Goal: Task Accomplishment & Management: Use online tool/utility

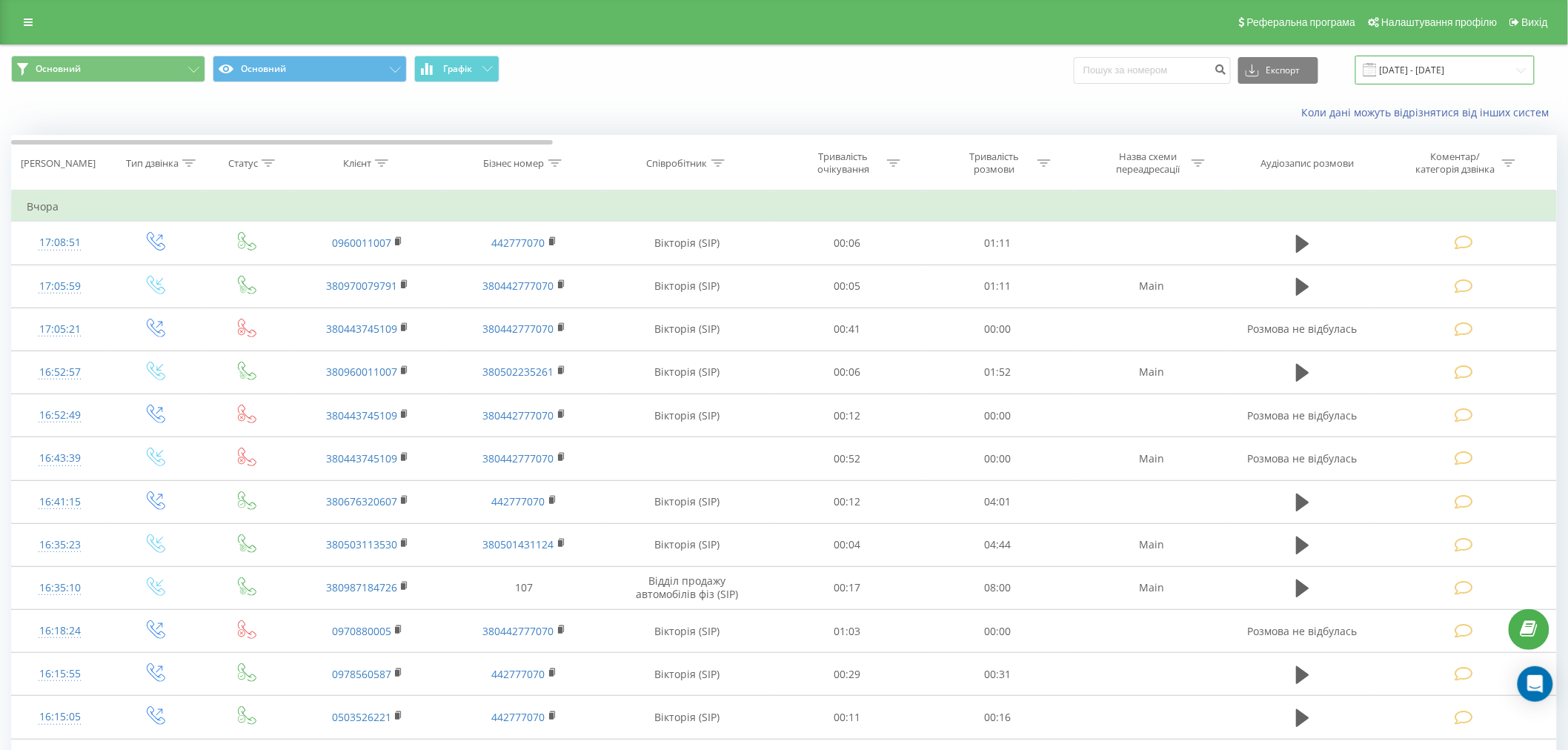
click at [751, 72] on input "[DATE] - [DATE]" at bounding box center [1445, 70] width 179 height 29
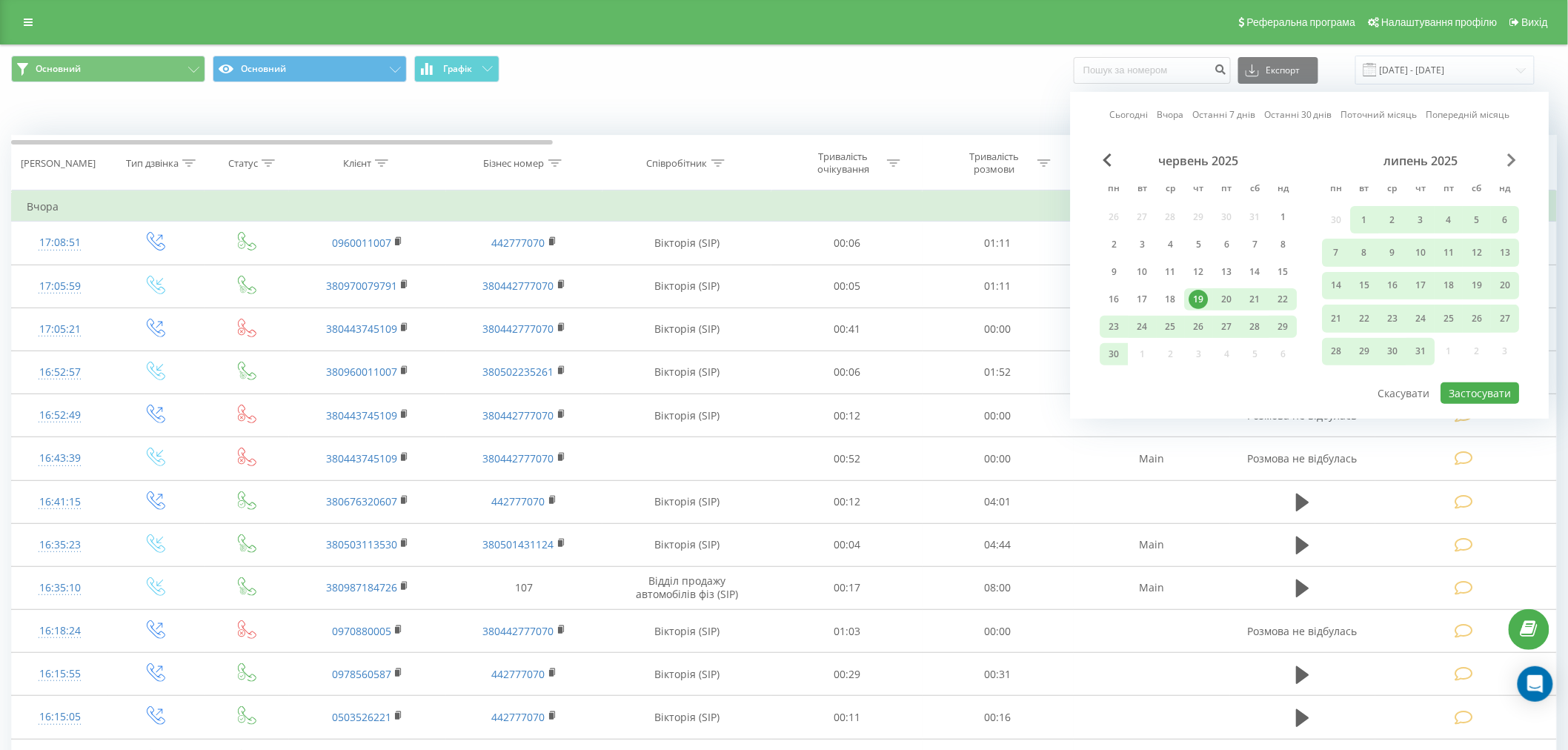
click at [751, 163] on span "Next Month" at bounding box center [1513, 160] width 9 height 14
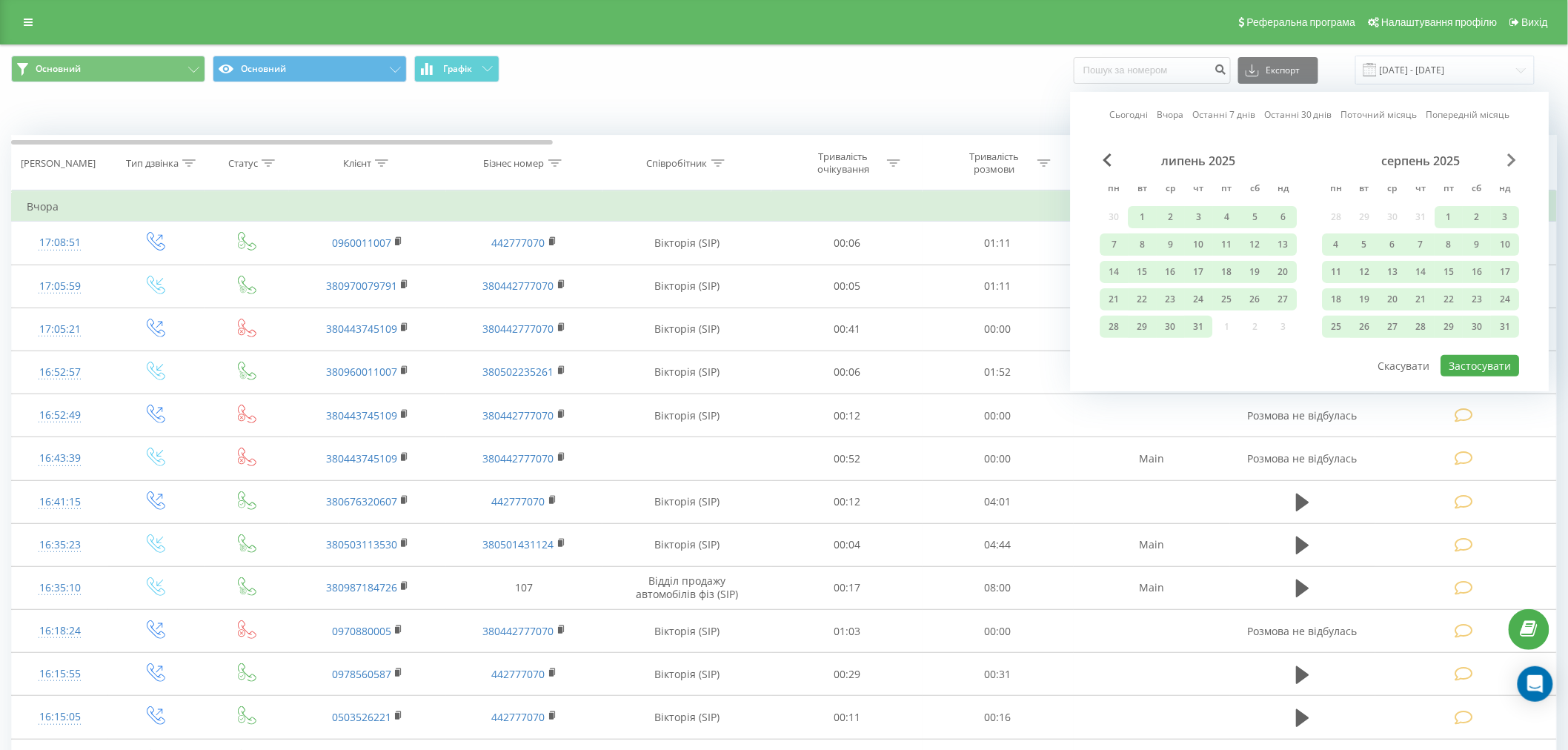
click at [751, 163] on span "Next Month" at bounding box center [1513, 160] width 9 height 14
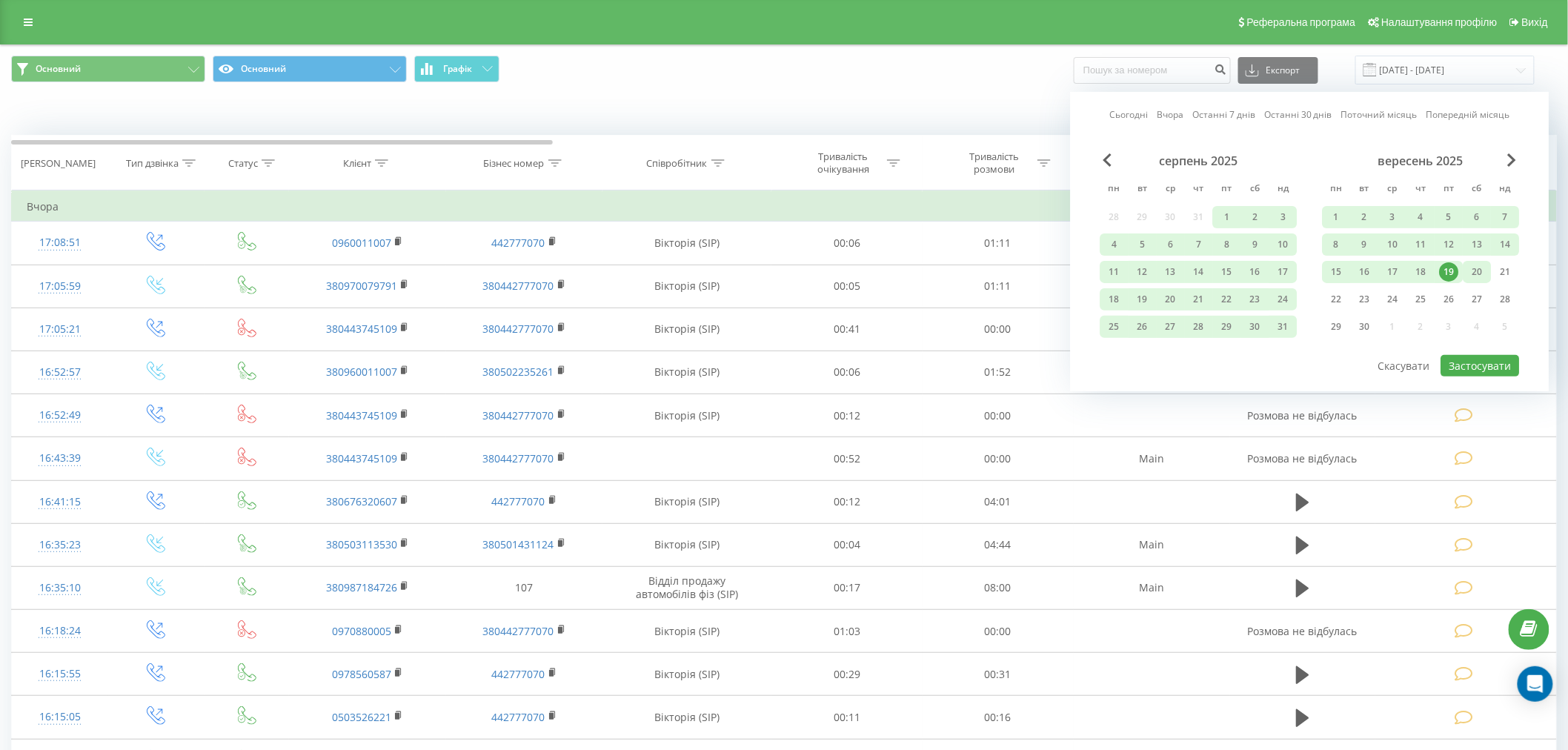
click at [751, 270] on div "20" at bounding box center [1477, 272] width 19 height 19
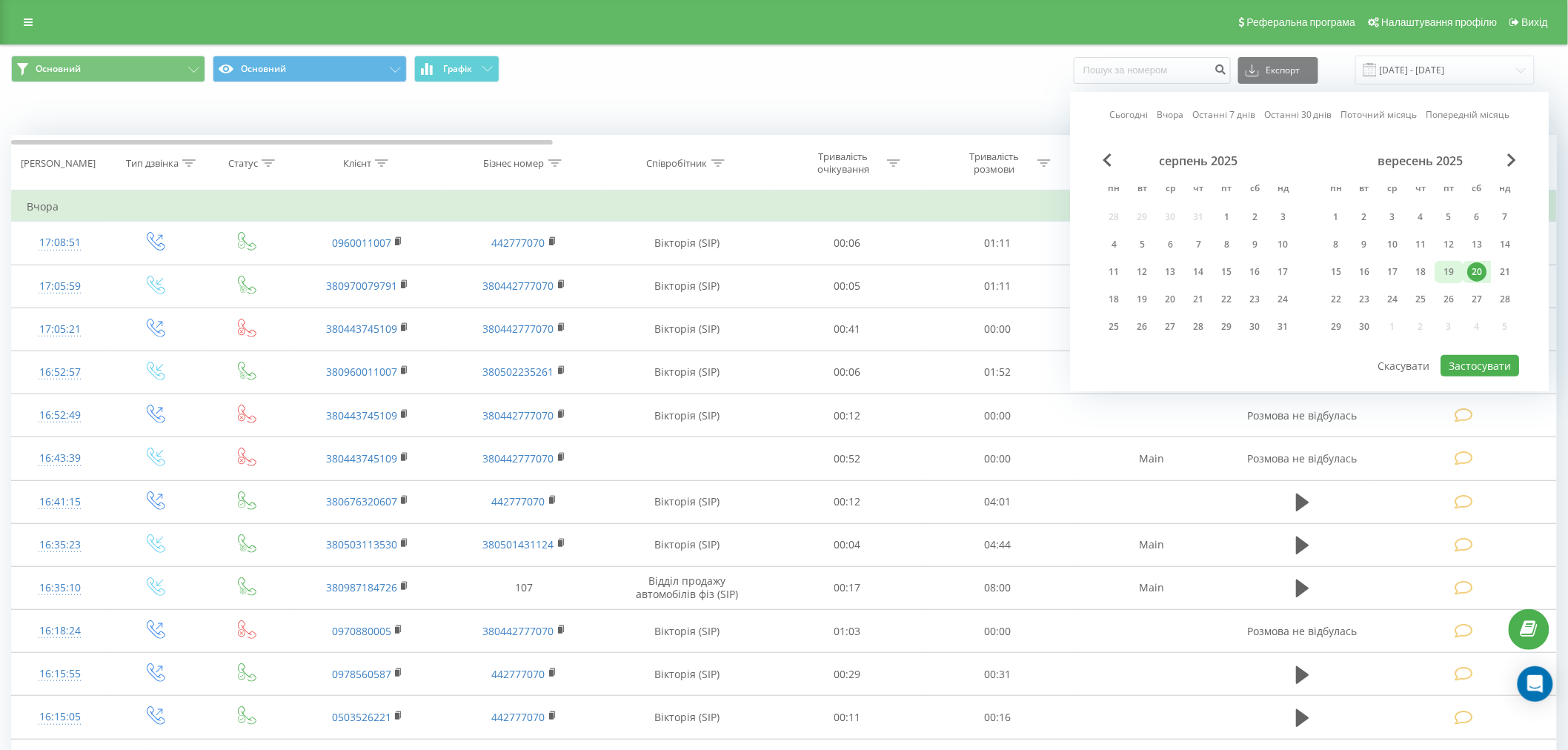
click at [751, 271] on div "19" at bounding box center [1449, 272] width 19 height 19
click at [751, 364] on button "Застосувати" at bounding box center [1481, 366] width 79 height 21
type input "[DATE] - [DATE]"
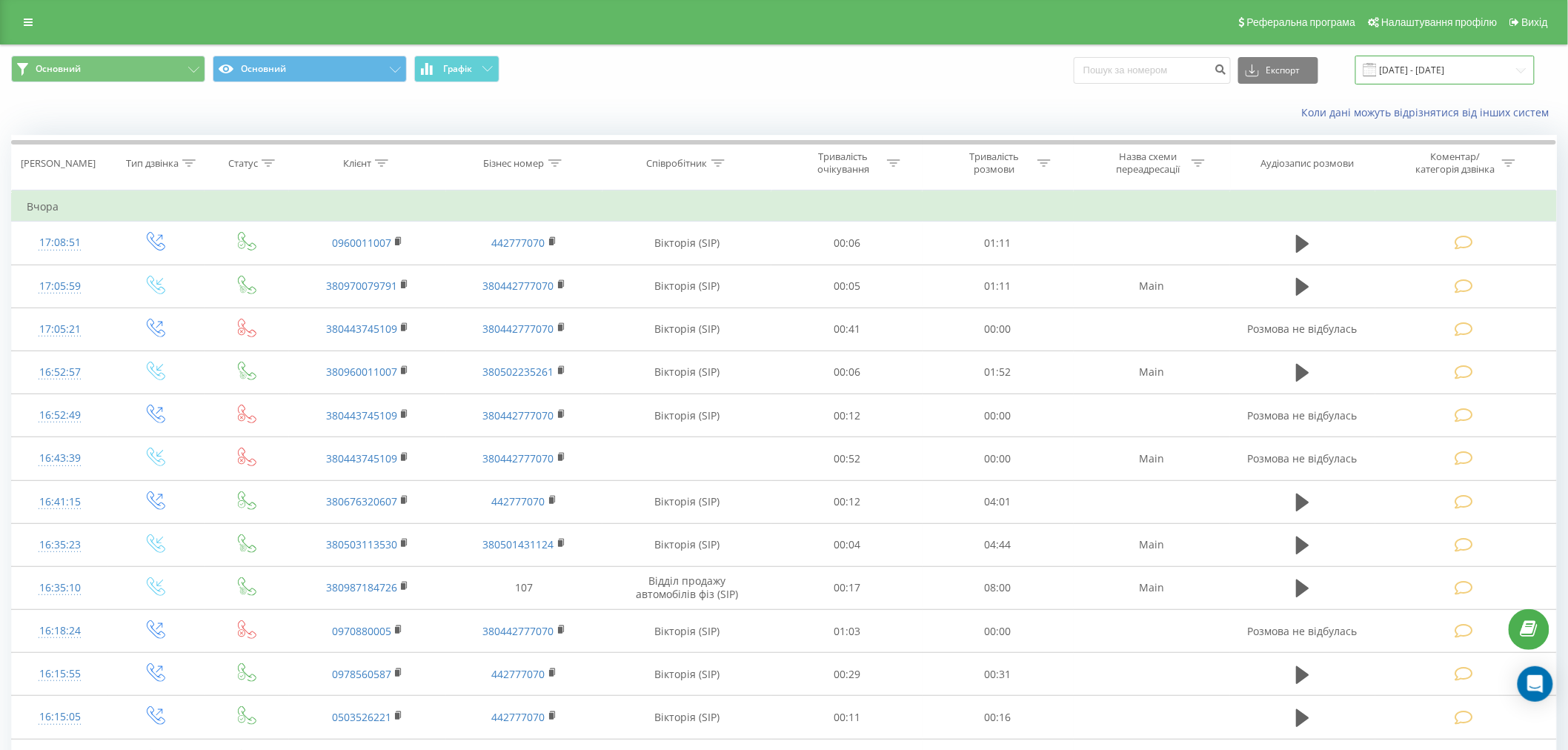
click at [751, 72] on input "[DATE] - [DATE]" at bounding box center [1445, 70] width 179 height 29
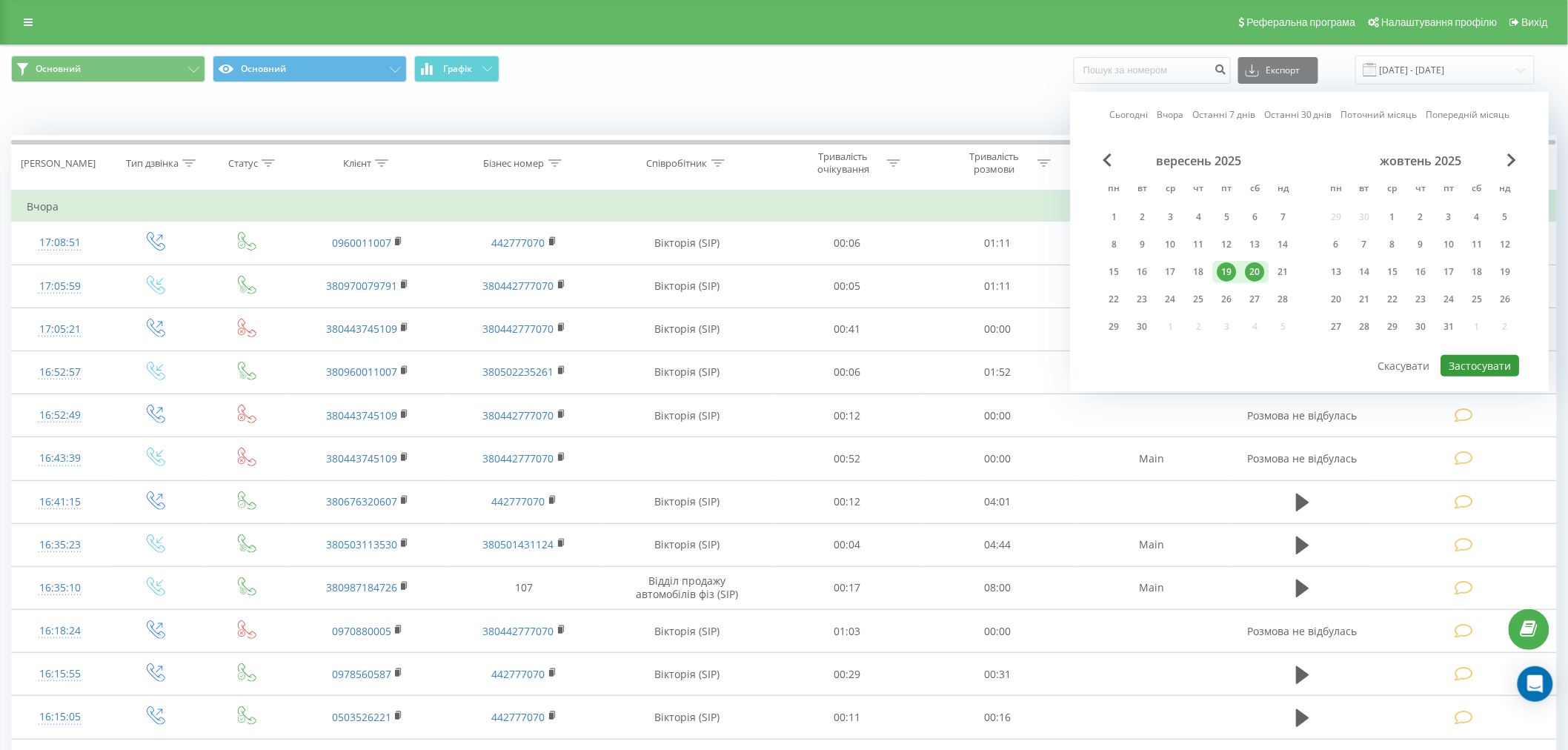
click at [751, 358] on button "Застосувати" at bounding box center [1481, 366] width 79 height 21
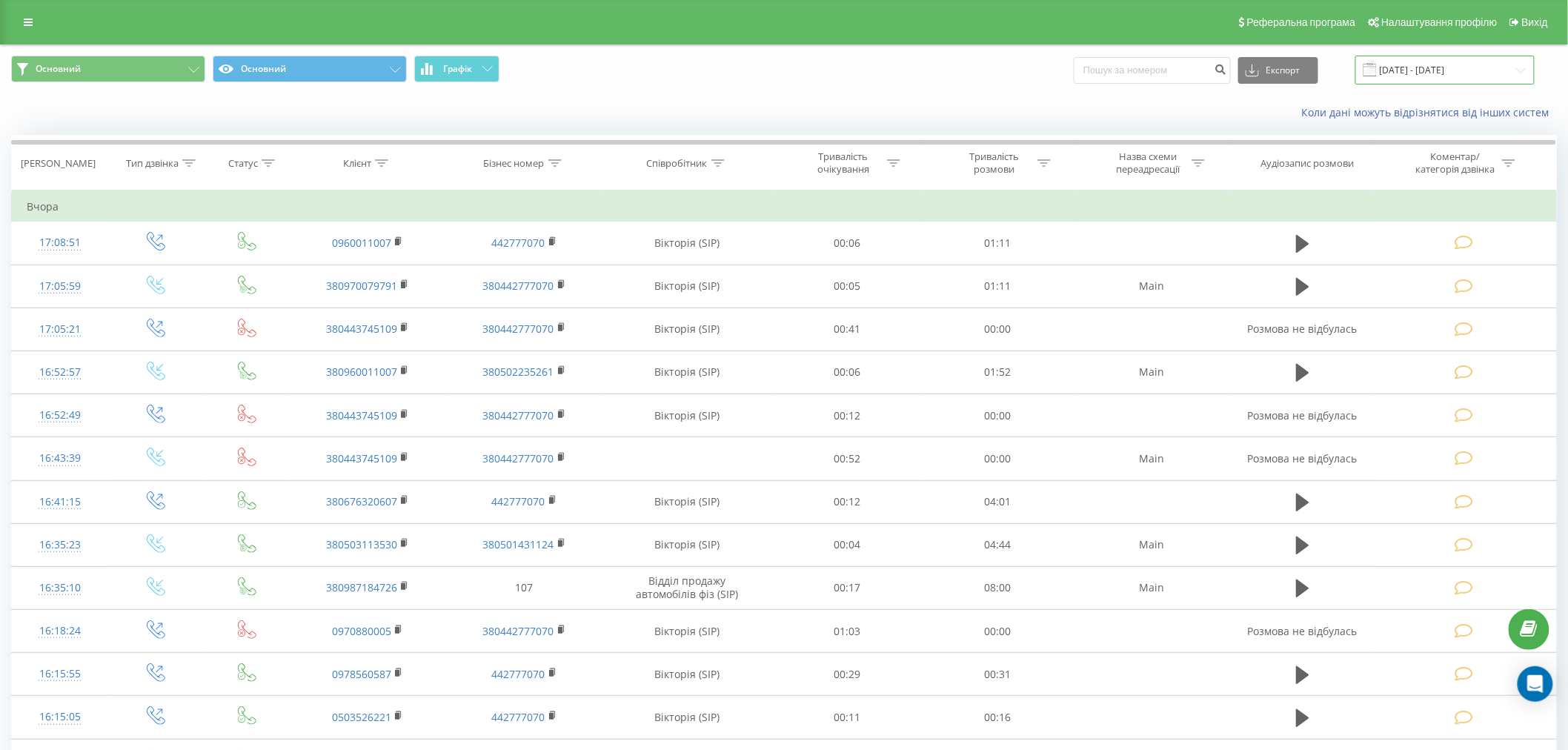
click at [1470, 77] on input "[DATE] - [DATE]" at bounding box center [1445, 70] width 179 height 29
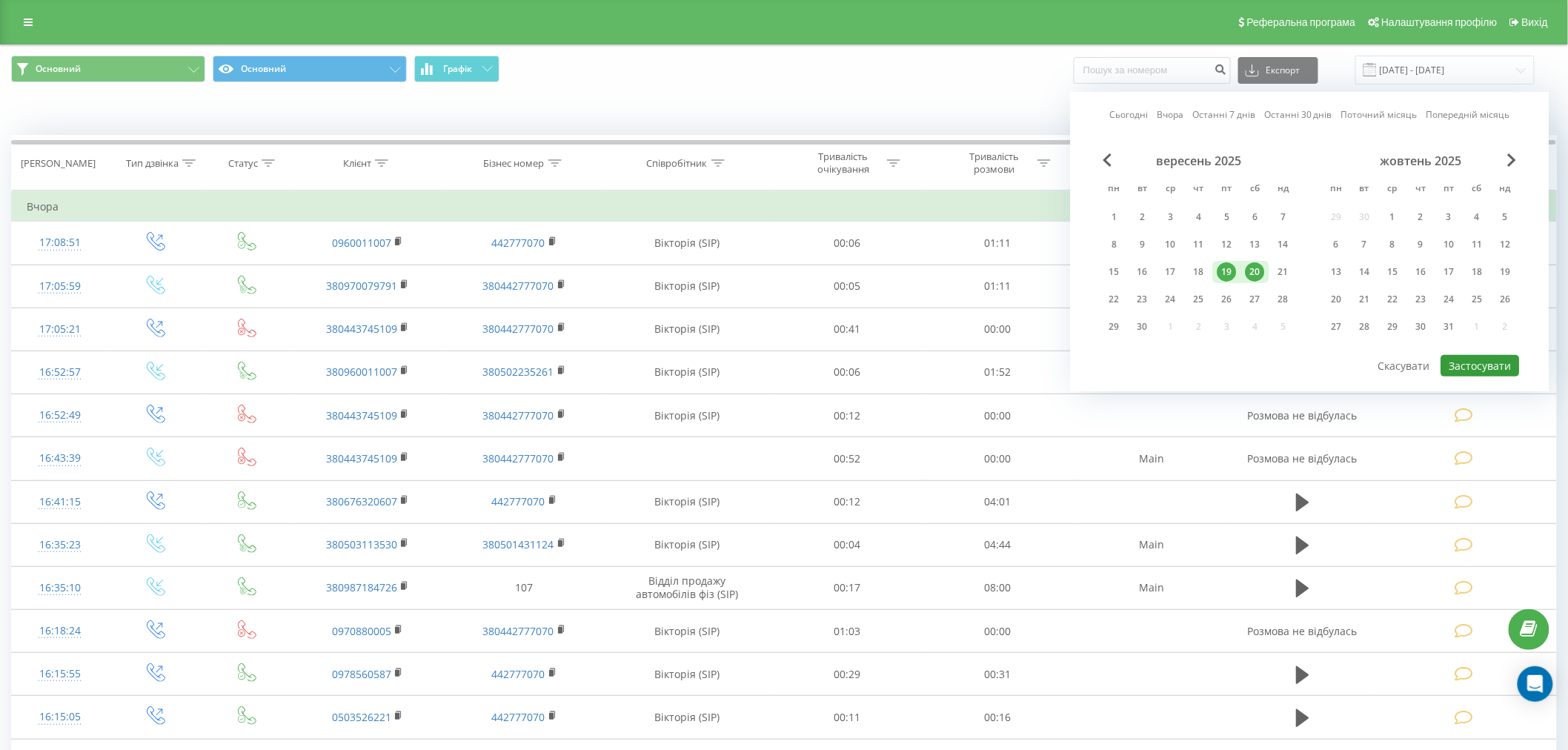
click at [1486, 357] on button "Застосувати" at bounding box center [1481, 366] width 79 height 21
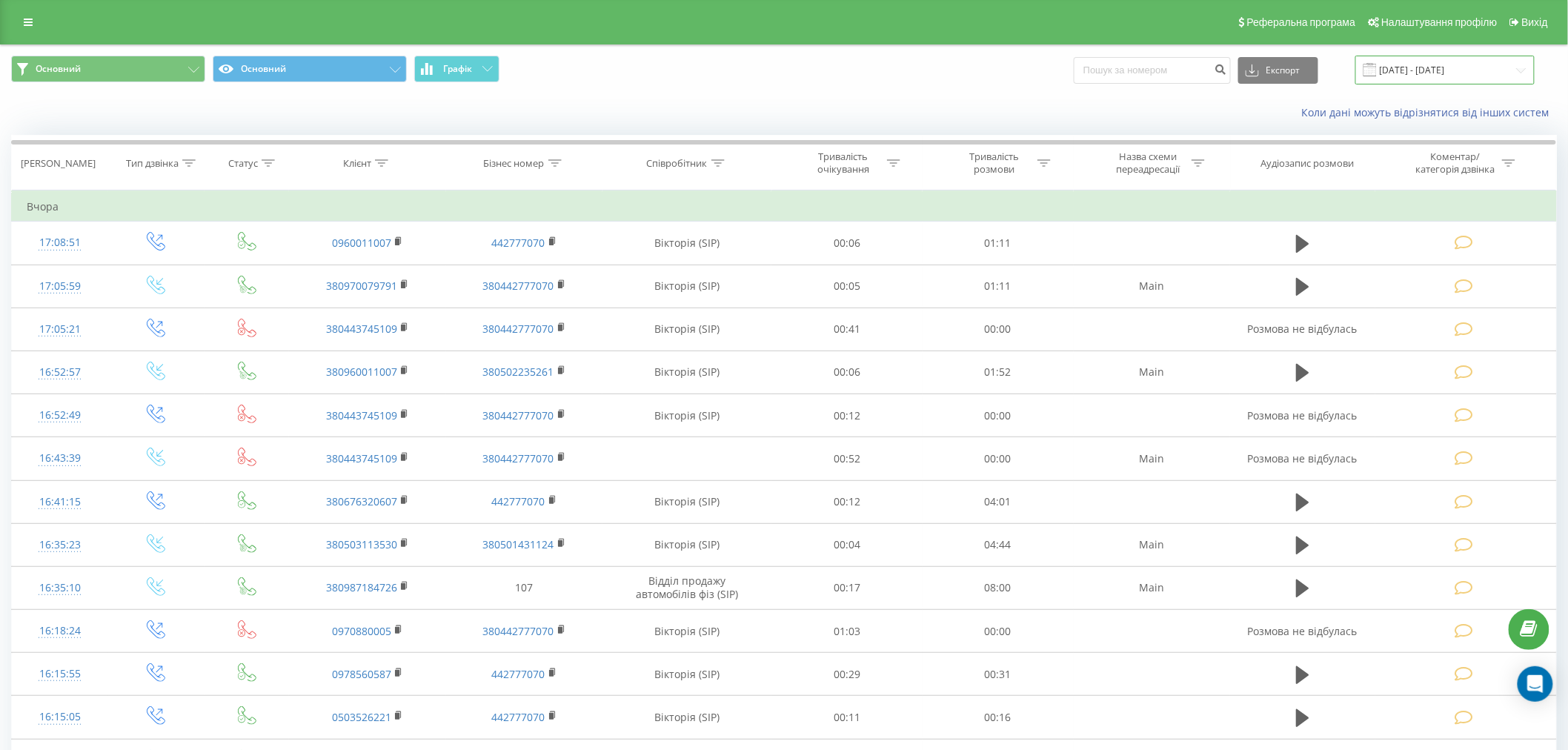
drag, startPoint x: 0, startPoint y: 0, endPoint x: 1451, endPoint y: 68, distance: 1452.6
click at [1451, 68] on input "[DATE] - [DATE]" at bounding box center [1445, 70] width 179 height 29
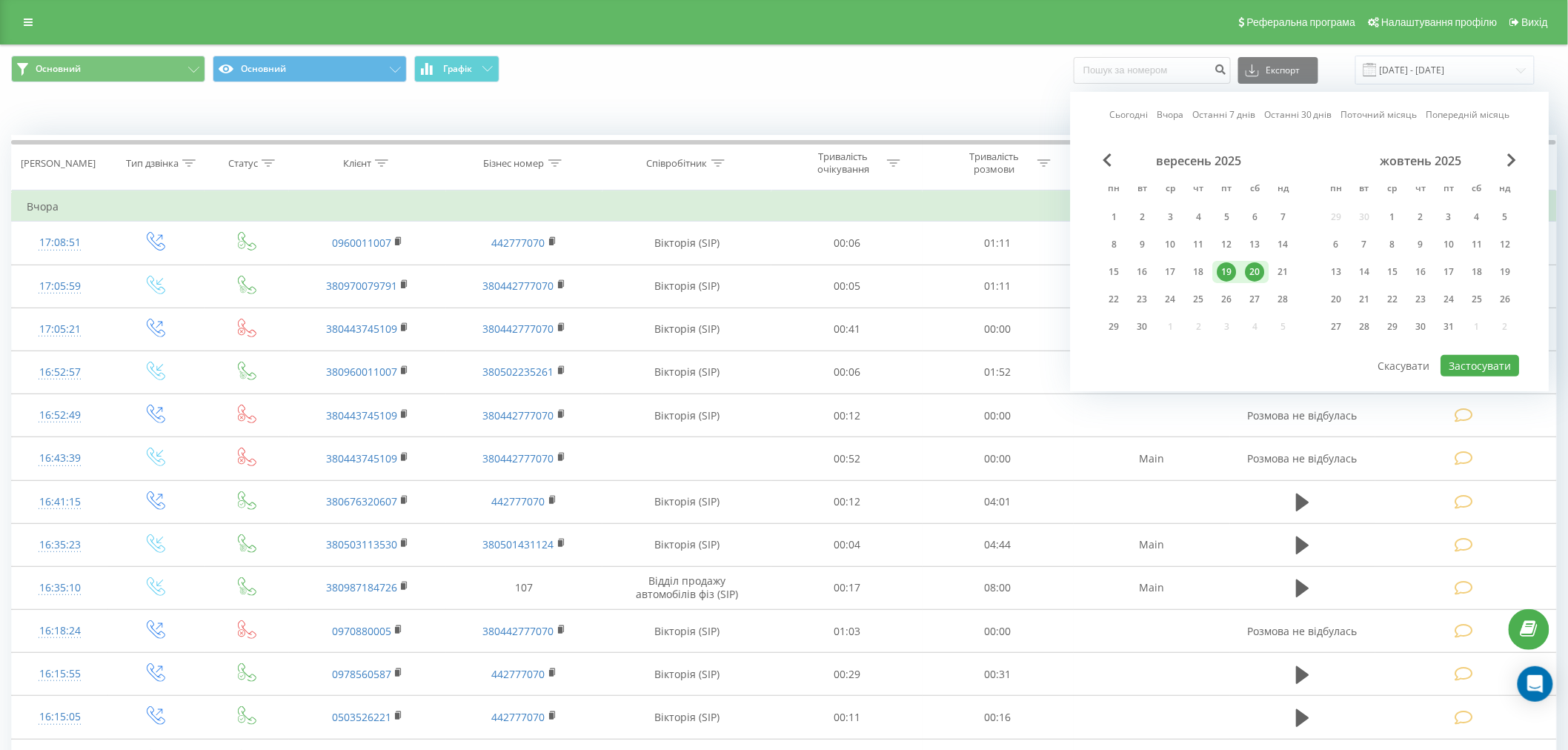
click at [1261, 270] on div "20" at bounding box center [1255, 272] width 19 height 19
click at [1462, 364] on button "Застосувати" at bounding box center [1481, 366] width 79 height 21
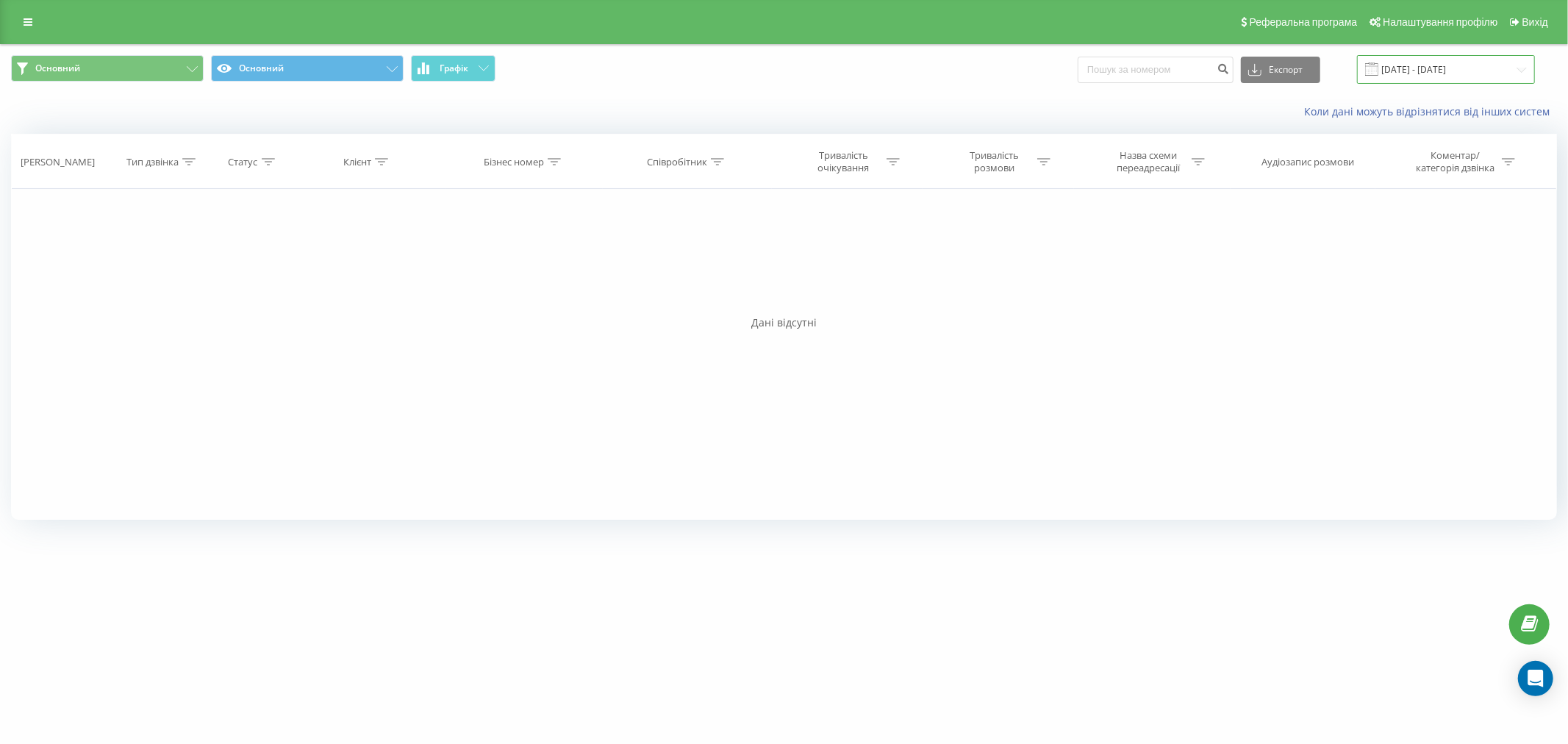
click at [1388, 68] on input "20.09.2025 - 20.09.2025" at bounding box center [1446, 69] width 178 height 29
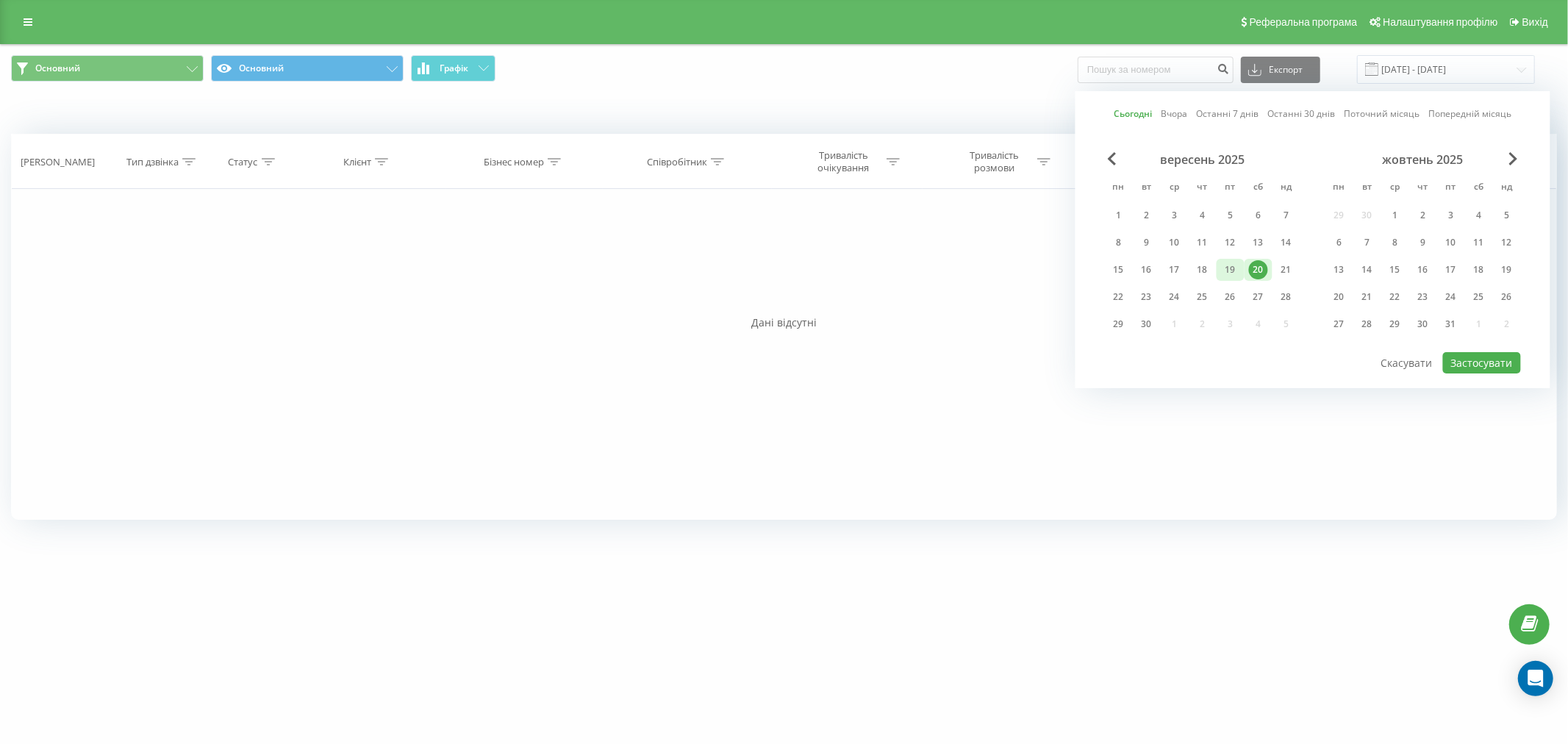
click at [1238, 265] on div "19" at bounding box center [1230, 270] width 19 height 19
click at [1250, 269] on div "20" at bounding box center [1258, 270] width 19 height 19
click at [1469, 357] on button "Застосувати" at bounding box center [1482, 363] width 78 height 21
type input "[DATE] - [DATE]"
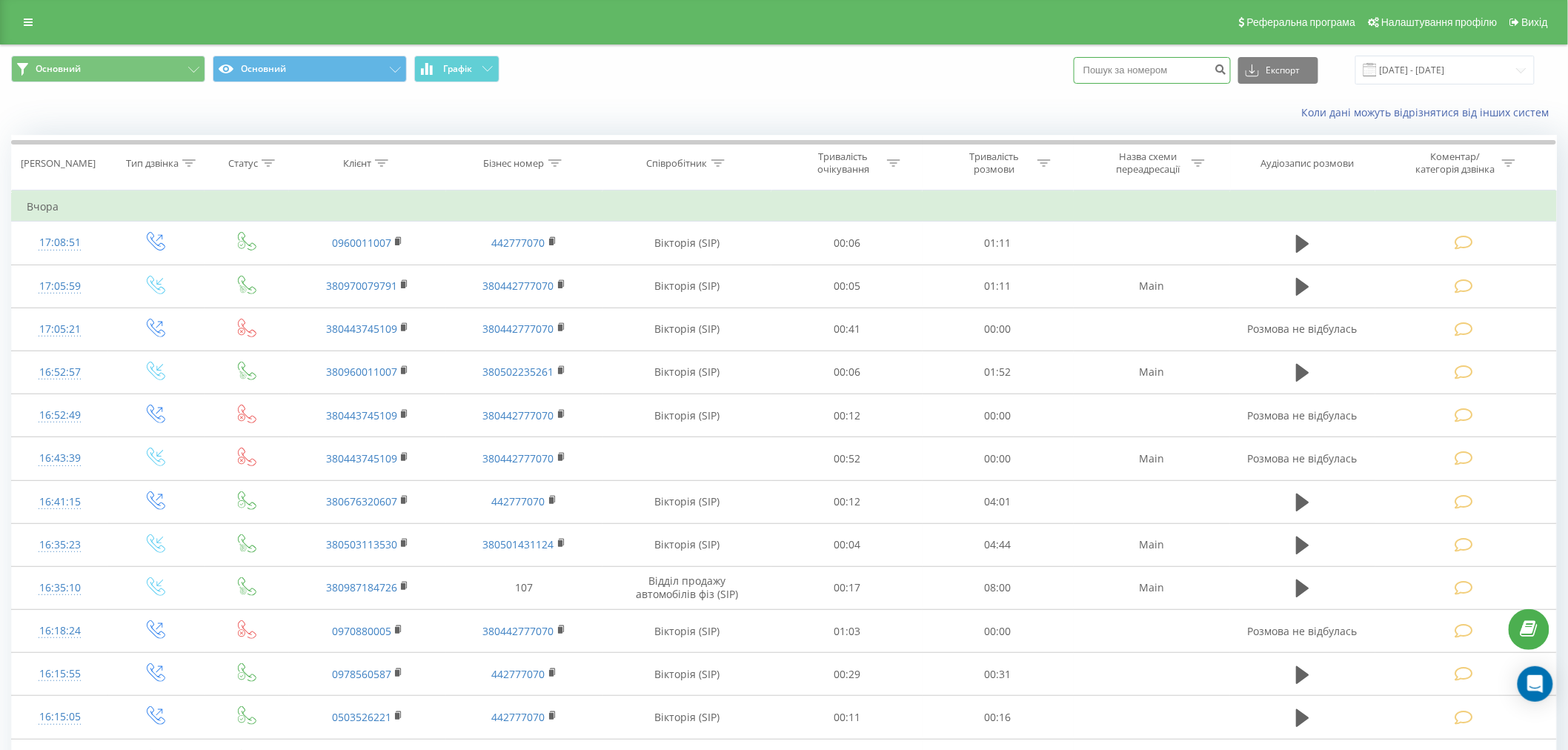
click at [1140, 74] on input at bounding box center [1152, 70] width 157 height 27
paste input "[PHONE_NUMBER]"
drag, startPoint x: 1122, startPoint y: 68, endPoint x: 1062, endPoint y: 70, distance: 60.0
click at [1062, 70] on div "Основний Основний Графік [PHONE_NUMBER] Експорт .csv .xls .xlsx [DATE] - [DATE]" at bounding box center [784, 70] width 1546 height 29
click at [1107, 68] on input "[PHONE_NUMBER]" at bounding box center [1152, 70] width 157 height 27
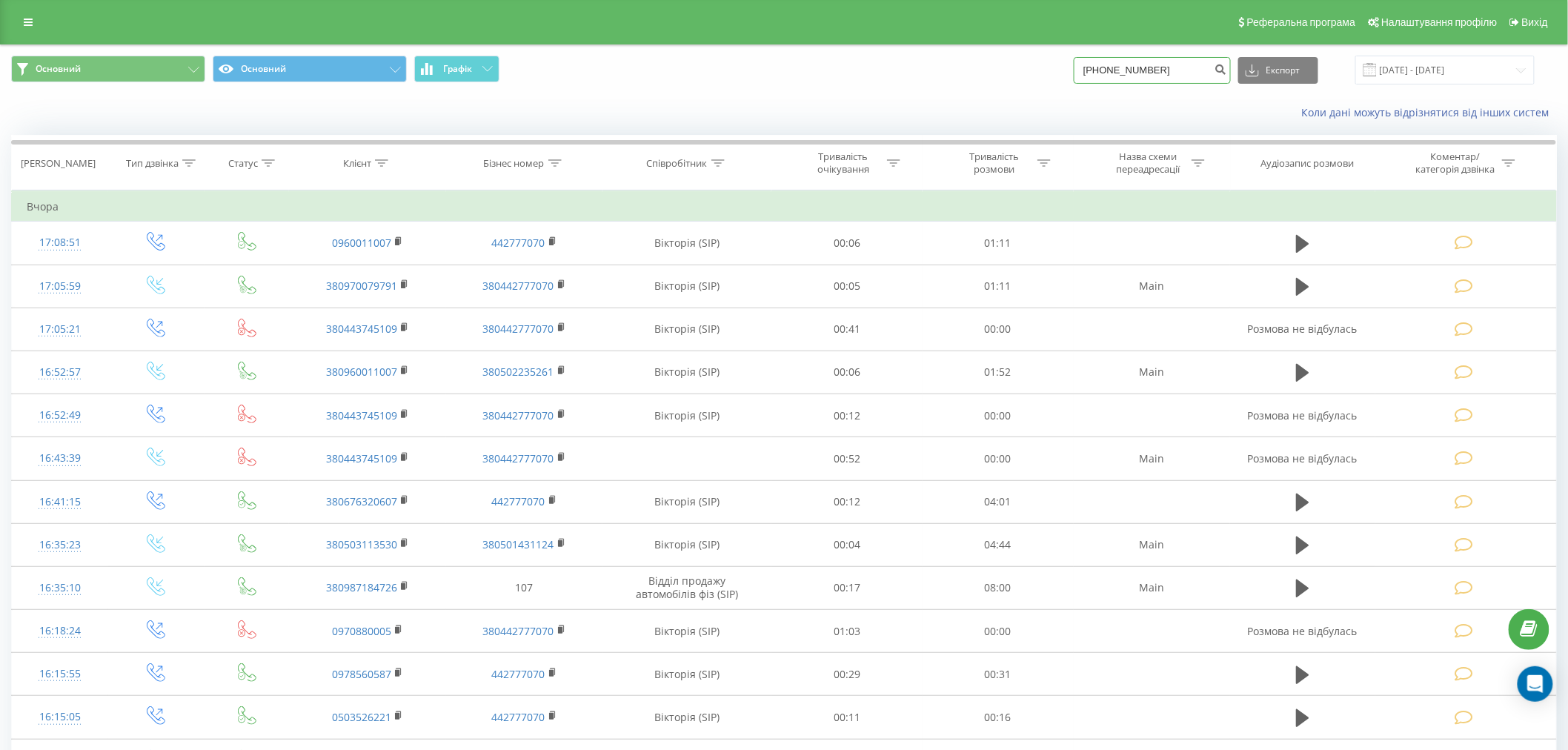
drag, startPoint x: 1119, startPoint y: 73, endPoint x: 1047, endPoint y: 73, distance: 72.0
click at [1047, 73] on div "Основний Основний Графік [PHONE_NUMBER] Експорт .csv .xls .xlsx [DATE] - [DATE]" at bounding box center [784, 70] width 1546 height 29
click at [1119, 68] on input "050) 186-75-99" at bounding box center [1152, 70] width 157 height 27
click at [1131, 70] on input "050186-75-99" at bounding box center [1152, 70] width 157 height 27
click at [1143, 68] on input "05018675-99" at bounding box center [1152, 70] width 157 height 27
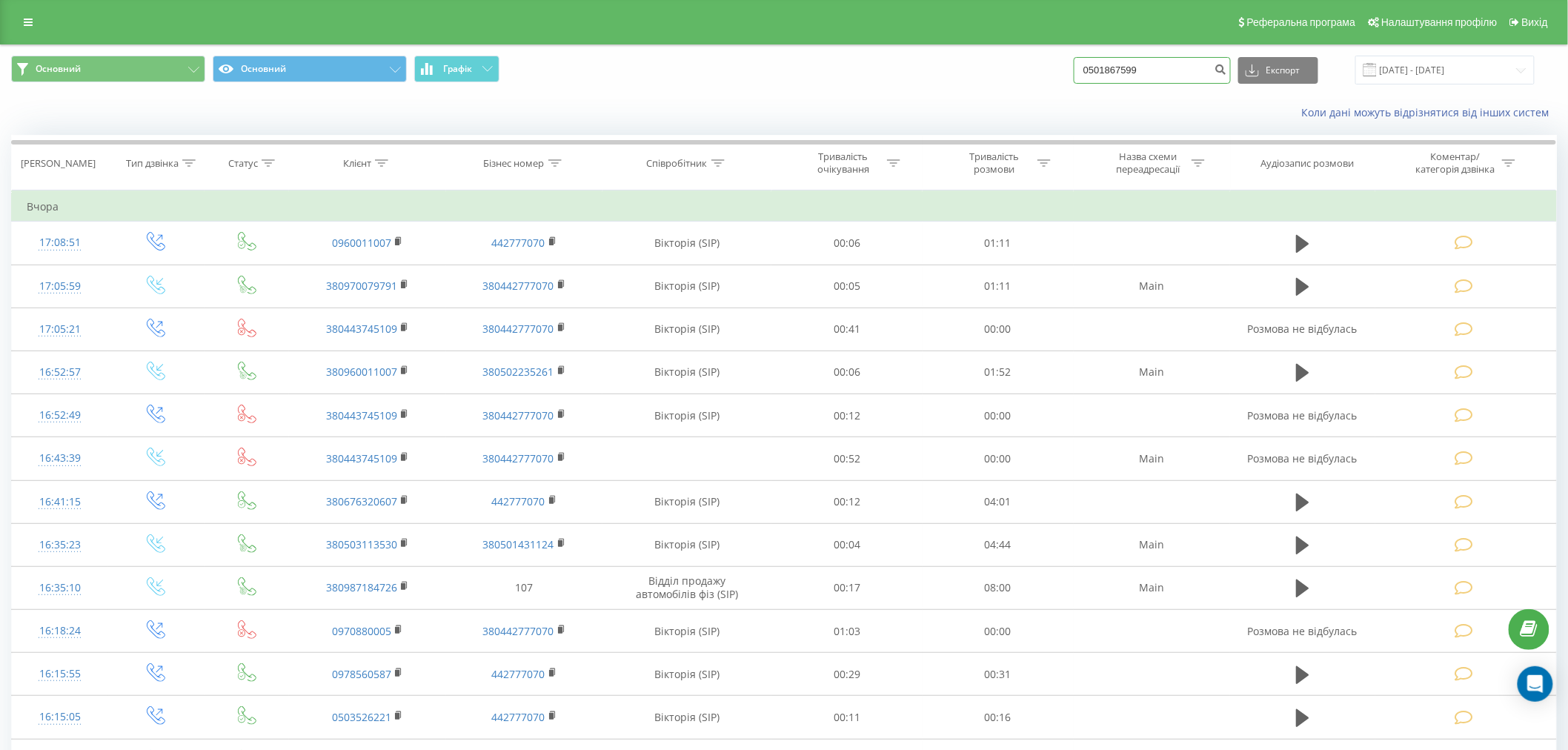
click at [1168, 73] on input "0501867599" at bounding box center [1152, 70] width 157 height 27
type input "0501867599"
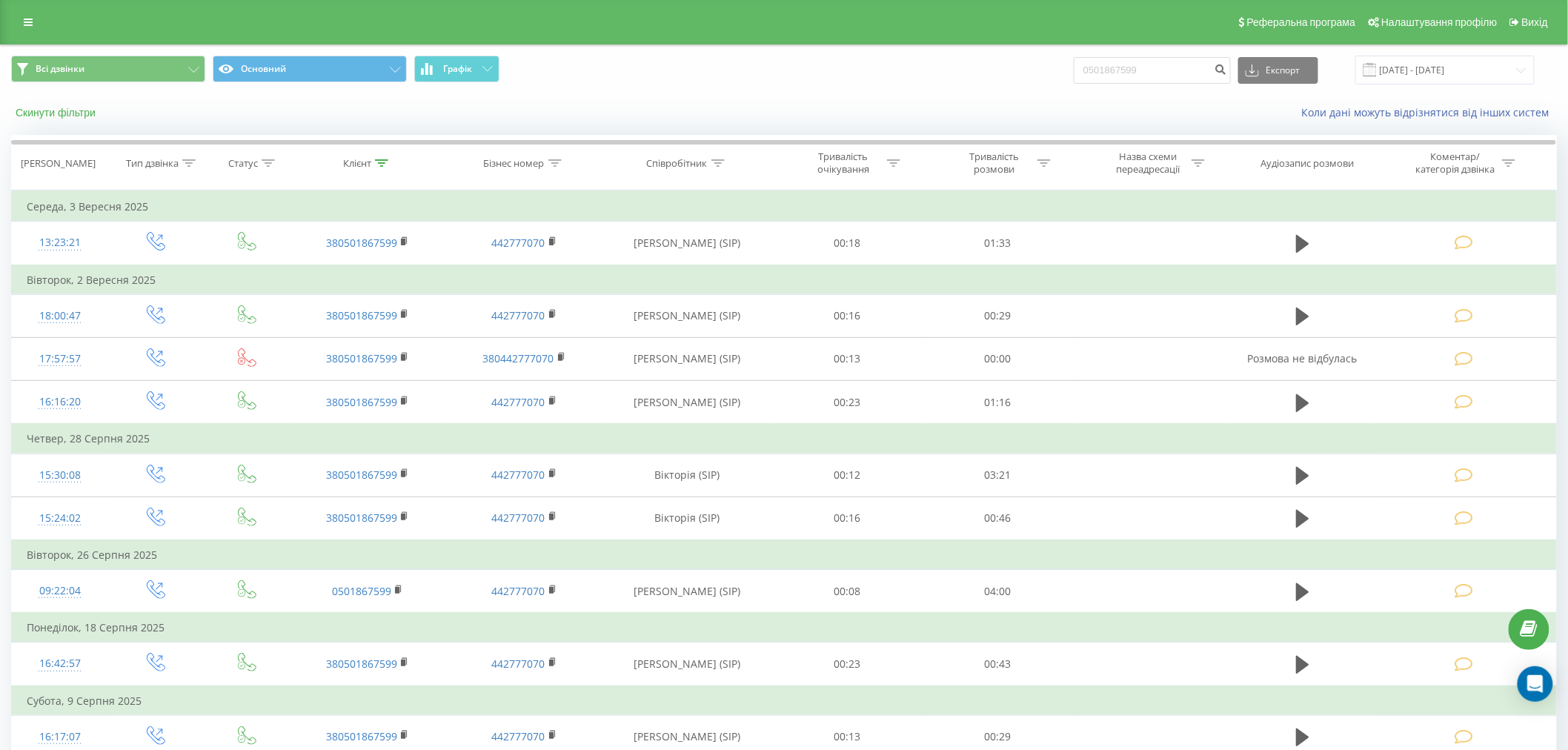
click at [36, 109] on button "Скинути фільтри" at bounding box center [57, 113] width 92 height 14
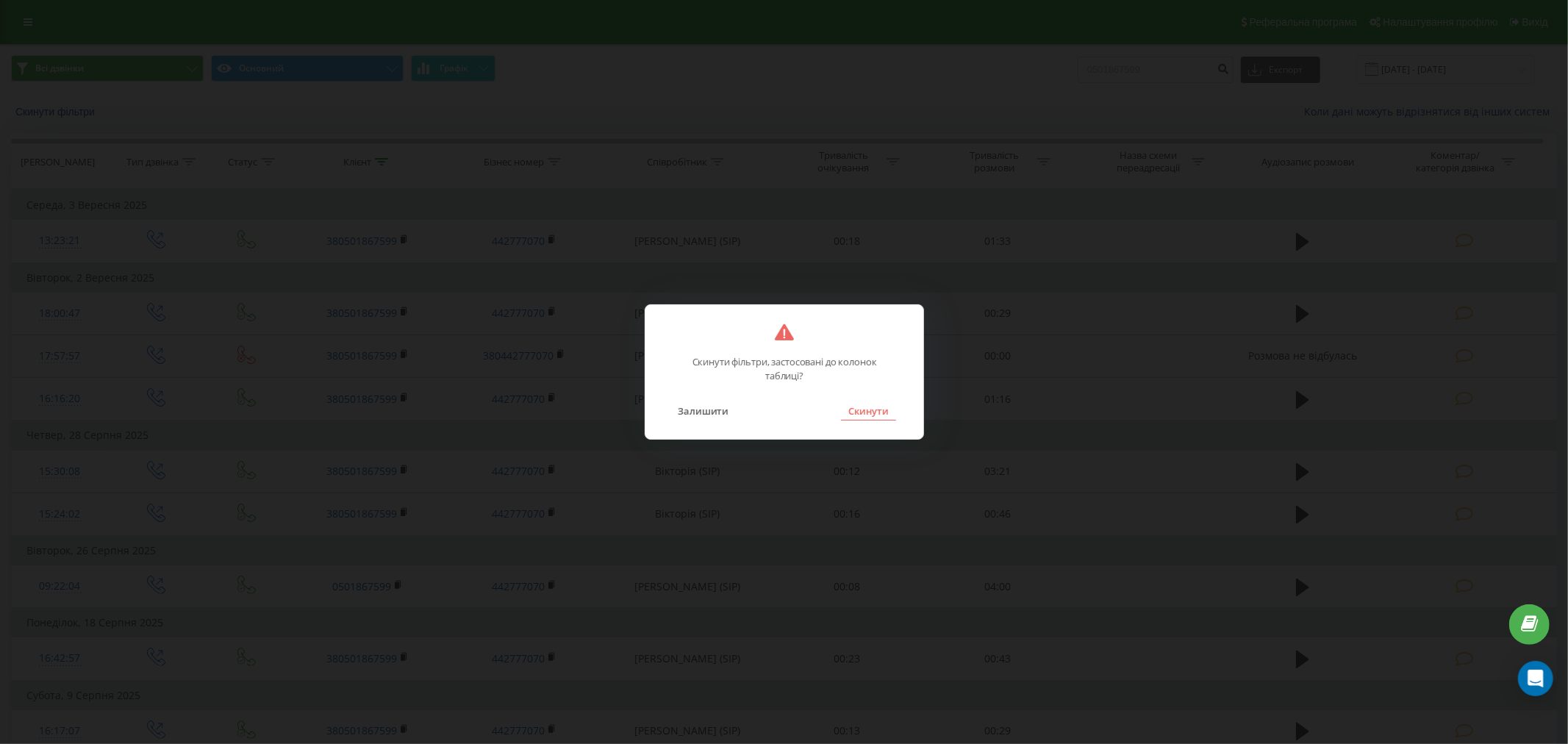
click at [866, 415] on button "Скинути" at bounding box center [868, 410] width 55 height 19
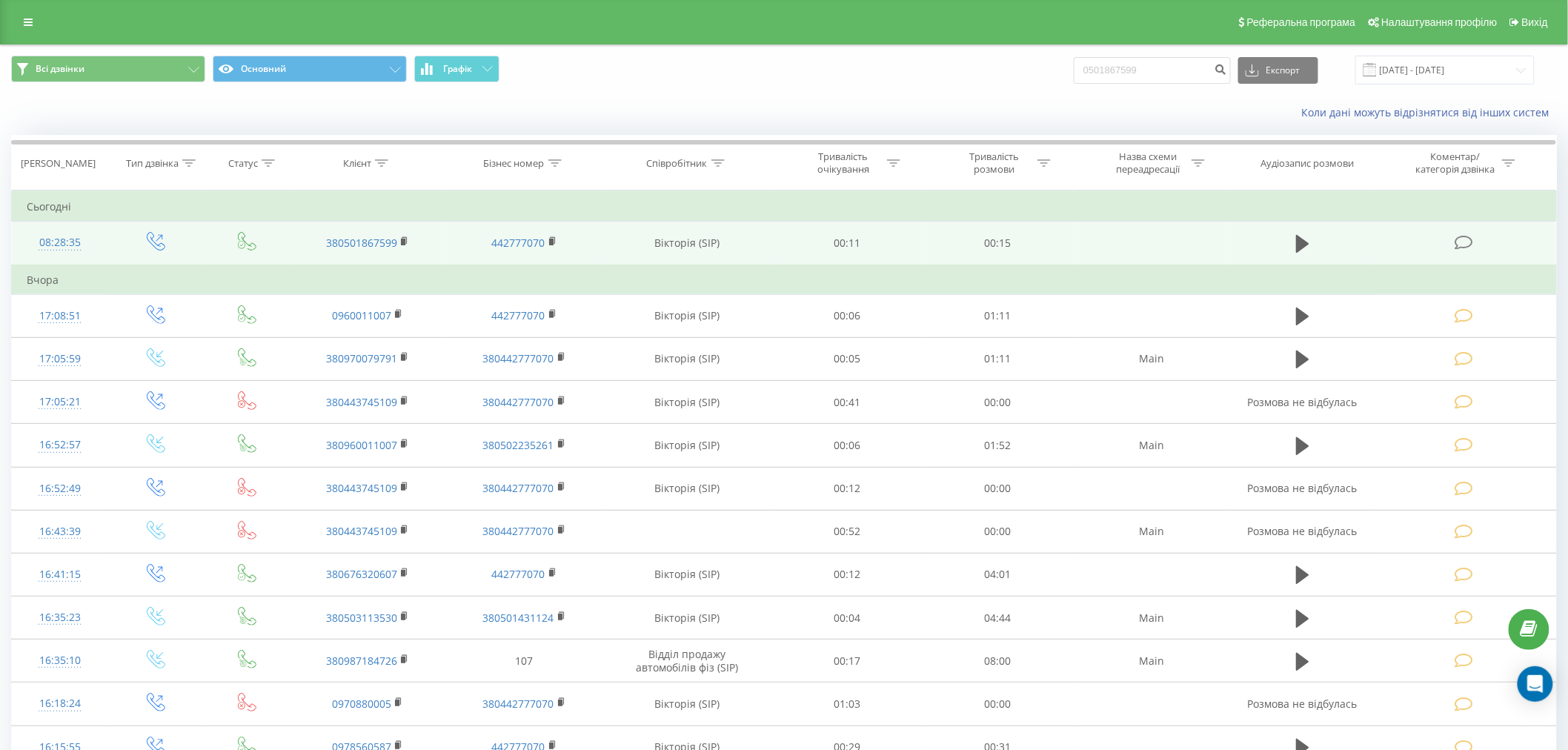
click at [1478, 247] on td at bounding box center [1466, 244] width 181 height 44
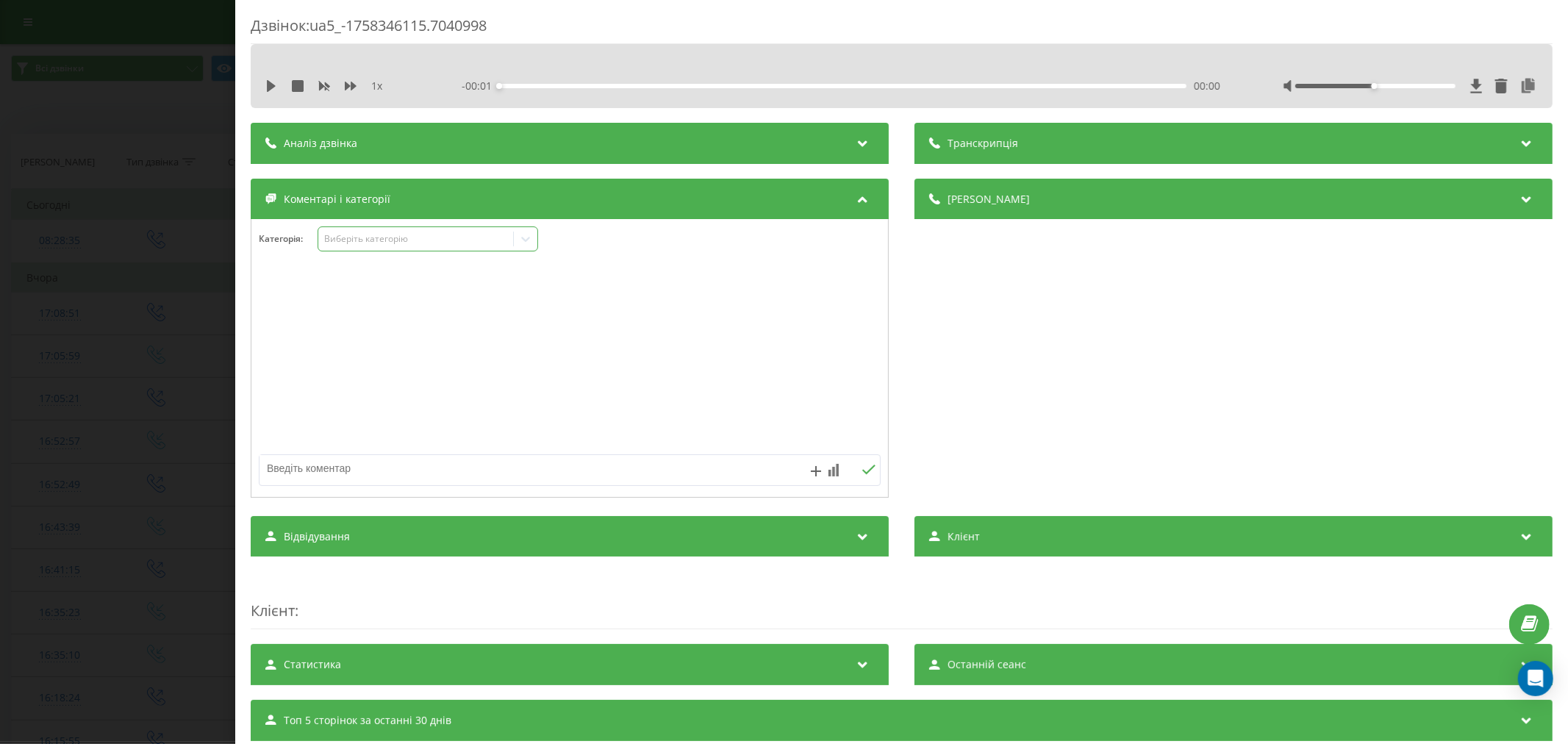
click at [376, 240] on div "Виберіть категорію" at bounding box center [416, 239] width 184 height 12
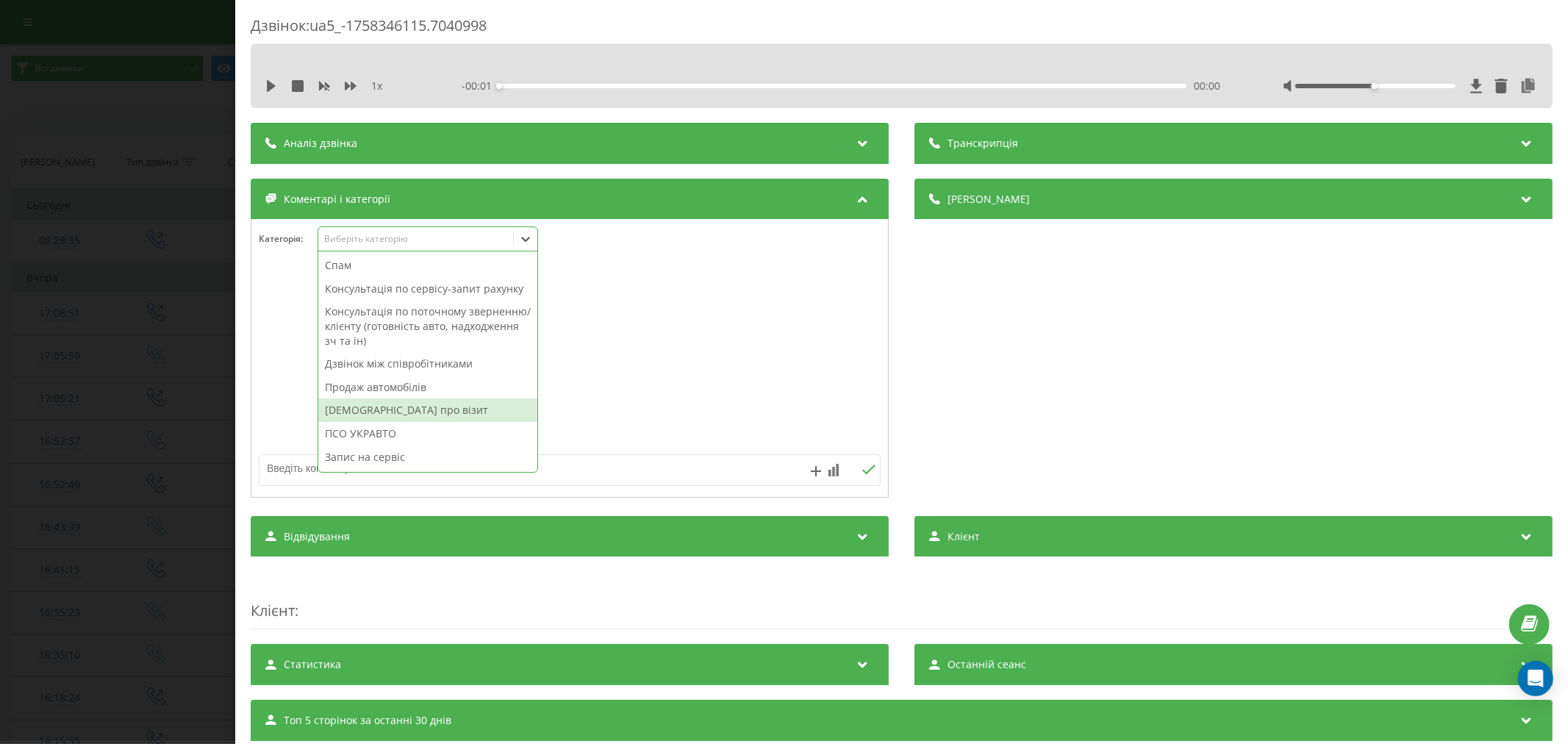
click at [395, 422] on div "Нагадування про візит" at bounding box center [428, 410] width 219 height 23
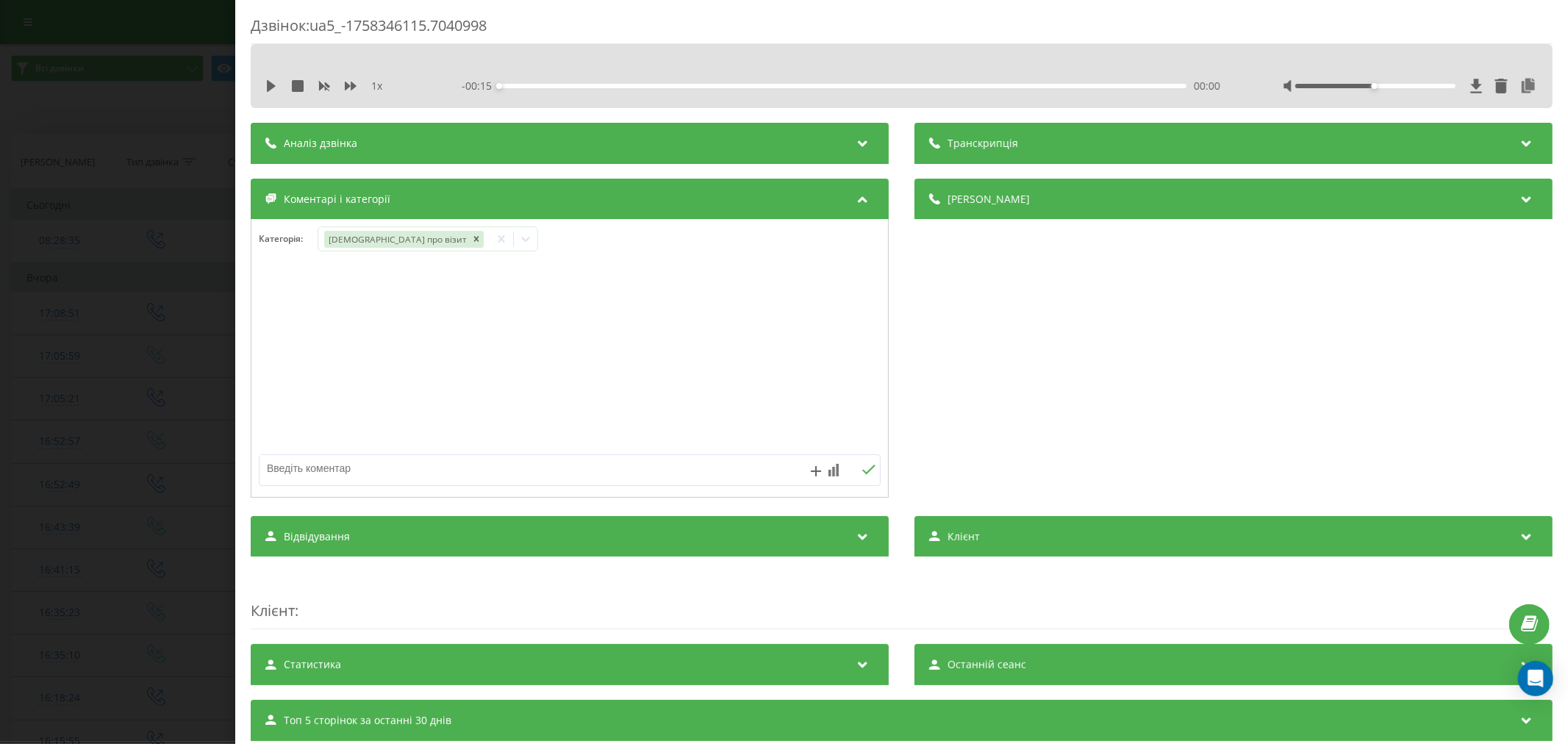
click at [133, 232] on div "Дзвінок : ua5_-1758346115.7040998 1 x - 00:15 00:00 00:00 Транскрипція Для AI-а…" at bounding box center [784, 372] width 1568 height 744
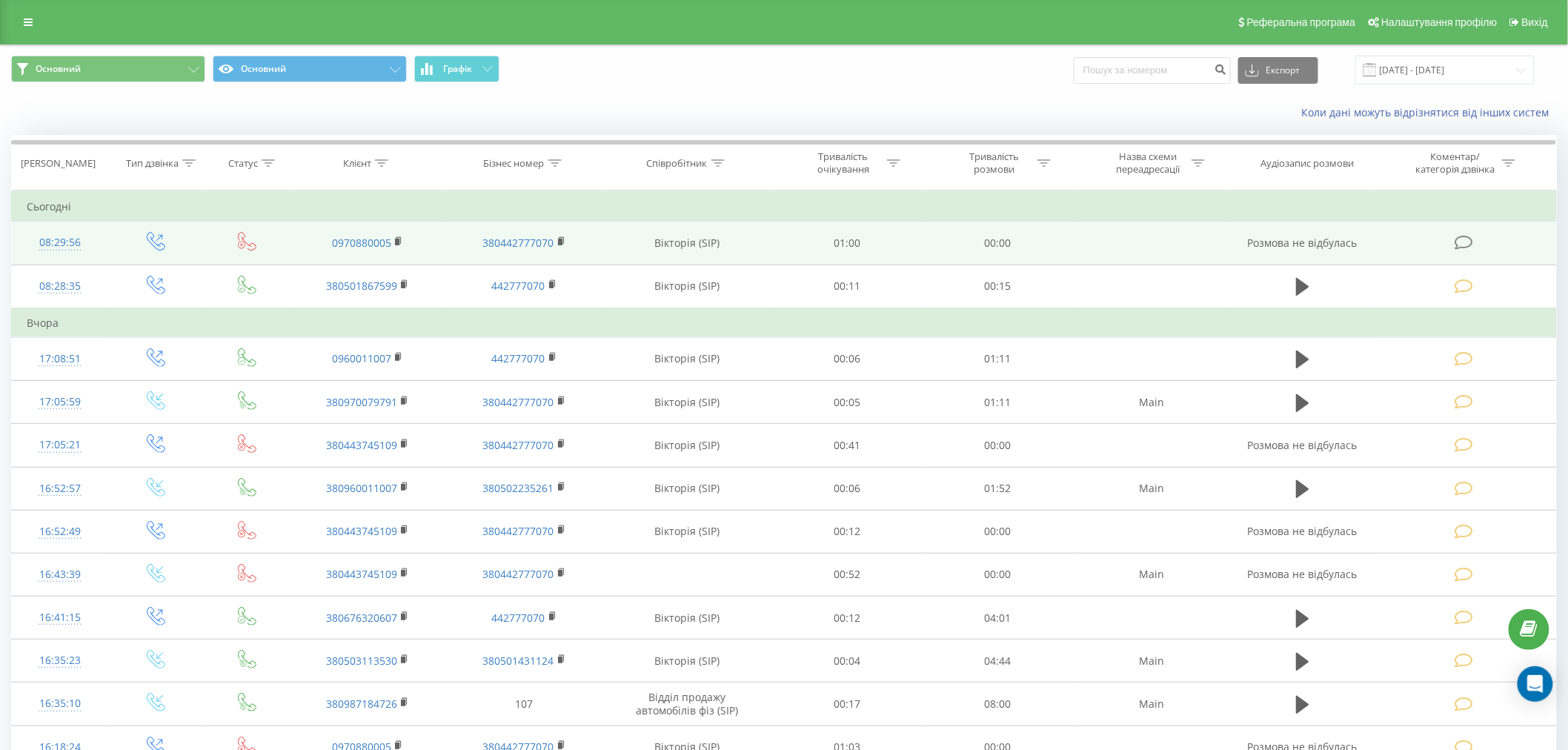
click at [1468, 238] on icon at bounding box center [1464, 243] width 18 height 16
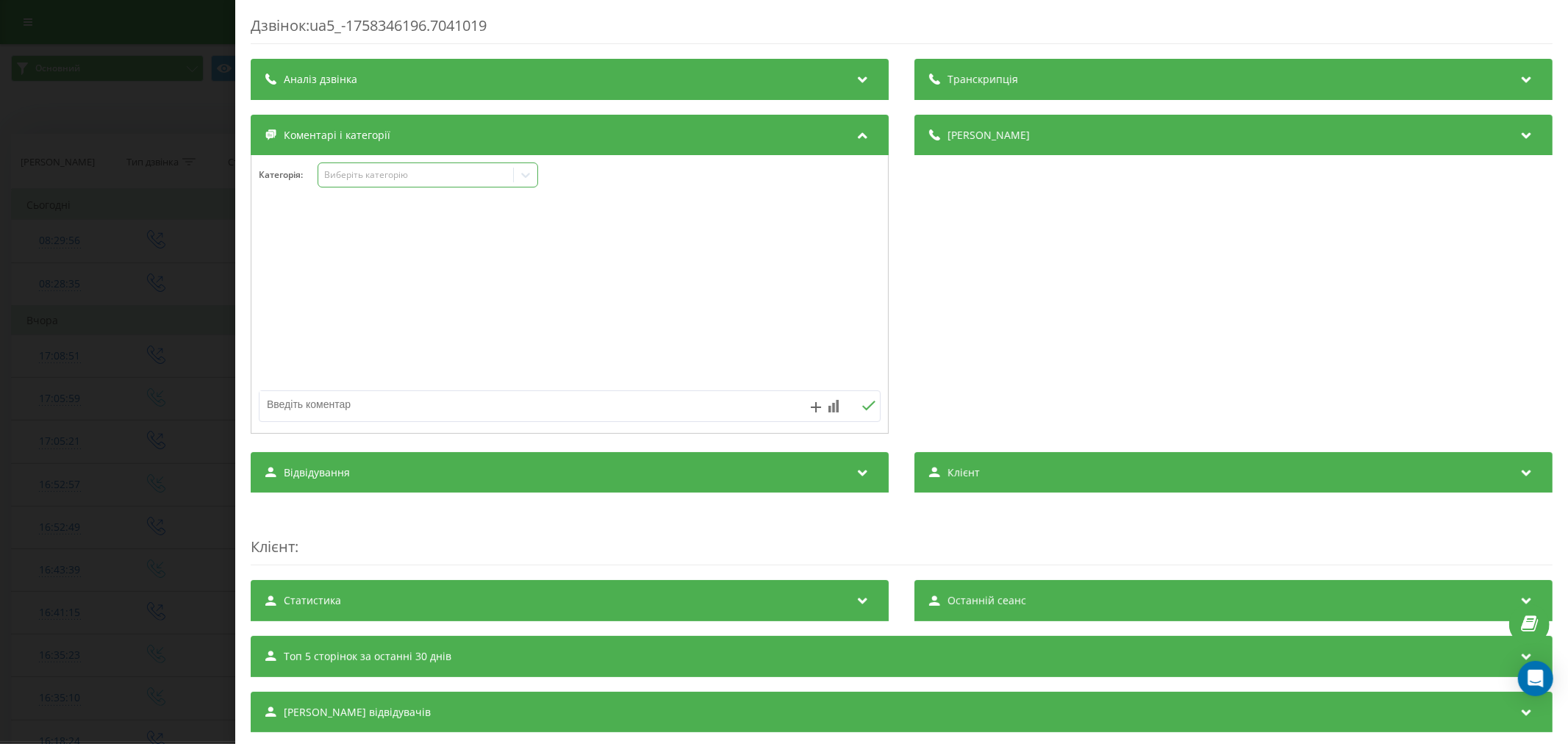
click at [347, 180] on div "Виберіть категорію" at bounding box center [416, 175] width 184 height 12
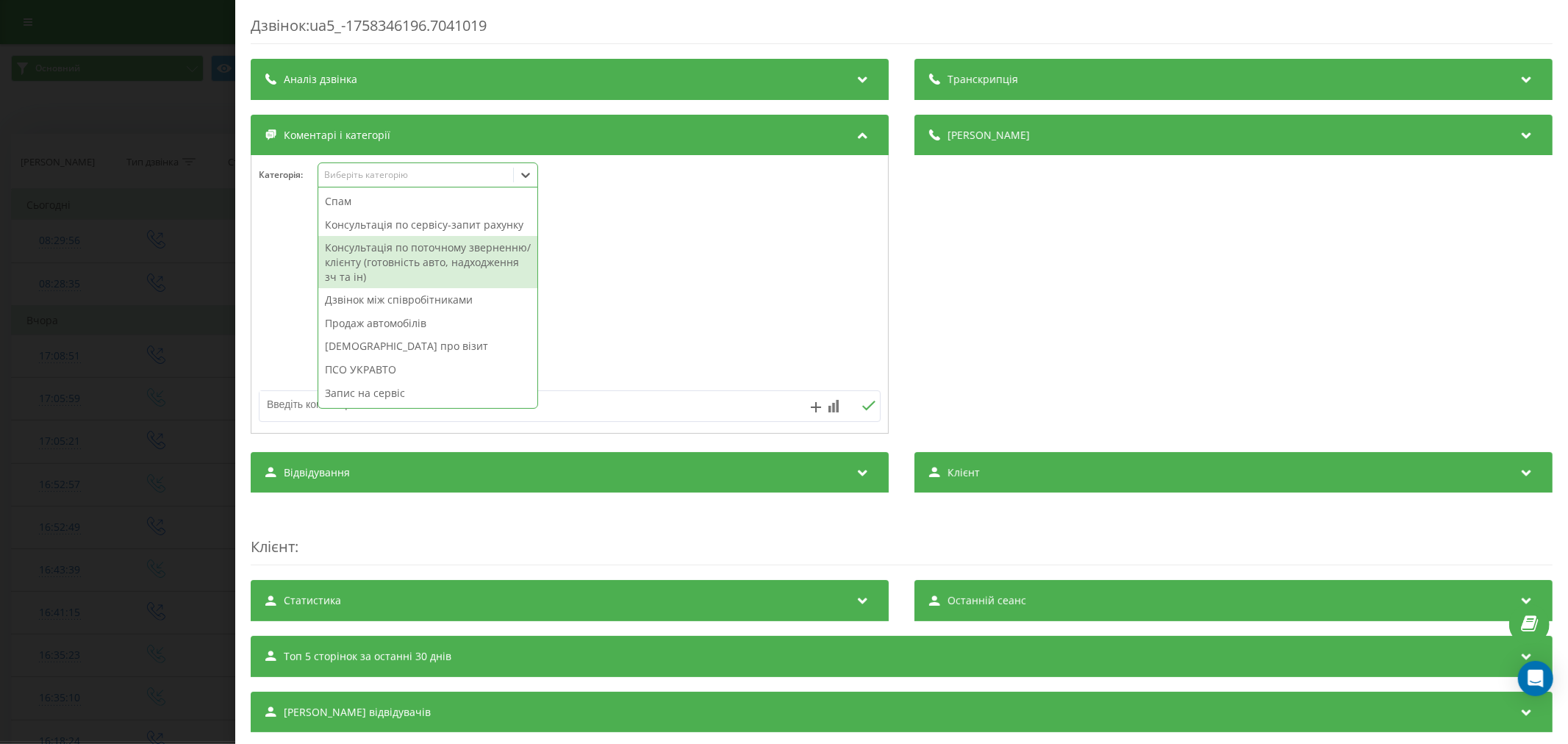
click at [381, 270] on div "Консультація по поточному зверненню/клієнту (готовність авто, надходження зч та…" at bounding box center [428, 261] width 219 height 52
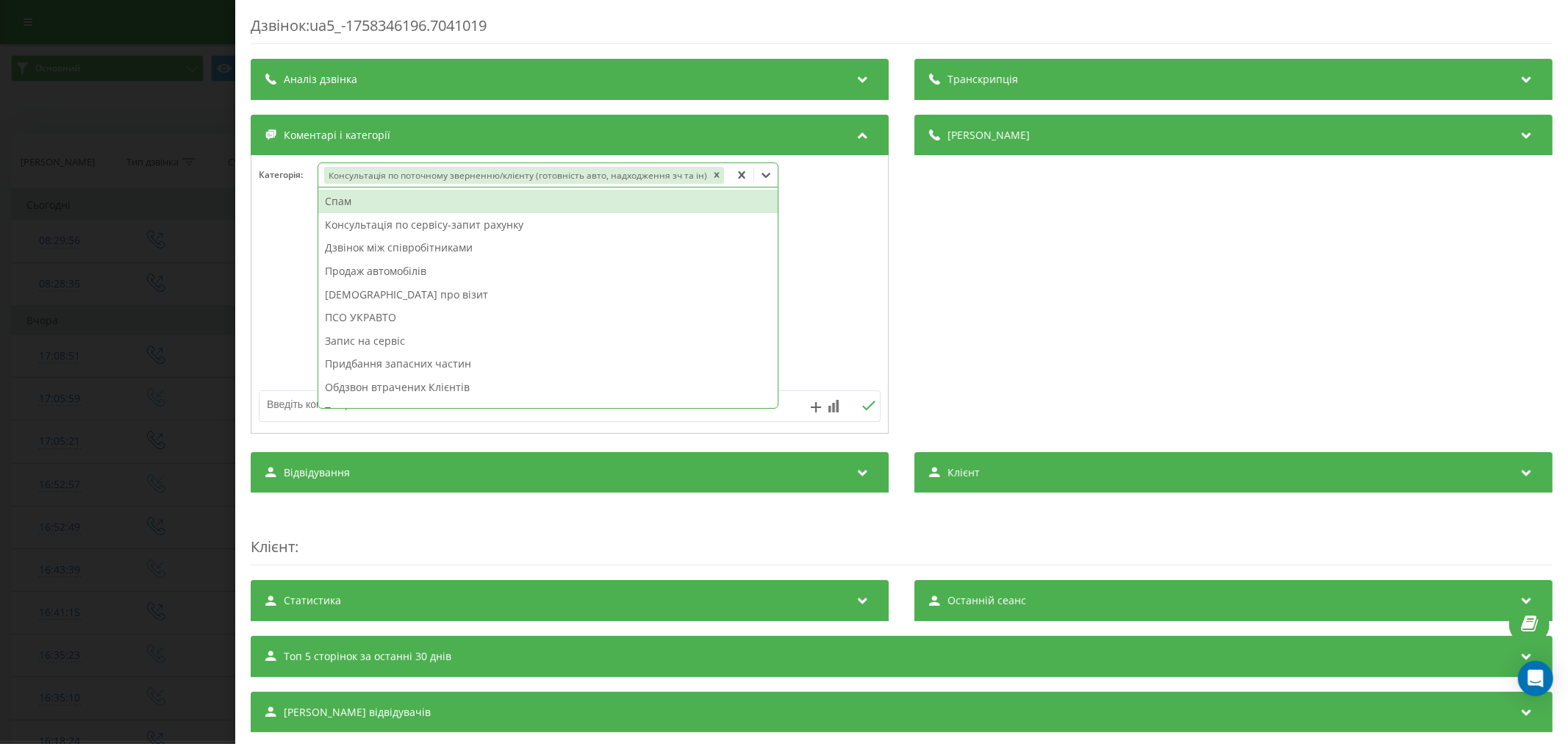
click at [266, 401] on textarea at bounding box center [507, 404] width 496 height 26
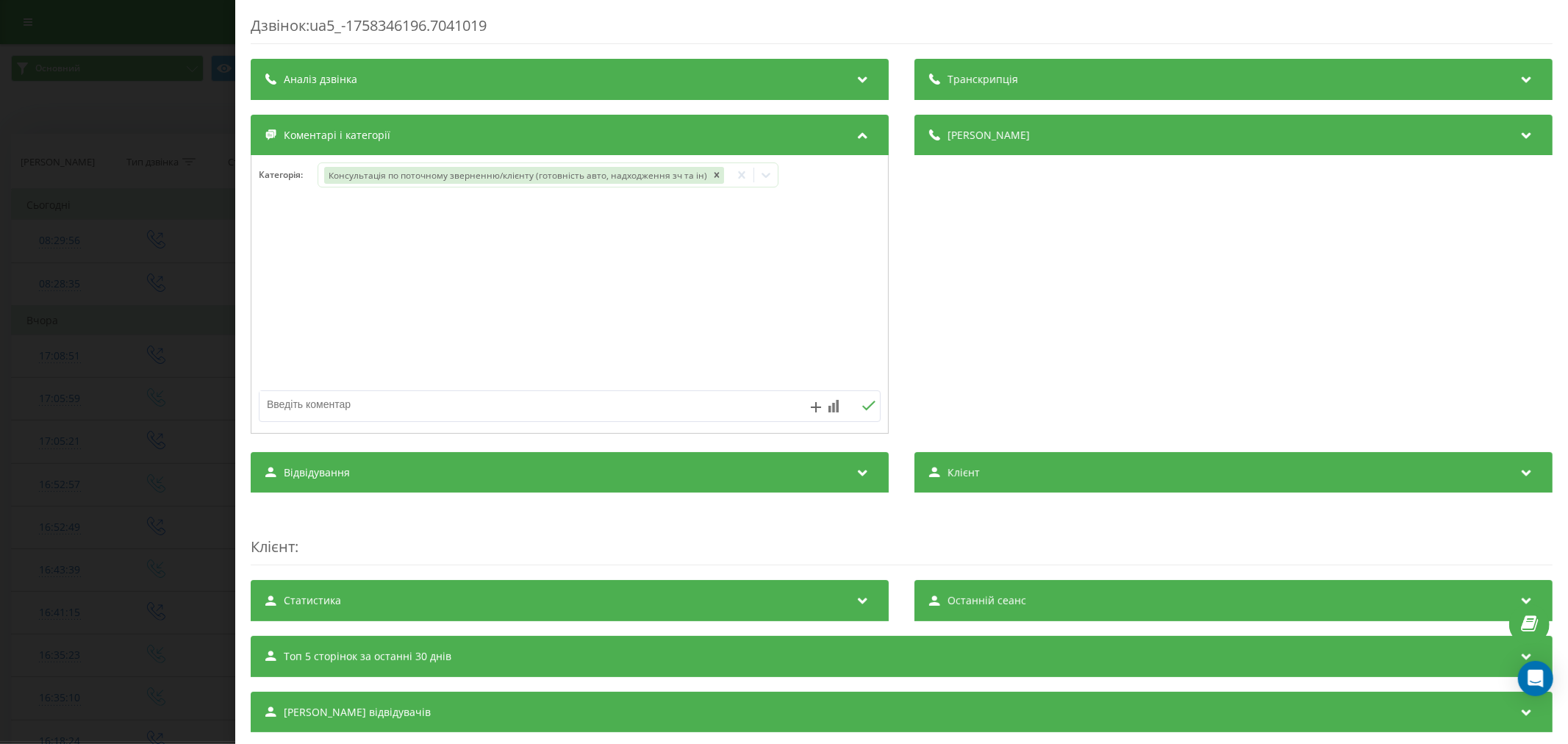
paste textarea "0970880005"
type textarea "0970880005"
drag, startPoint x: 426, startPoint y: 402, endPoint x: 234, endPoint y: 405, distance: 192.0
click at [234, 405] on div "Дзвінок : ua5_-1758346196.7041019 Транскрипція Для AI-аналізу майбутніх дзвінкі…" at bounding box center [784, 372] width 1568 height 744
paste textarea "зв недозв, хотіла запропонувати перенести на 12:00"
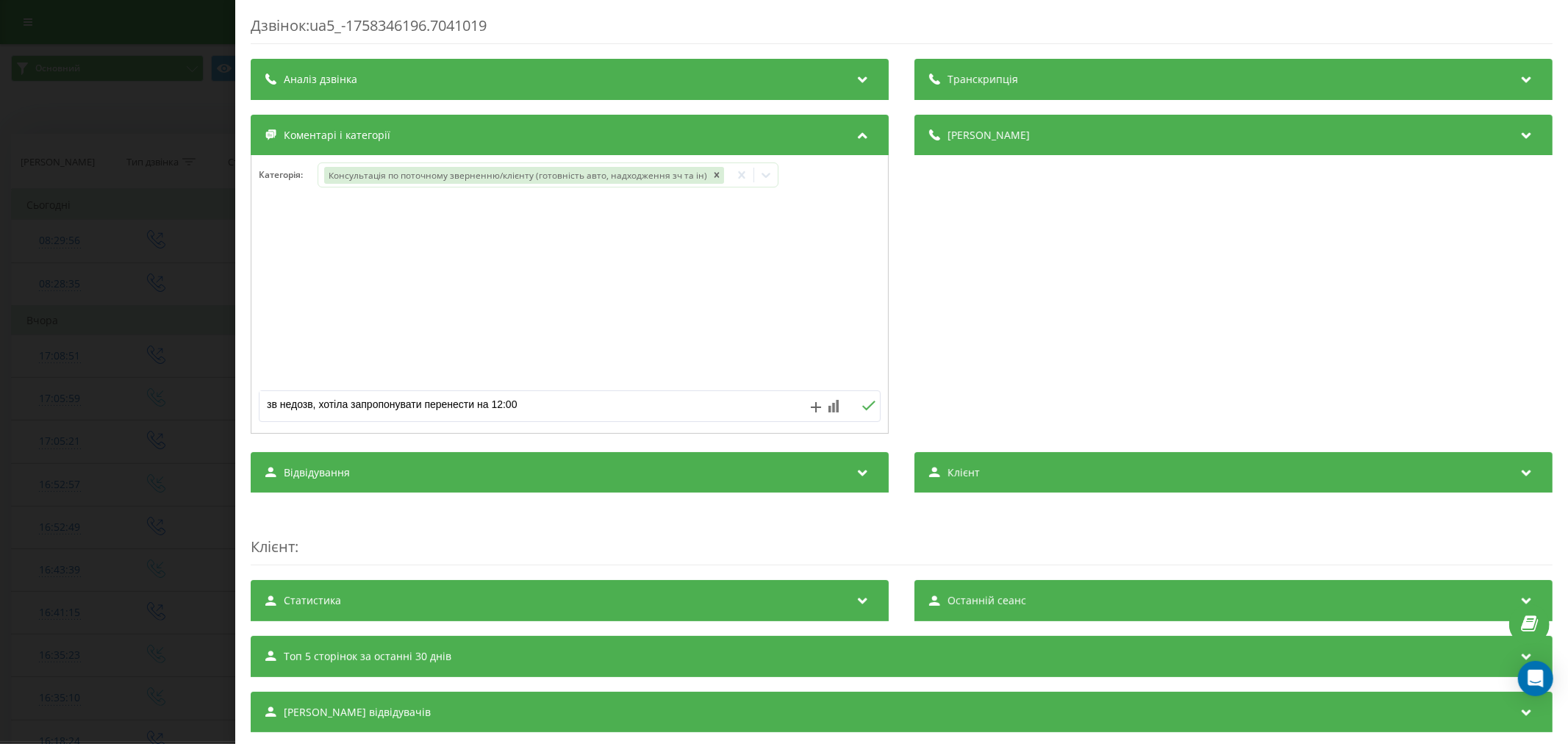
type textarea "зв недозв, хотіла запропонувати перенести на 12:00"
click at [848, 403] on div at bounding box center [843, 406] width 73 height 13
click at [861, 405] on icon at bounding box center [868, 406] width 14 height 11
click at [159, 261] on div "Дзвінок : ua5_-1758346196.7041019 Транскрипція Для AI-аналізу майбутніх дзвінкі…" at bounding box center [784, 372] width 1568 height 744
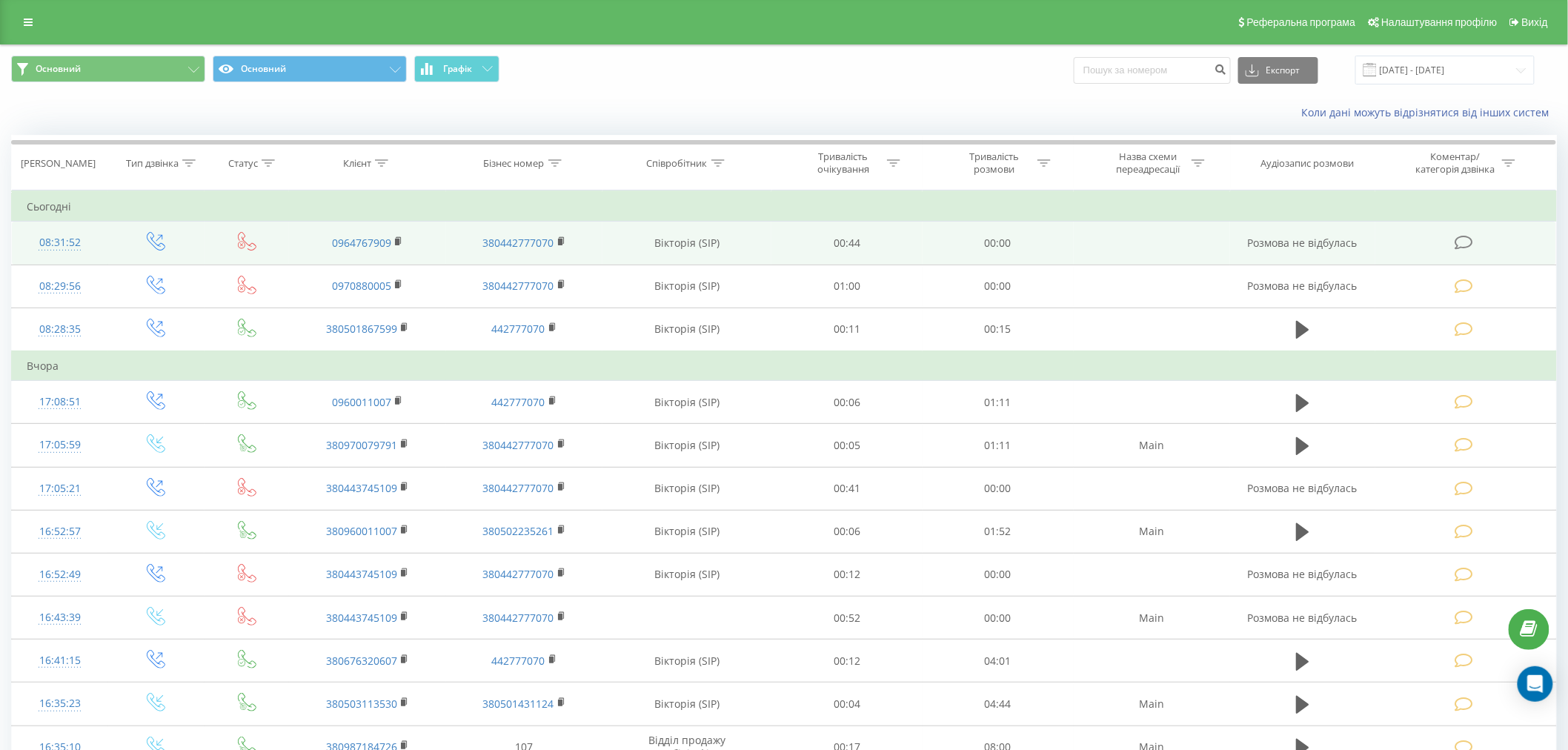
click at [1479, 247] on td at bounding box center [1466, 243] width 181 height 43
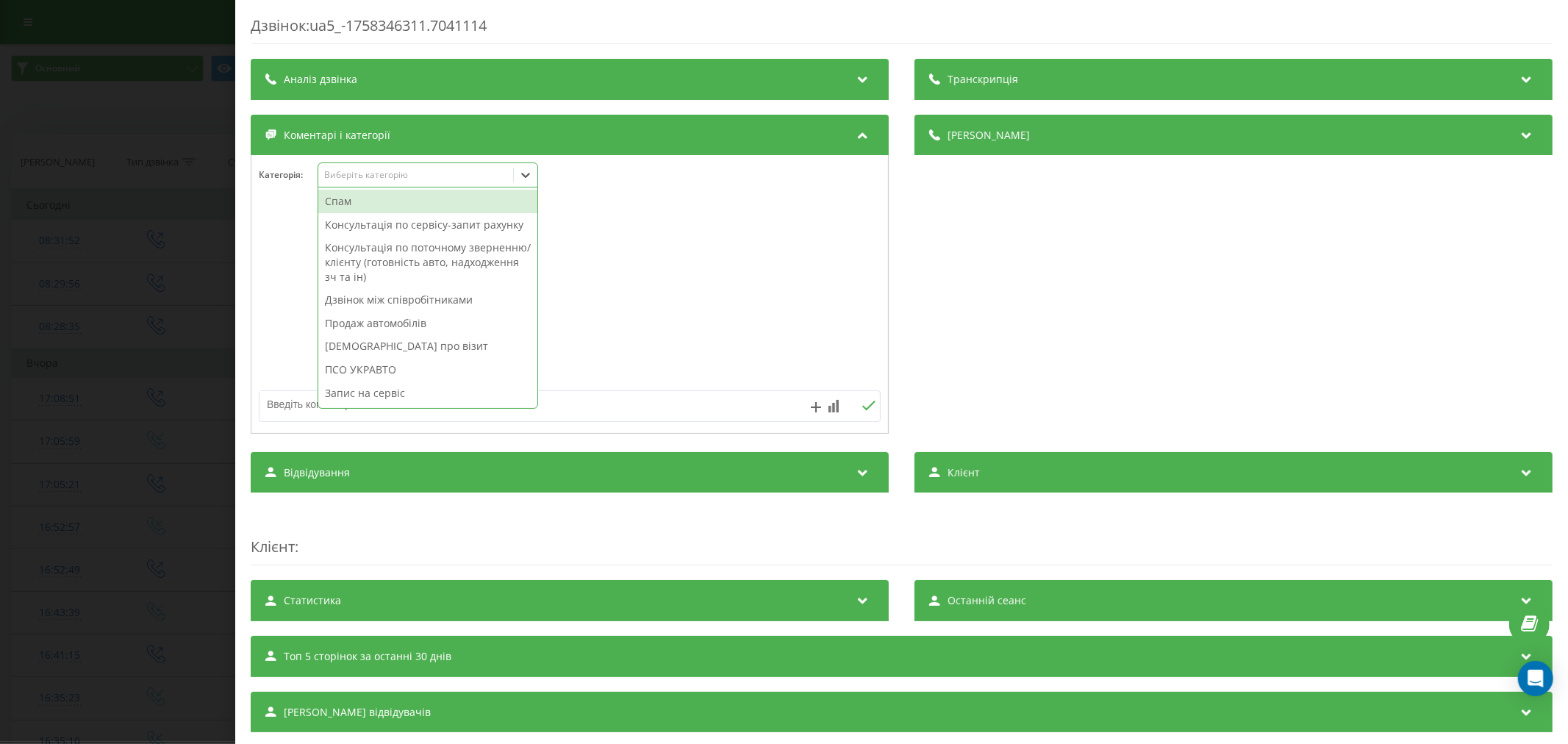
click at [439, 188] on div "15 results available. Use Up and Down to choose options, press Enter to select …" at bounding box center [428, 175] width 221 height 25
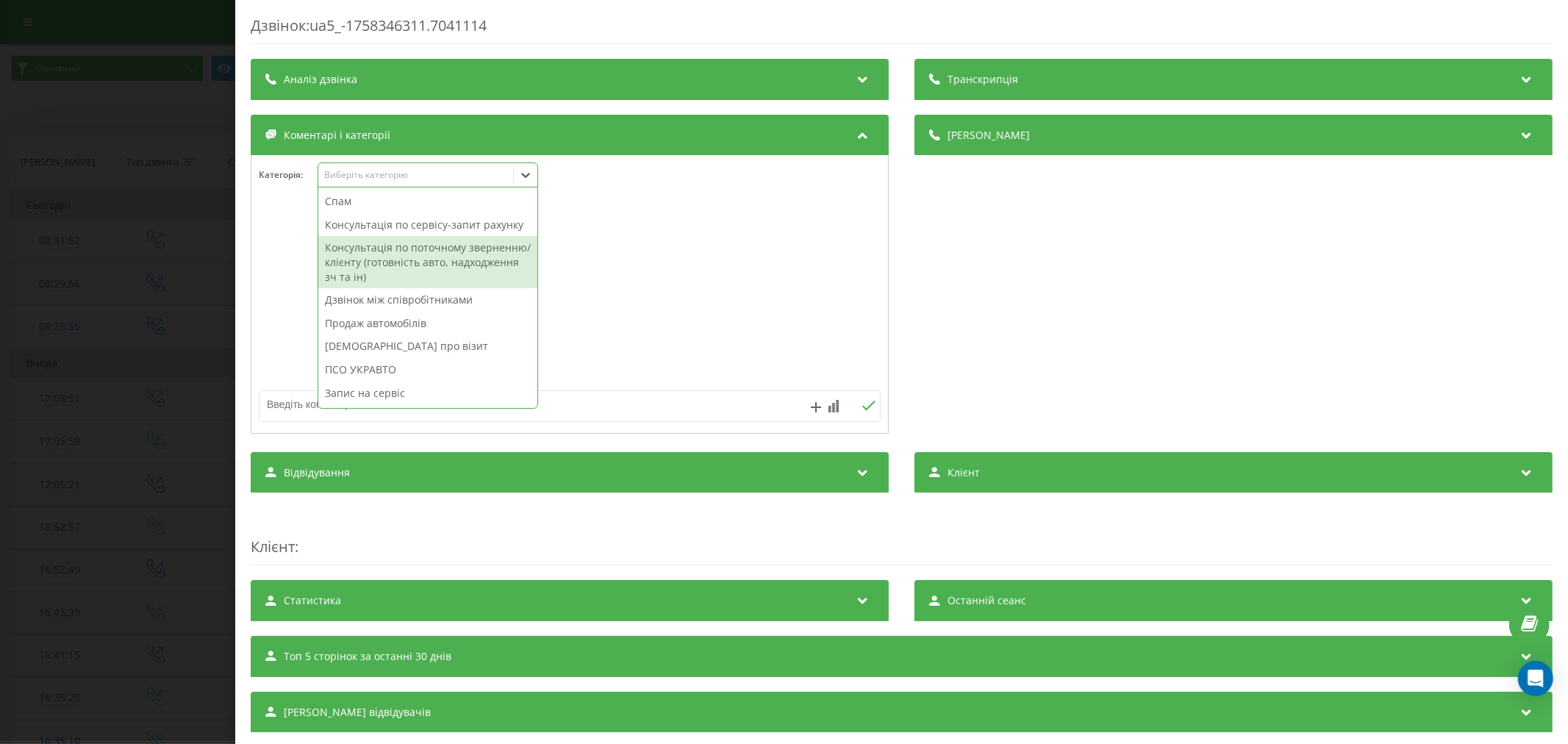
click at [466, 273] on div "Консультація по поточному зверненню/клієнту (готовність авто, надходження зч та…" at bounding box center [428, 261] width 219 height 52
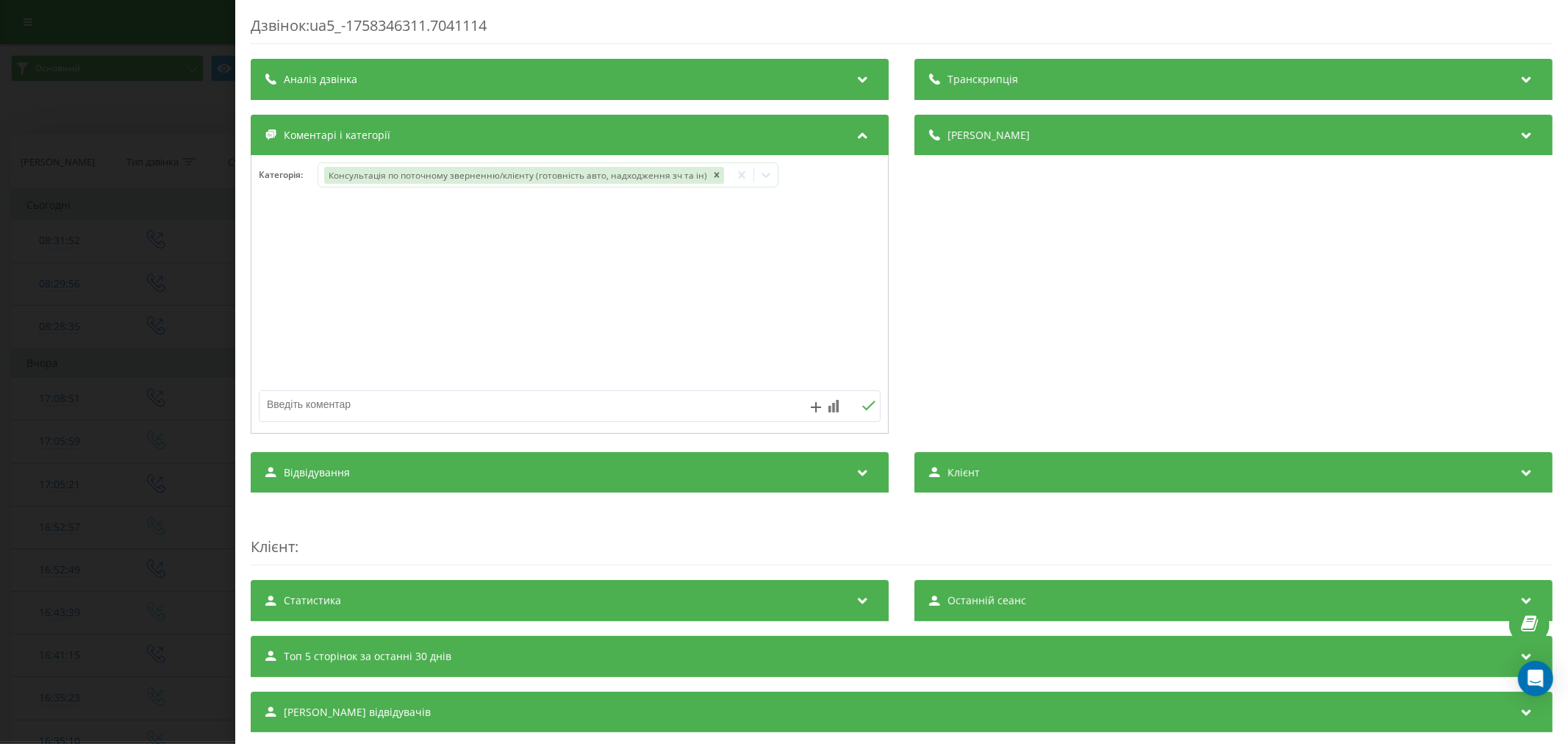
click at [280, 412] on textarea at bounding box center [507, 404] width 496 height 26
type textarea "є вільне місце сьогодні на 12:00, хотіла запропонувати приїхати раніше"
click at [289, 399] on textarea at bounding box center [507, 404] width 496 height 26
type textarea "записані на 14:00"
click at [137, 288] on div "Дзвінок : ua5_-1758346311.7041114 Транскрипція Для AI-аналізу майбутніх дзвінкі…" at bounding box center [784, 372] width 1568 height 744
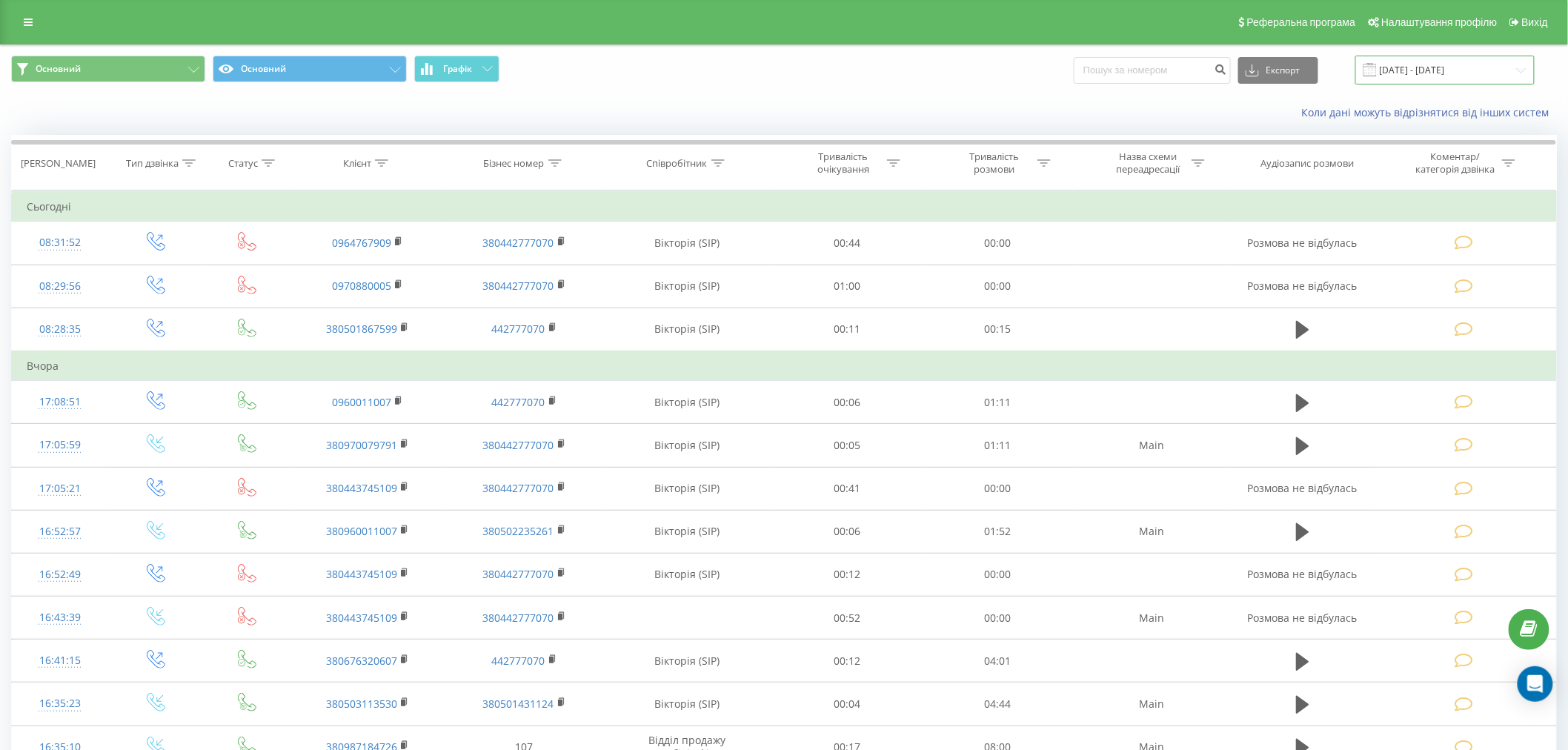
click at [1440, 79] on input "[DATE] - [DATE]" at bounding box center [1445, 70] width 179 height 29
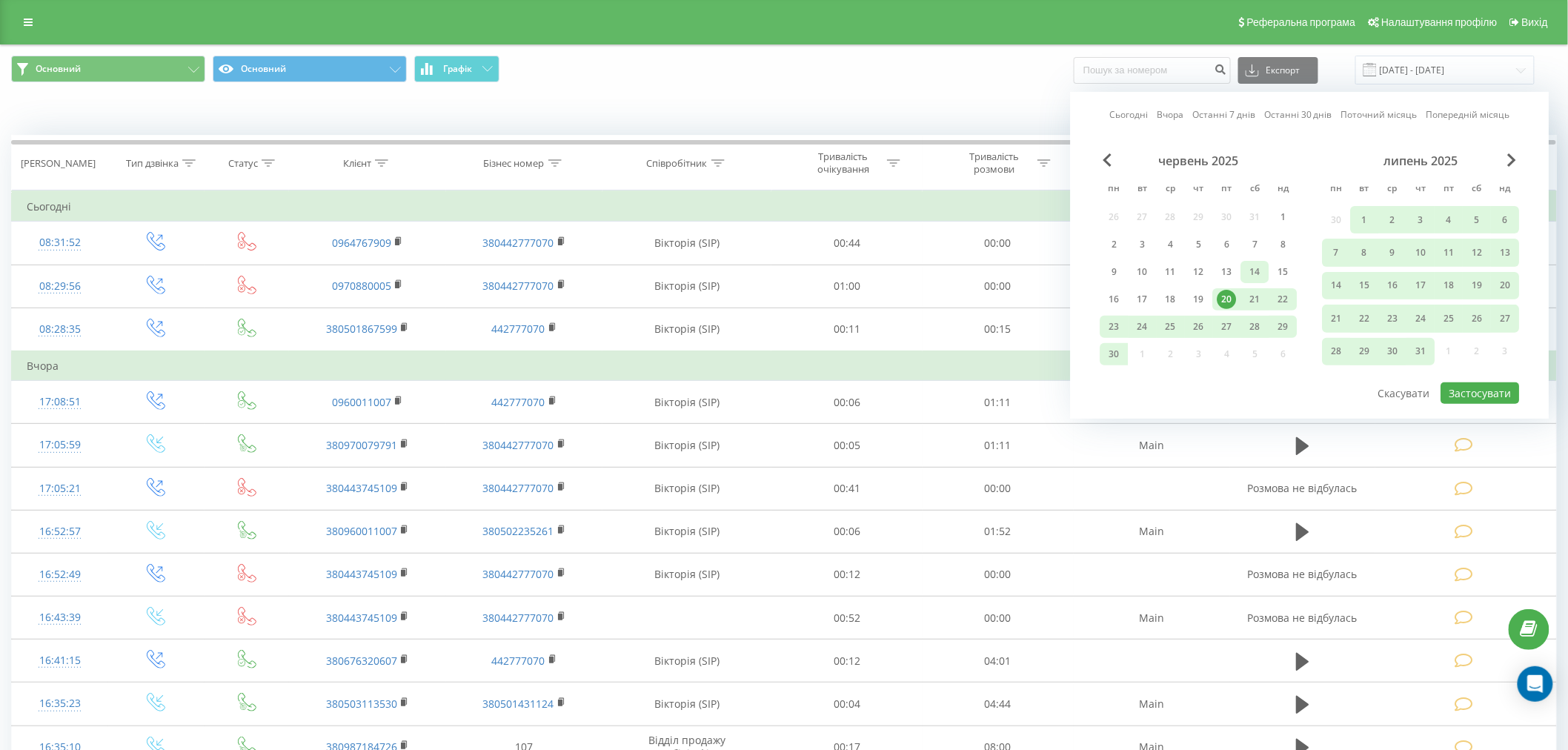
click at [1246, 272] on div "14" at bounding box center [1255, 272] width 19 height 19
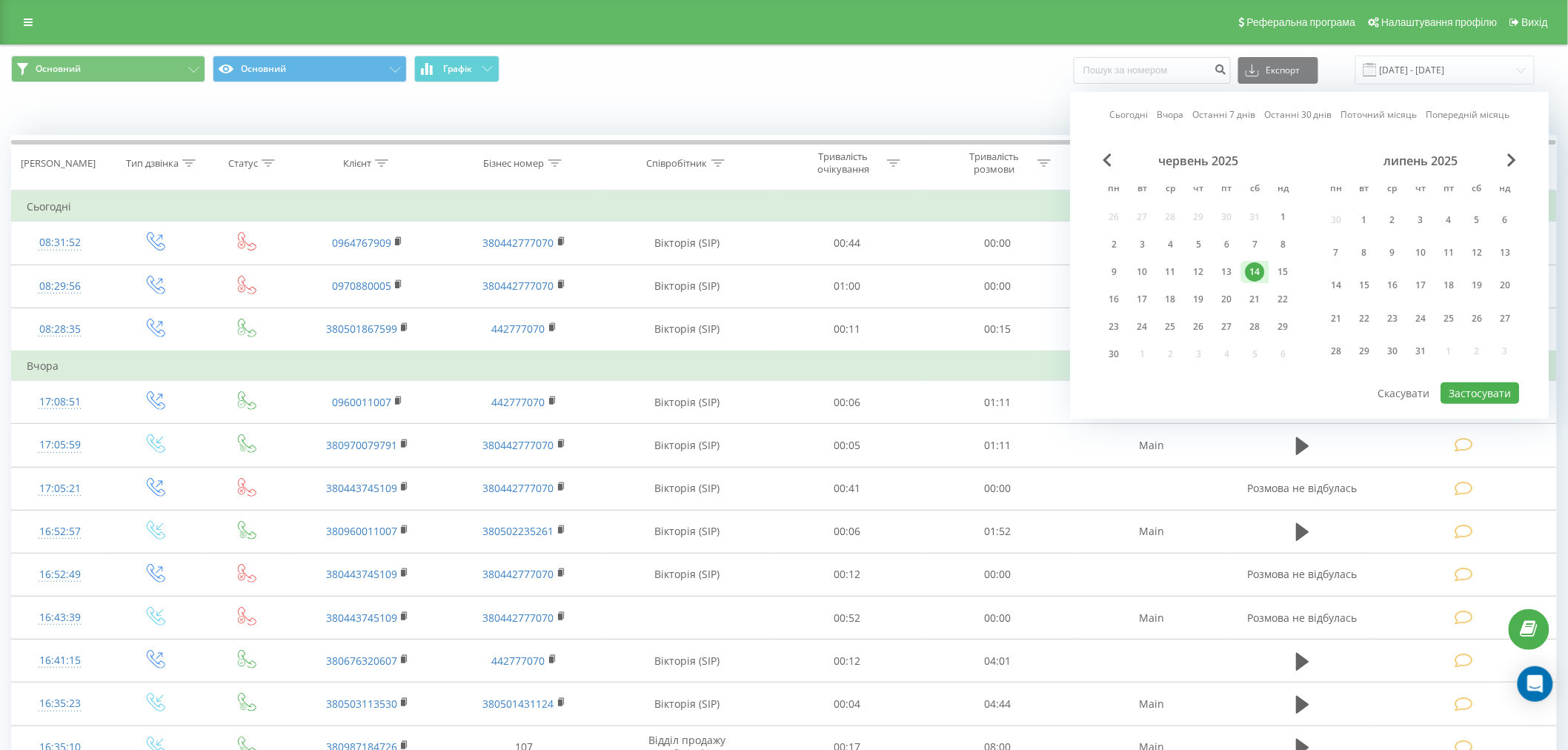
click at [1262, 269] on div "14" at bounding box center [1255, 272] width 19 height 19
click at [1501, 158] on div "липень 2025" at bounding box center [1422, 161] width 197 height 15
click at [1508, 158] on span "Next Month" at bounding box center [1513, 160] width 9 height 14
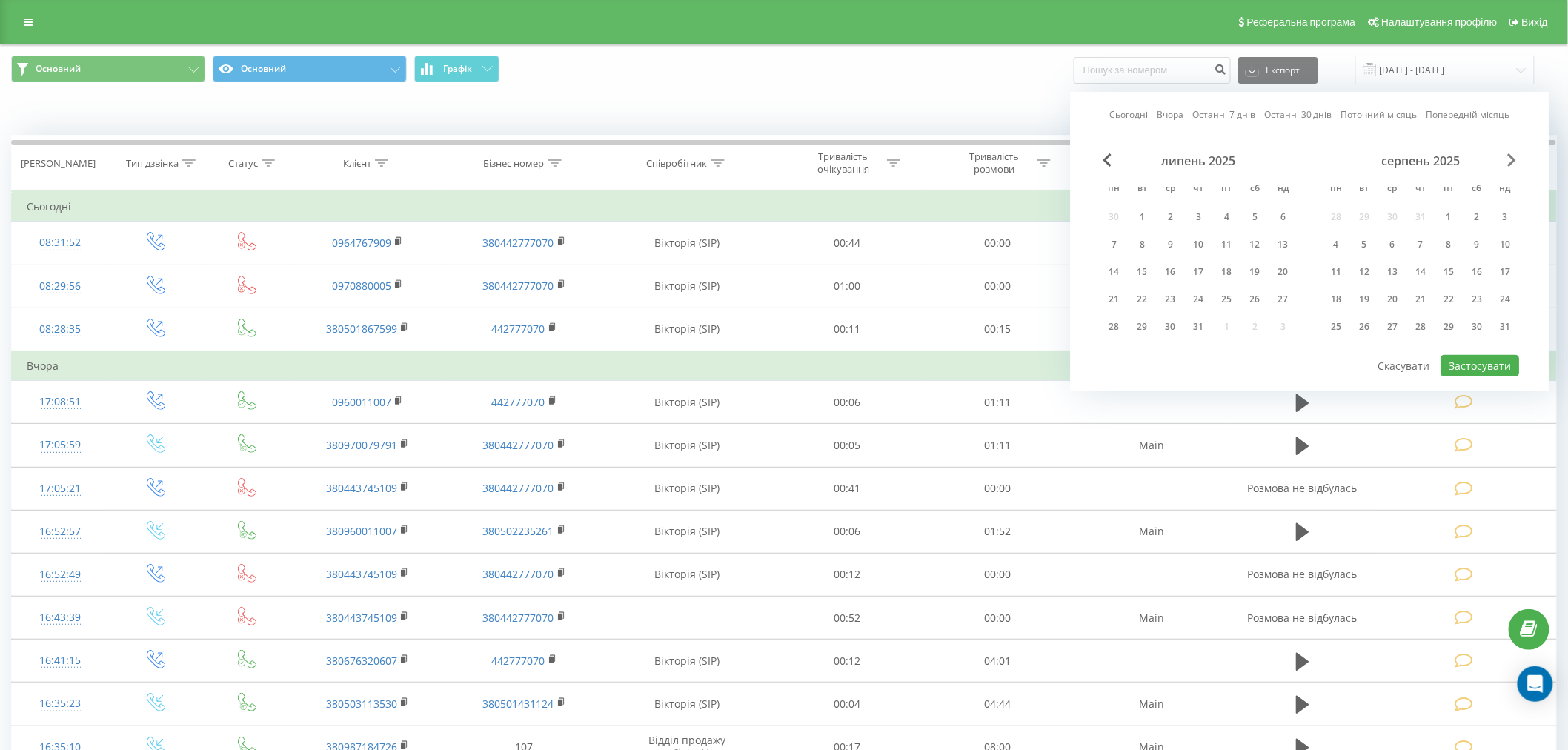
click at [1508, 158] on span "Next Month" at bounding box center [1513, 160] width 9 height 14
click at [1471, 268] on div "20" at bounding box center [1477, 272] width 19 height 19
click at [1472, 359] on button "Застосувати" at bounding box center [1481, 366] width 79 height 21
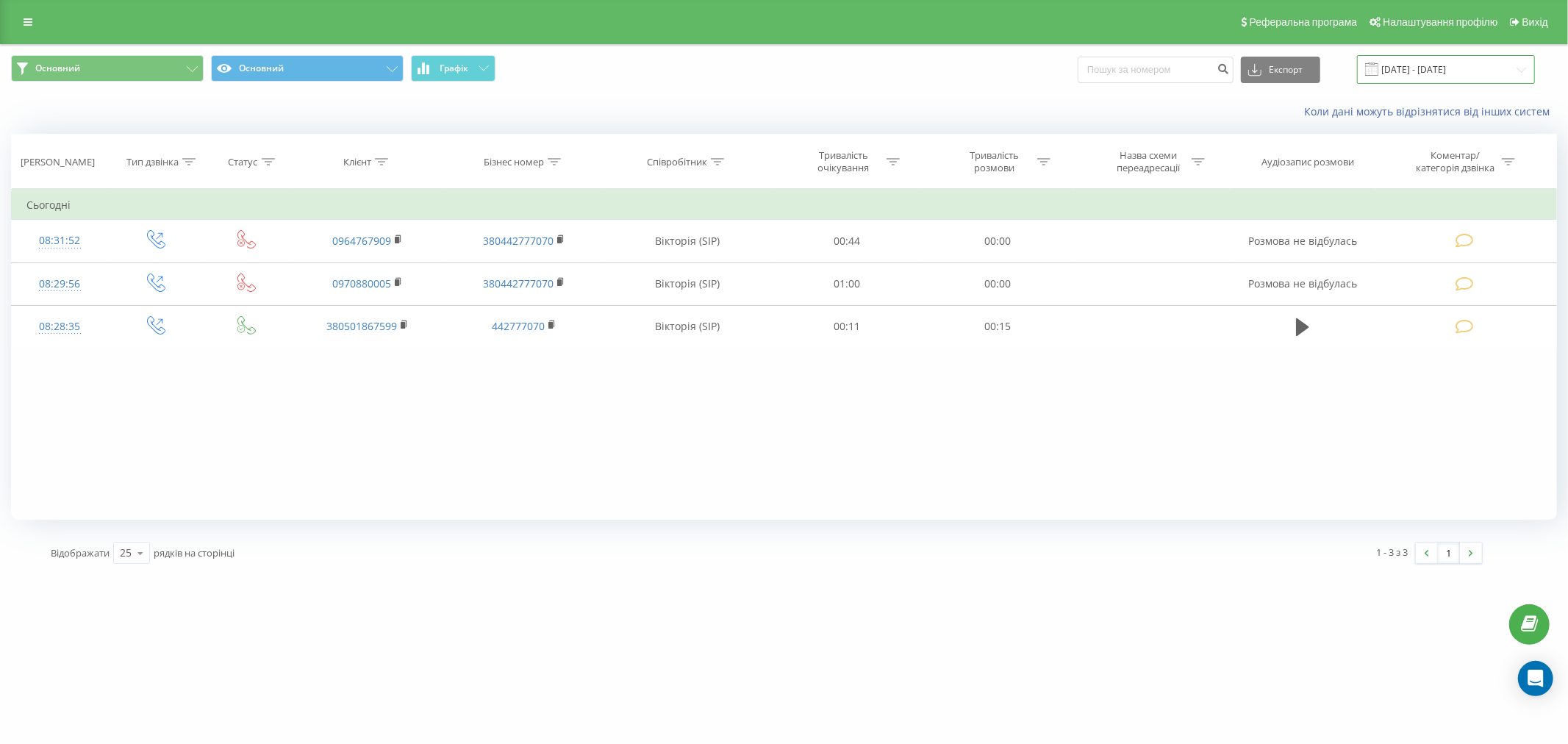
click at [1460, 62] on input "20.09.2025 - 20.09.2025" at bounding box center [1446, 69] width 178 height 29
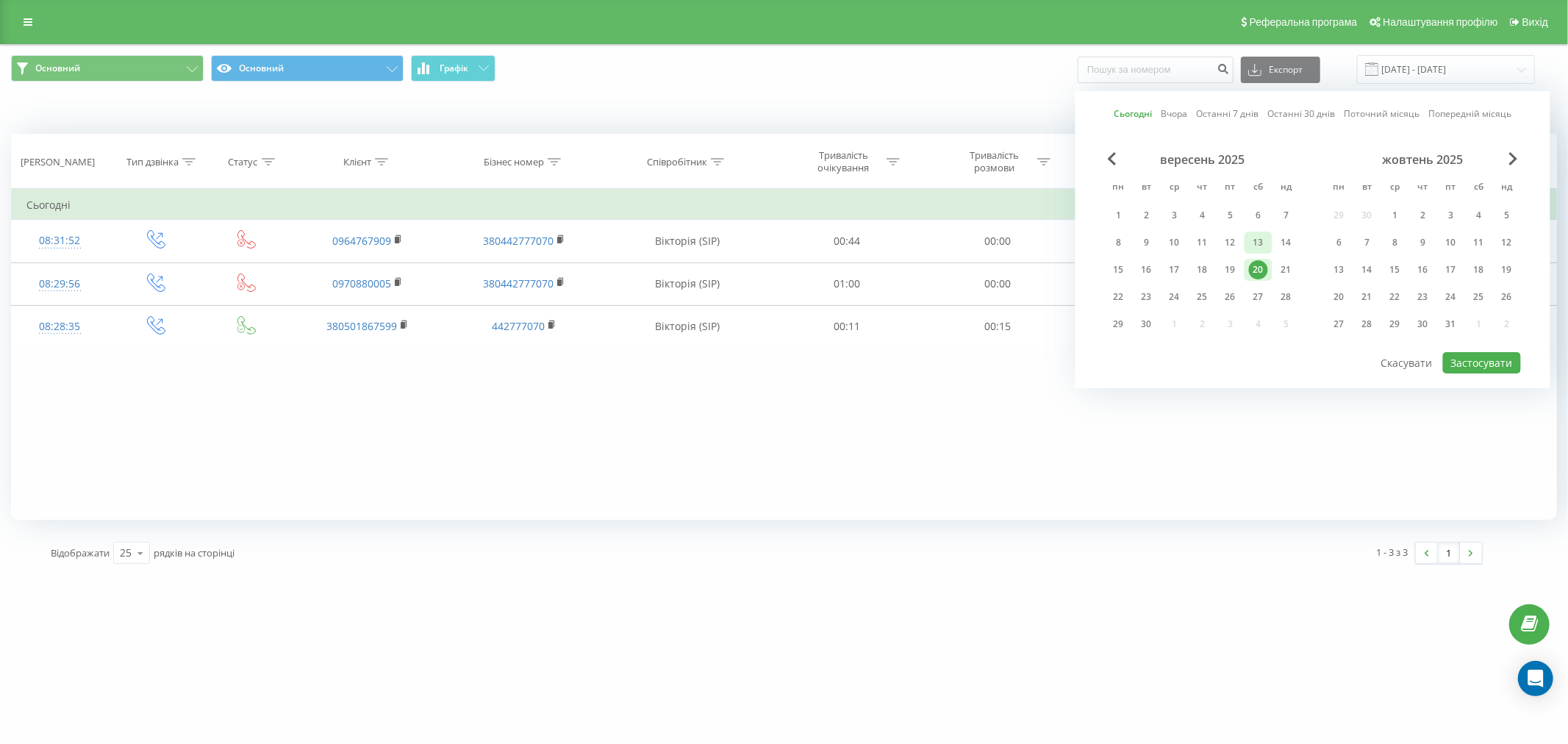
click at [1245, 249] on div "13" at bounding box center [1258, 242] width 28 height 22
click at [1460, 361] on button "Застосувати" at bounding box center [1482, 363] width 78 height 21
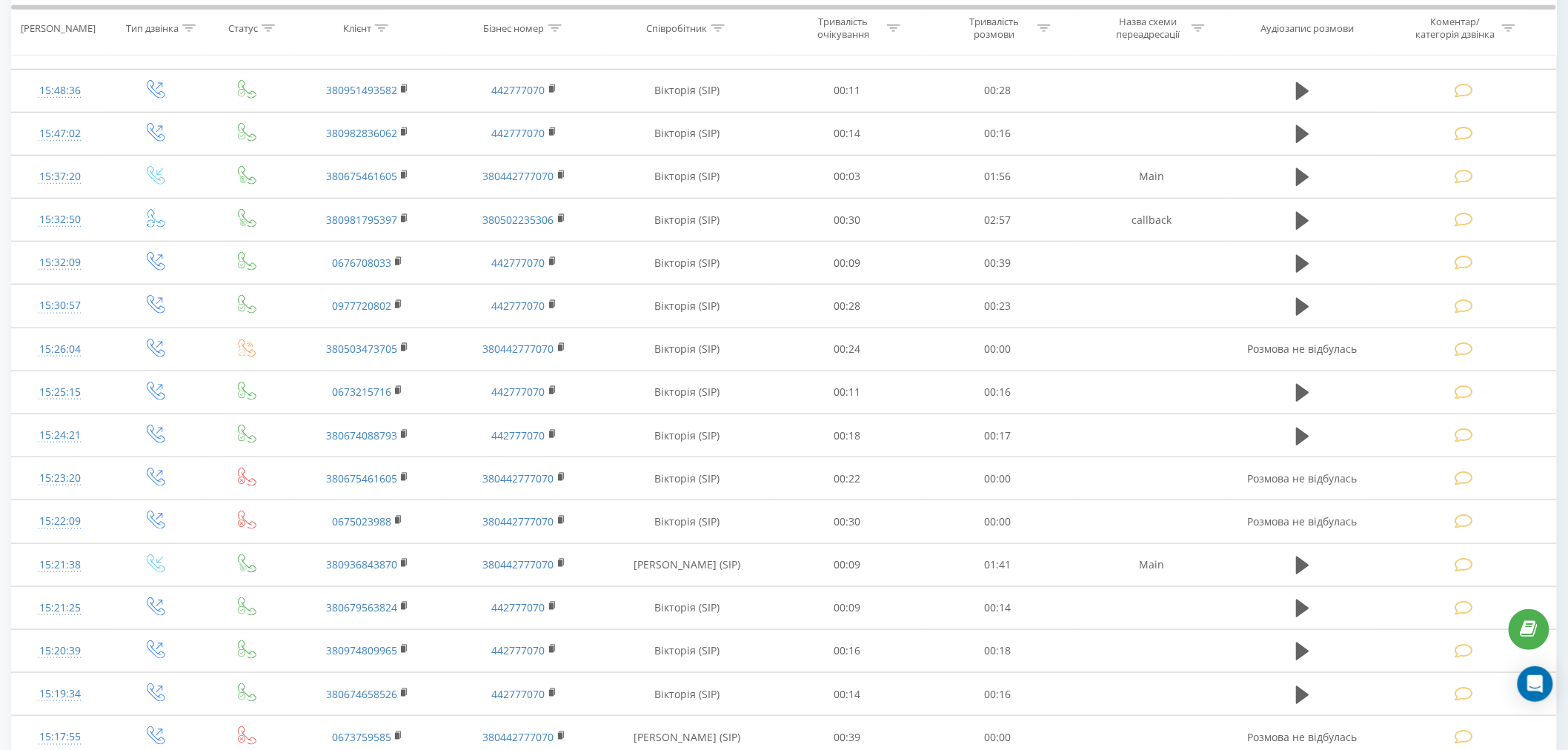
scroll to position [607, 0]
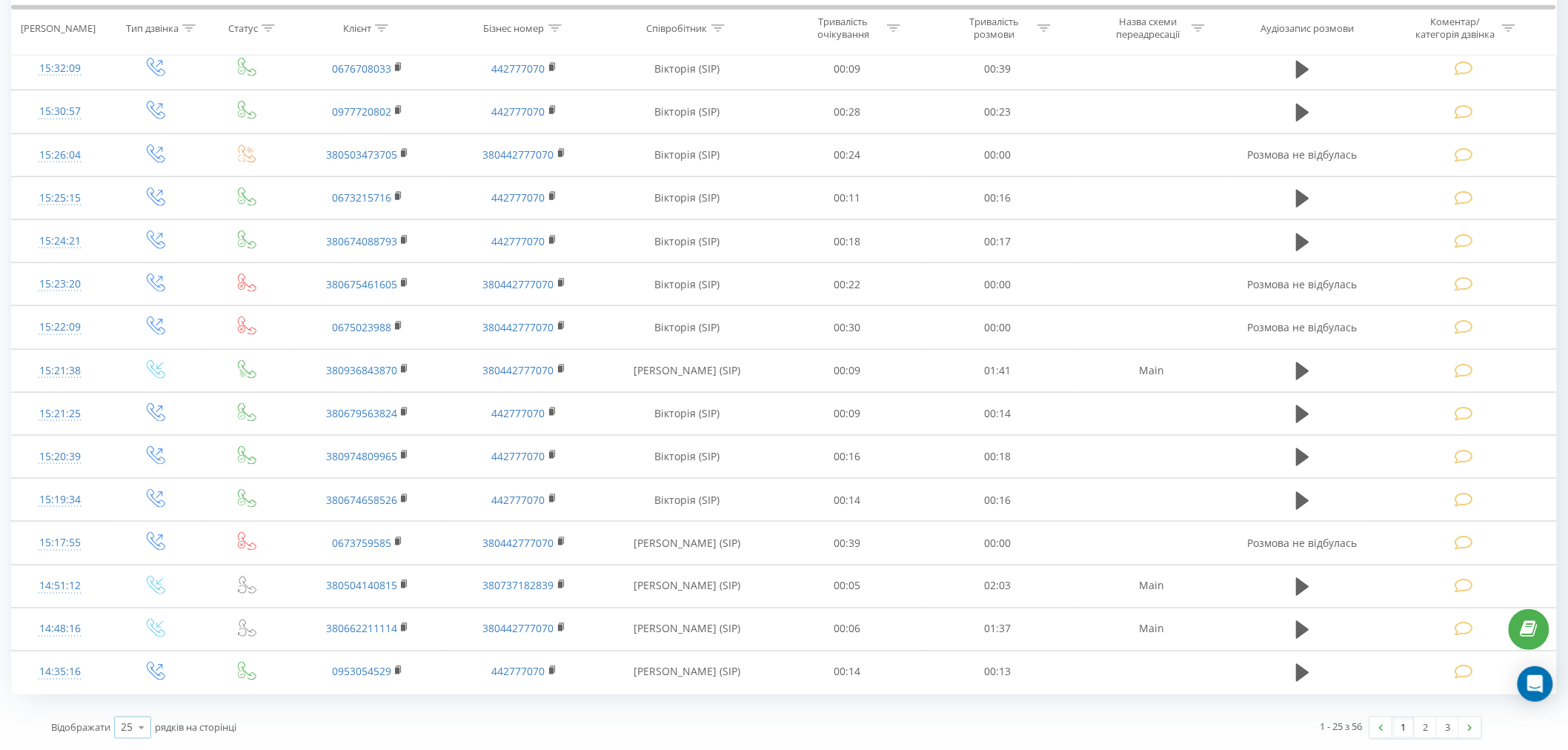
click at [131, 740] on icon at bounding box center [141, 728] width 22 height 29
click at [145, 702] on div "100" at bounding box center [132, 707] width 36 height 21
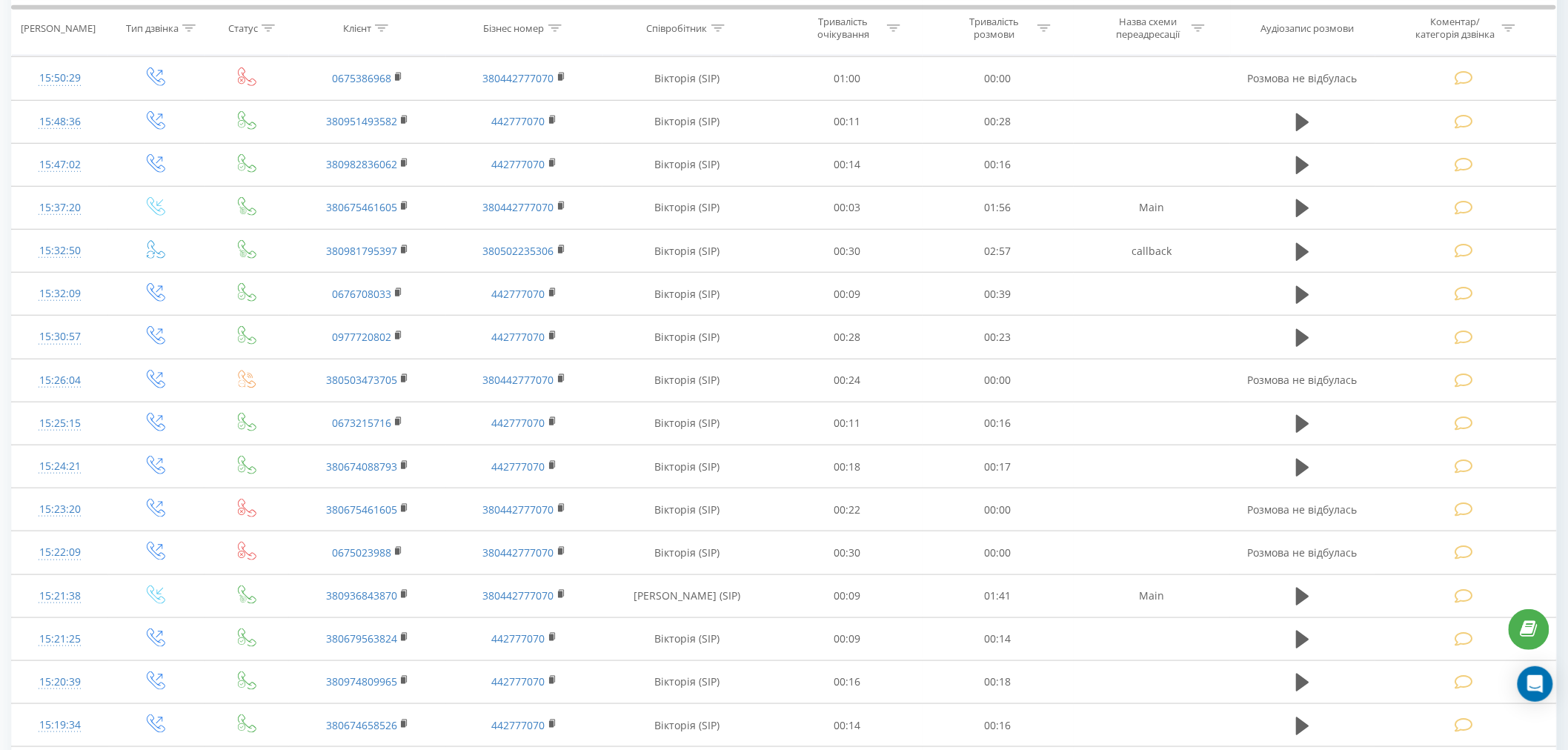
scroll to position [50, 0]
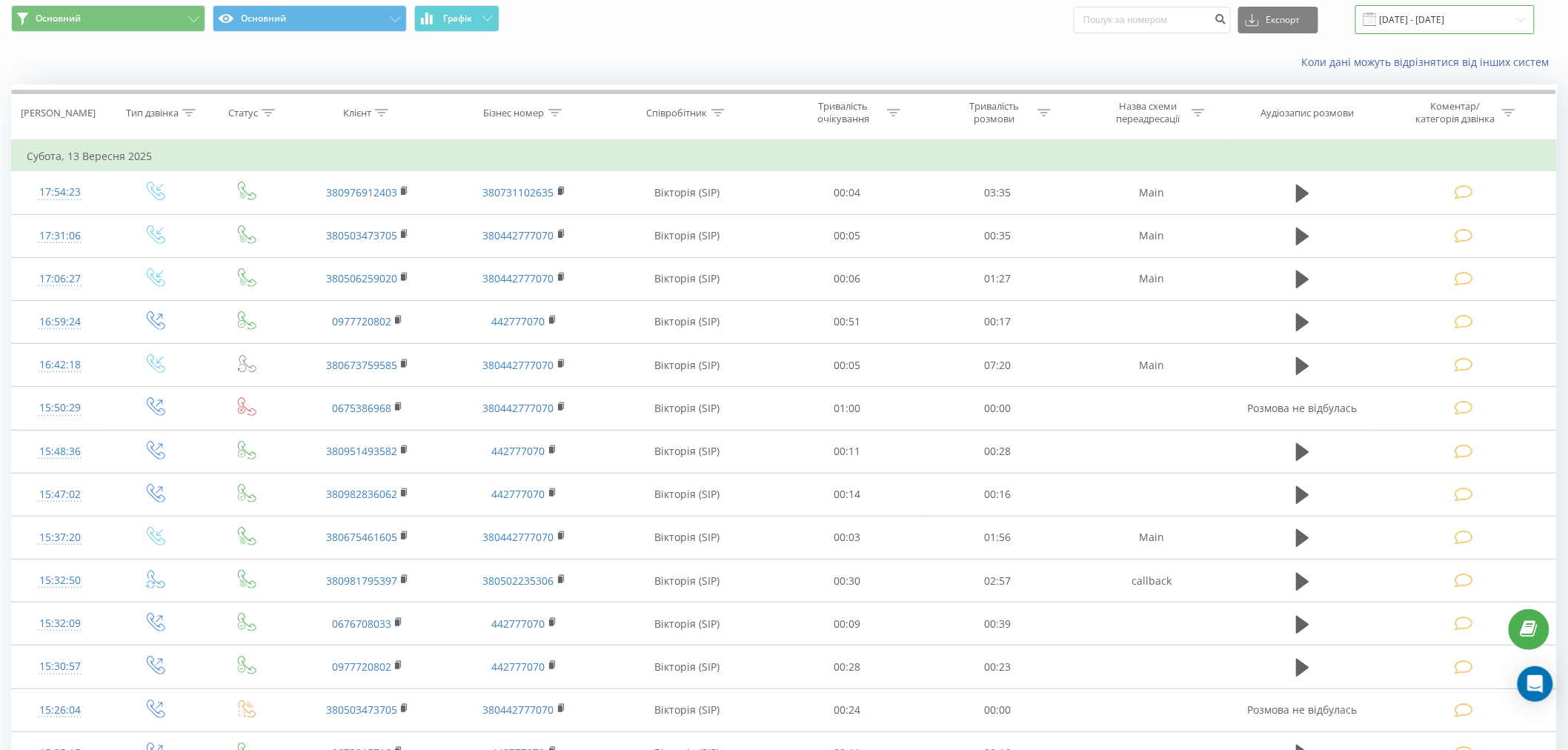
click at [1431, 15] on input "13.09.2025 - 13.09.2025" at bounding box center [1445, 20] width 179 height 29
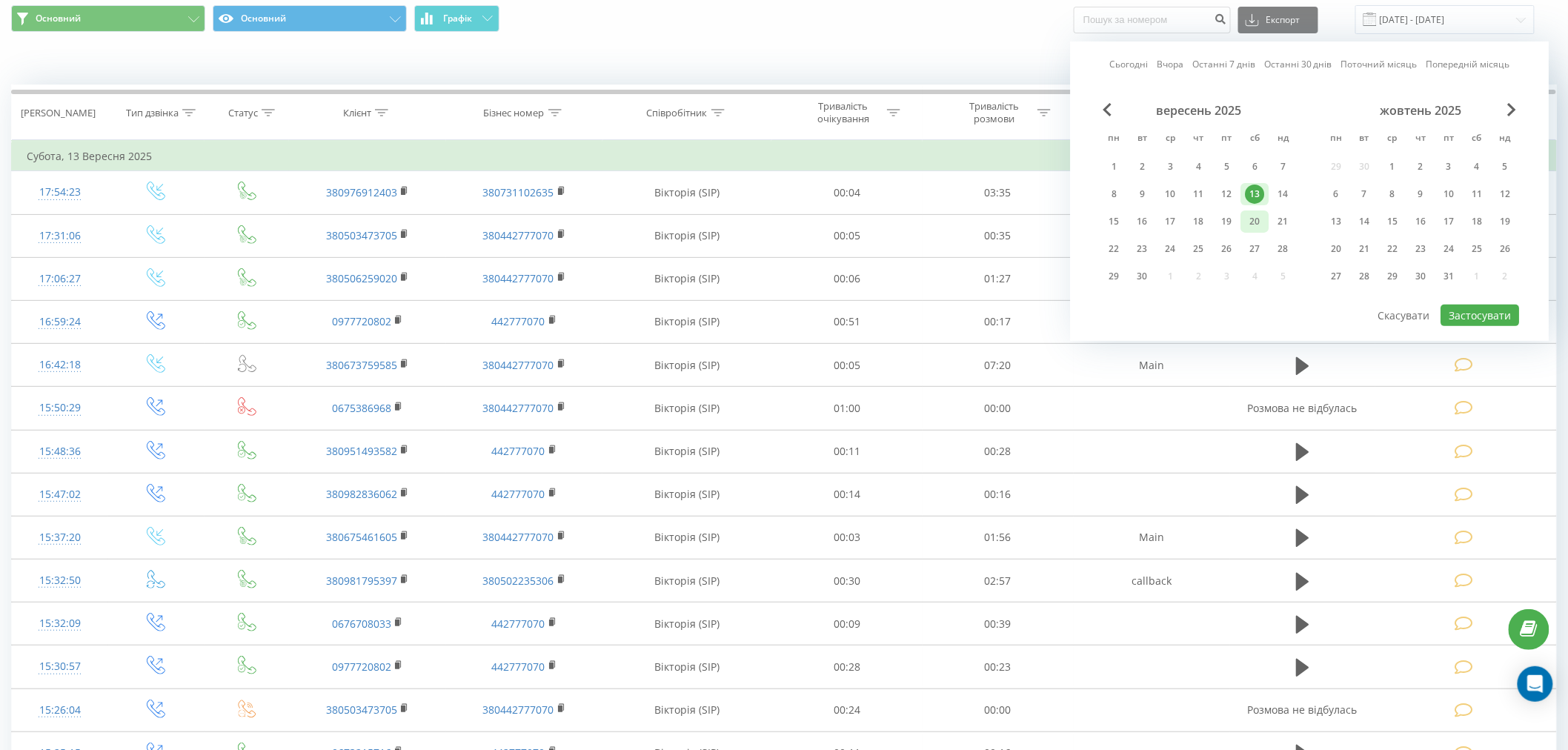
click at [1257, 224] on div "20" at bounding box center [1255, 221] width 19 height 19
click at [1497, 304] on button "Застосувати" at bounding box center [1481, 315] width 79 height 21
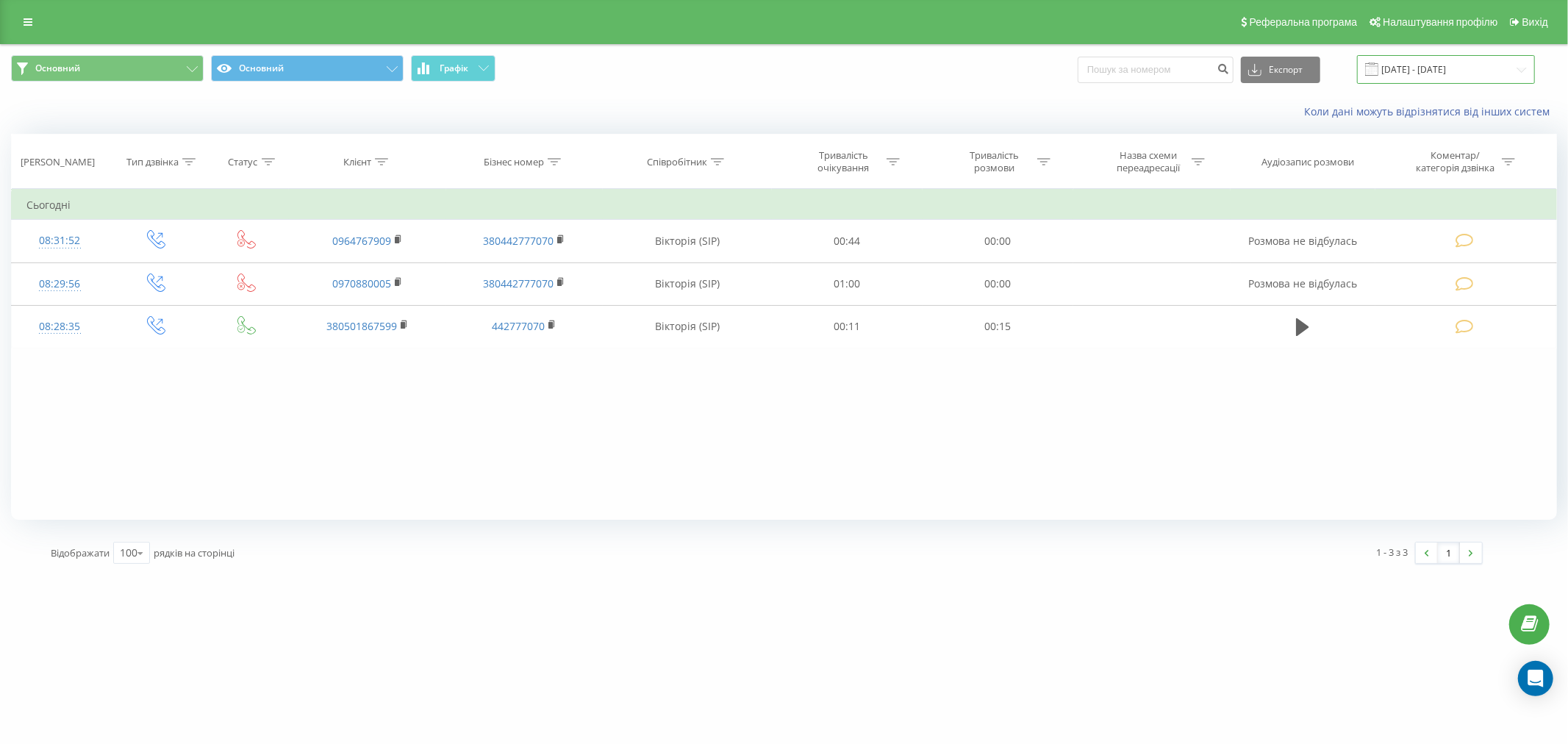
click at [1472, 68] on input "20.09.2025 - 20.09.2025" at bounding box center [1446, 69] width 178 height 29
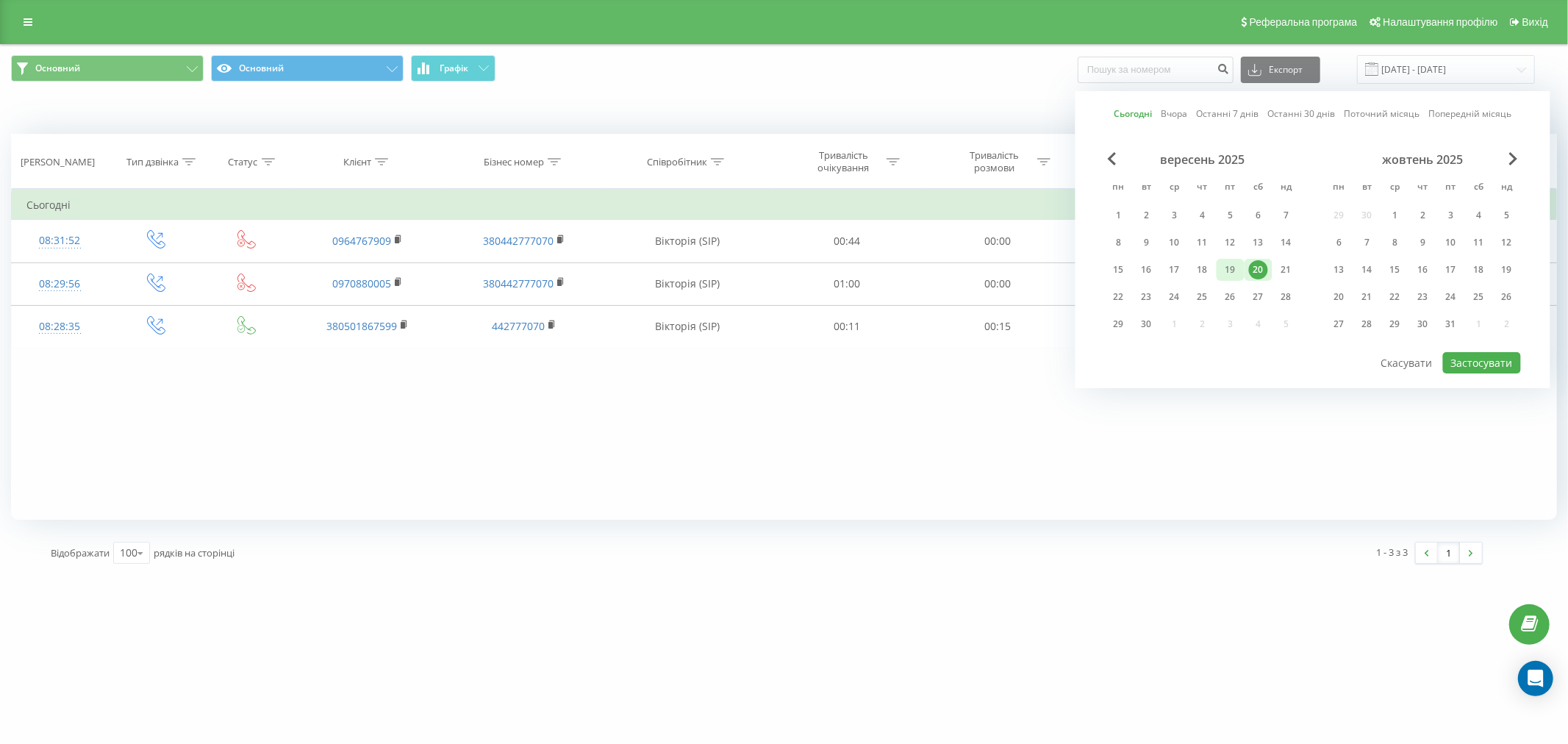
click at [1225, 269] on div "19" at bounding box center [1230, 270] width 19 height 19
click at [1260, 265] on div "20" at bounding box center [1258, 270] width 19 height 19
click at [1512, 361] on button "Застосувати" at bounding box center [1482, 363] width 78 height 21
type input "[DATE] - [DATE]"
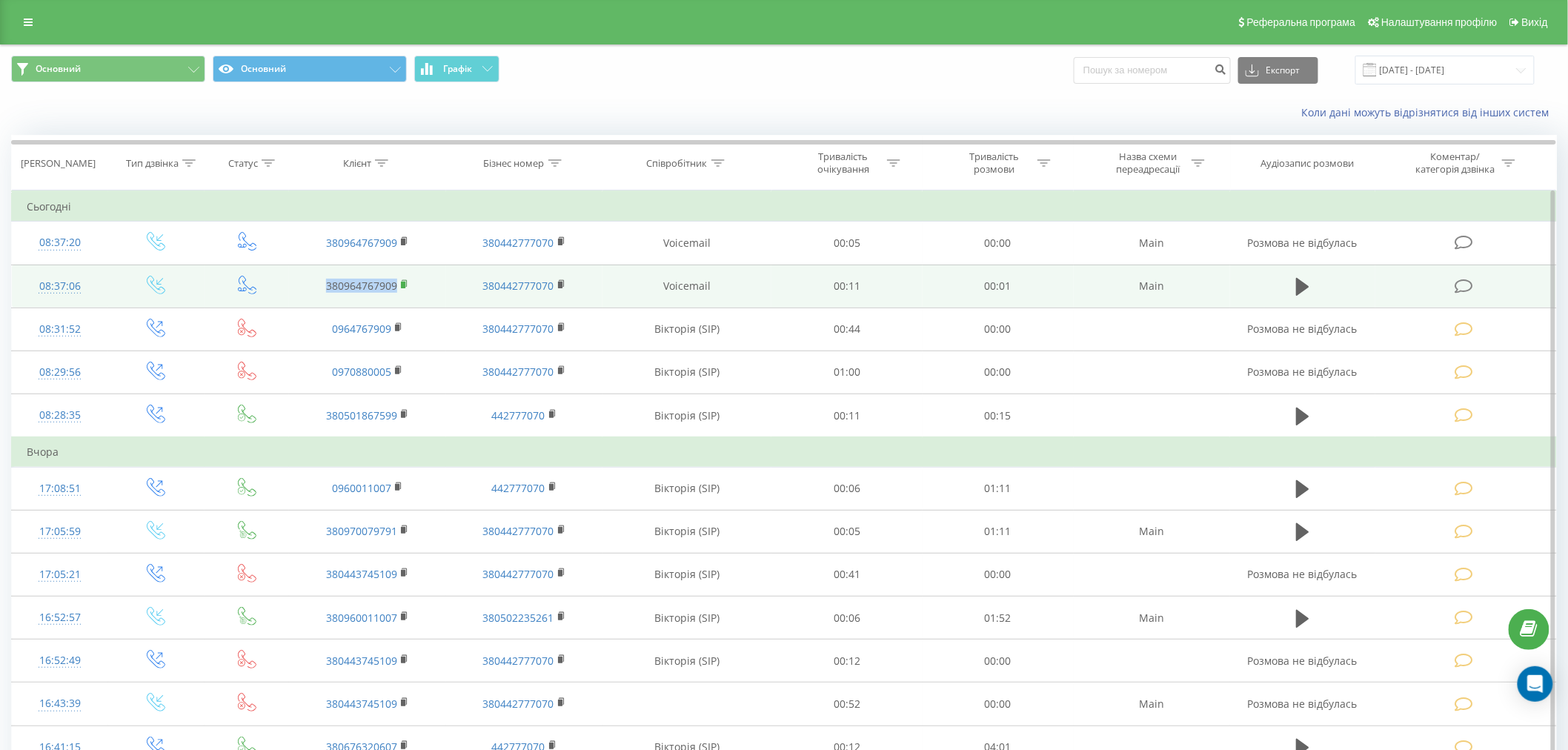
drag, startPoint x: 295, startPoint y: 285, endPoint x: 406, endPoint y: 285, distance: 111.0
click at [406, 285] on td "380964767909" at bounding box center [367, 286] width 157 height 43
copy link "380964767909"
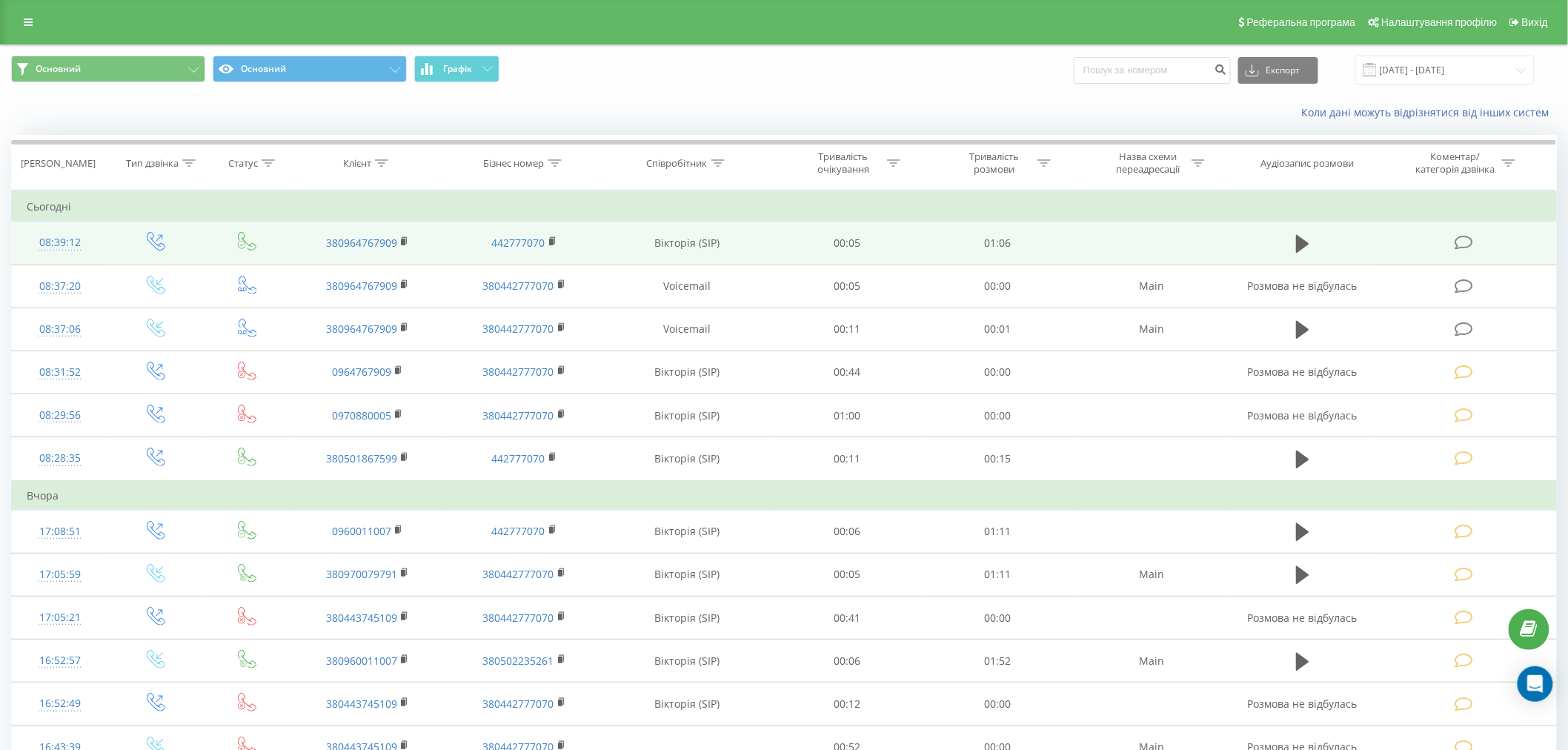
click at [1473, 244] on icon at bounding box center [1464, 243] width 18 height 16
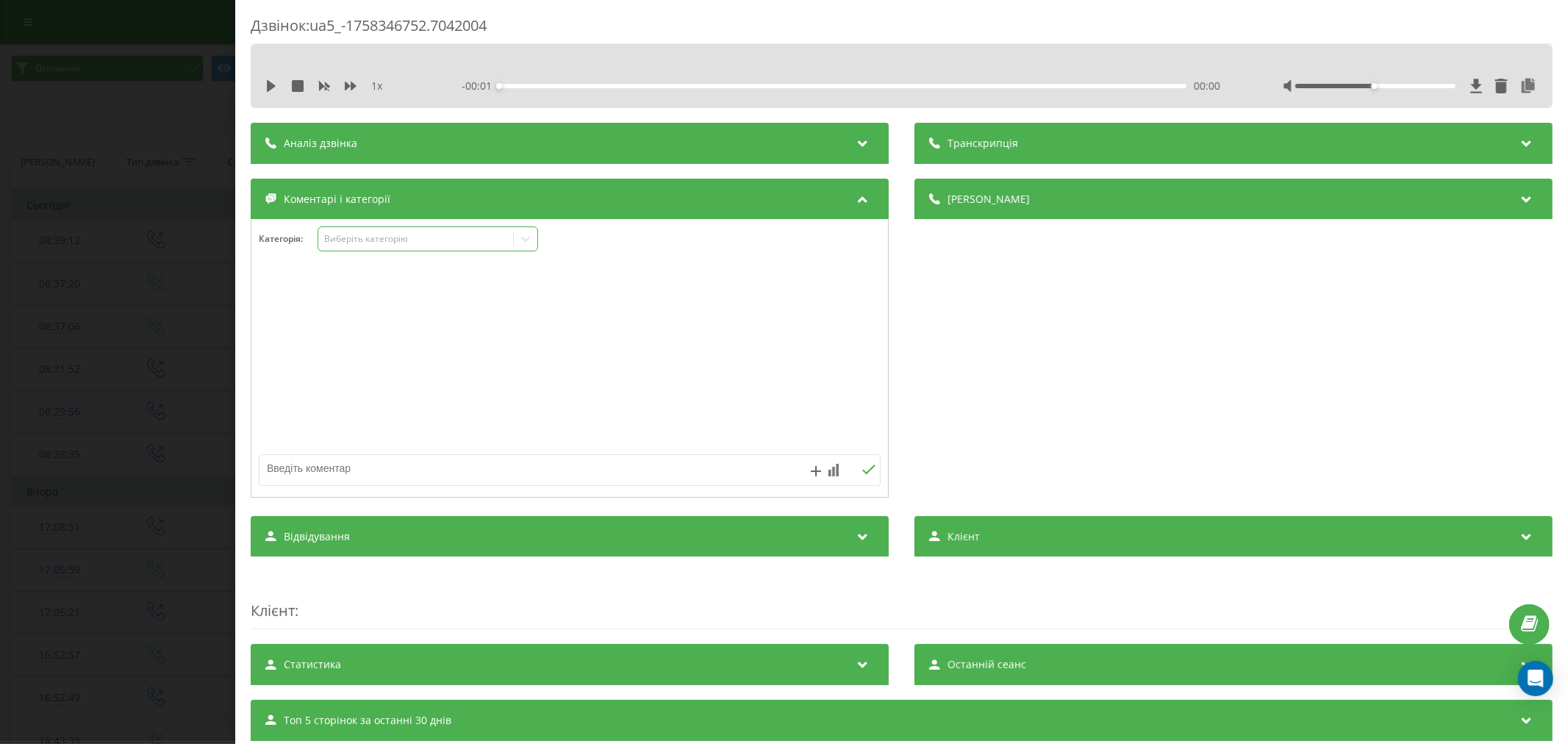
click at [388, 237] on div "Виберіть категорію" at bounding box center [416, 239] width 184 height 12
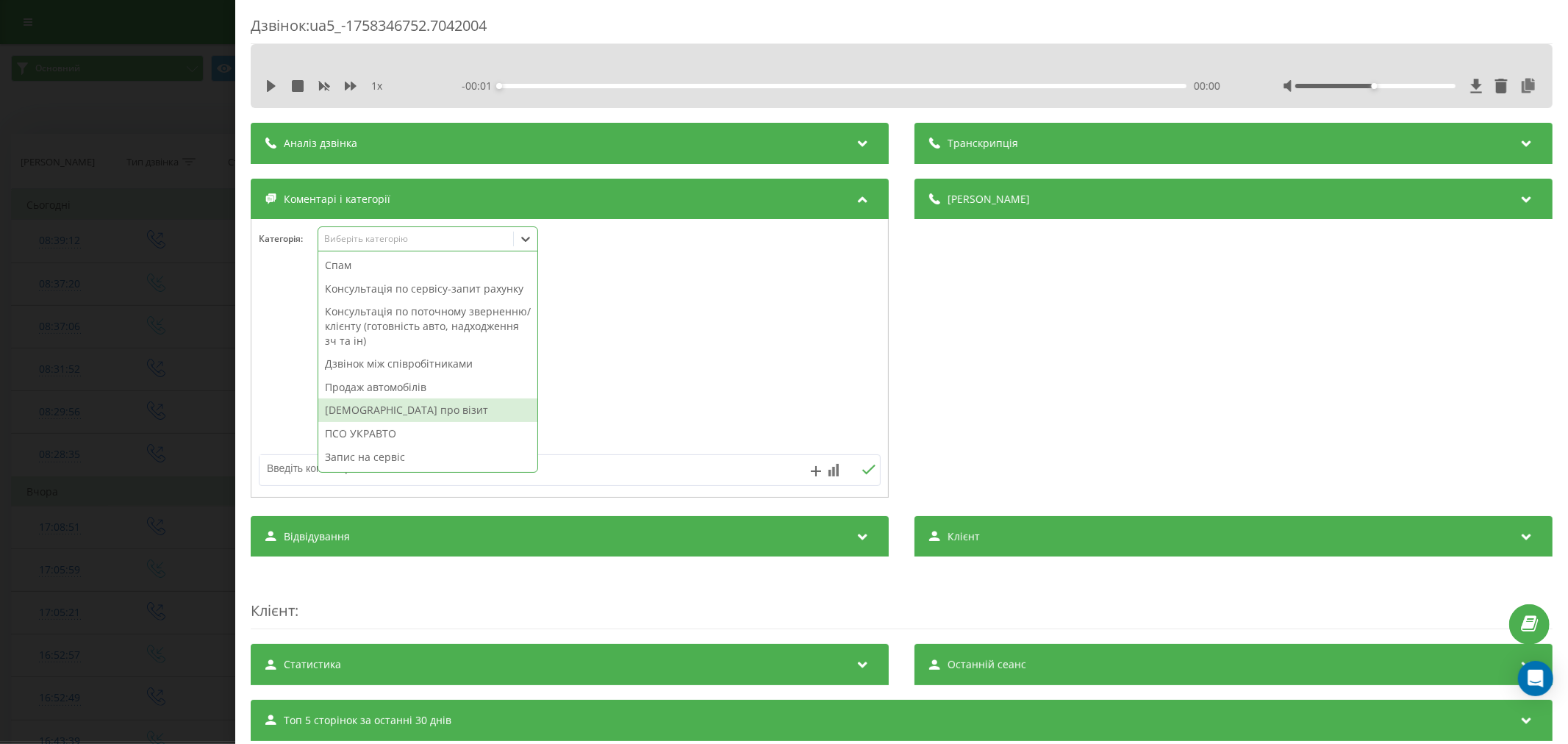
click at [431, 422] on div "Нагадування про візит" at bounding box center [428, 410] width 219 height 23
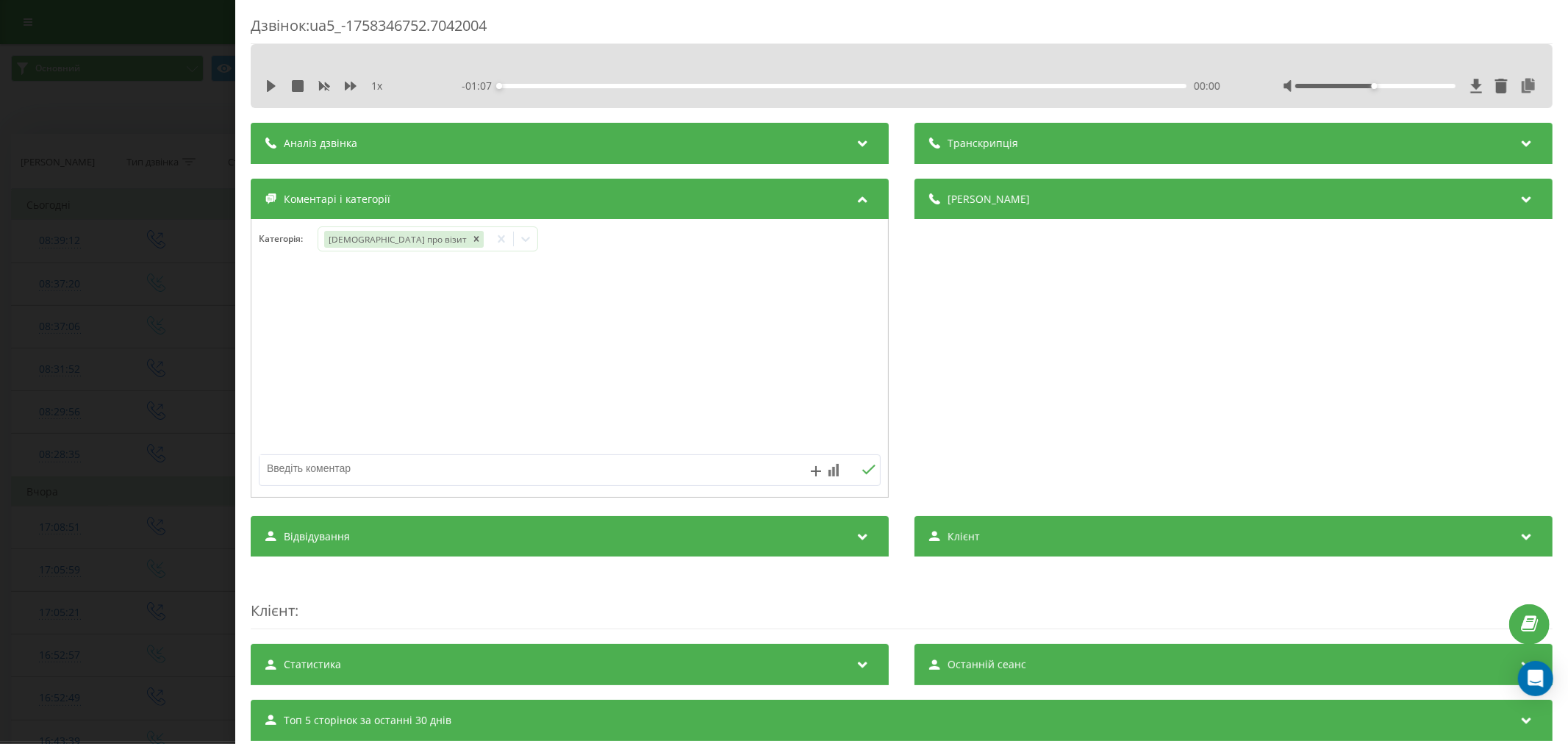
click at [131, 334] on div "Дзвінок : ua5_-1758346752.7042004 1 x - 01:07 00:00 00:00 Транскрипція Для AI-а…" at bounding box center [784, 372] width 1568 height 744
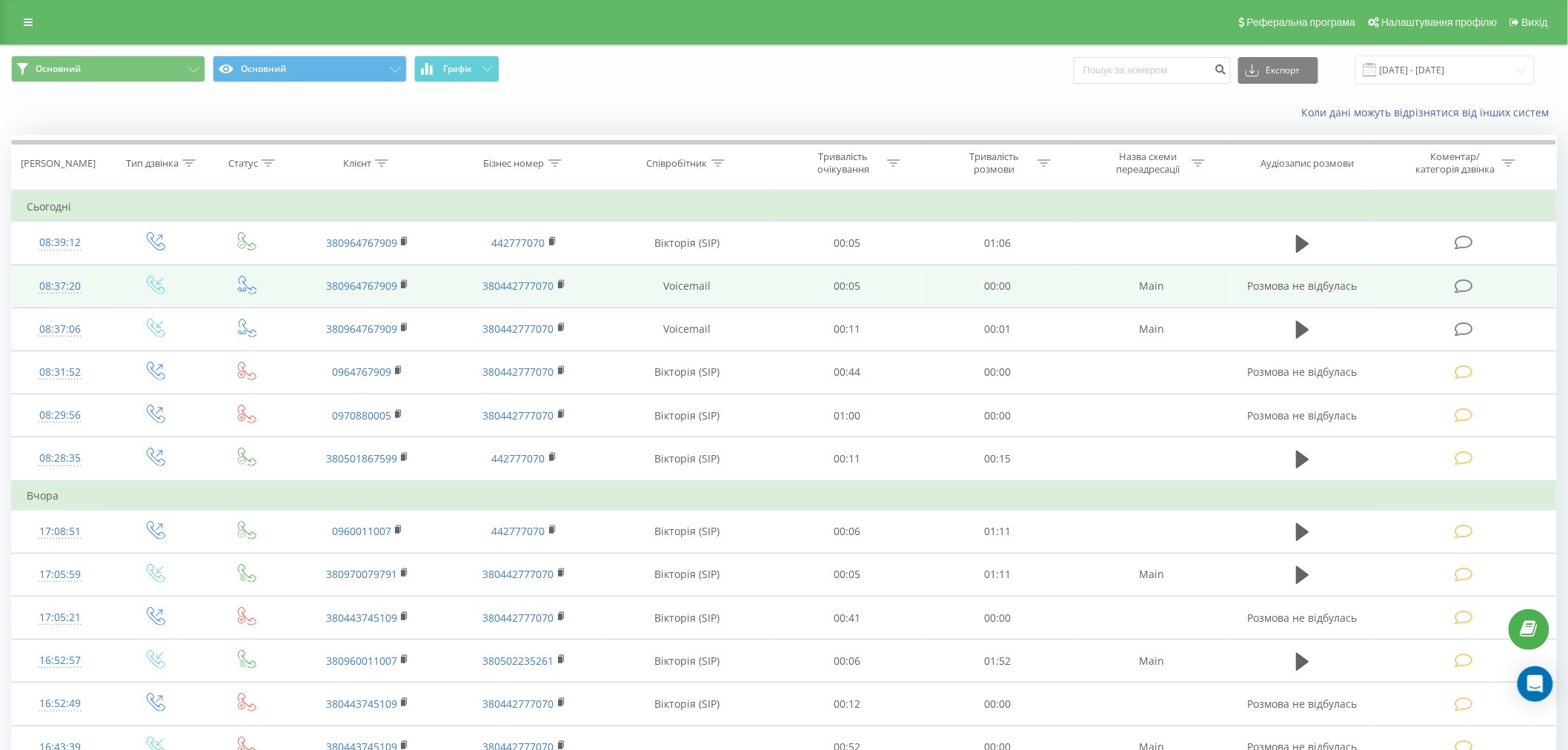
click at [1524, 285] on td at bounding box center [1466, 286] width 181 height 43
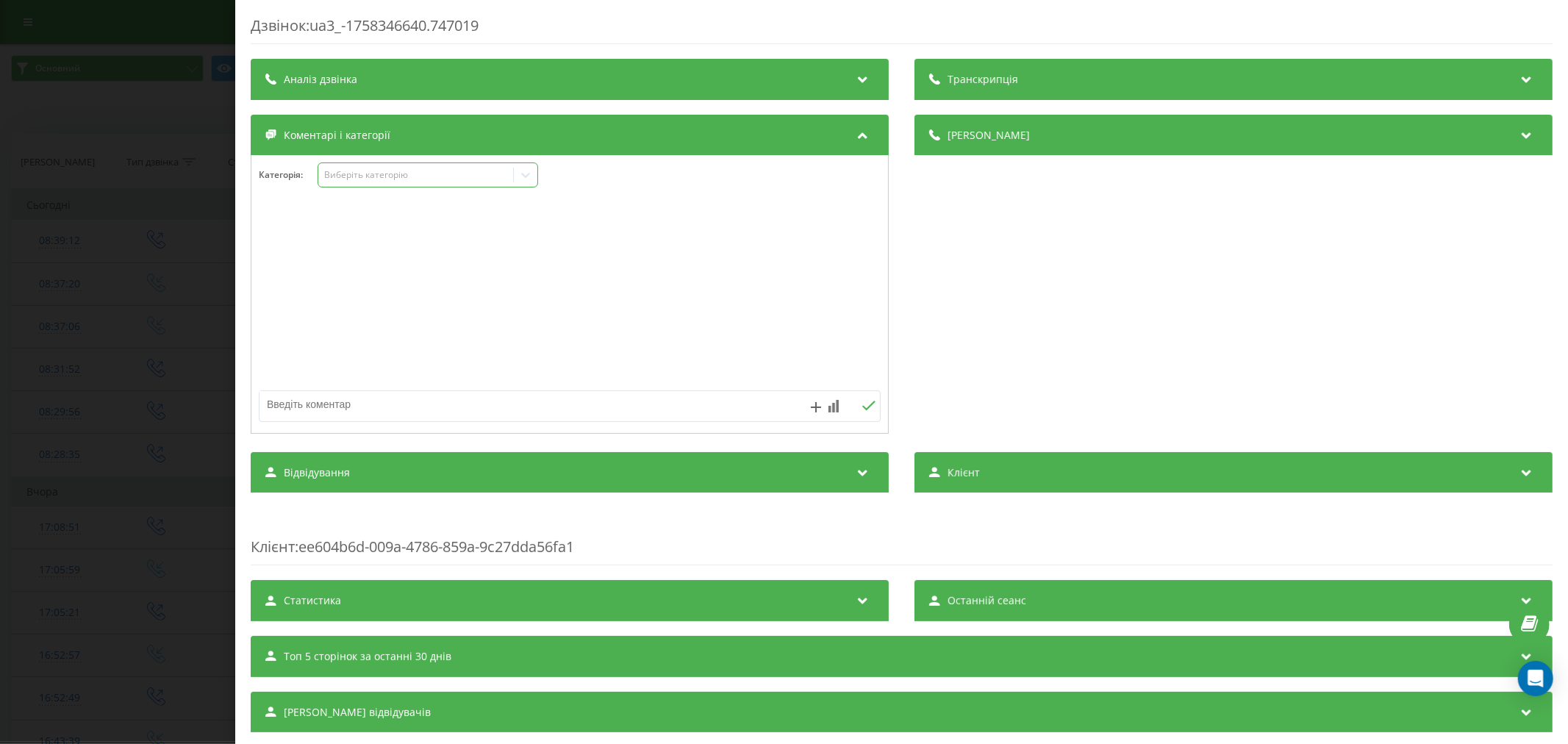
click at [362, 188] on div "Виберіть категорію" at bounding box center [428, 175] width 221 height 25
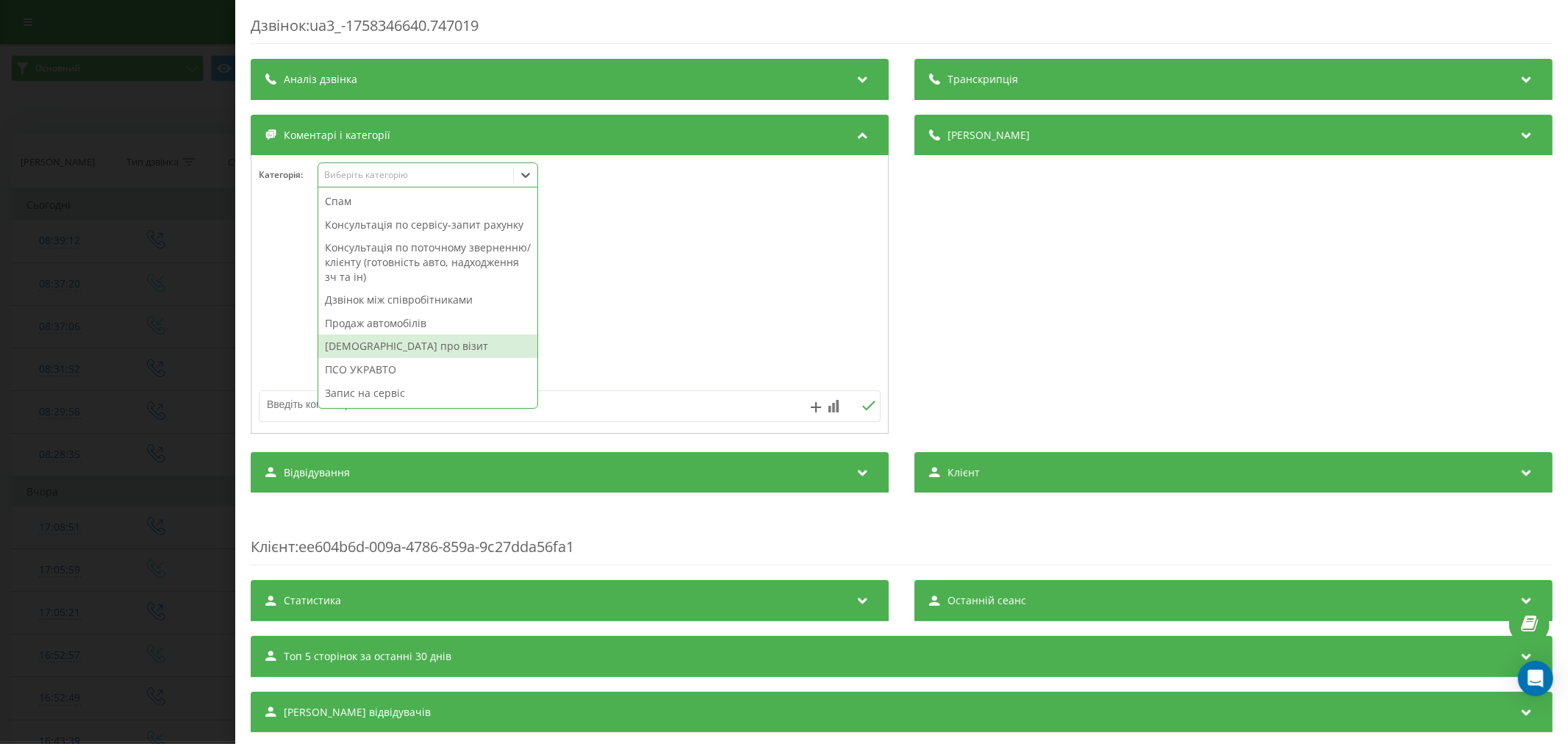
click at [376, 357] on div "Нагадування про візит" at bounding box center [428, 346] width 219 height 23
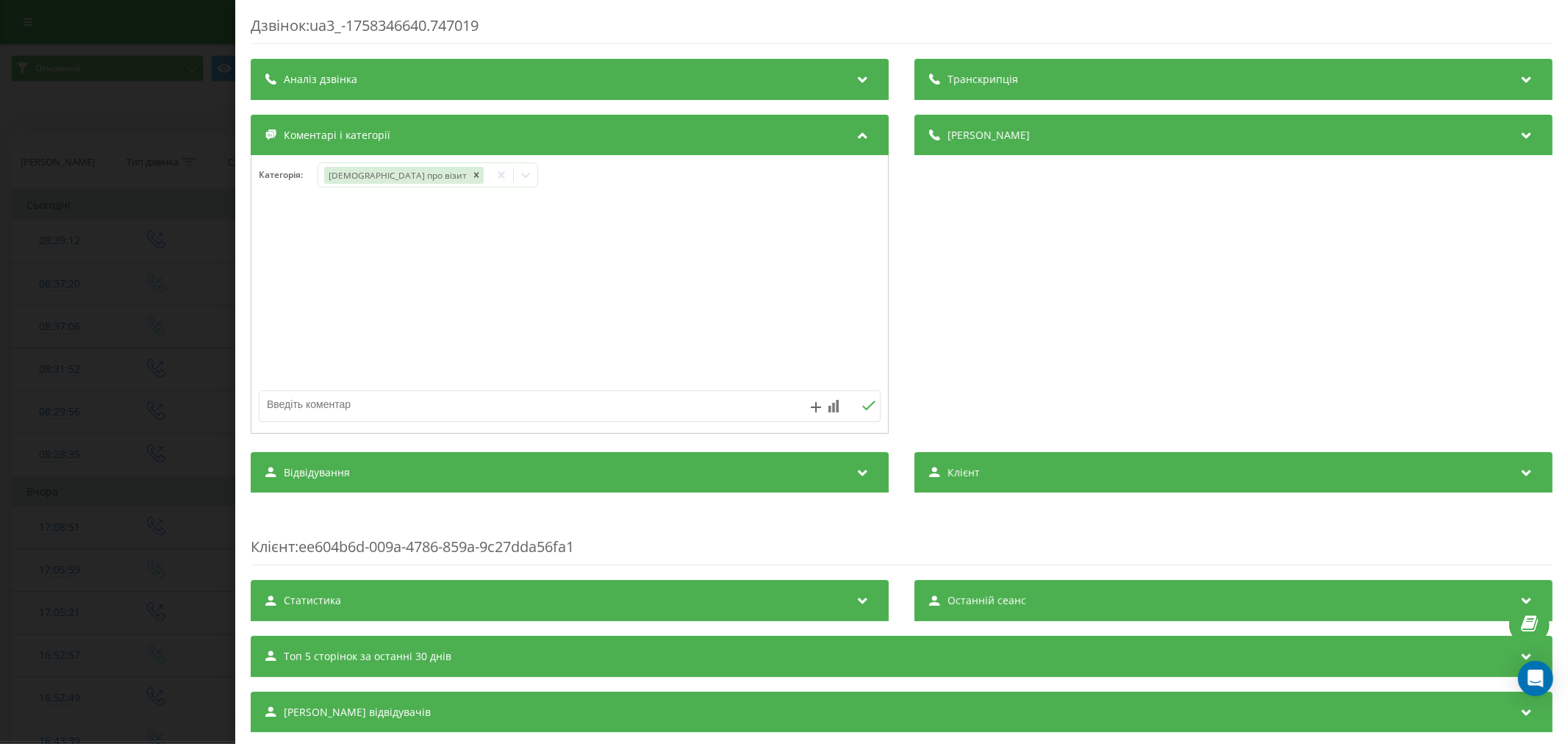
click at [114, 335] on div "Дзвінок : ua3_-1758346640.747019 Транскрипція Для AI-аналізу майбутніх дзвінків…" at bounding box center [784, 372] width 1568 height 744
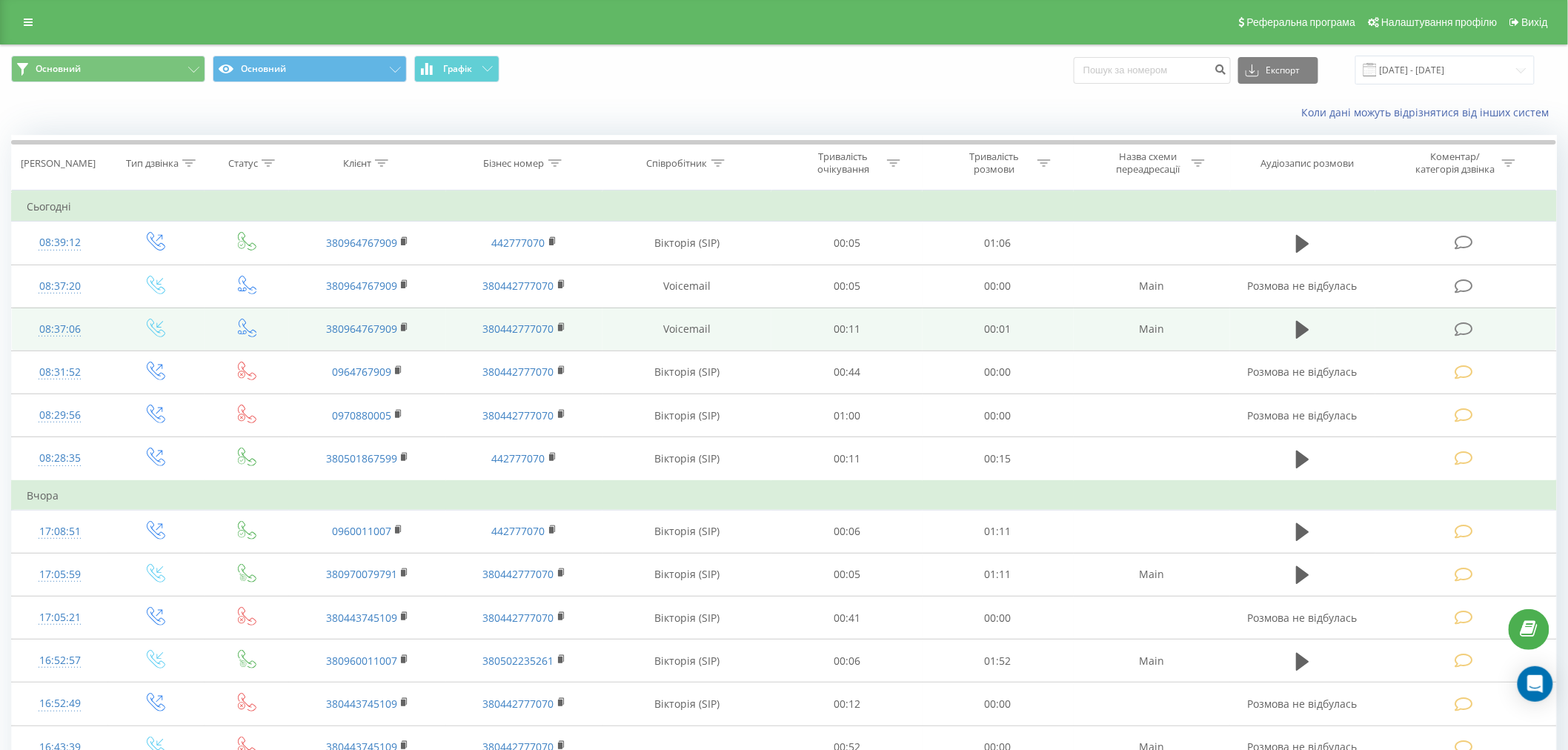
click at [1482, 329] on td at bounding box center [1466, 329] width 181 height 43
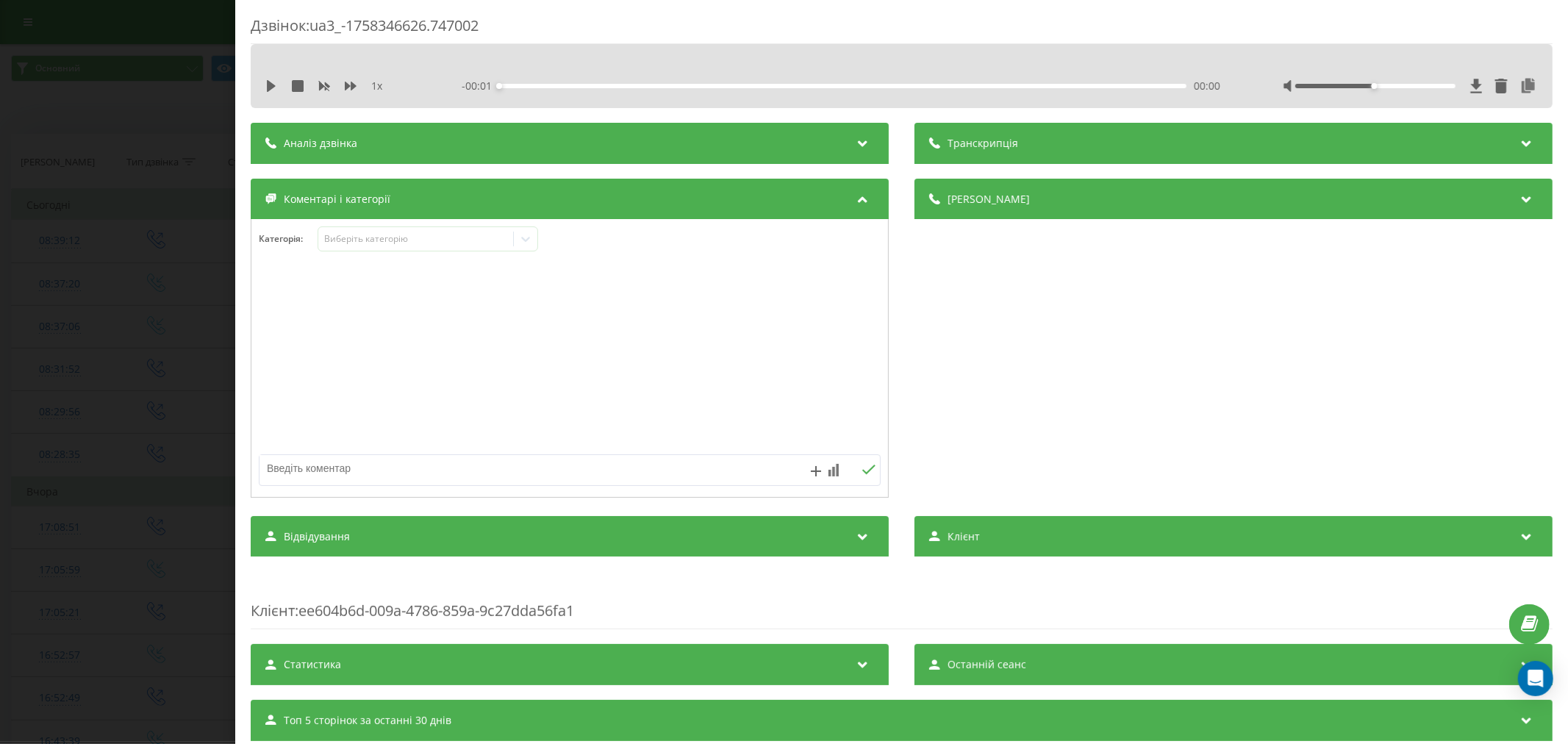
click at [379, 218] on div "Коментарі і категорії" at bounding box center [570, 199] width 638 height 41
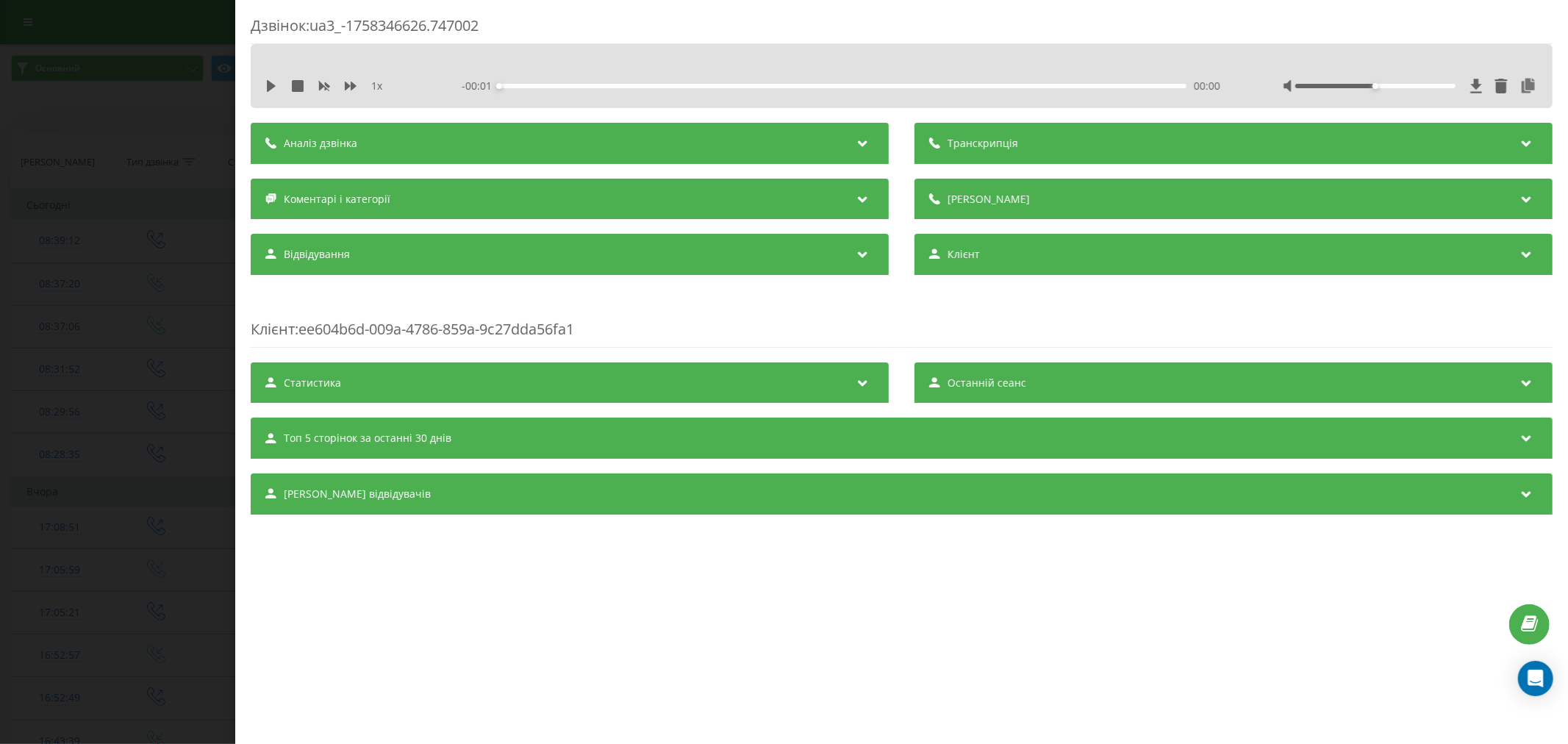
click at [379, 214] on div "Коментарі і категорії" at bounding box center [570, 199] width 638 height 41
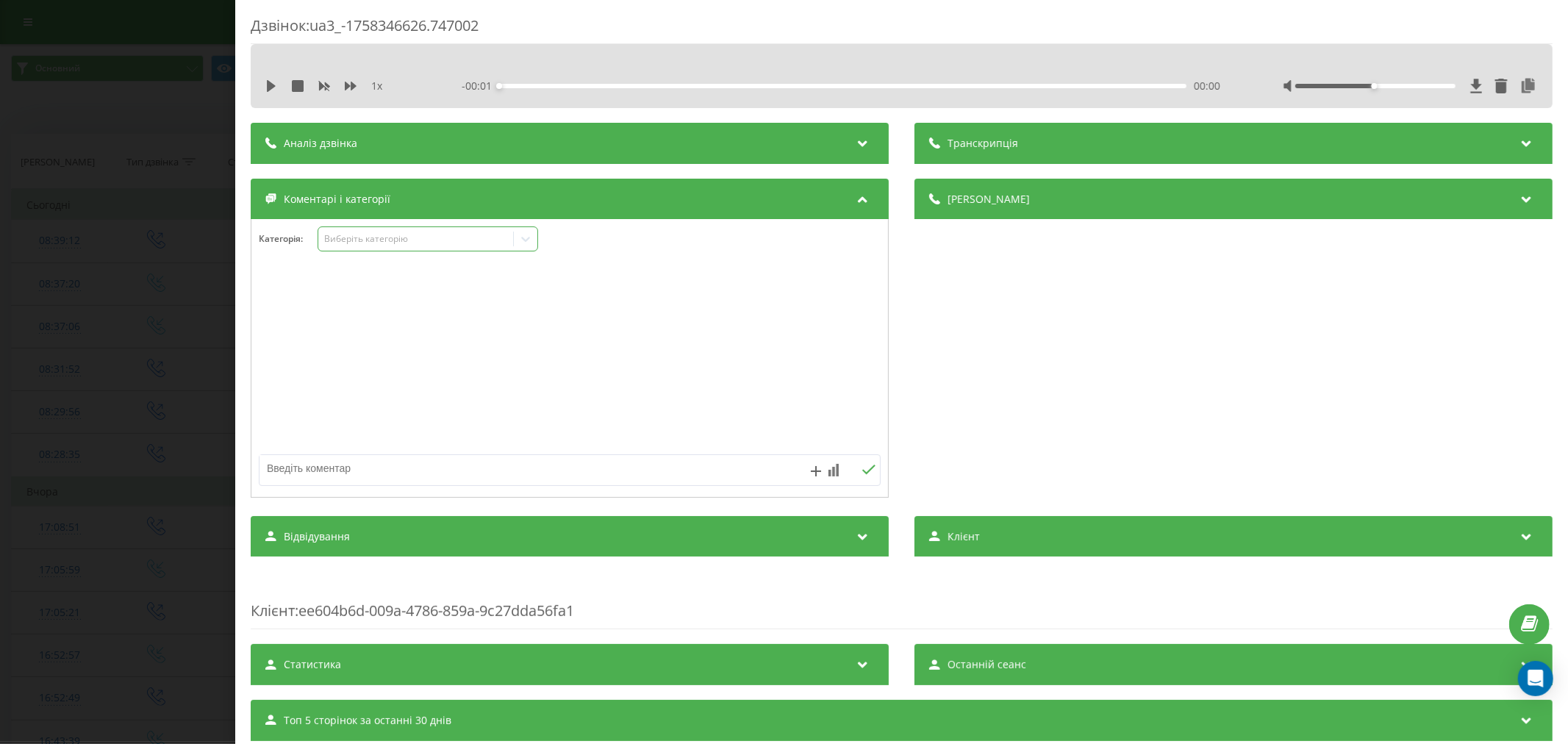
click at [376, 249] on div "Виберіть категорію" at bounding box center [428, 239] width 221 height 25
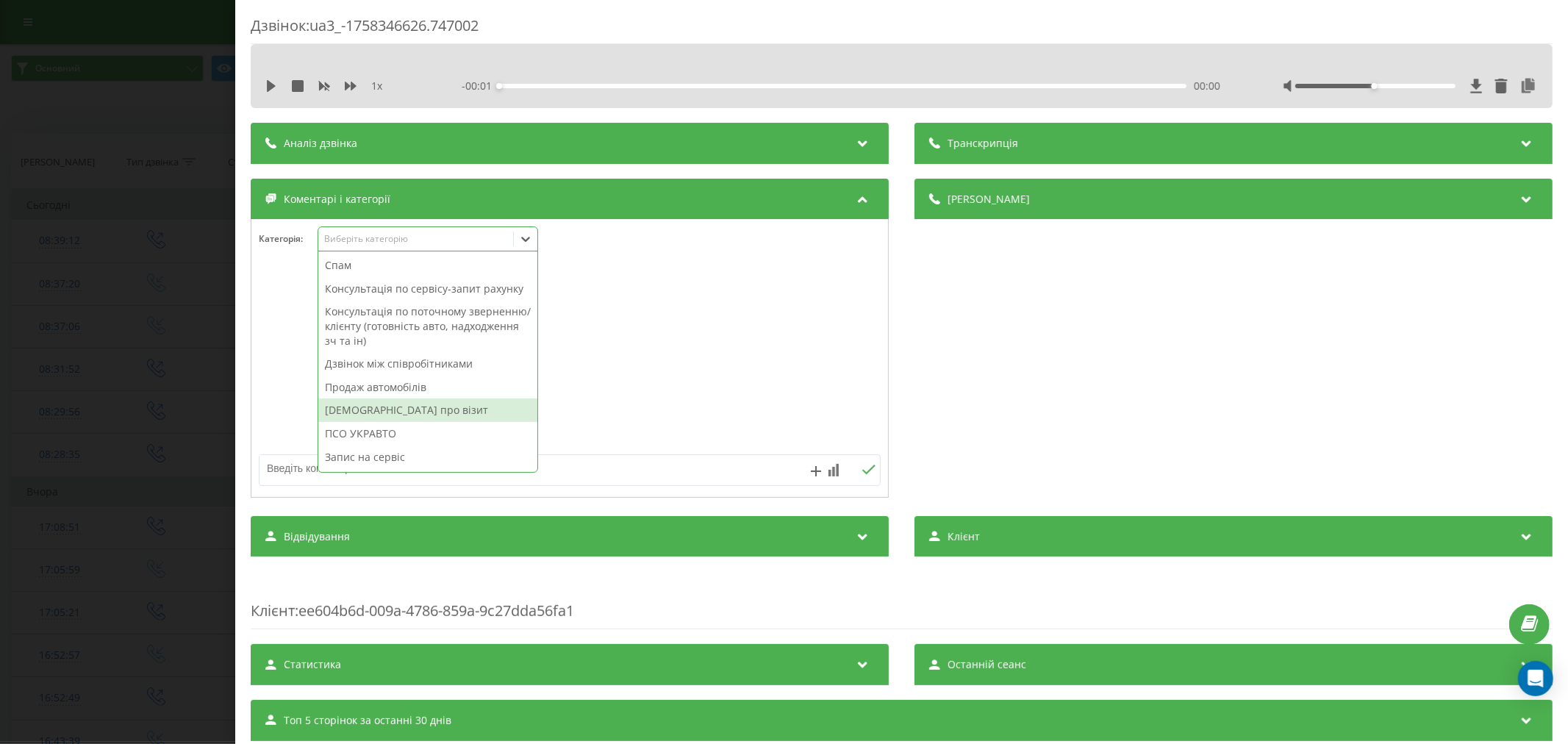
click at [418, 422] on div "Нагадування про візит" at bounding box center [428, 410] width 219 height 23
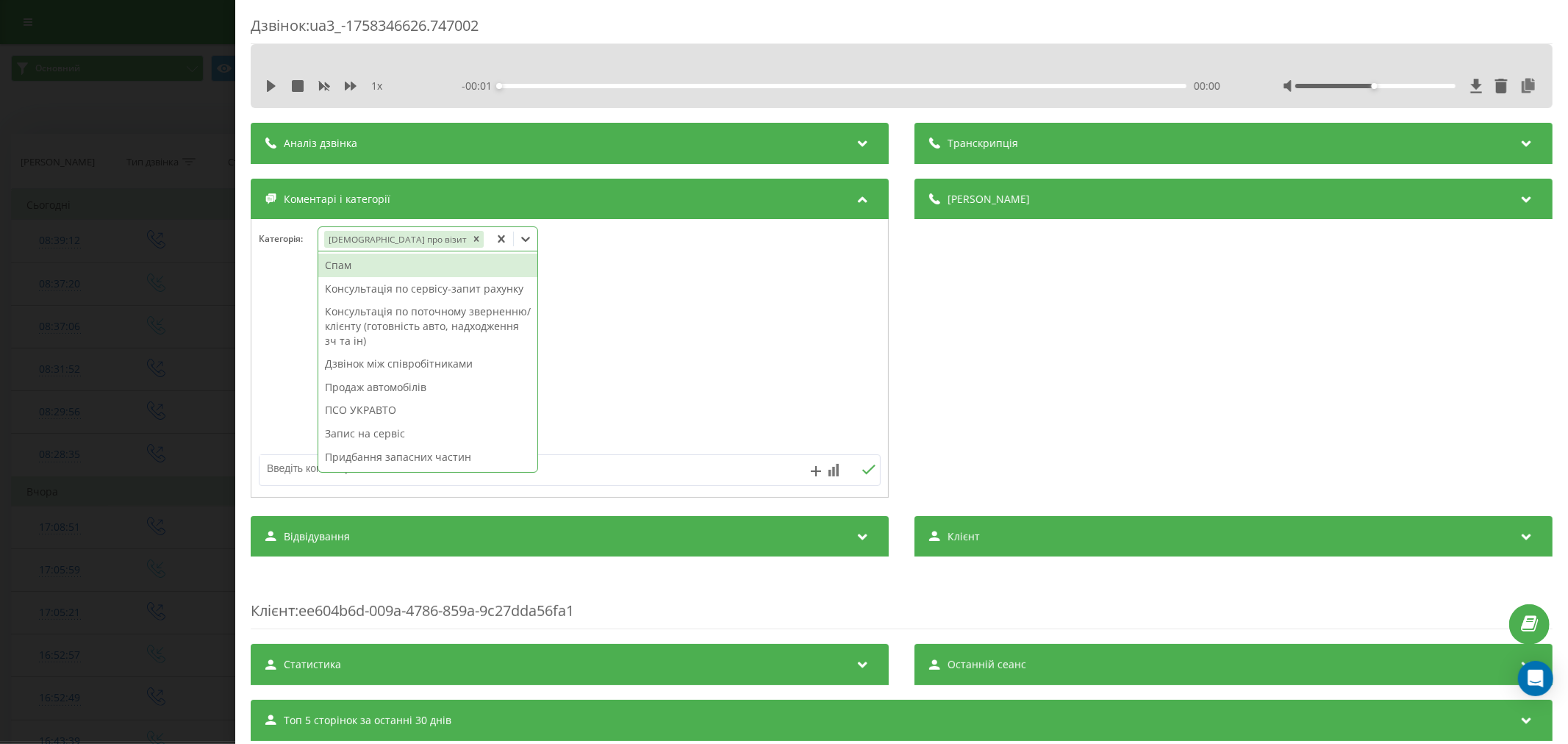
click at [115, 346] on div "Дзвінок : ua3_-1758346626.747002 1 x - 00:01 00:00 00:00 Транскрипція Для AI-ан…" at bounding box center [784, 372] width 1568 height 744
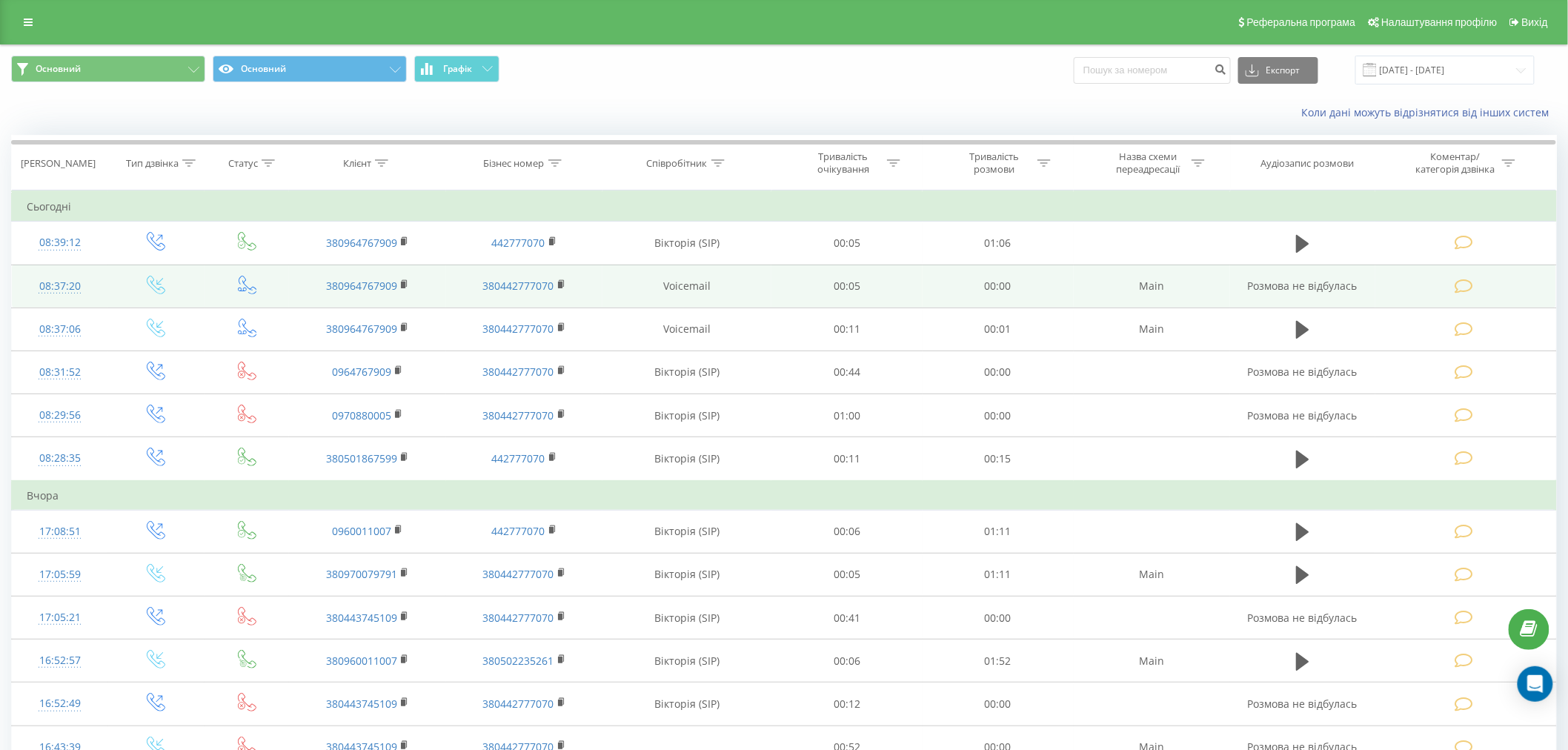
click at [246, 287] on icon at bounding box center [247, 285] width 18 height 18
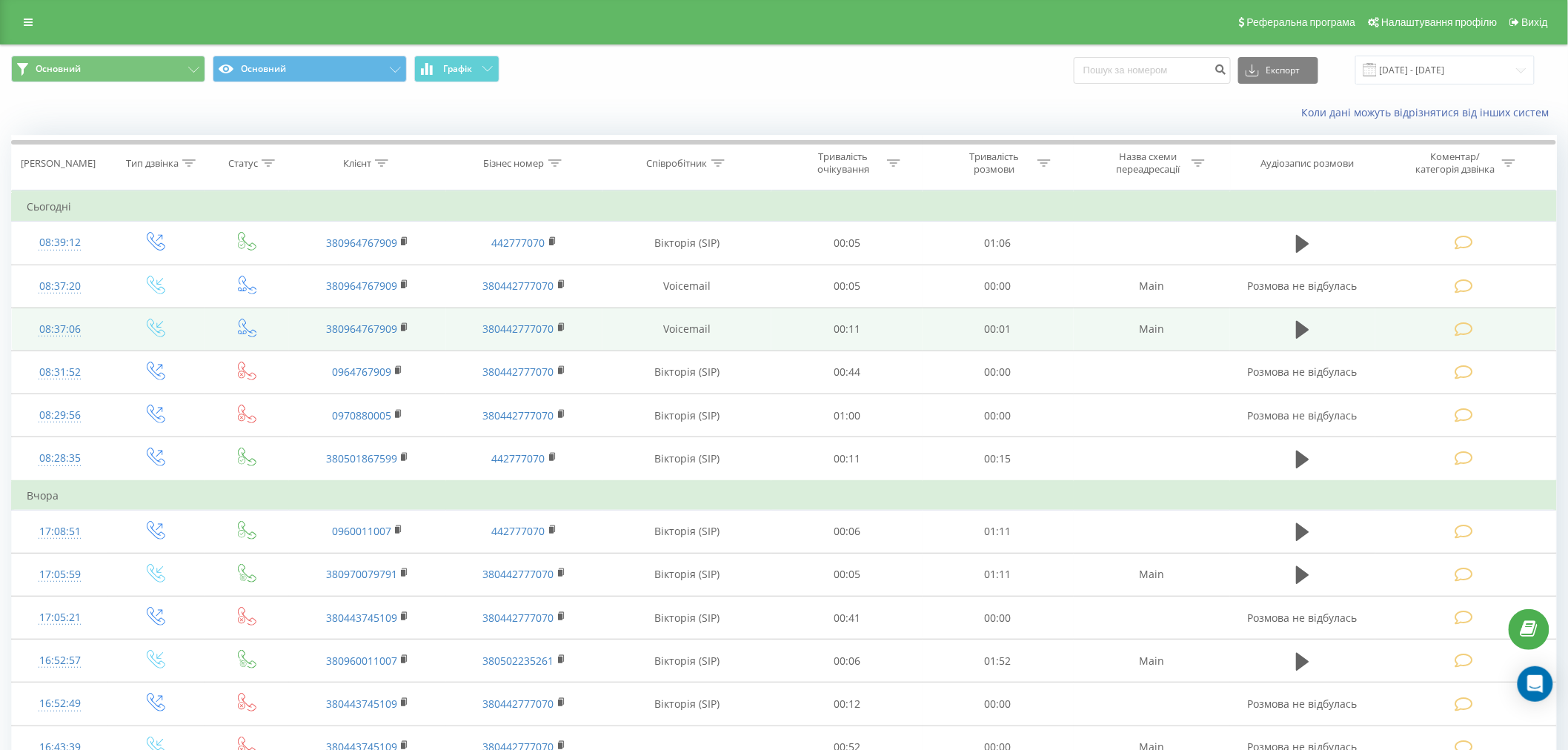
click at [242, 332] on icon at bounding box center [247, 328] width 18 height 18
click at [1309, 332] on icon at bounding box center [1303, 329] width 14 height 20
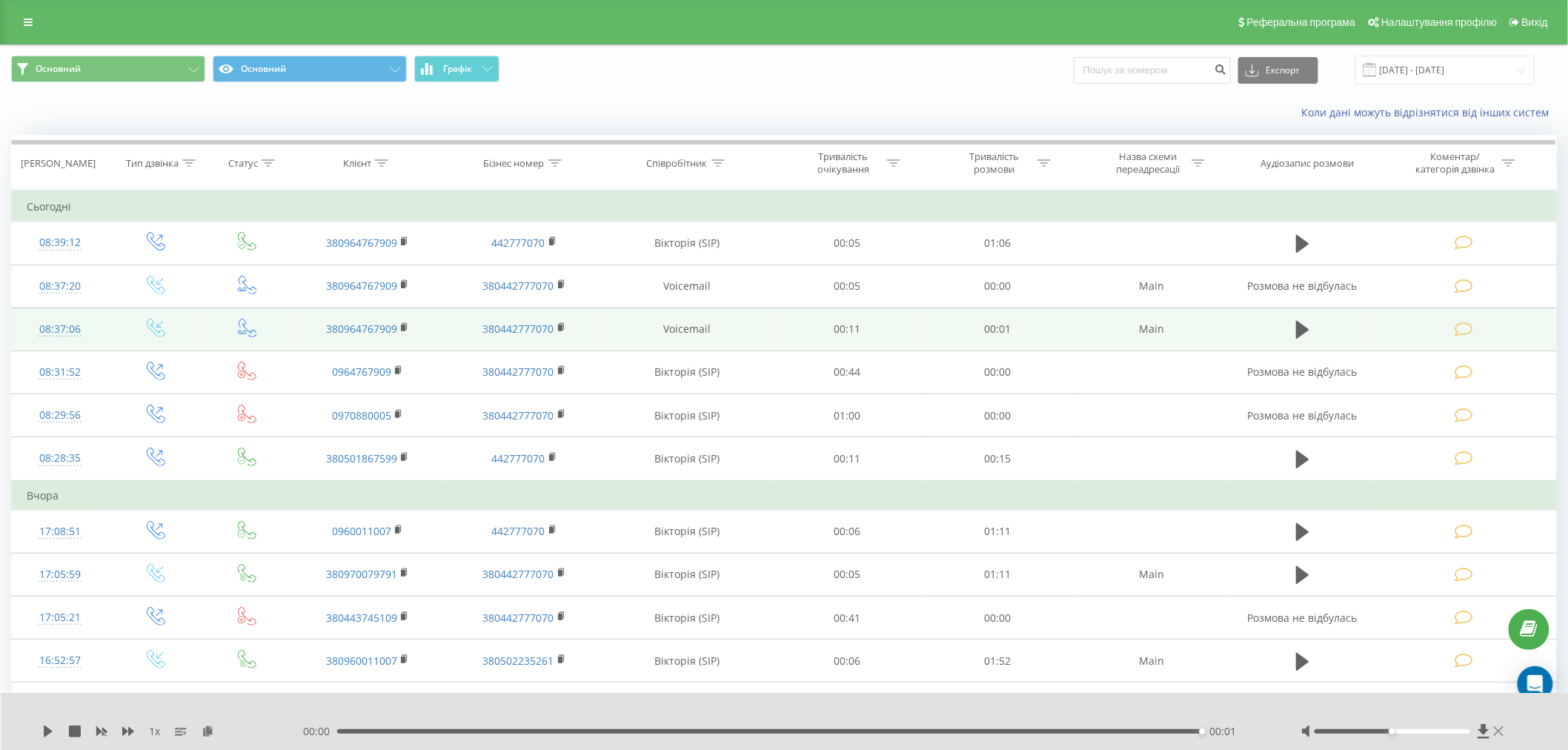
click at [1501, 734] on icon at bounding box center [1499, 731] width 10 height 10
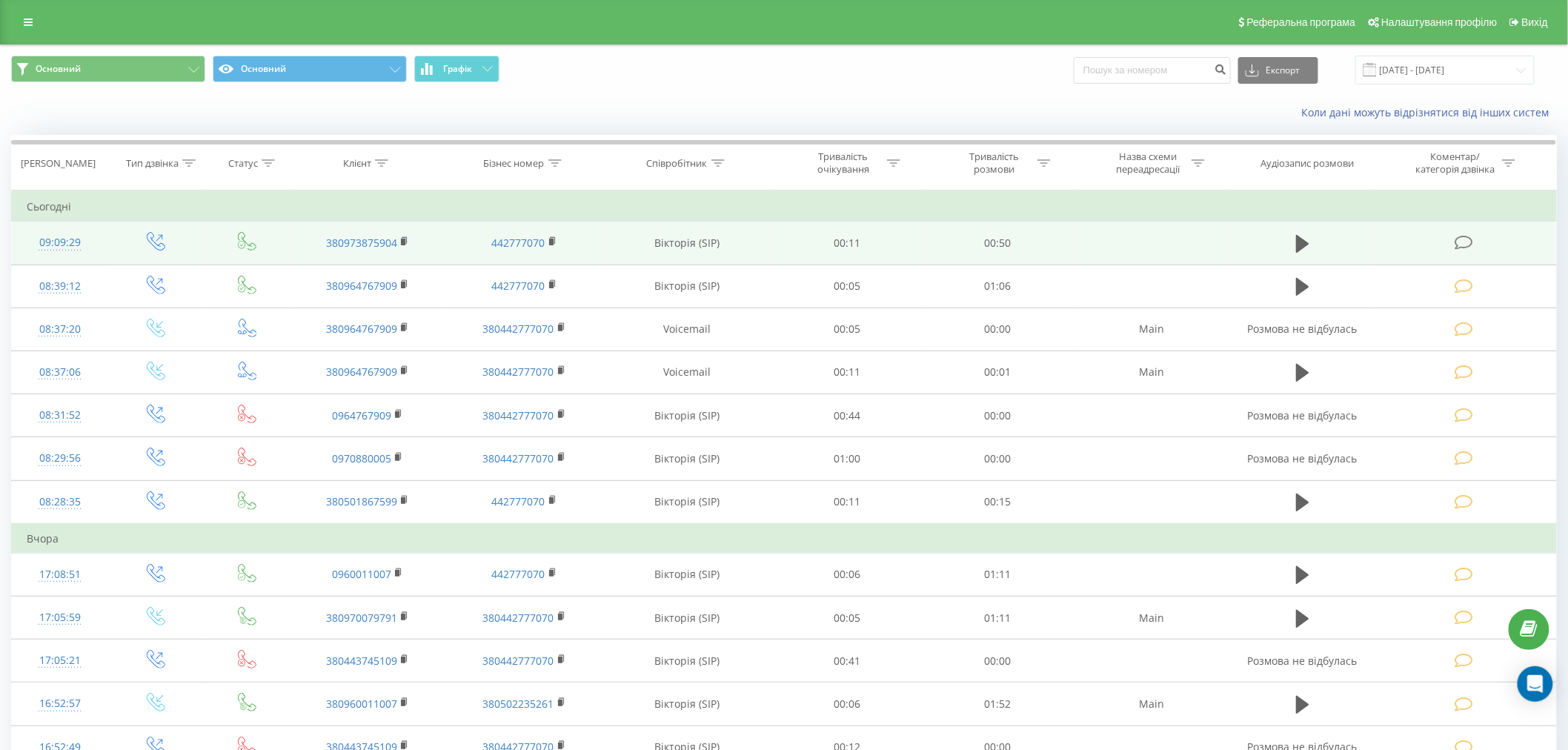
click at [1496, 241] on td at bounding box center [1466, 243] width 181 height 43
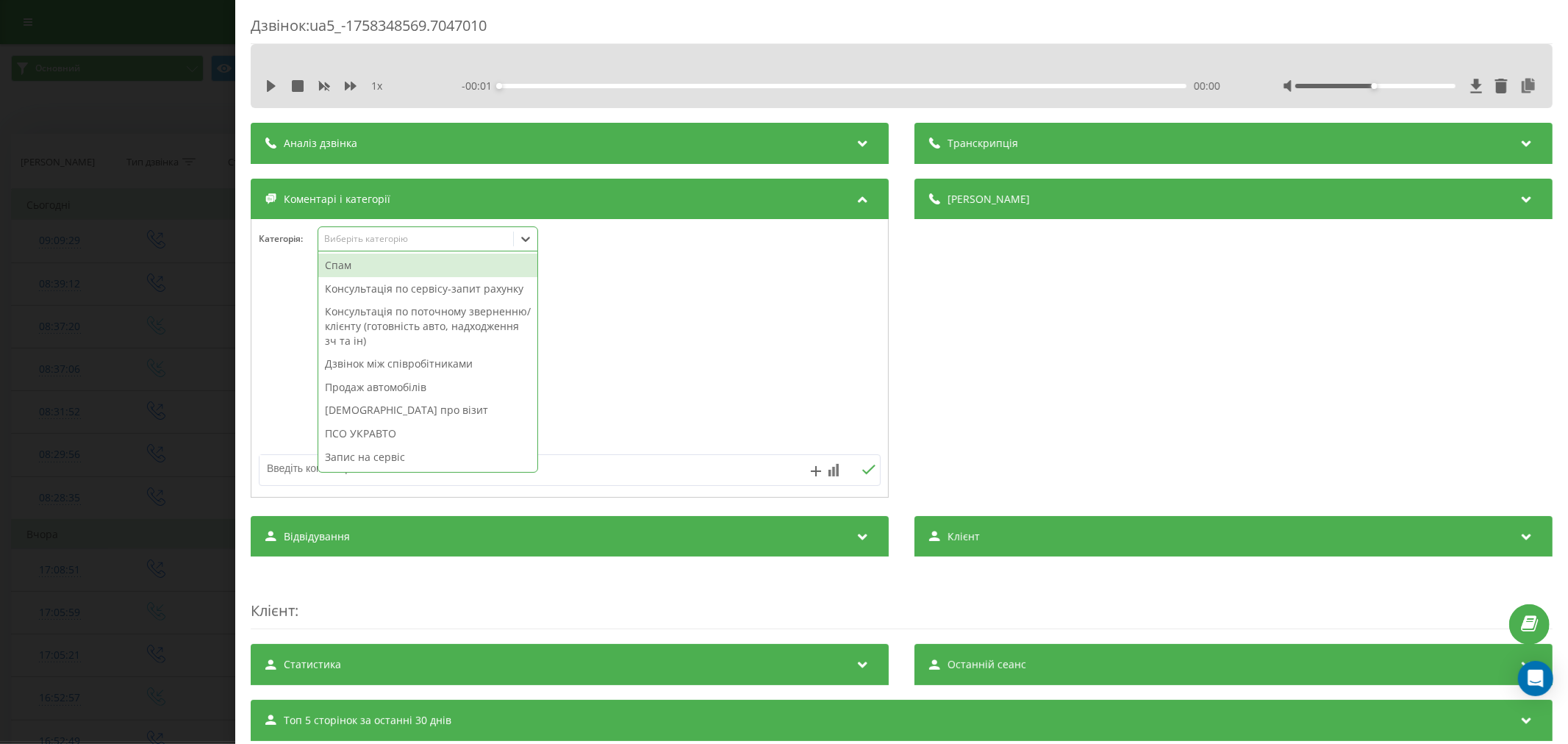
click at [379, 233] on div "Виберіть категорію" at bounding box center [416, 239] width 184 height 12
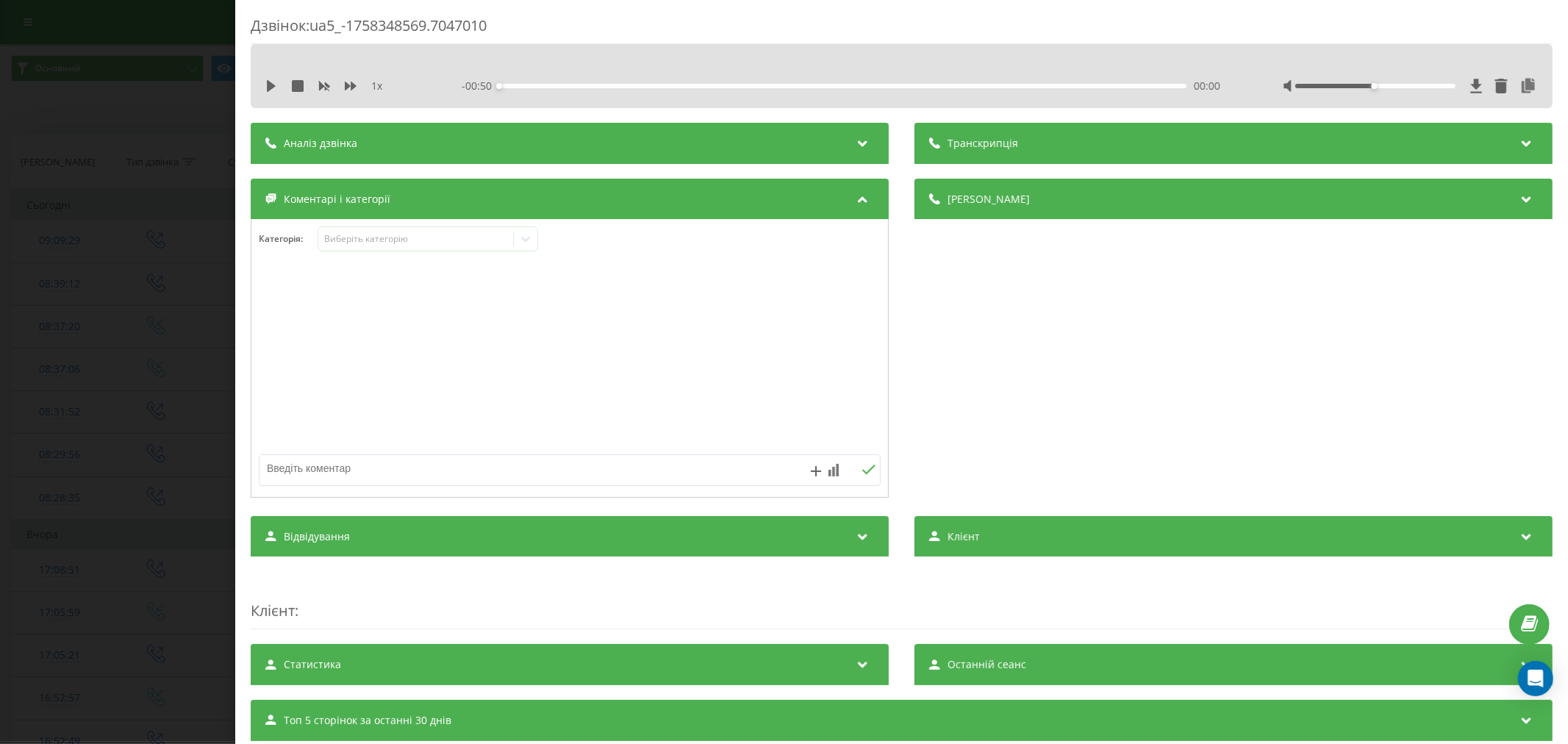
click at [400, 474] on textarea at bounding box center [507, 468] width 496 height 26
click at [408, 247] on div "Виберіть категорію" at bounding box center [428, 239] width 221 height 25
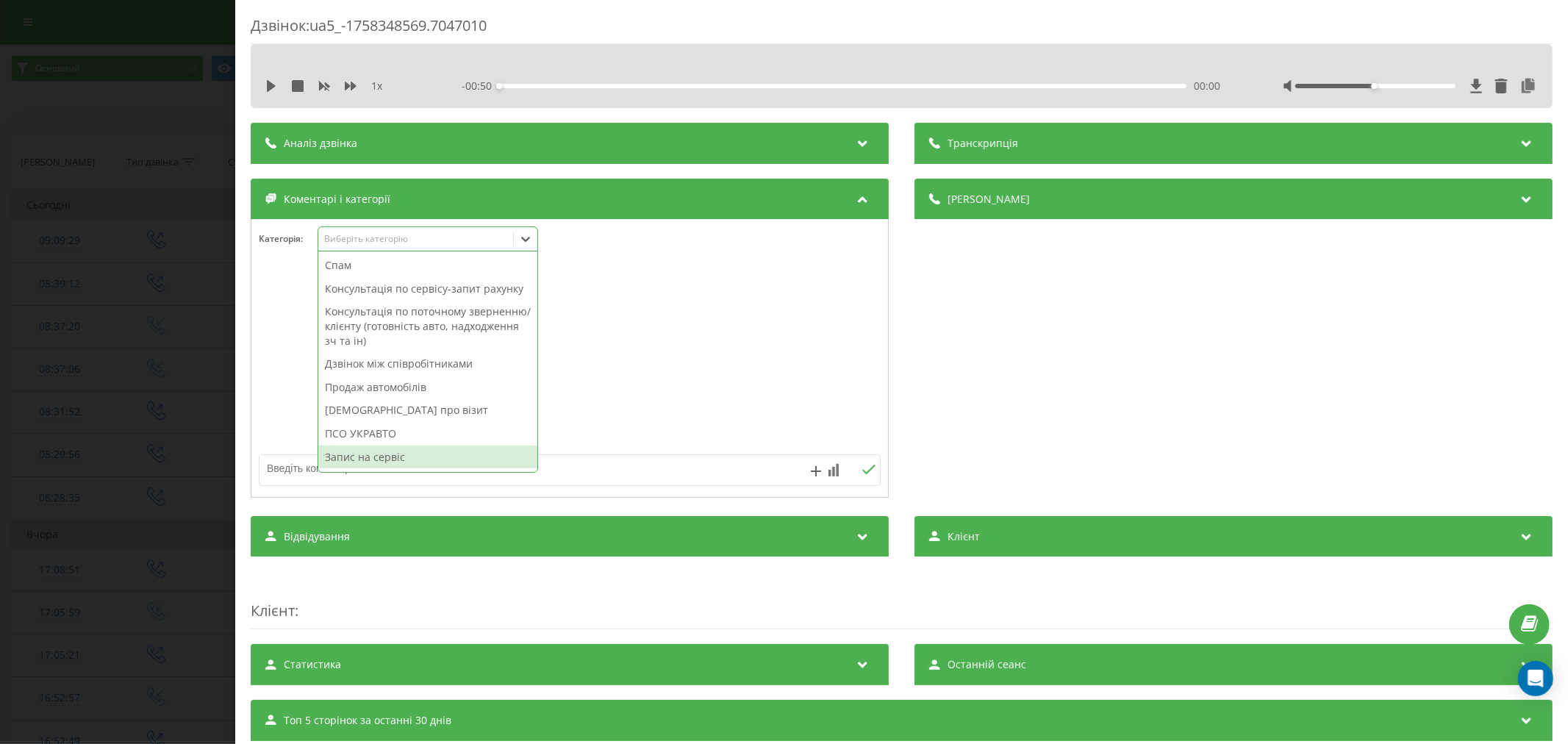
click at [366, 468] on div "Запис на сервіс" at bounding box center [428, 457] width 219 height 23
click at [301, 473] on textarea at bounding box center [507, 468] width 496 height 26
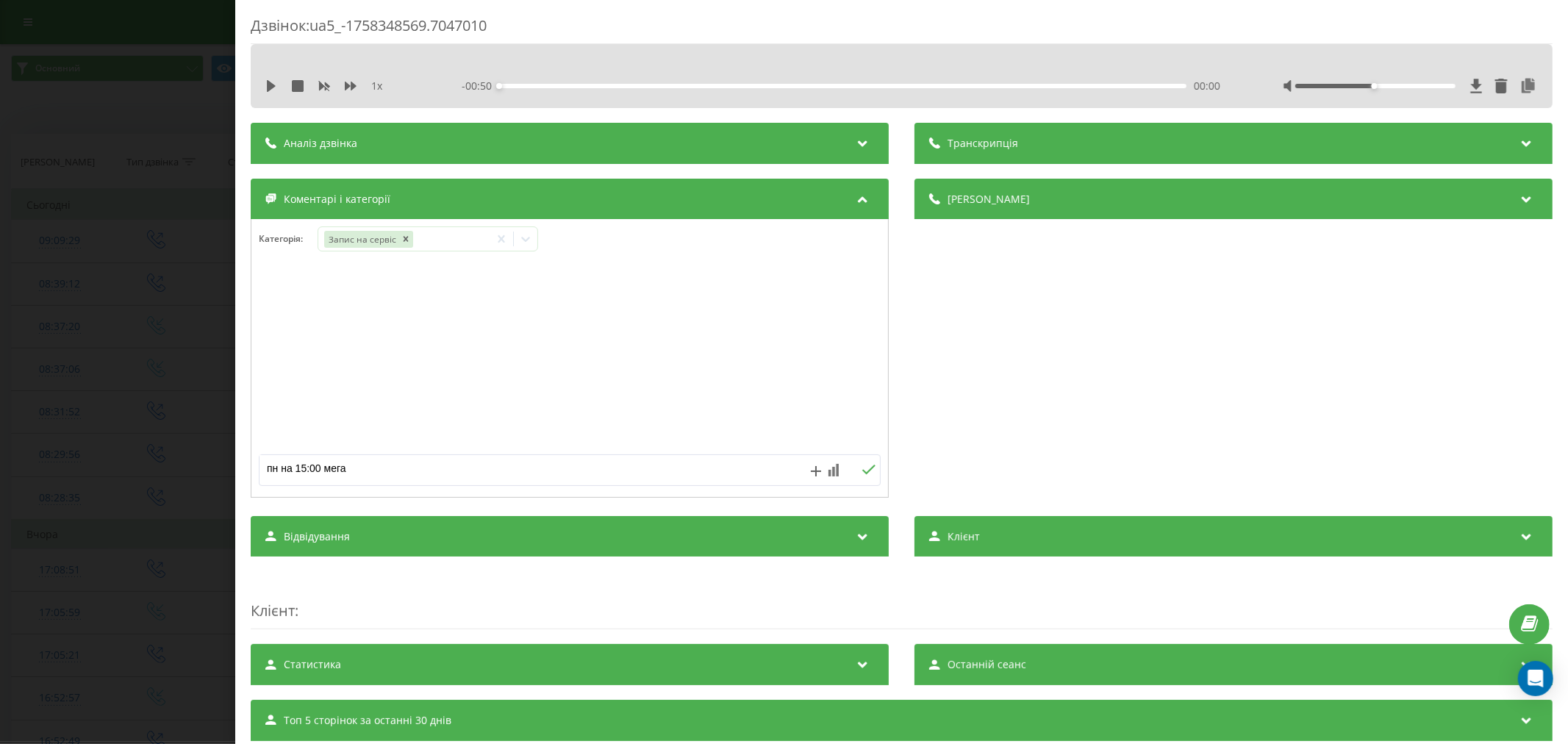
type textarea "пн на 15:00 меган"
click at [129, 285] on div "Дзвінок : ua5_-1758348569.7047010 1 x - 00:50 00:00 00:00 Транскрипція Для AI-а…" at bounding box center [784, 372] width 1568 height 744
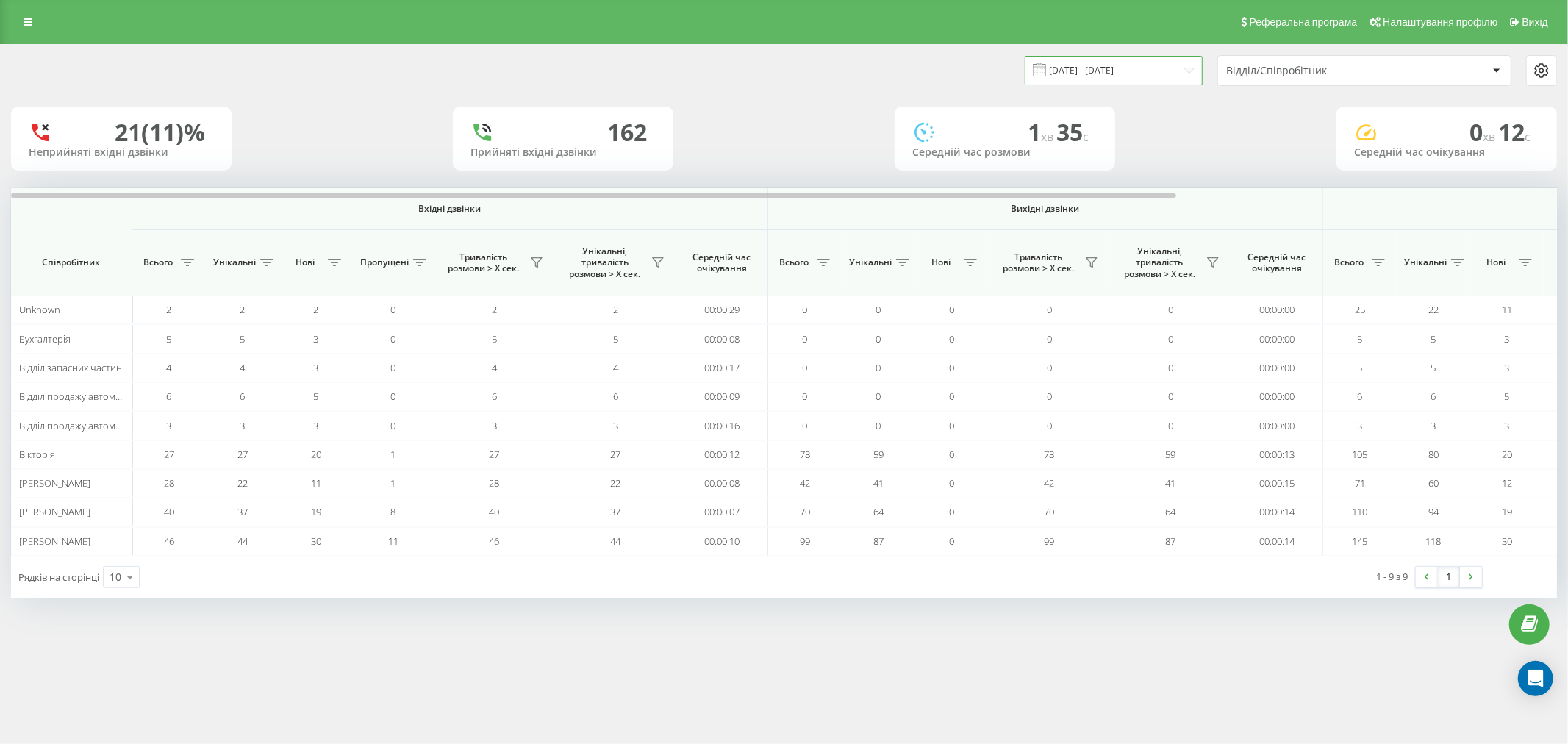
click at [1098, 81] on input "15.09.2025 - 21.09.2025" at bounding box center [1113, 70] width 178 height 29
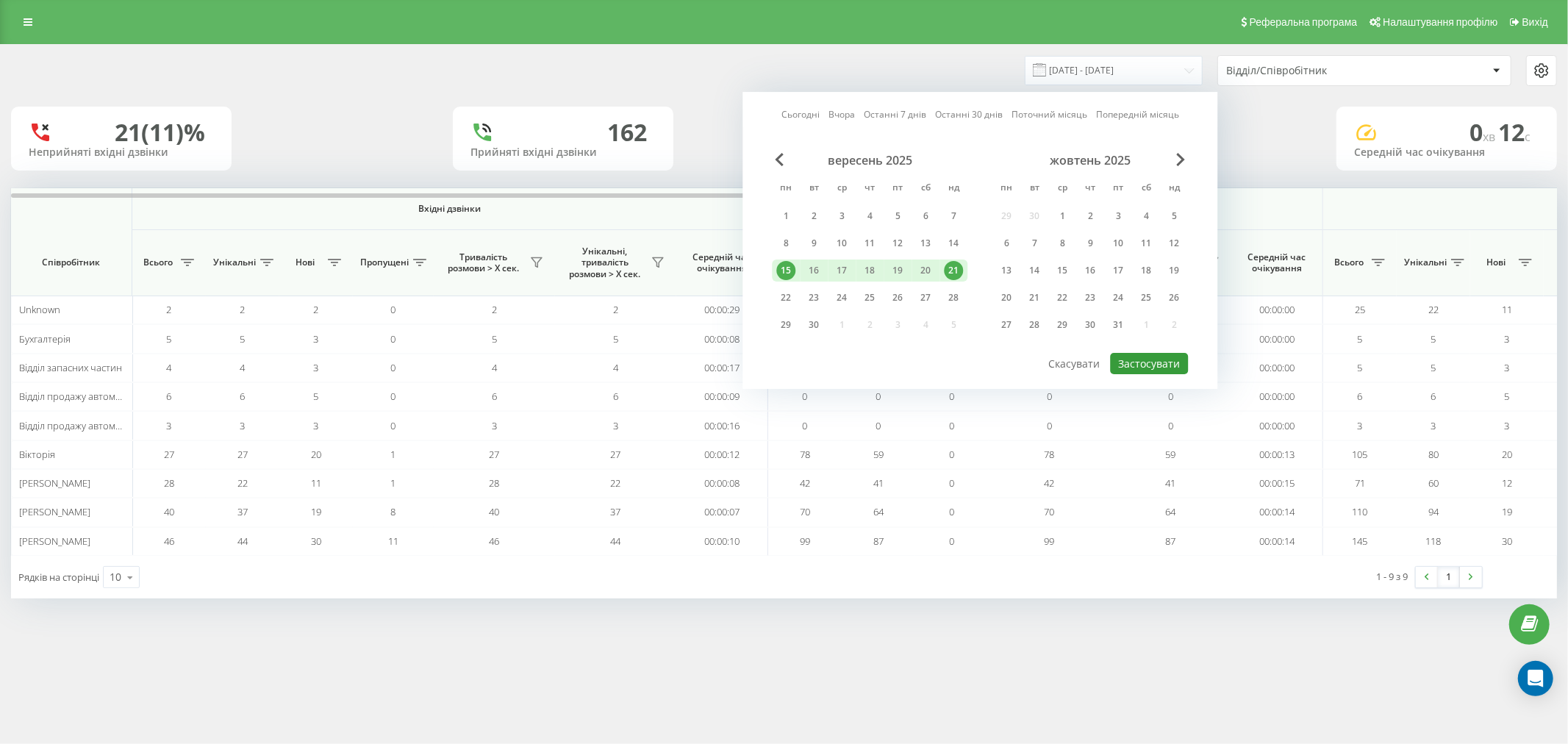
click at [1157, 360] on button "Застосувати" at bounding box center [1149, 364] width 78 height 21
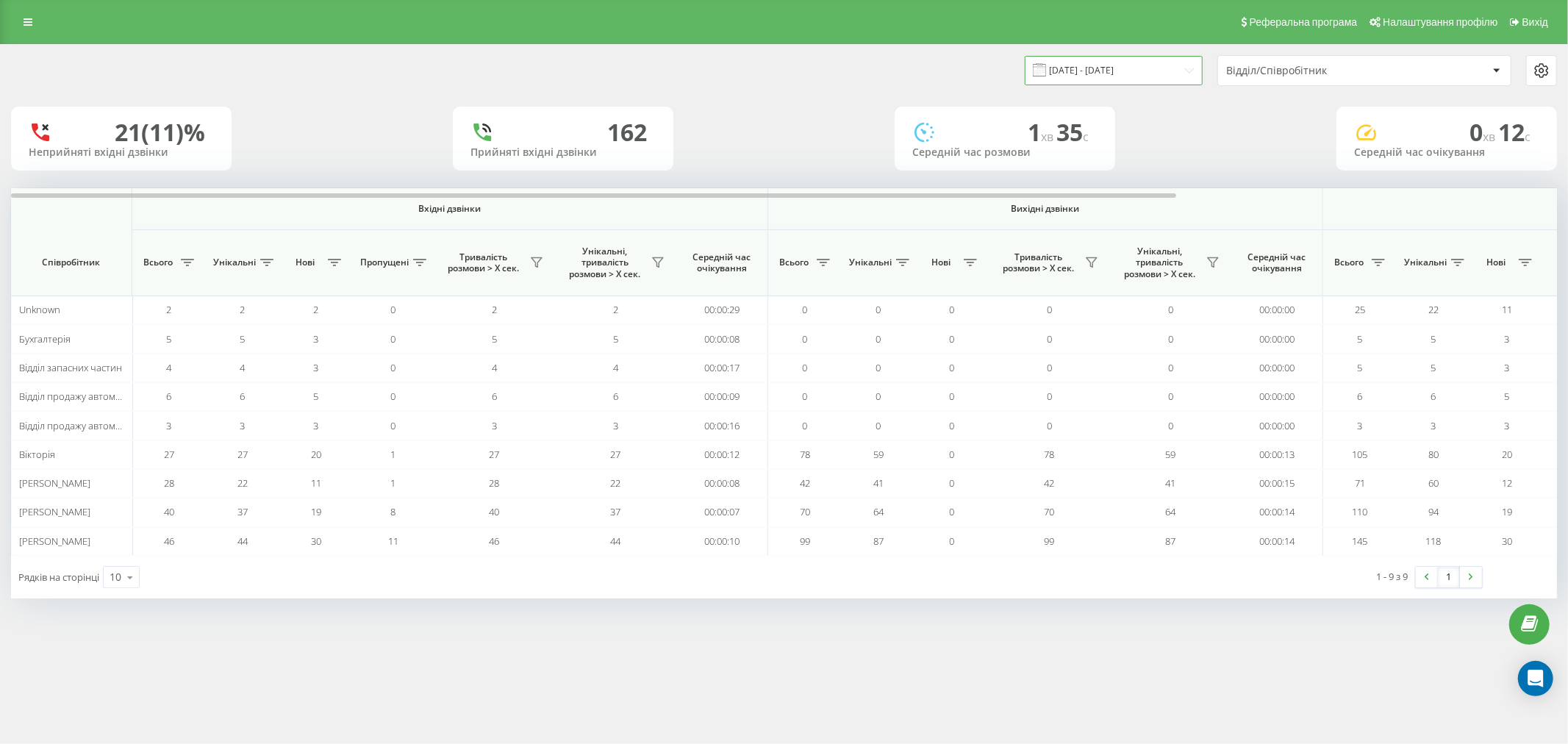
click at [1163, 84] on input "15.09.2025 - 21.09.2025" at bounding box center [1113, 70] width 178 height 29
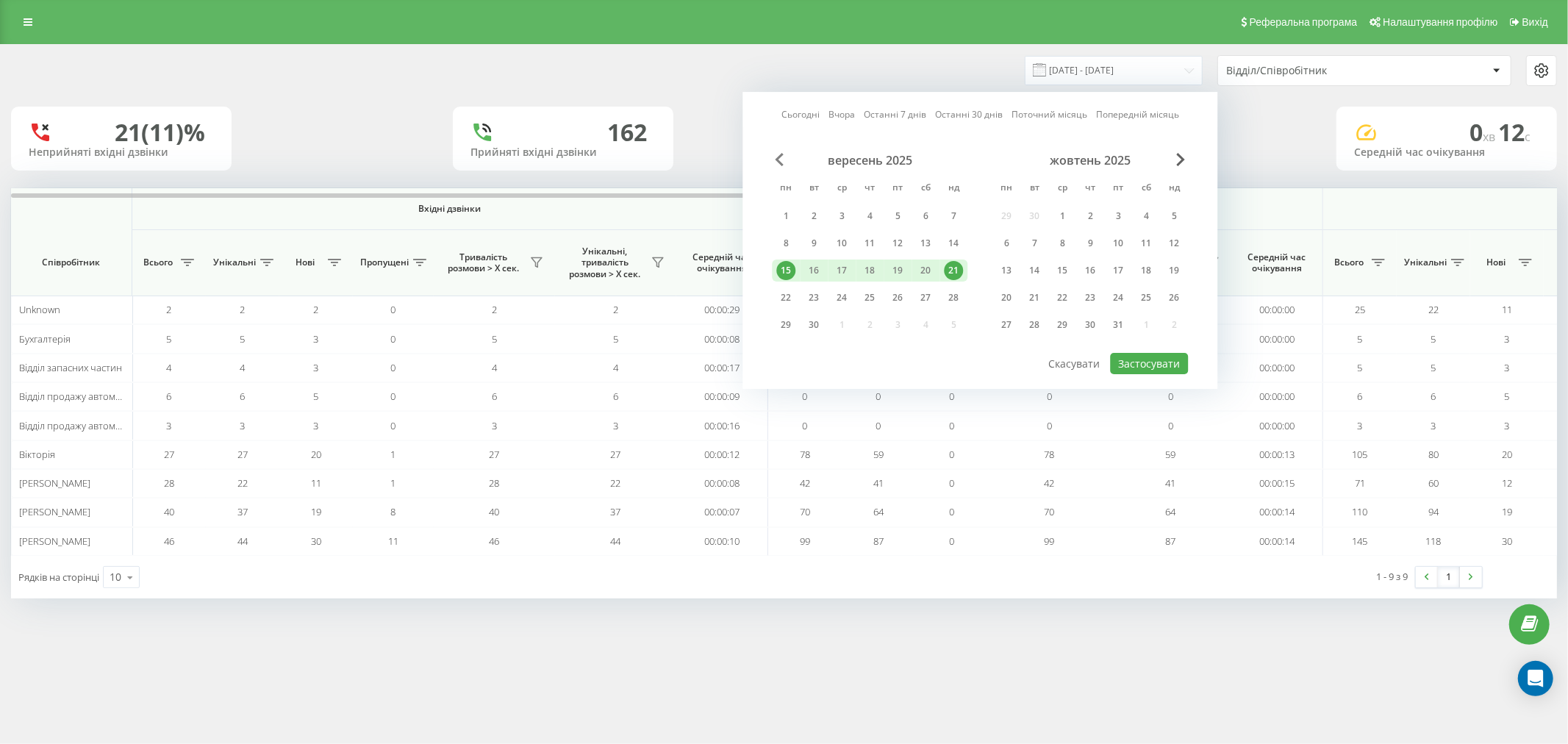
click at [776, 154] on span "Previous Month" at bounding box center [779, 160] width 9 height 14
drag, startPoint x: 814, startPoint y: 210, endPoint x: 827, endPoint y: 262, distance: 53.6
click at [814, 211] on div "1" at bounding box center [813, 215] width 19 height 19
click at [875, 316] on div "31" at bounding box center [869, 325] width 19 height 19
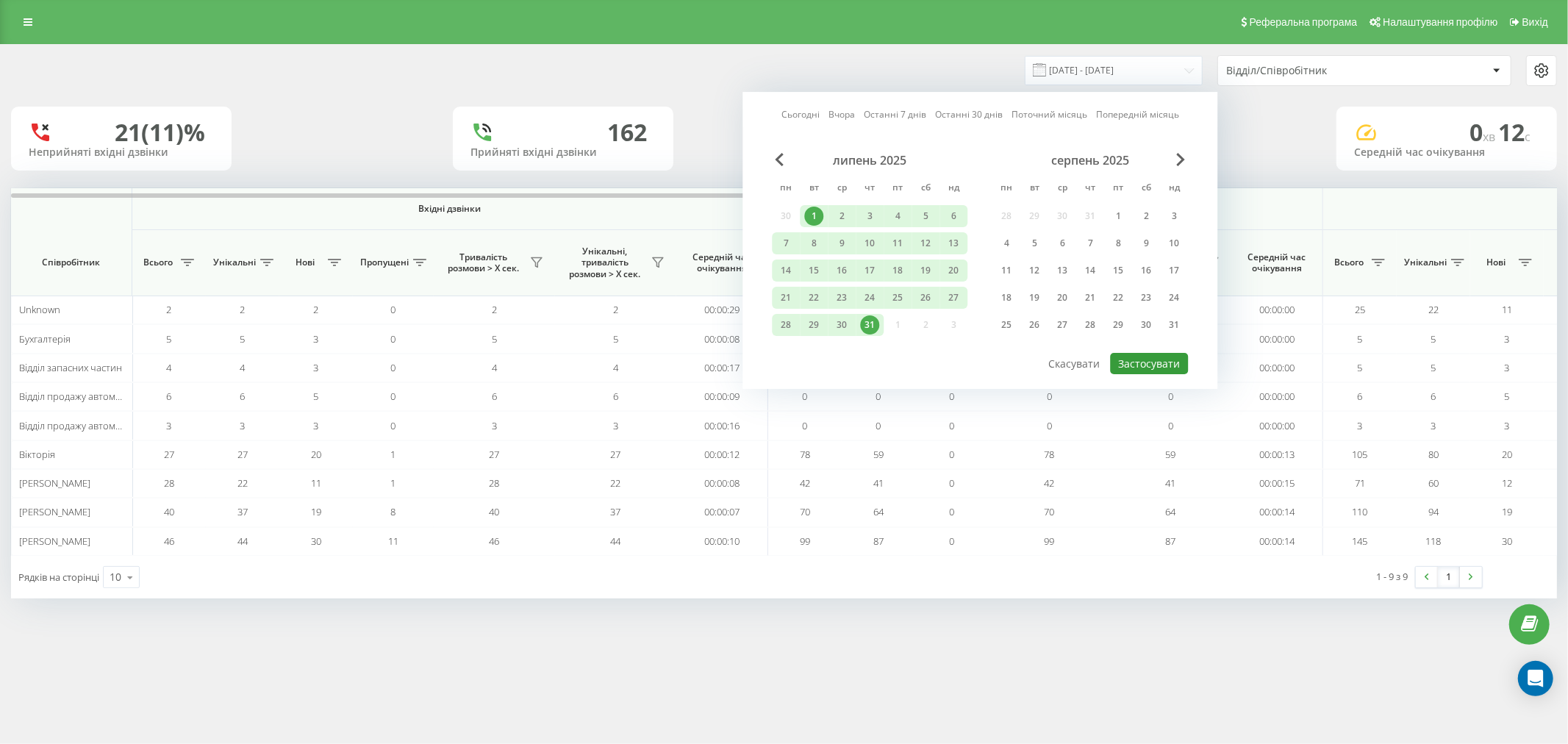
click at [1163, 358] on button "Застосувати" at bounding box center [1149, 364] width 78 height 21
type input "01.07.2025 - 31.07.2025"
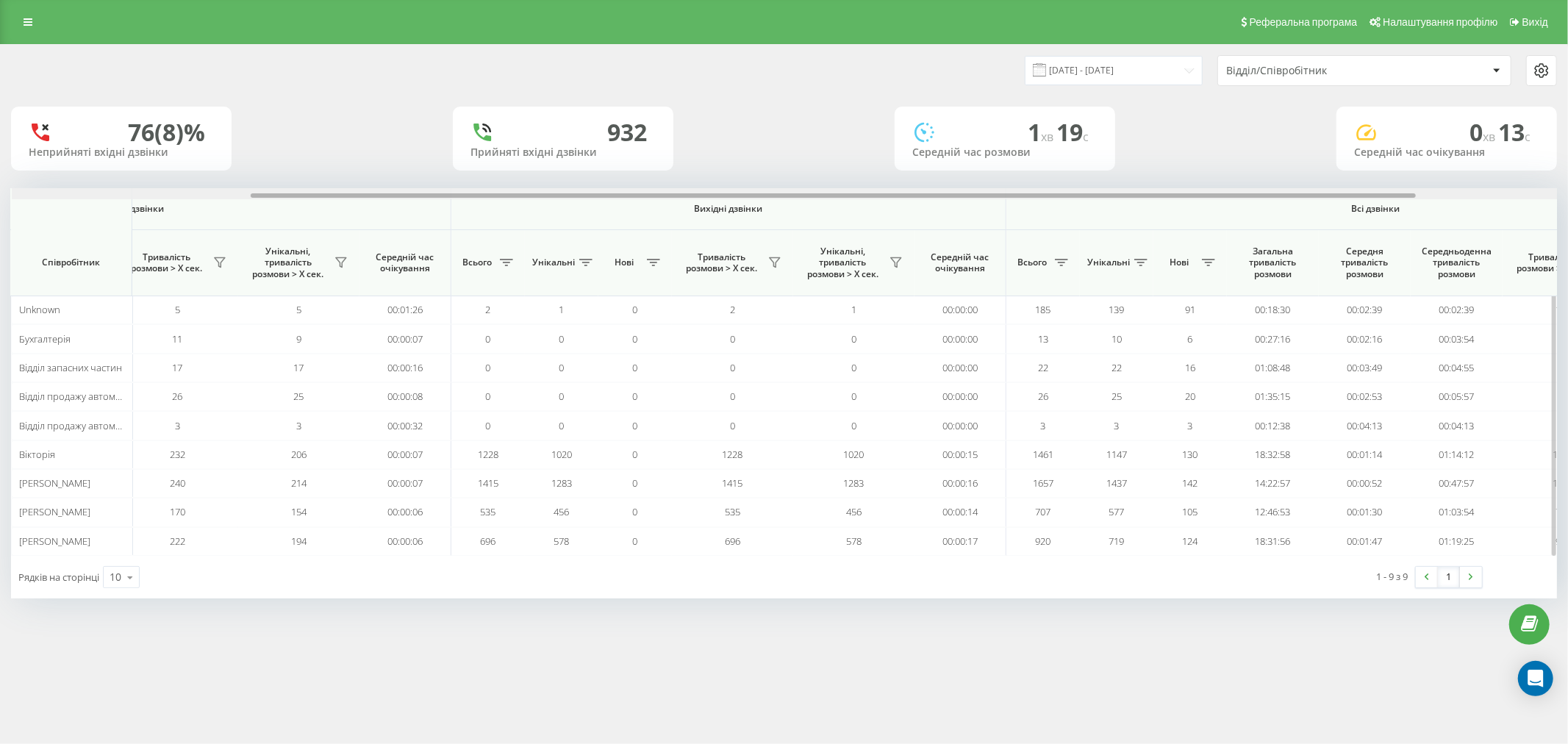
scroll to position [0, 318]
drag, startPoint x: 1077, startPoint y: 197, endPoint x: 1317, endPoint y: 194, distance: 240.0
click at [1317, 194] on div at bounding box center [833, 196] width 1165 height 5
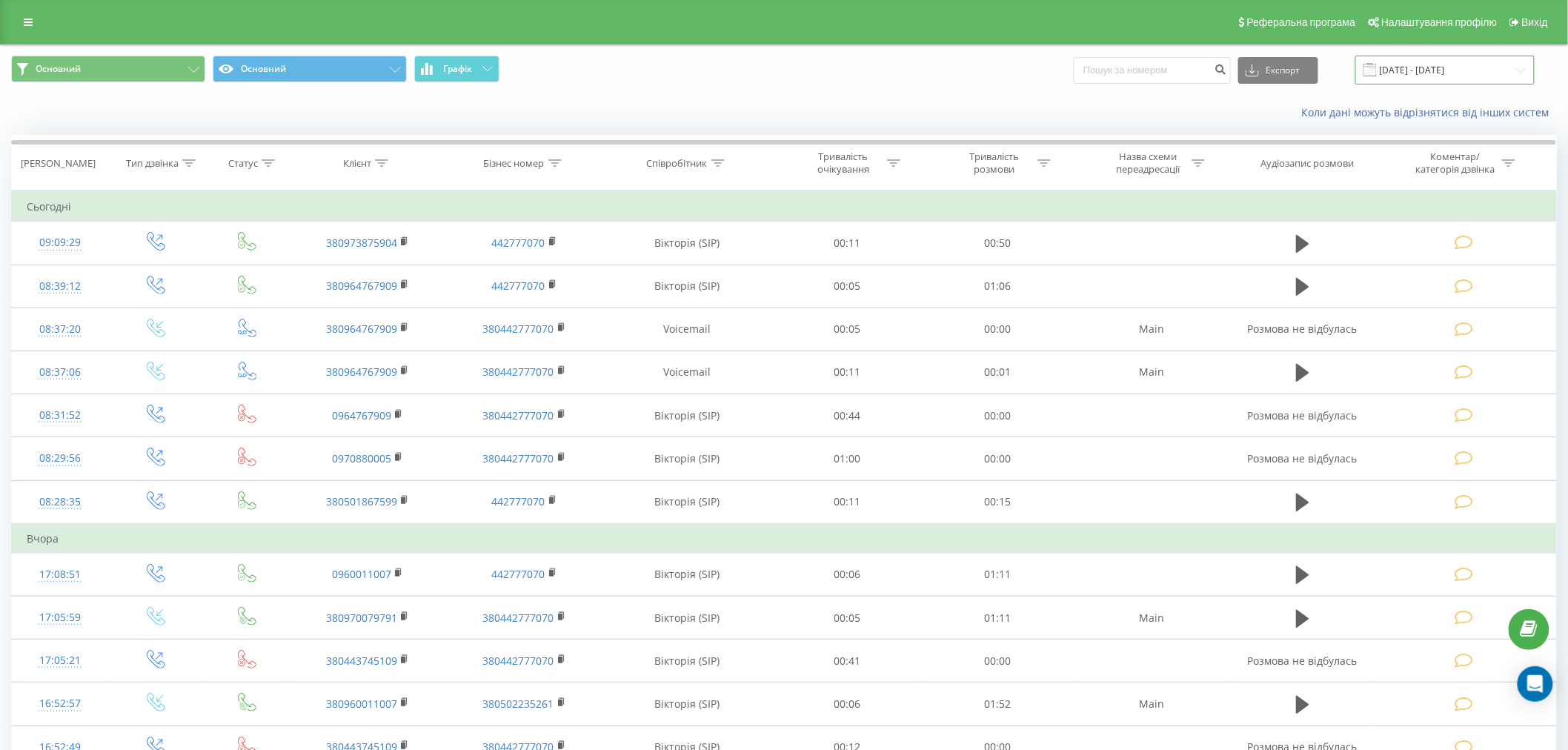
click at [1462, 71] on input "[DATE] - [DATE]" at bounding box center [1445, 70] width 179 height 29
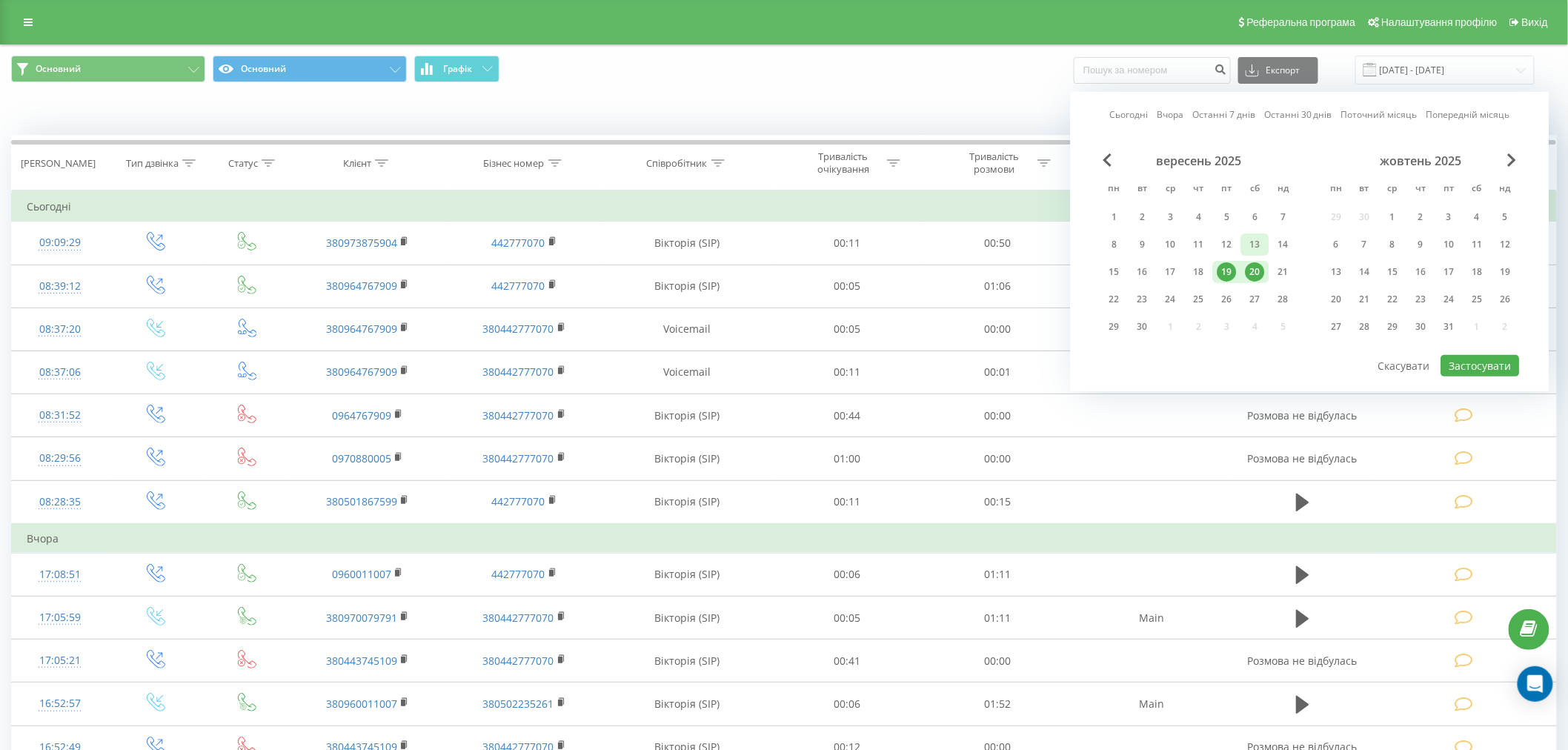
click at [1265, 247] on div "13" at bounding box center [1255, 244] width 28 height 22
click at [1487, 361] on button "Застосувати" at bounding box center [1481, 366] width 79 height 21
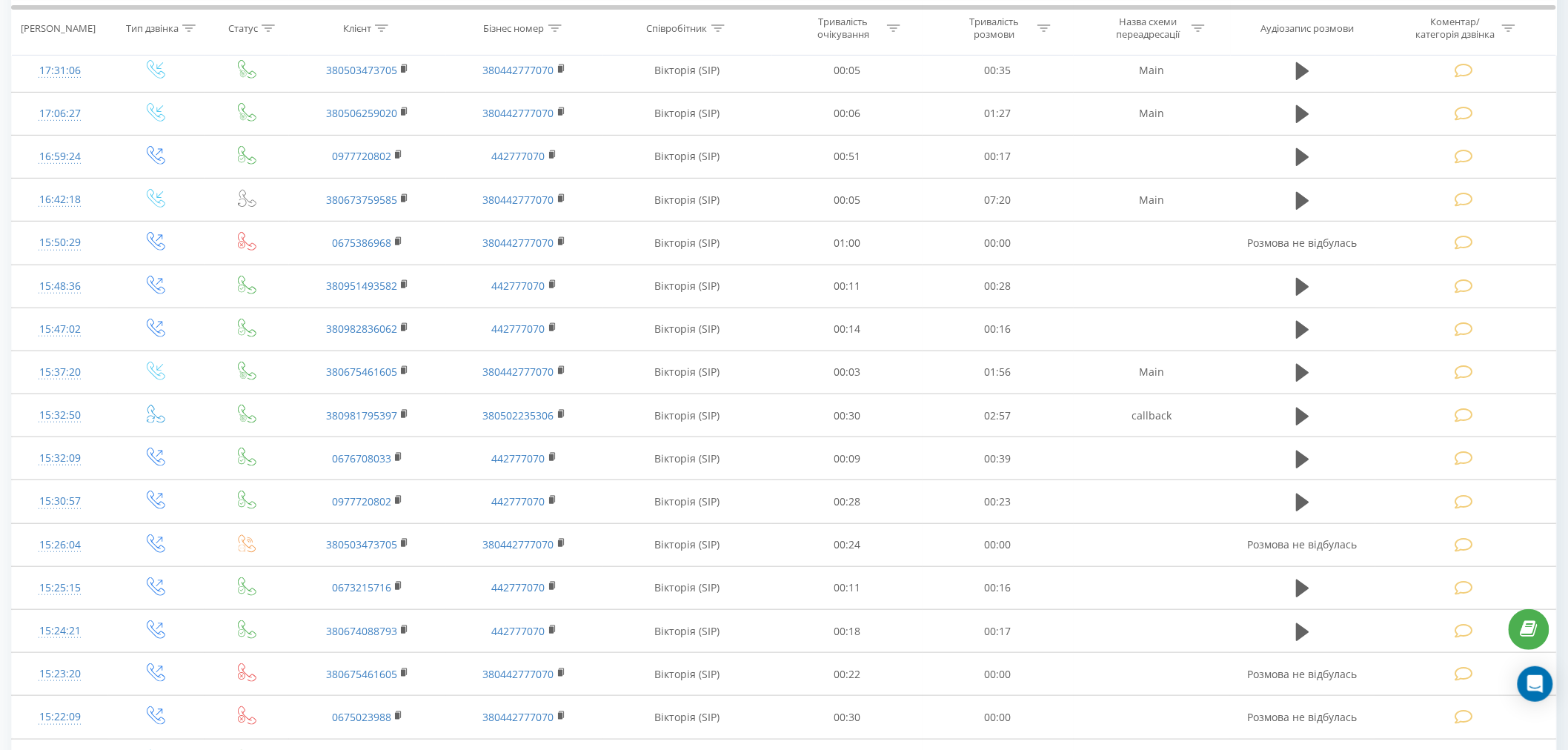
scroll to position [50, 0]
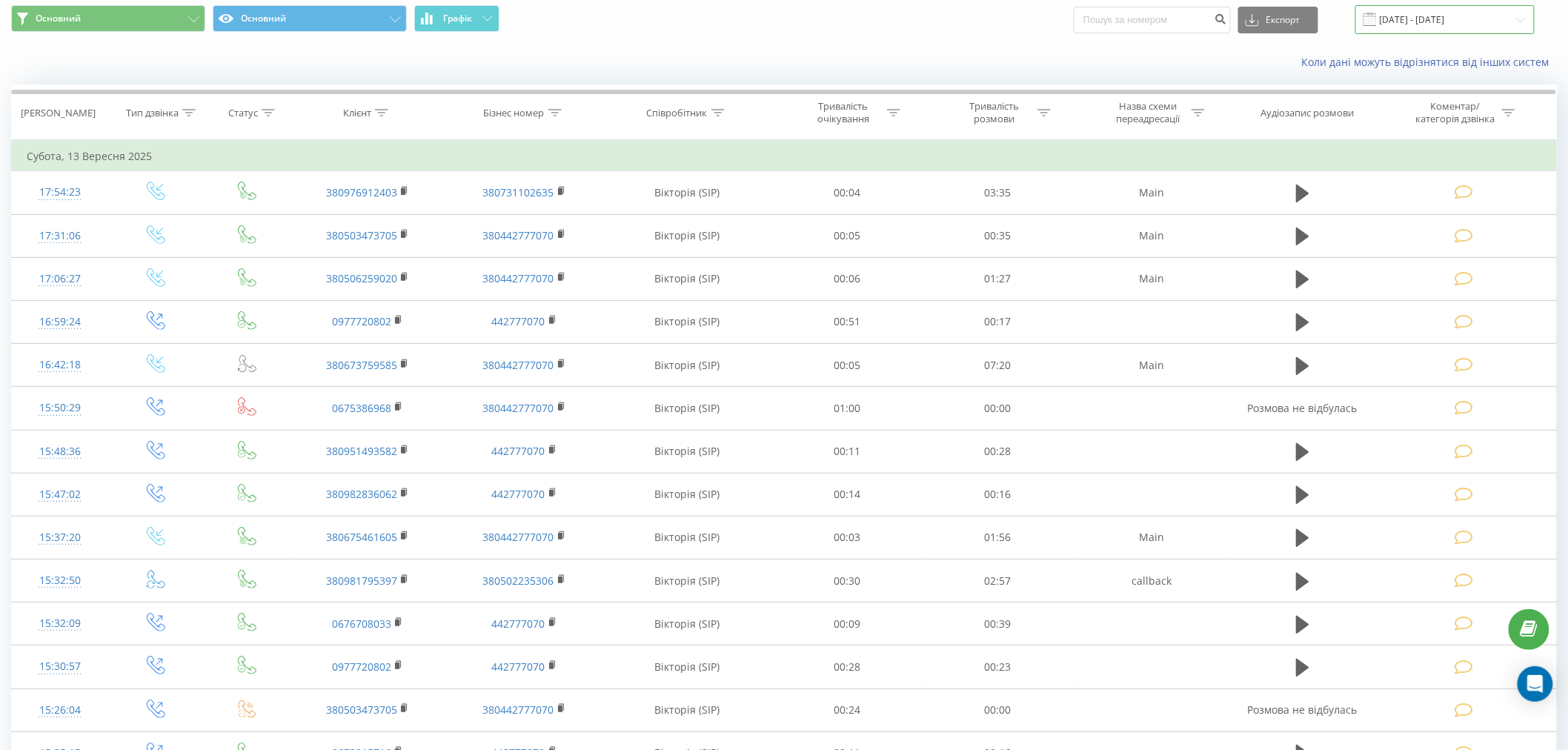
click at [1434, 30] on input "13.09.2025 - 13.09.2025" at bounding box center [1445, 20] width 179 height 29
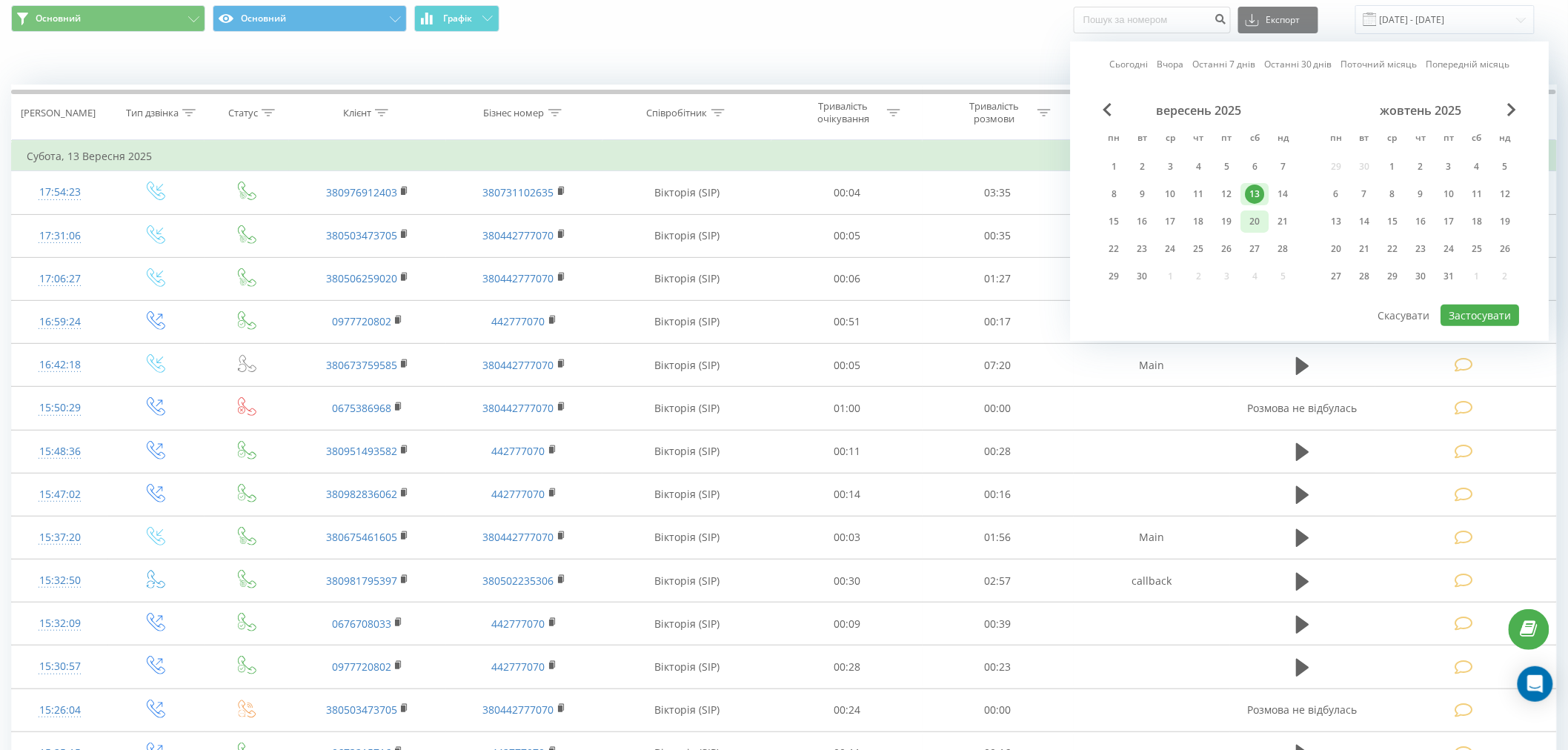
click at [1257, 219] on div "20" at bounding box center [1255, 221] width 19 height 19
click at [1450, 308] on button "Застосувати" at bounding box center [1481, 315] width 79 height 21
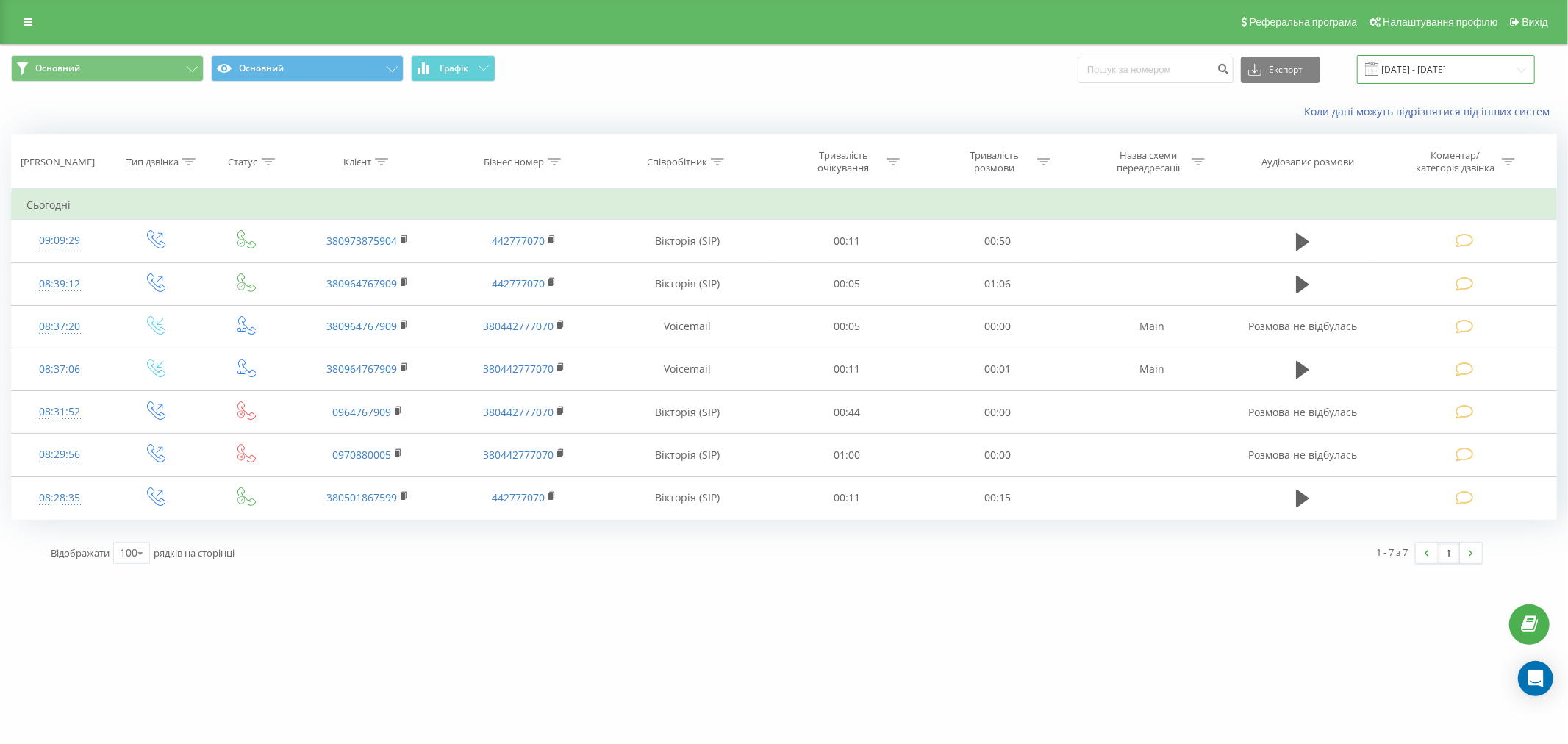
click at [1417, 69] on input "20.09.2025 - 20.09.2025" at bounding box center [1446, 69] width 178 height 29
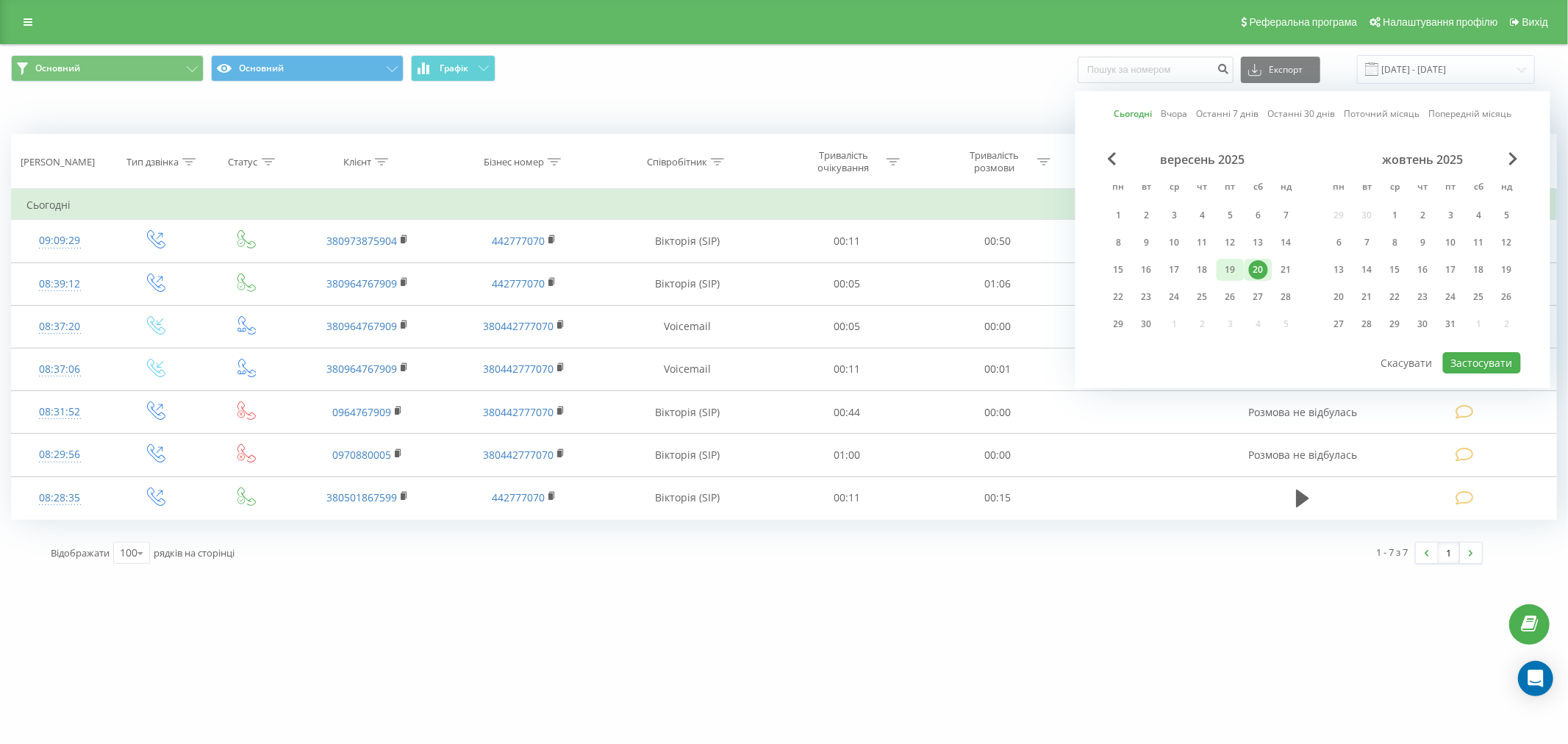
drag, startPoint x: 1240, startPoint y: 258, endPoint x: 1251, endPoint y: 266, distance: 13.6
click at [1240, 260] on div "19" at bounding box center [1230, 270] width 28 height 22
click at [1253, 266] on div "20" at bounding box center [1258, 270] width 19 height 19
click at [1488, 368] on button "Застосувати" at bounding box center [1482, 363] width 78 height 21
type input "[DATE] - [DATE]"
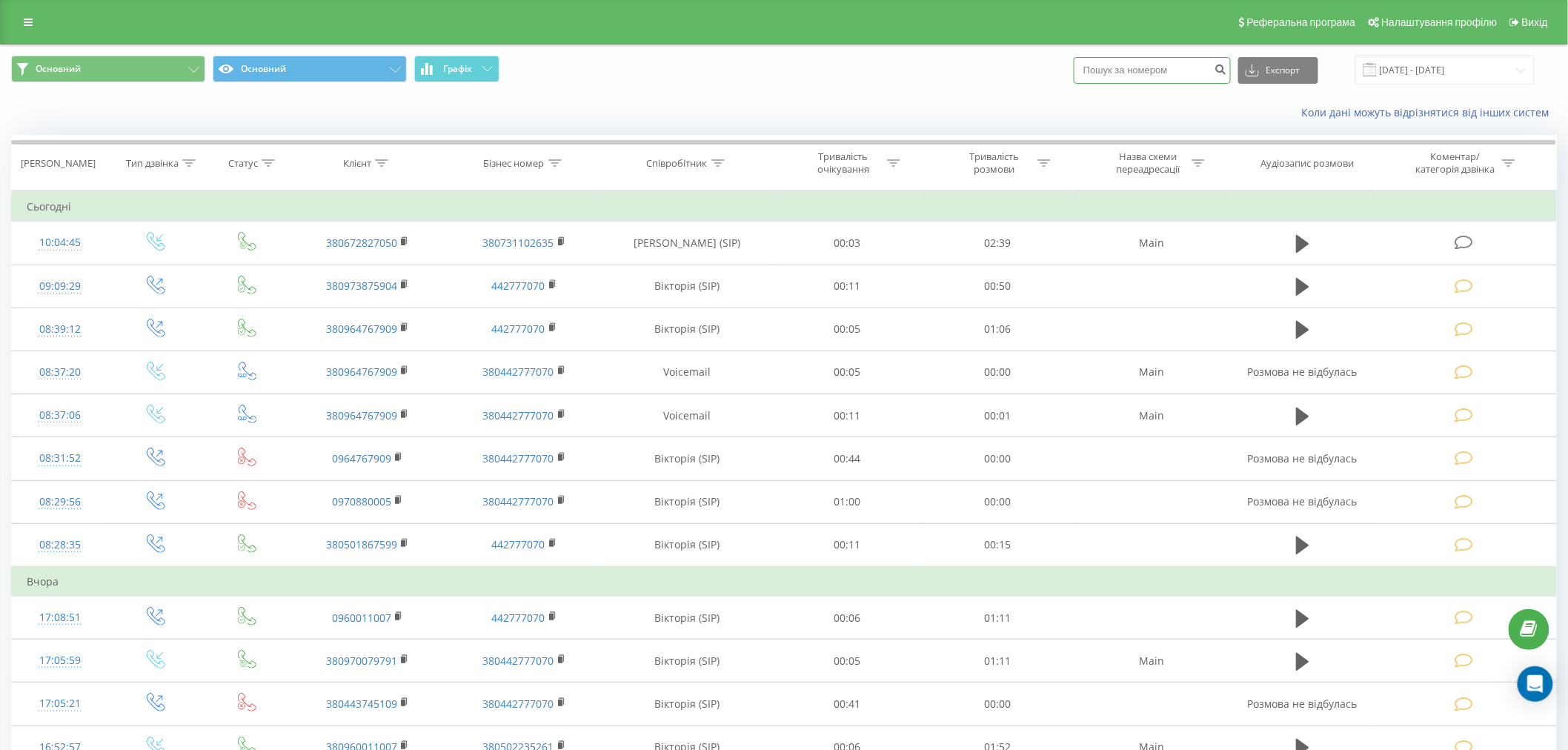
click at [1157, 79] on input at bounding box center [1152, 70] width 157 height 27
paste input "0505917633"
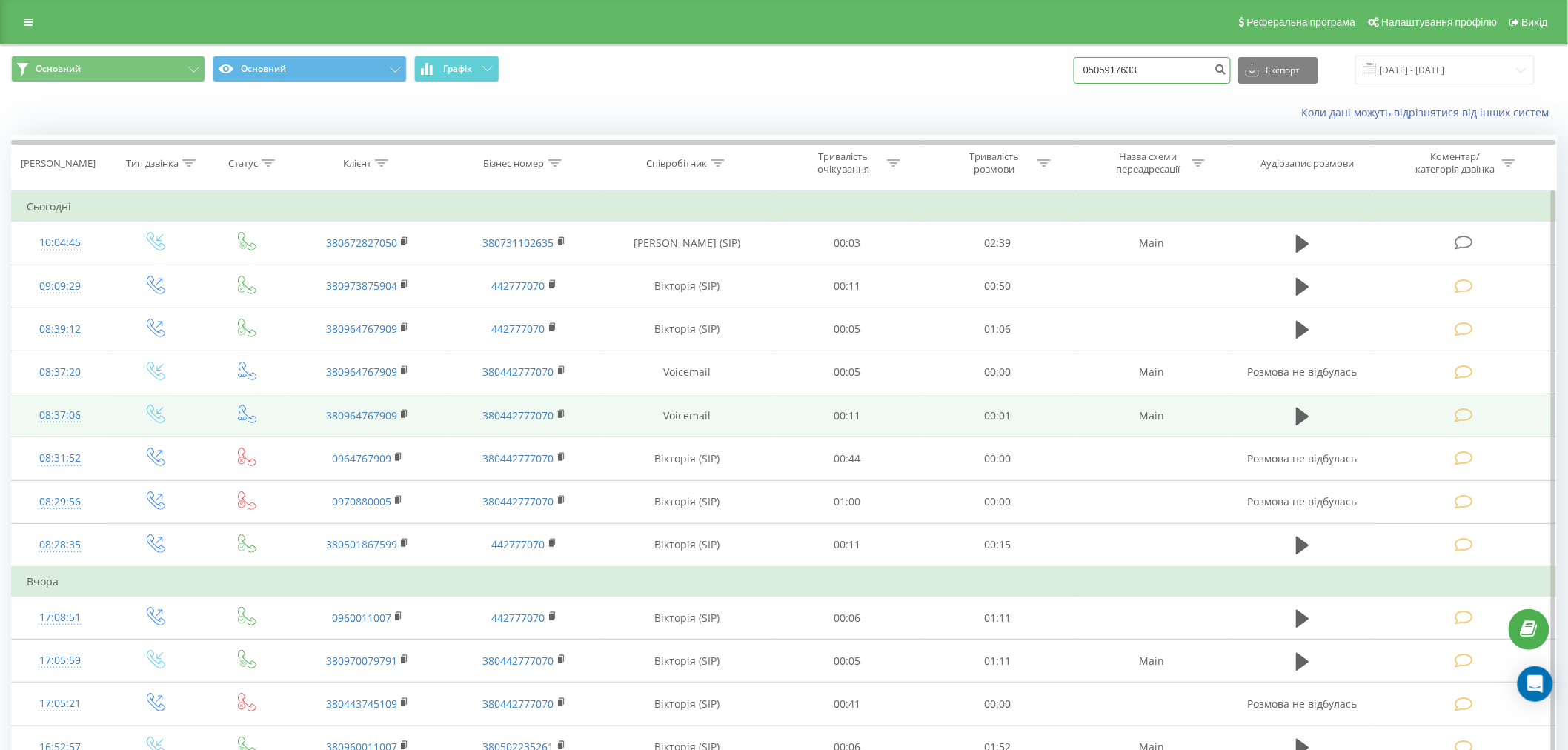
type input "0505917633"
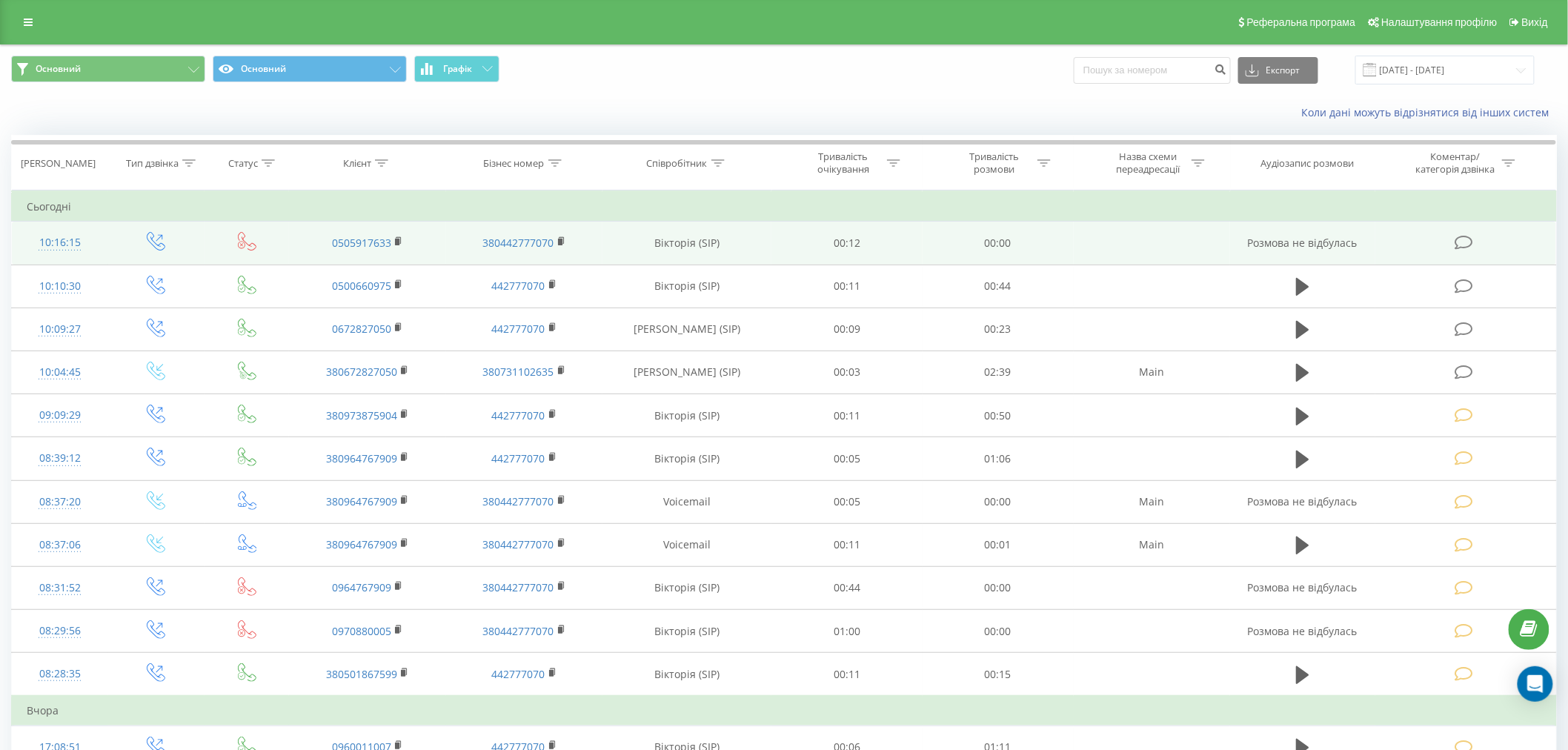
click at [1485, 235] on td at bounding box center [1466, 243] width 181 height 43
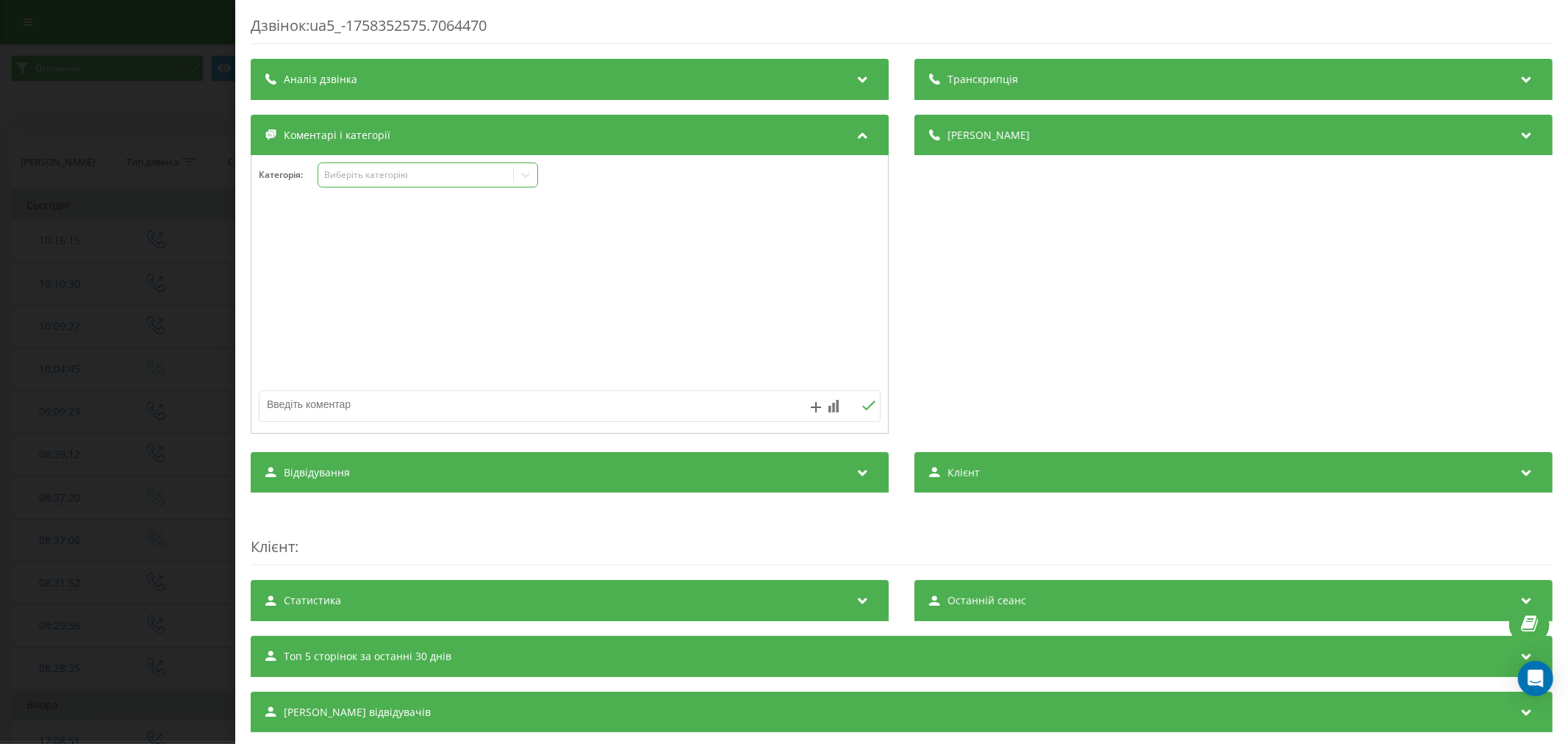
click at [365, 172] on div "Виберіть категорію" at bounding box center [416, 175] width 184 height 12
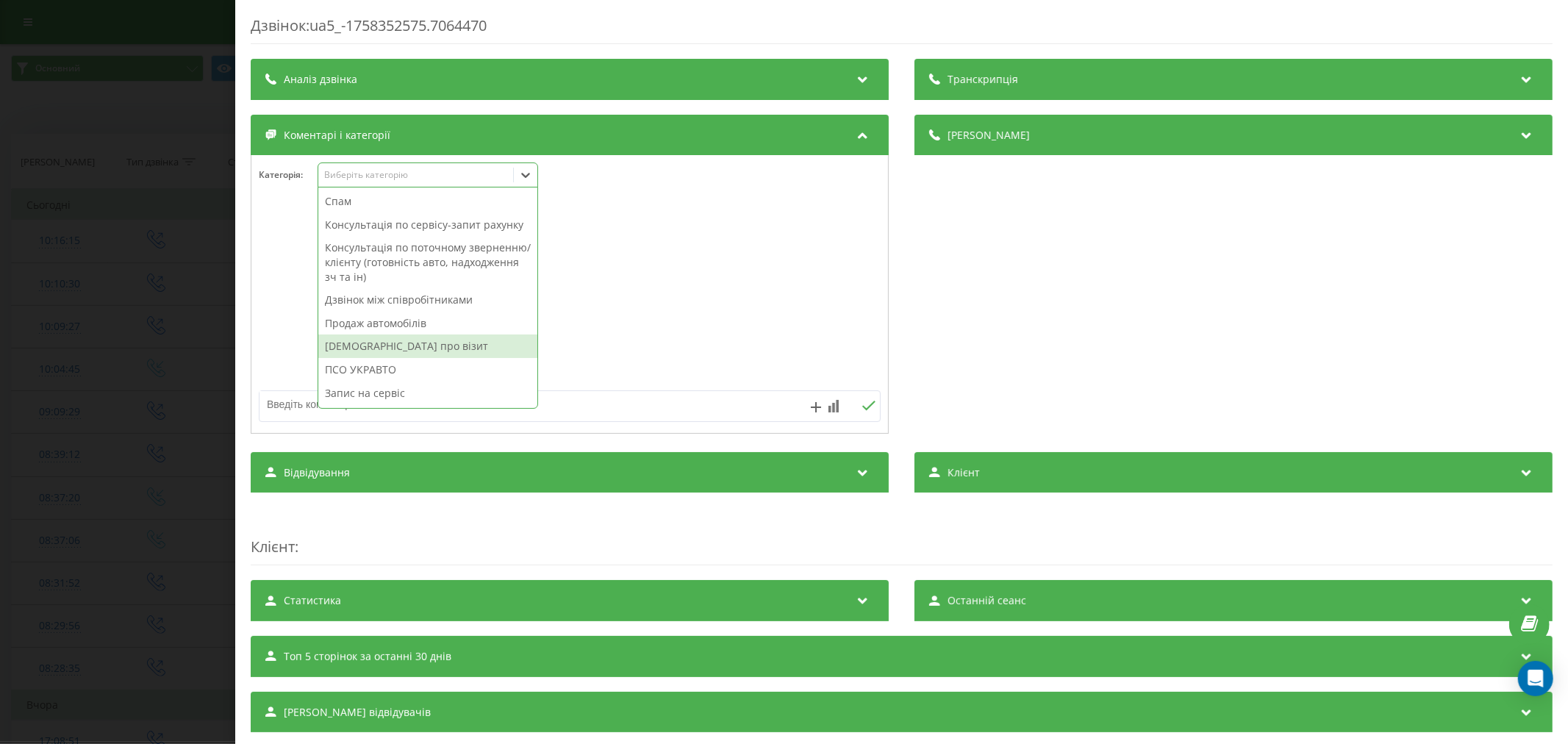
click at [385, 358] on div "Нагадування про візит" at bounding box center [428, 346] width 219 height 23
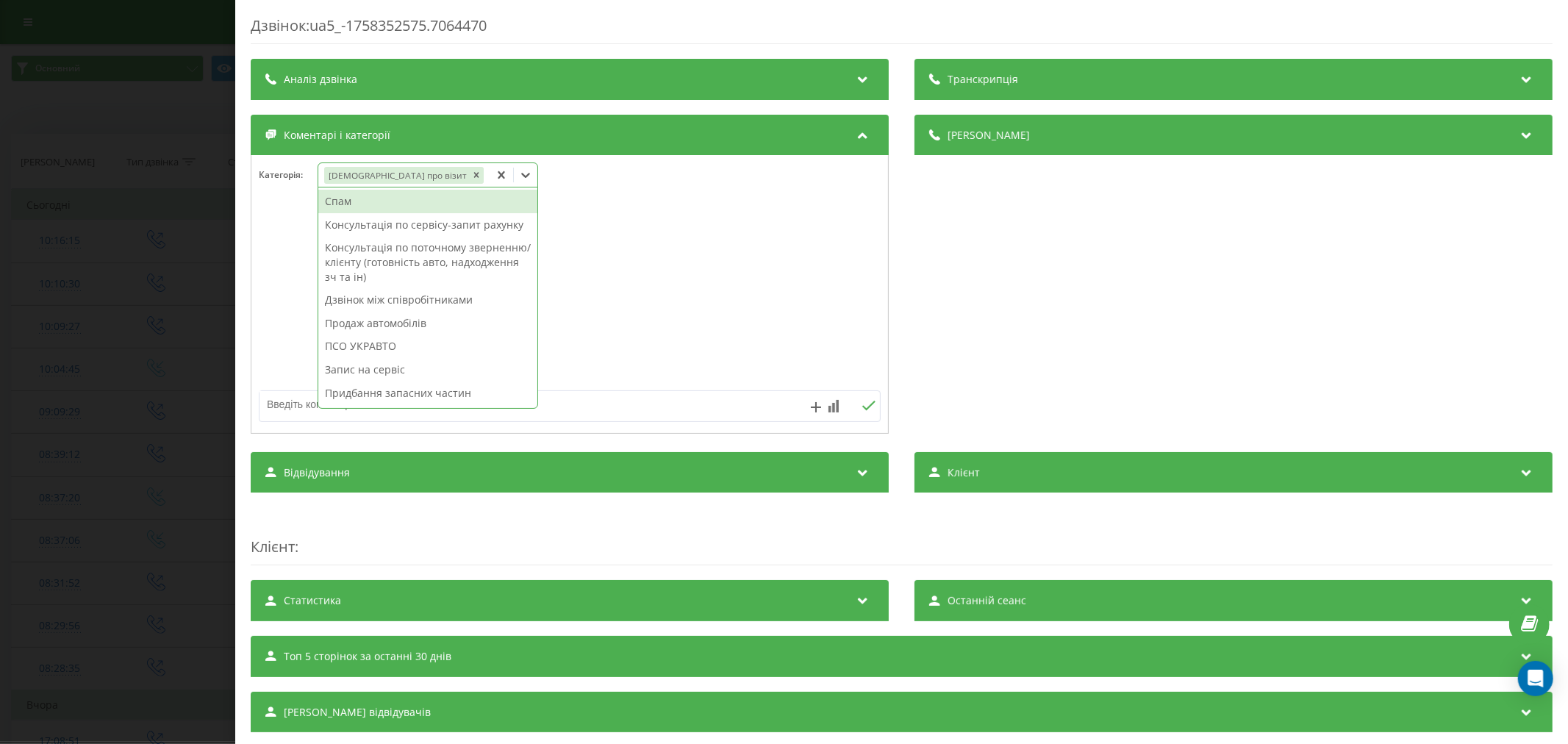
click at [123, 329] on div "Дзвінок : ua5_-1758352575.7064470 Транскрипція Для AI-аналізу майбутніх дзвінкі…" at bounding box center [784, 372] width 1568 height 744
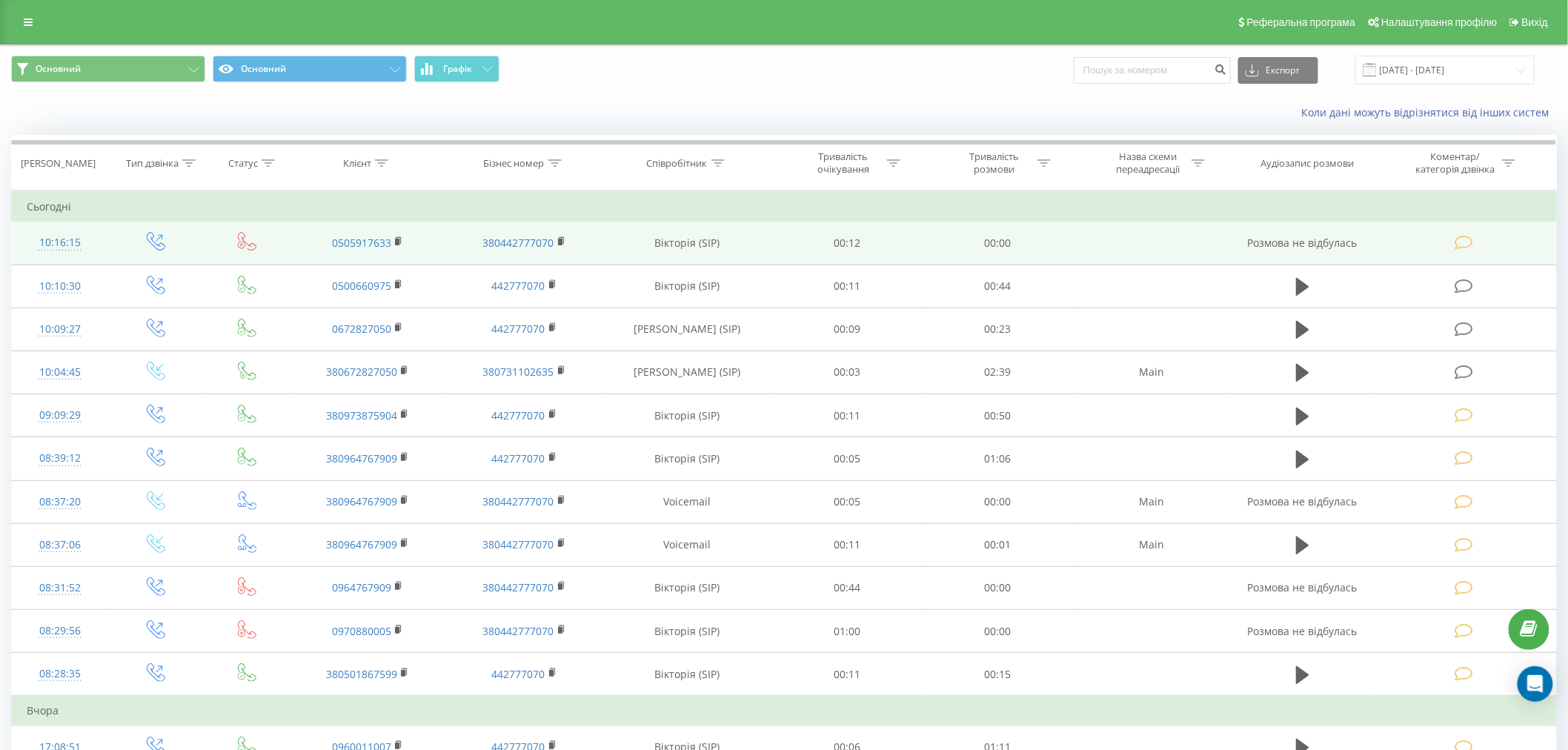
click at [1472, 241] on icon at bounding box center [1464, 243] width 18 height 16
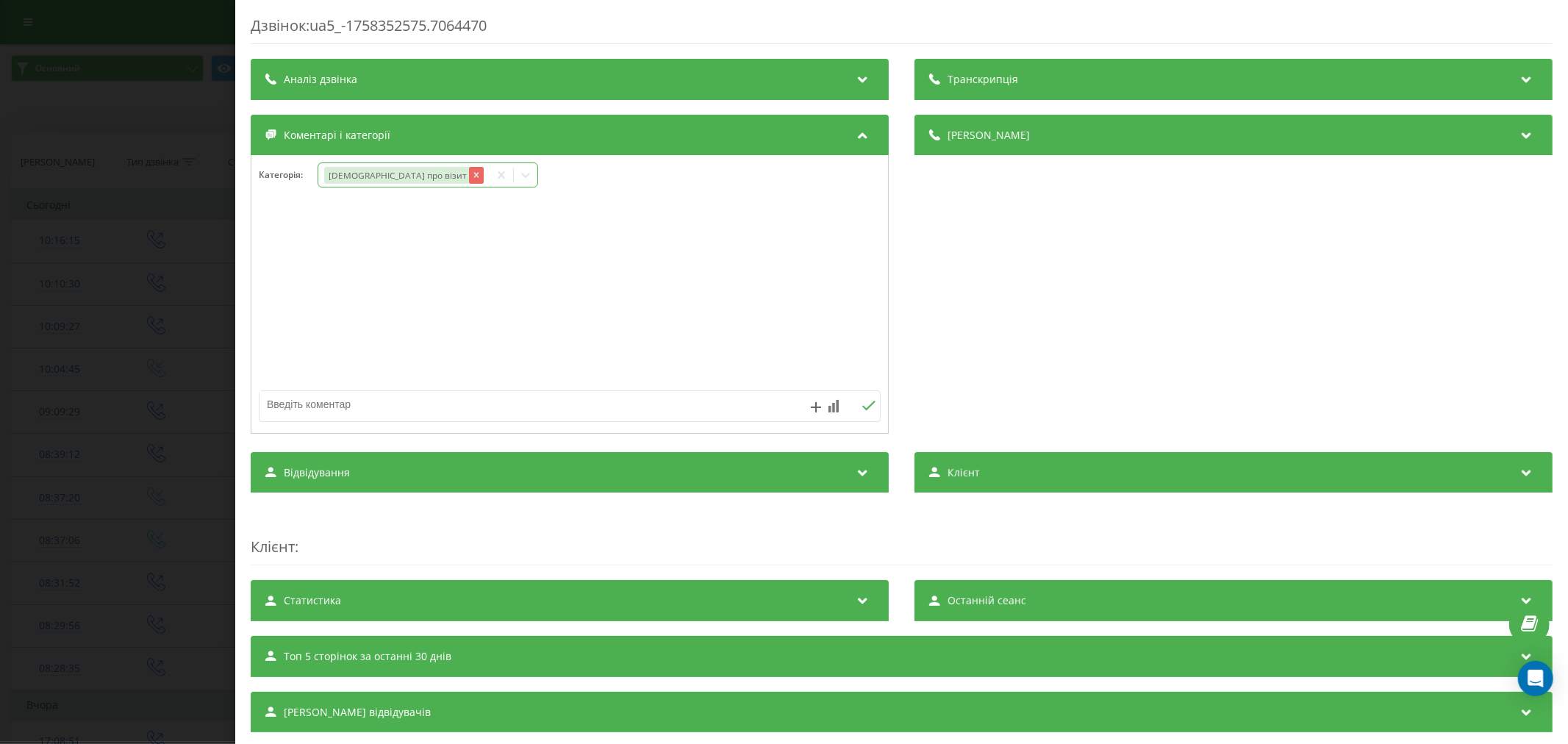
click at [468, 180] on div "Remove Нагадування про візит" at bounding box center [476, 175] width 15 height 17
click at [350, 160] on div "Категорія : Виберіть категорію" at bounding box center [570, 294] width 638 height 279
click at [361, 179] on div "Виберіть категорію" at bounding box center [416, 175] width 184 height 12
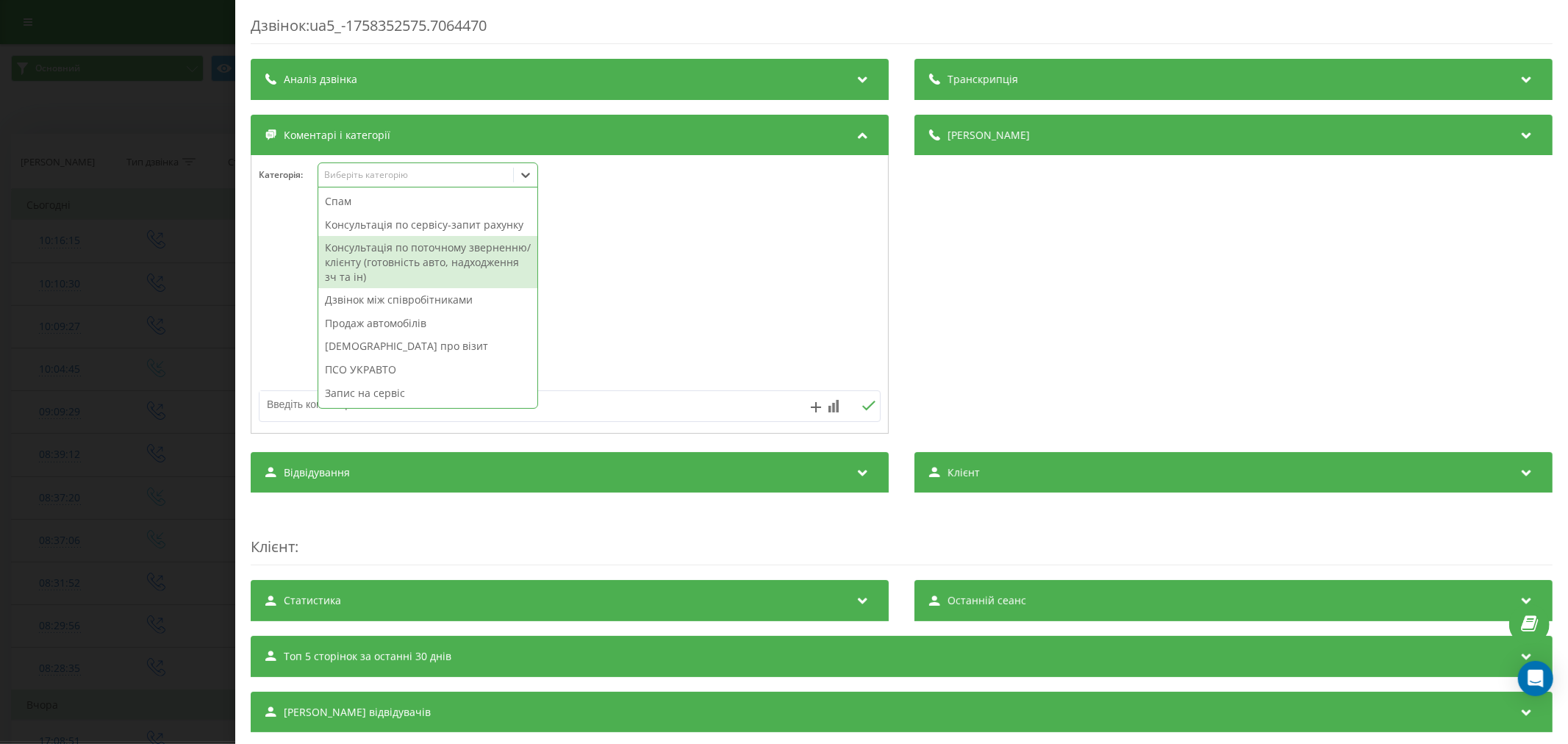
click at [403, 277] on div "Консультація по поточному зверненню/клієнту (готовність авто, надходження зч та…" at bounding box center [428, 261] width 219 height 52
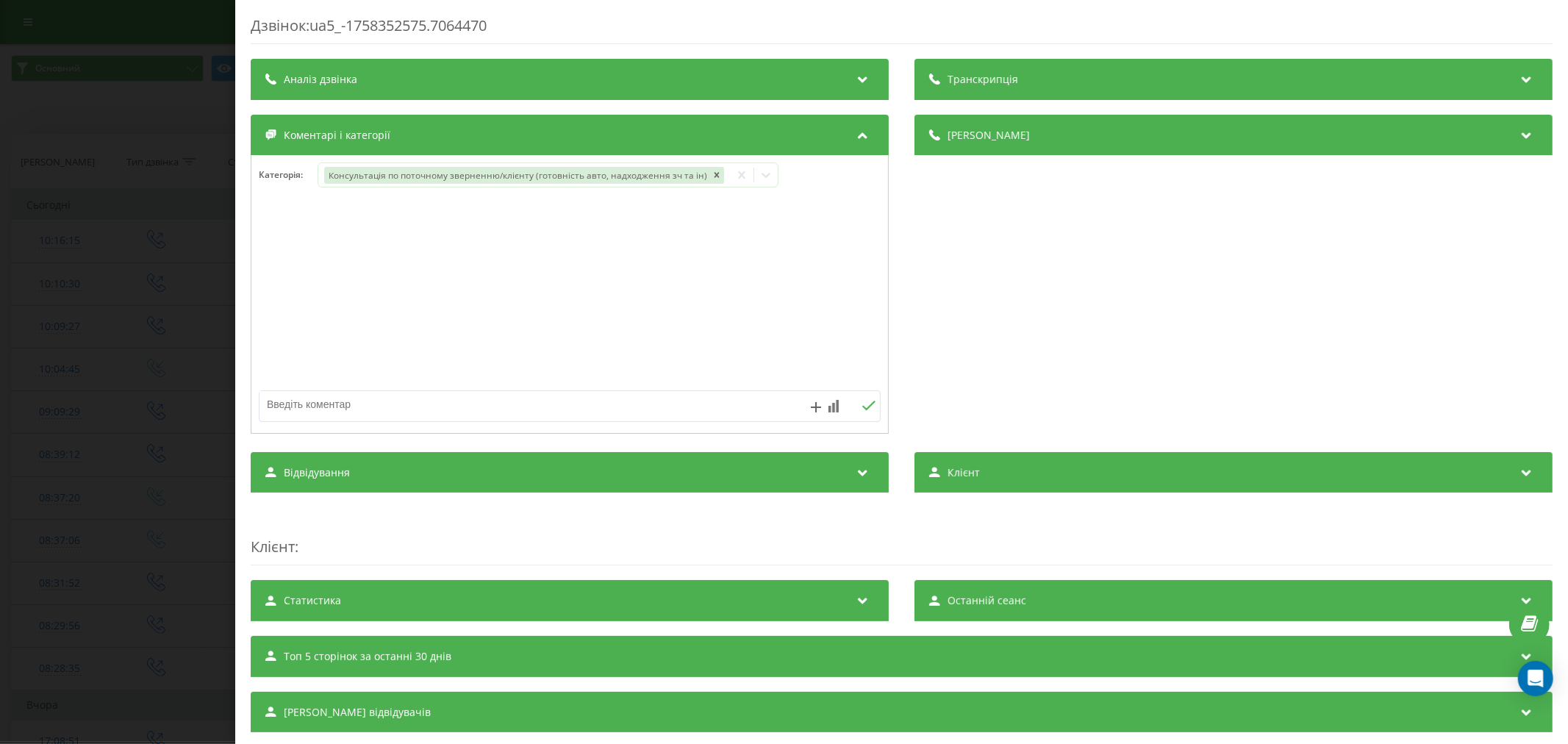
click at [281, 389] on div at bounding box center [570, 318] width 637 height 223
click at [285, 401] on textarea at bounding box center [507, 404] width 496 height 26
paste textarea "Sportage AA3650XA VIN U5YPG814BKL637127"
type textarea "Sportage AA3650XA VIN U5YPG814BKL637127"
click at [19, 287] on div "Дзвінок : ua5_-1758352575.7064470 Транскрипція Для AI-аналізу майбутніх дзвінкі…" at bounding box center [784, 372] width 1568 height 744
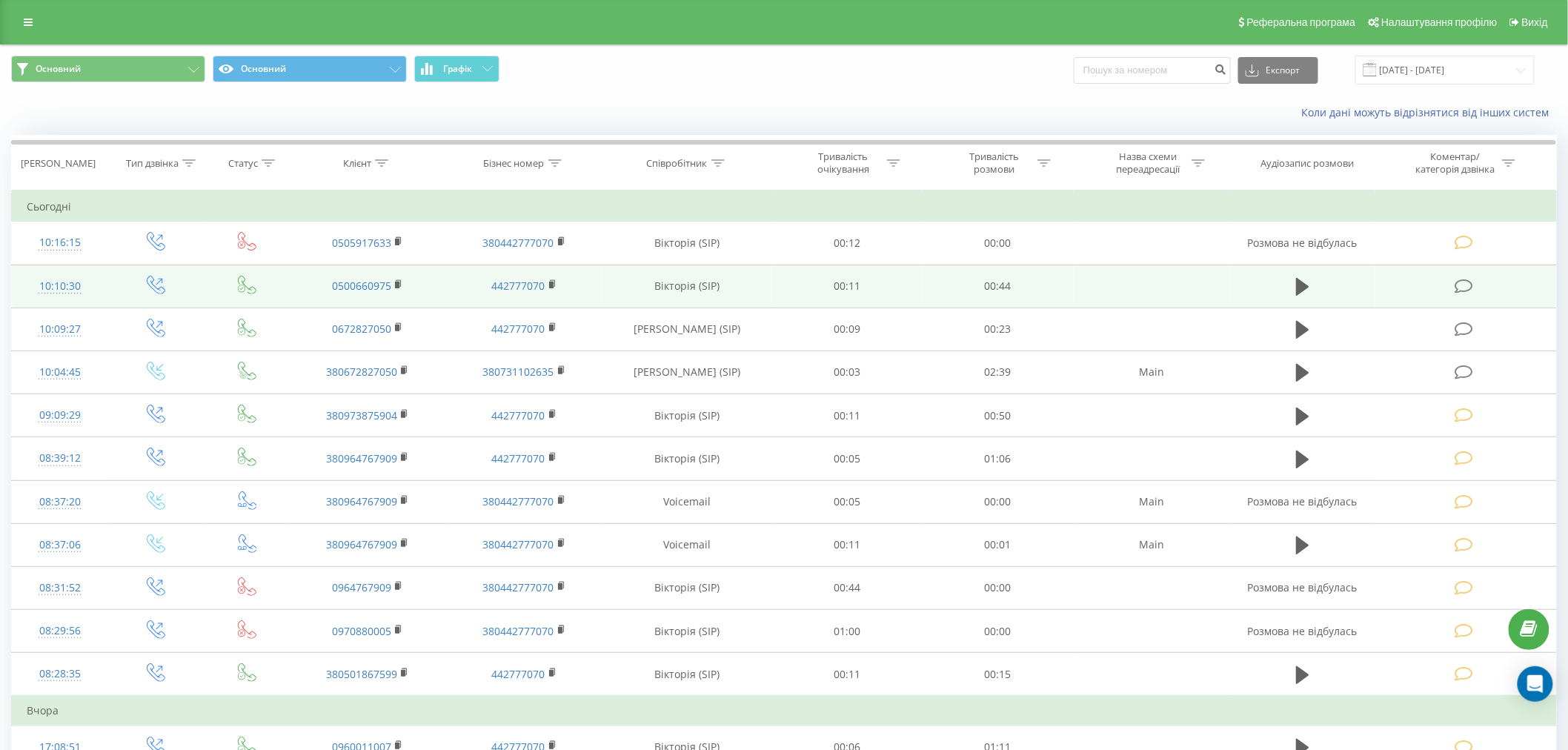
click at [1457, 299] on td at bounding box center [1466, 286] width 181 height 43
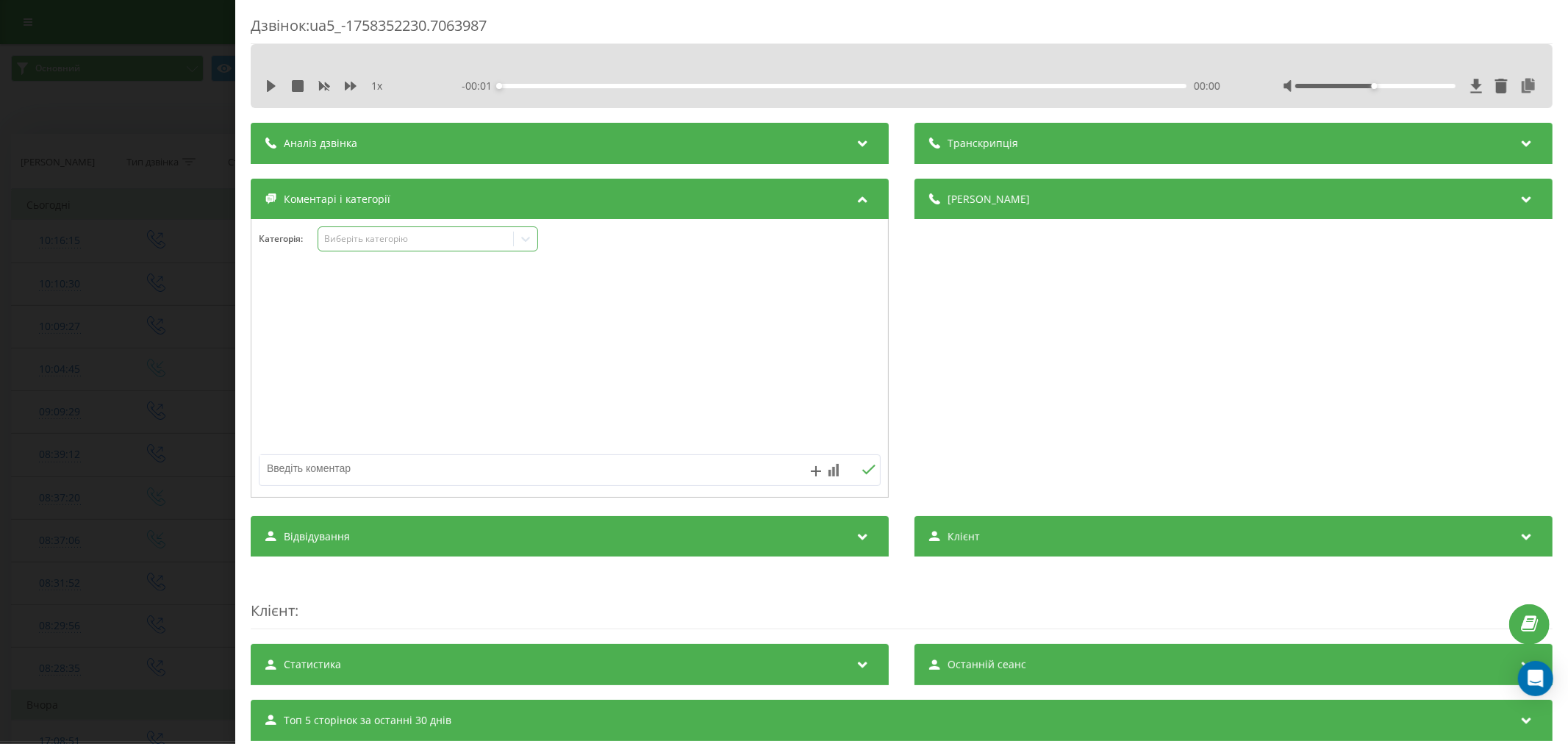
click at [380, 245] on div "Виберіть категорію" at bounding box center [416, 239] width 184 height 12
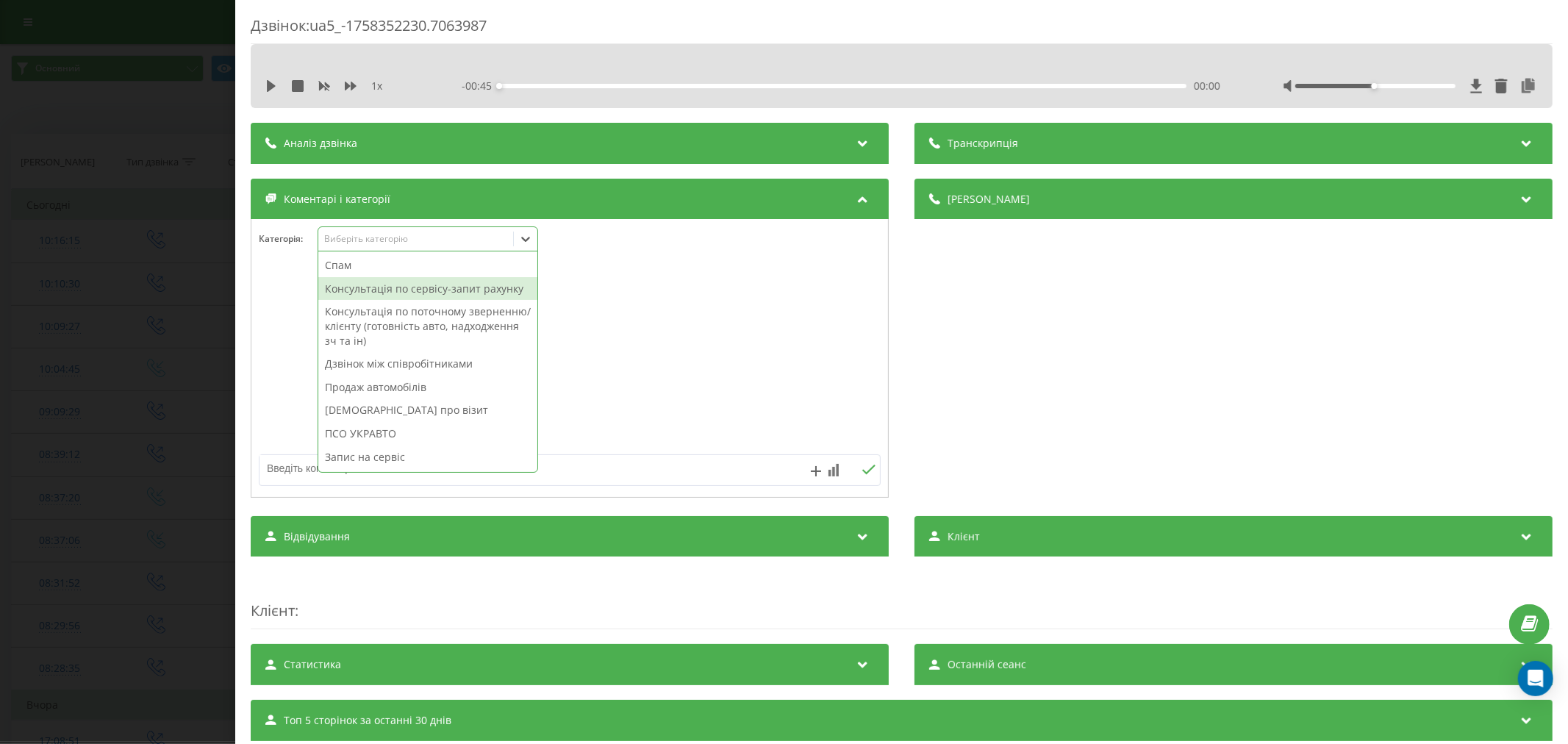
click at [407, 297] on div "Консультація по сервісу-запит рахунку" at bounding box center [428, 288] width 219 height 23
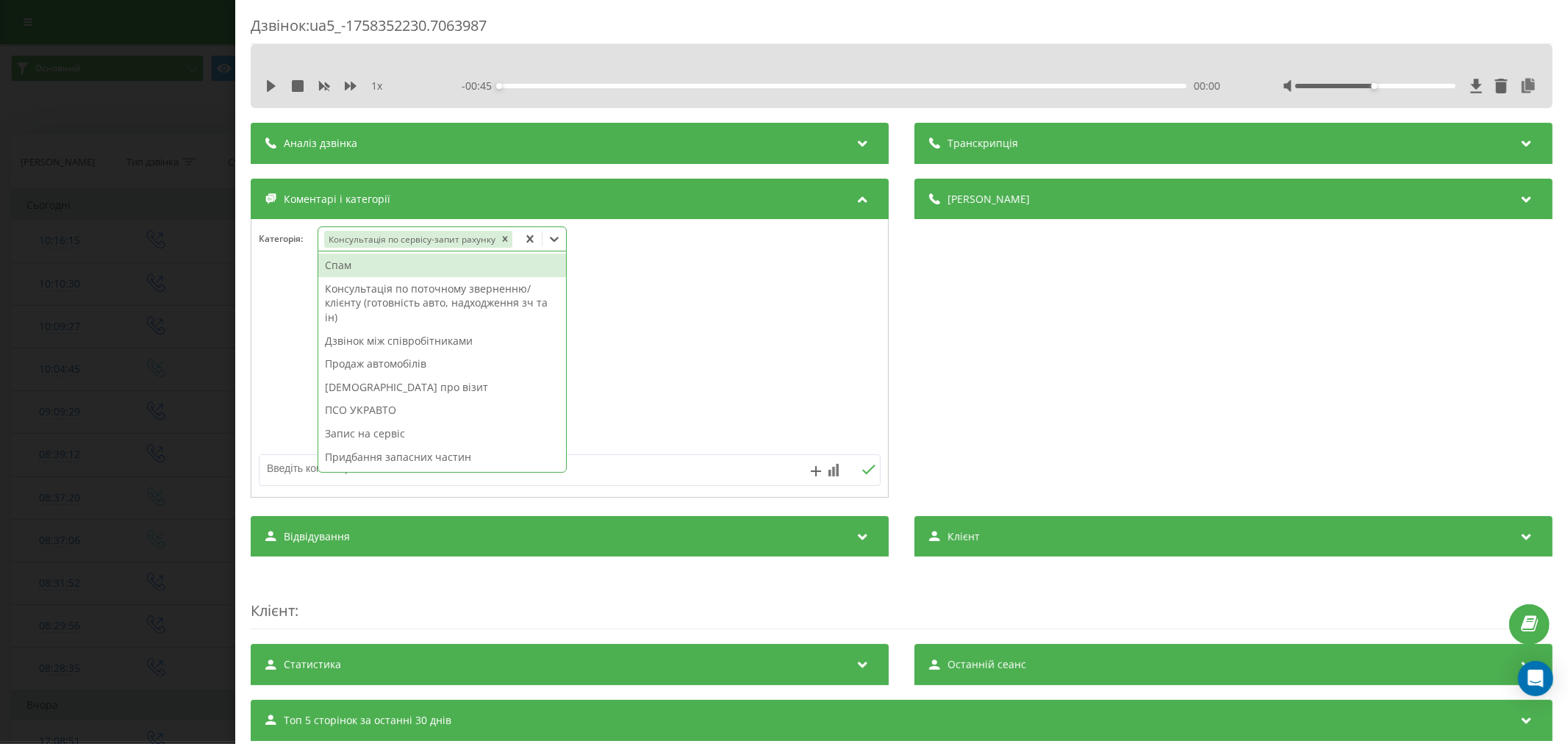
click at [294, 462] on textarea at bounding box center [507, 468] width 496 height 26
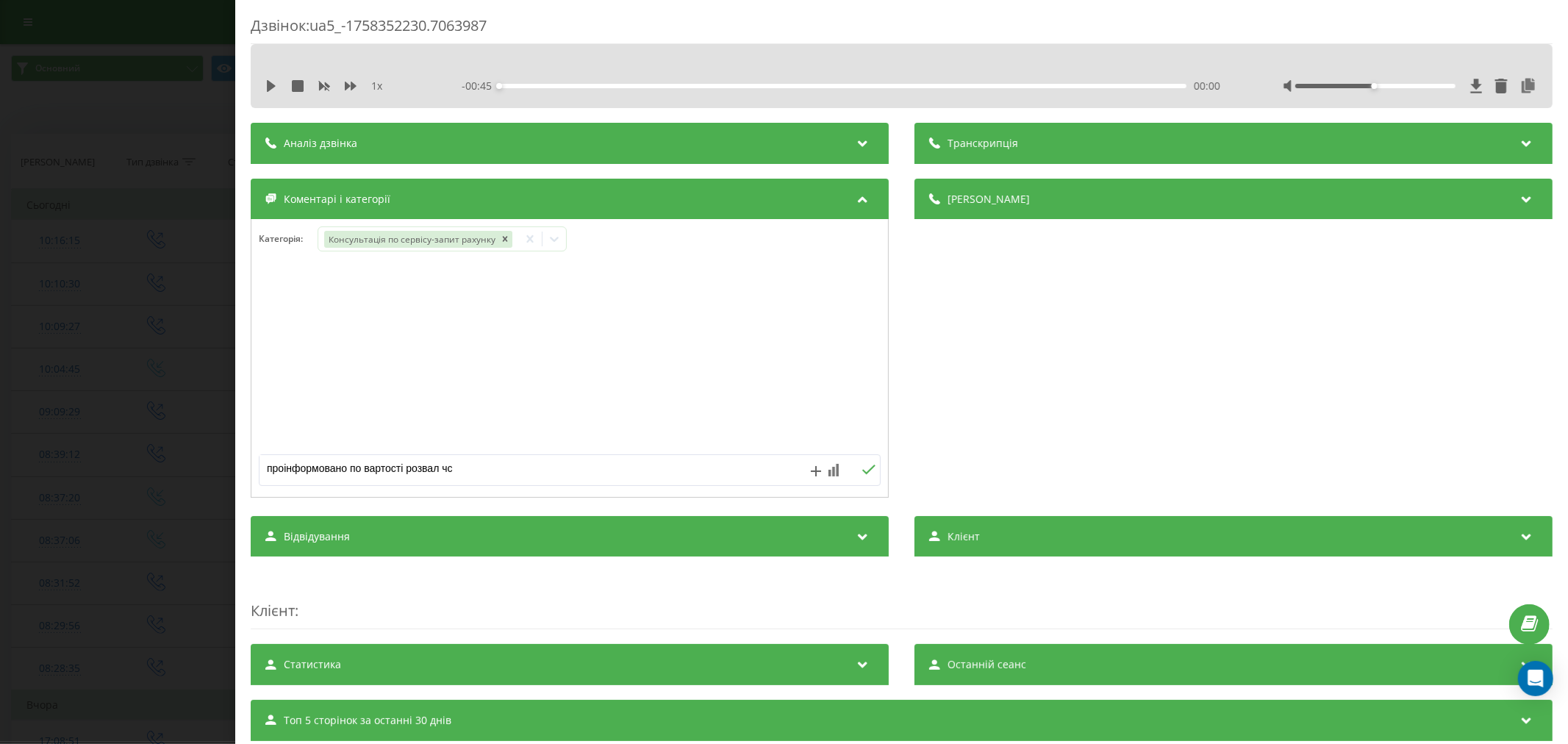
type textarea "проінформовано по вартості розвал чсх"
drag, startPoint x: 312, startPoint y: 307, endPoint x: 252, endPoint y: 296, distance: 61.0
click at [252, 296] on div "Unknown 10:20, 20 Вересня 2025 проінформовано по вартості розвал чсх" at bounding box center [570, 358] width 637 height 176
copy div "проінформовано по вартості розвал чсх"
click at [869, 288] on icon at bounding box center [875, 290] width 11 height 13
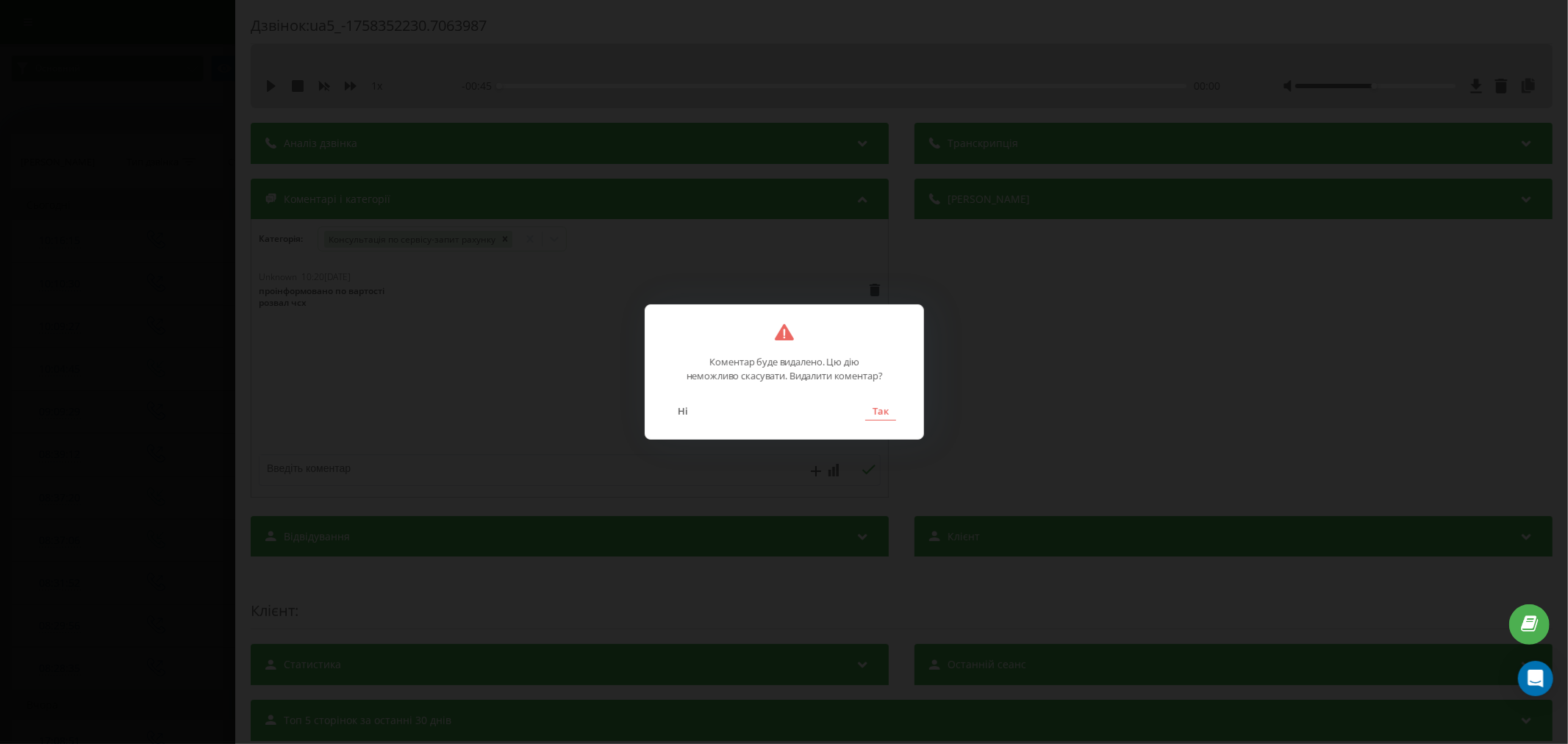
click at [883, 413] on button "Так" at bounding box center [879, 410] width 31 height 19
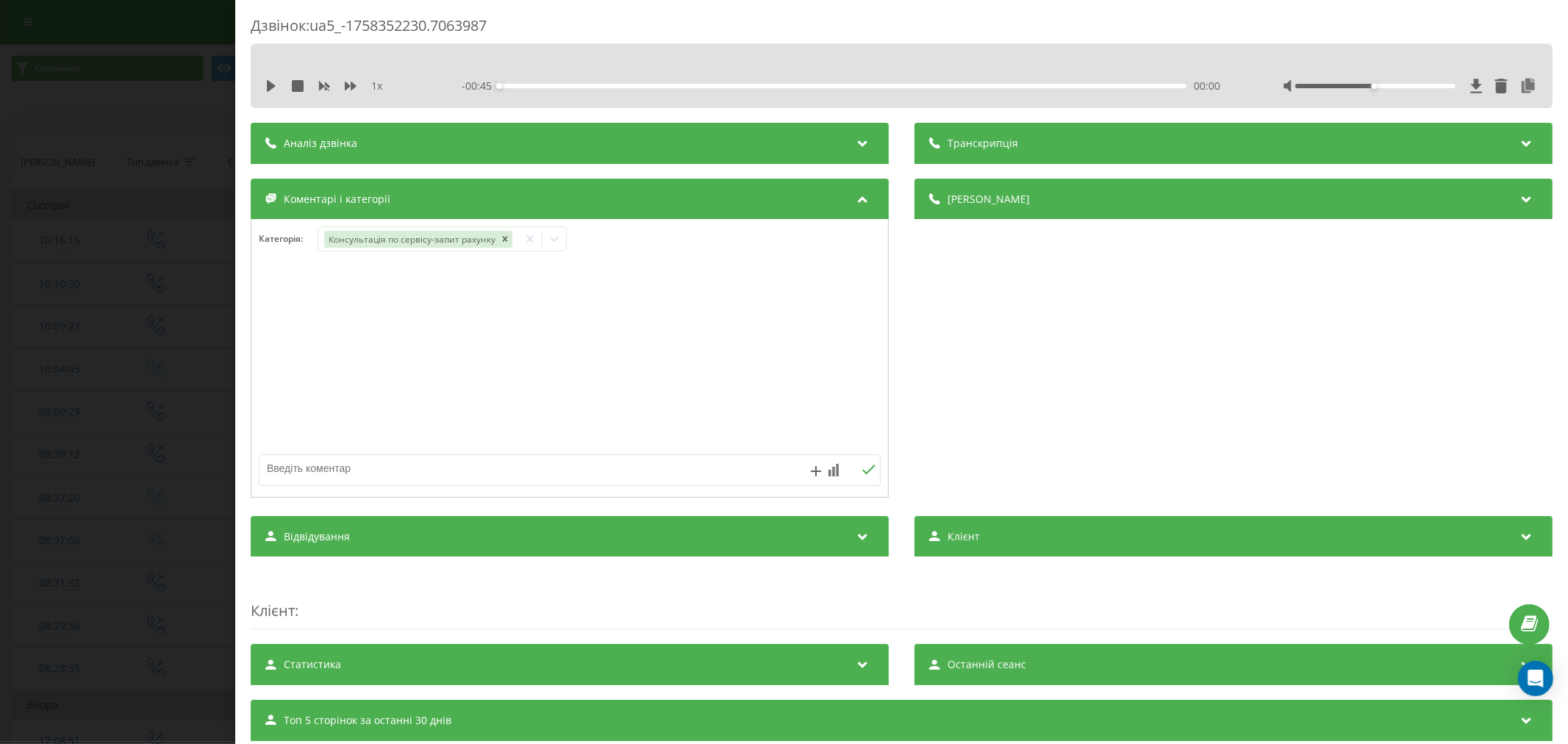
click at [328, 471] on textarea at bounding box center [507, 468] width 496 height 26
paste textarea "проінформовано по вартості розвал чсх"
click at [442, 469] on textarea "проінформовано по вартості розвал чсх" at bounding box center [507, 468] width 496 height 26
type textarea "проінформовано по вартості розвал сх"
click at [2, 422] on div "Дзвінок : ua5_-1758352230.7063987 1 x - 00:45 00:00 00:00 Транскрипція Для AI-а…" at bounding box center [784, 372] width 1568 height 744
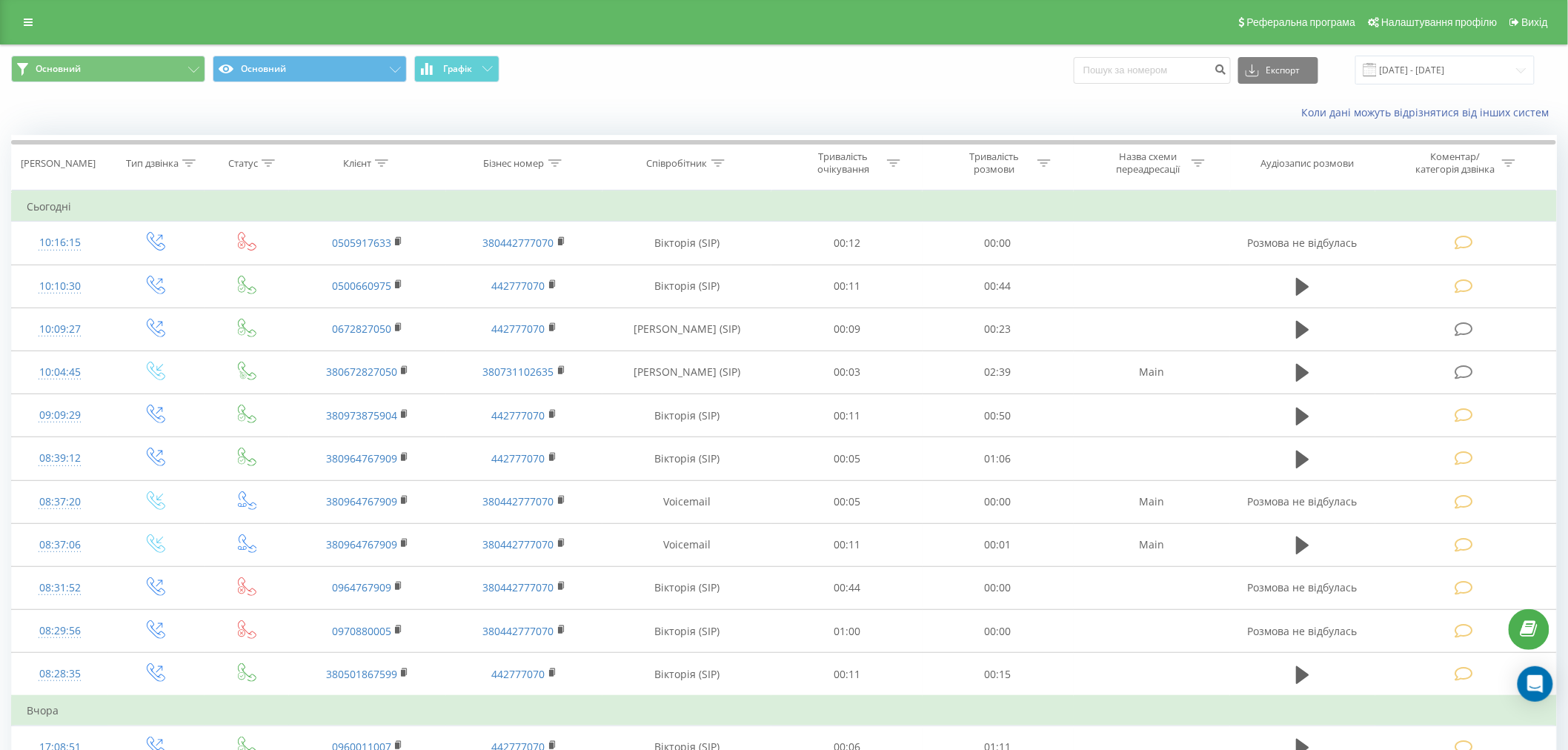
click at [252, 87] on div "Основний Основний Графік Експорт .csv .xls .xlsx [DATE] - [DATE]" at bounding box center [784, 70] width 1566 height 49
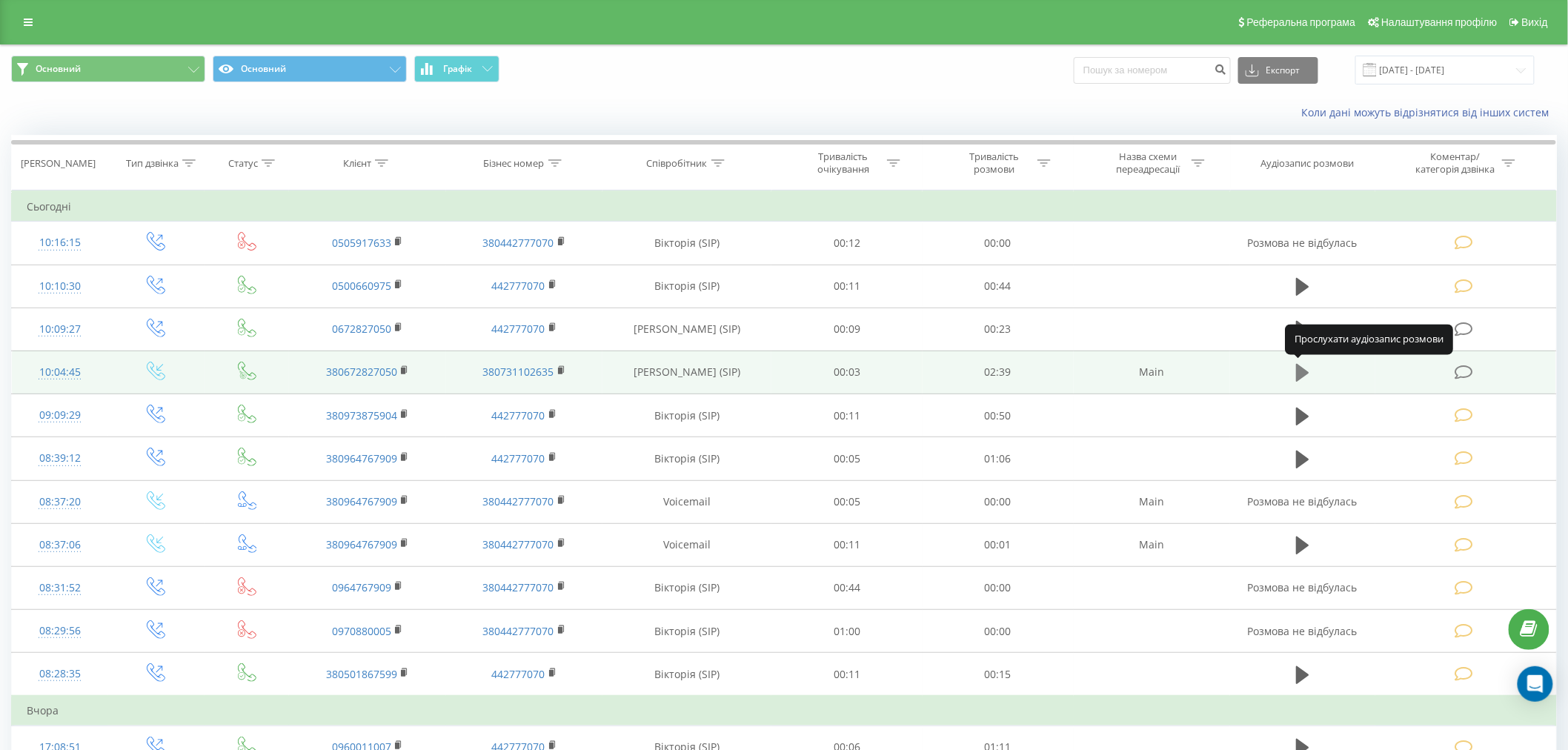
click at [1311, 373] on button at bounding box center [1302, 373] width 22 height 22
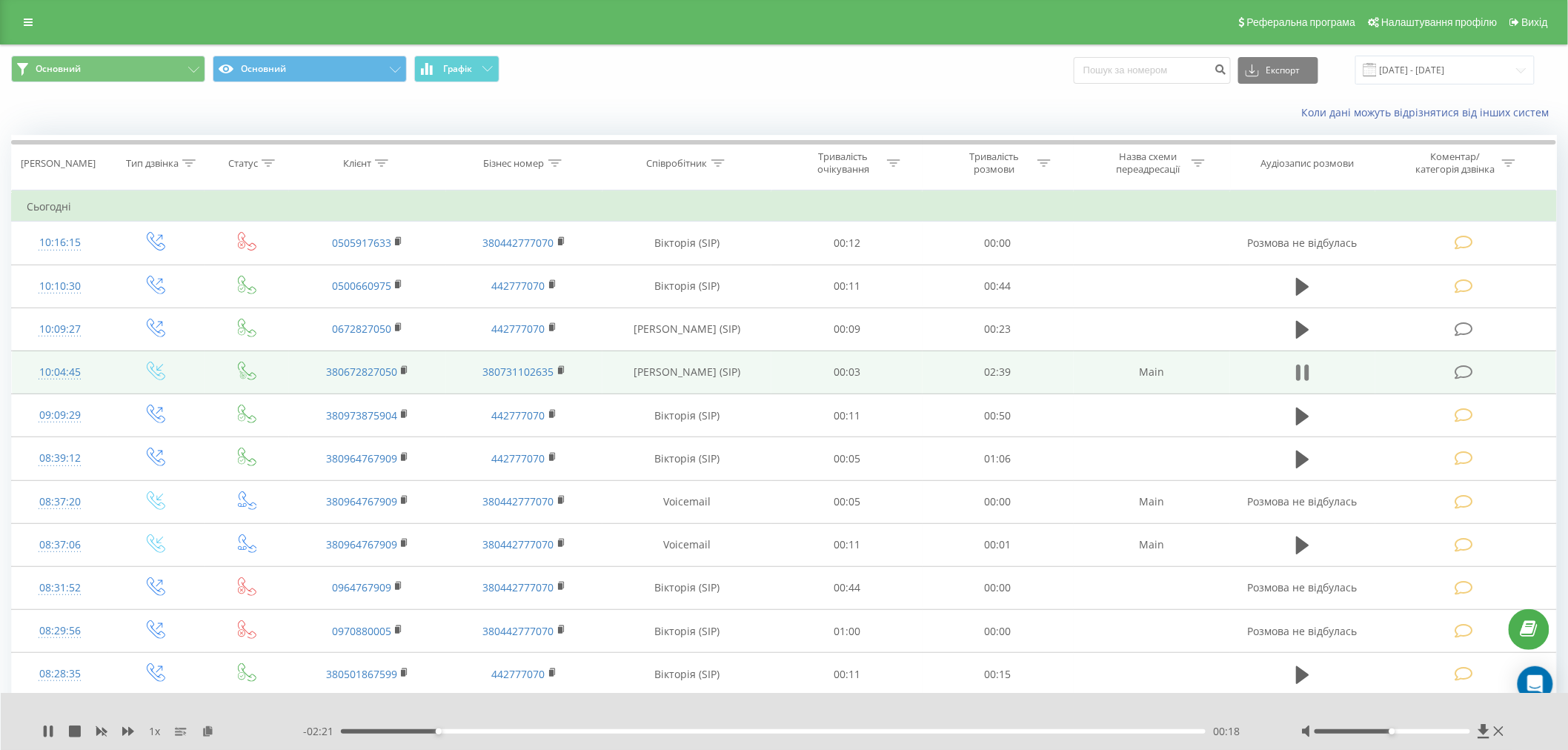
click at [1308, 376] on icon at bounding box center [1308, 372] width 5 height 16
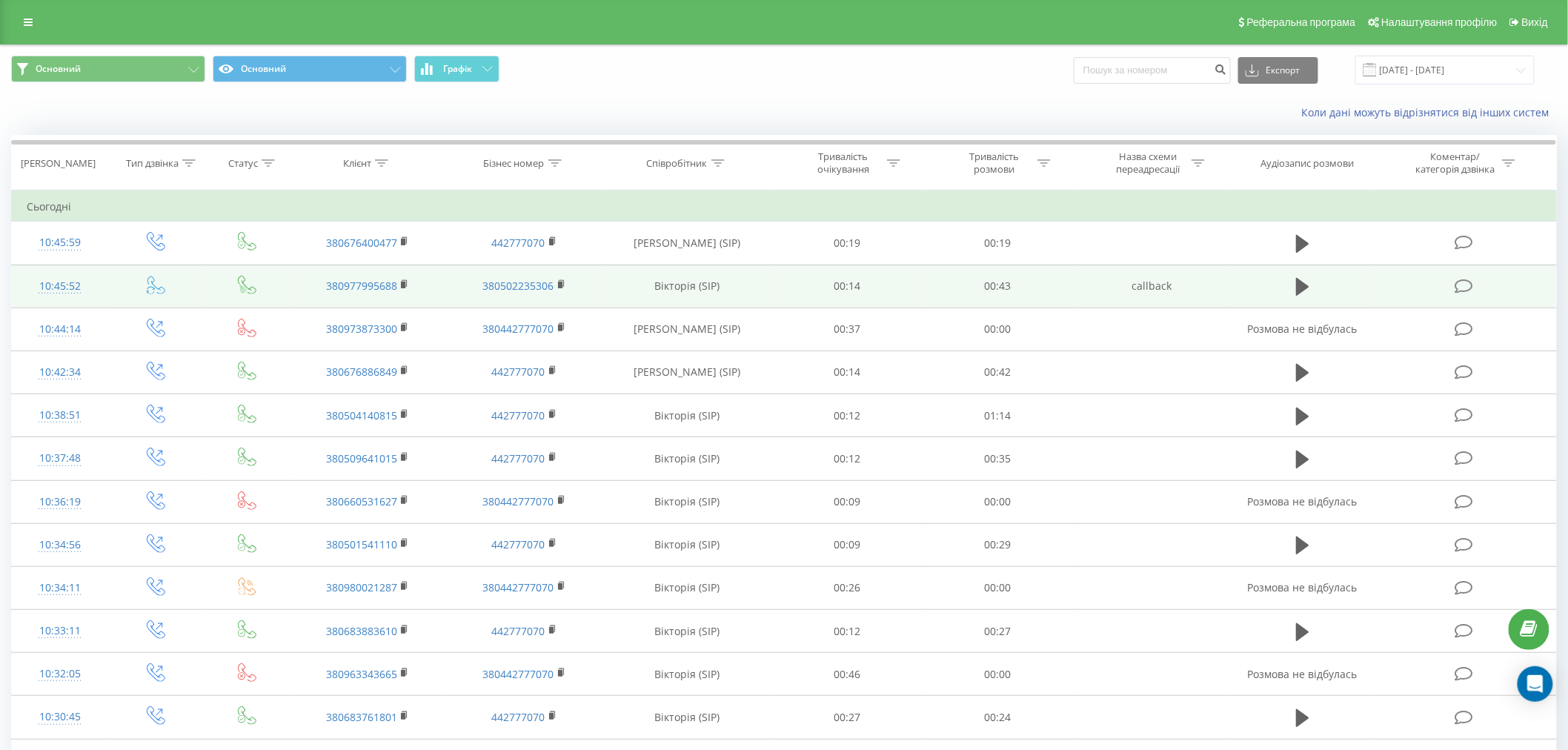
click at [1469, 294] on td at bounding box center [1466, 286] width 181 height 43
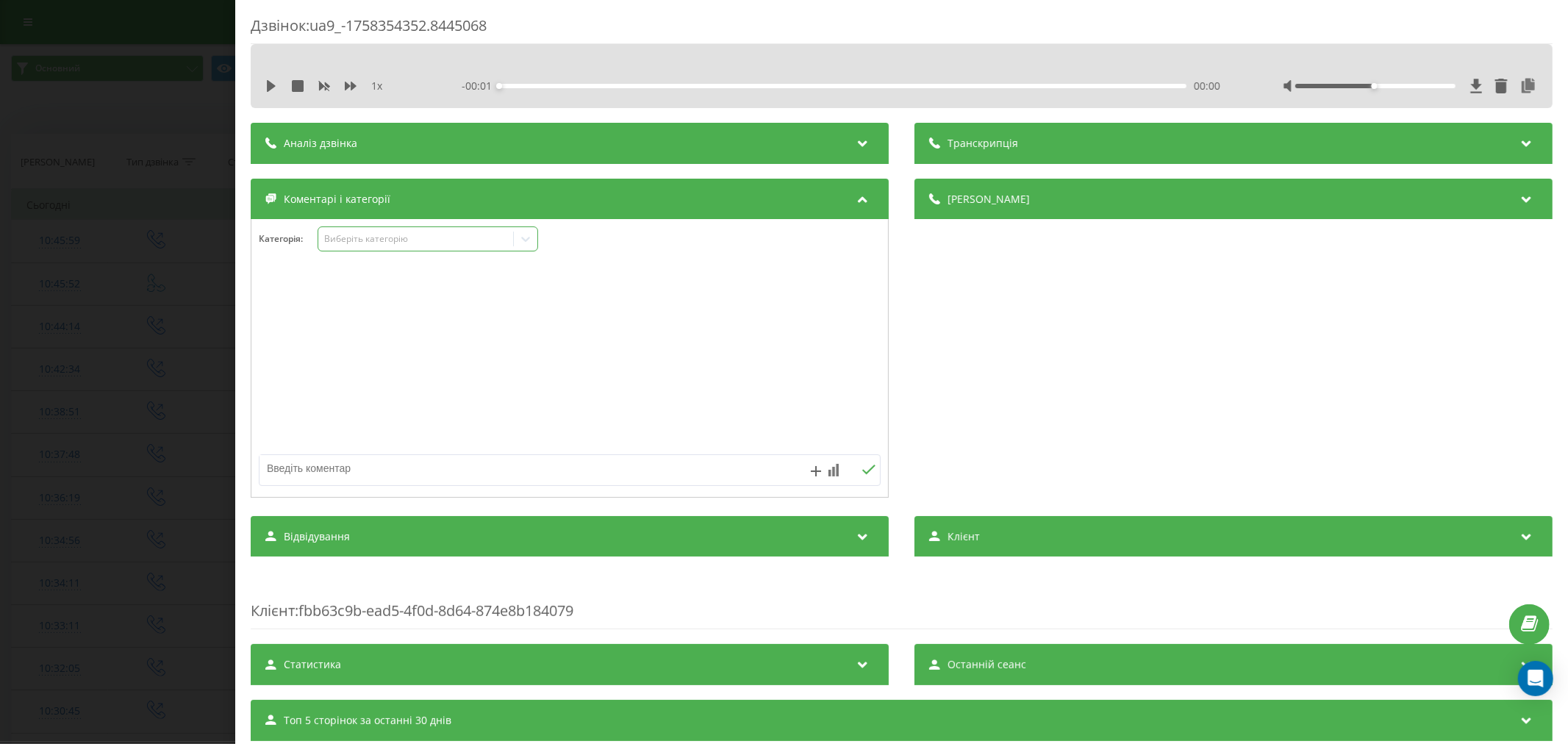
click at [401, 229] on div "Виберіть категорію" at bounding box center [428, 239] width 221 height 25
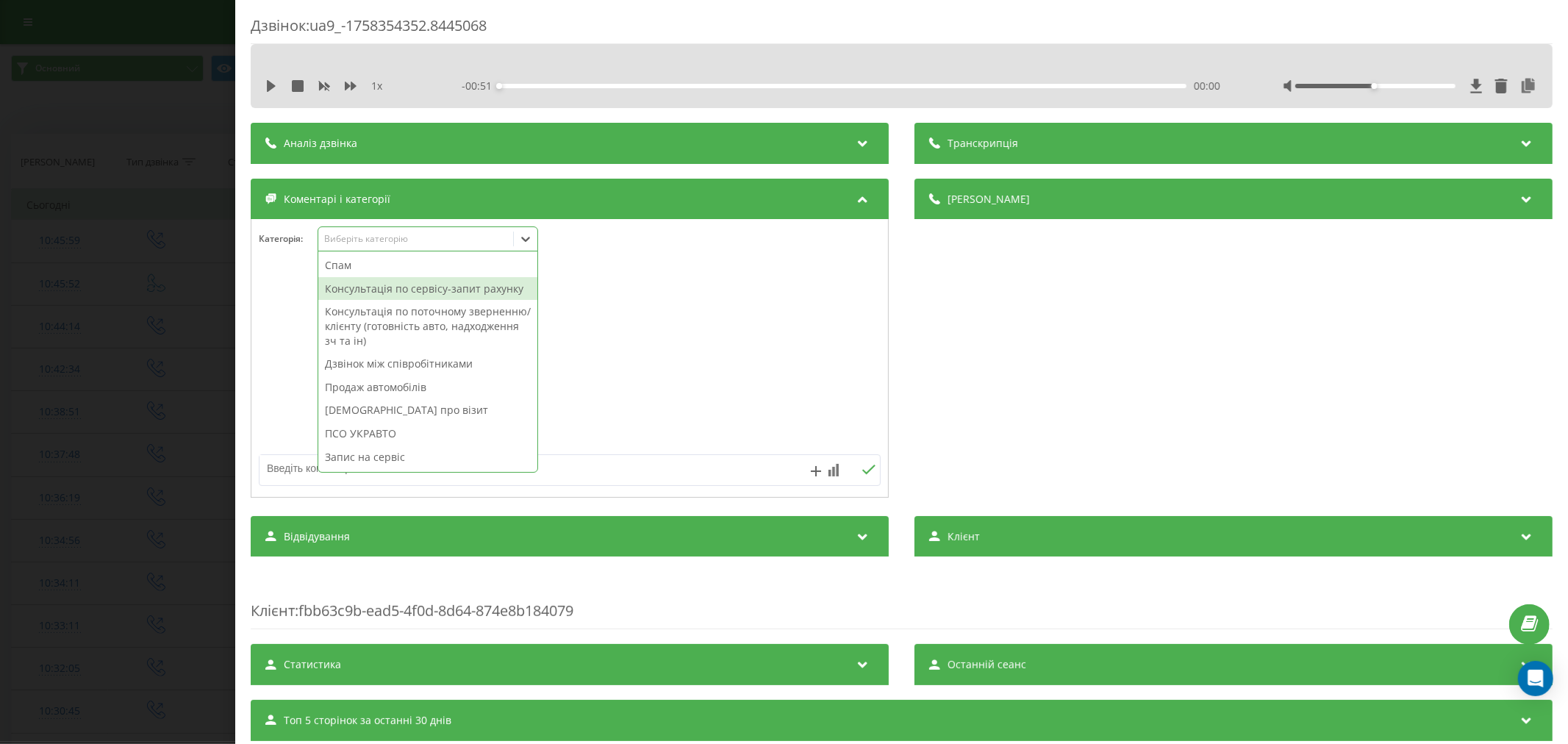
click at [367, 285] on div "Консультація по сервісу-запит рахунку" at bounding box center [428, 288] width 219 height 23
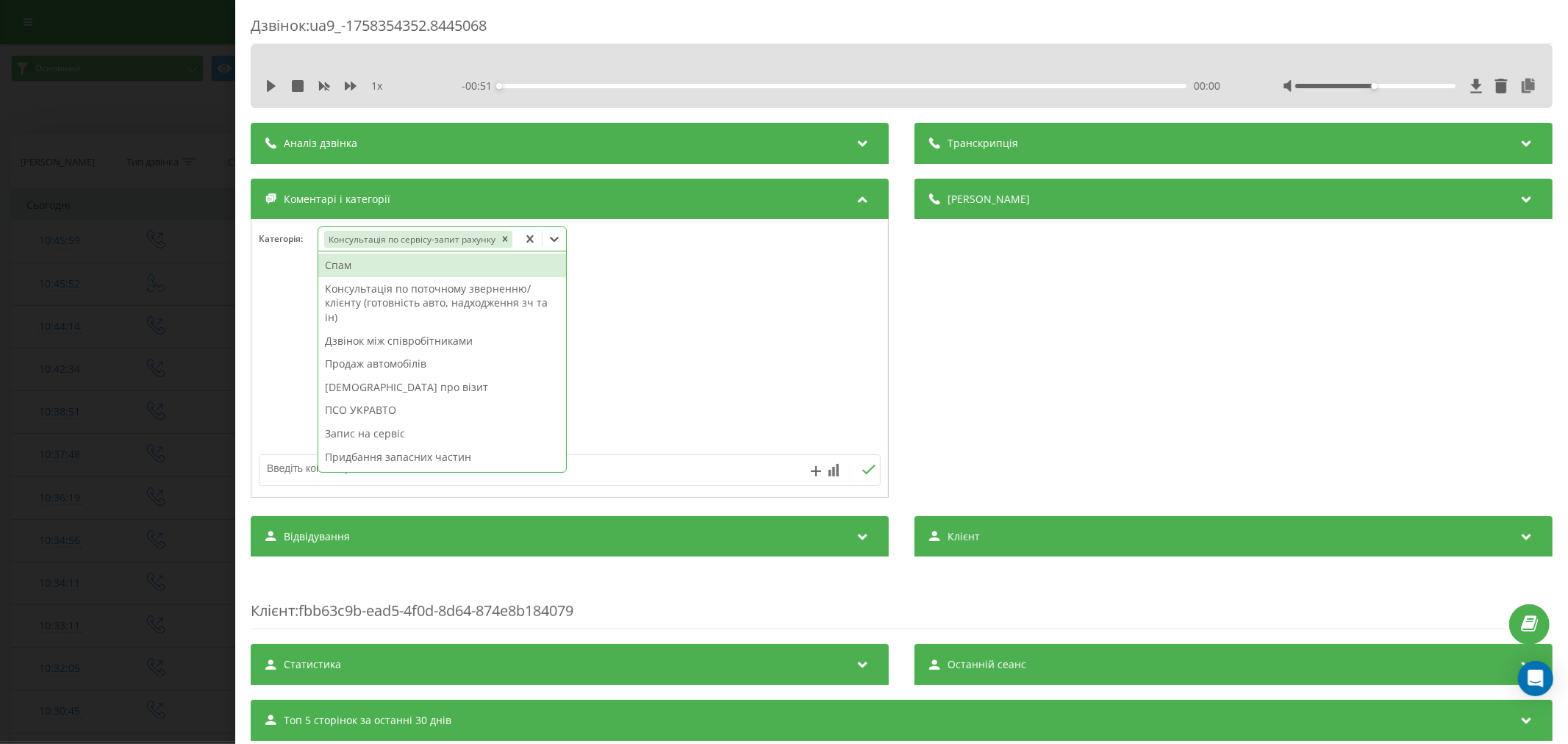
click at [269, 471] on textarea at bounding box center [507, 468] width 496 height 26
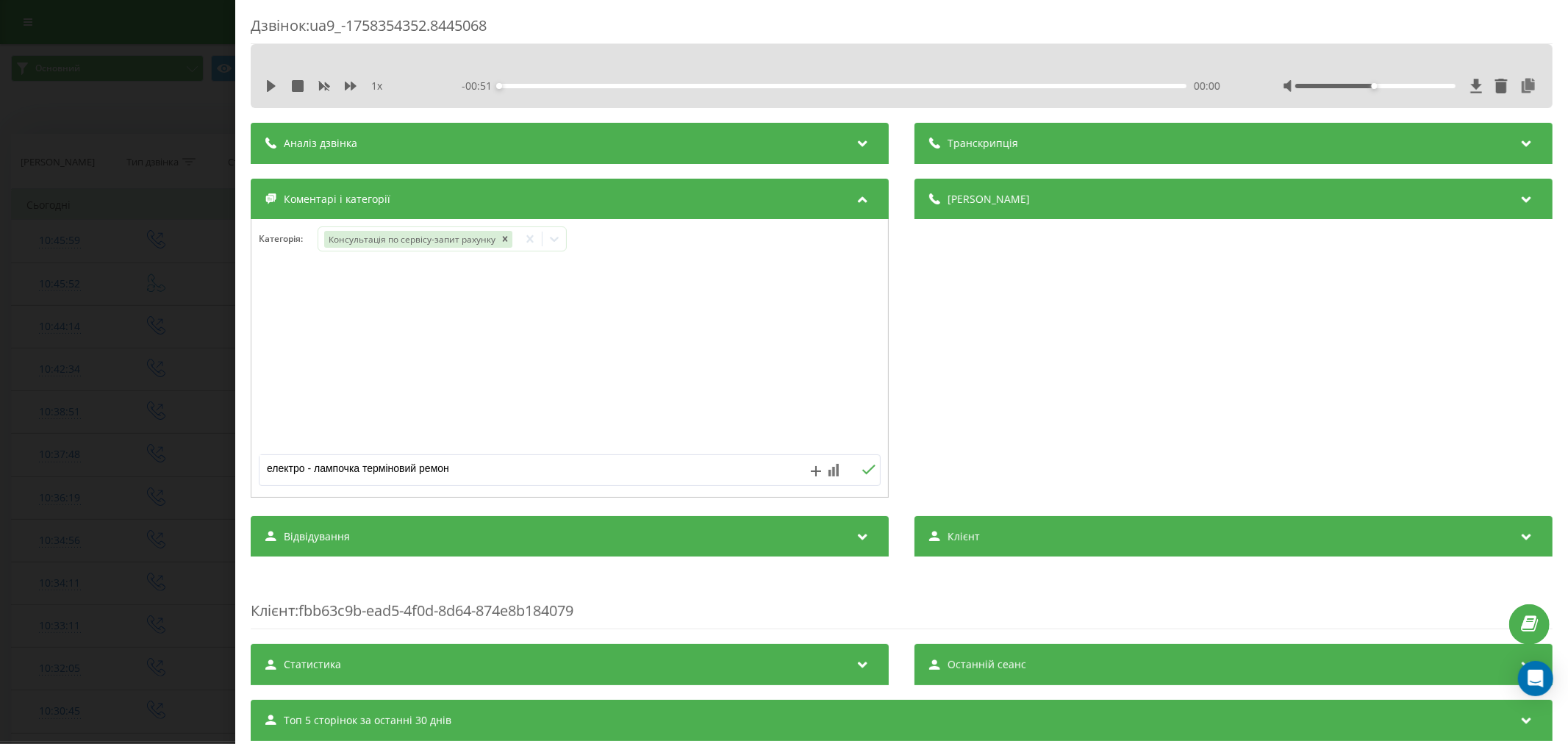
type textarea "електро - лампочка терміновий ремонт"
click at [118, 341] on div "Дзвінок : ua9_-1758354352.8445068 1 x - 00:51 00:00 00:00 Транскрипція Для AI-а…" at bounding box center [784, 372] width 1568 height 744
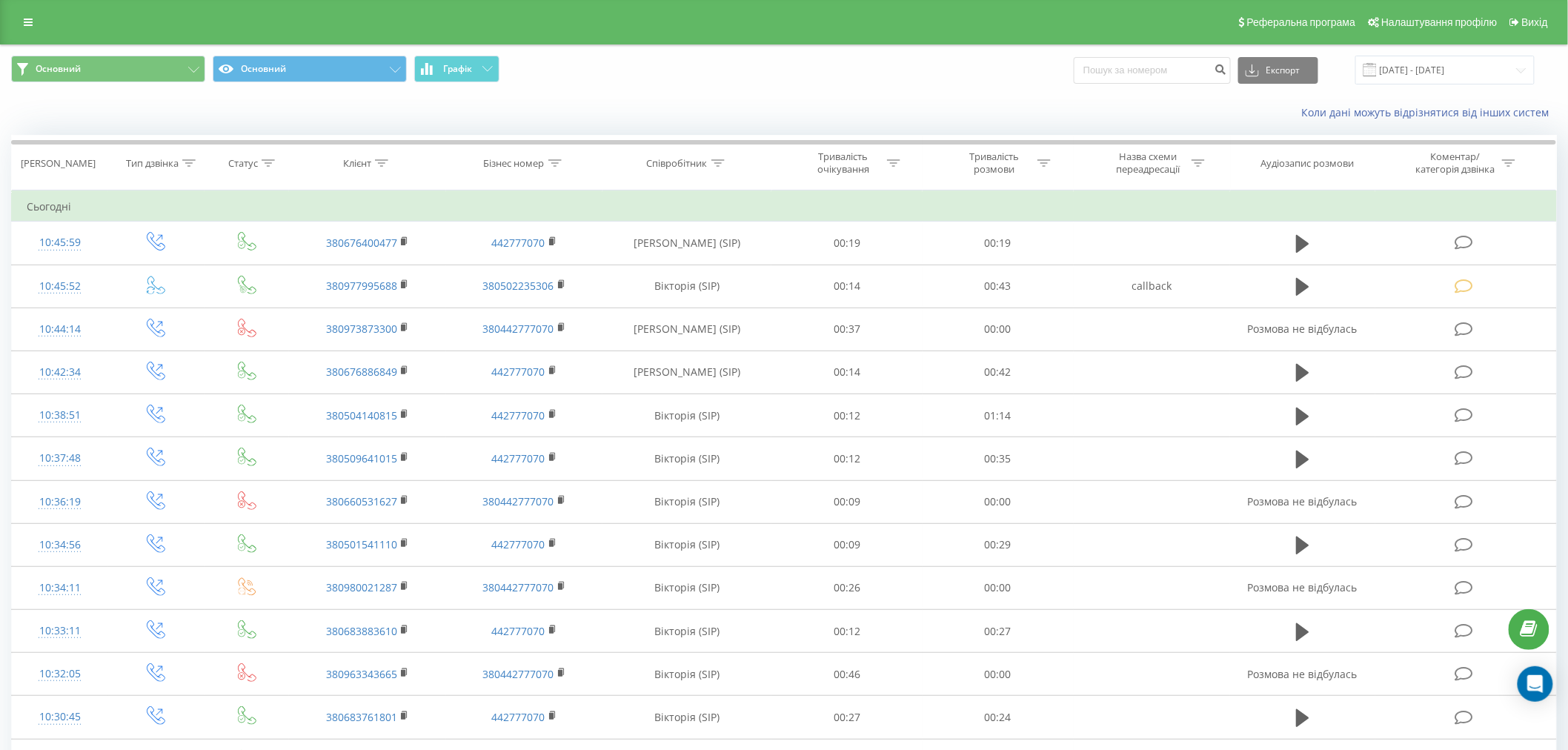
scroll to position [493, 0]
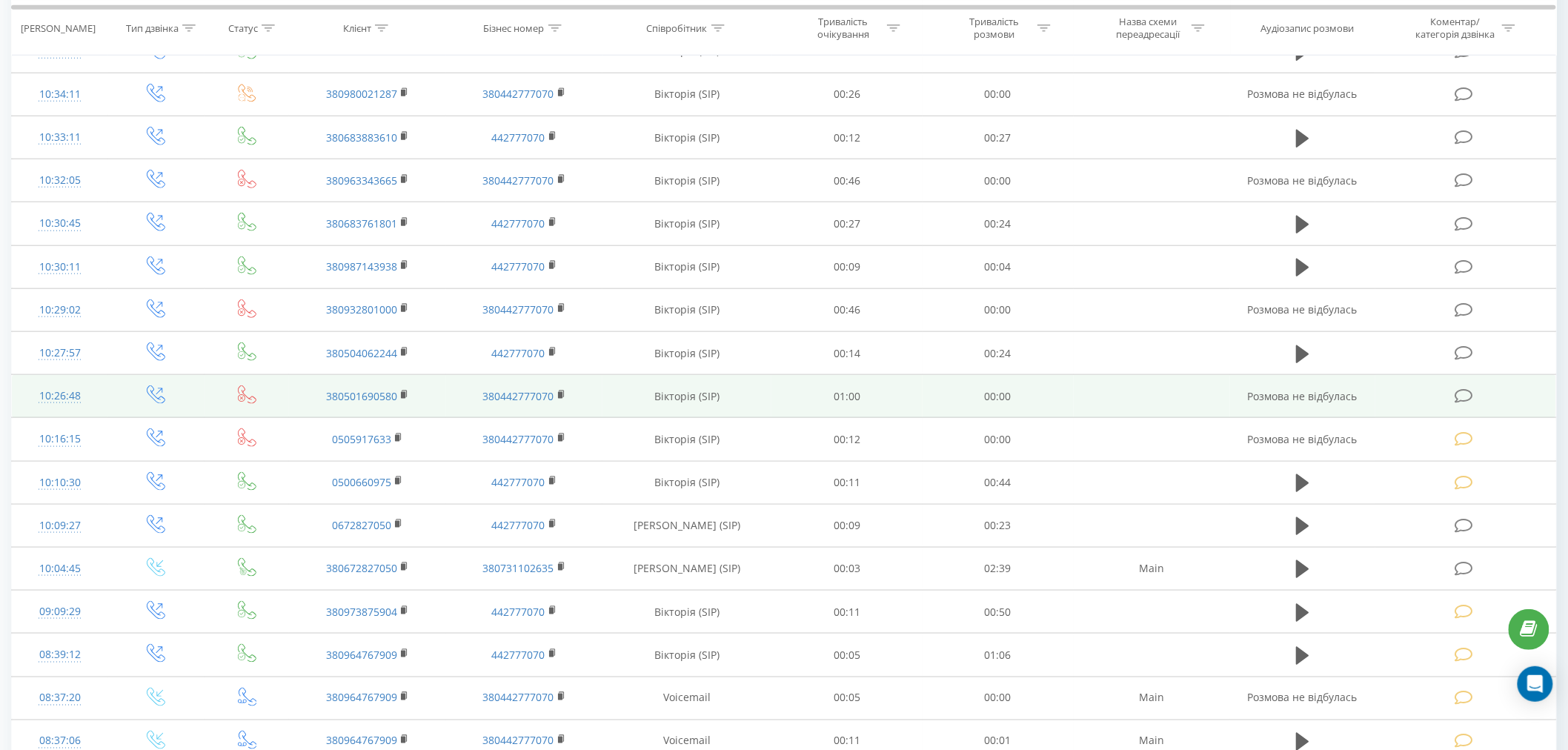
click at [1472, 394] on icon at bounding box center [1464, 396] width 18 height 16
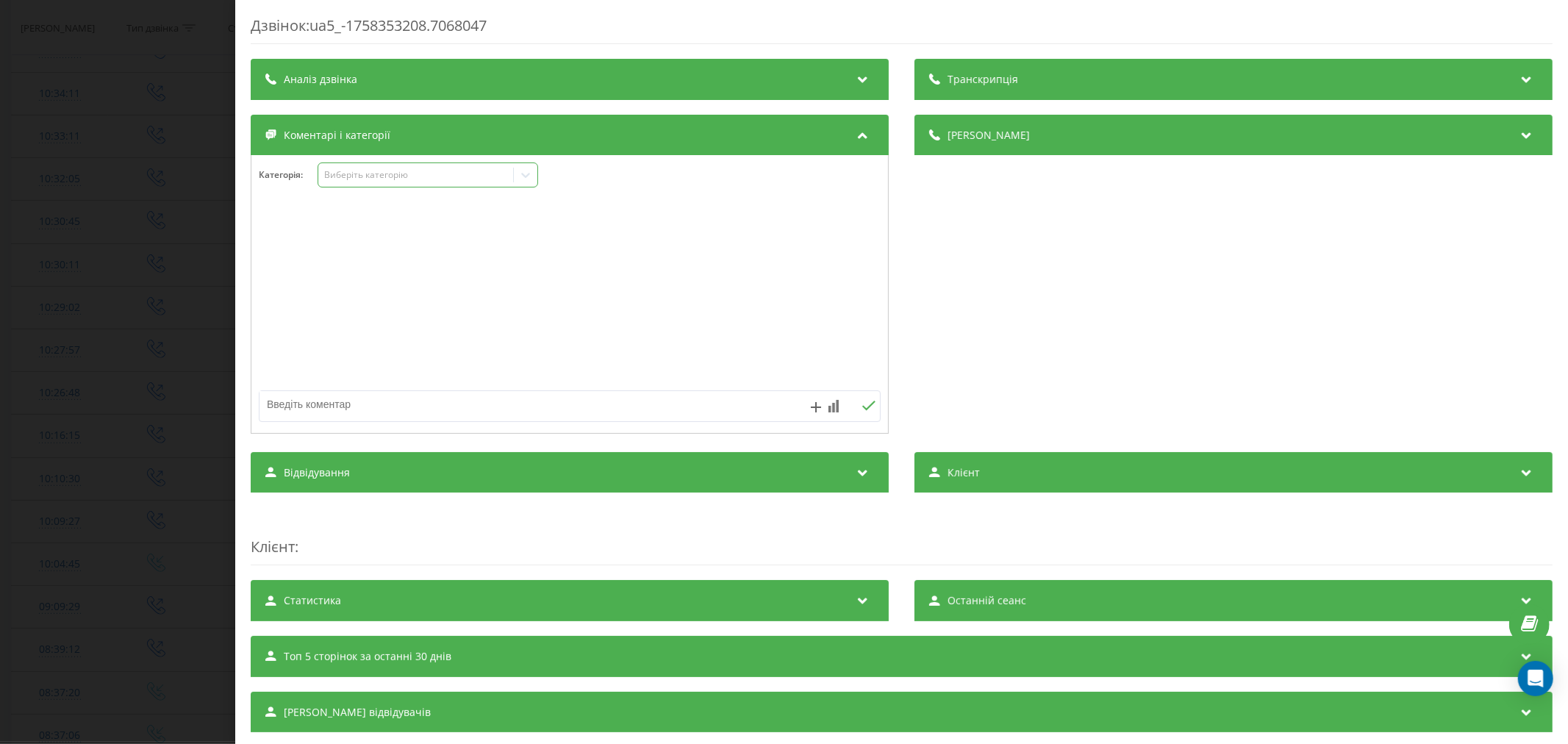
click at [407, 172] on div "Виберіть категорію" at bounding box center [416, 175] width 184 height 12
click at [498, 328] on div at bounding box center [570, 294] width 637 height 176
click at [32, 225] on div "Дзвінок : ua5_-1758353208.7068047 Транскрипція Для AI-аналізу майбутніх дзвінкі…" at bounding box center [784, 372] width 1568 height 744
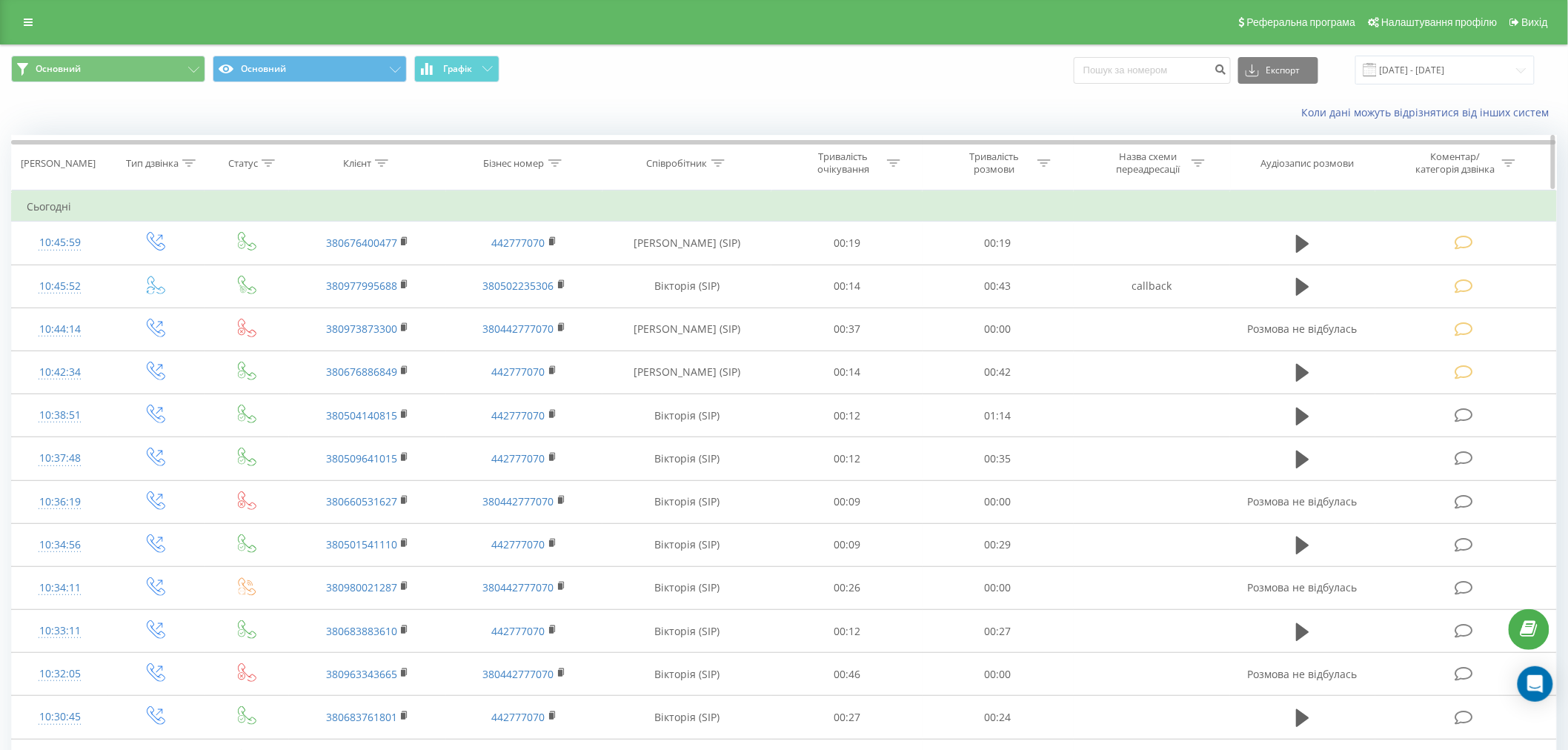
click at [719, 165] on icon at bounding box center [718, 163] width 14 height 8
click at [663, 274] on input "text" at bounding box center [688, 269] width 131 height 26
click at [759, 203] on icon at bounding box center [758, 202] width 8 height 8
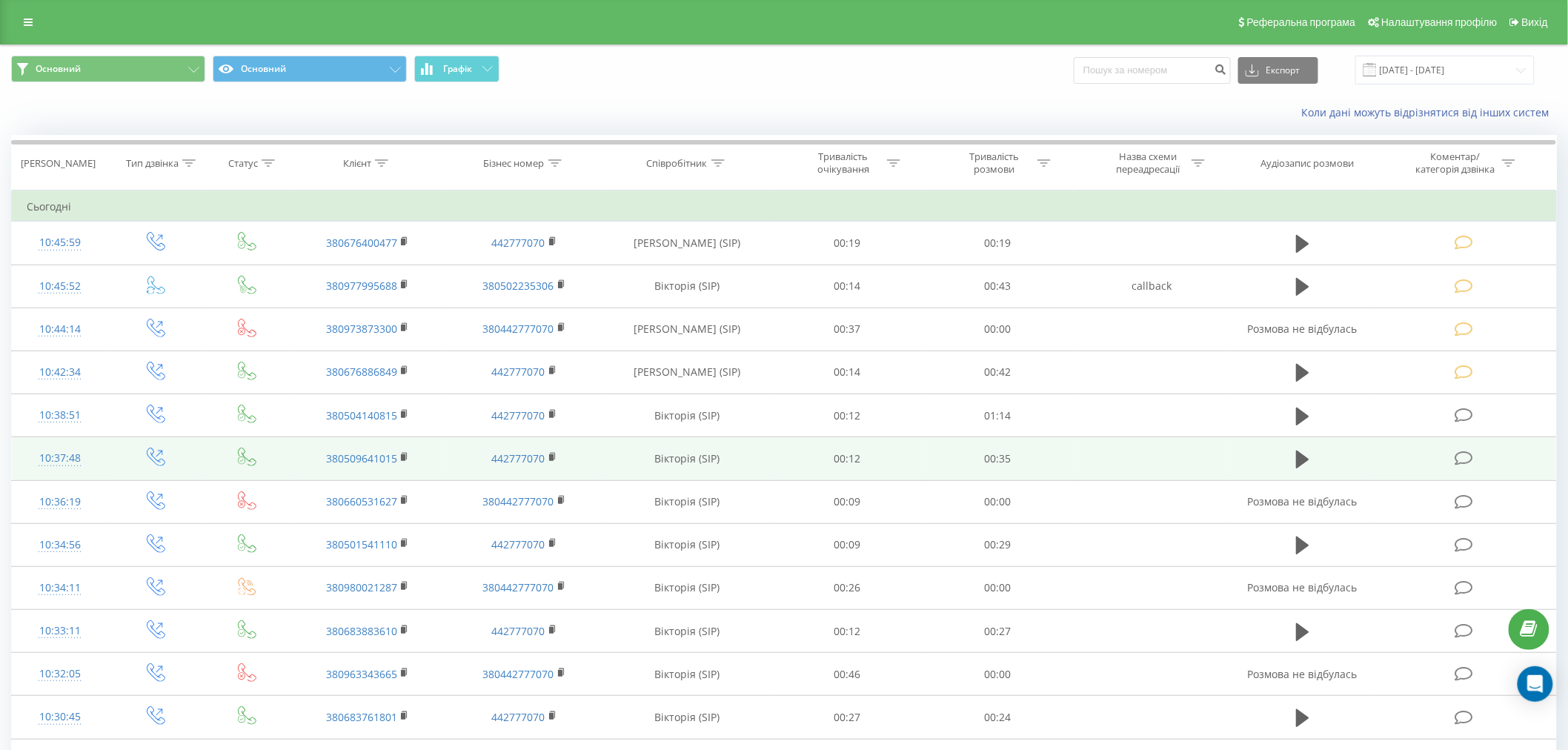
scroll to position [165, 0]
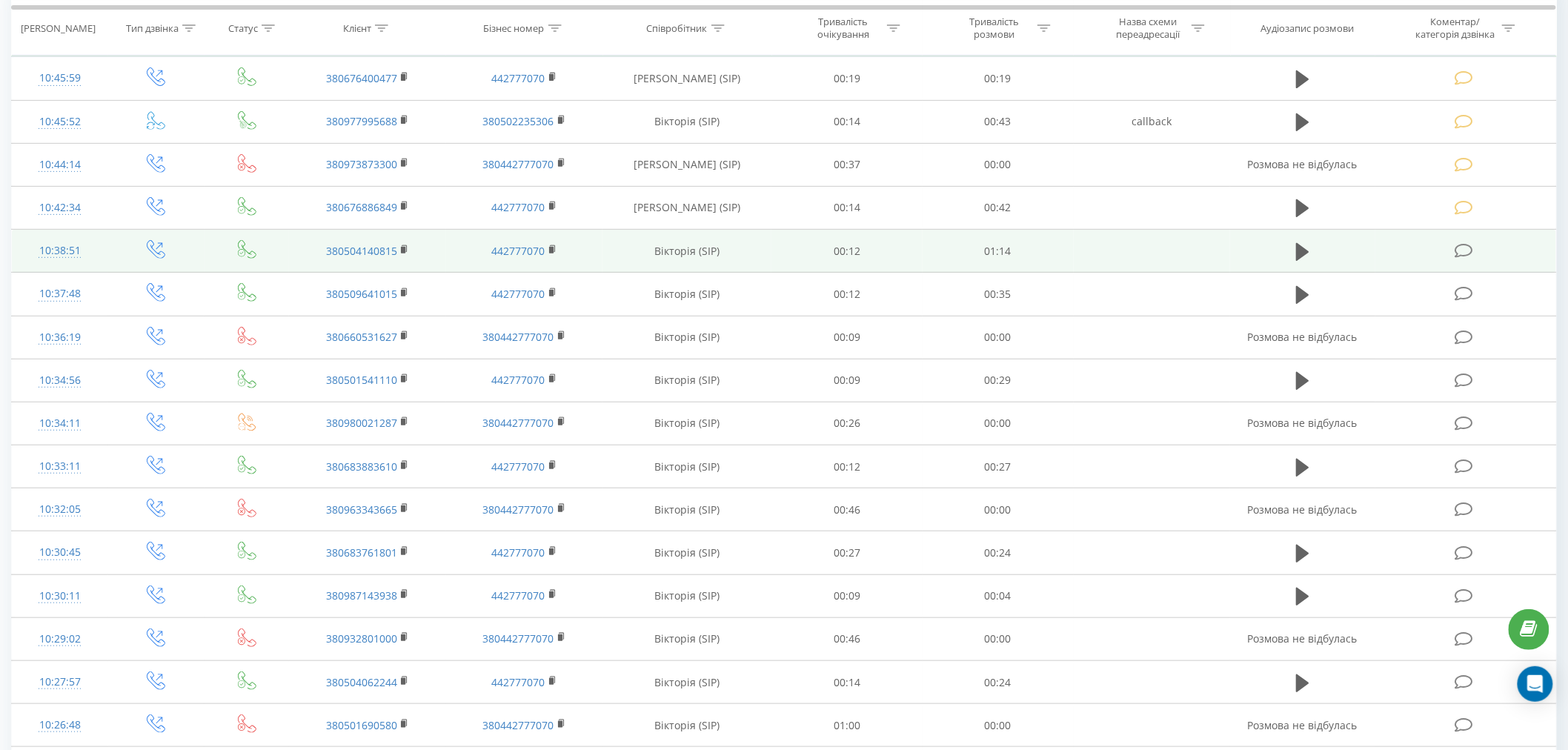
click at [1453, 249] on td at bounding box center [1466, 251] width 181 height 43
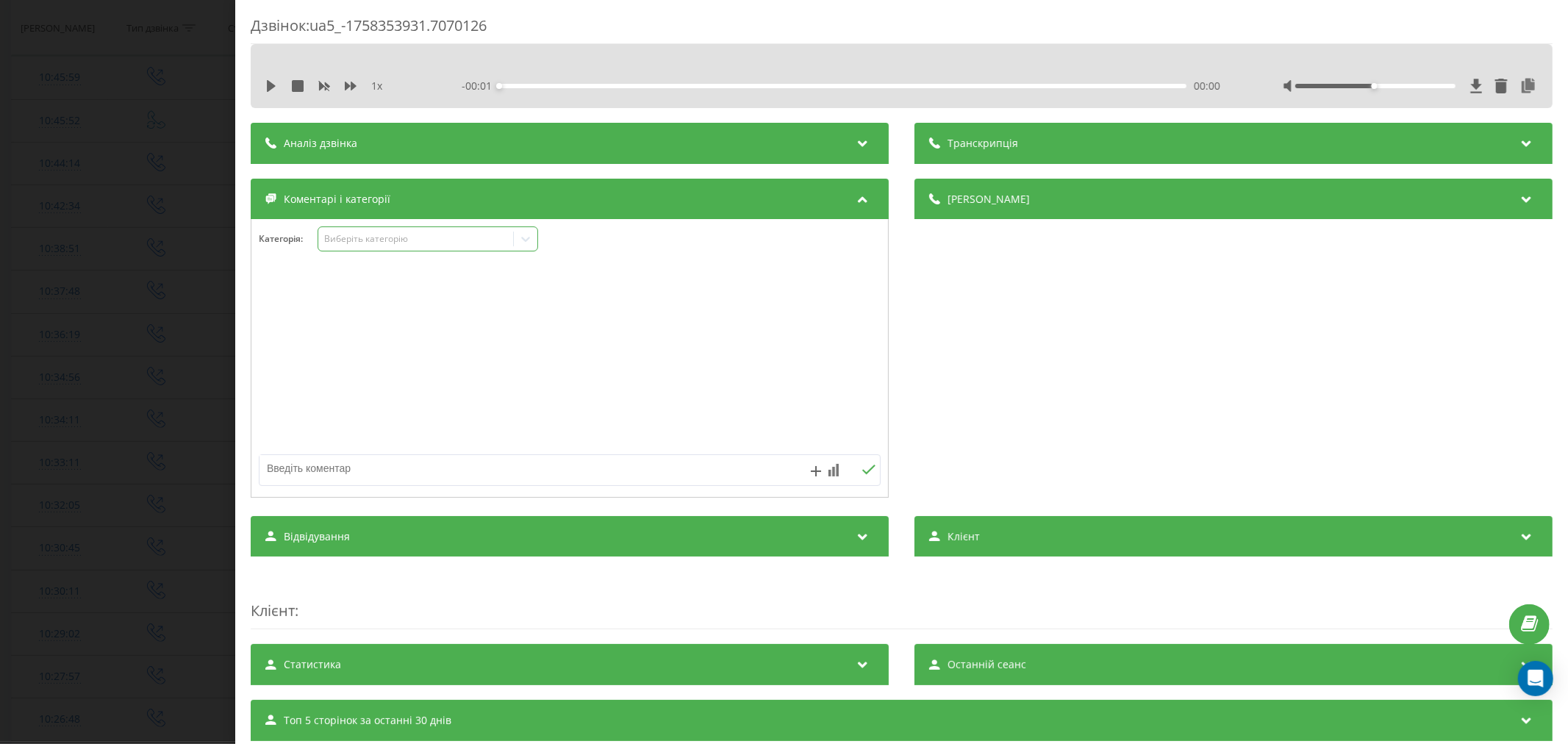
click at [406, 241] on div "Виберіть категорію" at bounding box center [416, 239] width 184 height 12
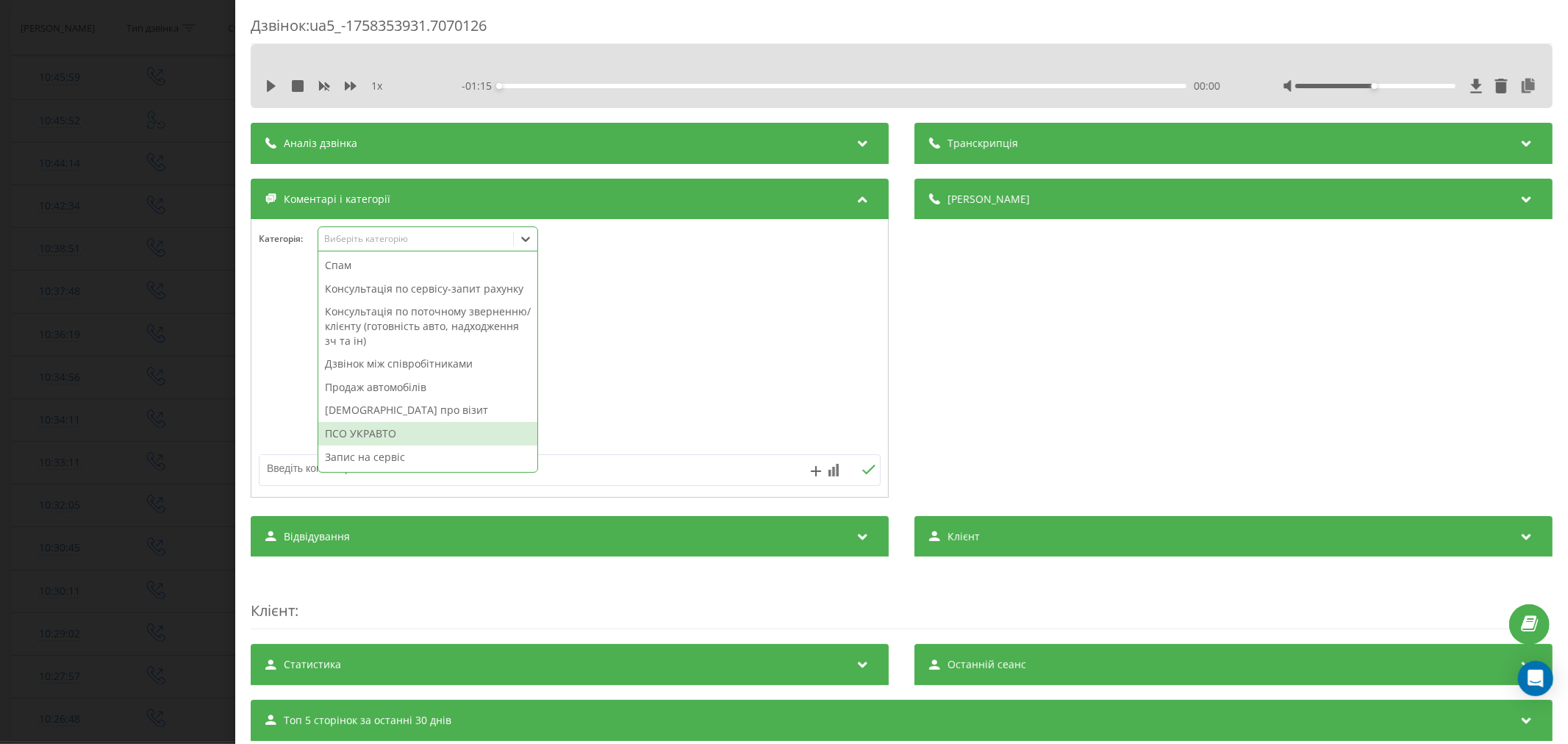
click at [422, 446] on div "ПСО УКРАВТО" at bounding box center [428, 434] width 219 height 23
click at [39, 351] on div "Дзвінок : ua5_-1758353931.7070126 1 x - 01:15 00:00 00:00 Транскрипція Для AI-а…" at bounding box center [784, 372] width 1568 height 744
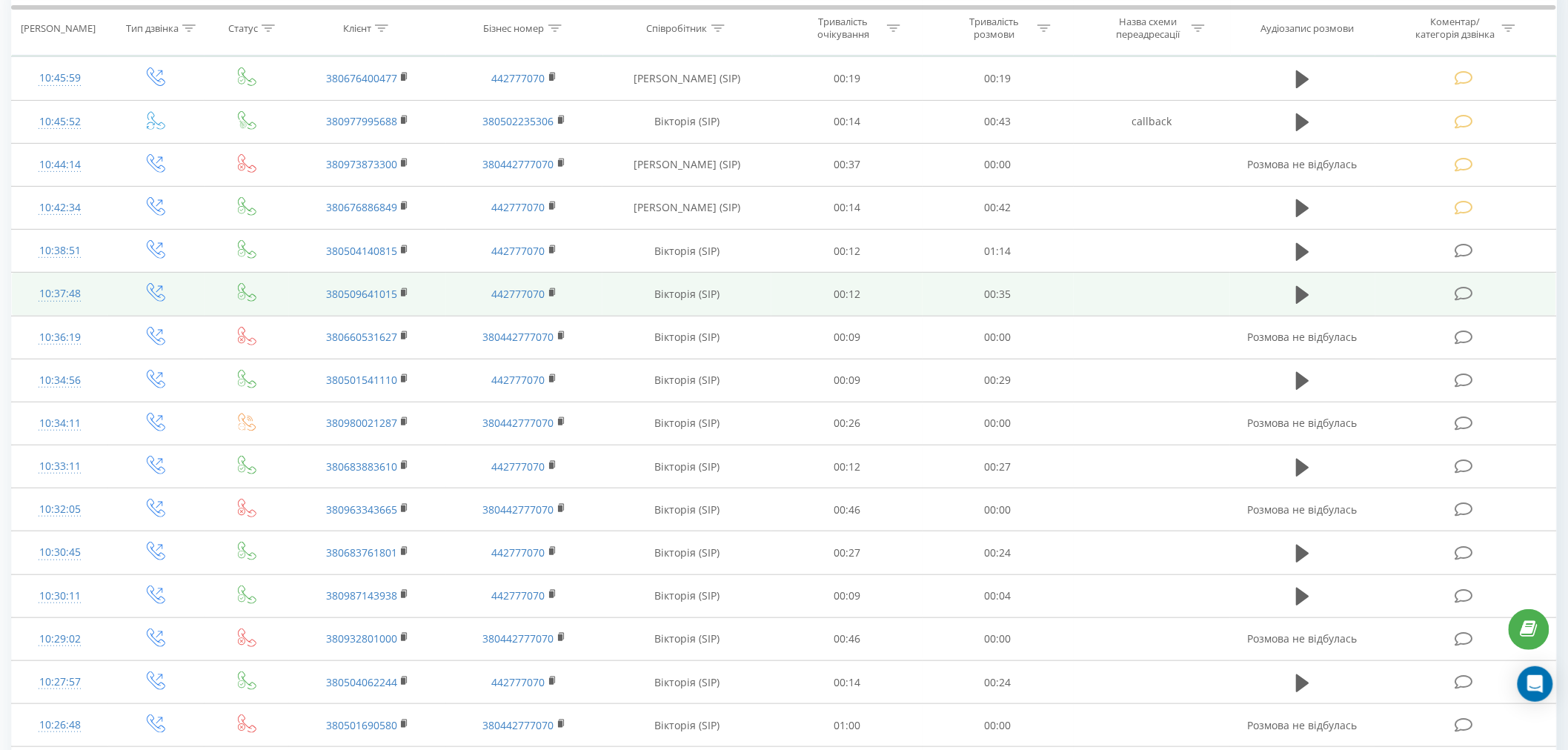
click at [1453, 288] on td at bounding box center [1466, 294] width 181 height 43
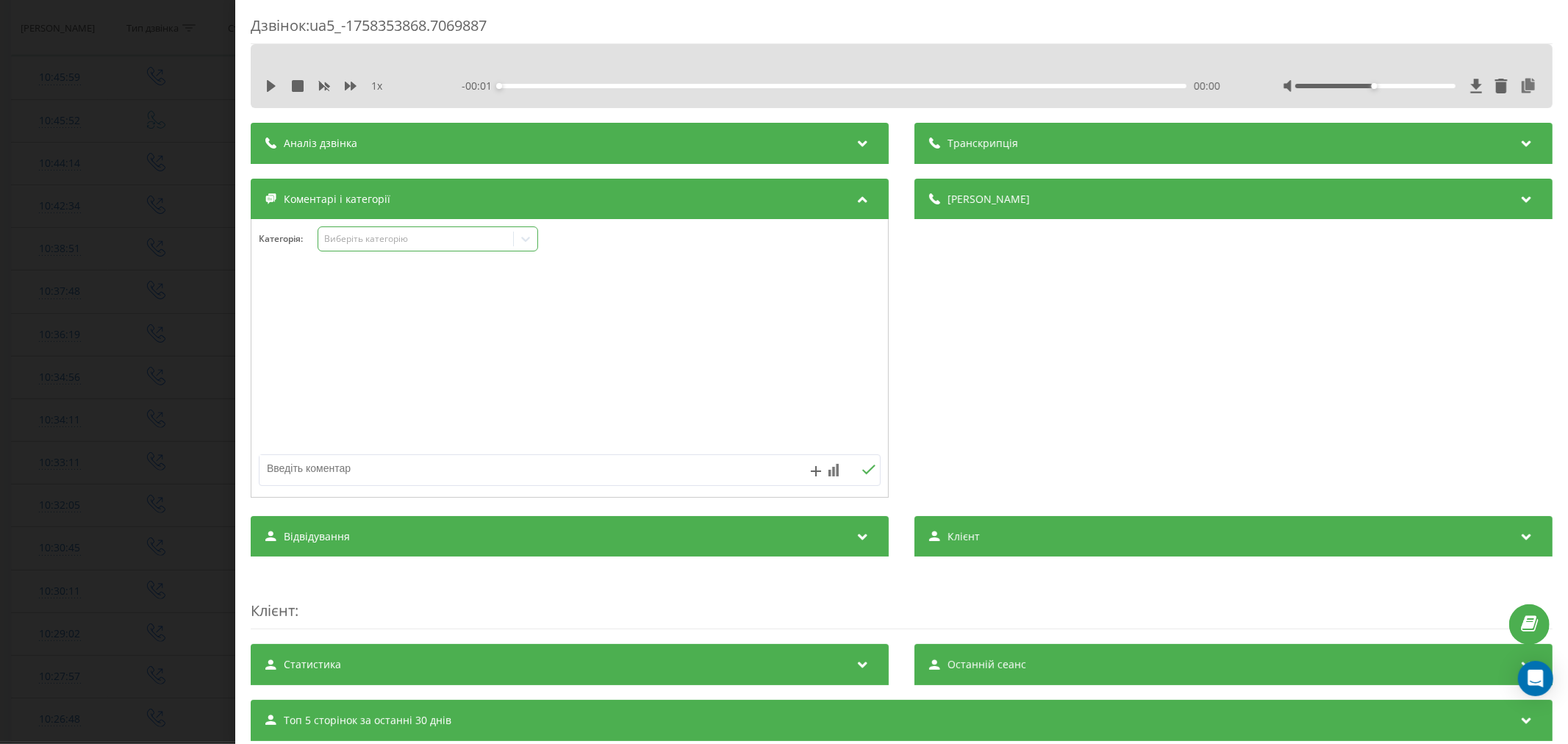
click at [418, 236] on div "Виберіть категорію" at bounding box center [416, 239] width 184 height 12
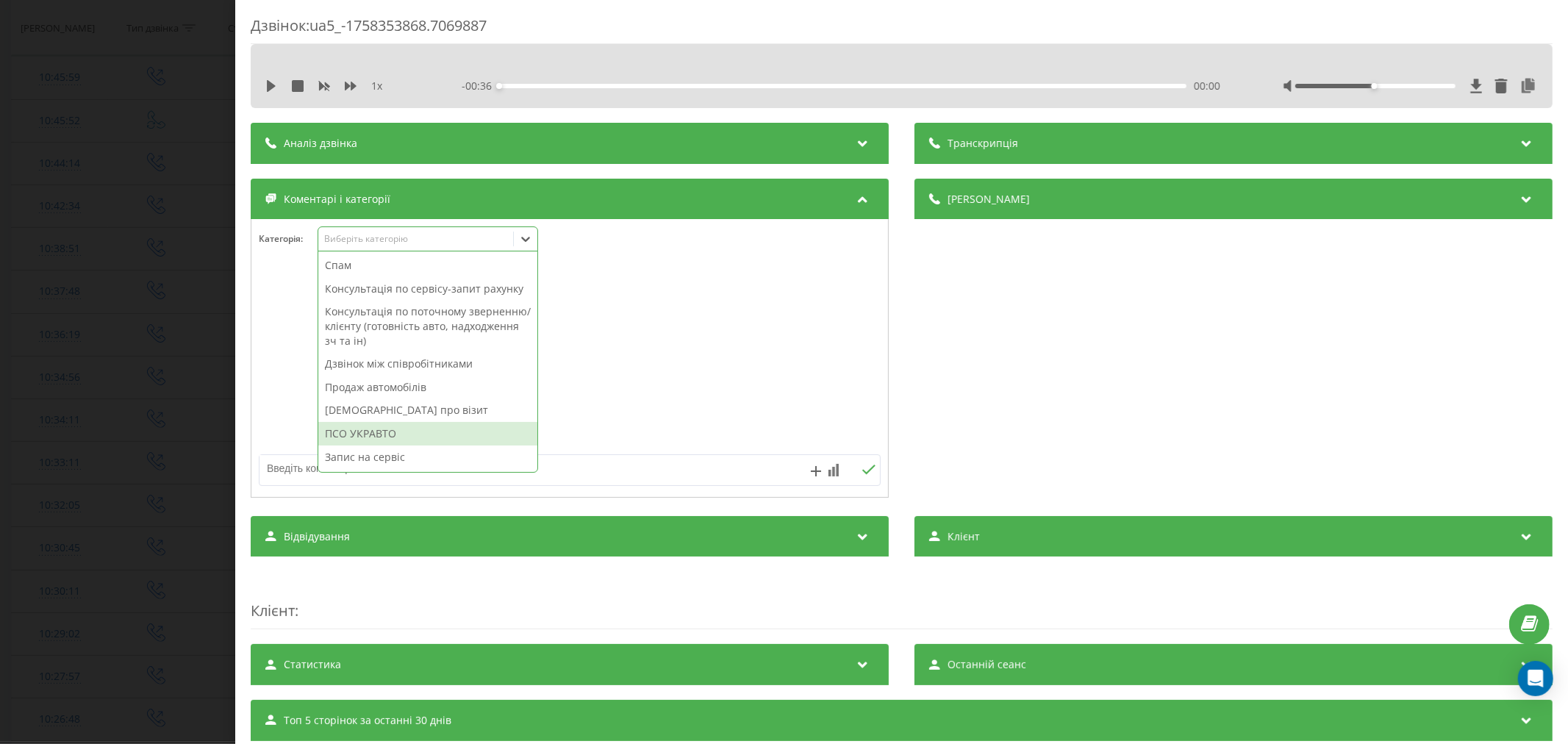
click at [373, 441] on div "ПСО УКРАВТО" at bounding box center [428, 434] width 219 height 23
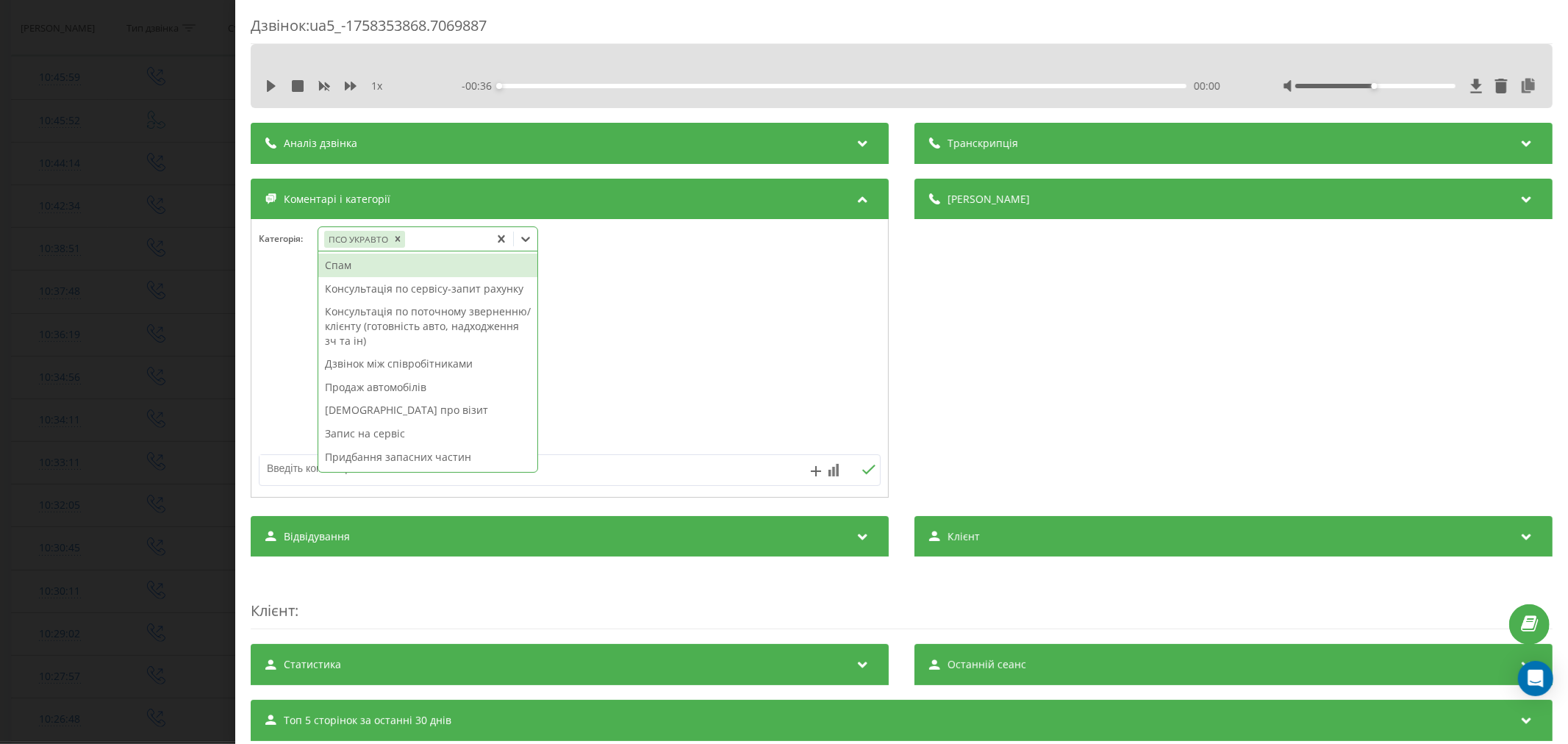
click at [108, 407] on div "Дзвінок : ua5_-1758353868.7069887 1 x - 00:36 00:00 00:00 Транскрипція Для AI-а…" at bounding box center [784, 372] width 1568 height 744
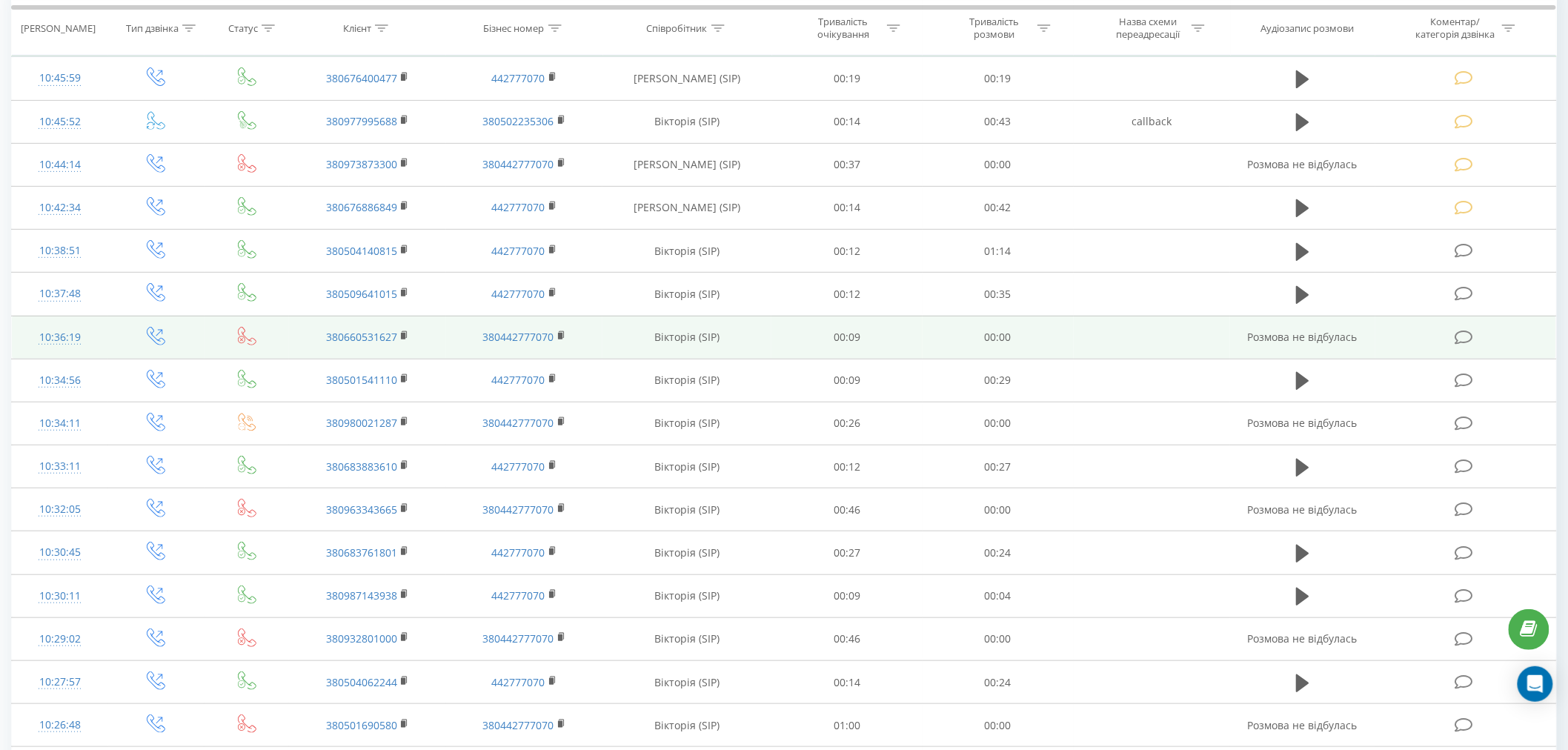
click at [1453, 337] on td at bounding box center [1466, 337] width 181 height 43
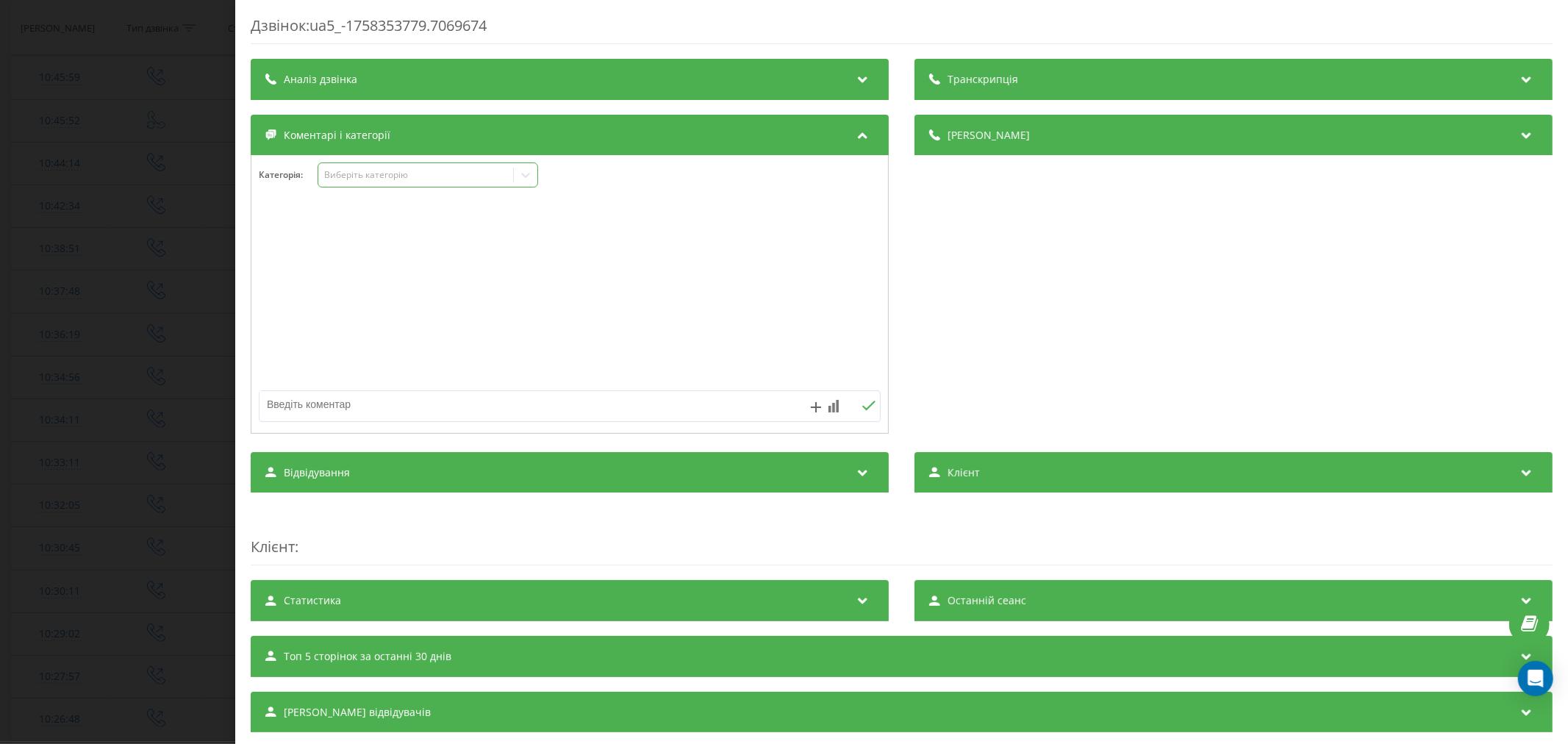
click at [394, 185] on div "Виберіть категорію" at bounding box center [428, 175] width 221 height 25
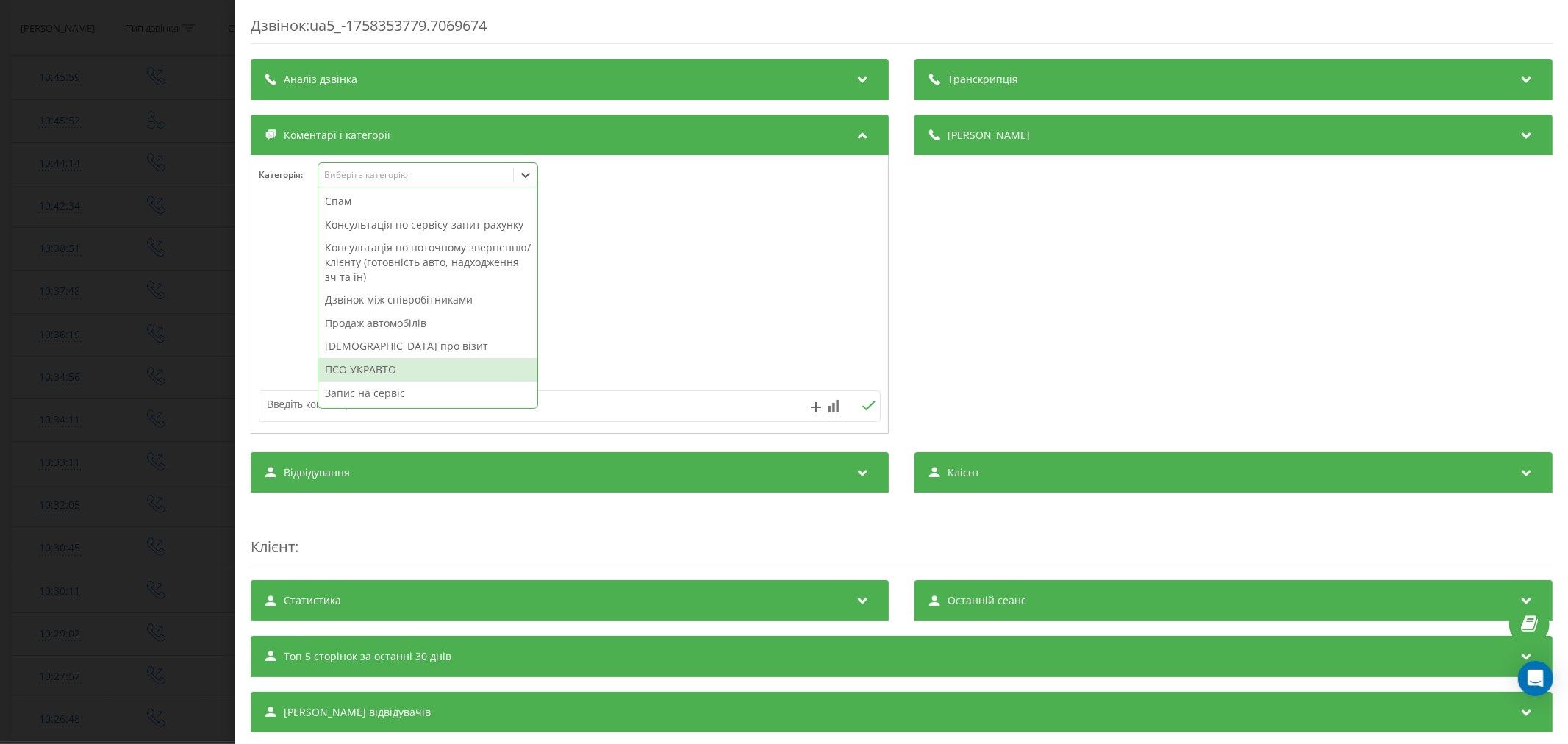
click at [392, 380] on div "ПСО УКРАВТО" at bounding box center [428, 370] width 219 height 23
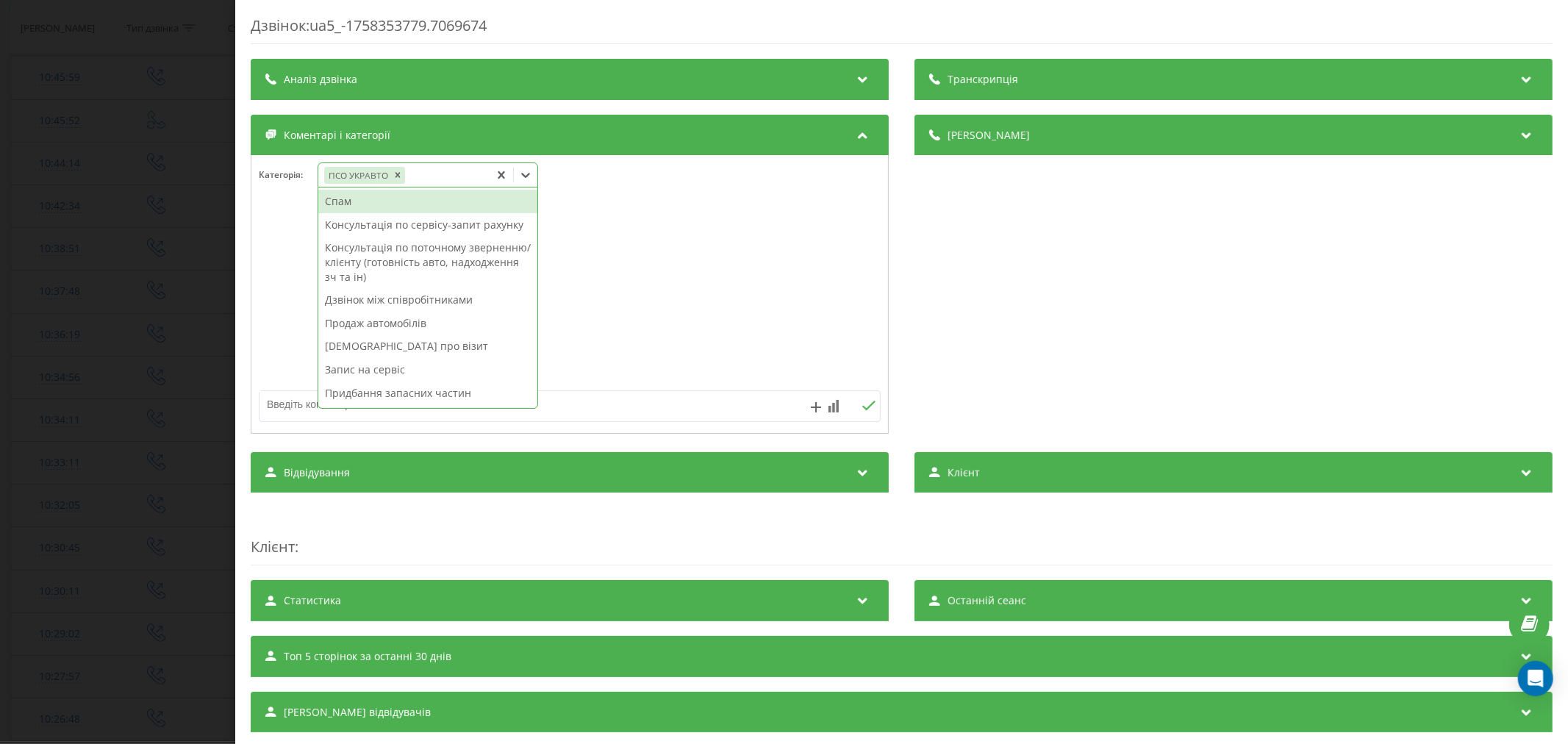
click at [10, 302] on div "Дзвінок : ua5_-1758353779.7069674 Транскрипція Для AI-аналізу майбутніх дзвінкі…" at bounding box center [784, 372] width 1568 height 744
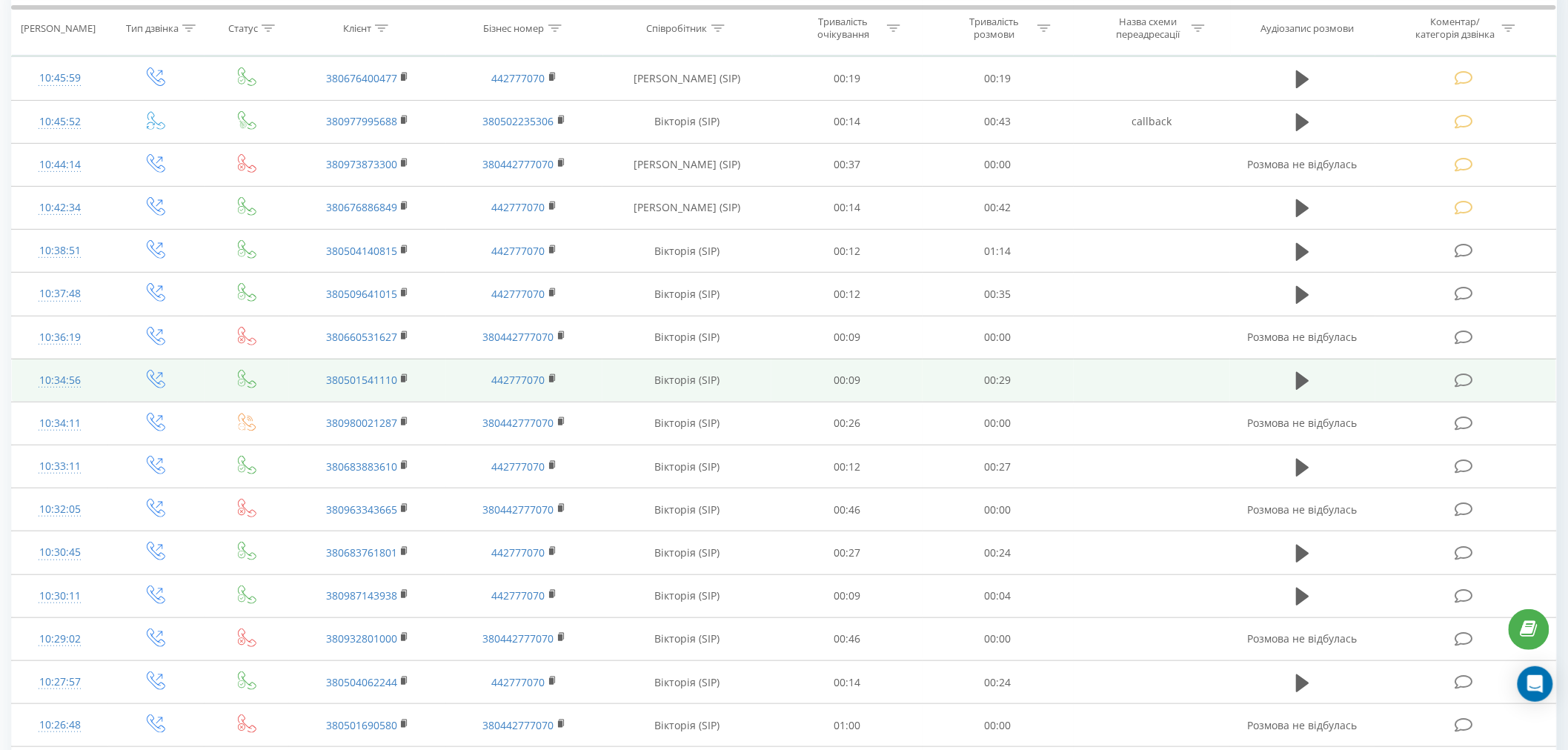
click at [1454, 384] on td at bounding box center [1466, 380] width 181 height 43
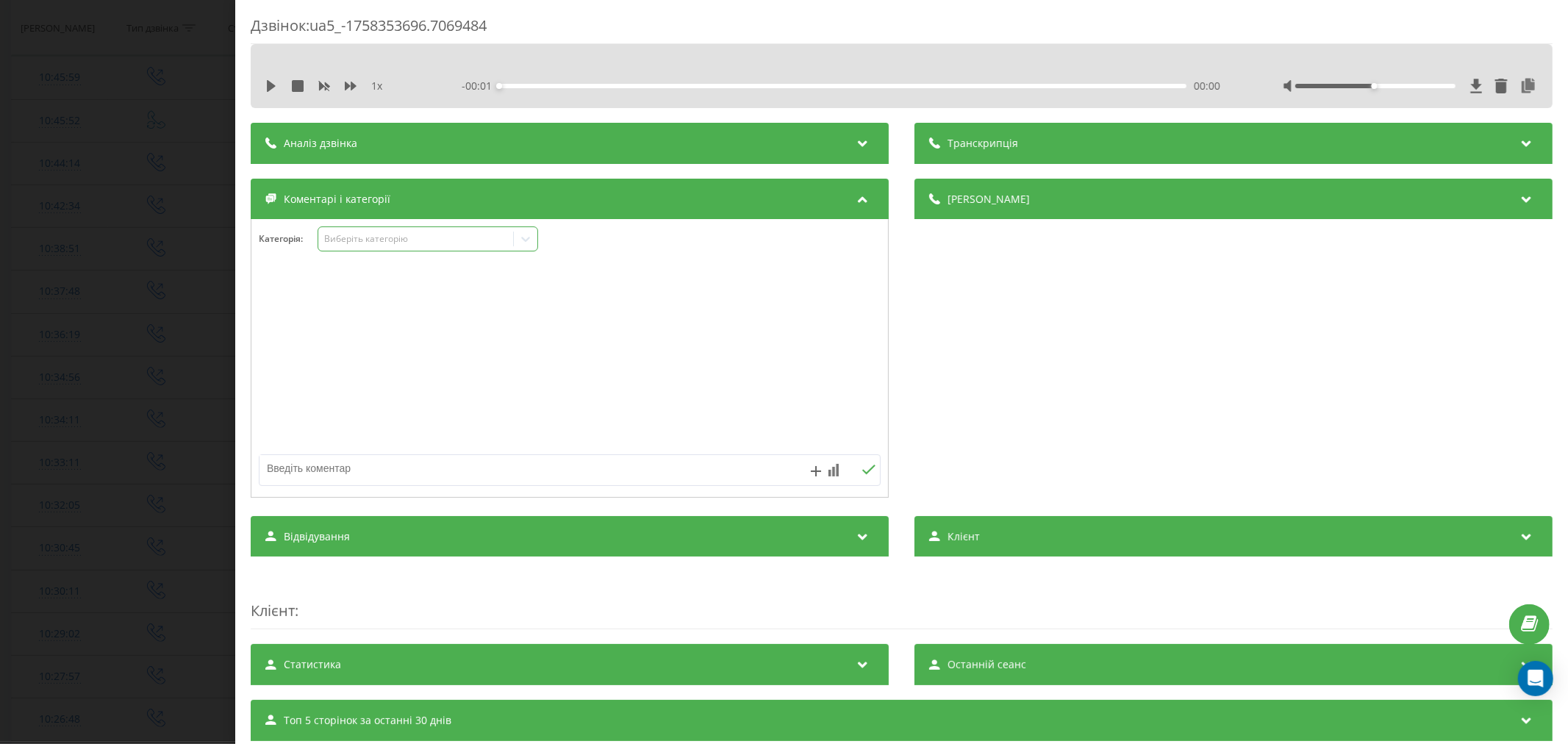
click at [393, 235] on div "Виберіть категорію" at bounding box center [416, 239] width 184 height 12
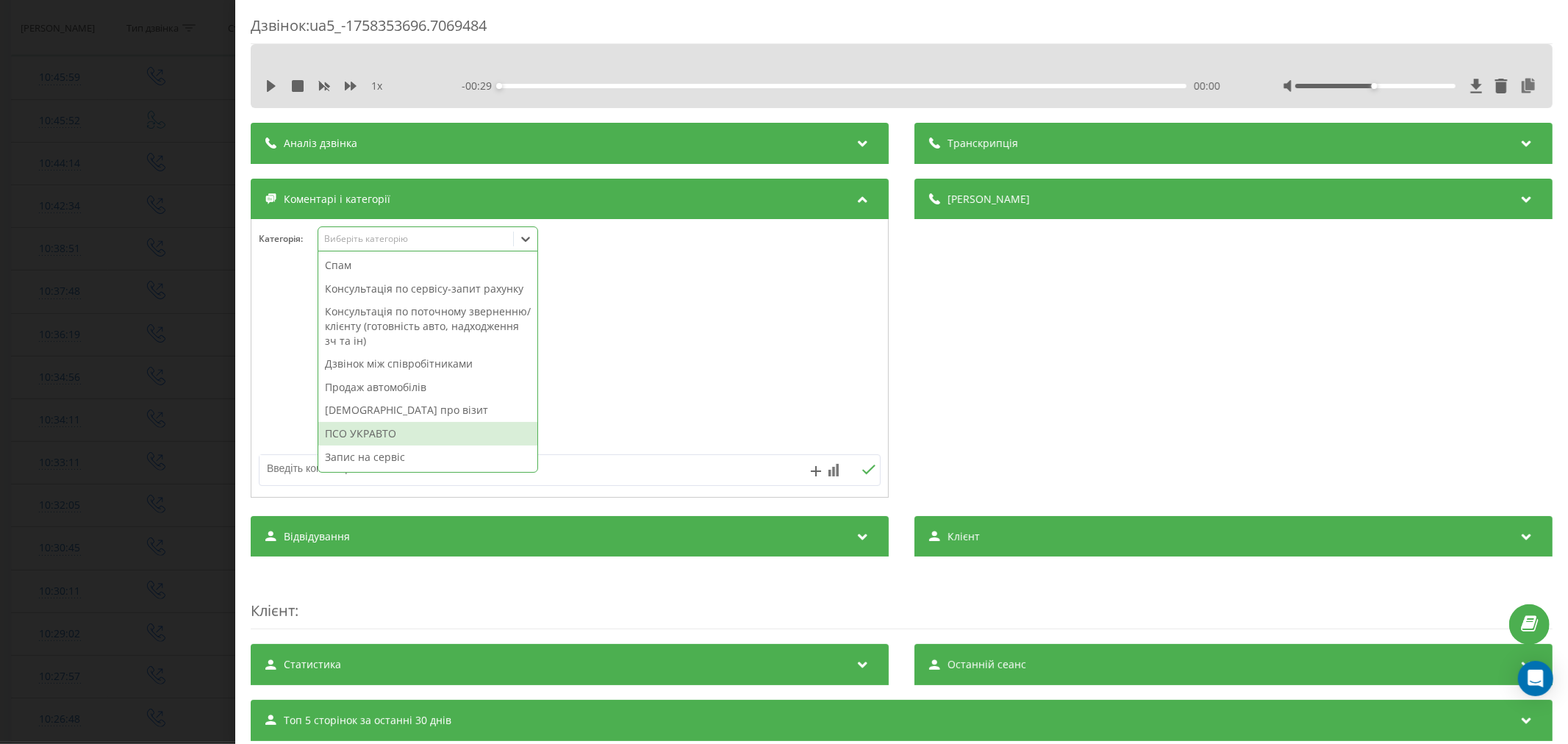
click at [391, 446] on div "ПСО УКРАВТО" at bounding box center [428, 434] width 219 height 23
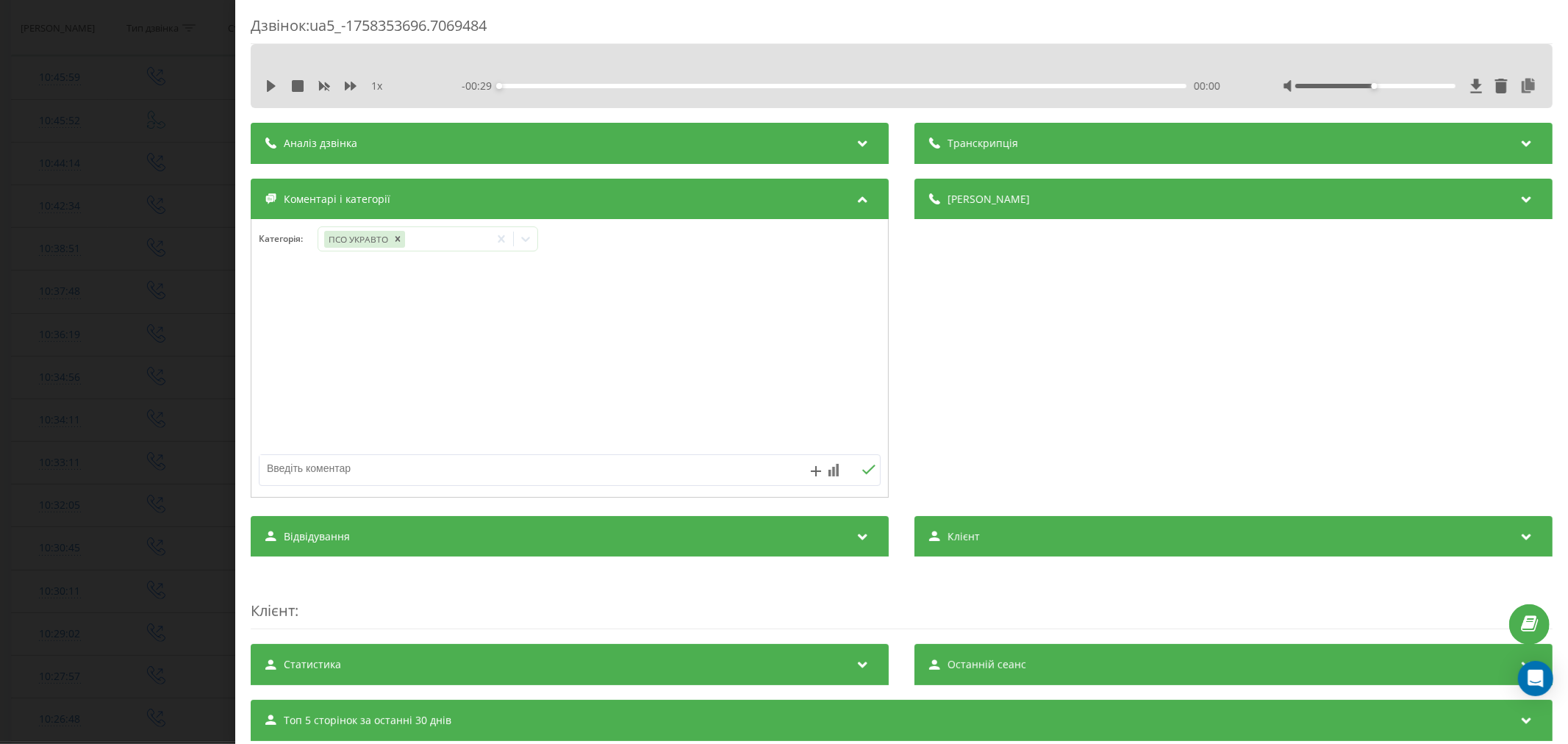
click at [23, 343] on div "Дзвінок : ua5_-1758353696.7069484 1 x - 00:29 00:00 00:00 Транскрипція Для AI-а…" at bounding box center [784, 372] width 1568 height 744
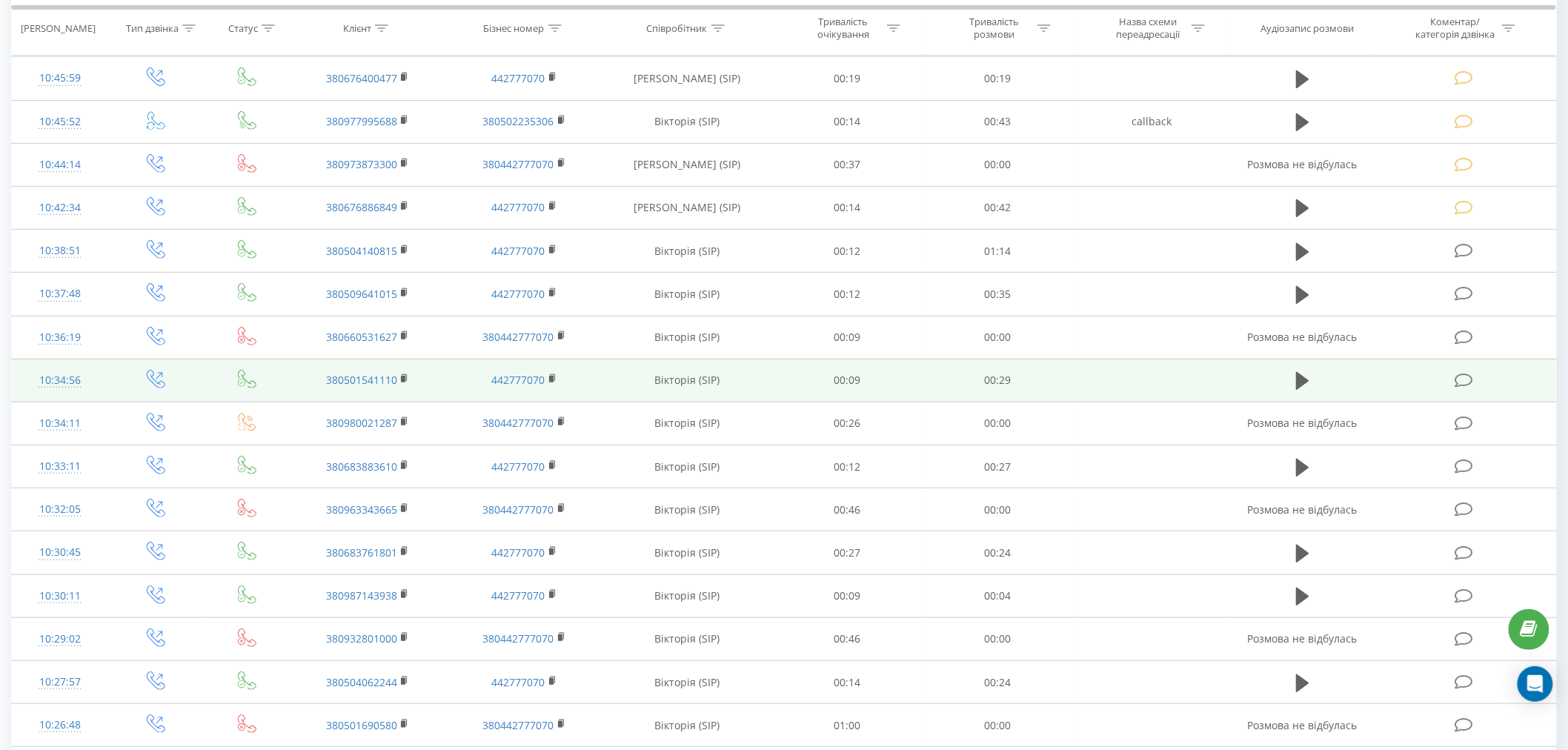
click at [1495, 389] on td at bounding box center [1466, 380] width 181 height 43
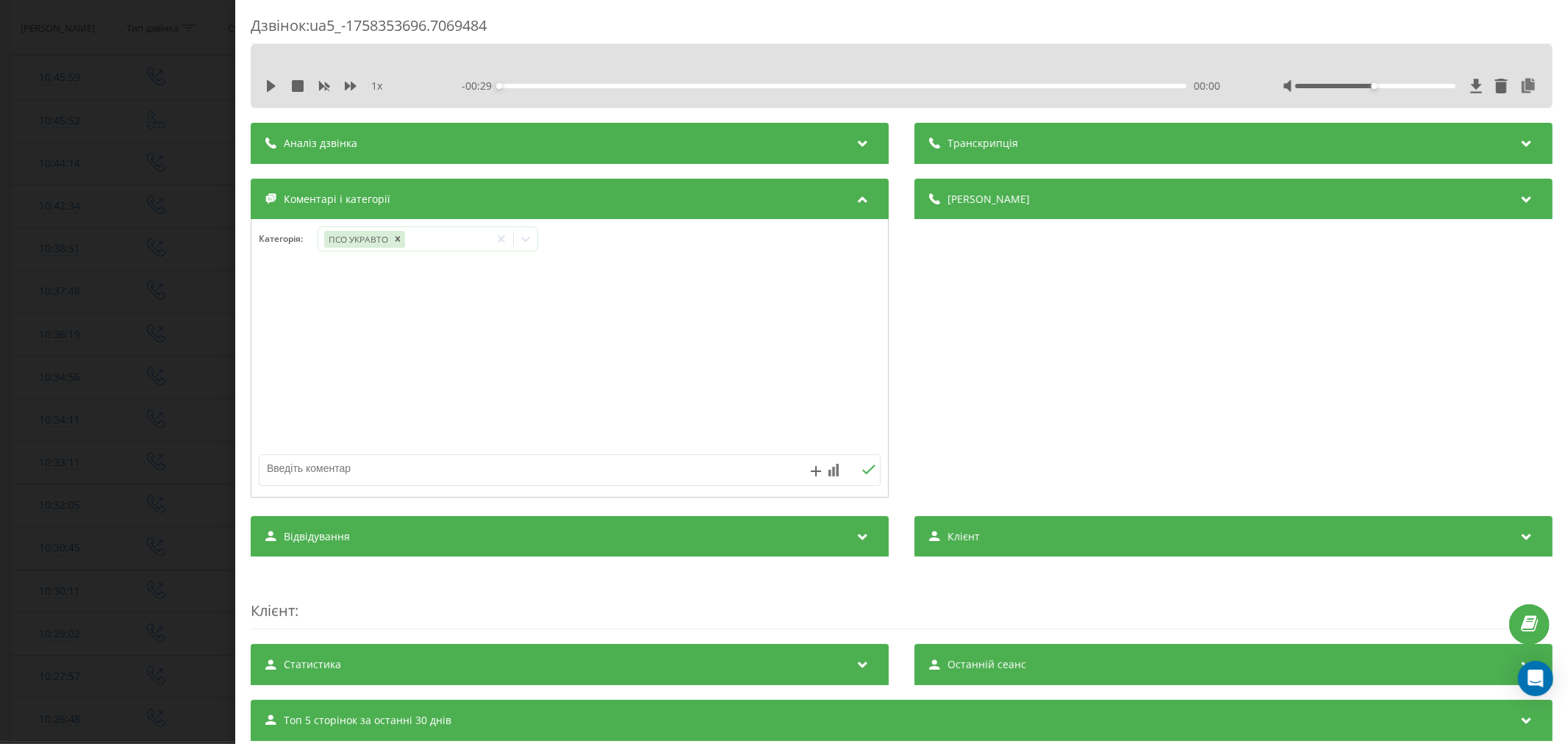
click at [181, 210] on div "Дзвінок : ua5_-1758353696.7069484 1 x - 00:29 00:00 00:00 Транскрипція Для AI-а…" at bounding box center [784, 372] width 1568 height 744
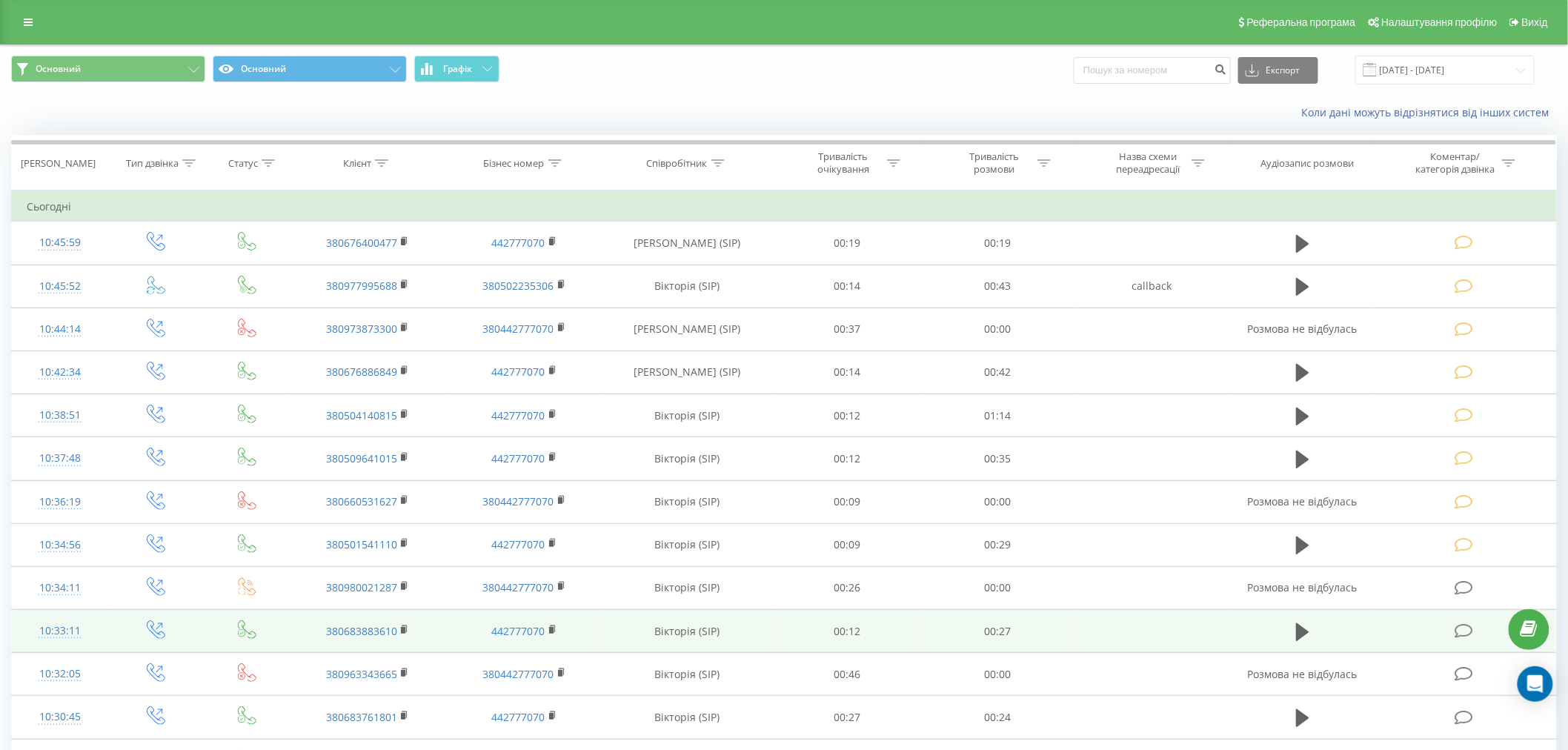
scroll to position [329, 0]
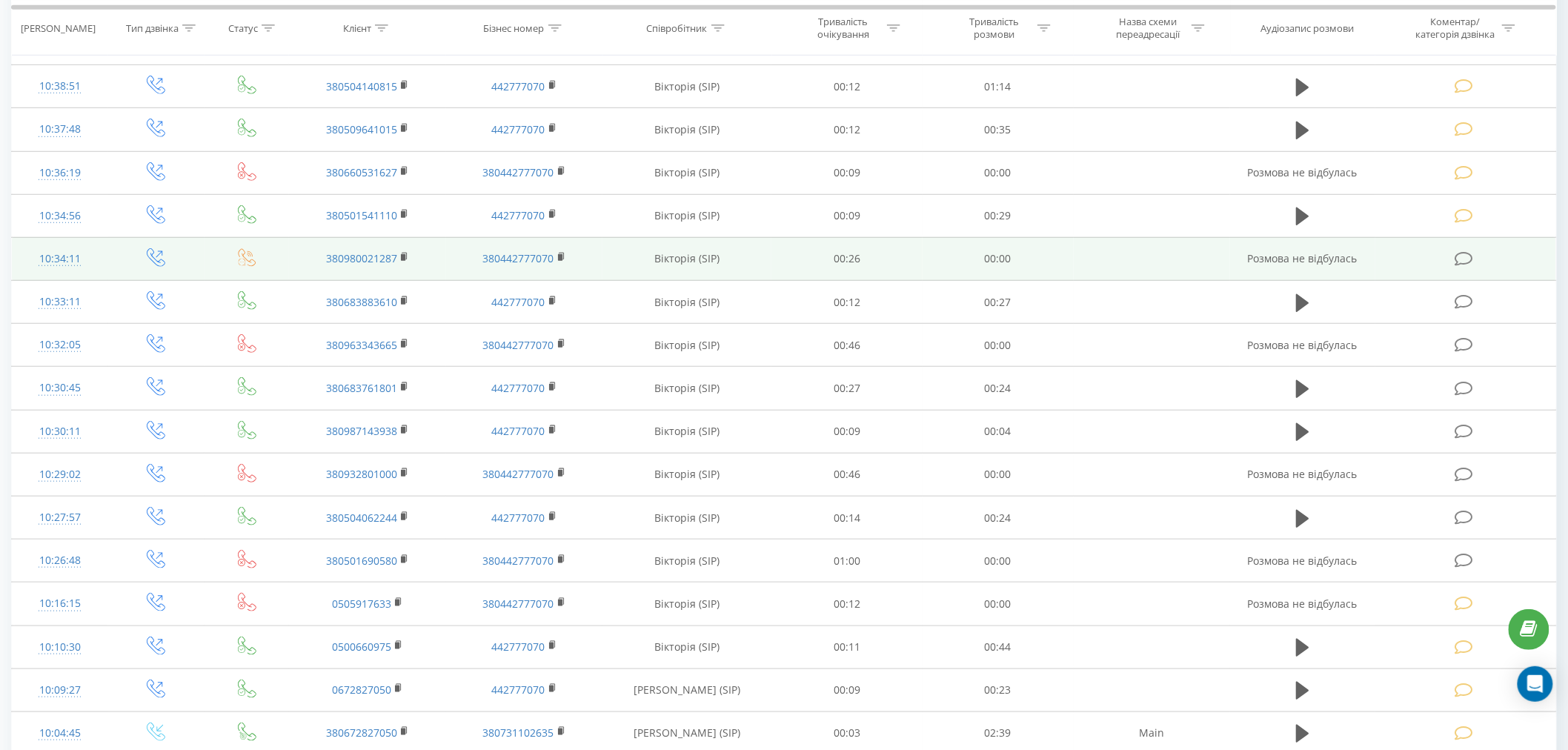
click at [1459, 269] on td at bounding box center [1466, 258] width 181 height 43
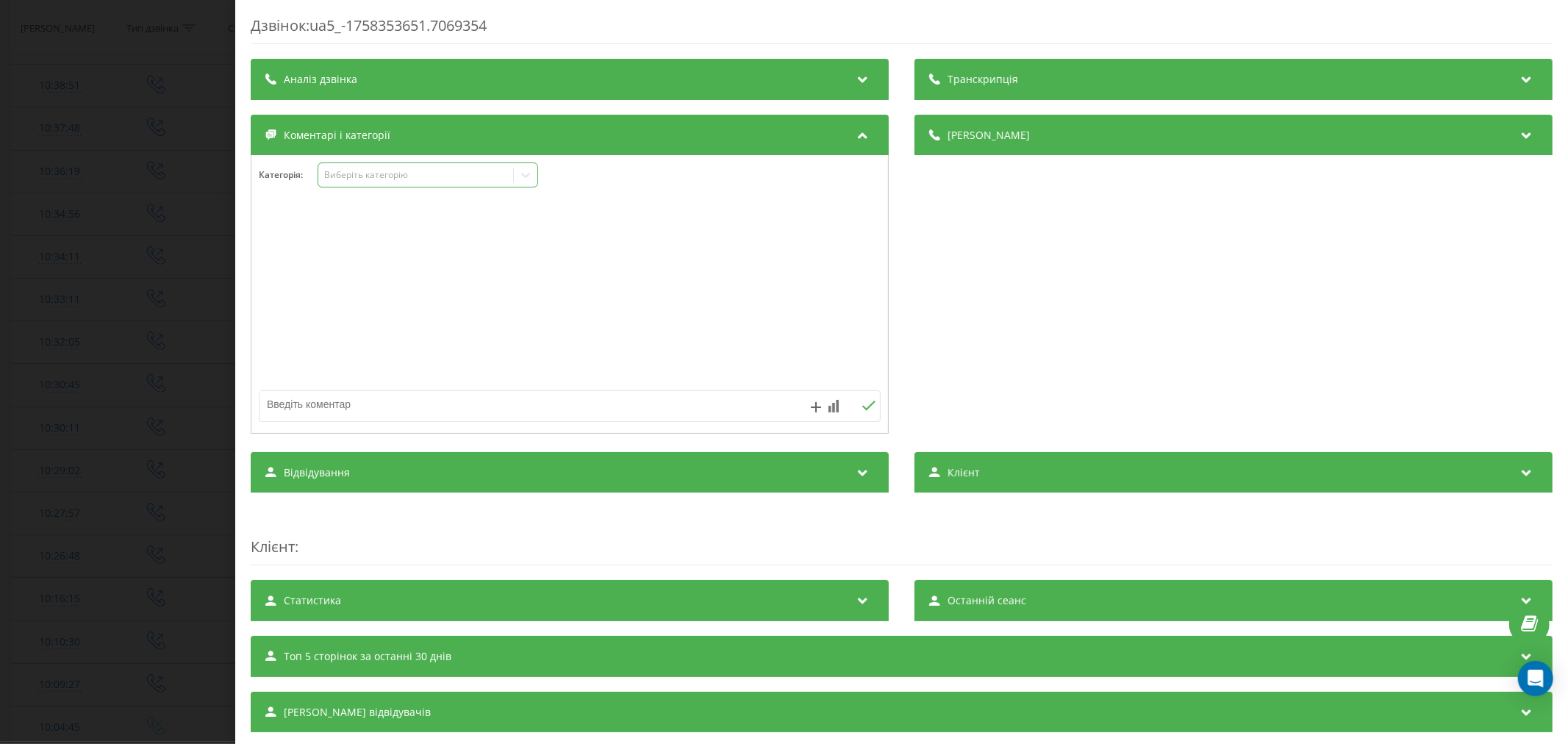
click at [356, 185] on div "Виберіть категорію" at bounding box center [428, 175] width 221 height 25
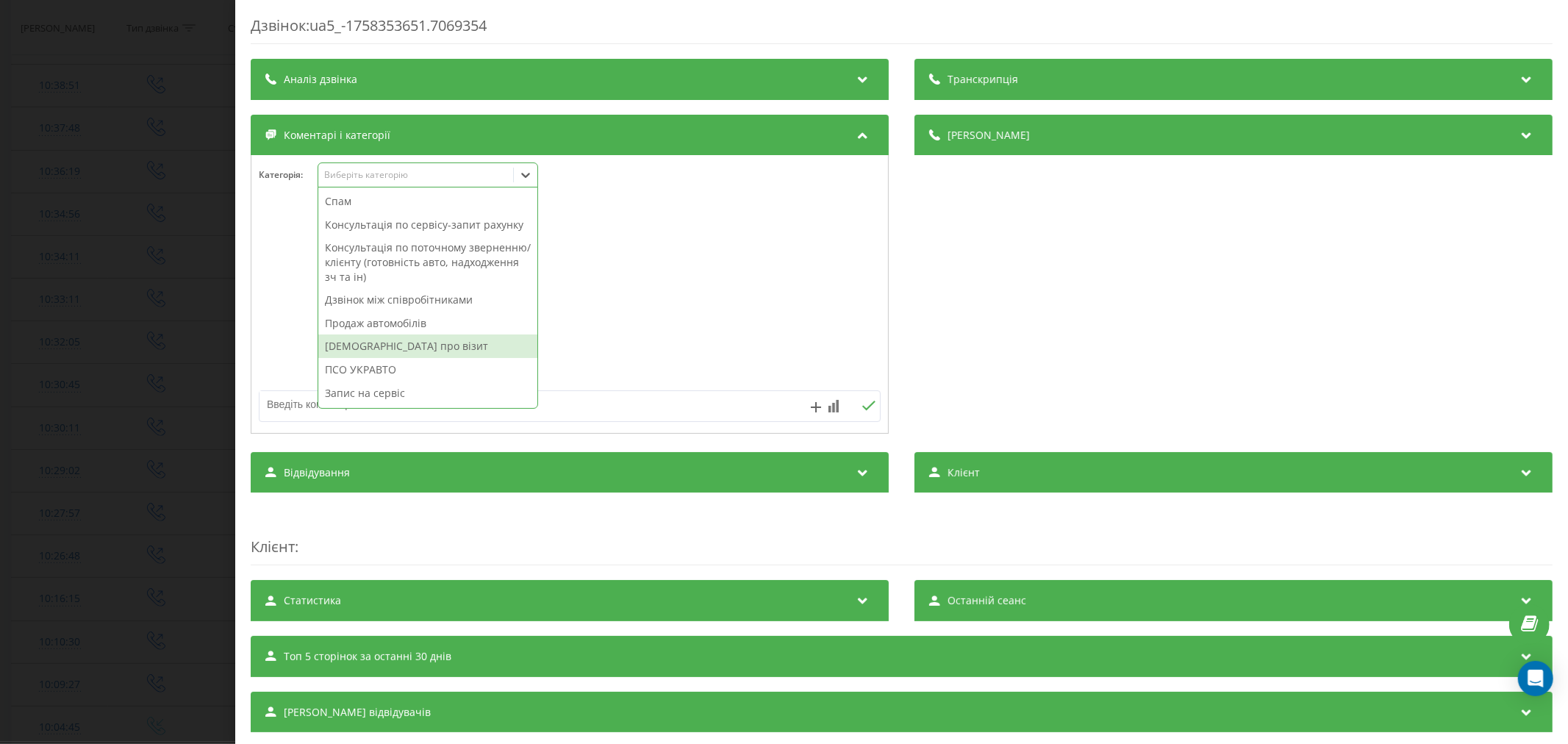
click at [372, 377] on div "ПСО УКРАВТО" at bounding box center [428, 370] width 219 height 23
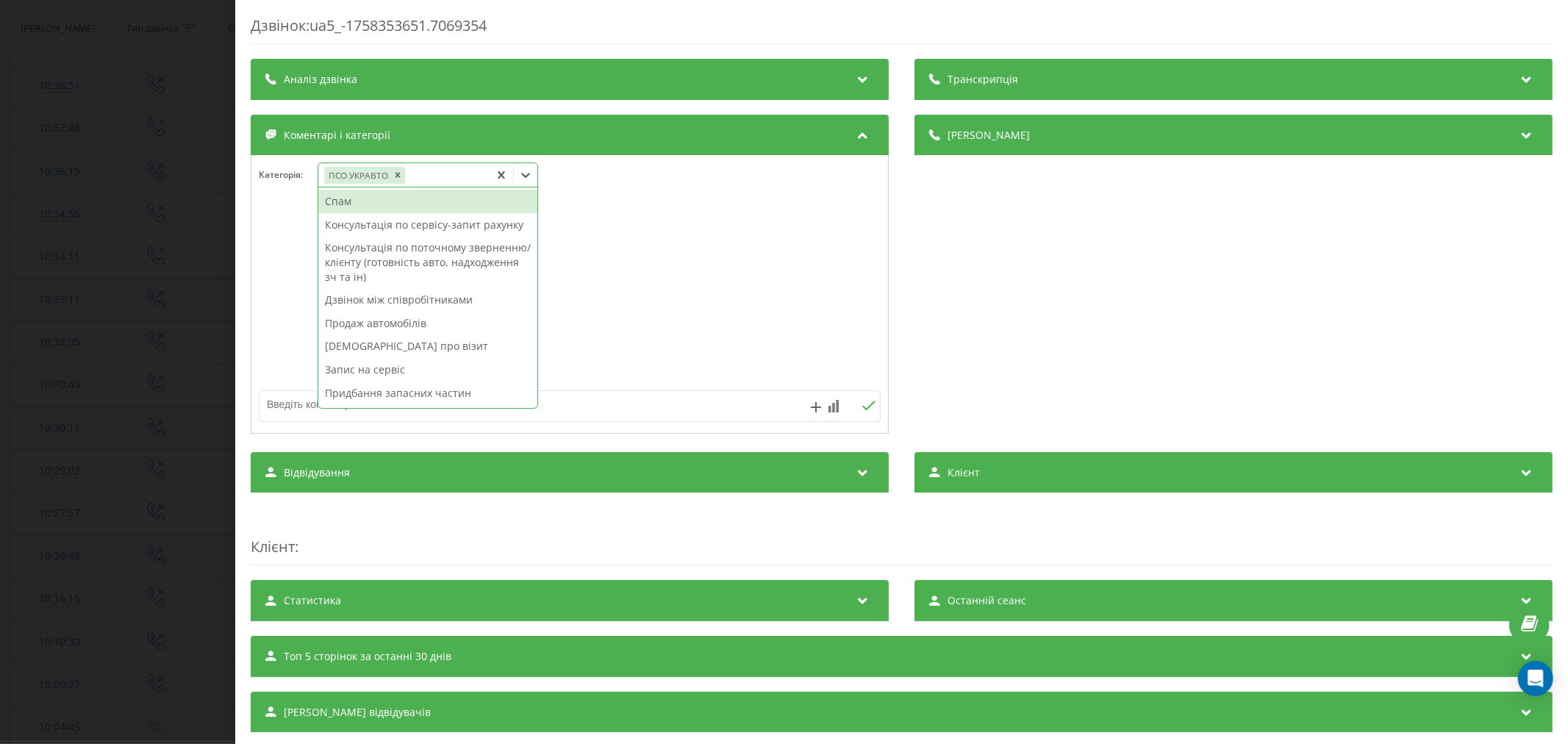
click at [119, 337] on div "Дзвінок : ua5_-1758353651.7069354 Транскрипція Для AI-аналізу майбутніх дзвінкі…" at bounding box center [784, 372] width 1568 height 744
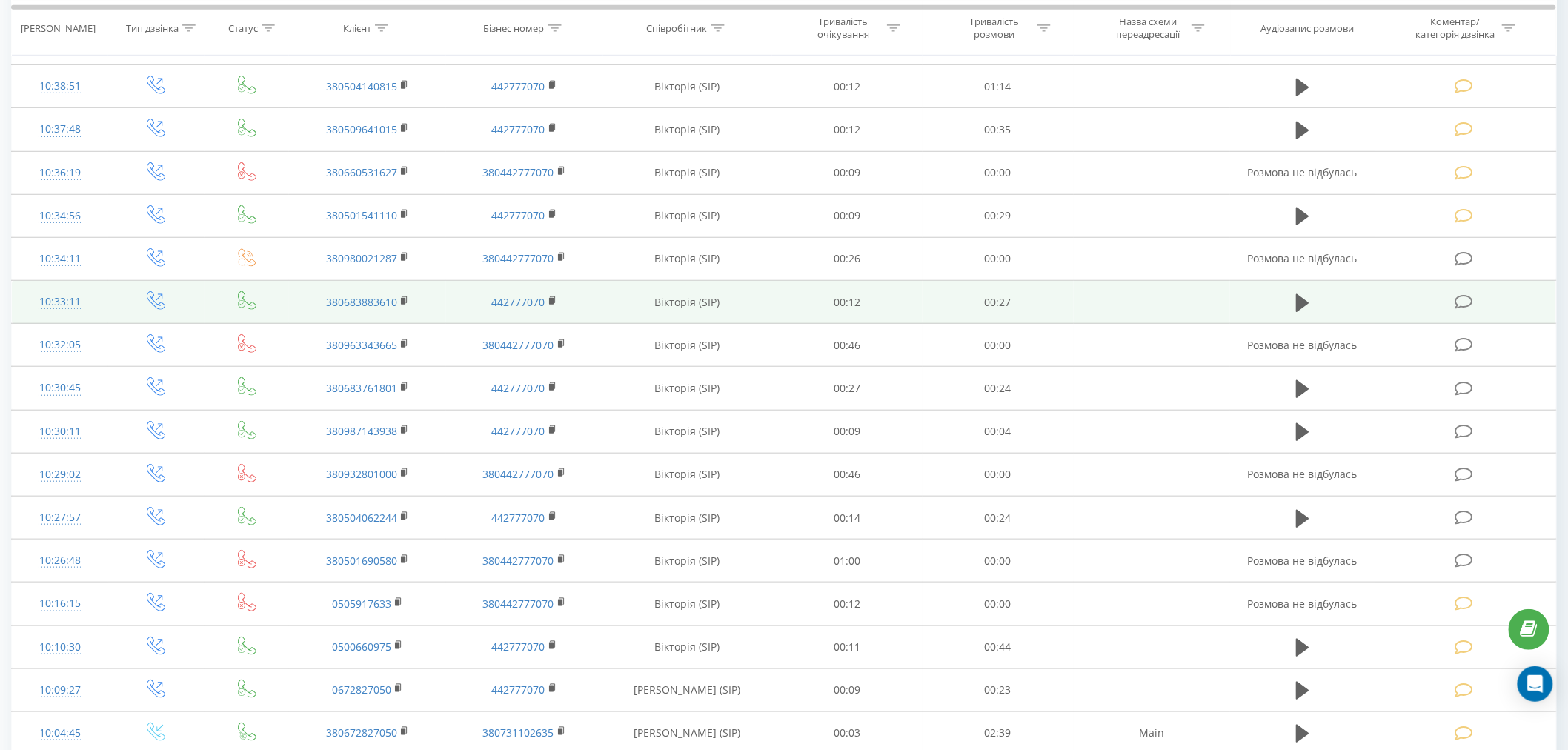
click at [1487, 302] on td at bounding box center [1466, 302] width 181 height 43
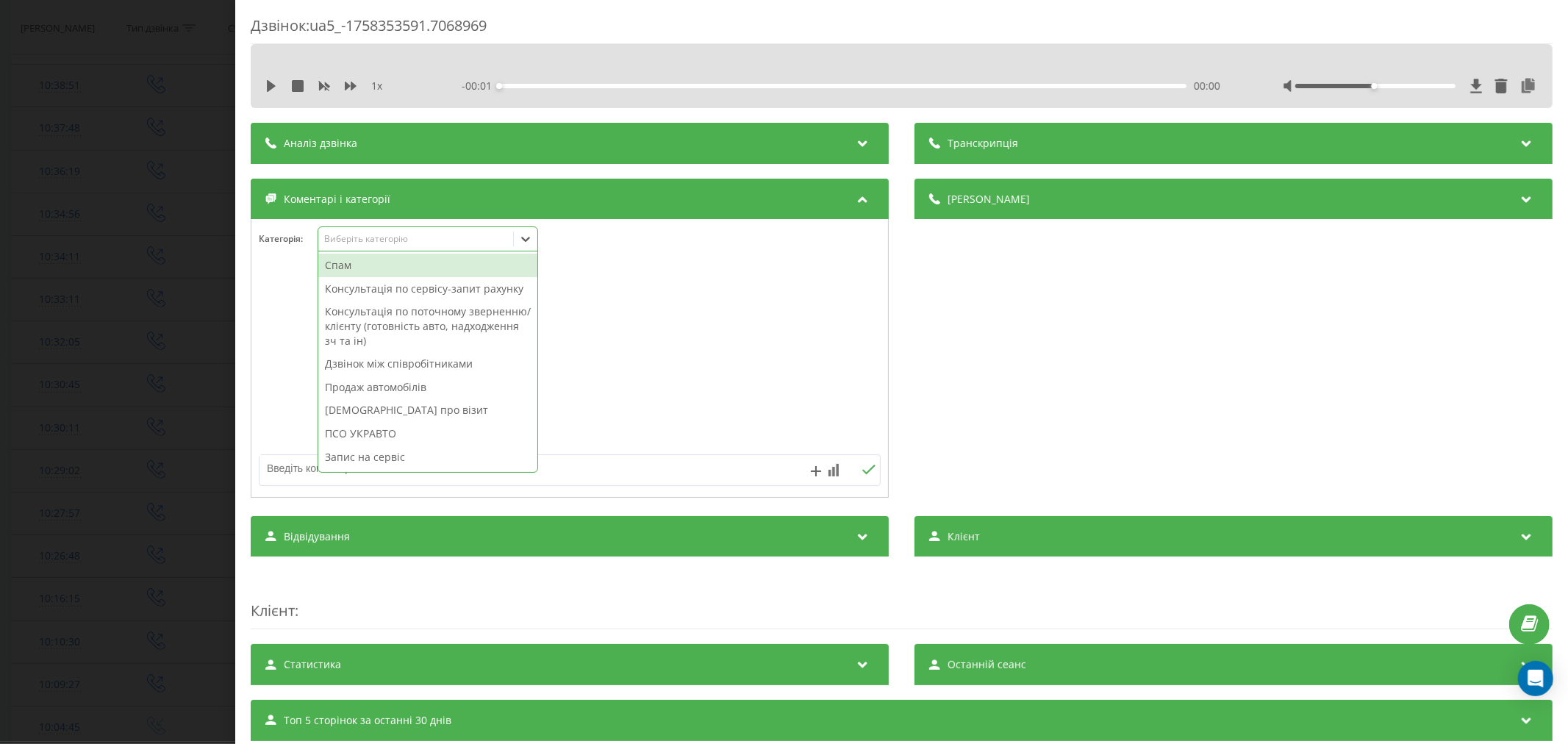
click at [370, 239] on div "Виберіть категорію" at bounding box center [416, 239] width 184 height 12
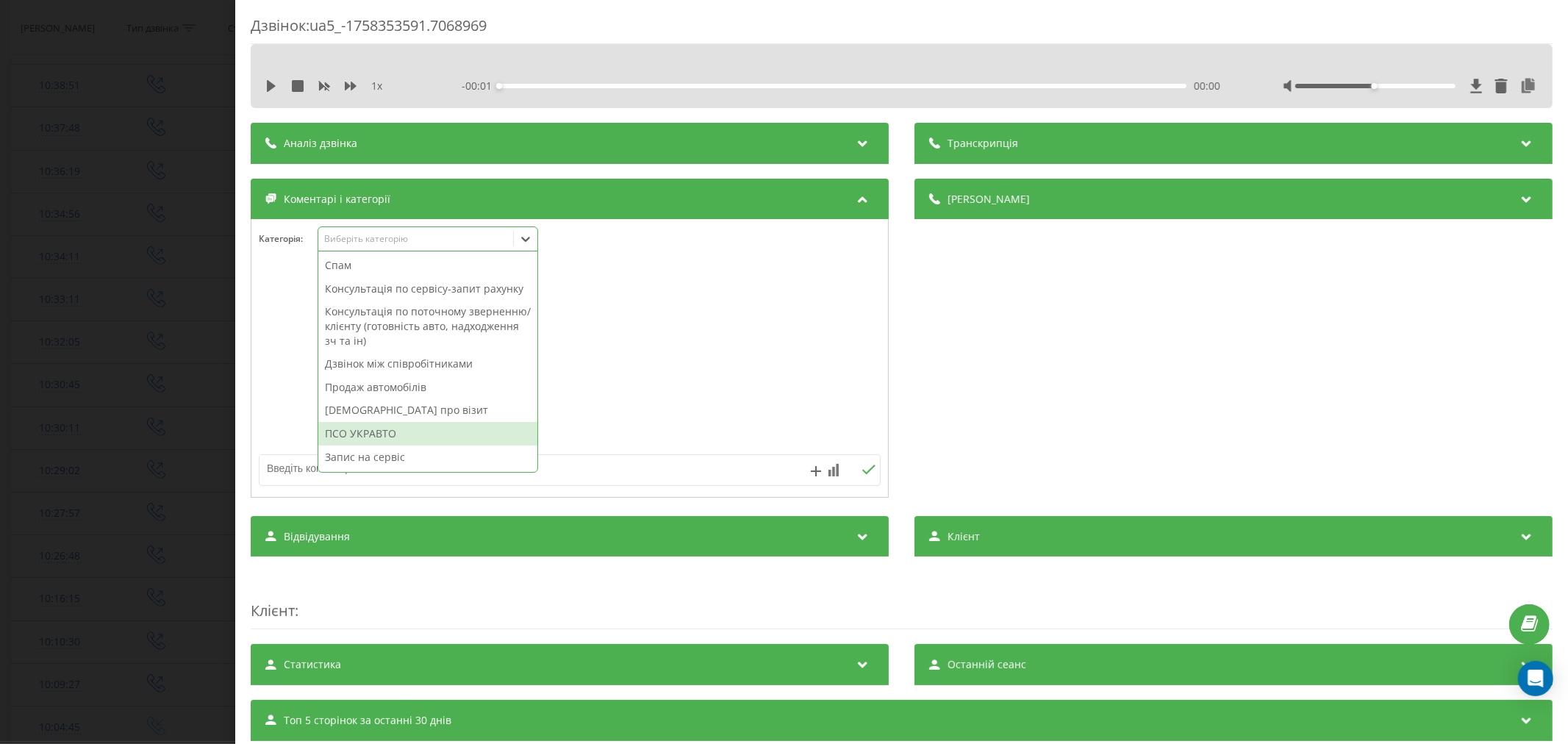
click at [369, 446] on div "ПСО УКРАВТО" at bounding box center [428, 434] width 219 height 23
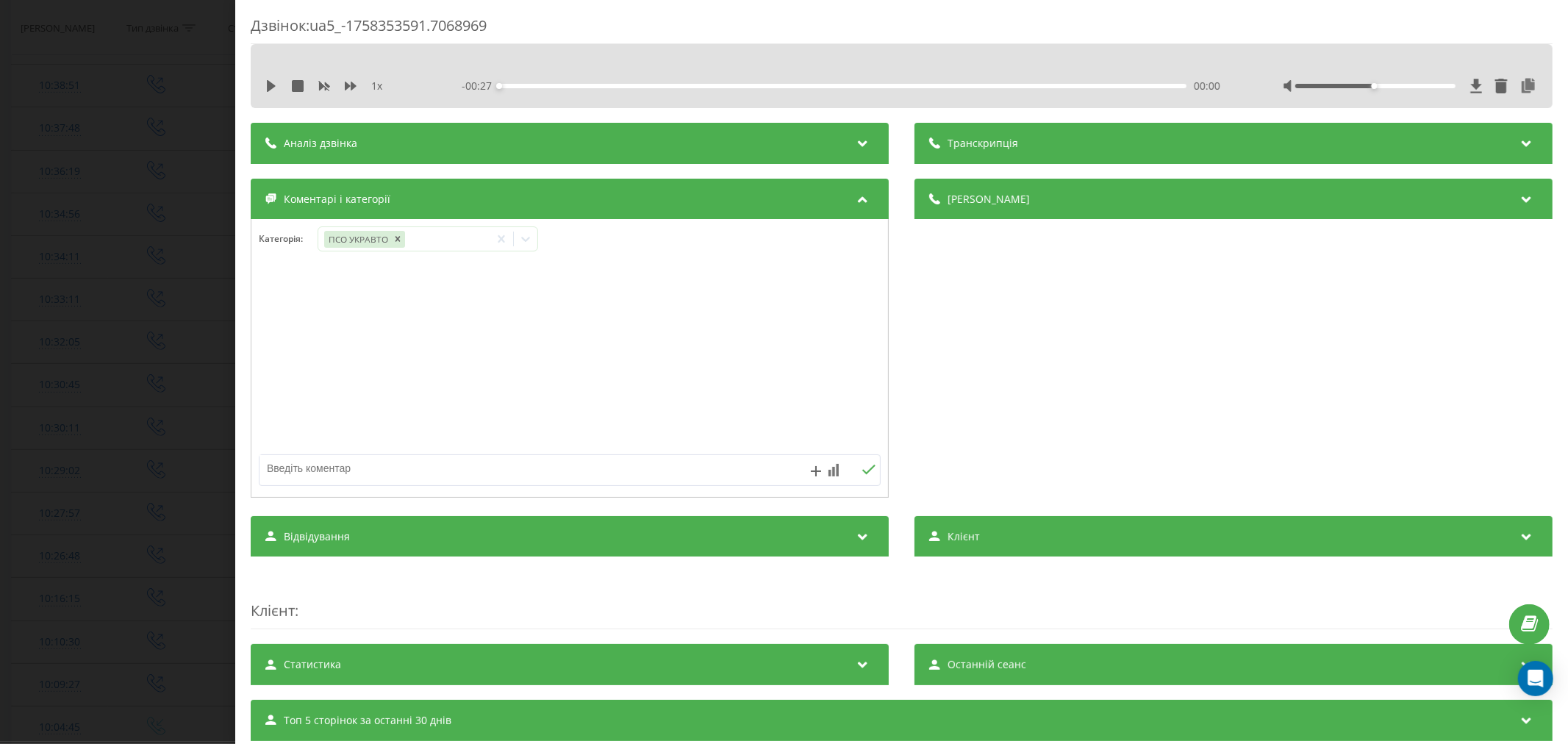
click at [108, 391] on div "Дзвінок : ua5_-1758353591.7068969 1 x - 00:27 00:00 00:00 Транскрипція Для AI-а…" at bounding box center [784, 372] width 1568 height 744
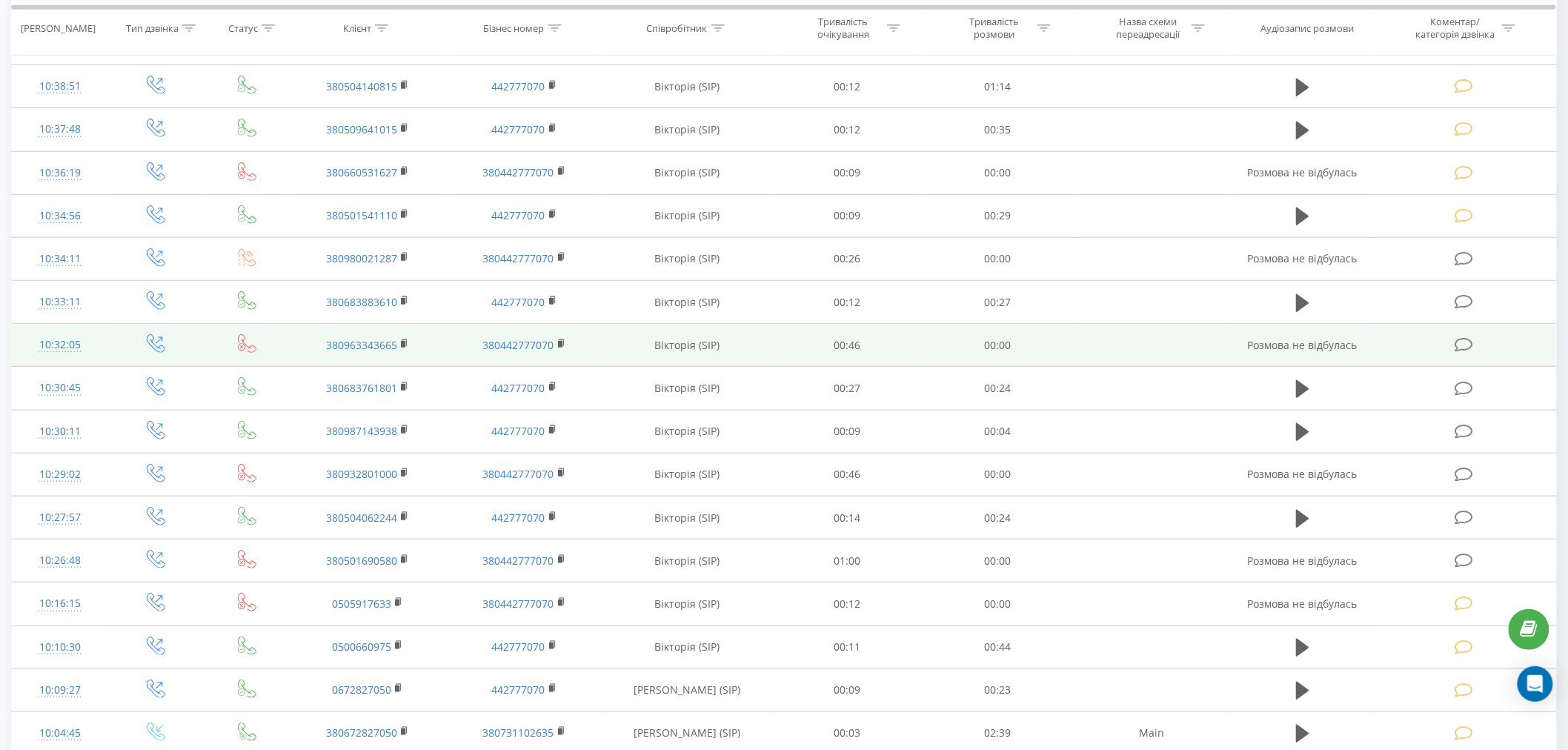
click at [1458, 358] on td at bounding box center [1466, 345] width 181 height 43
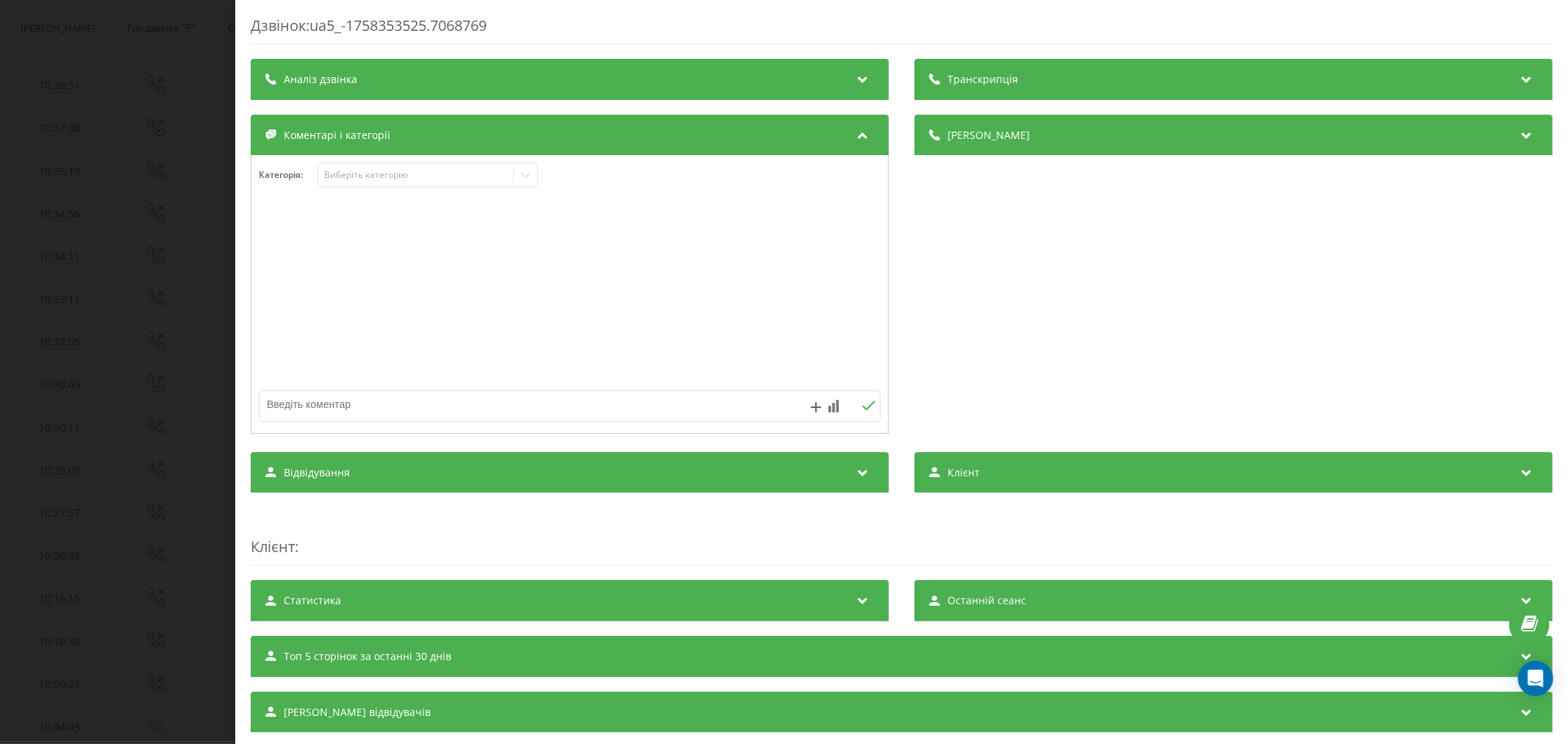
click at [409, 184] on div "Виберіть категорію" at bounding box center [428, 175] width 221 height 25
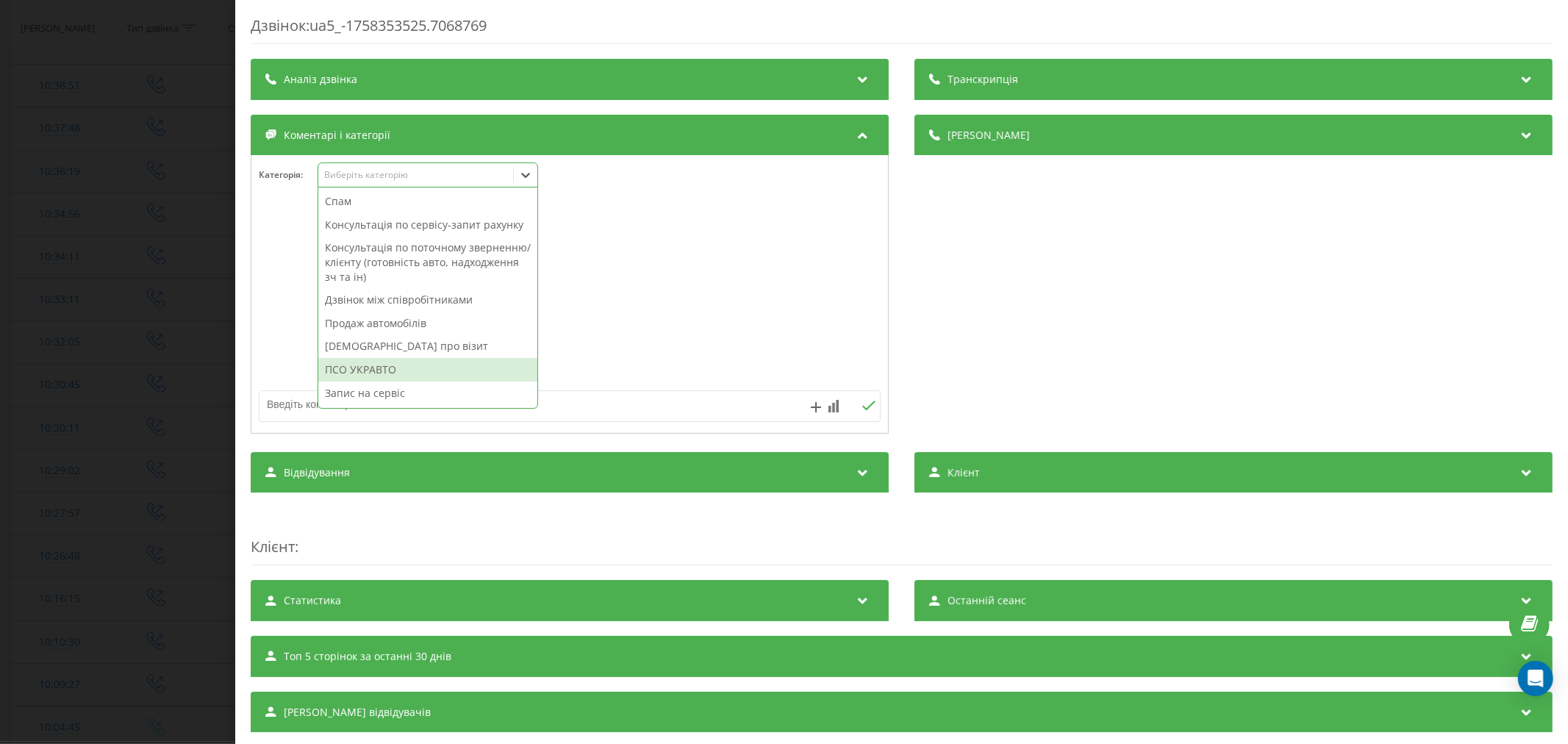
click at [387, 382] on div "ПСО УКРАВТО" at bounding box center [428, 370] width 219 height 23
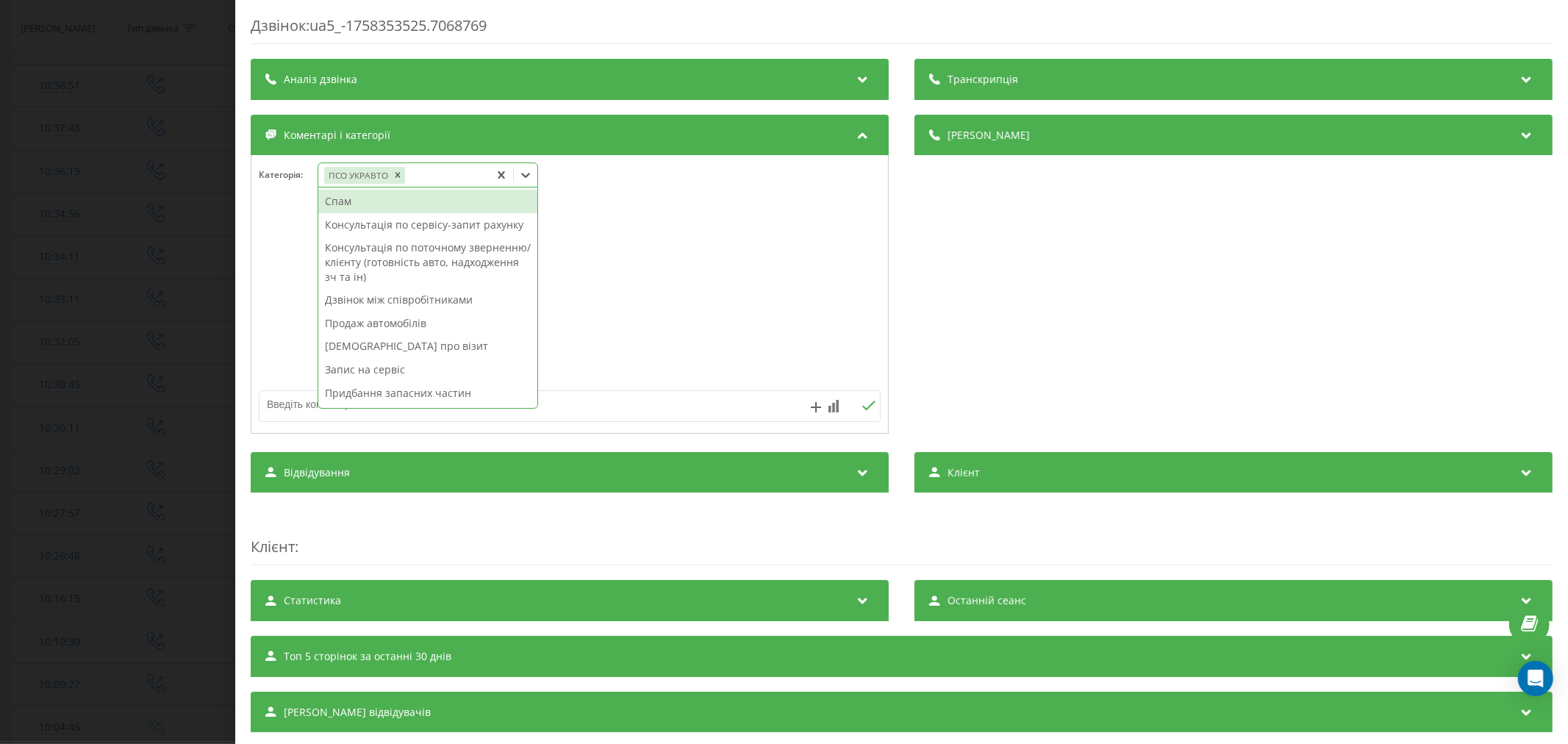
click at [104, 352] on div "Дзвінок : ua5_-1758353525.7068769 Транскрипція Для AI-аналізу майбутніх дзвінкі…" at bounding box center [784, 372] width 1568 height 744
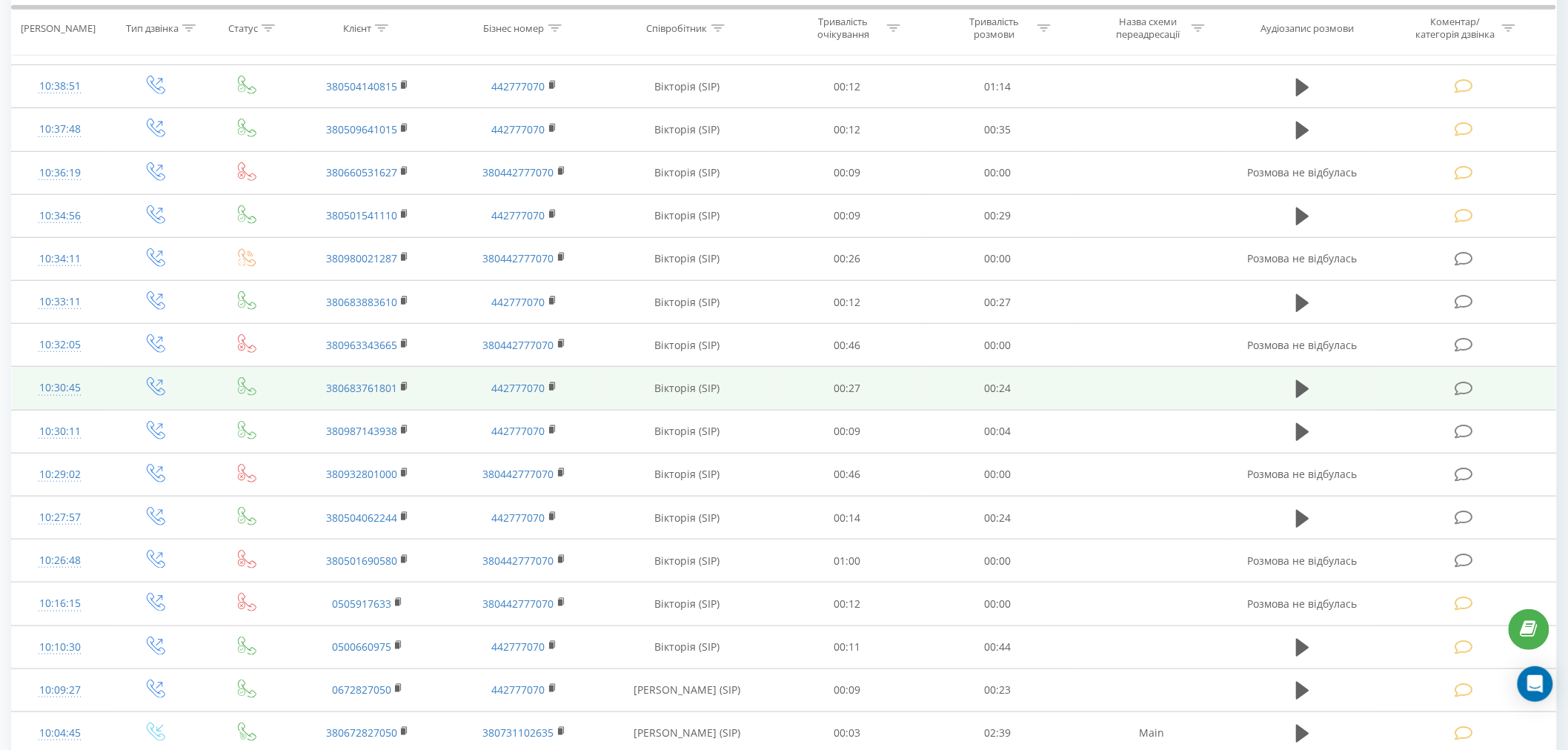
click at [1488, 389] on td at bounding box center [1466, 388] width 181 height 43
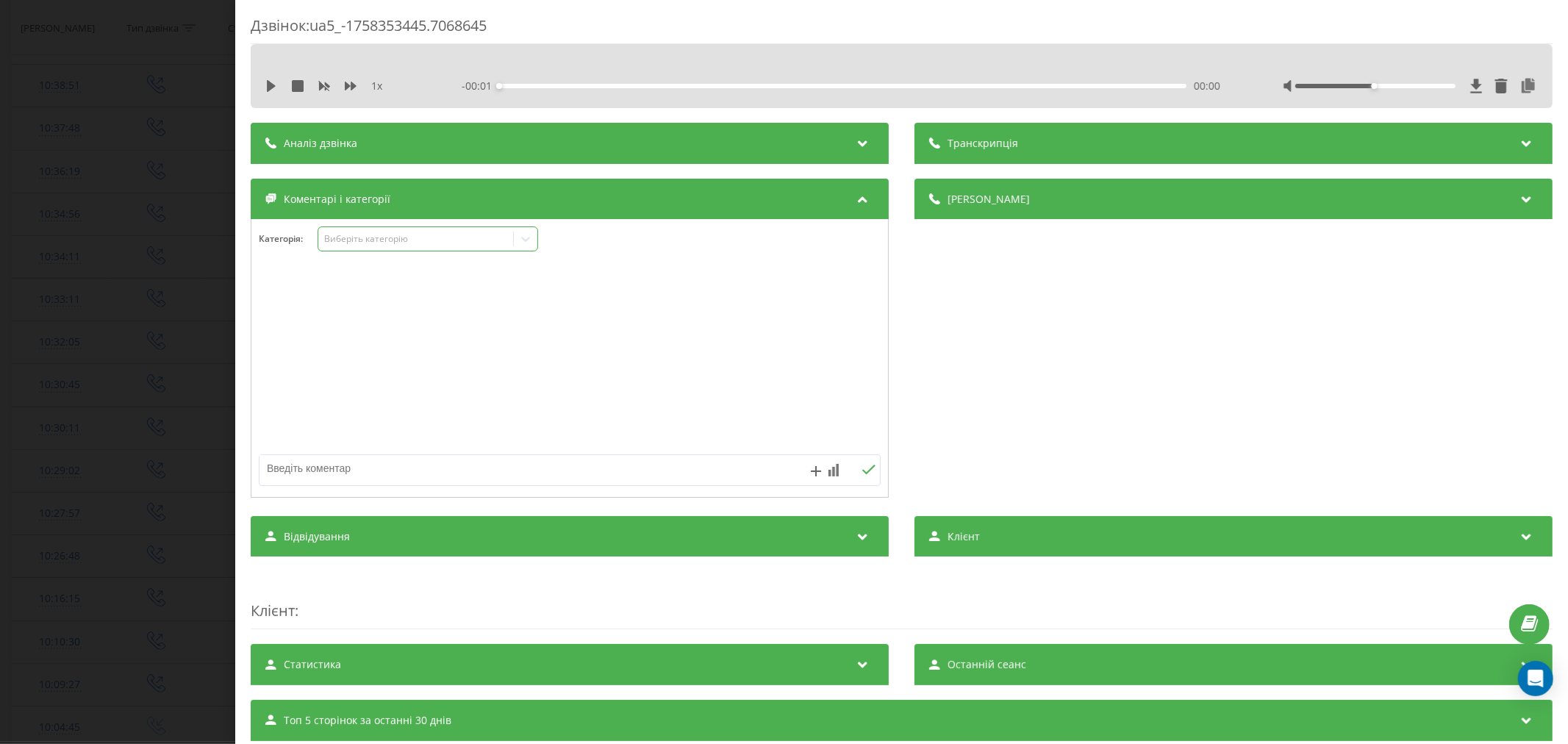
click at [394, 248] on div "Виберіть категорію" at bounding box center [428, 239] width 221 height 25
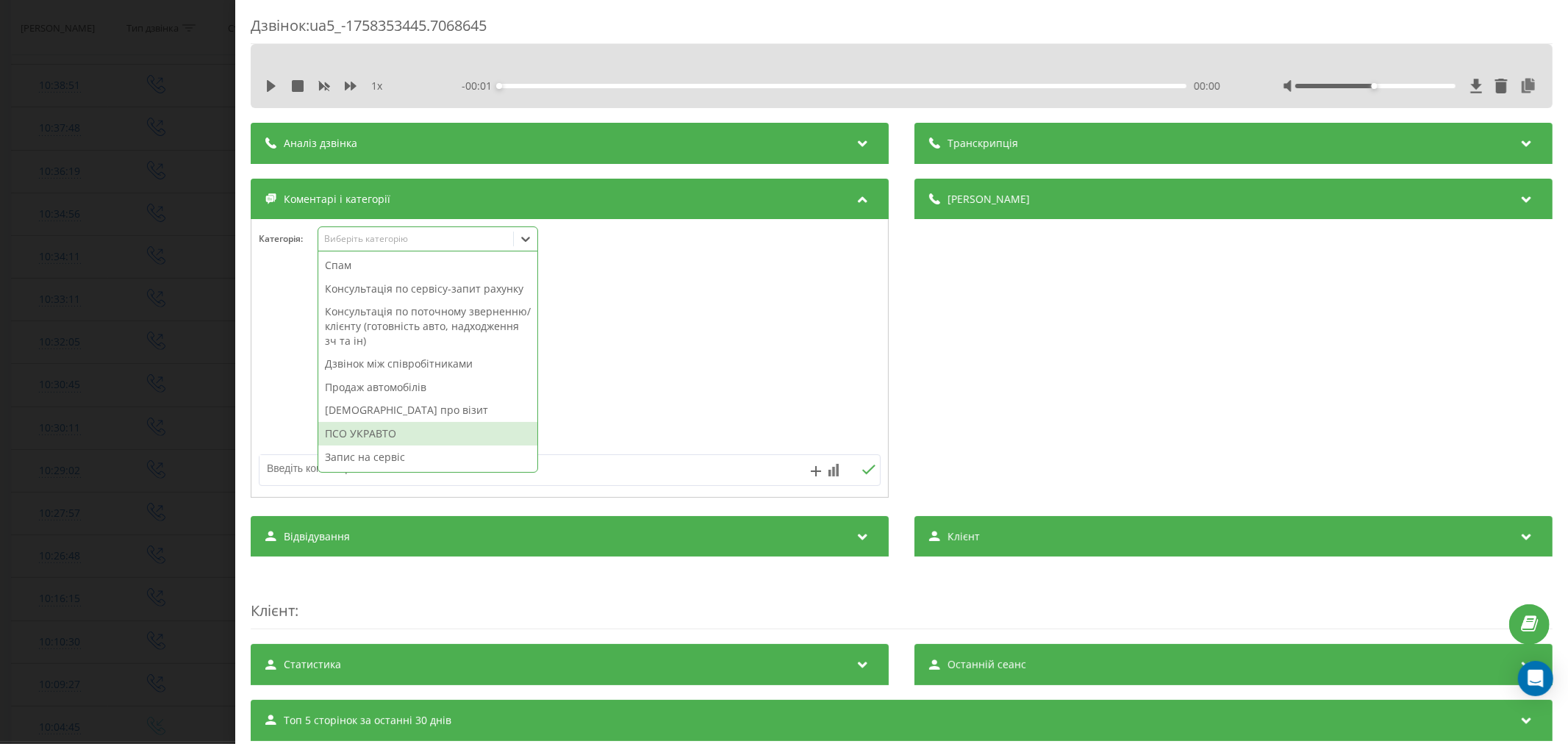
click at [416, 446] on div "ПСО УКРАВТО" at bounding box center [428, 434] width 219 height 23
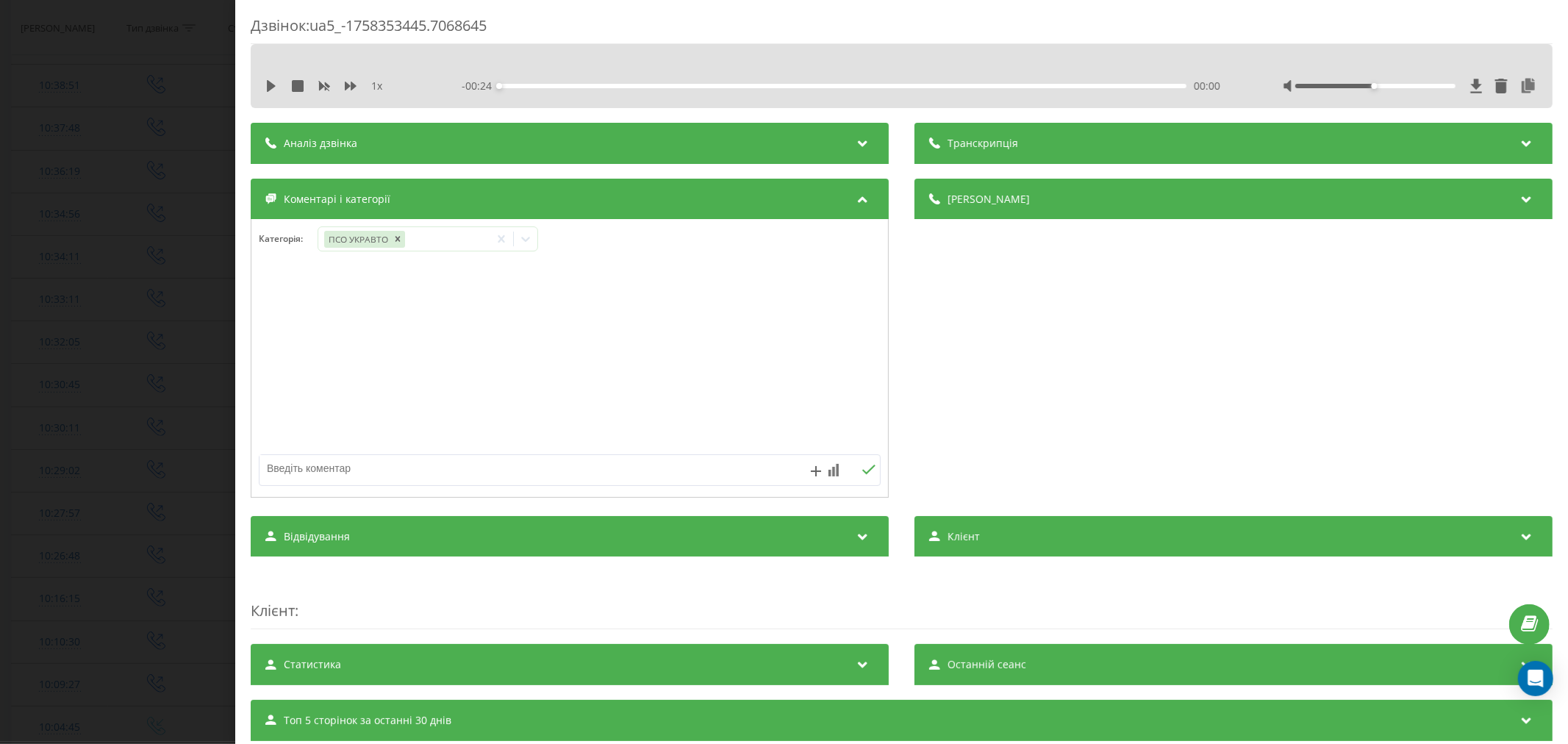
click at [82, 315] on div "Дзвінок : ua5_-1758353445.7068645 1 x - 00:24 00:00 00:00 Транскрипція Для AI-а…" at bounding box center [784, 372] width 1568 height 744
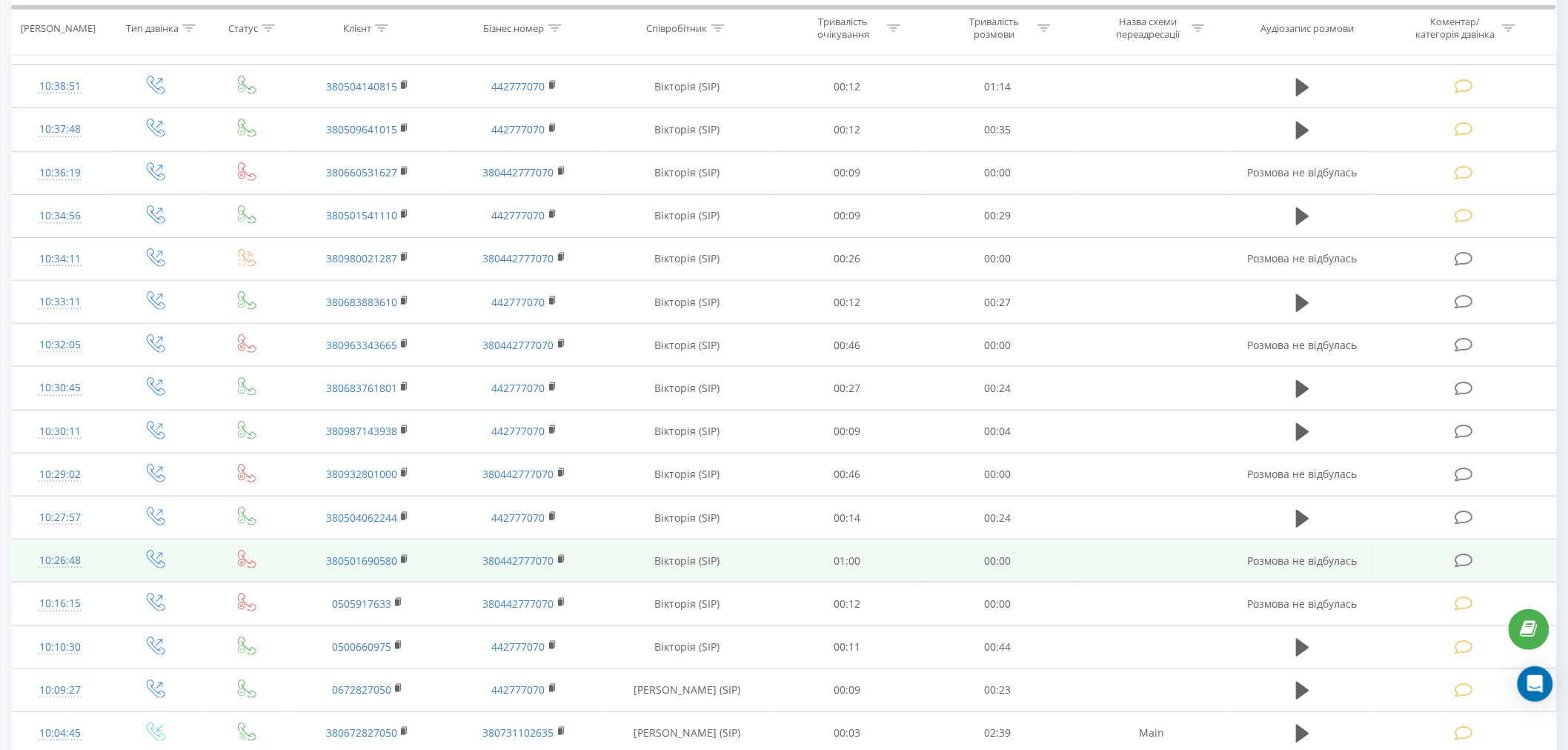
click at [1472, 558] on icon at bounding box center [1464, 560] width 18 height 16
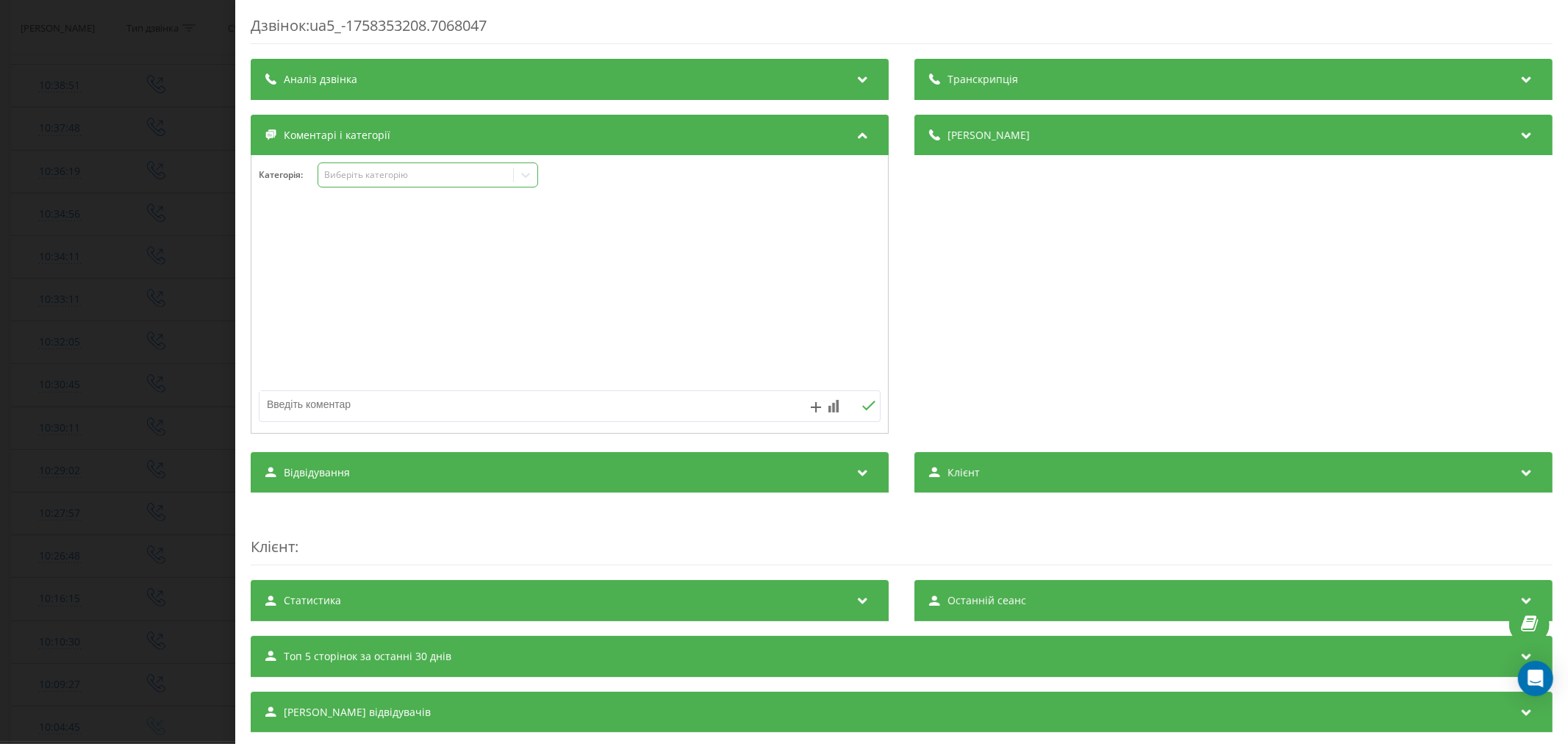
click at [376, 180] on div "Виберіть категорію" at bounding box center [416, 175] width 184 height 12
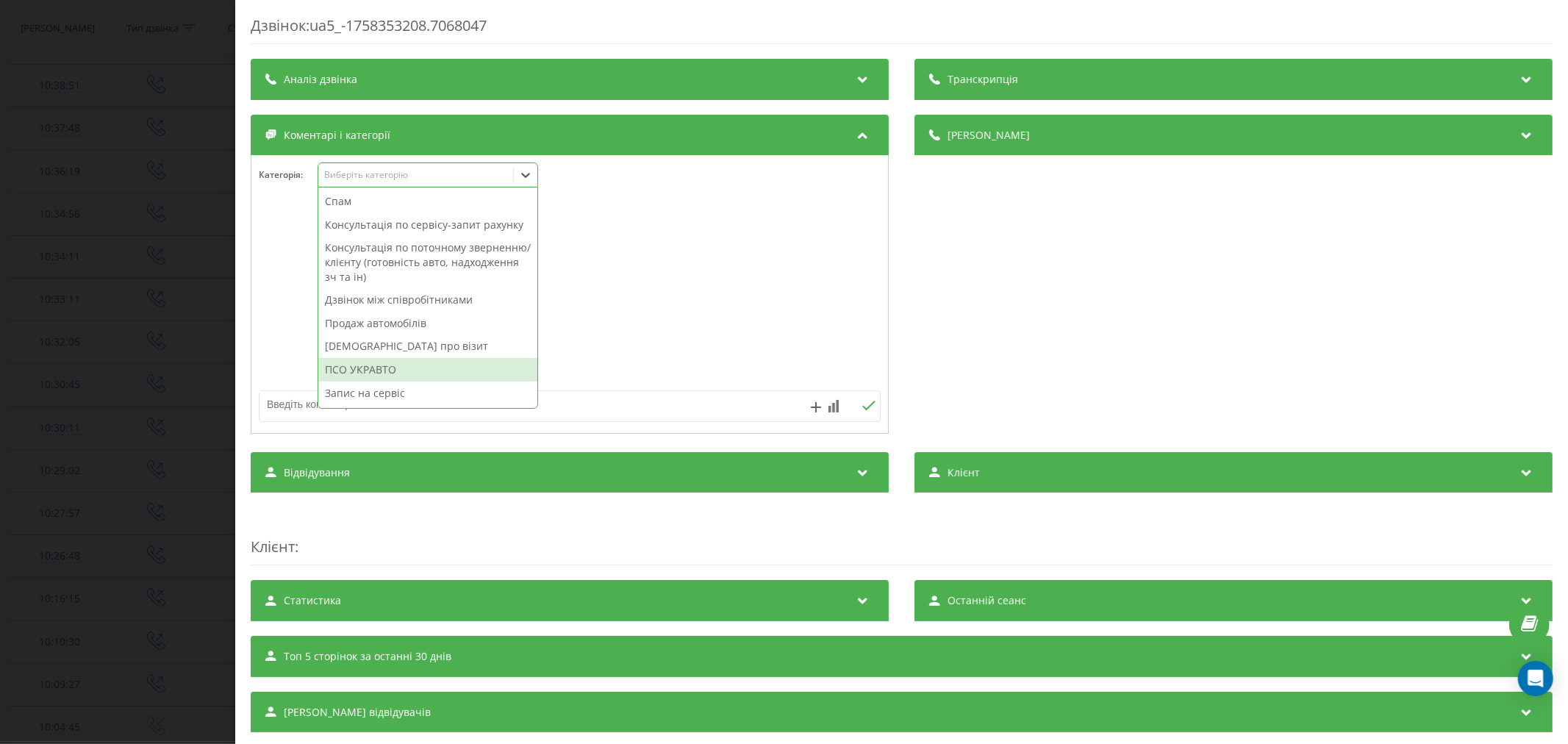
click at [365, 382] on div "ПСО УКРАВТО" at bounding box center [428, 370] width 219 height 23
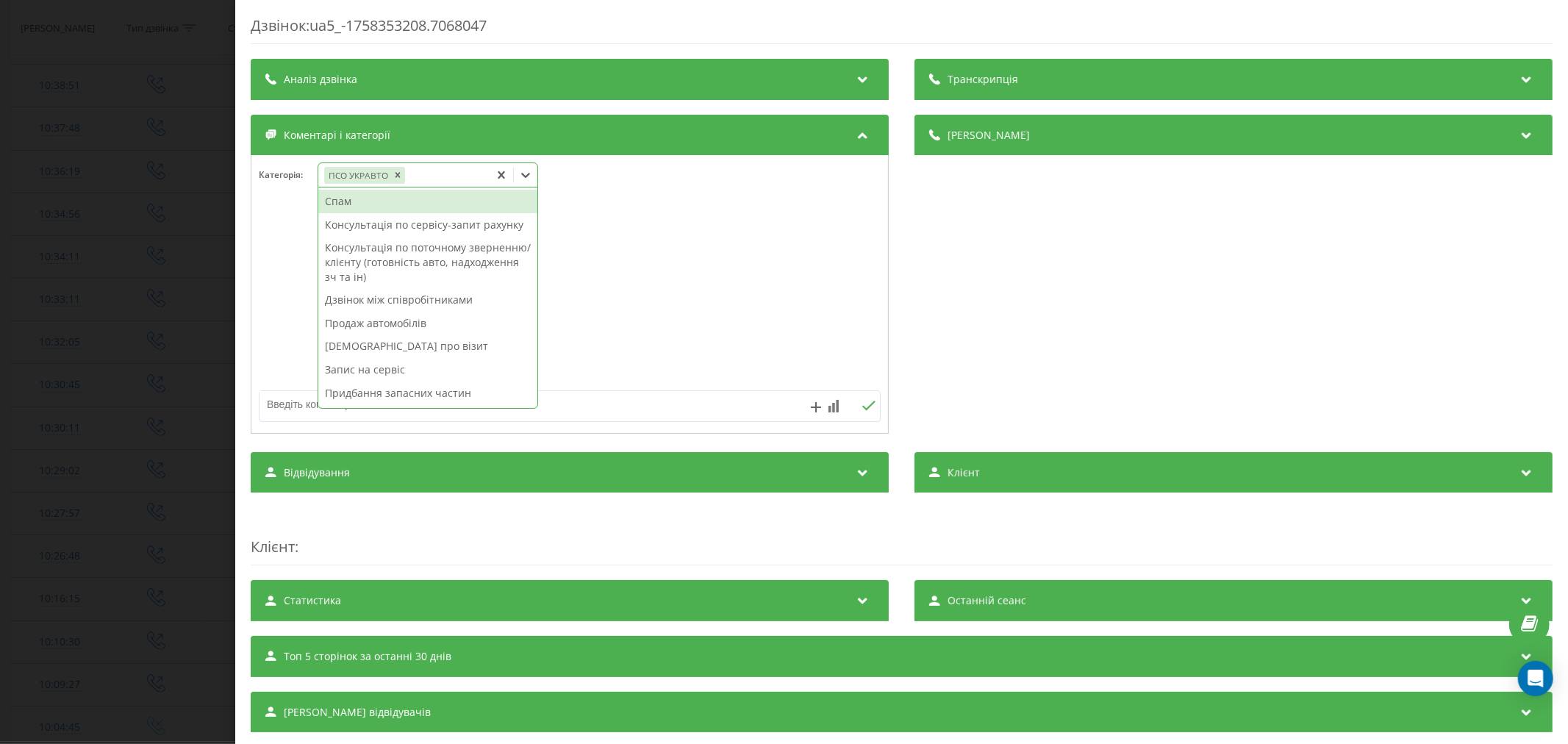
click at [128, 355] on div "Дзвінок : ua5_-1758353208.7068047 Транскрипція Для AI-аналізу майбутніх дзвінкі…" at bounding box center [784, 372] width 1568 height 744
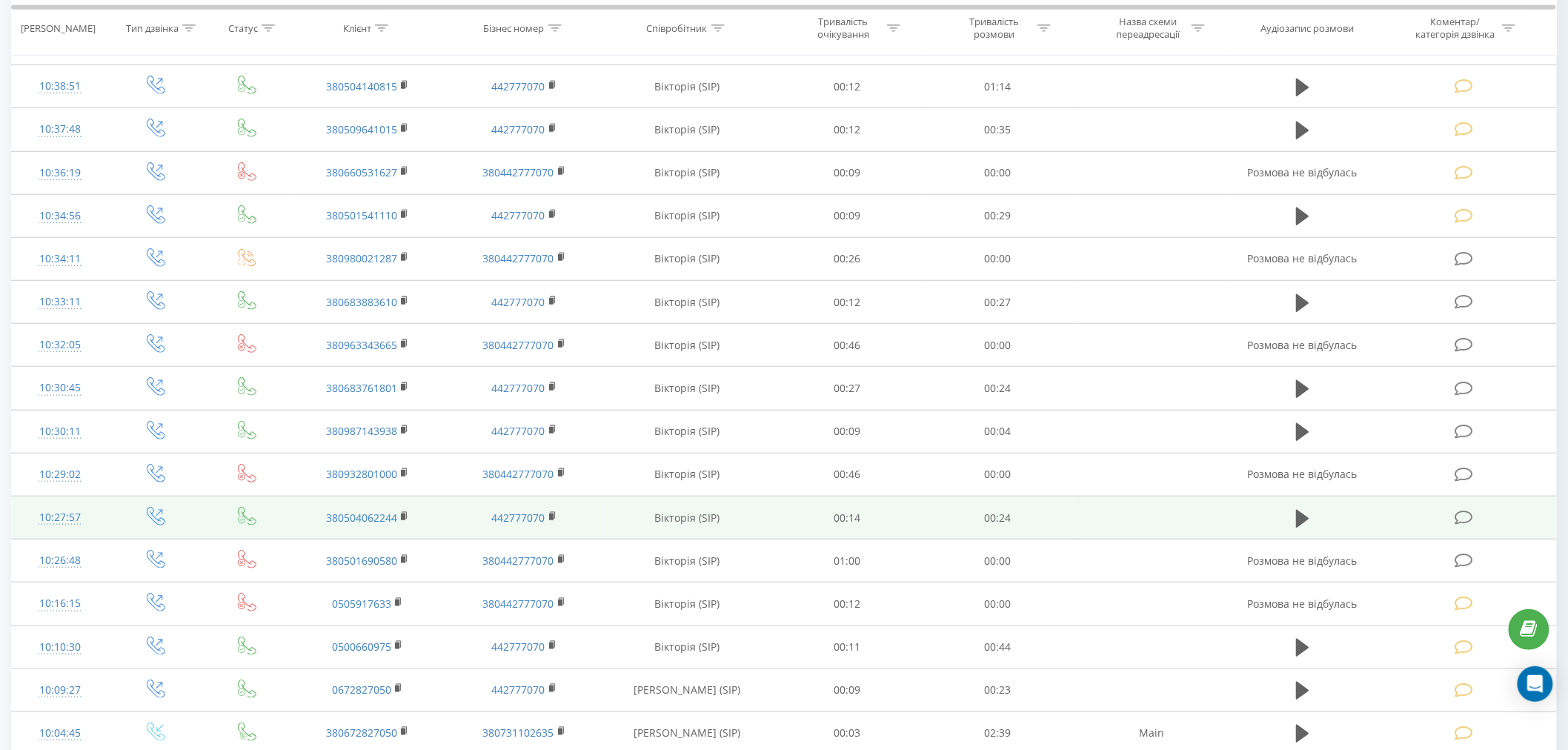
click at [1472, 505] on td at bounding box center [1466, 518] width 181 height 43
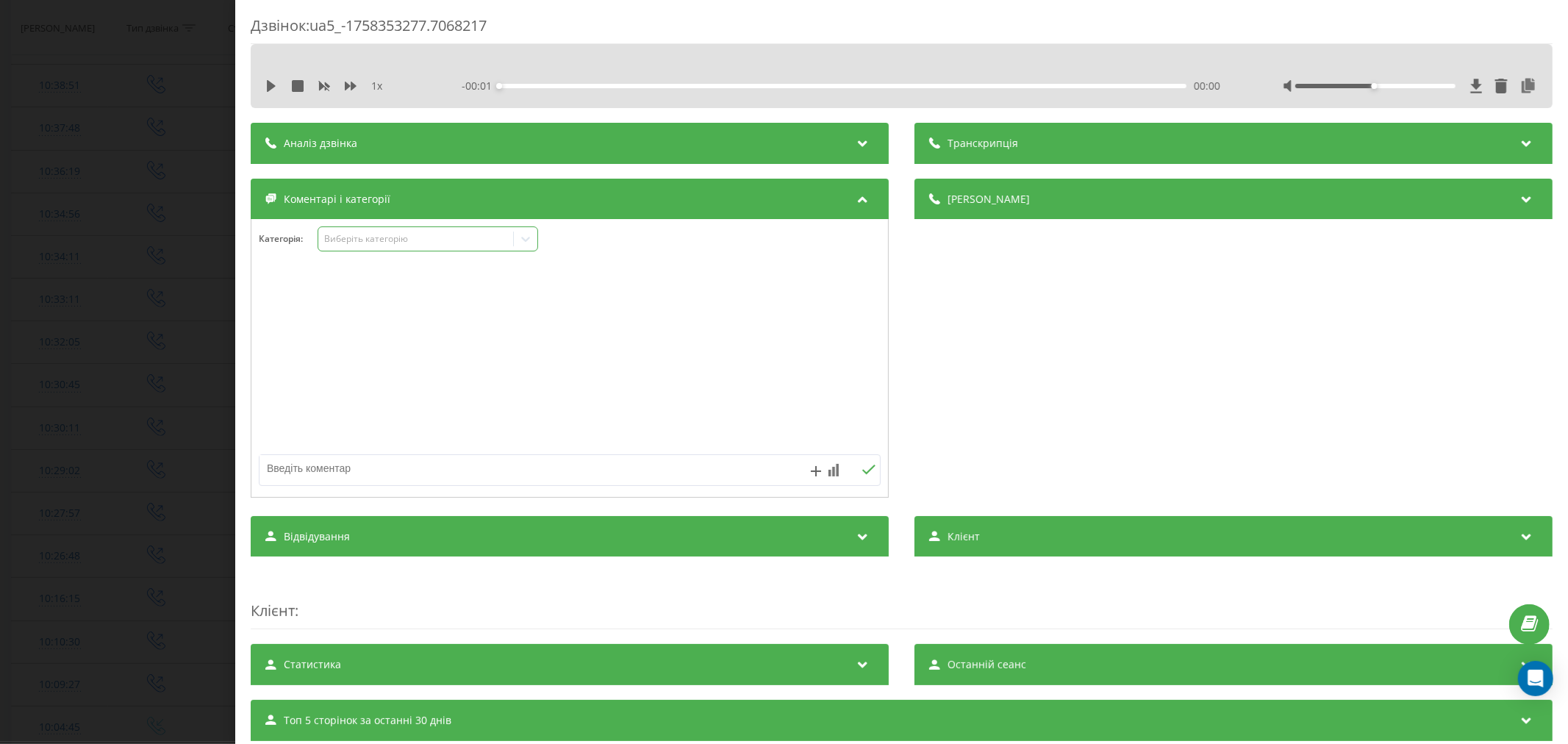
click at [375, 232] on div "Виберіть категорію" at bounding box center [428, 239] width 221 height 25
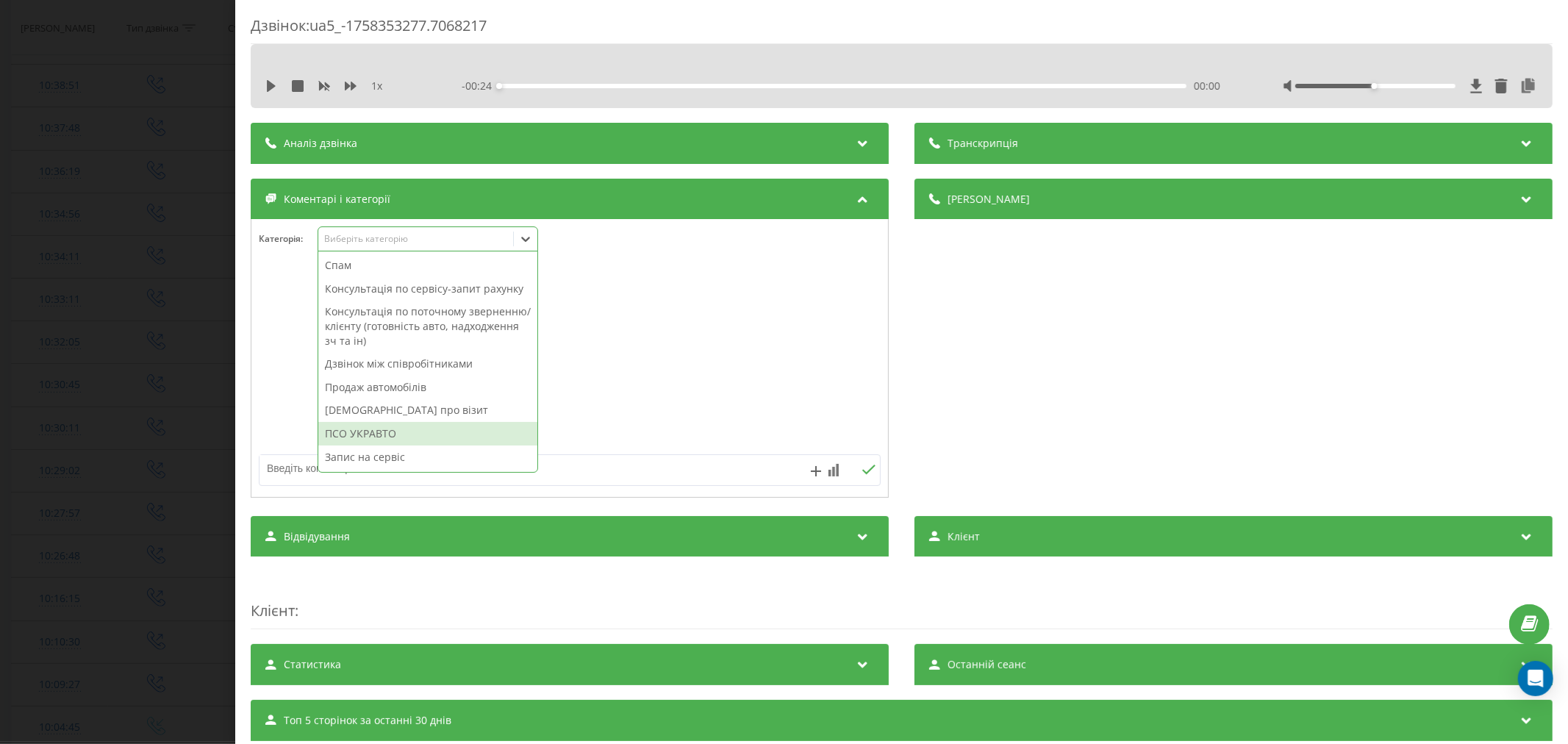
click at [415, 442] on div "ПСО УКРАВТО" at bounding box center [428, 434] width 219 height 23
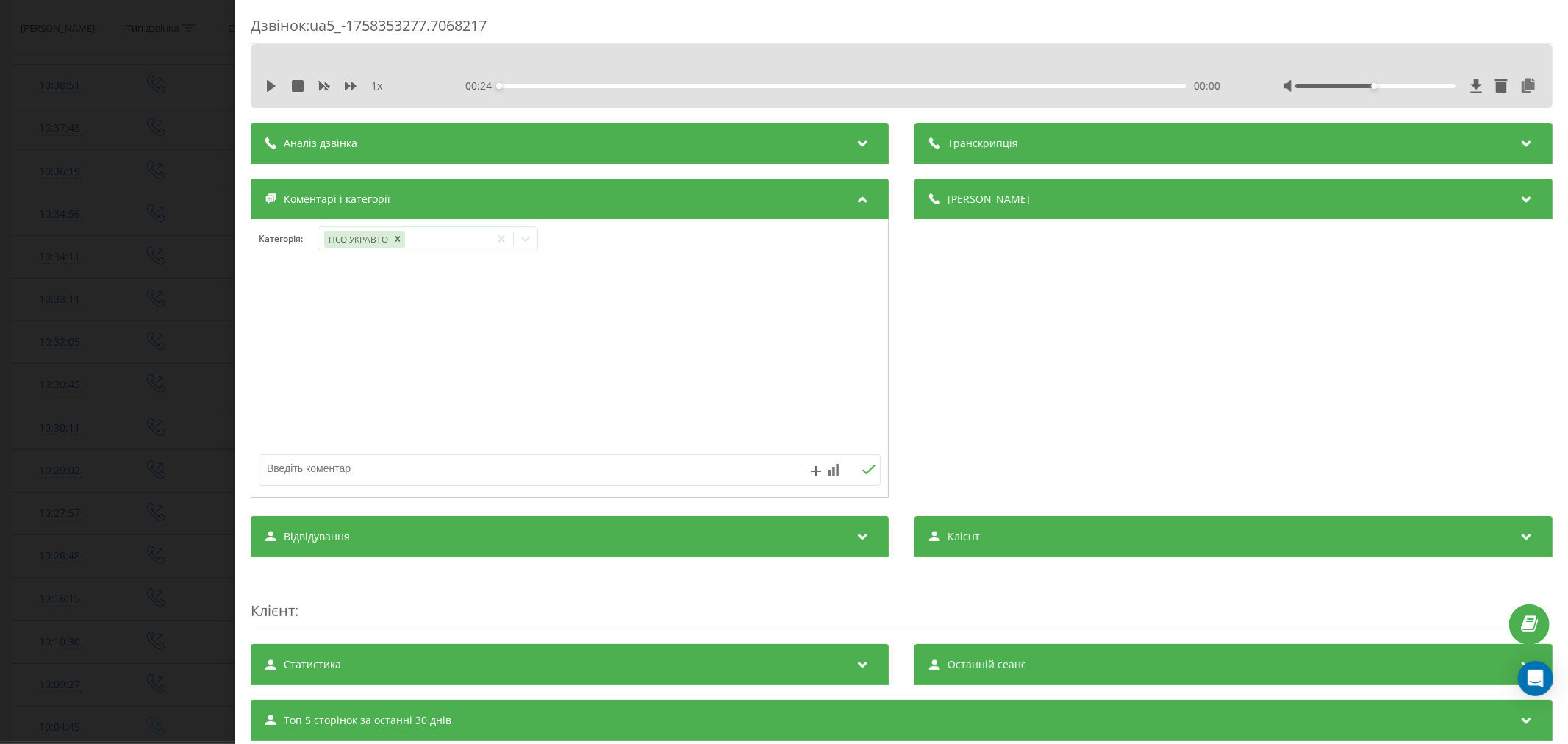
click at [130, 334] on div "Дзвінок : ua5_-1758353277.7068217 1 x - 00:24 00:00 00:00 Транскрипція Для AI-а…" at bounding box center [784, 372] width 1568 height 744
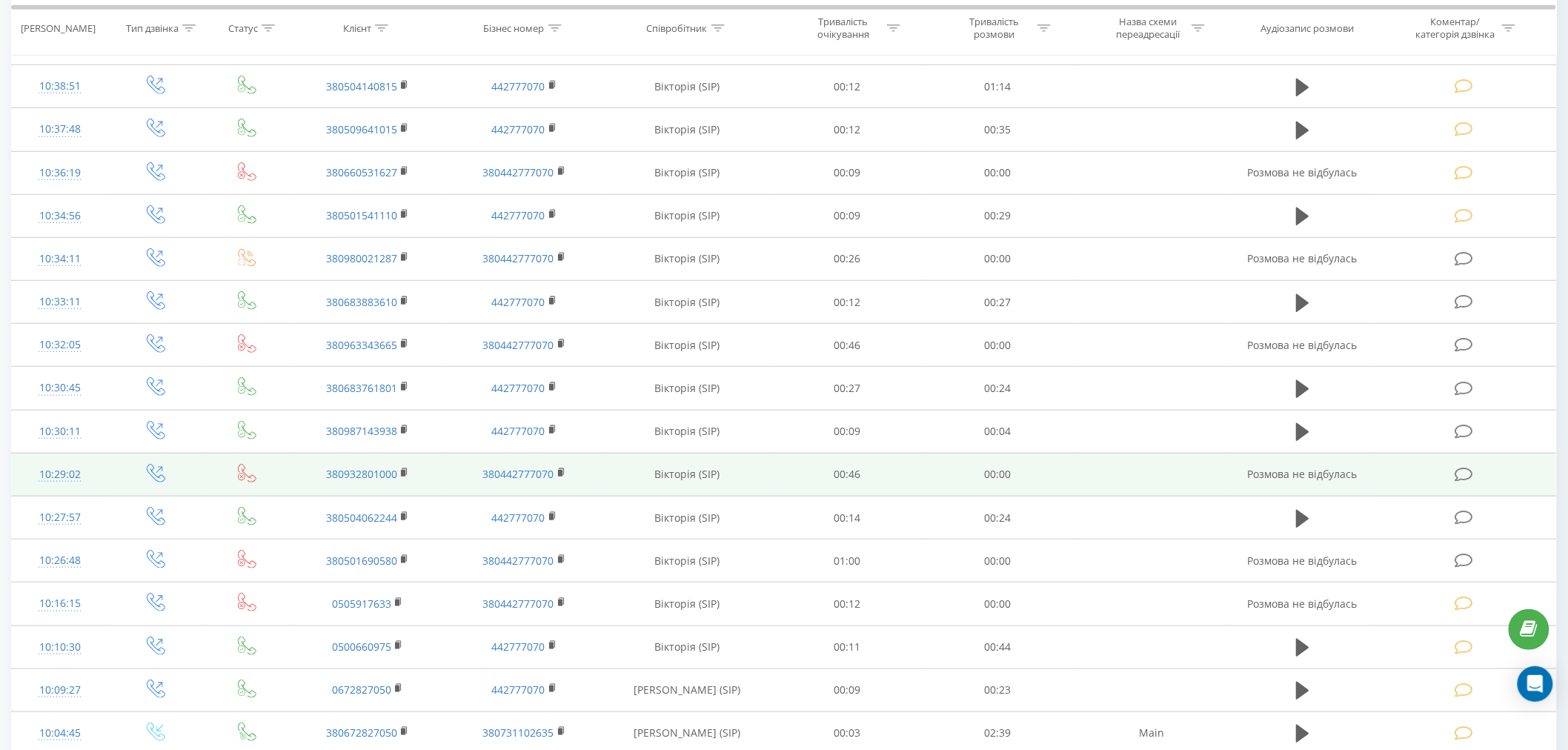
click at [1477, 472] on td at bounding box center [1466, 474] width 181 height 43
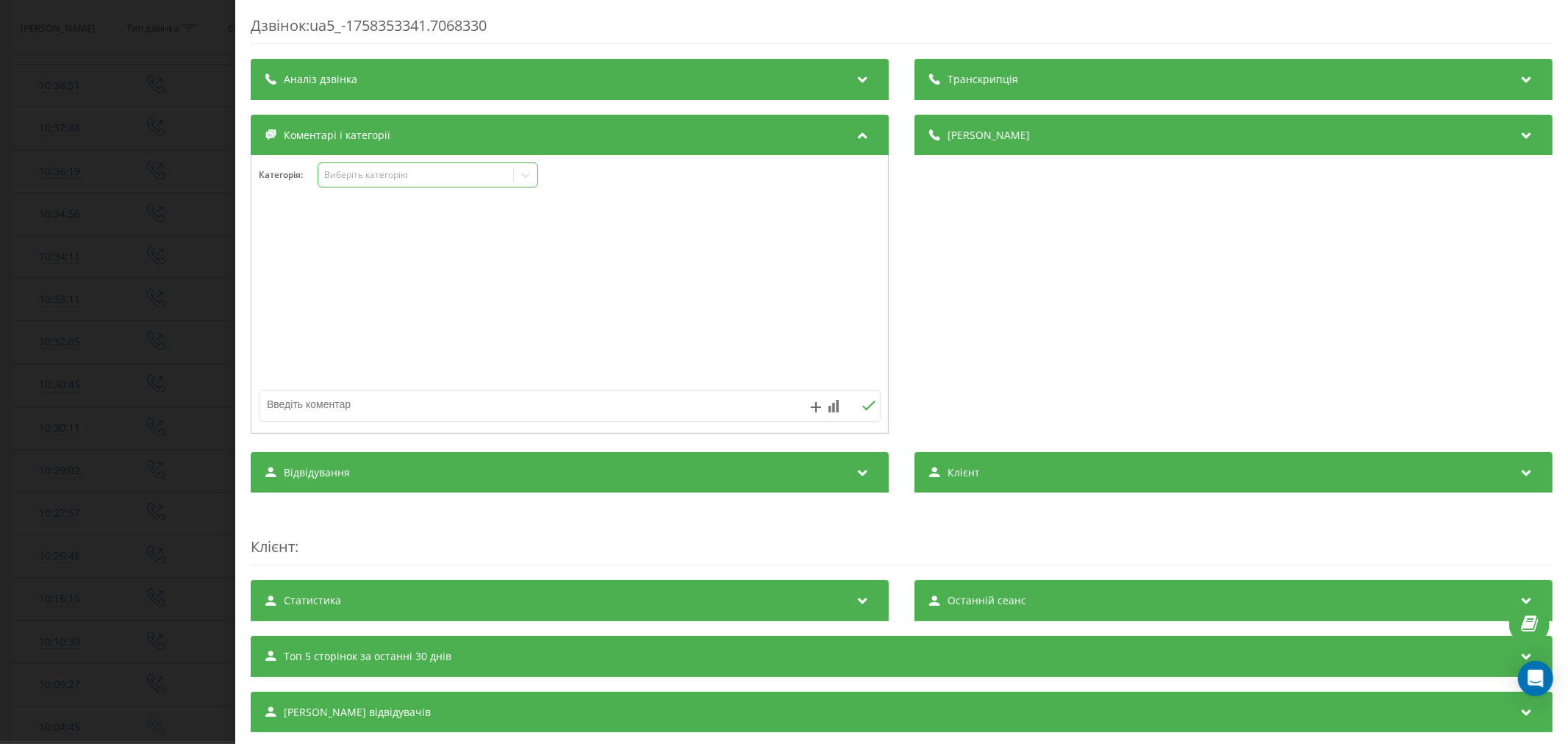
click at [415, 170] on div "Виберіть категорію" at bounding box center [416, 175] width 184 height 12
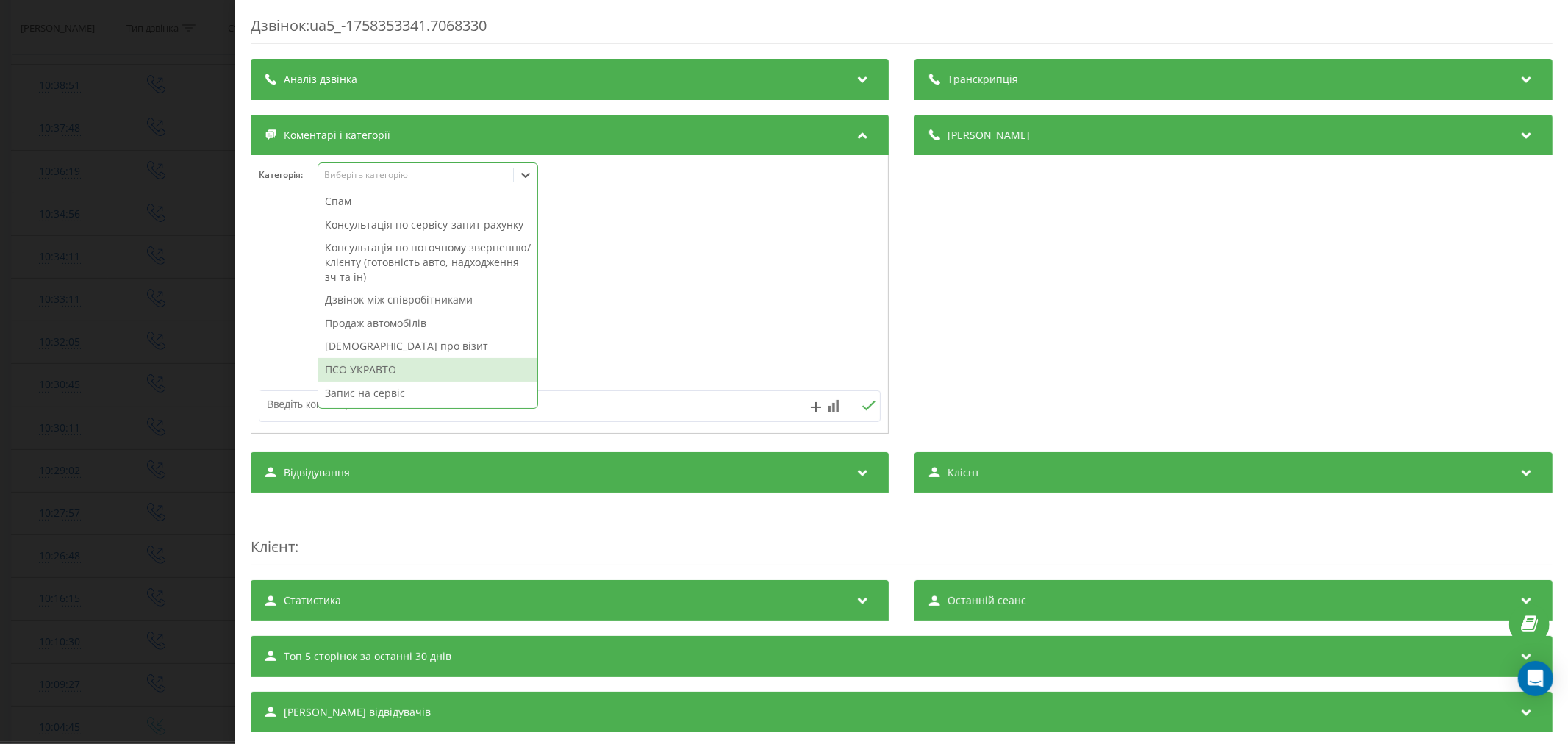
click at [408, 382] on div "ПСО УКРАВТО" at bounding box center [428, 370] width 219 height 23
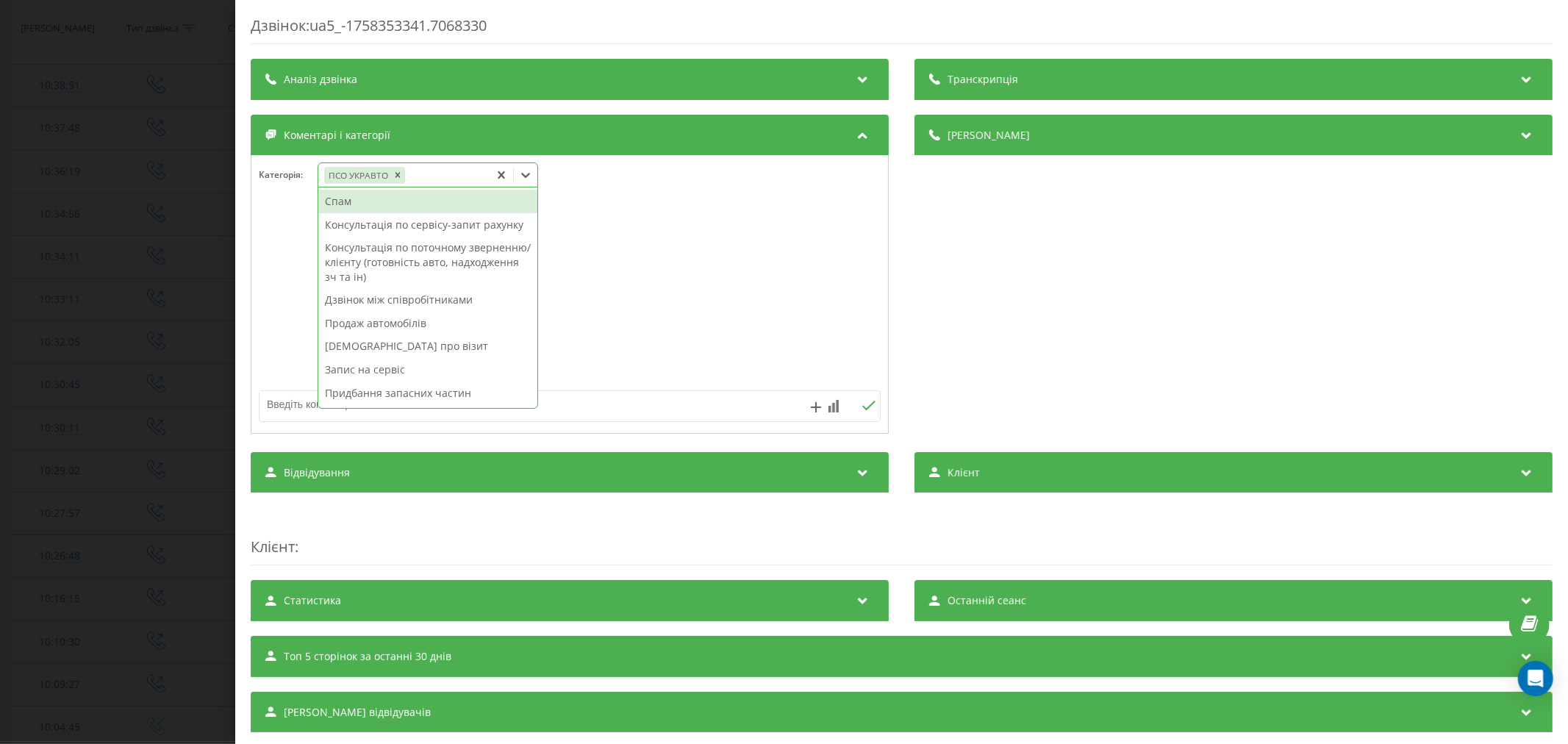
click at [121, 327] on div "Дзвінок : ua5_-1758353341.7068330 Транскрипція Для AI-аналізу майбутніх дзвінкі…" at bounding box center [784, 372] width 1568 height 744
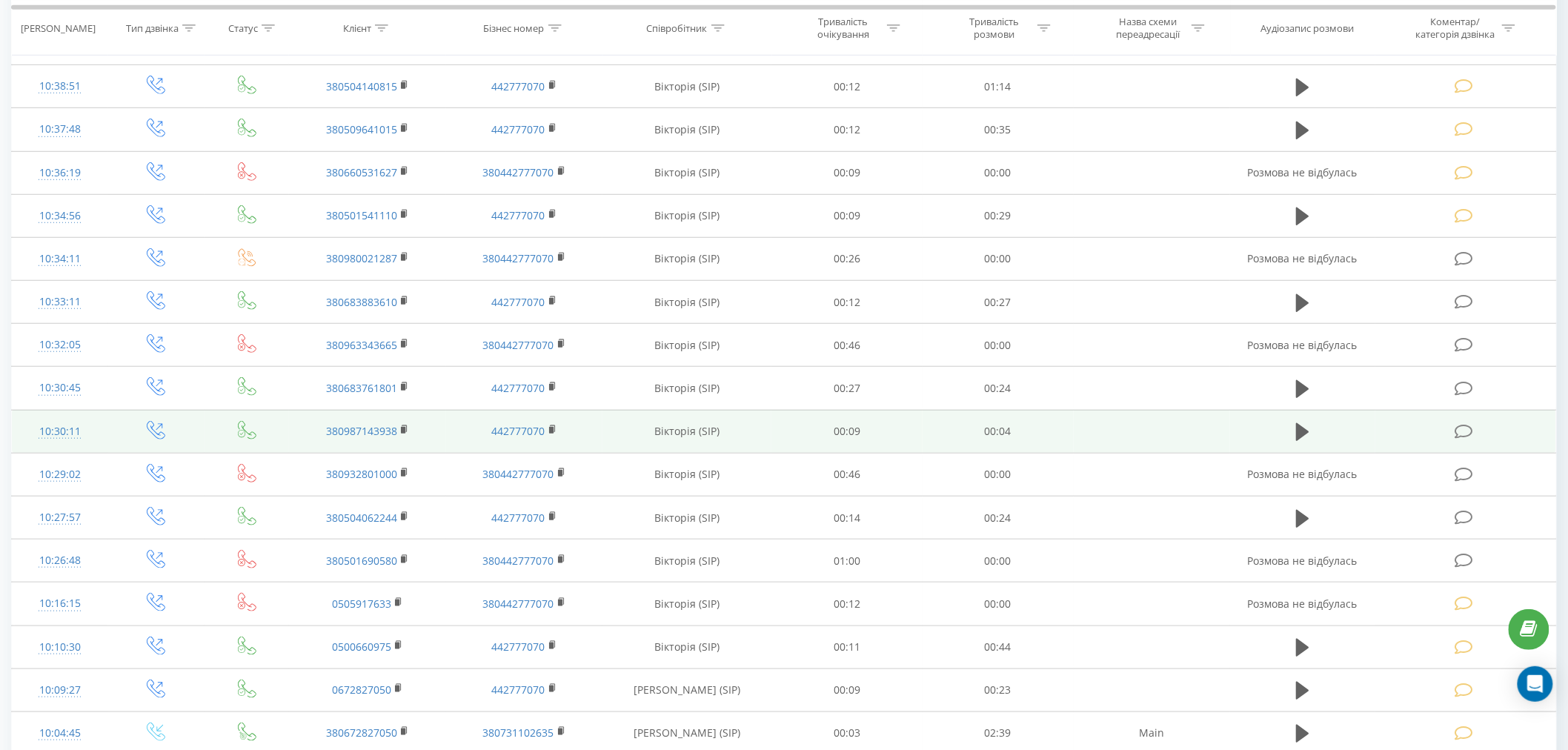
click at [1485, 438] on td at bounding box center [1466, 431] width 181 height 43
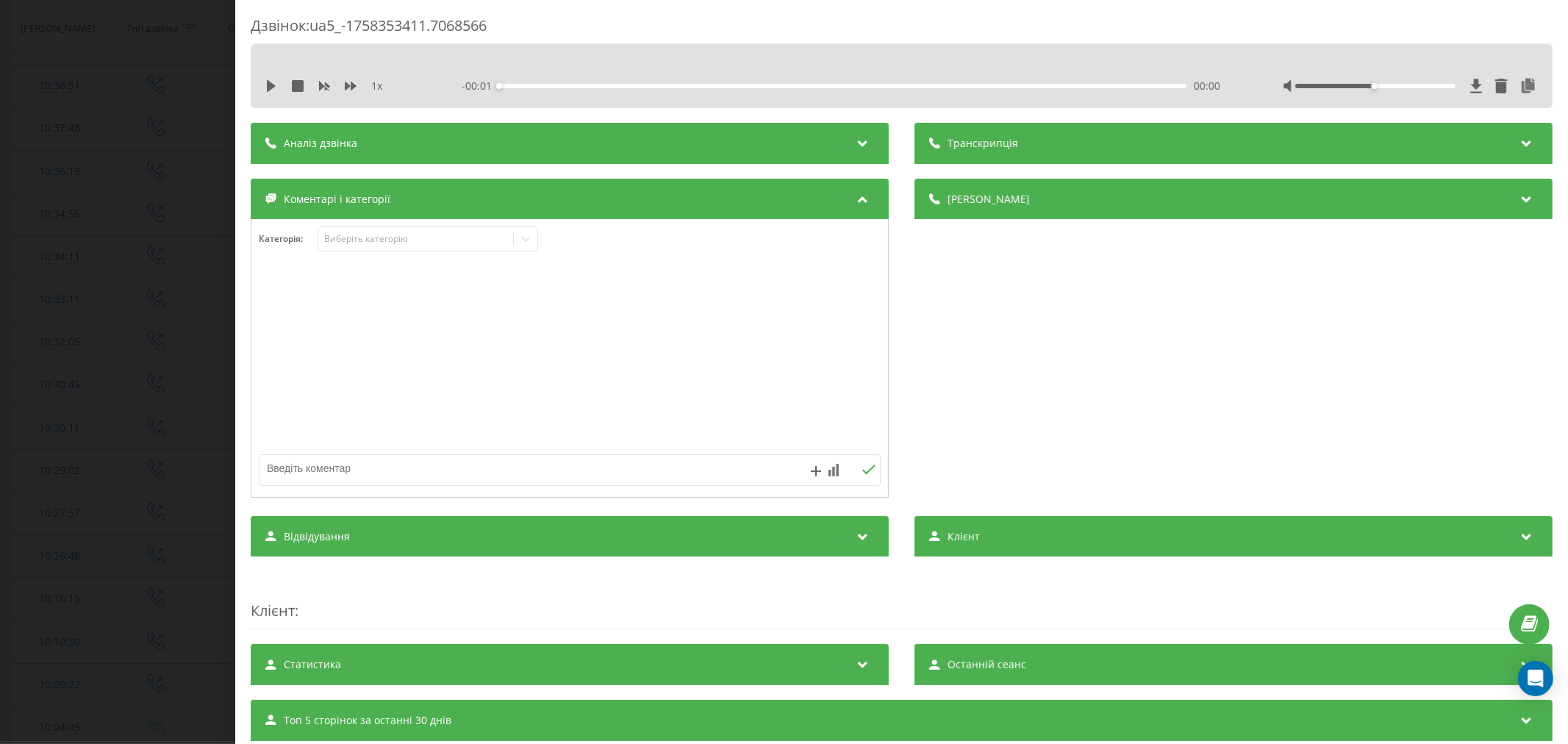
click at [408, 253] on div "Категорія : Виберіть категорію" at bounding box center [570, 249] width 637 height 44
click at [402, 245] on div "Виберіть категорію" at bounding box center [416, 239] width 184 height 12
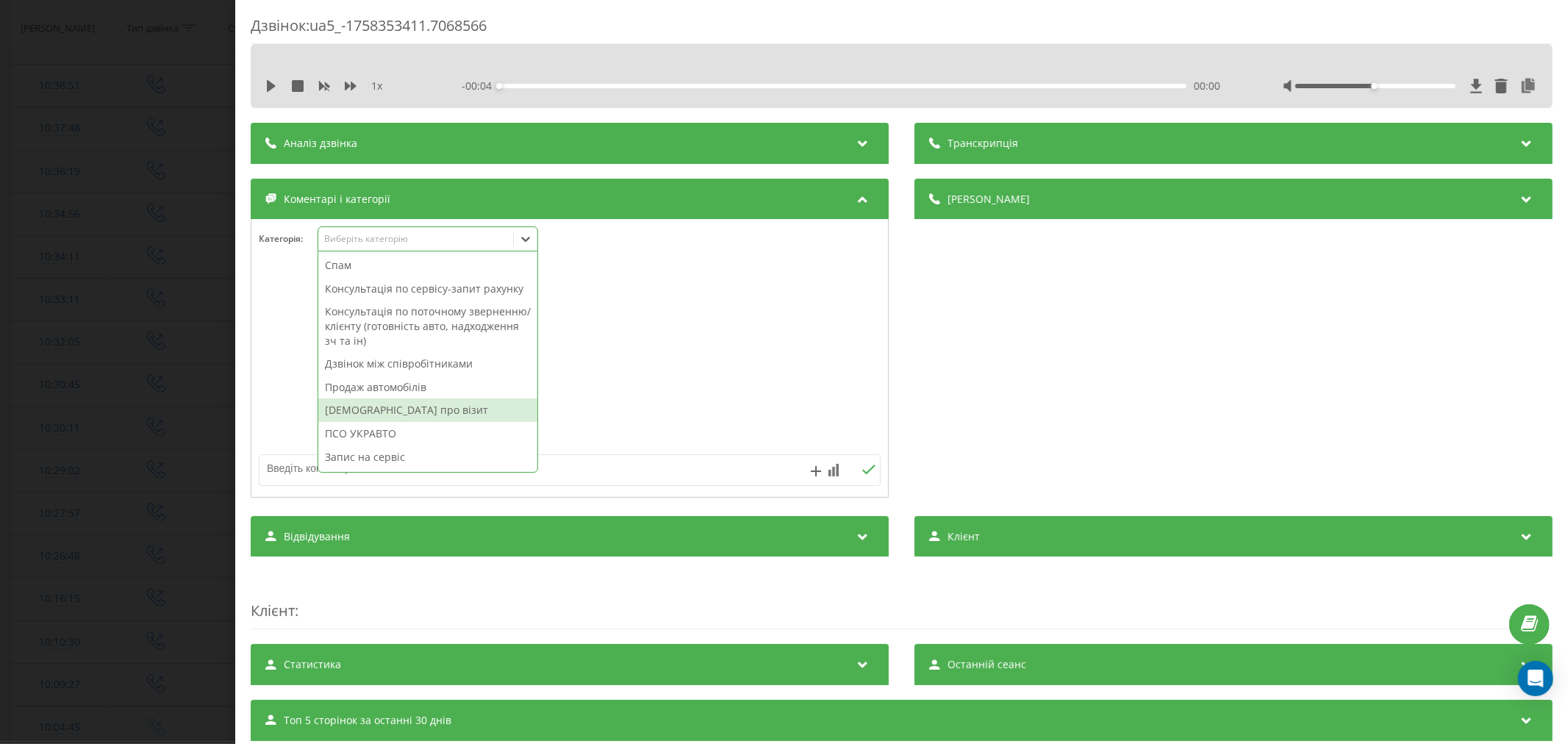
click at [417, 445] on div "ПСО УКРАВТО" at bounding box center [428, 434] width 219 height 23
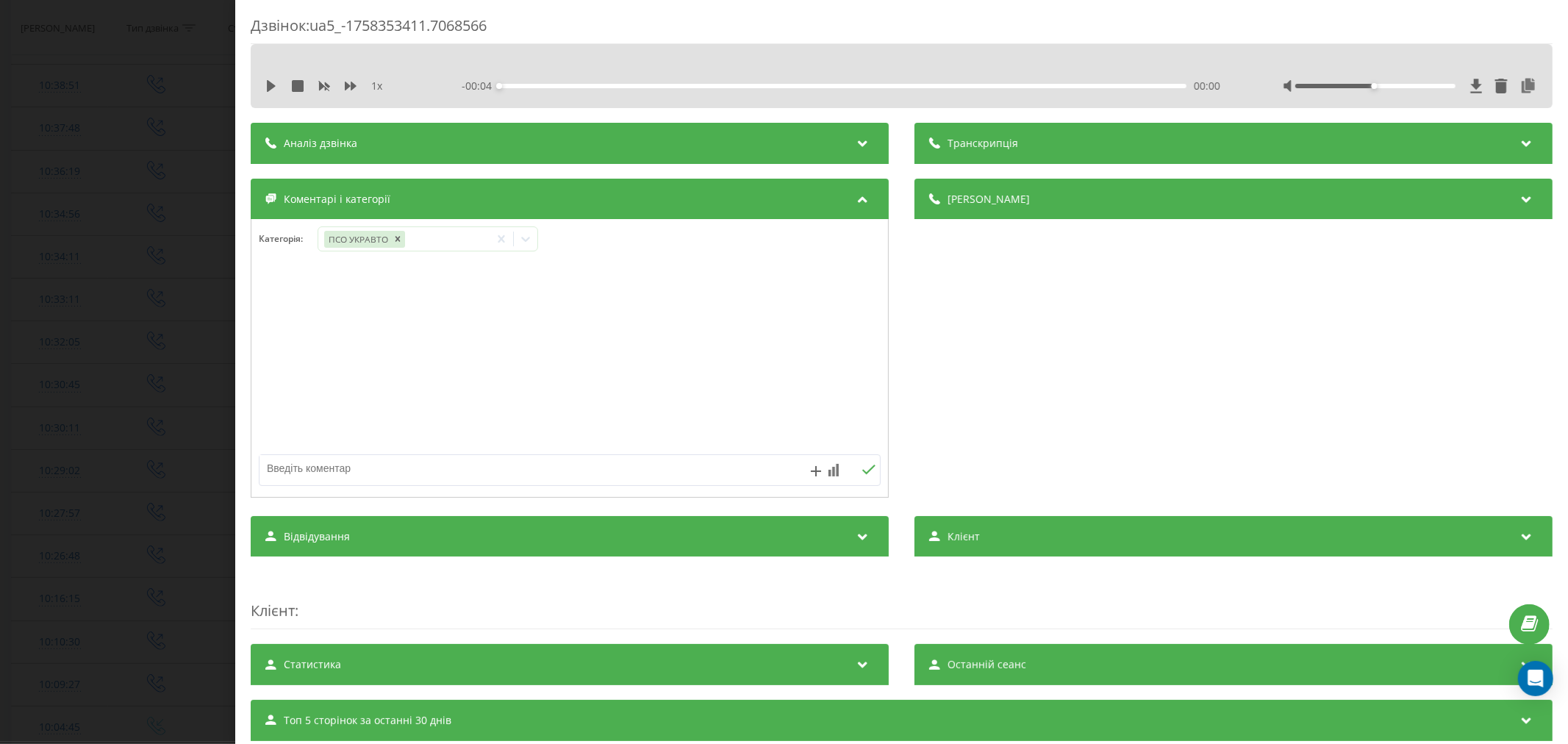
click at [115, 306] on div "Дзвінок : ua5_-1758353411.7068566 1 x - 00:04 00:00 00:00 Транскрипція Для AI-а…" at bounding box center [784, 372] width 1568 height 744
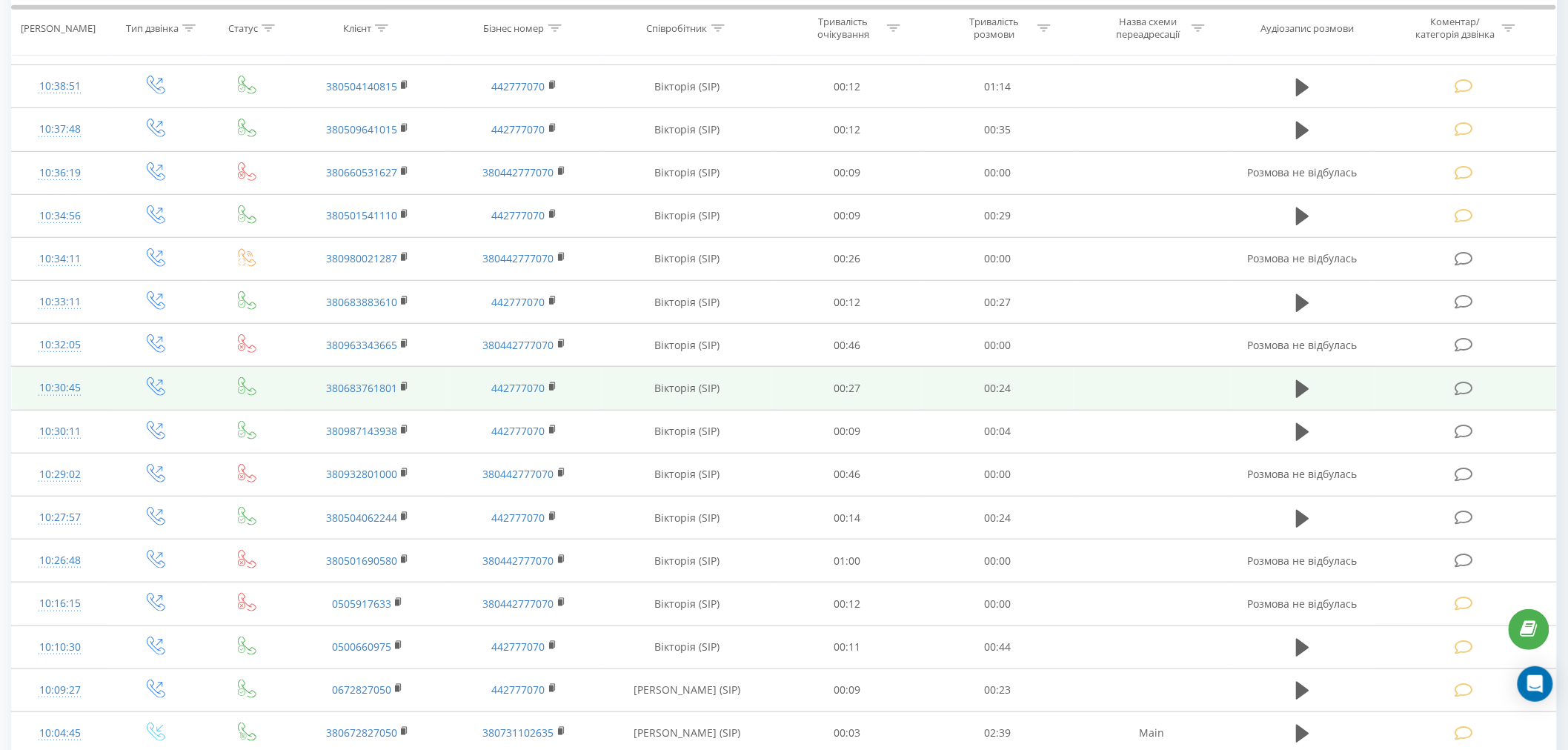
click at [1485, 394] on td at bounding box center [1466, 388] width 181 height 43
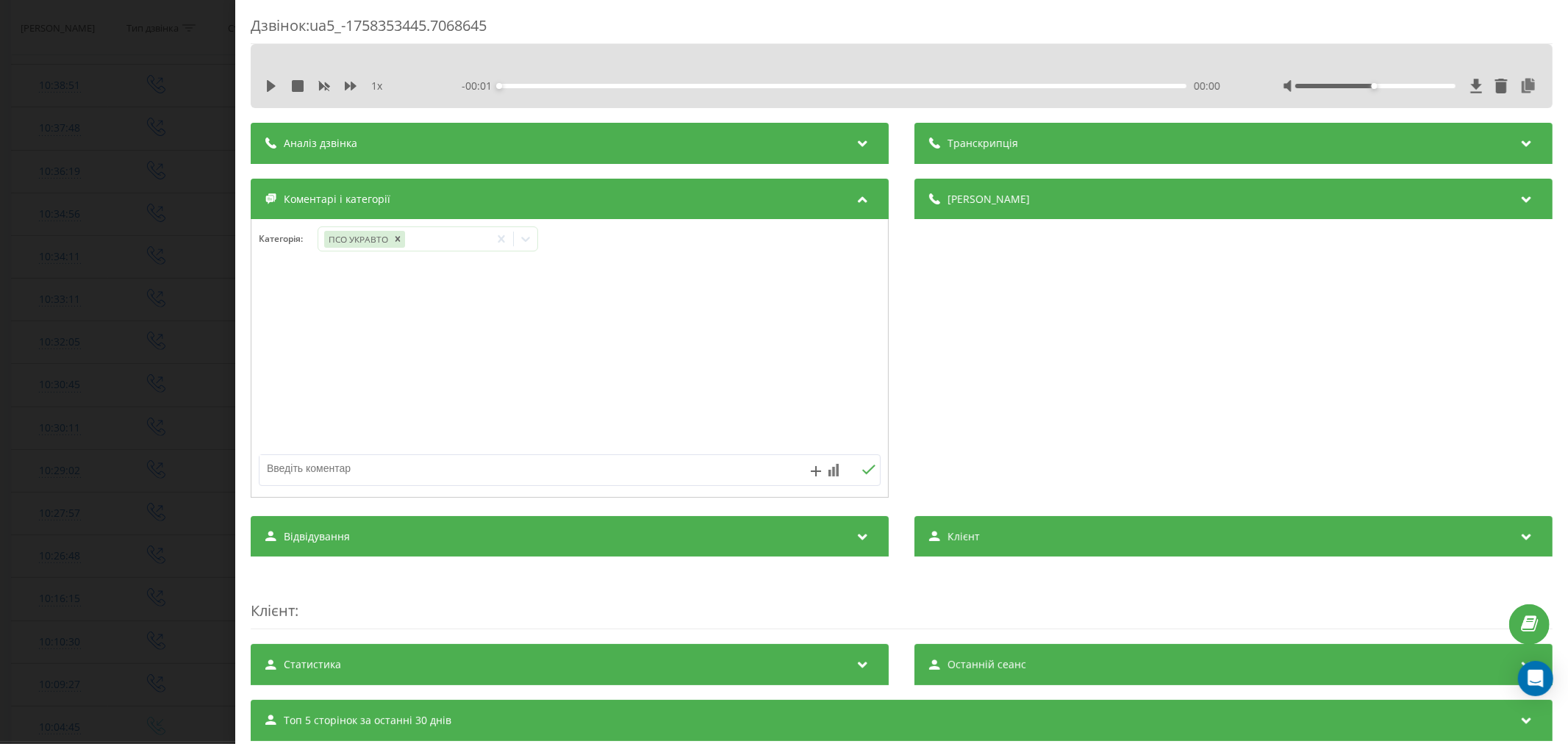
click at [17, 186] on div "Дзвінок : ua5_-1758353445.7068645 1 x - 00:01 00:00 00:00 Транскрипція Для AI-а…" at bounding box center [784, 372] width 1568 height 744
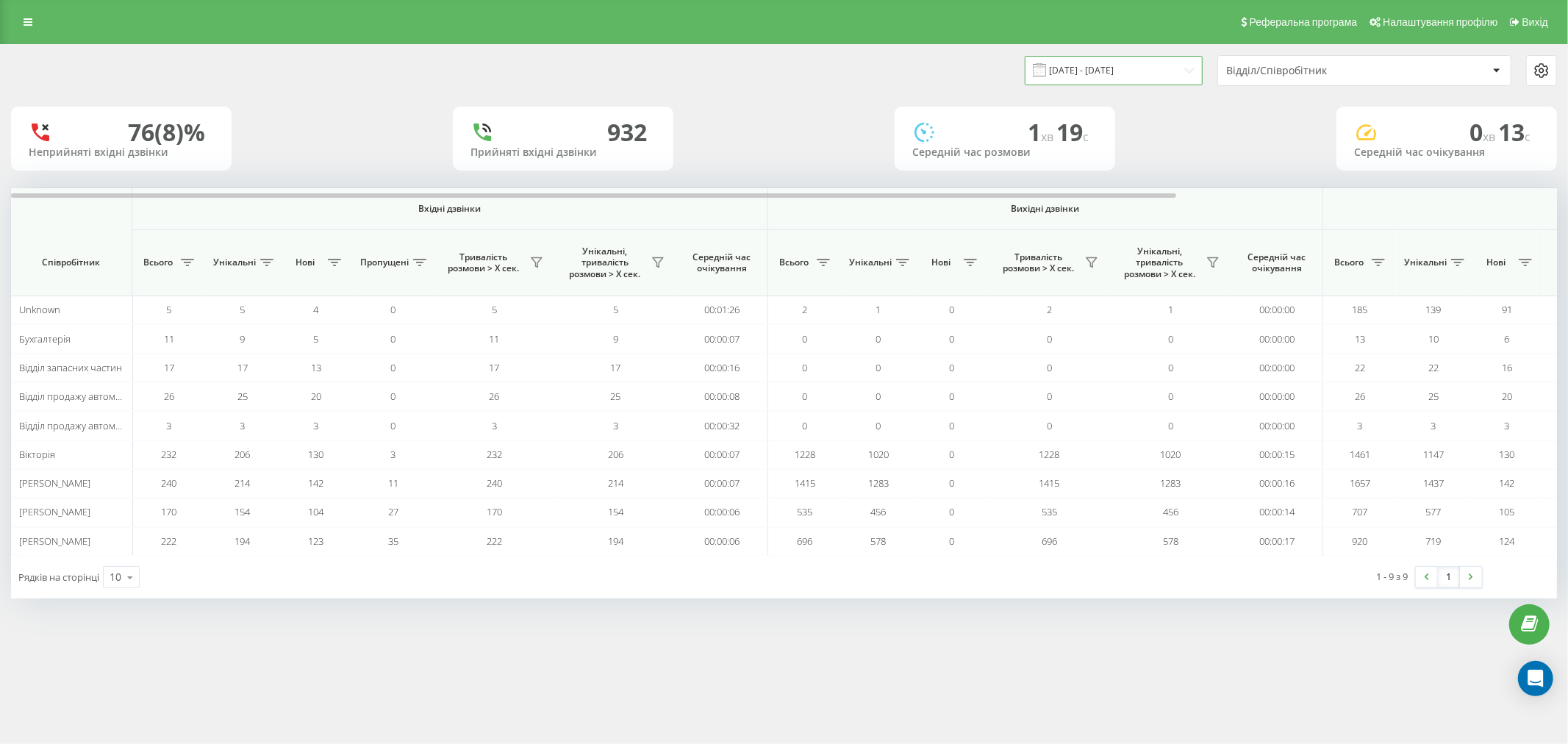
click at [1115, 72] on input "[DATE] - [DATE]" at bounding box center [1113, 70] width 178 height 29
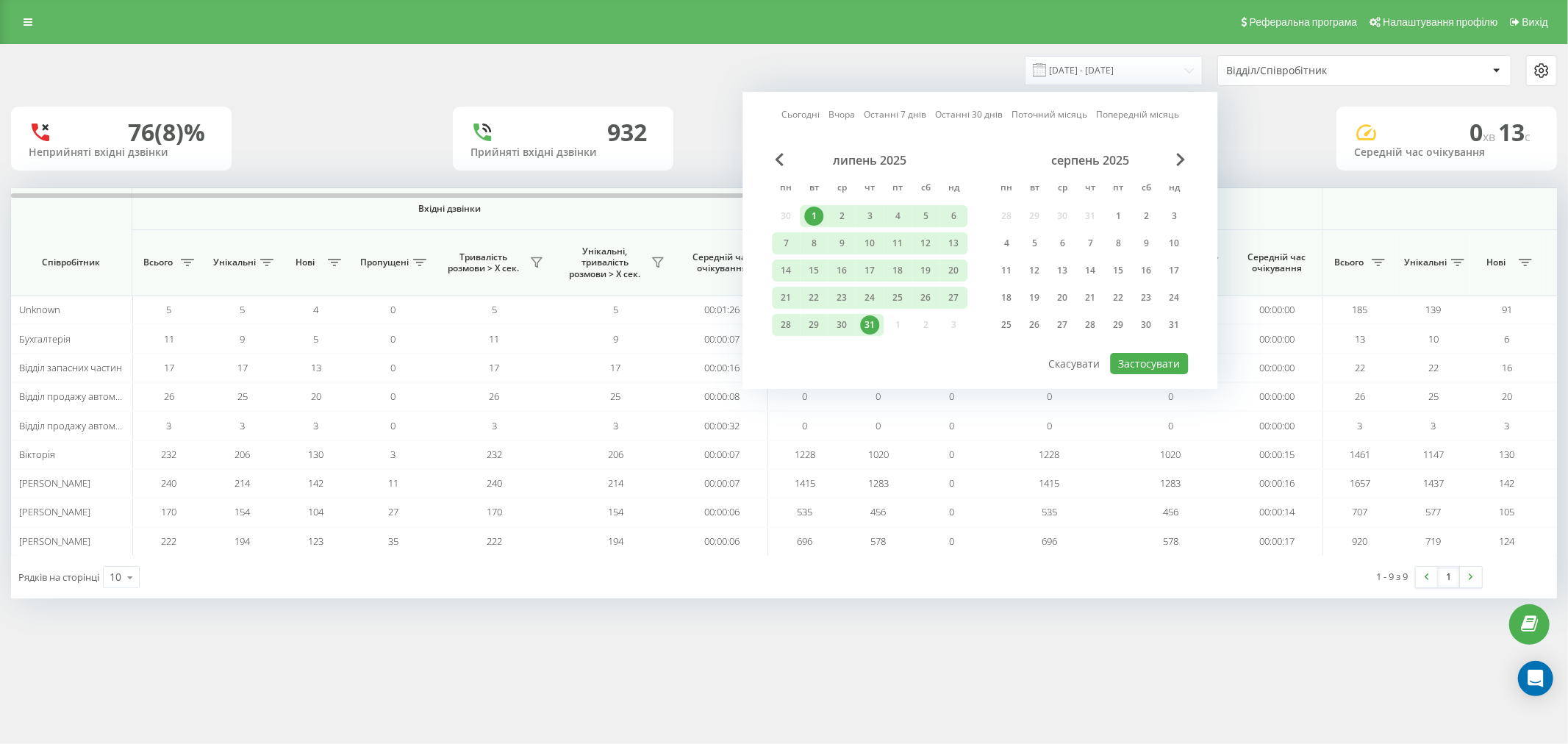
click at [1189, 158] on div "Сьогодні Вчора Останні 7 днів Останні 30 днів Поточний місяць Попередній місяць…" at bounding box center [979, 240] width 475 height 297
click at [1183, 154] on span "Next Month" at bounding box center [1180, 160] width 9 height 14
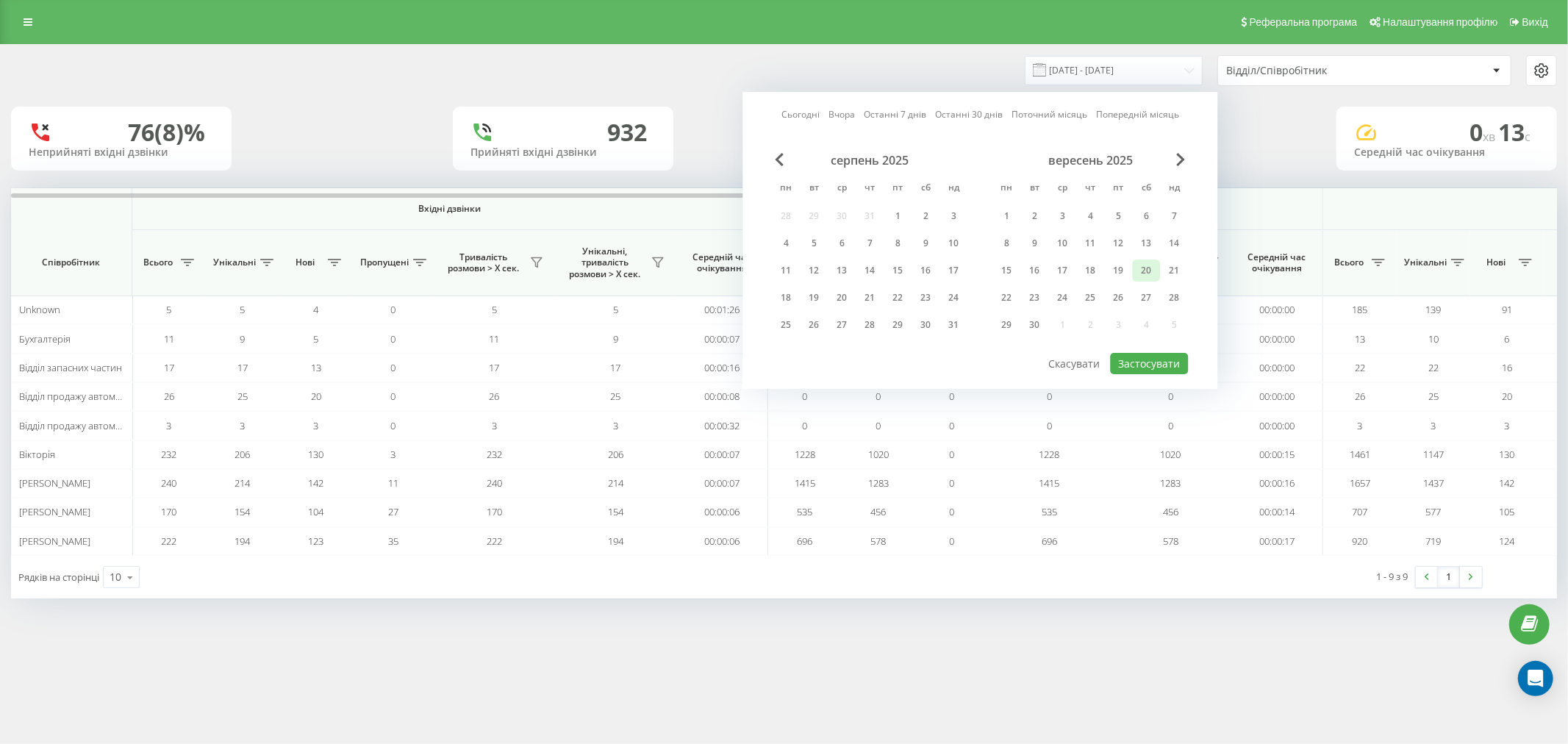
click at [1140, 273] on div "20" at bounding box center [1146, 270] width 19 height 19
click at [1149, 359] on button "Застосувати" at bounding box center [1149, 364] width 78 height 21
type input "[DATE] - [DATE]"
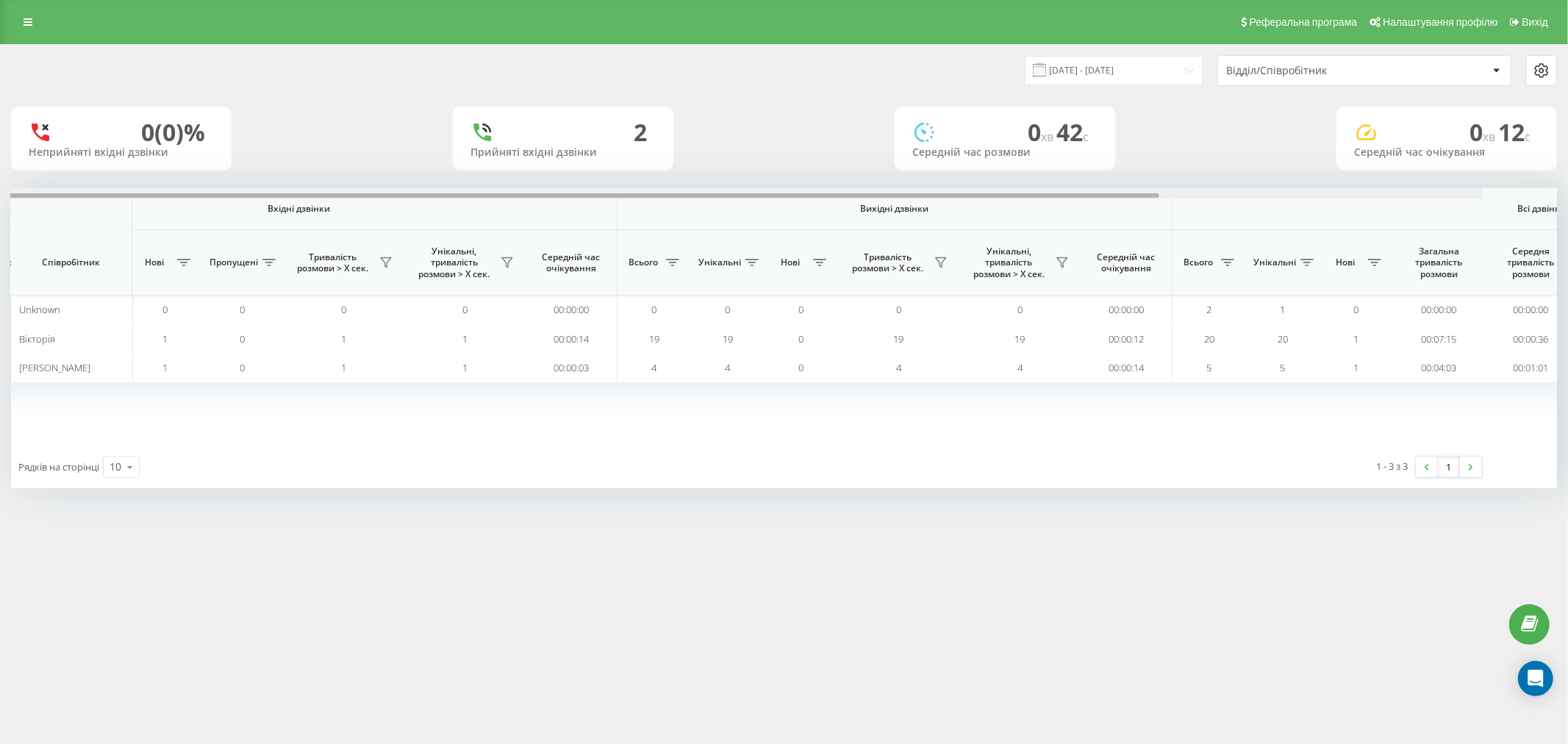
scroll to position [0, 385]
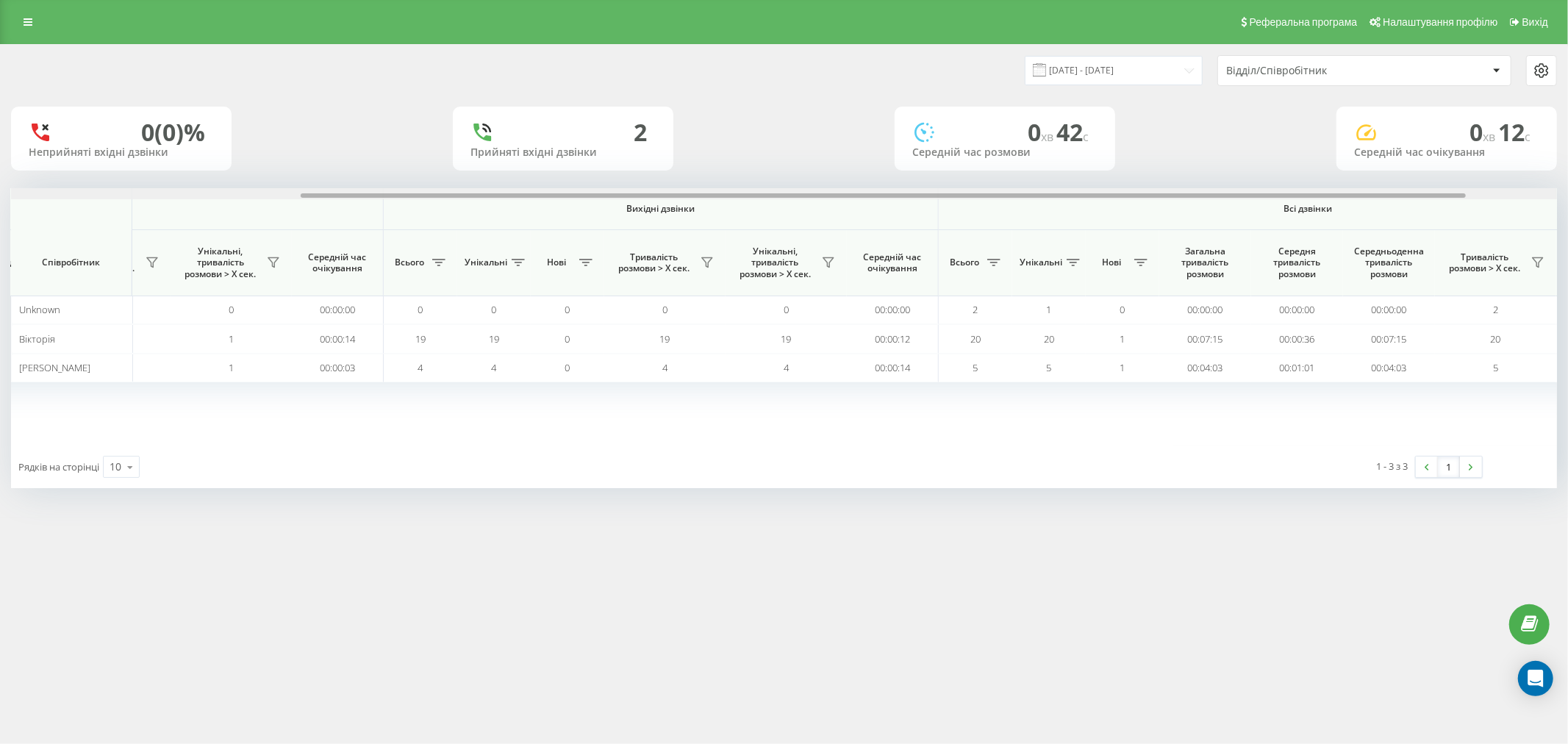
drag, startPoint x: 991, startPoint y: 197, endPoint x: 1281, endPoint y: 215, distance: 290.6
click at [1281, 215] on div "Вхідні дзвінки Вихідні дзвінки Всі дзвінки Співробітник Всього Унікальні Нові П…" at bounding box center [784, 317] width 1546 height 258
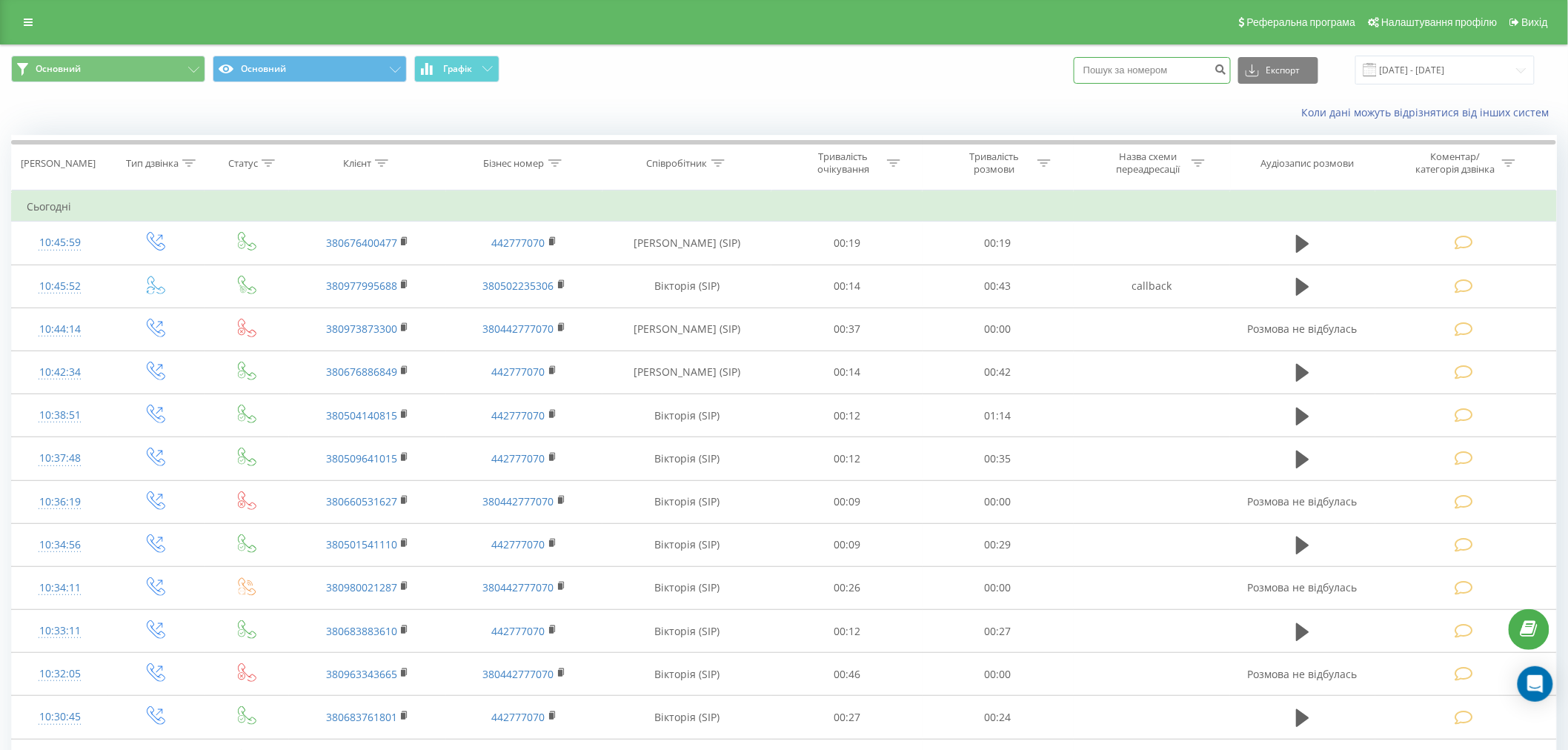
click at [1090, 58] on input at bounding box center [1152, 70] width 157 height 27
paste input "0669291520"
type input "0669291520"
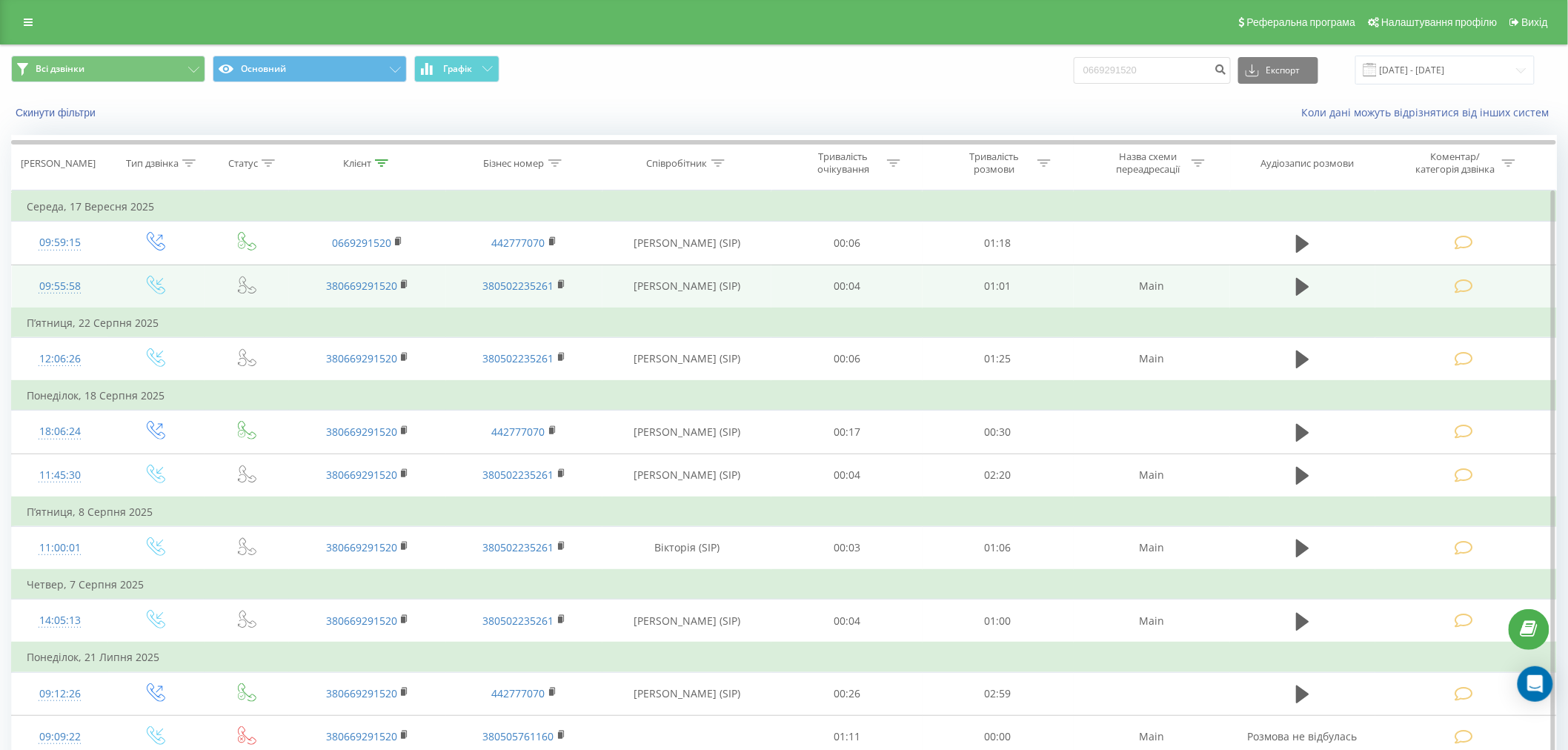
click at [1472, 295] on td at bounding box center [1466, 287] width 181 height 44
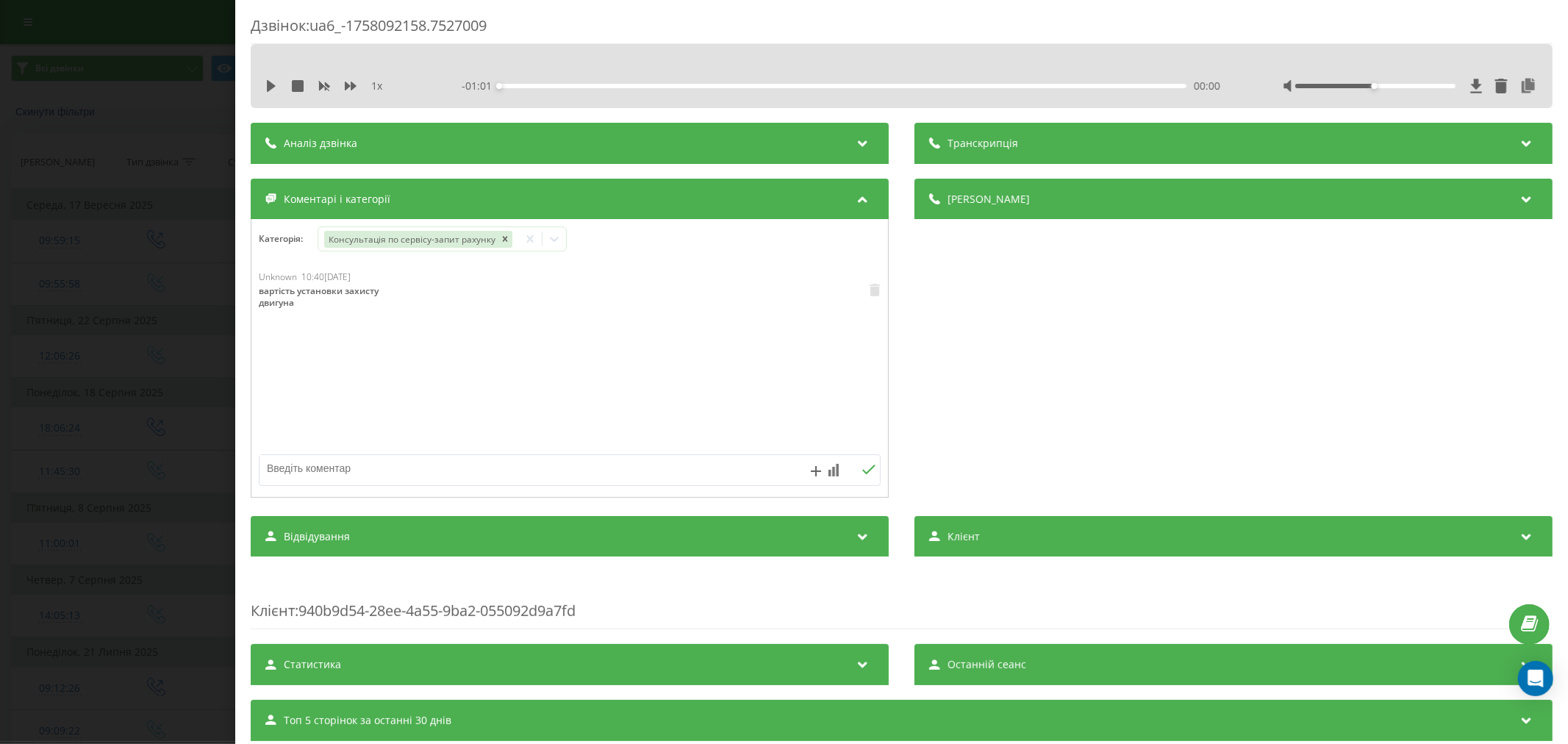
click at [207, 312] on div "Дзвінок : ua6_-1758092158.7527009 1 x - 01:01 00:00 00:00 Транскрипція Для AI-а…" at bounding box center [784, 372] width 1568 height 744
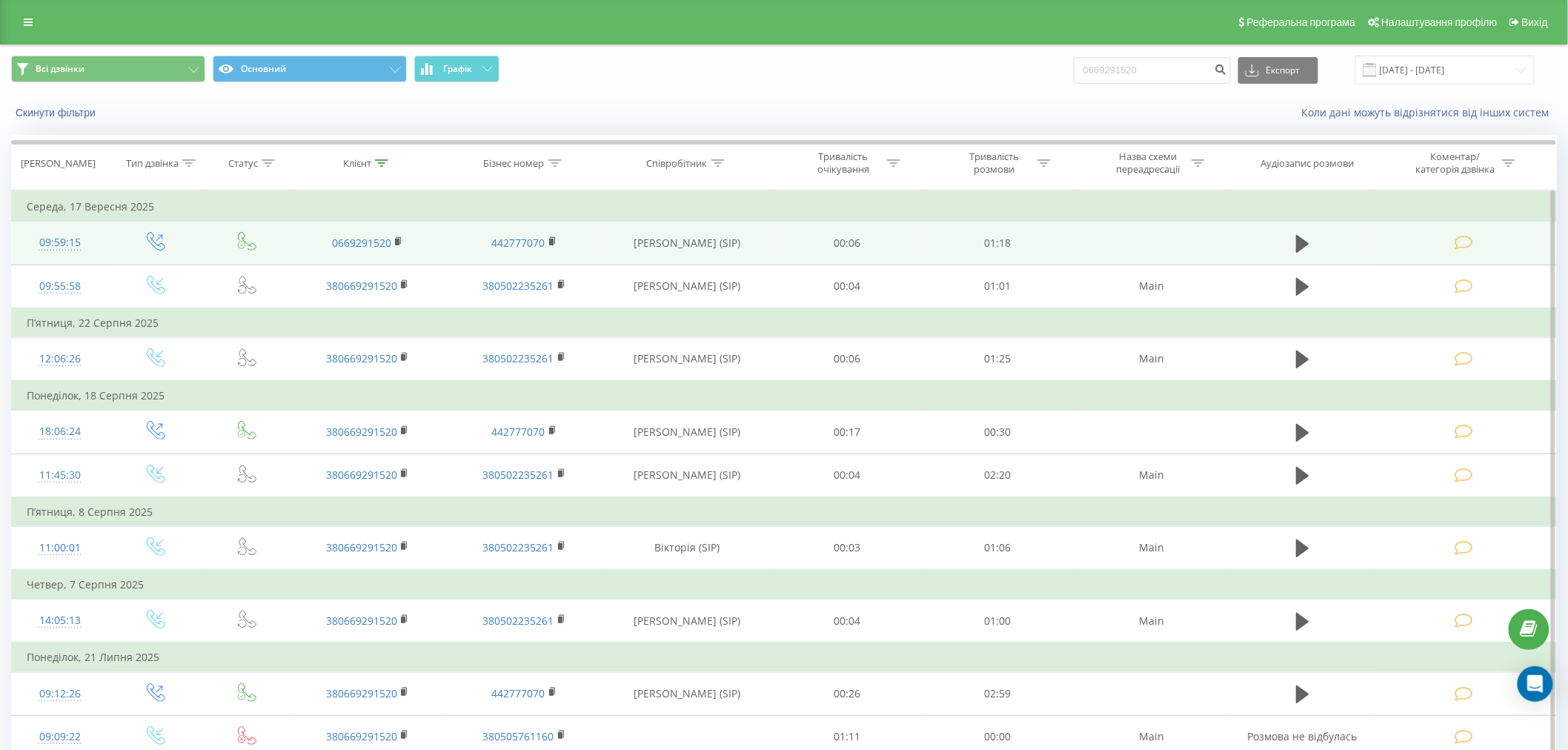
click at [1459, 241] on icon at bounding box center [1464, 243] width 18 height 16
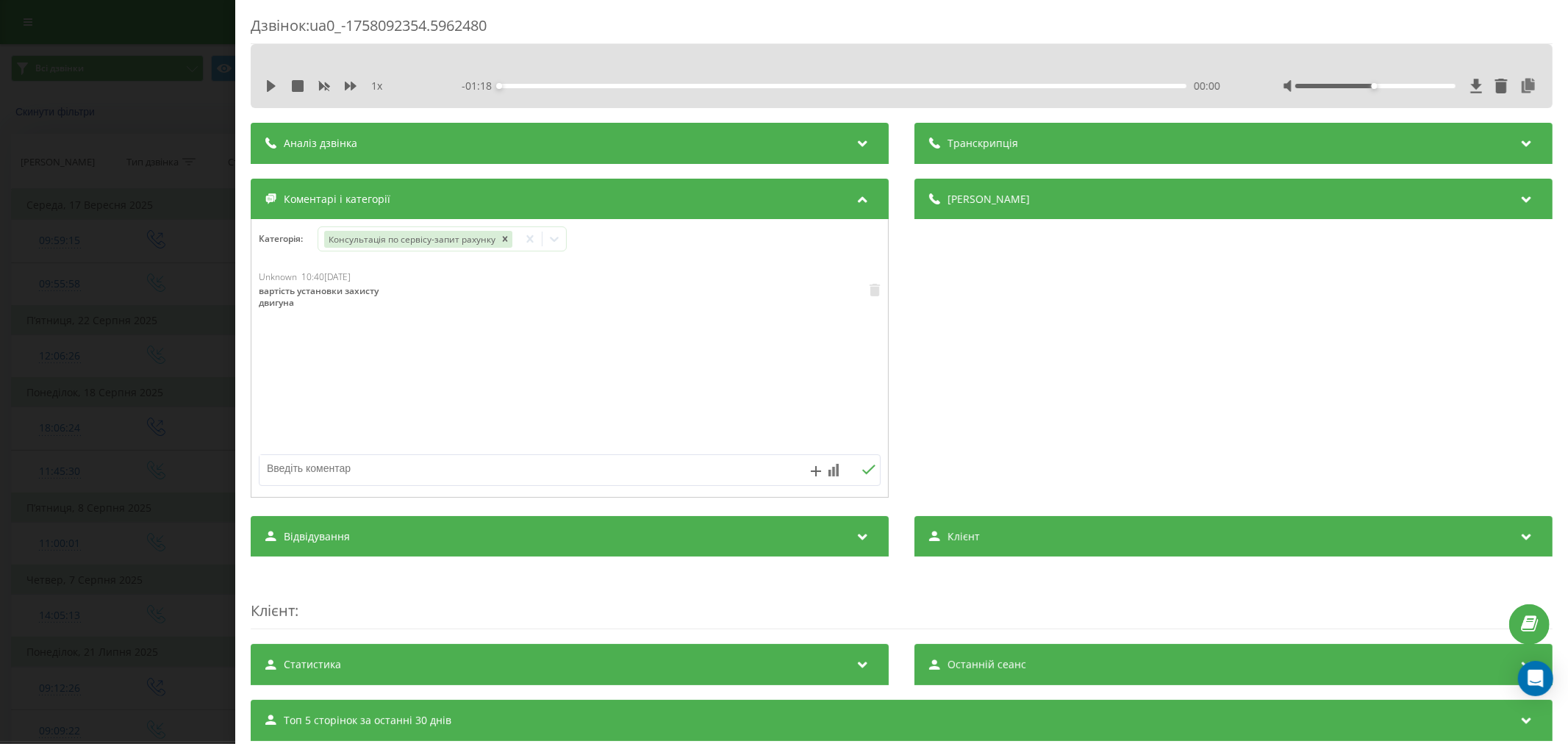
click at [182, 354] on div "Дзвінок : ua0_-1758092354.5962480 1 x - 01:18 00:00 00:00 Транскрипція Для AI-а…" at bounding box center [784, 372] width 1568 height 744
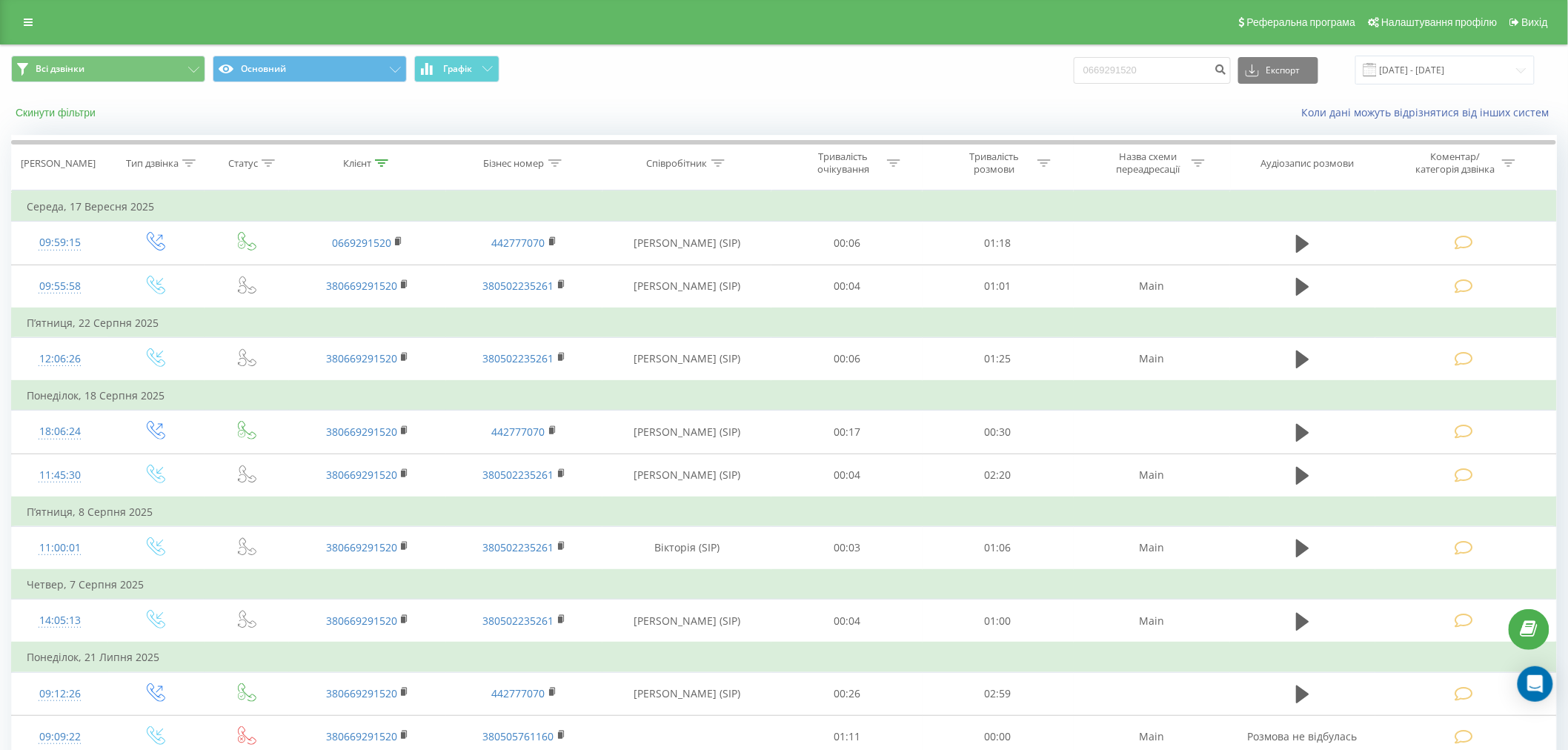
click at [77, 115] on button "Скинути фільтри" at bounding box center [57, 113] width 92 height 14
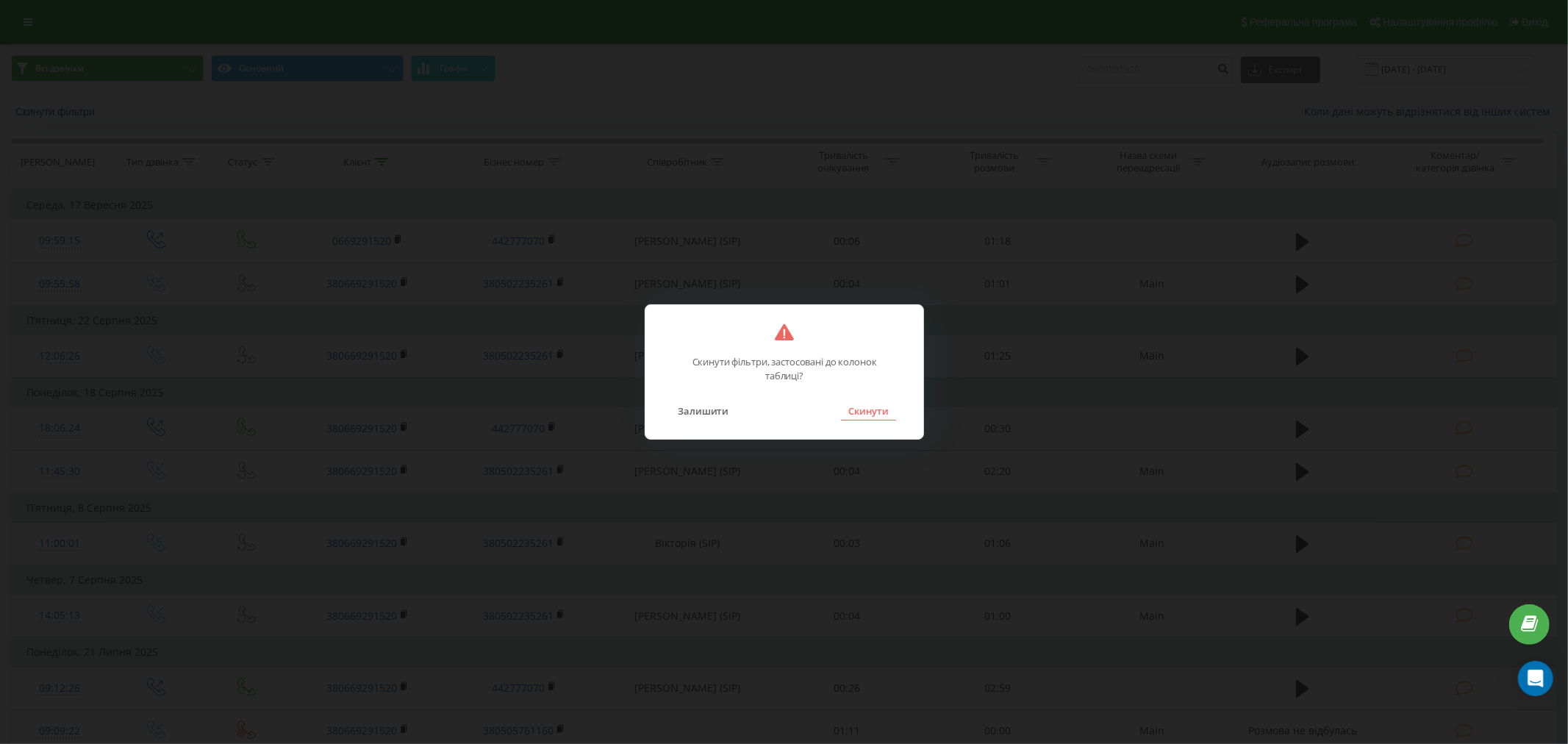
click at [871, 405] on button "Скинути" at bounding box center [868, 410] width 55 height 19
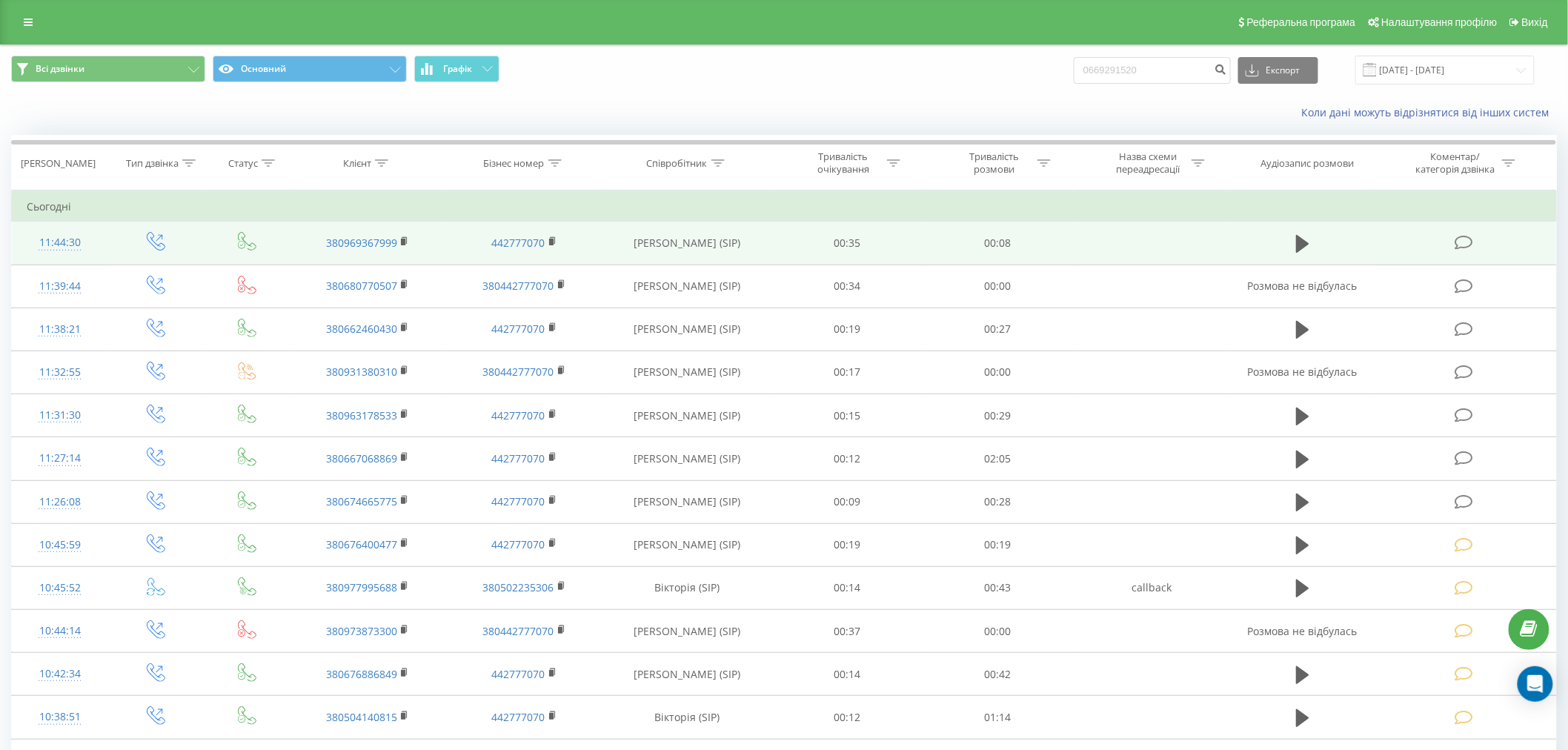
click at [1454, 241] on td at bounding box center [1466, 243] width 181 height 43
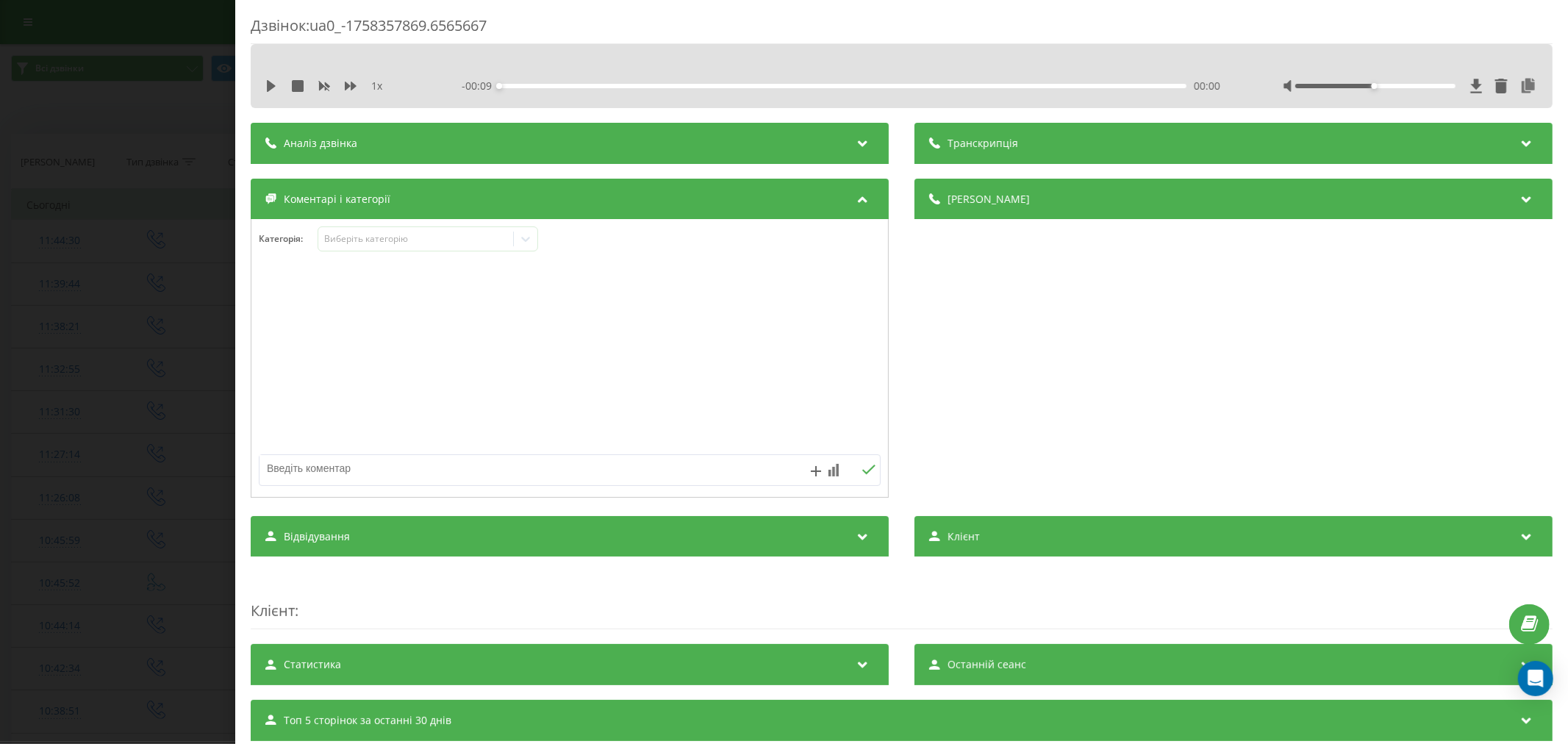
click at [357, 225] on div "Категорія : Виберіть категорію" at bounding box center [570, 358] width 638 height 279
click at [399, 233] on div "Виберіть категорію" at bounding box center [416, 239] width 184 height 12
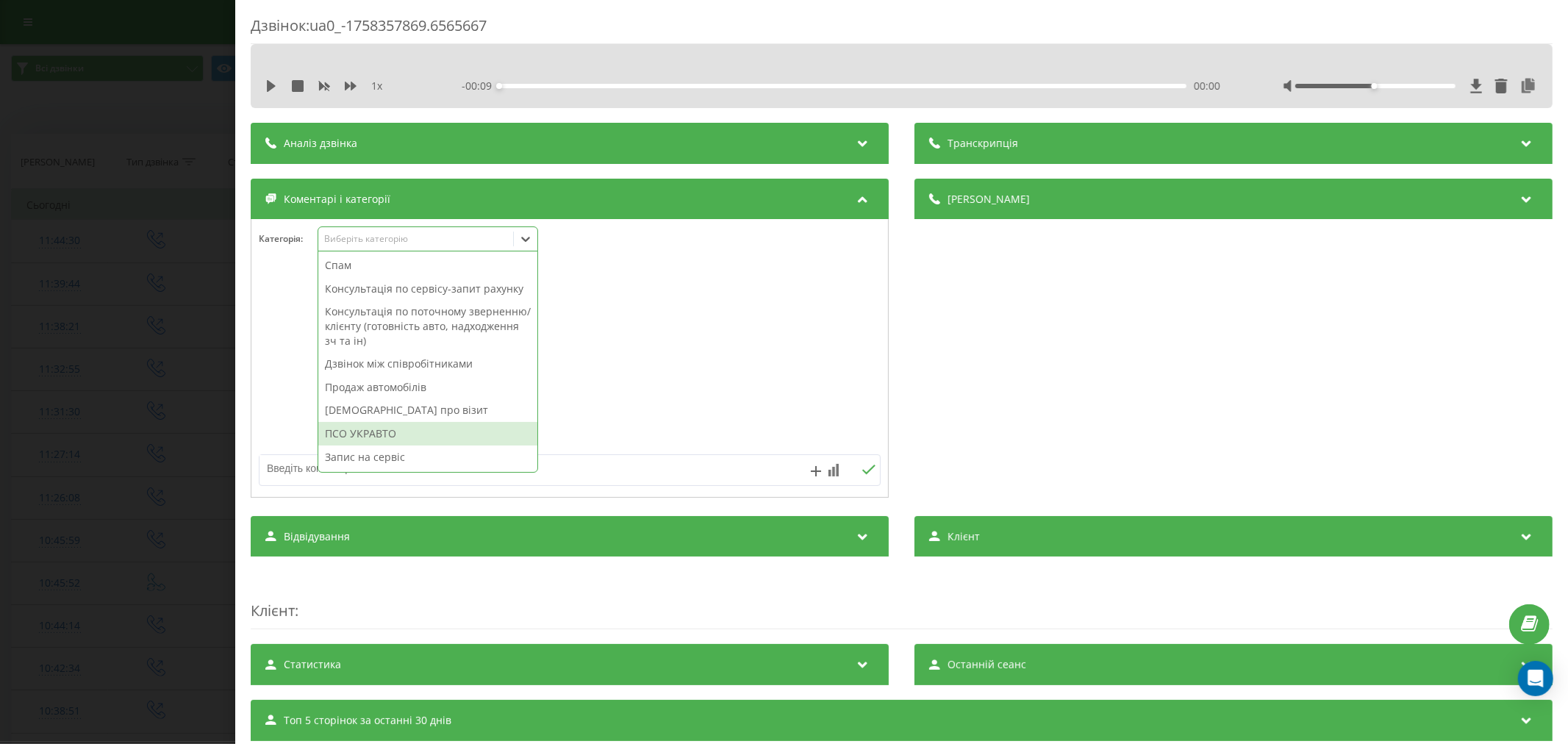
click at [381, 446] on div "ПСО УКРАВТО" at bounding box center [428, 434] width 219 height 23
click at [106, 332] on div "Дзвінок : ua0_-1758357869.6565667 1 x - 00:09 00:00 00:00 Транскрипція Для AI-а…" at bounding box center [784, 372] width 1568 height 744
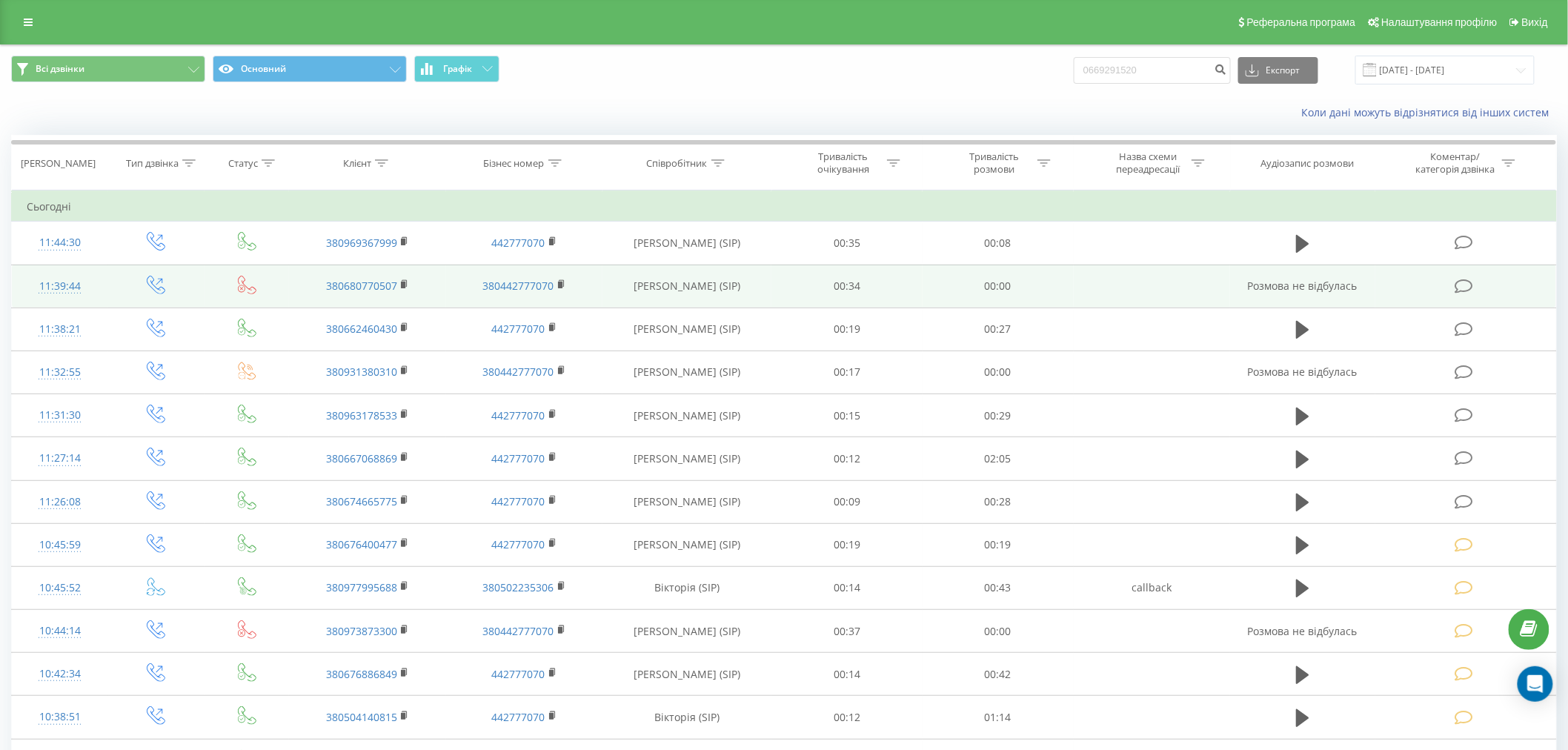
click at [1473, 301] on td at bounding box center [1466, 286] width 181 height 43
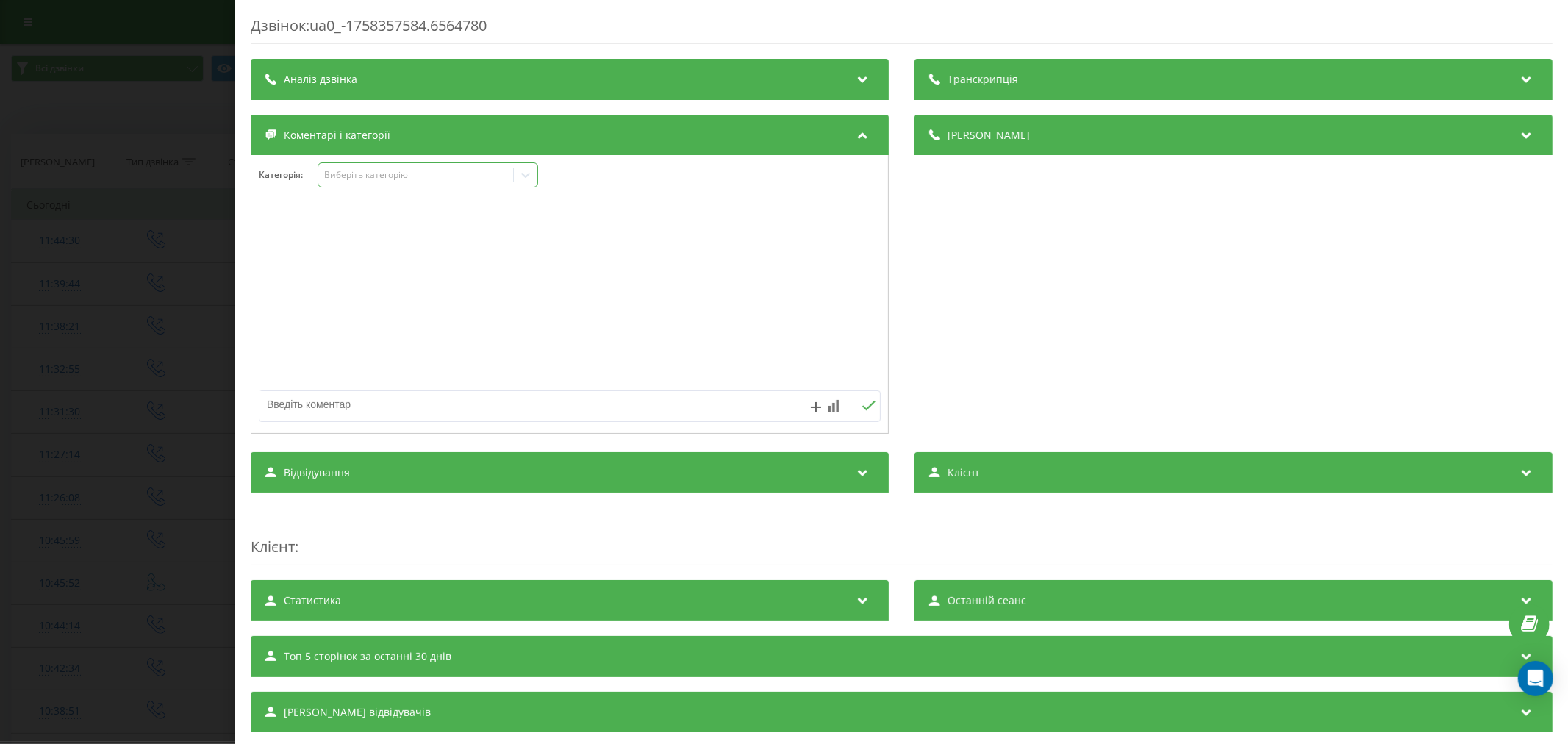
click at [427, 172] on div "Виберіть категорію" at bounding box center [416, 175] width 184 height 12
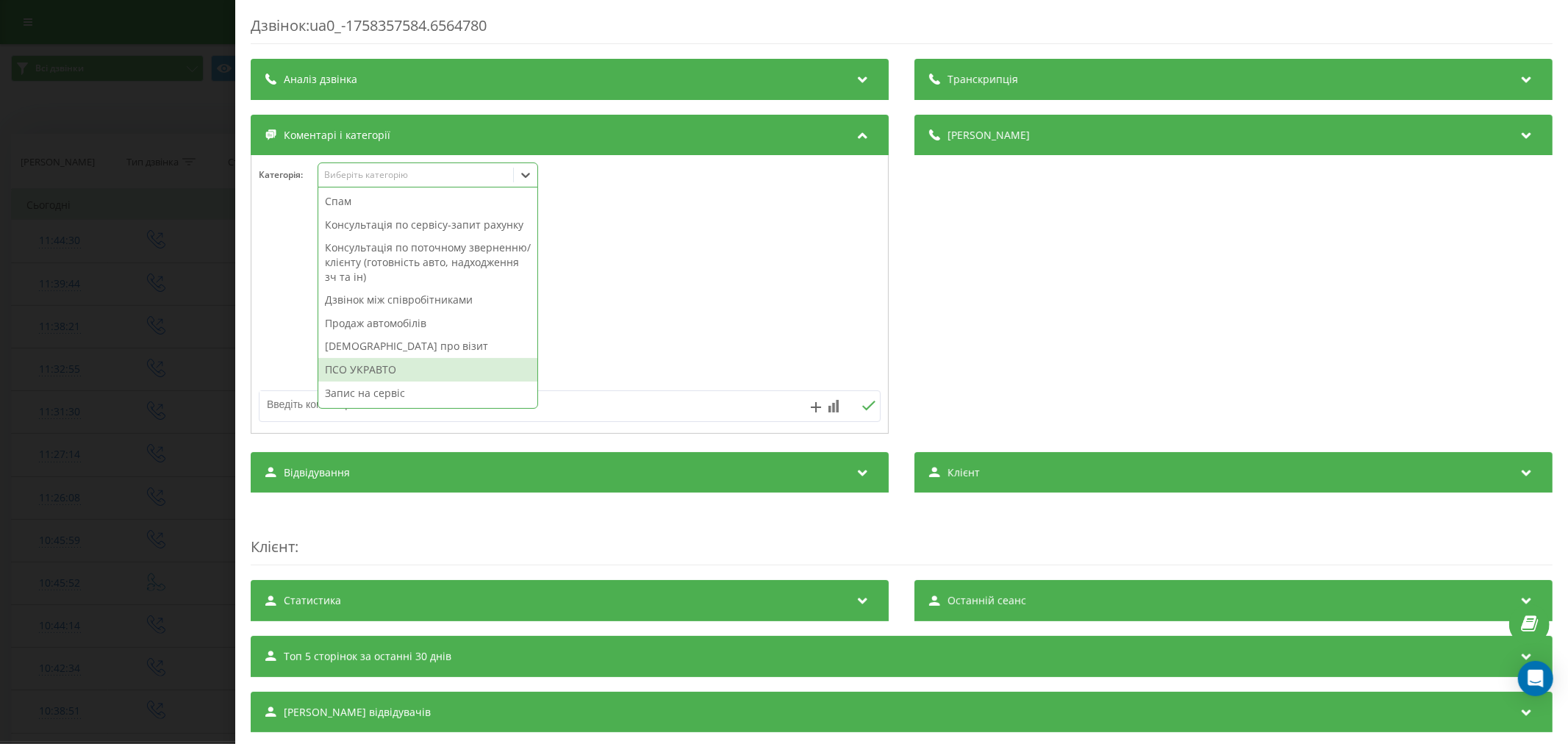
click at [379, 382] on div "ПСО УКРАВТО" at bounding box center [428, 370] width 219 height 23
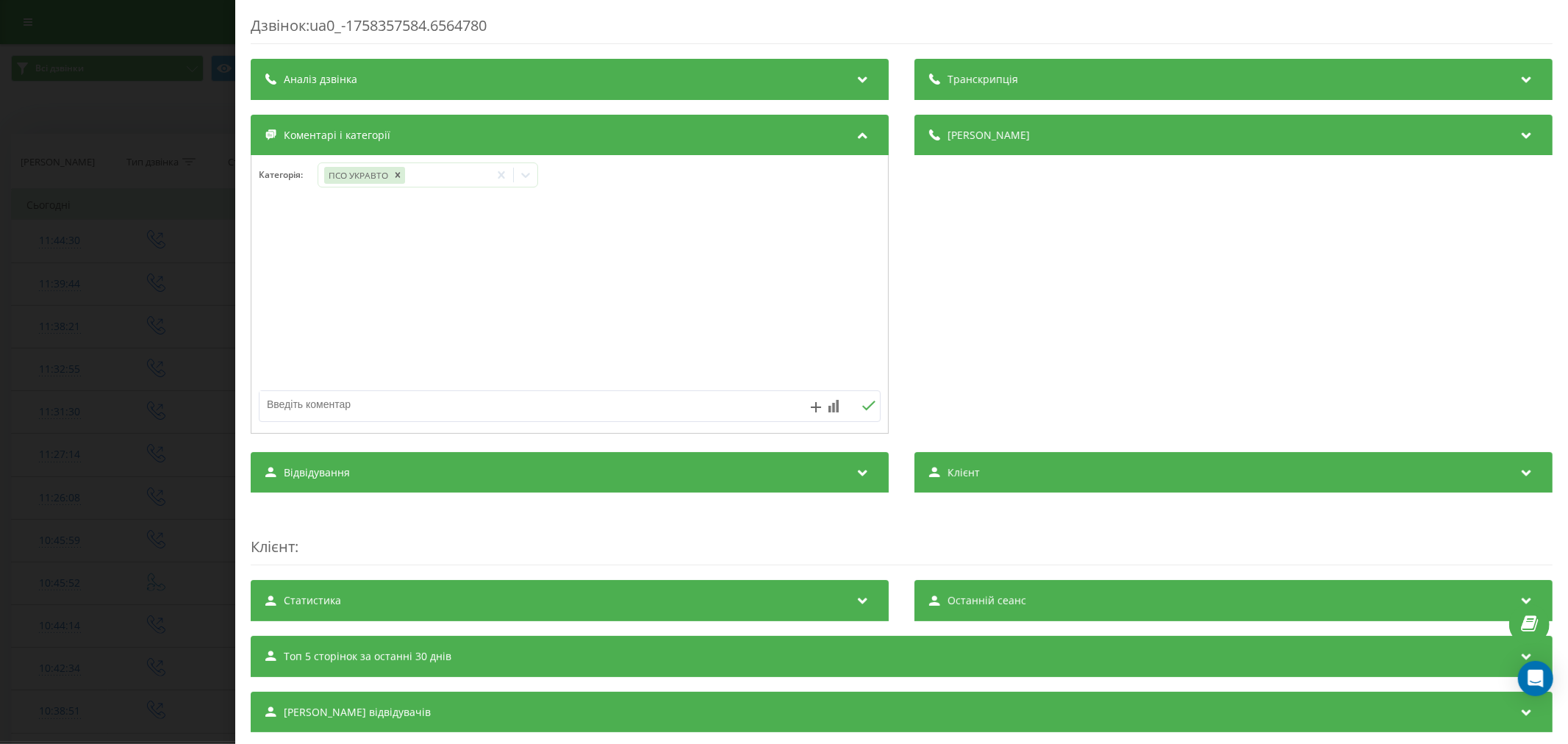
click at [96, 322] on div "Дзвінок : ua0_-1758357584.6564780 Транскрипція Для AI-аналізу майбутніх дзвінкі…" at bounding box center [784, 372] width 1568 height 744
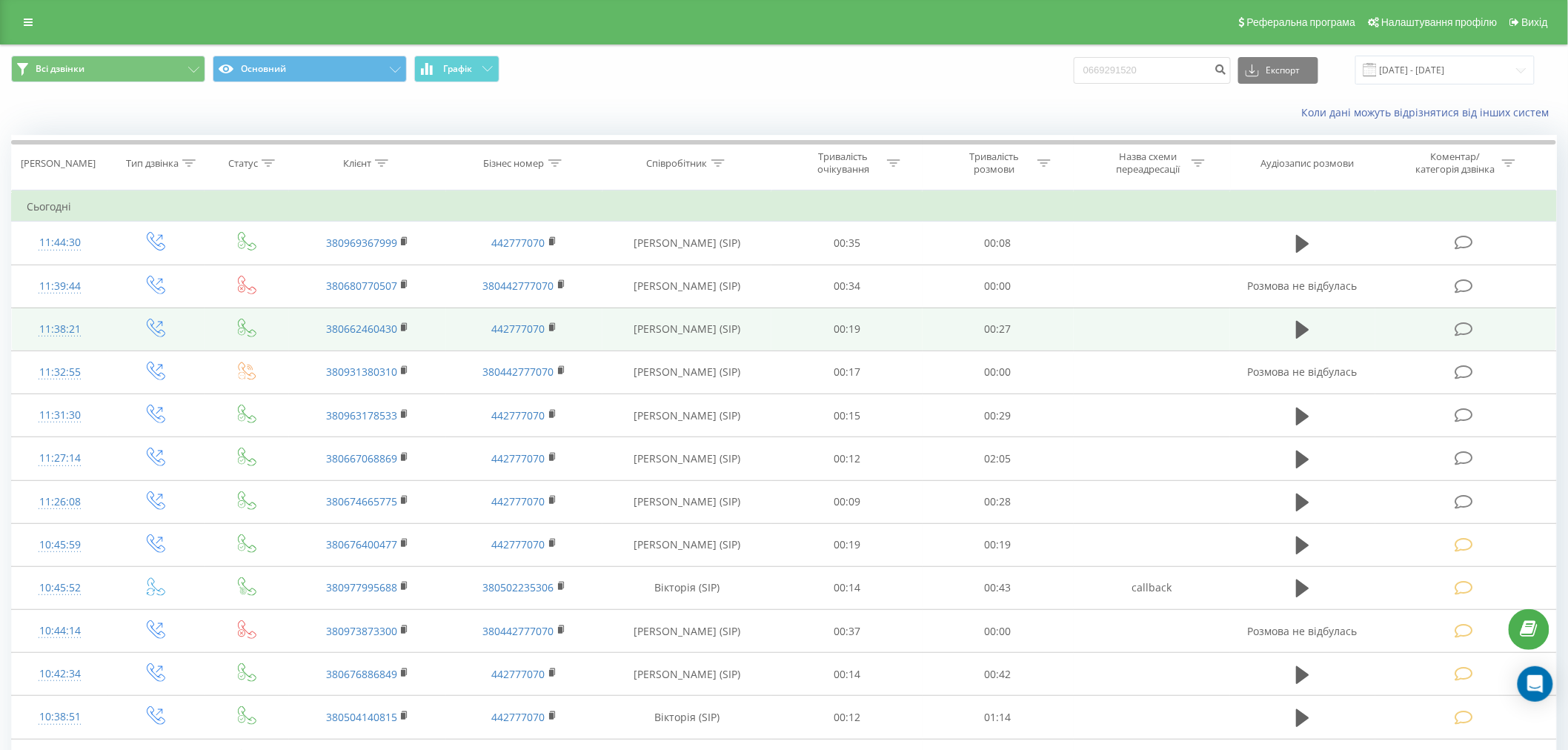
click at [1508, 331] on td at bounding box center [1466, 329] width 181 height 43
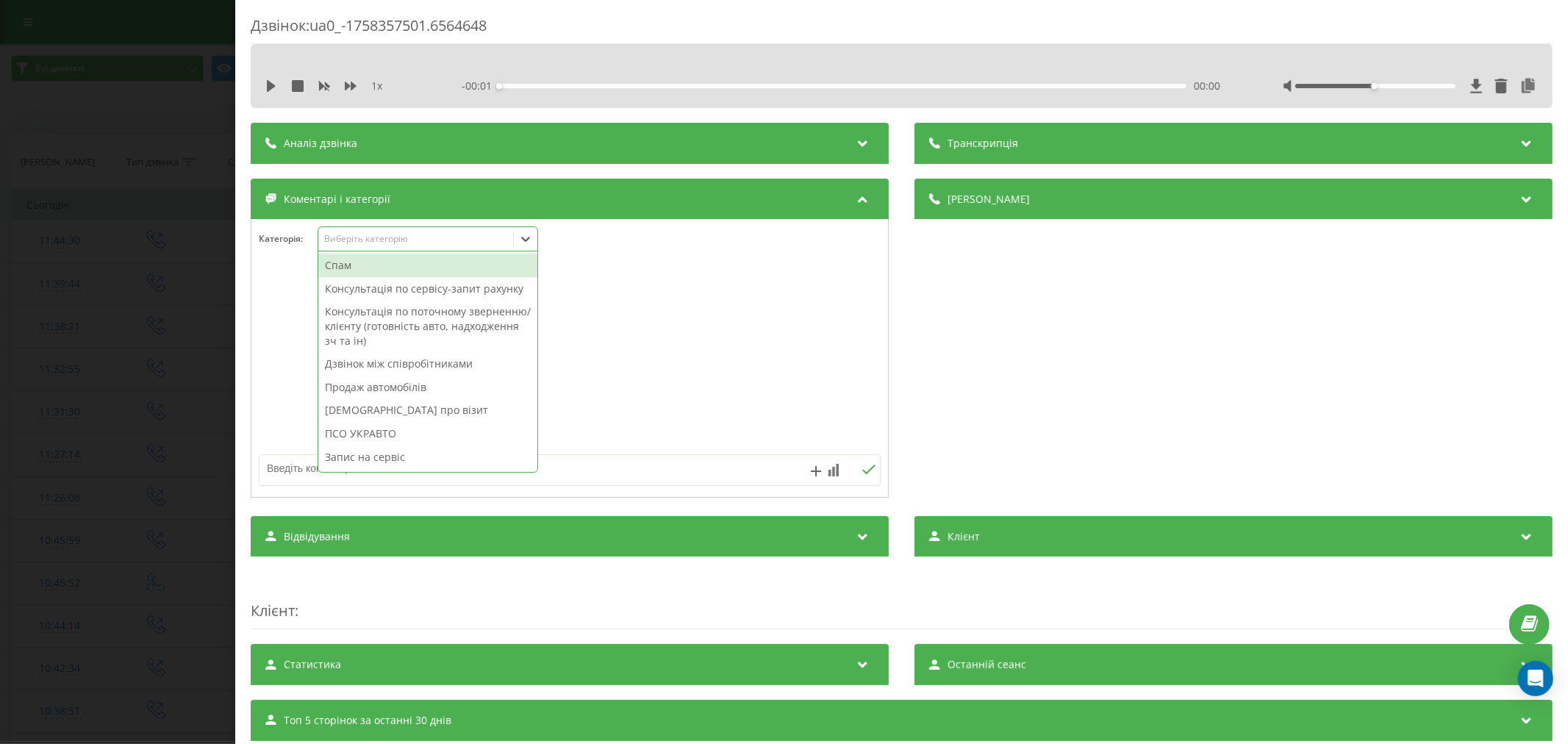
click at [391, 243] on div "Виберіть категорію" at bounding box center [416, 239] width 184 height 12
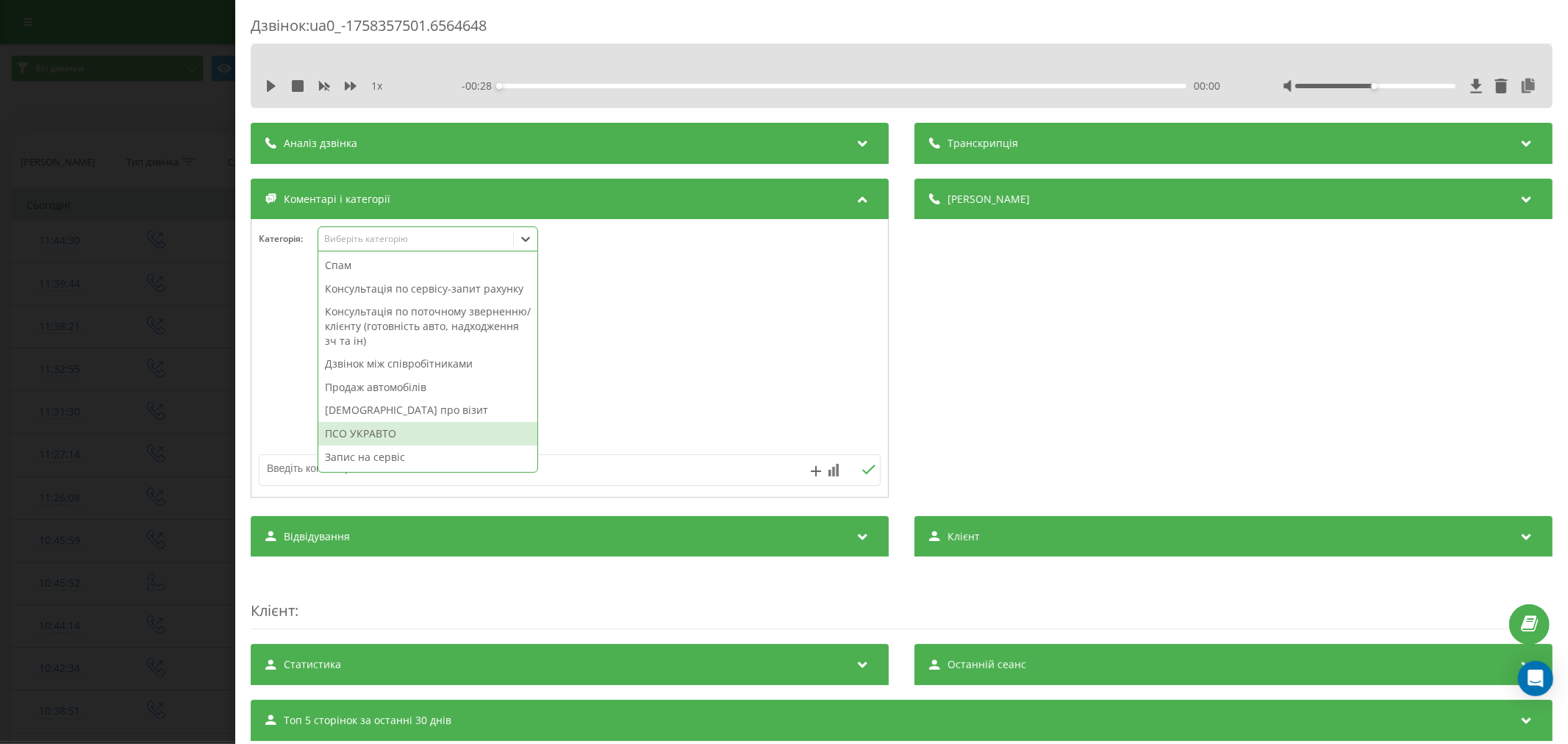
click at [413, 446] on div "ПСО УКРАВТО" at bounding box center [428, 434] width 219 height 23
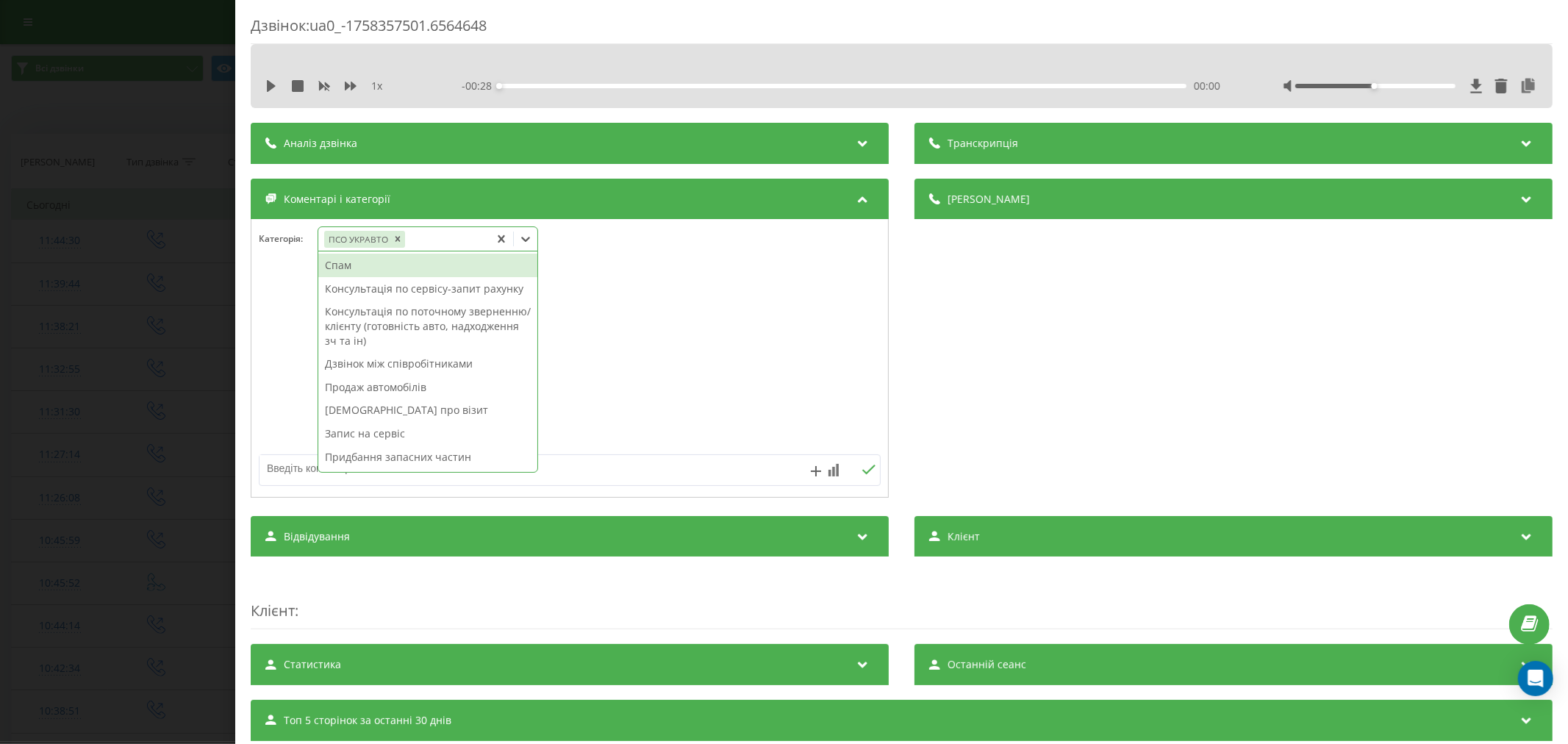
click at [71, 327] on div "Дзвінок : ua0_-1758357501.6564648 1 x - 00:28 00:00 00:00 Транскрипція Для AI-а…" at bounding box center [784, 372] width 1568 height 744
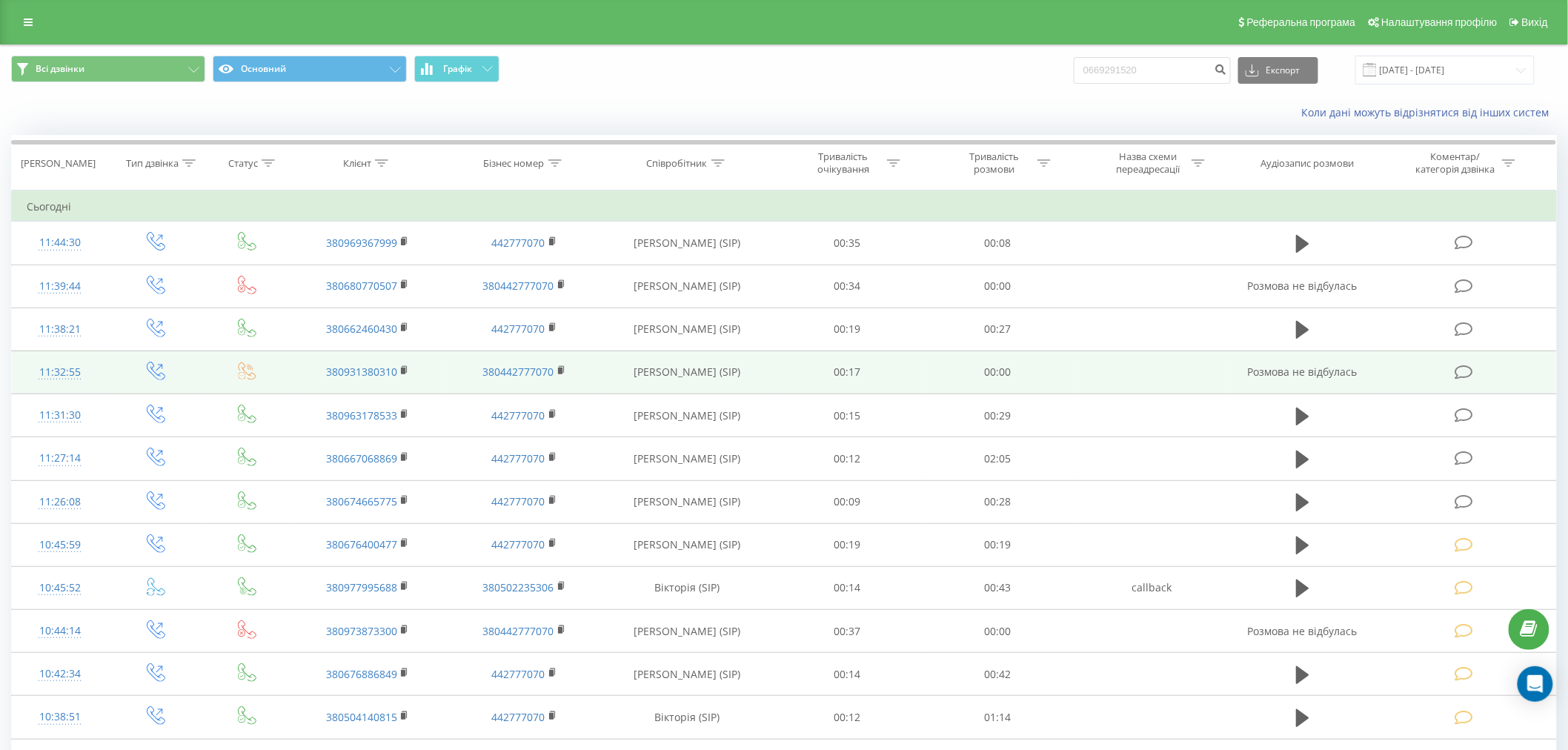
click at [1502, 370] on td at bounding box center [1466, 372] width 181 height 43
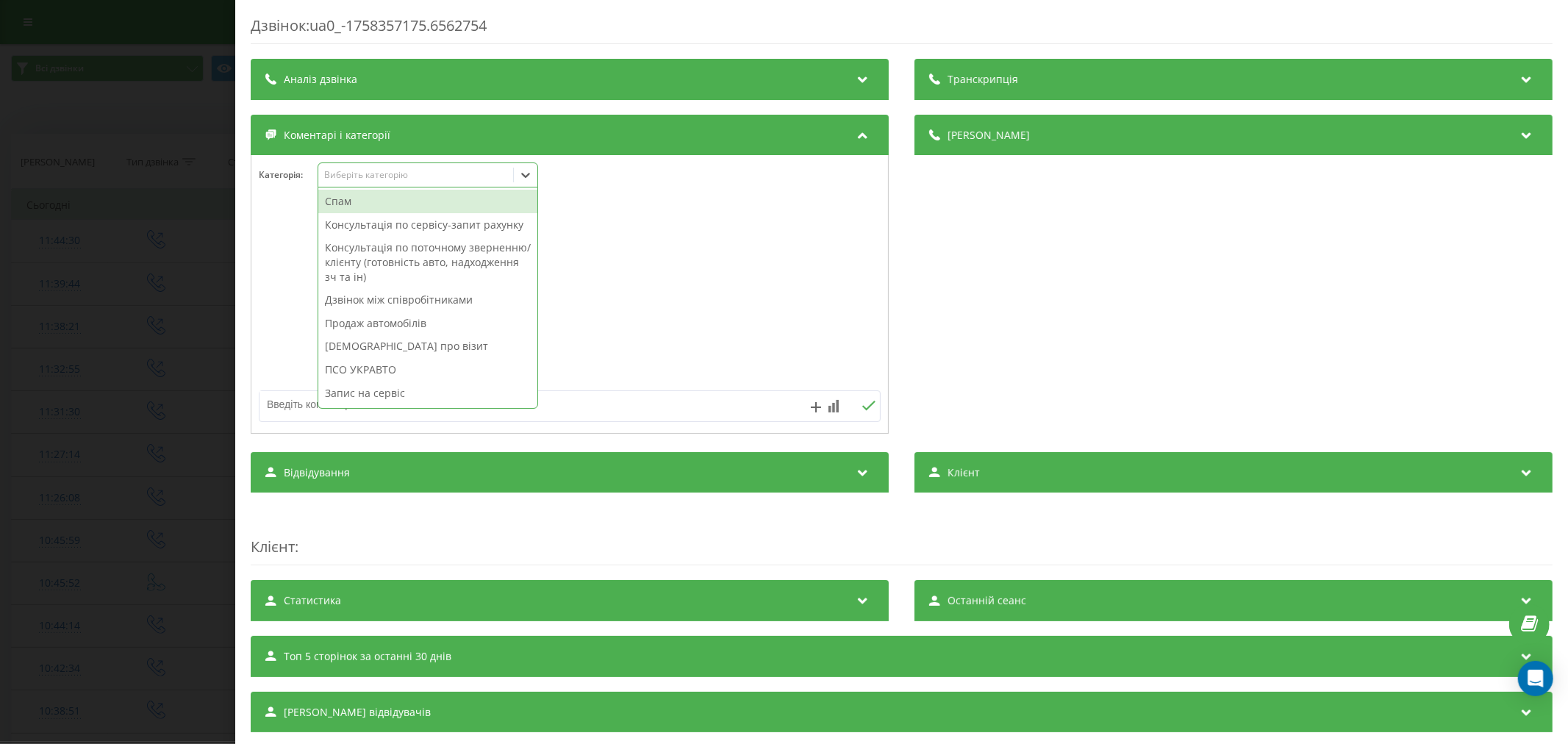
click at [410, 171] on div "Виберіть категорію" at bounding box center [416, 175] width 184 height 12
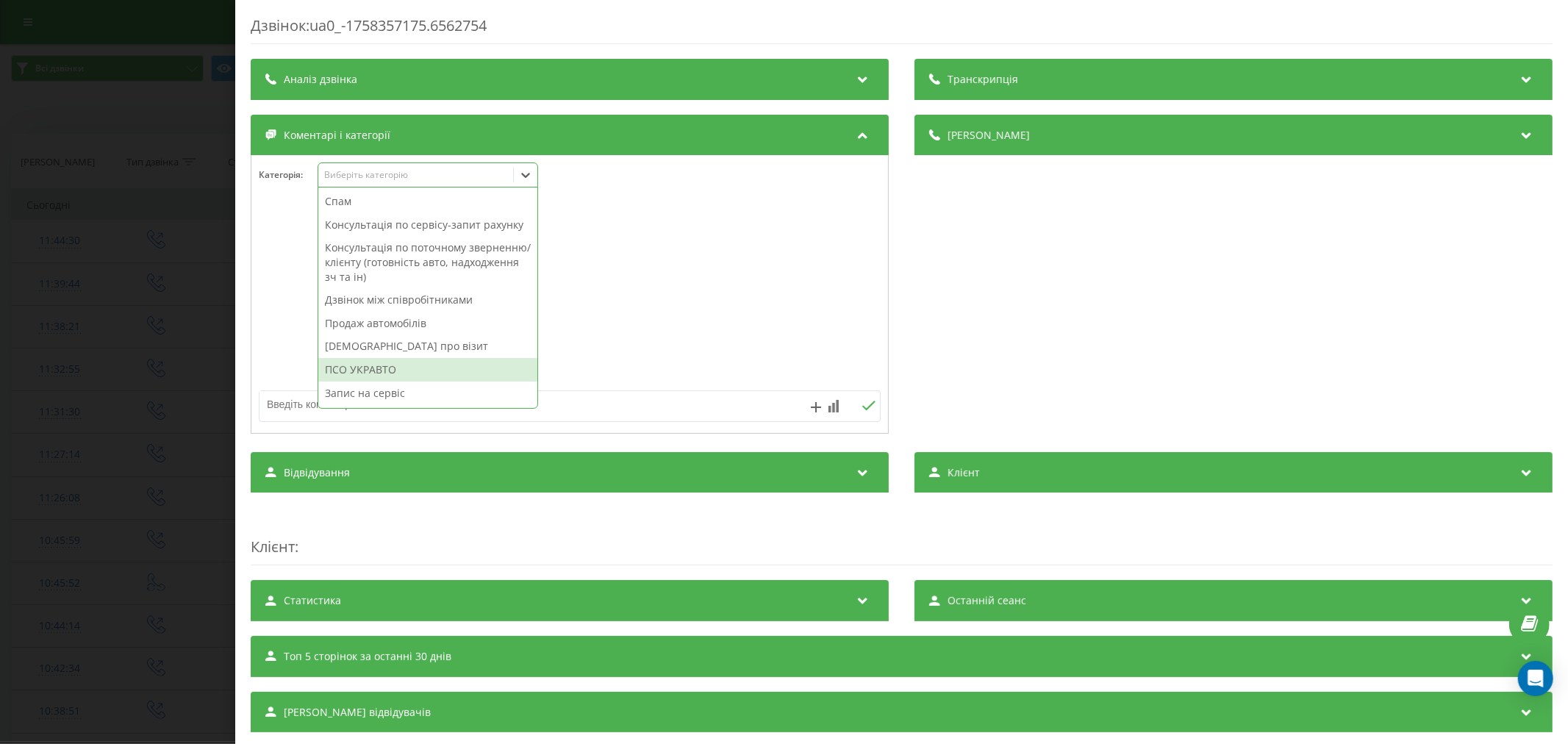
click at [398, 382] on div "ПСО УКРАВТО" at bounding box center [428, 370] width 219 height 23
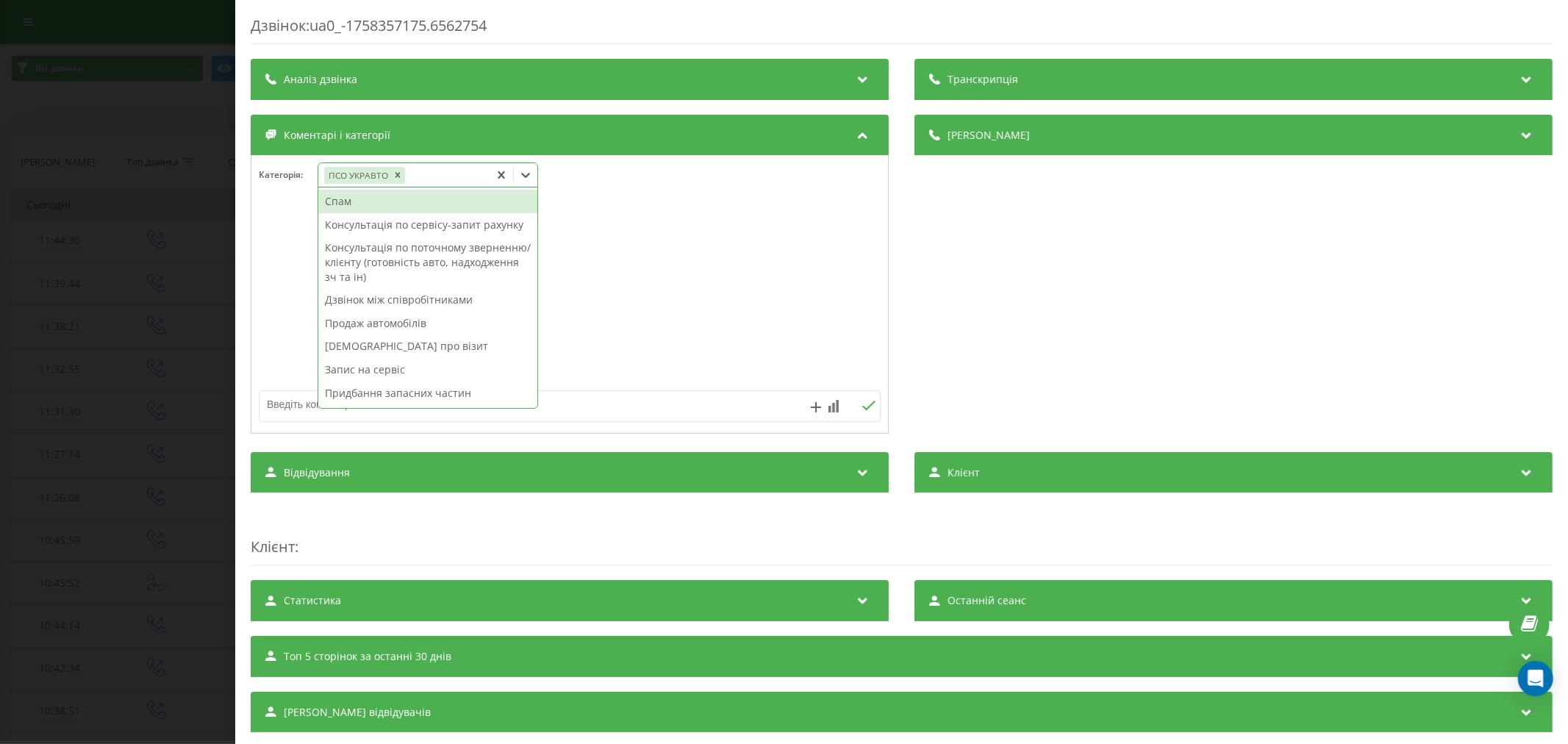
click at [125, 259] on div "Дзвінок : ua0_-1758357175.6562754 Транскрипція Для AI-аналізу майбутніх дзвінкі…" at bounding box center [784, 372] width 1568 height 744
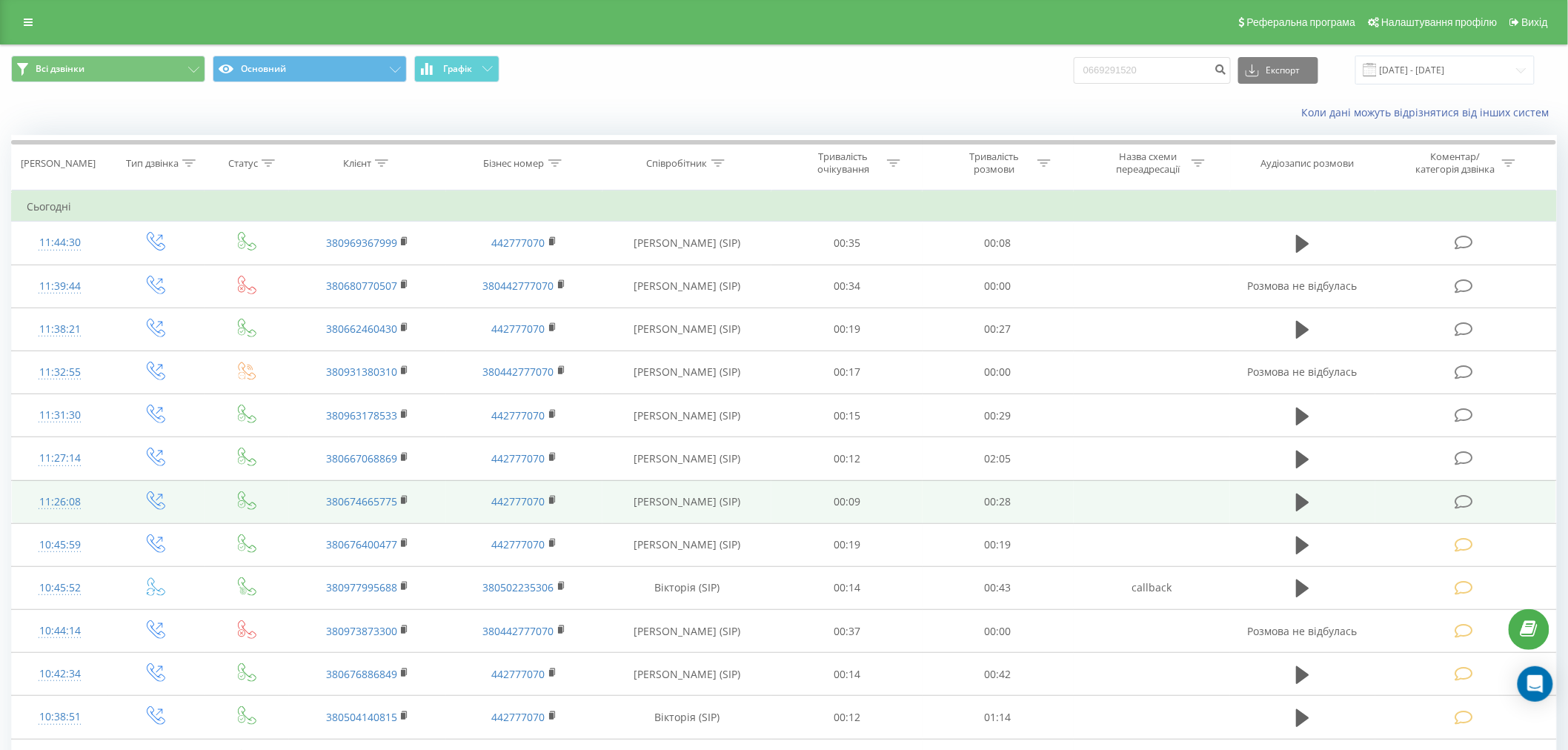
click at [1434, 494] on td at bounding box center [1466, 502] width 181 height 43
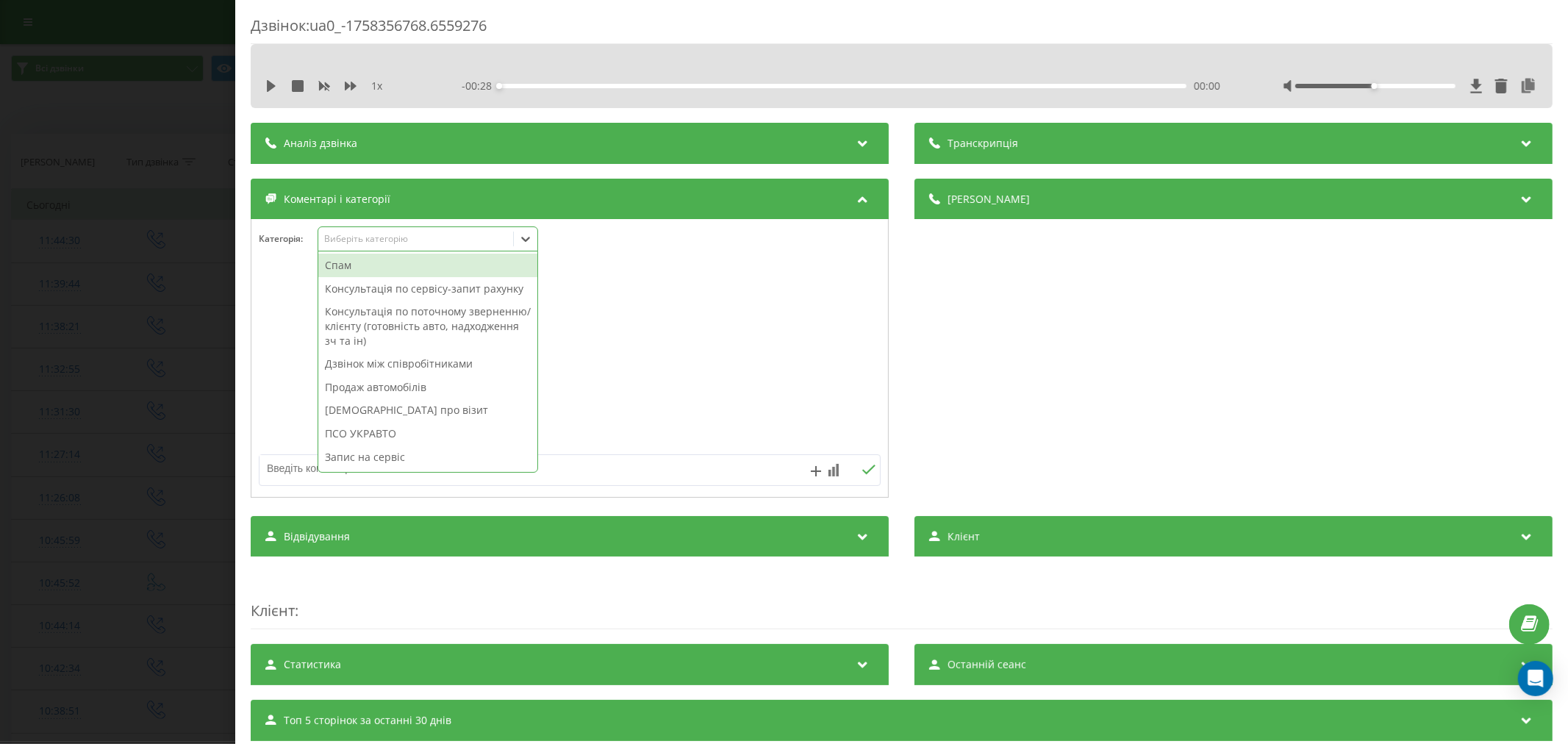
click at [391, 236] on div "Виберіть категорію" at bounding box center [416, 239] width 184 height 12
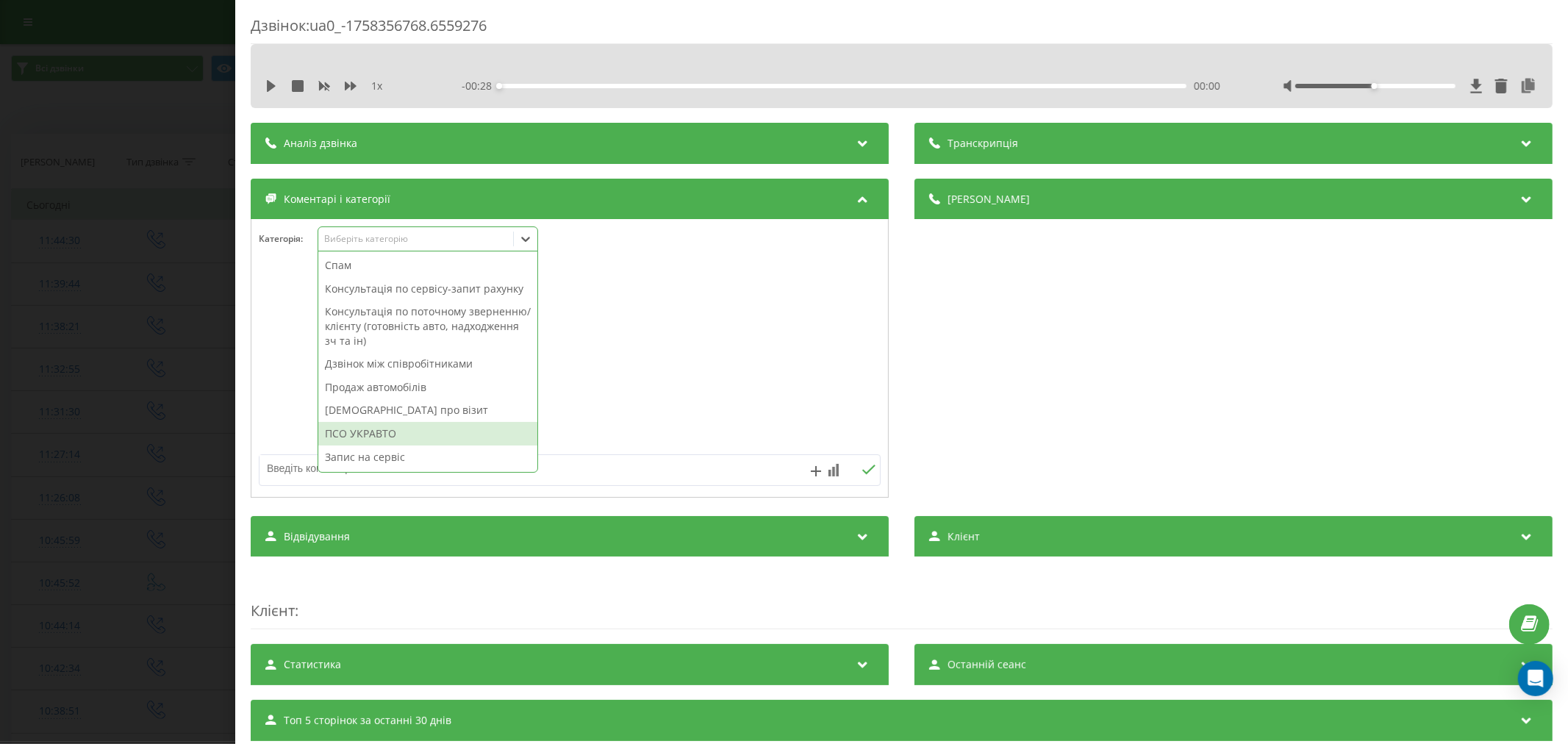
click at [395, 444] on div "ПСО УКРАВТО" at bounding box center [428, 434] width 219 height 23
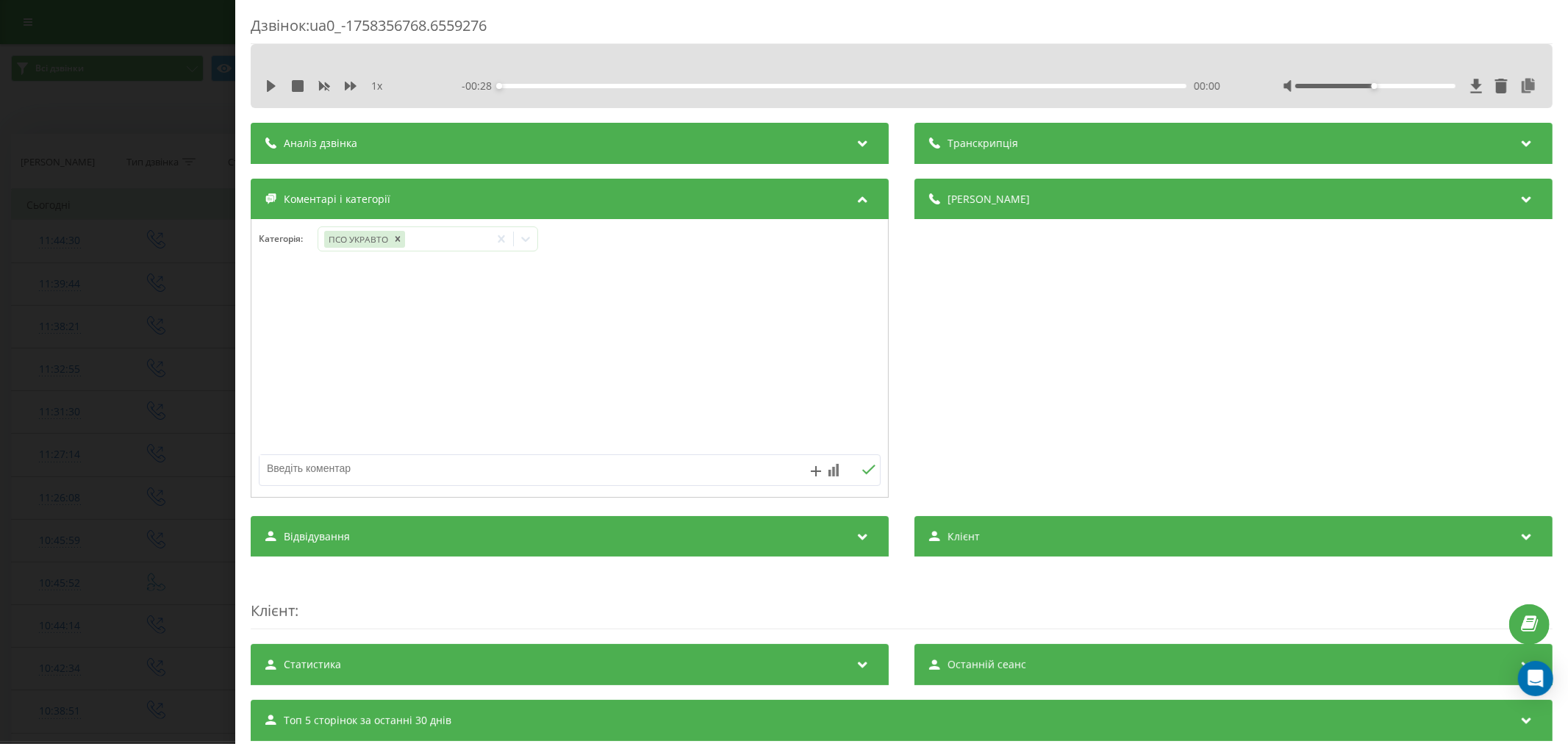
click at [96, 297] on div "Дзвінок : ua0_-1758356768.6559276 1 x - 00:28 00:00 00:00 Транскрипція Для AI-а…" at bounding box center [784, 372] width 1568 height 744
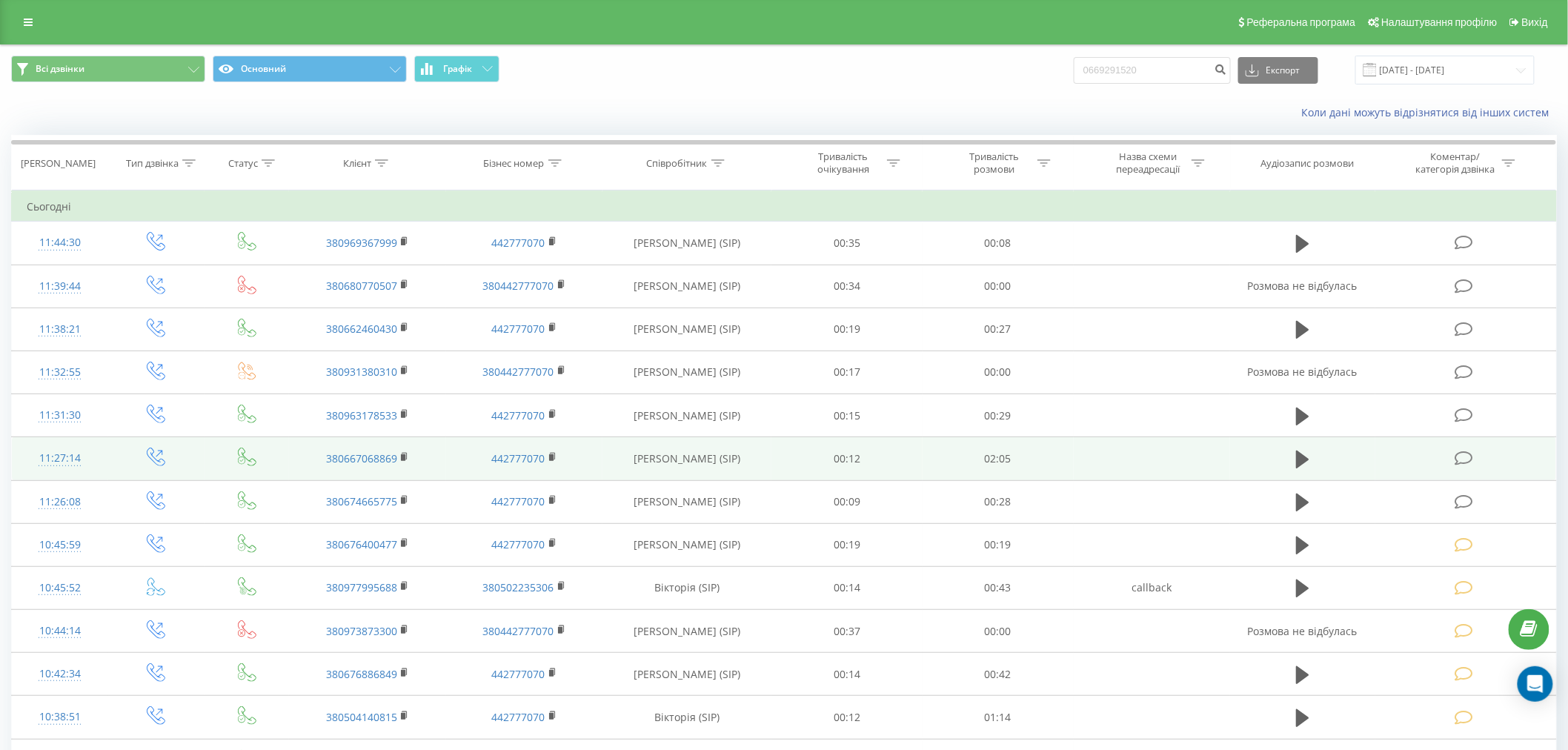
click at [1466, 471] on td at bounding box center [1466, 459] width 181 height 43
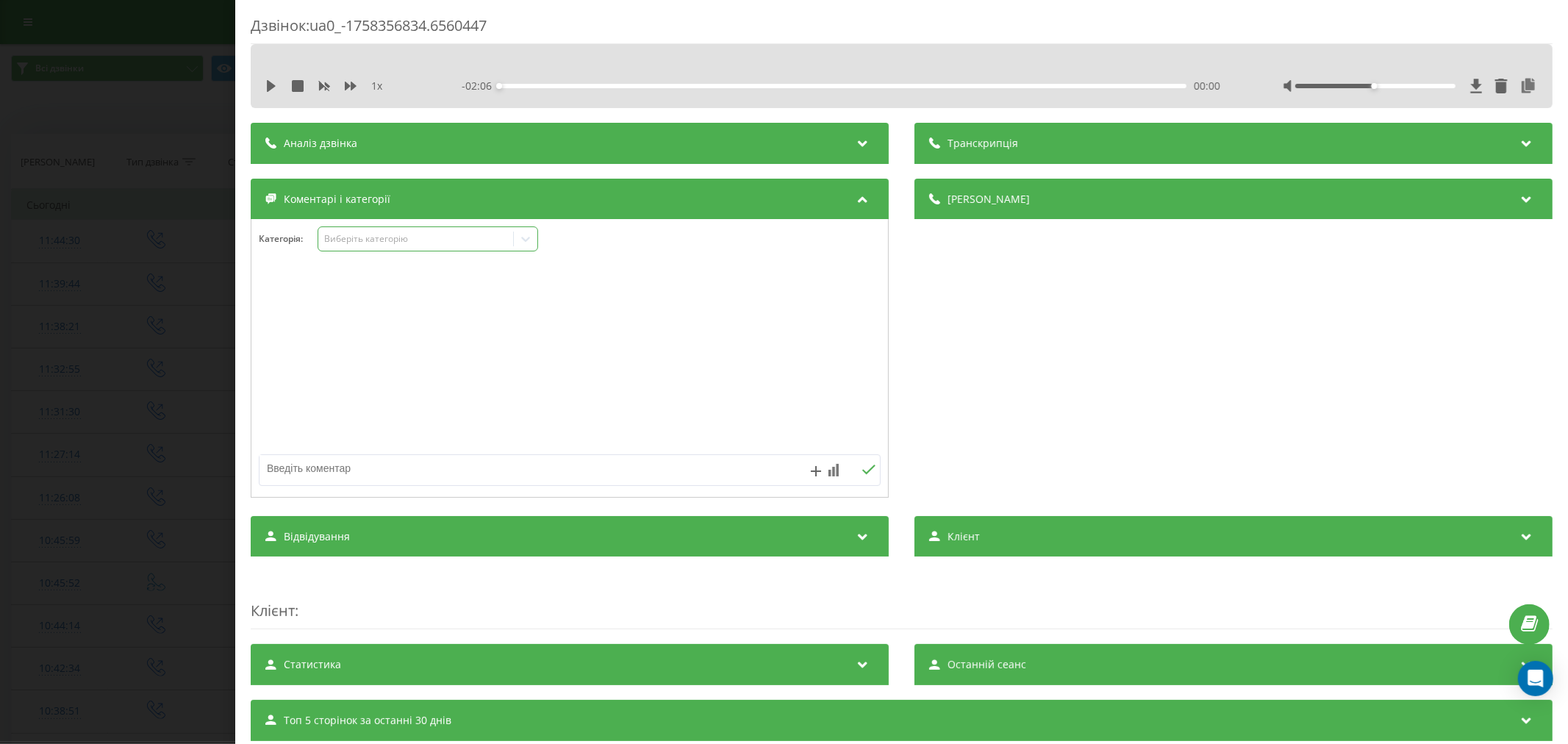
click at [428, 228] on div "Виберіть категорію" at bounding box center [428, 239] width 221 height 25
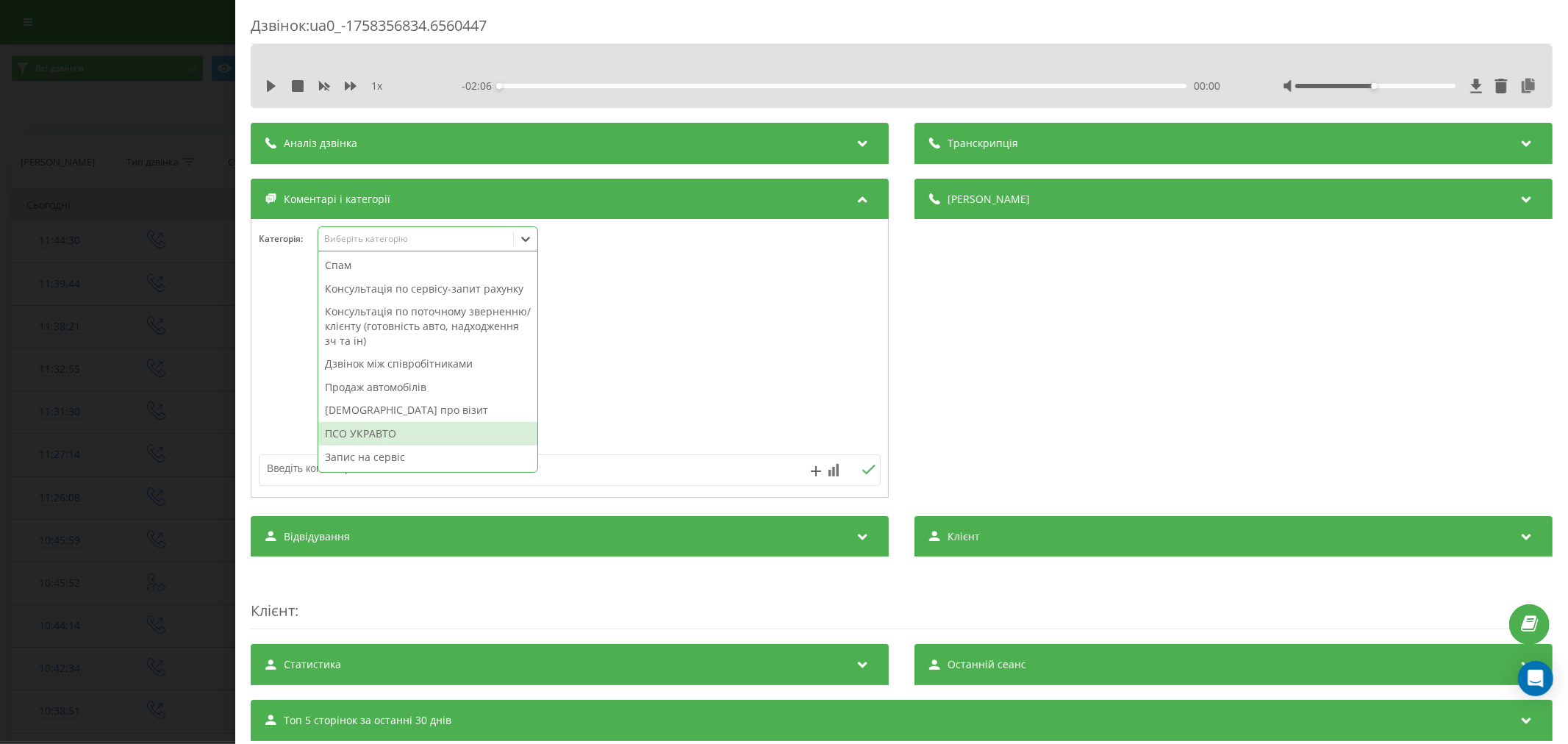
click at [435, 444] on div "ПСО УКРАВТО" at bounding box center [428, 434] width 219 height 23
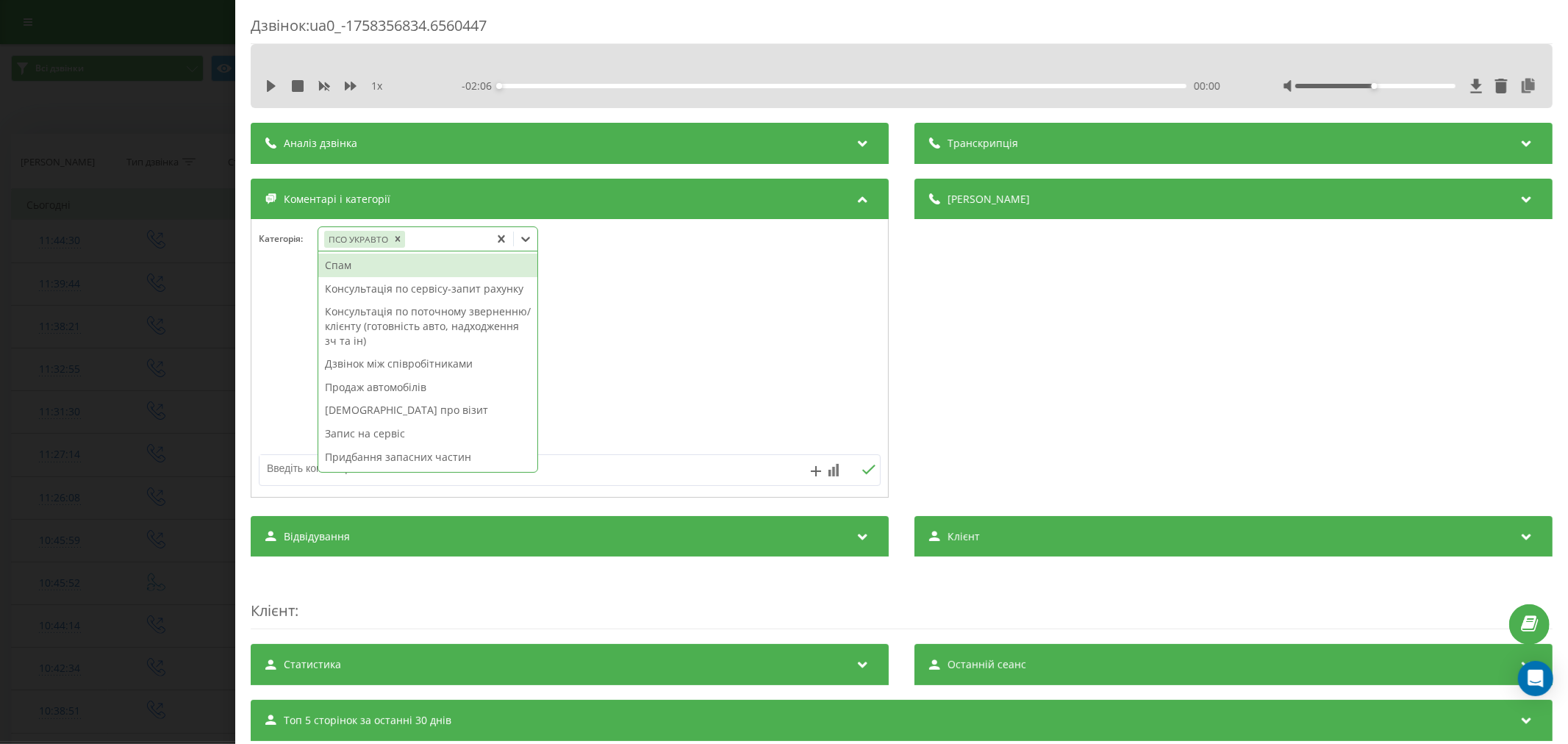
click at [133, 351] on div "Дзвінок : ua0_-1758356834.6560447 1 x - 02:06 00:00 00:00 Транскрипція Для AI-а…" at bounding box center [784, 372] width 1568 height 744
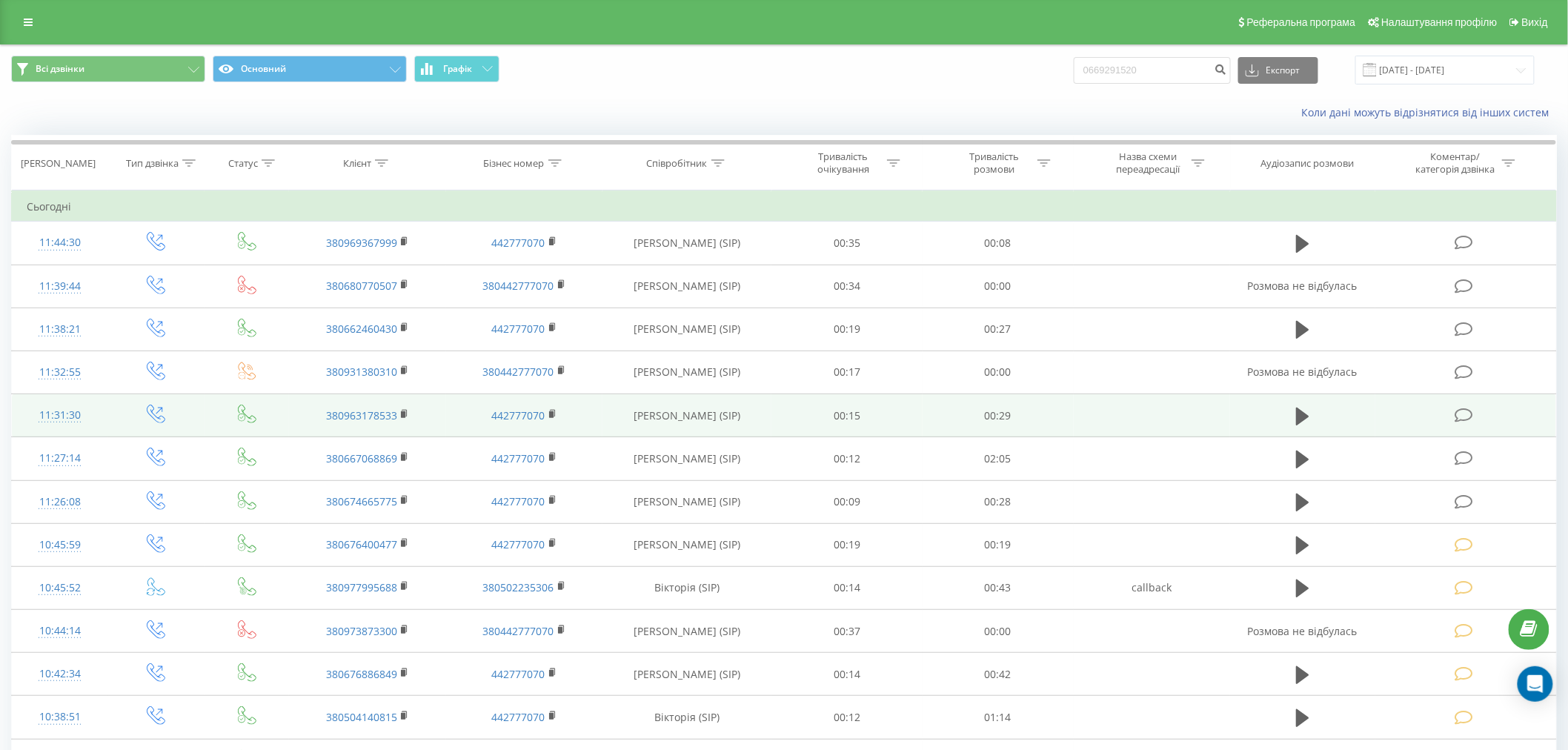
click at [1499, 415] on td at bounding box center [1466, 415] width 181 height 43
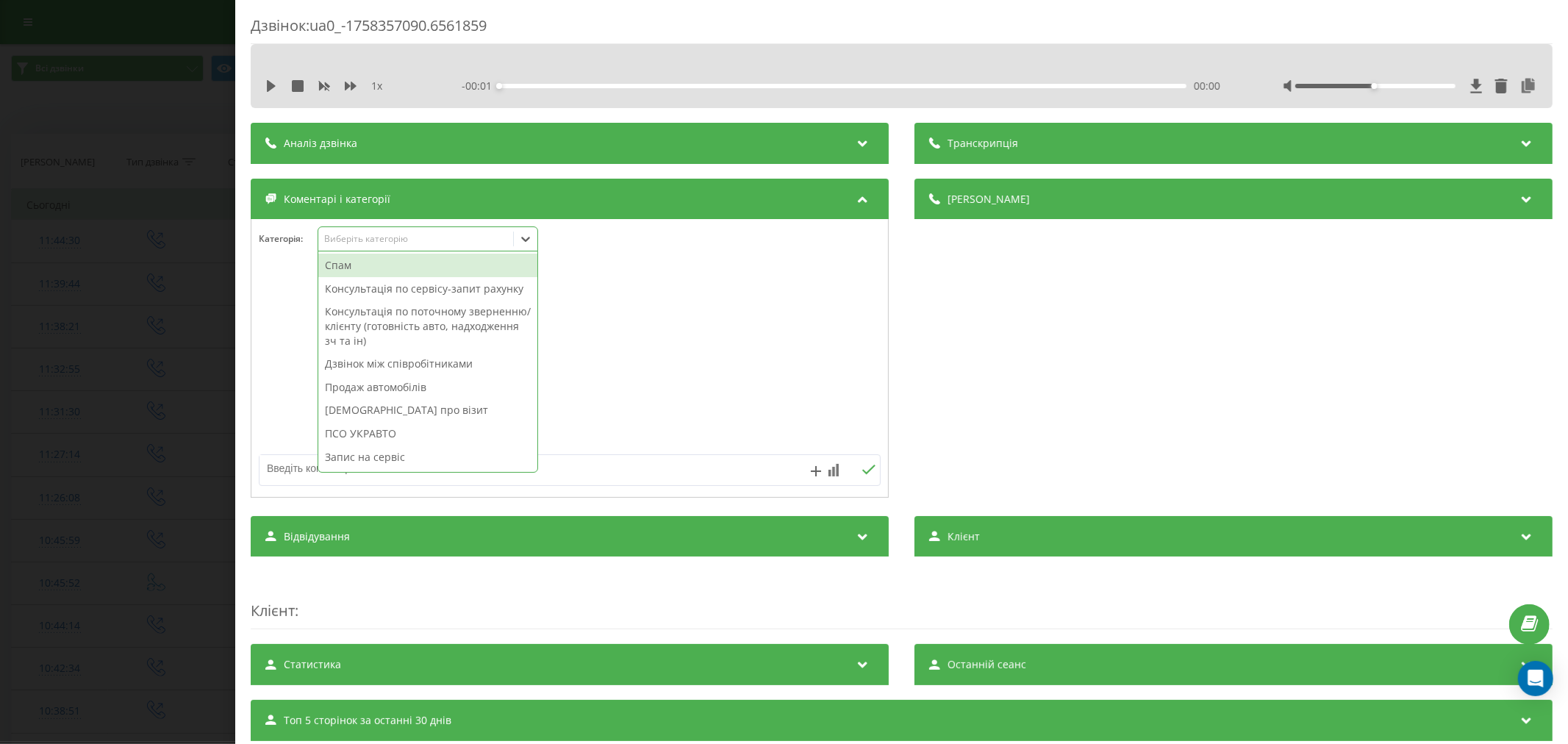
click at [410, 241] on div "Виберіть категорію" at bounding box center [416, 239] width 184 height 12
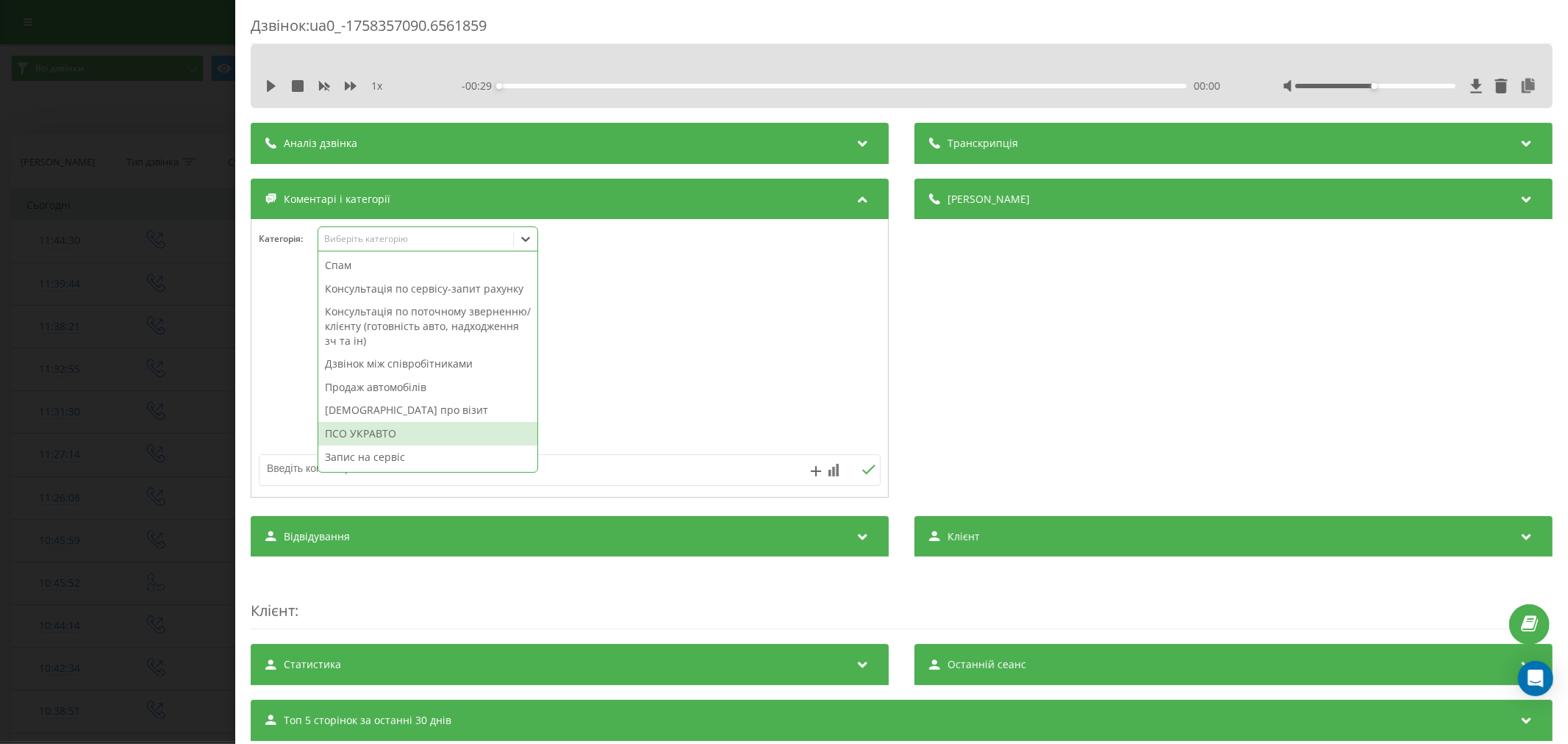
click at [403, 446] on div "ПСО УКРАВТО" at bounding box center [428, 434] width 219 height 23
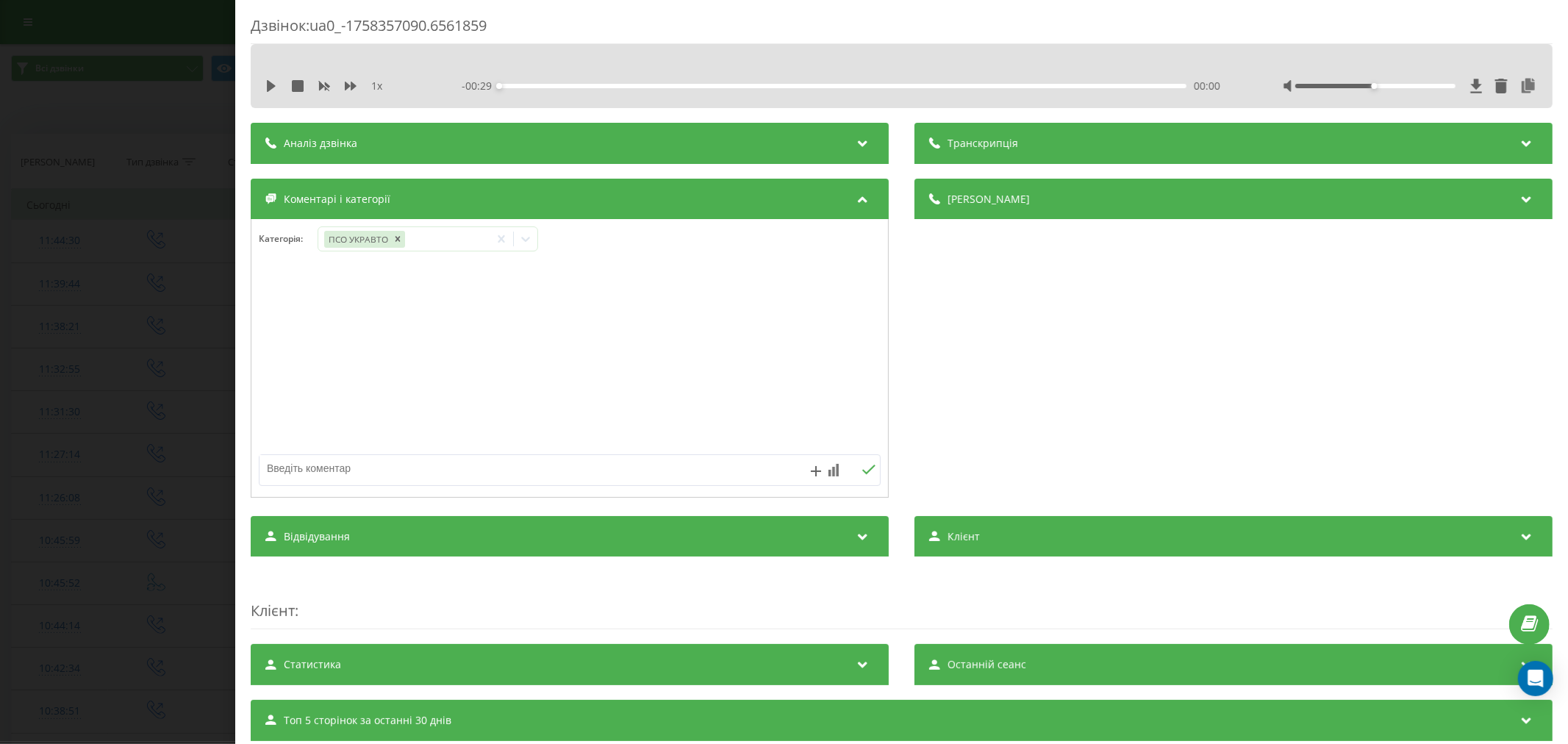
click at [132, 283] on div "Дзвінок : ua0_-1758357090.6561859 1 x - 00:29 00:00 00:00 Транскрипція Для AI-а…" at bounding box center [784, 372] width 1568 height 744
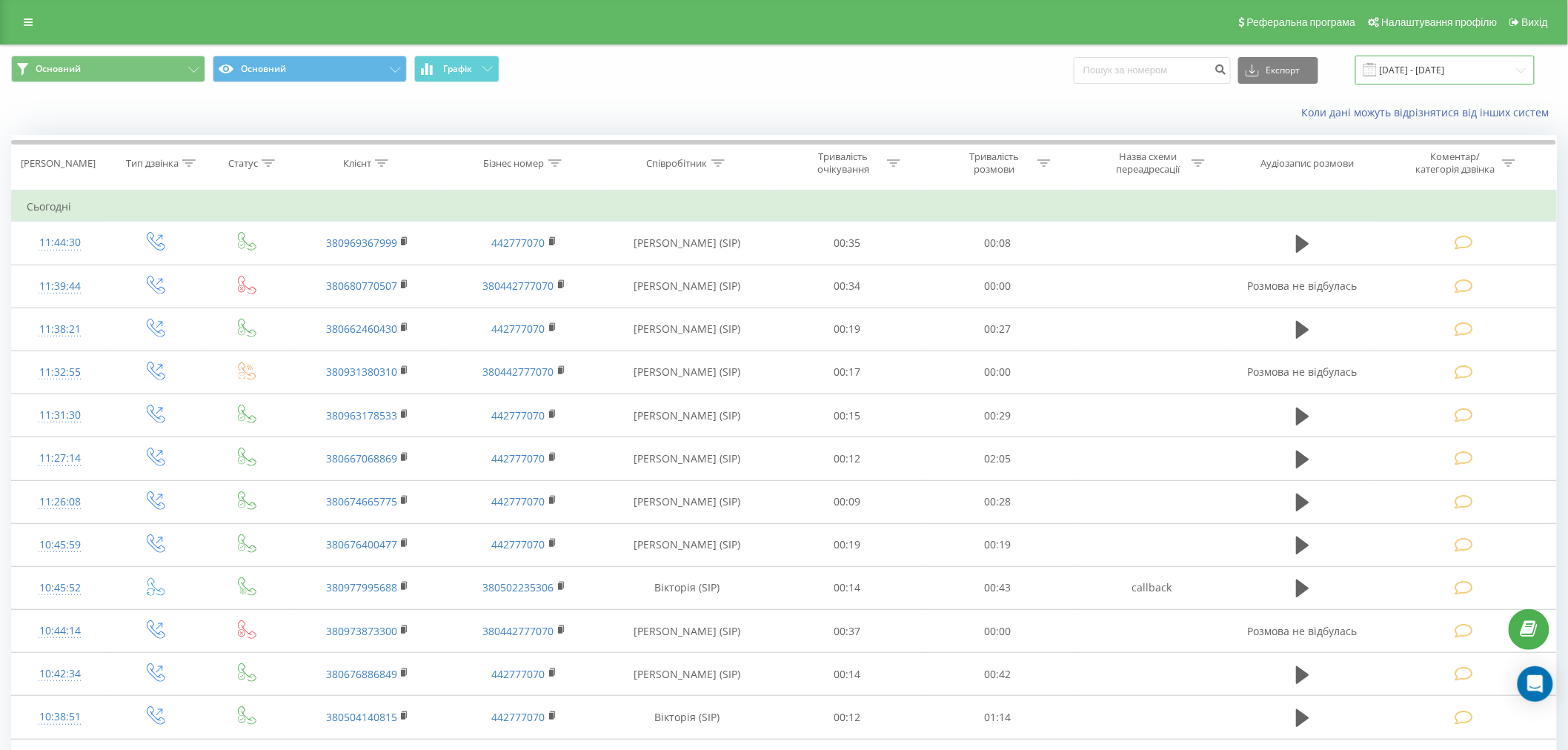
click at [1428, 77] on input "20.06.2025 - 20.09.2025" at bounding box center [1445, 70] width 179 height 29
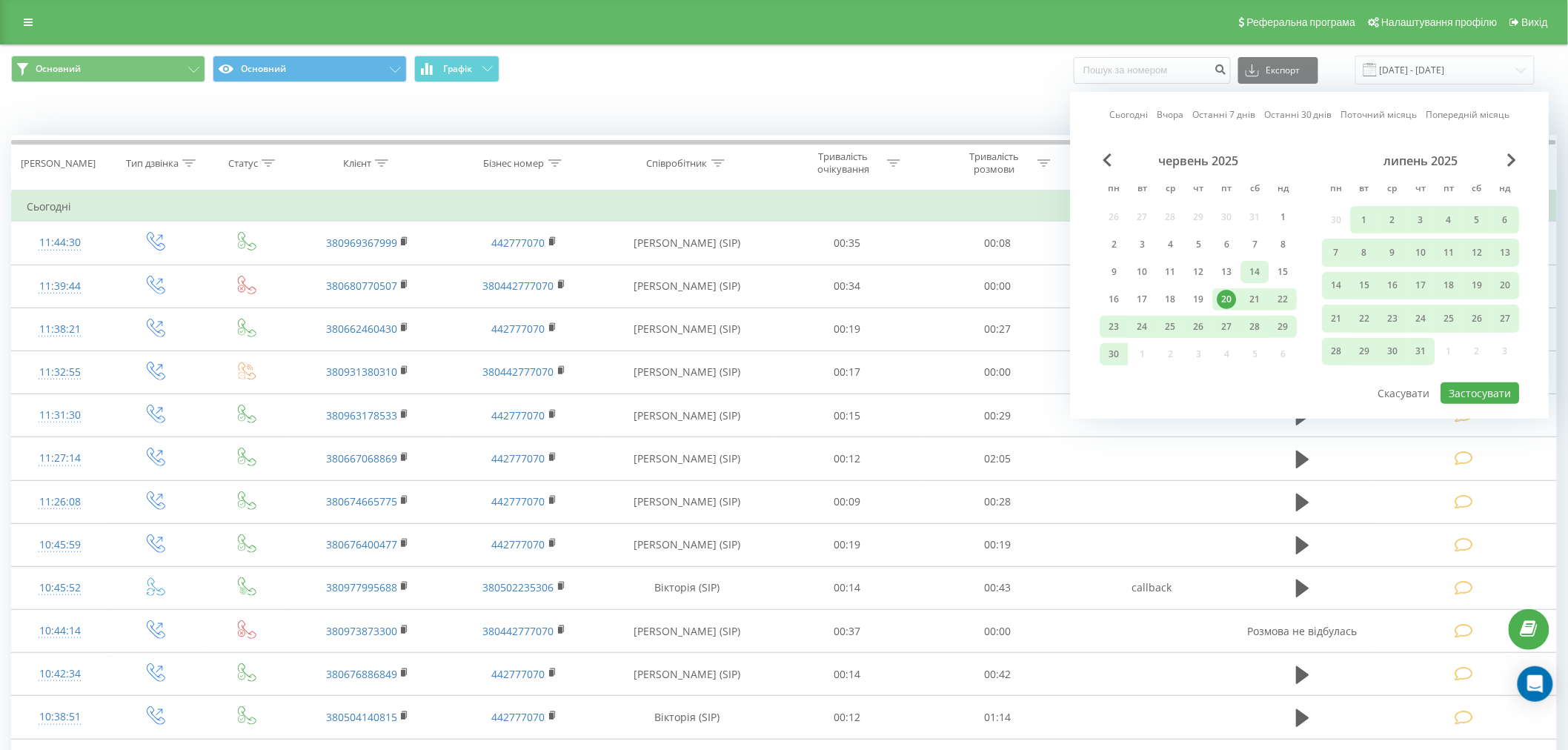
click at [1255, 269] on div "14" at bounding box center [1255, 272] width 19 height 19
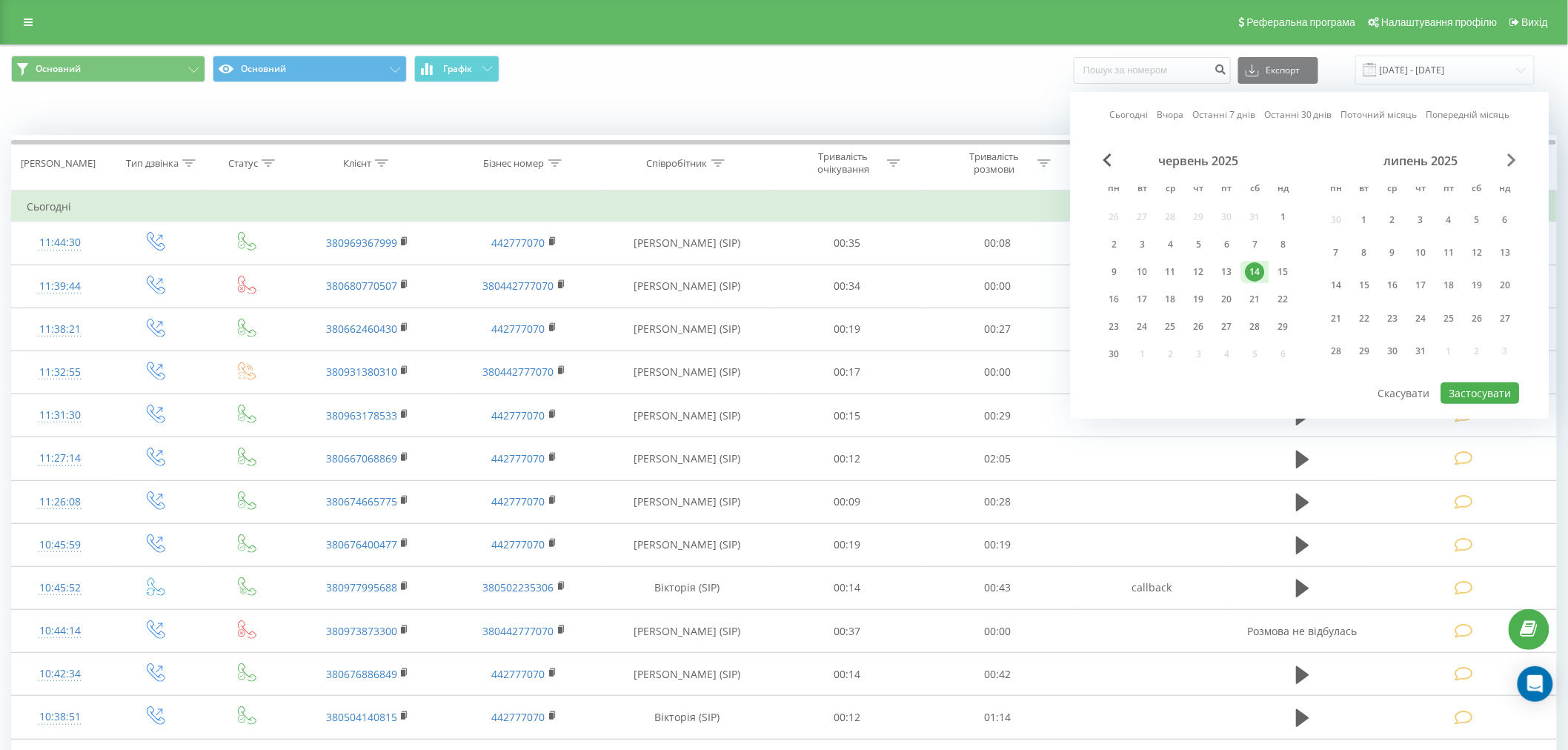
drag, startPoint x: 1503, startPoint y: 158, endPoint x: 1516, endPoint y: 162, distance: 13.6
click at [1516, 162] on div "червень 2025 пн вт ср чт пт сб нд 26 27 28 29 30 31 1 2 3 4 5 6 7 8 9 10 11 12 …" at bounding box center [1310, 267] width 420 height 228
click at [1516, 162] on span "Next Month" at bounding box center [1513, 160] width 9 height 14
click at [1484, 273] on div "20" at bounding box center [1477, 272] width 19 height 19
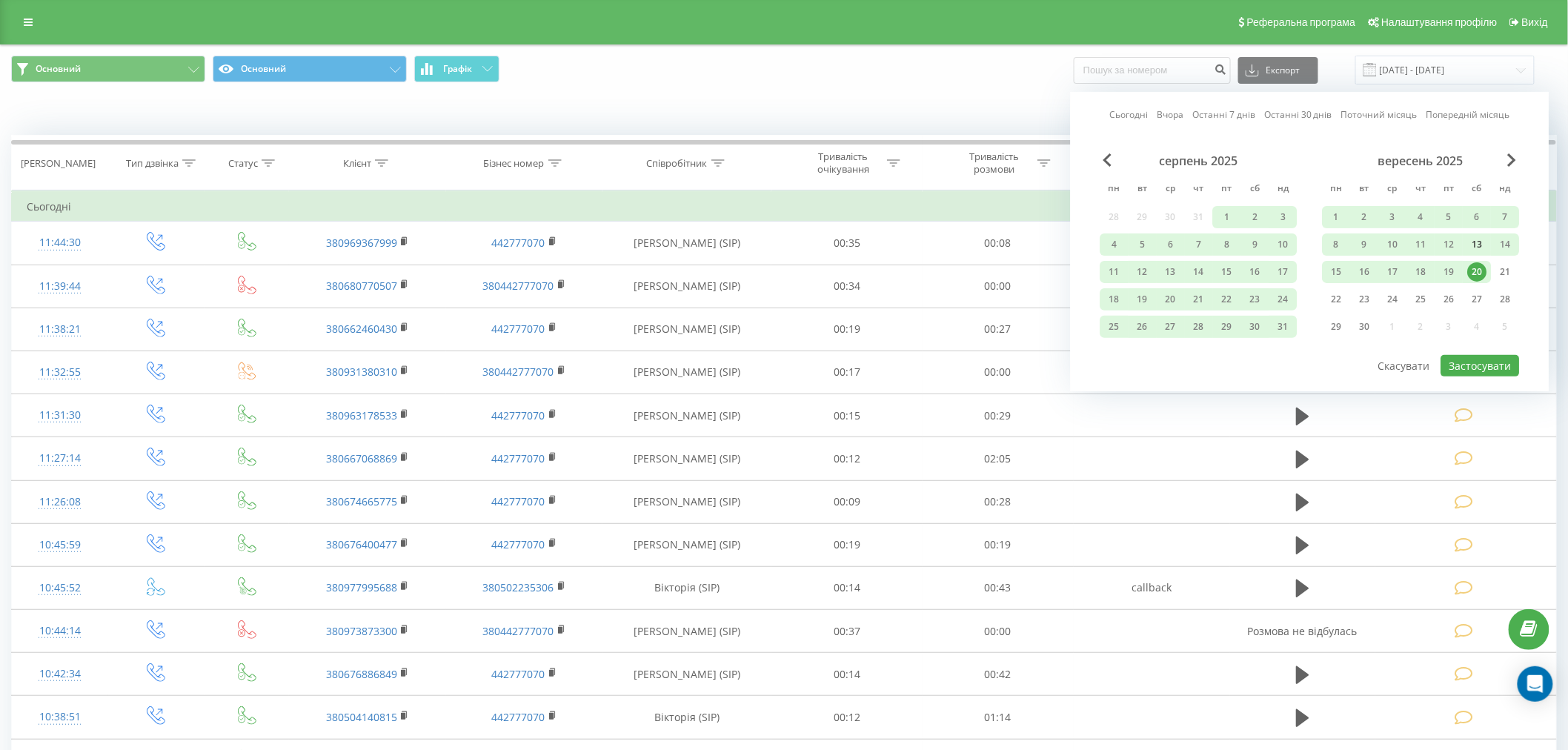
click at [1475, 238] on div "13" at bounding box center [1477, 244] width 19 height 19
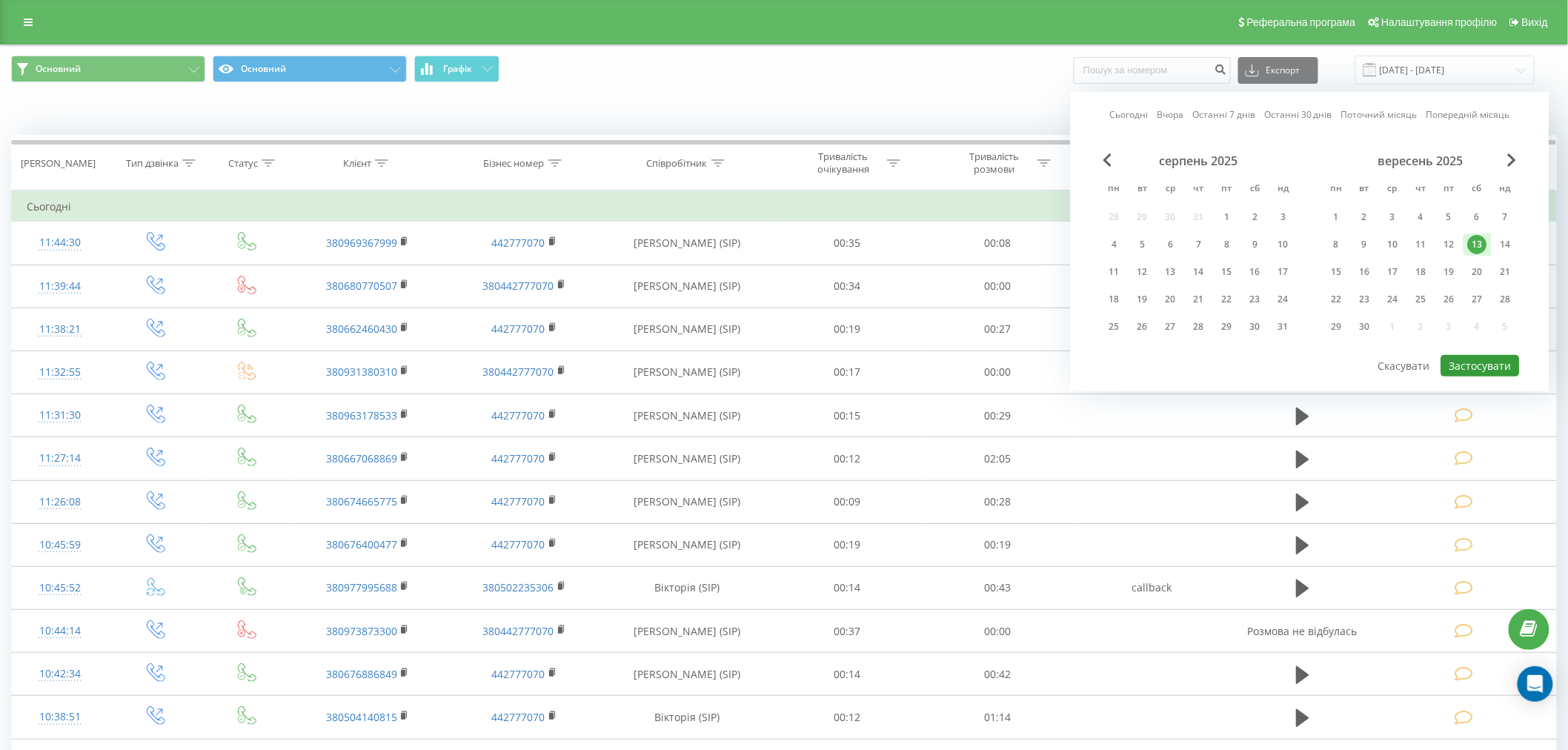
click at [1496, 367] on button "Застосувати" at bounding box center [1481, 366] width 79 height 21
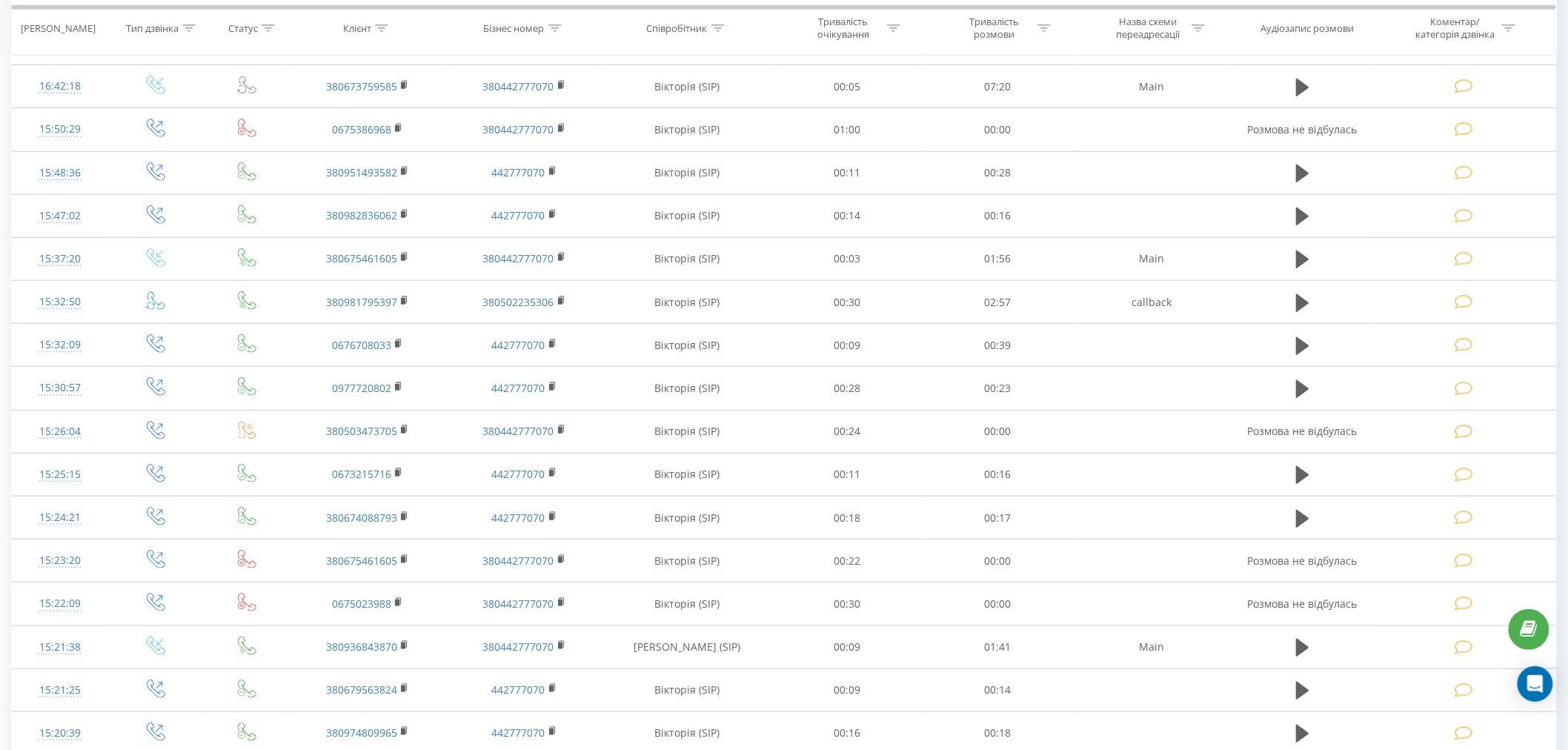
scroll to position [607, 0]
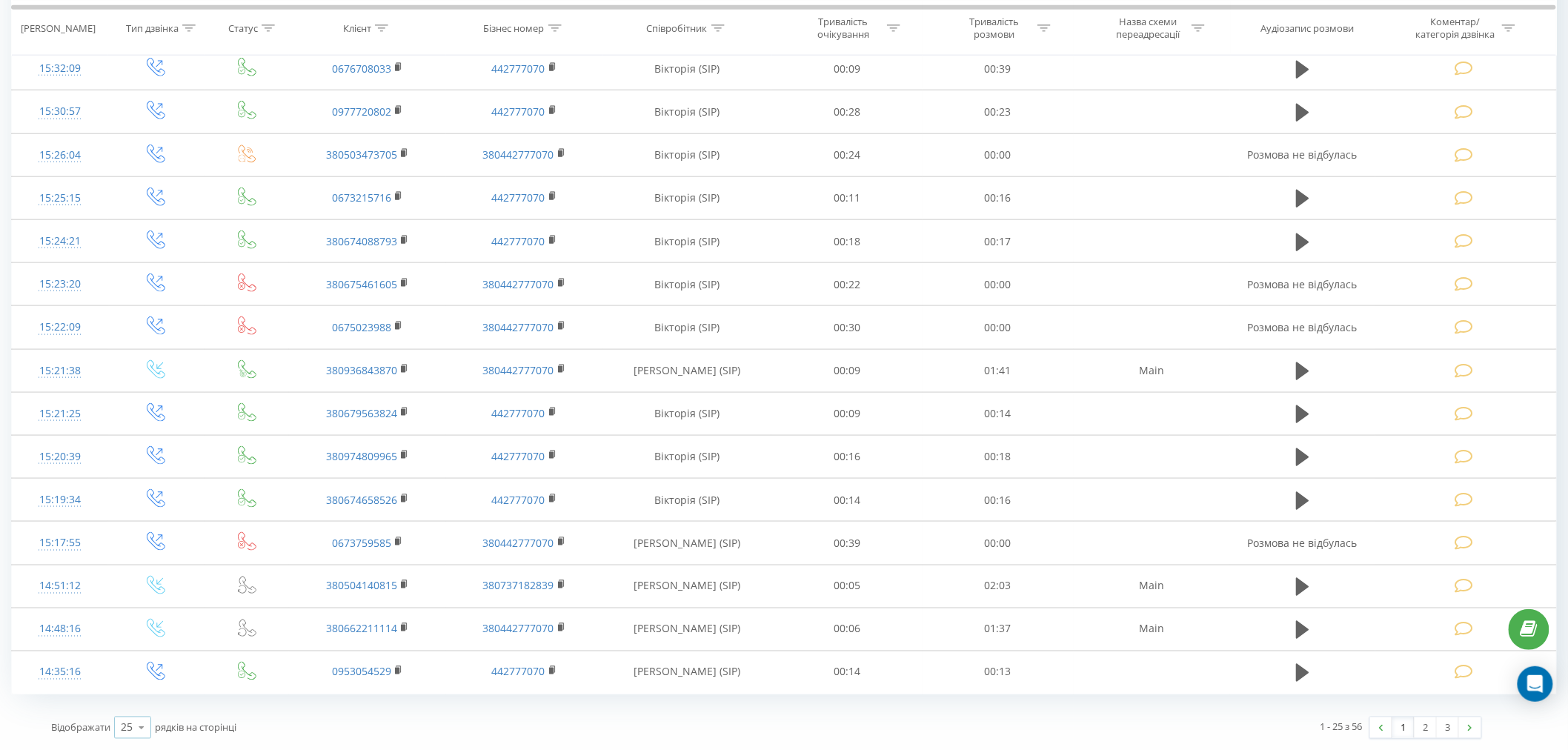
click at [136, 739] on icon at bounding box center [141, 728] width 22 height 29
click at [137, 709] on span "100" at bounding box center [129, 707] width 17 height 14
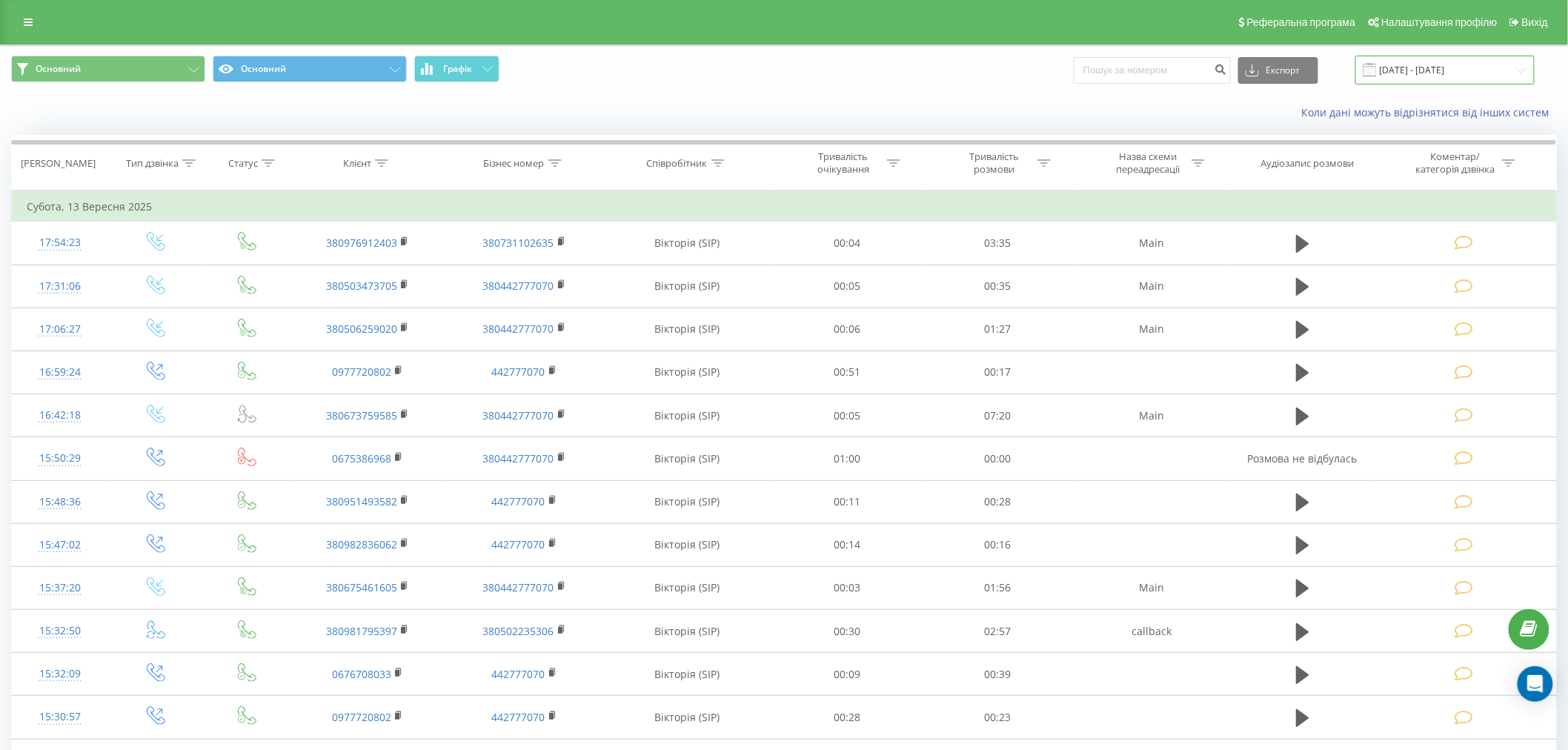
click at [1454, 79] on input "13.09.2025 - 13.09.2025" at bounding box center [1445, 70] width 179 height 29
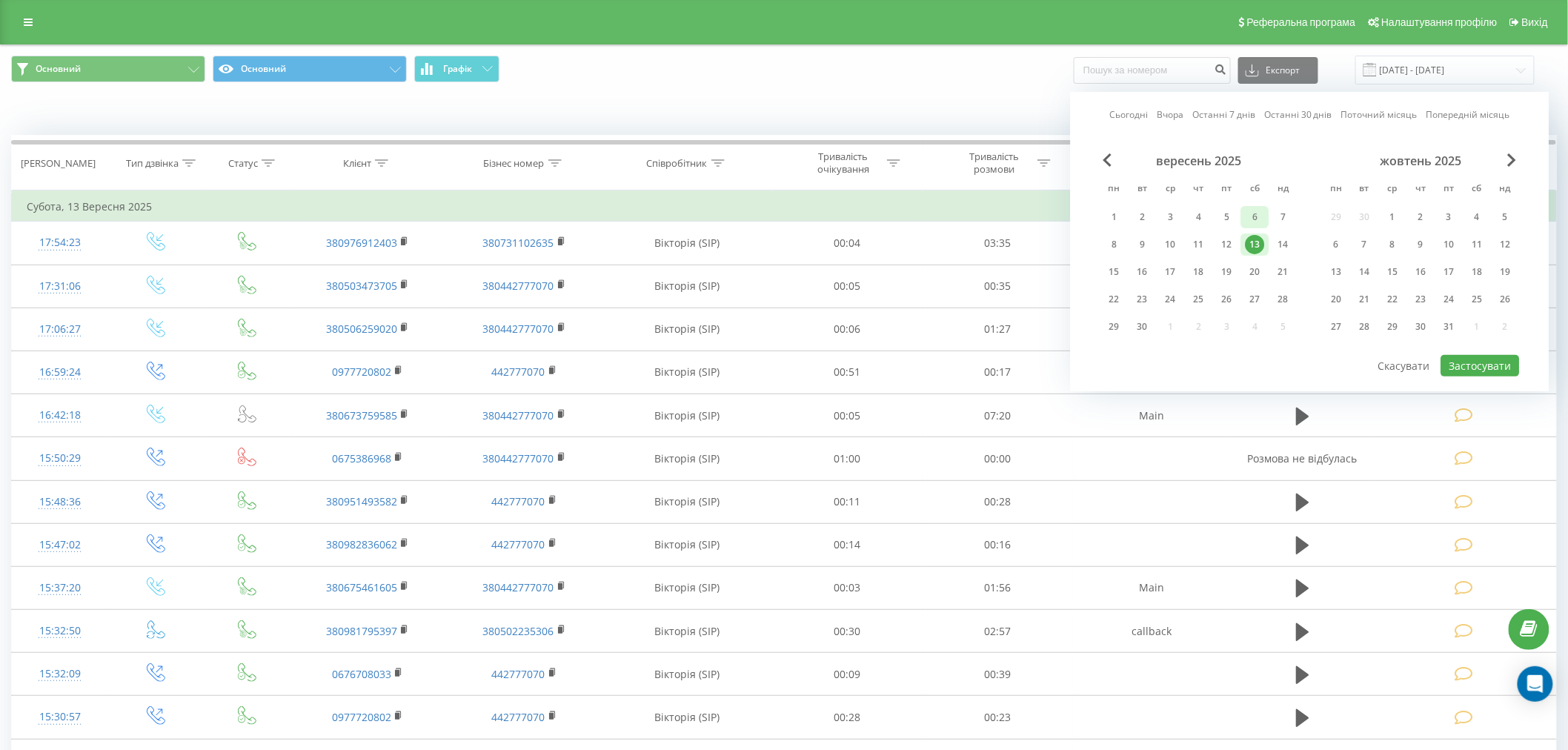
click at [1257, 221] on div "6" at bounding box center [1255, 216] width 19 height 19
click at [1475, 361] on button "Застосувати" at bounding box center [1481, 366] width 79 height 21
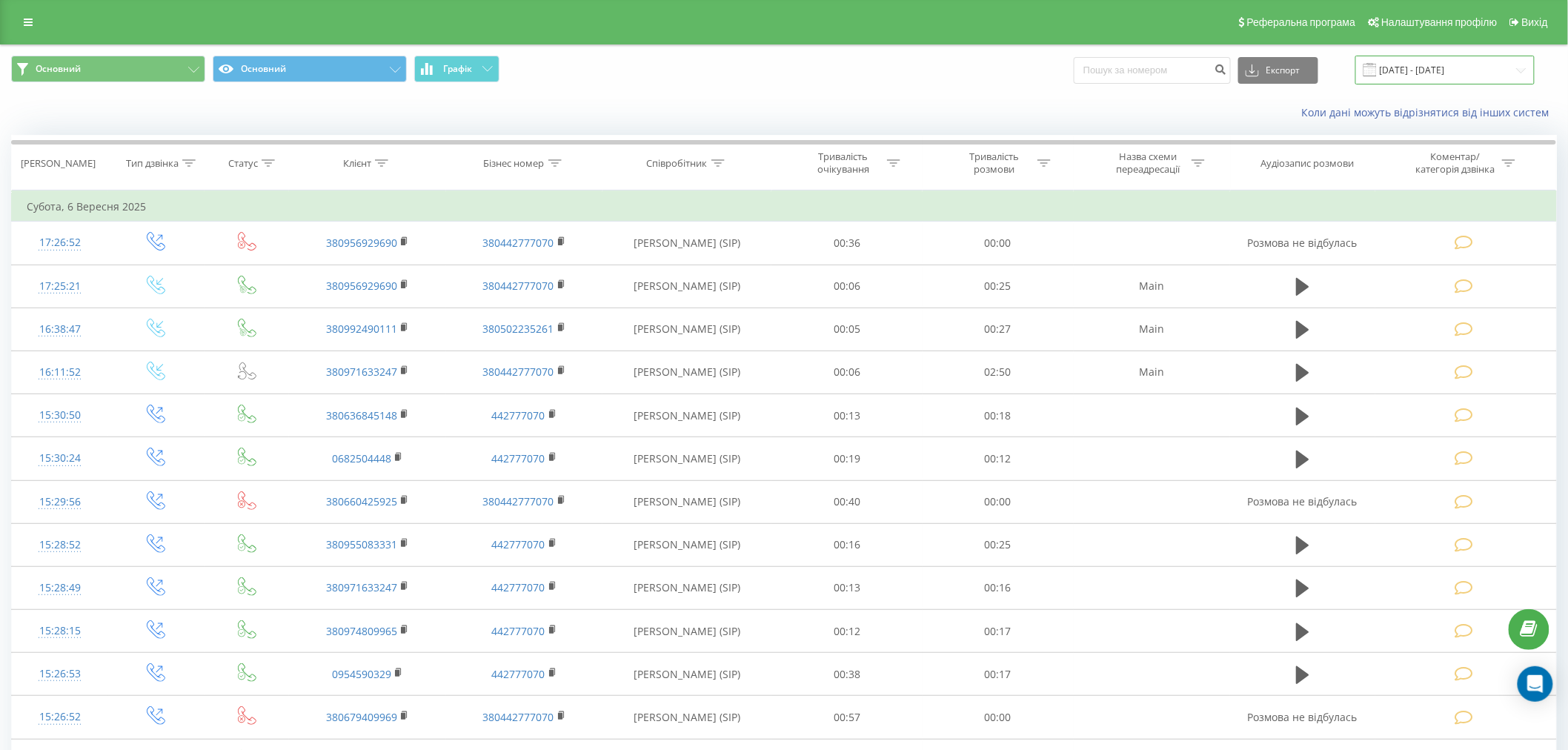
click at [1412, 73] on input "06.09.2025 - 06.09.2025" at bounding box center [1445, 70] width 179 height 29
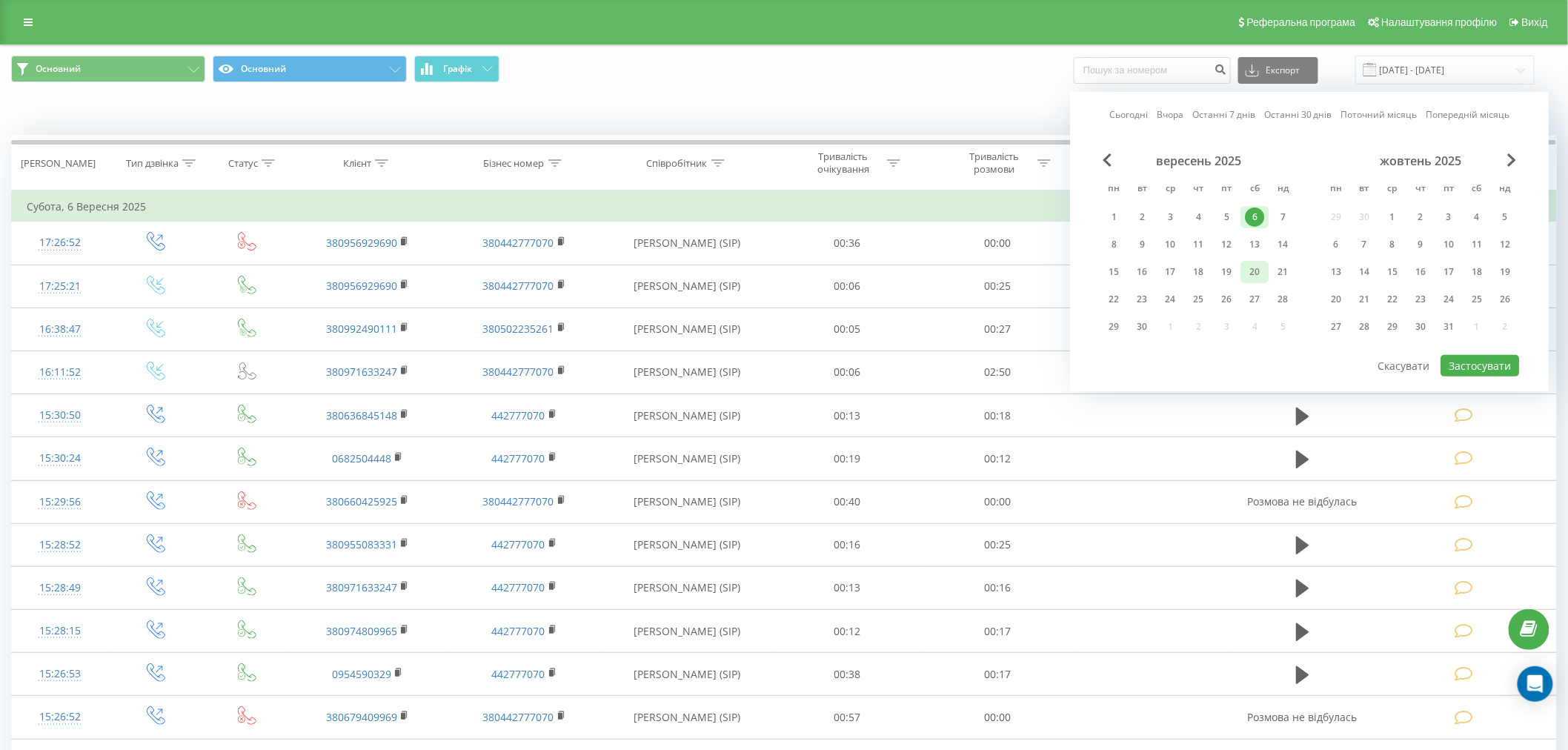
click at [1264, 267] on div "20" at bounding box center [1255, 272] width 19 height 19
click at [1463, 356] on button "Застосувати" at bounding box center [1481, 366] width 79 height 21
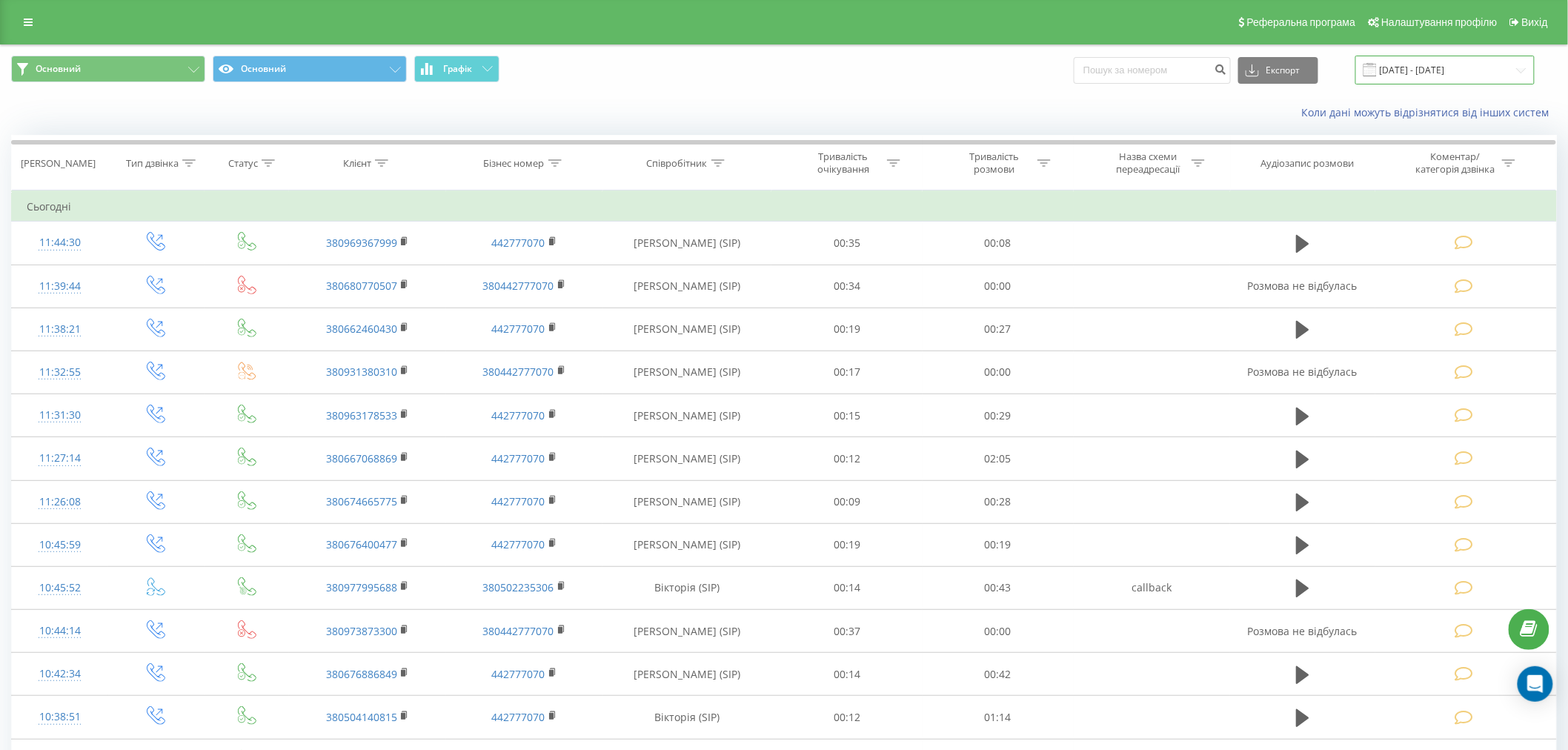
click at [1434, 59] on input "20.09.2025 - 20.09.2025" at bounding box center [1445, 70] width 179 height 29
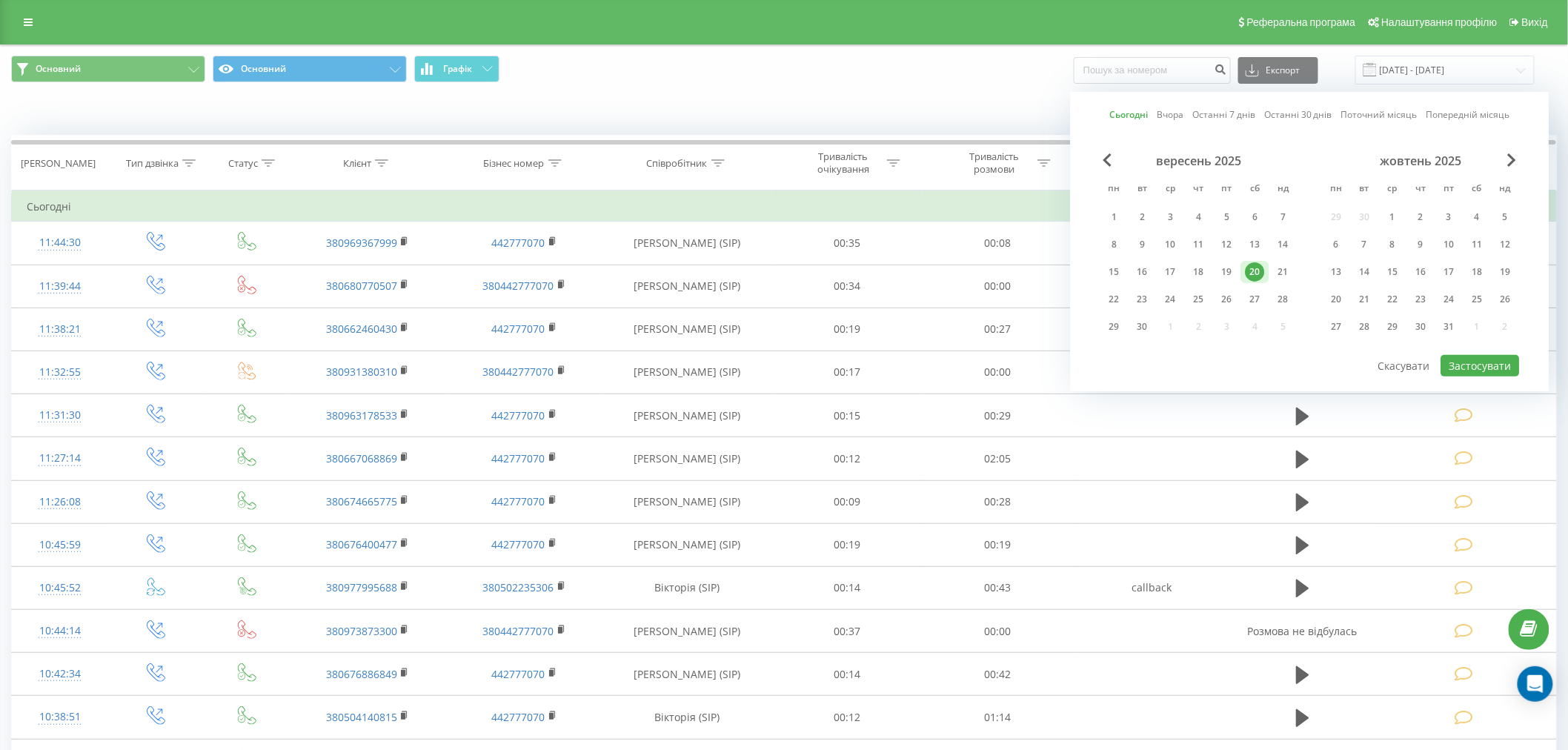
click at [1242, 272] on div "20" at bounding box center [1255, 272] width 28 height 22
click at [1230, 272] on div "19" at bounding box center [1226, 272] width 19 height 19
click at [1458, 364] on button "Застосувати" at bounding box center [1481, 366] width 79 height 21
type input "[DATE] - [DATE]"
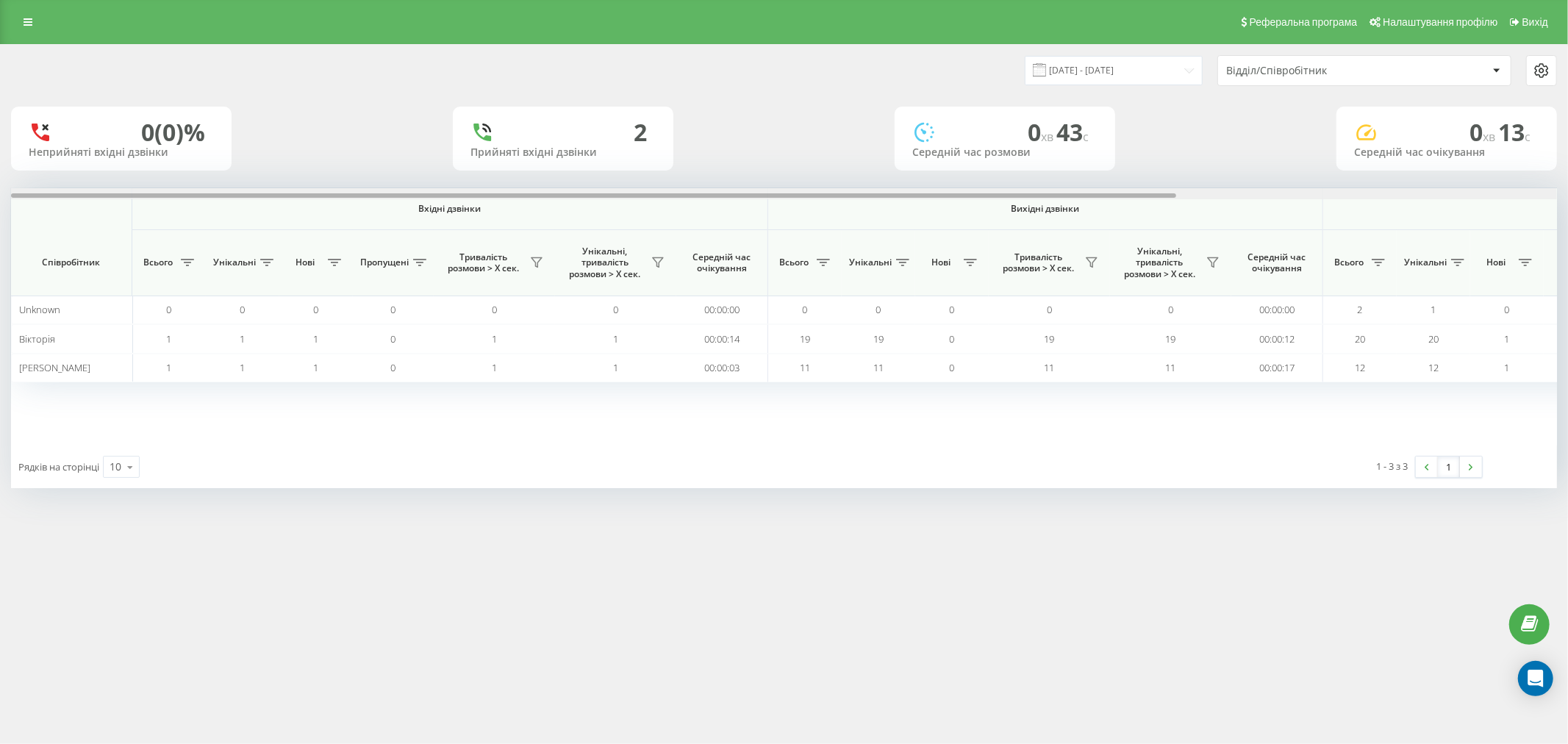
drag, startPoint x: 689, startPoint y: 197, endPoint x: 195, endPoint y: 233, distance: 495.3
click at [195, 233] on div "Вхідні дзвінки Вихідні дзвінки Всі дзвінки Співробітник Всього Унікальні Нові П…" at bounding box center [784, 317] width 1546 height 258
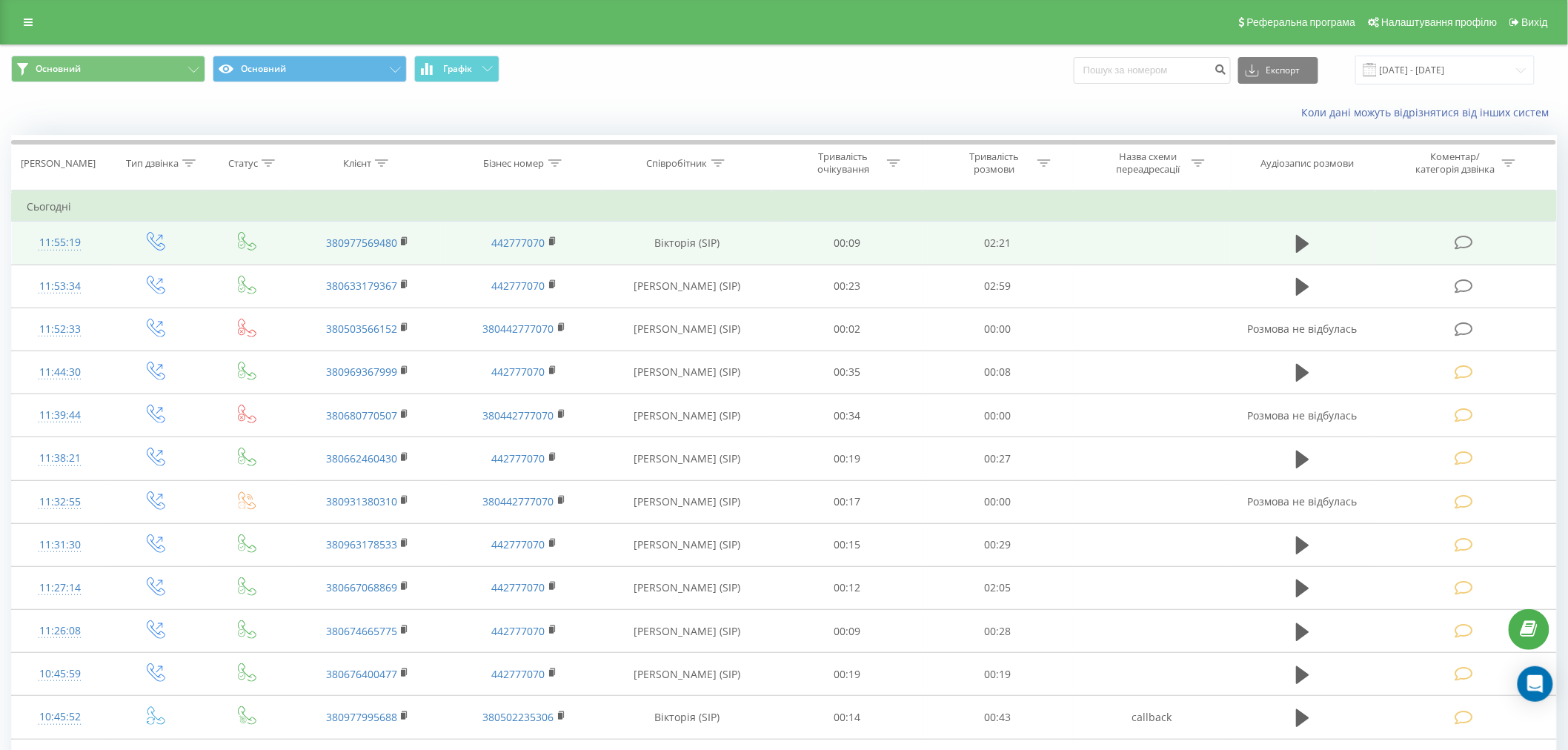
click at [1475, 241] on span at bounding box center [1465, 242] width 20 height 14
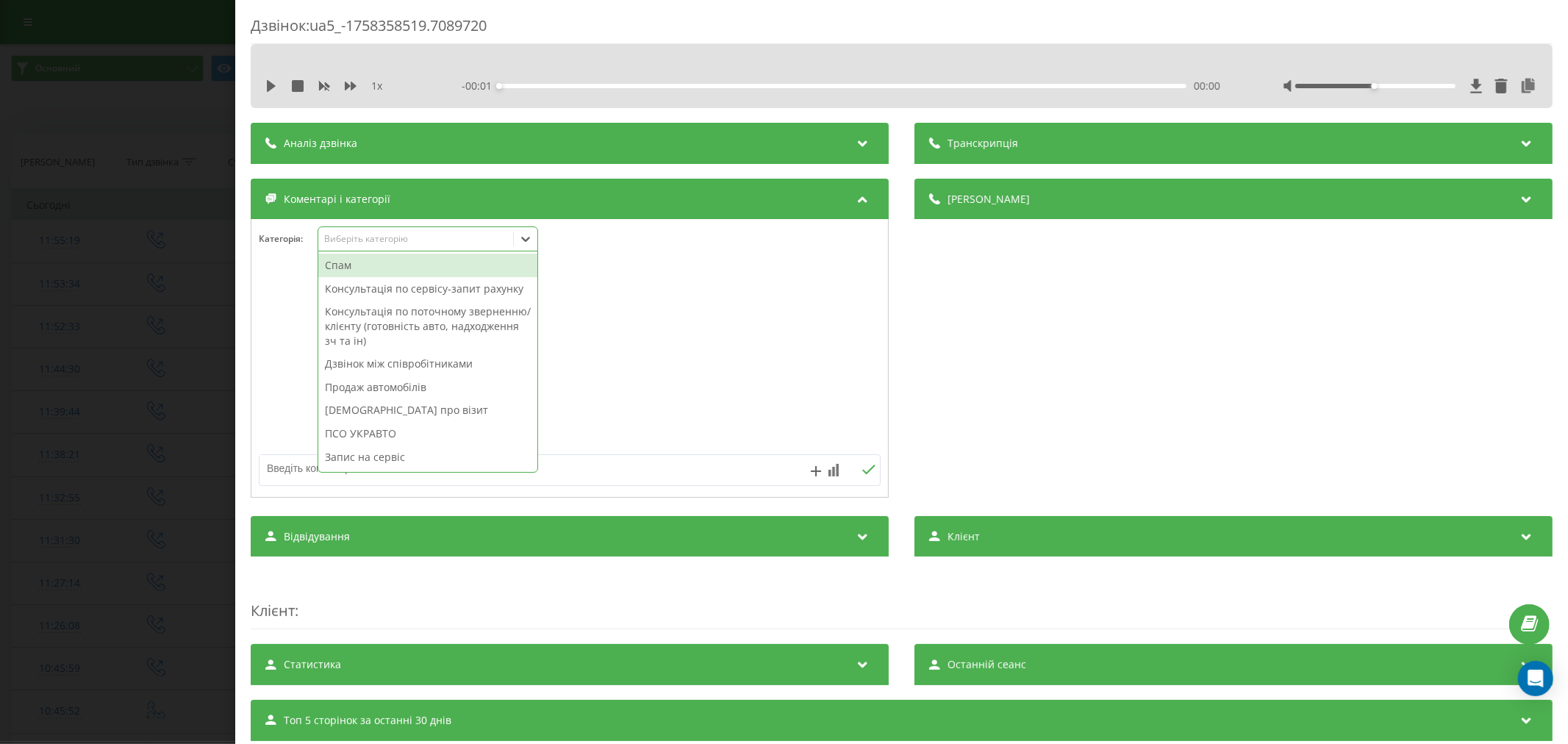
click at [388, 236] on div "Виберіть категорію" at bounding box center [416, 239] width 184 height 12
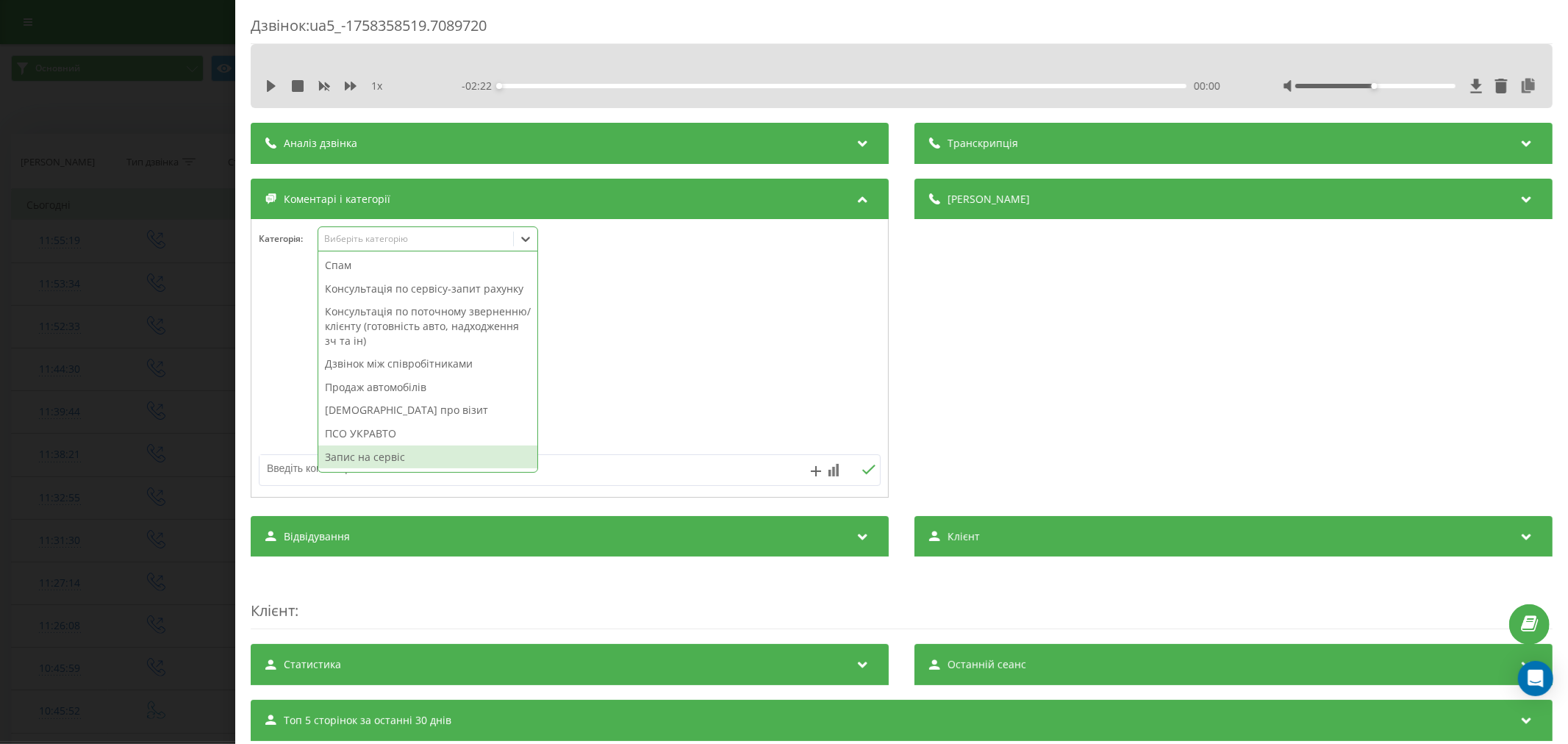
click at [406, 467] on div "Запис на сервіс" at bounding box center [428, 457] width 219 height 23
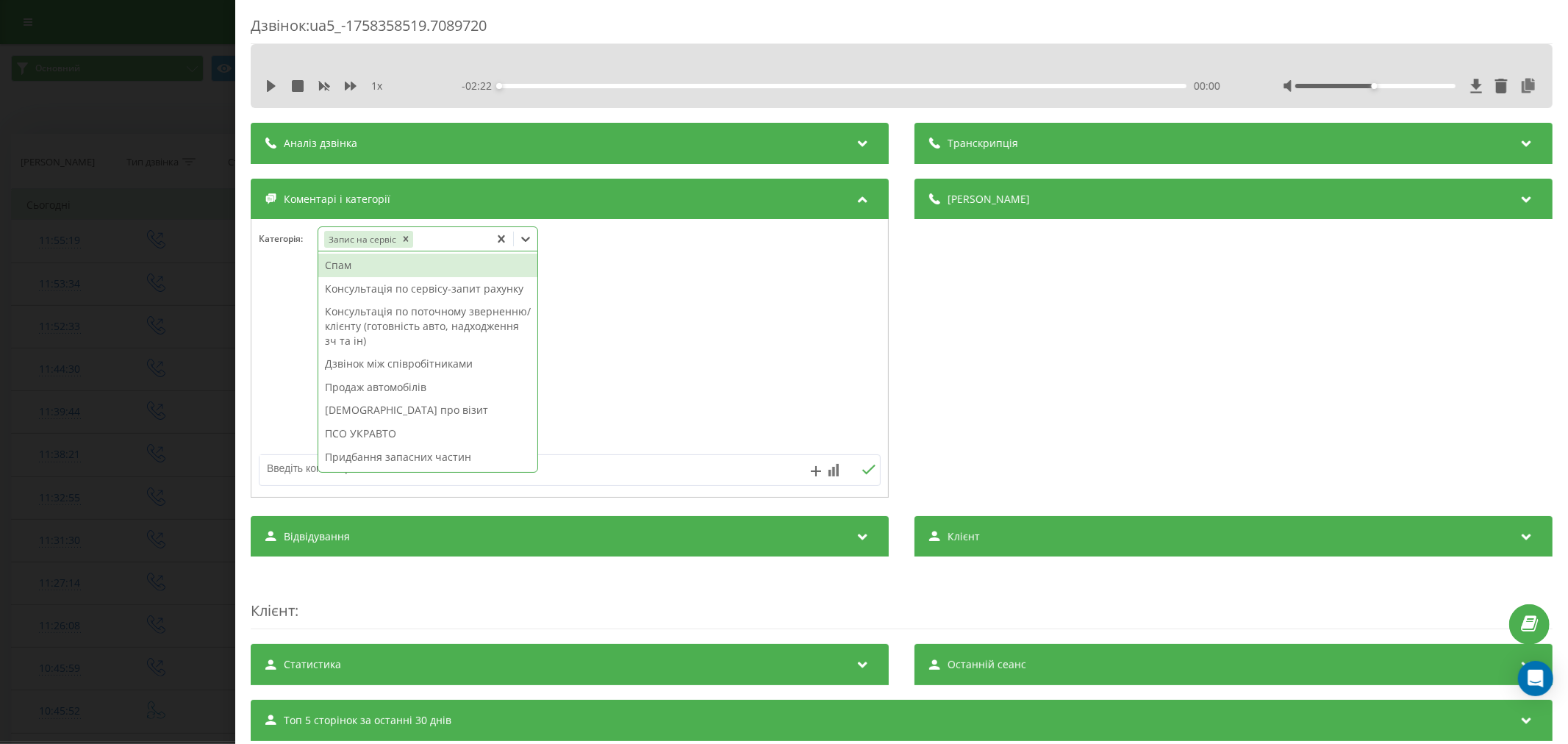
click at [282, 465] on textarea at bounding box center [507, 468] width 496 height 26
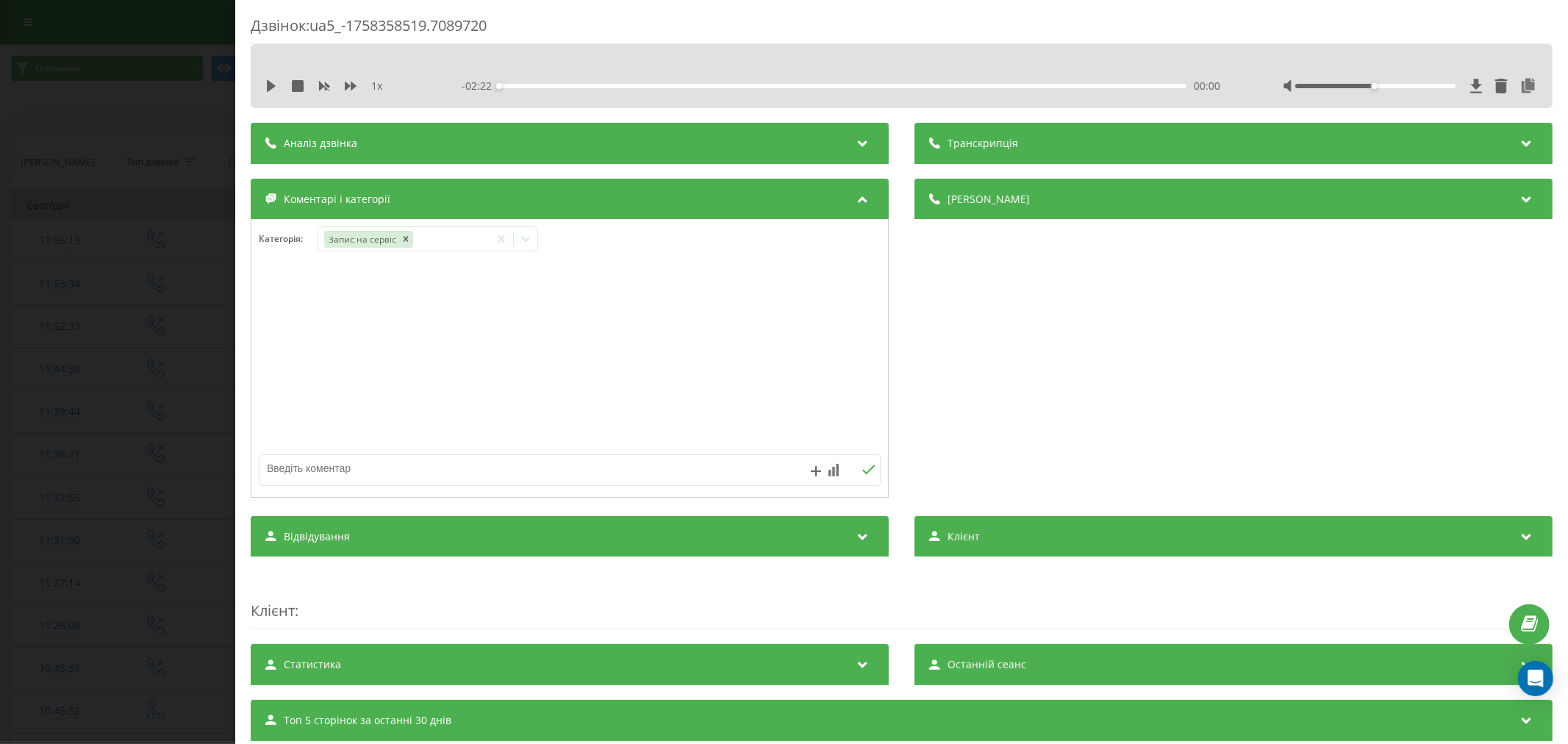
paste textarea "запис на дхч 27.09 на 12:30"
type textarea "запис на дхч 27.09 на 12:30"
click at [157, 245] on div "Дзвінок : ua5_-1758358519.7089720 1 x - 02:22 00:00 00:00 Транскрипція Для AI-а…" at bounding box center [784, 372] width 1568 height 744
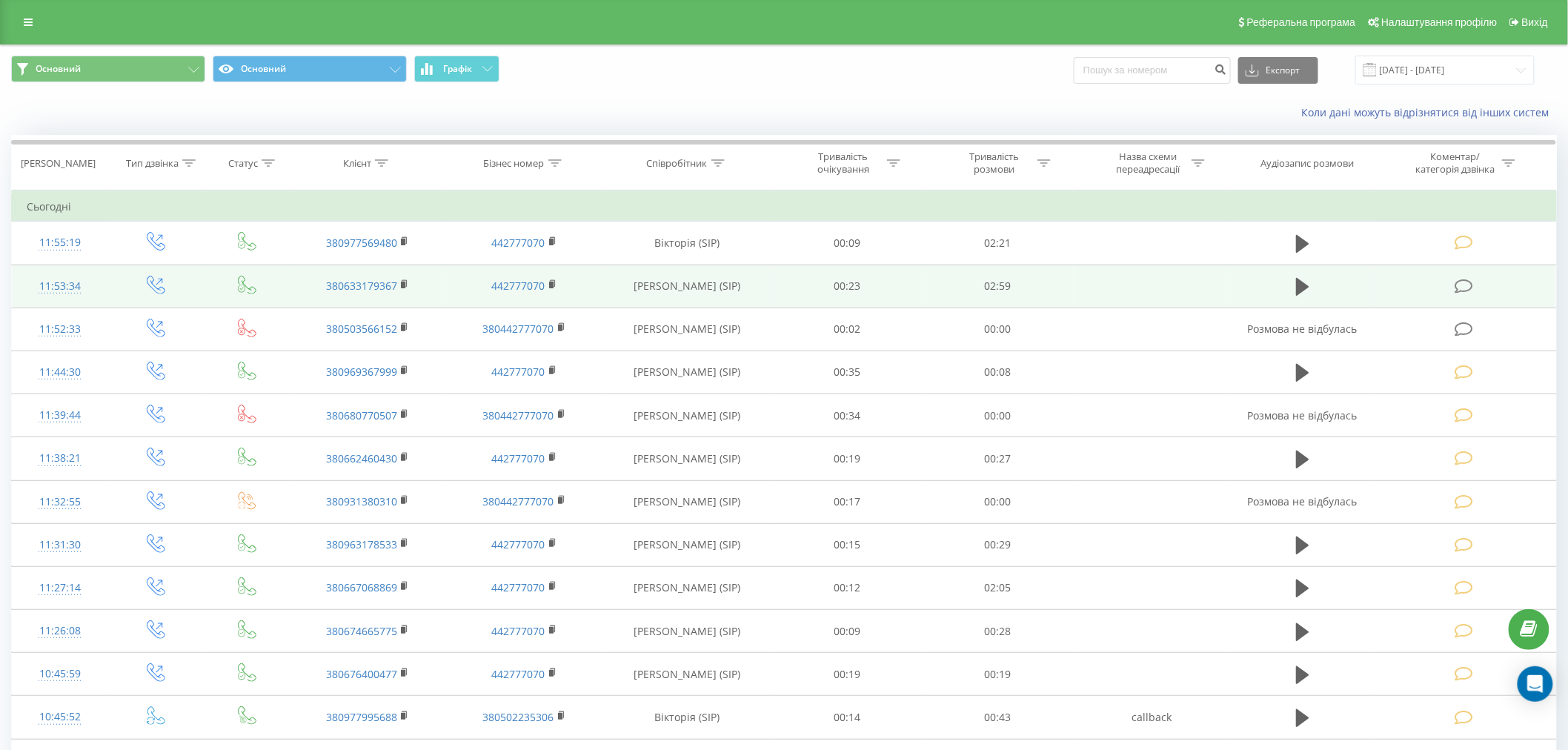
click at [1551, 277] on td at bounding box center [1466, 286] width 181 height 43
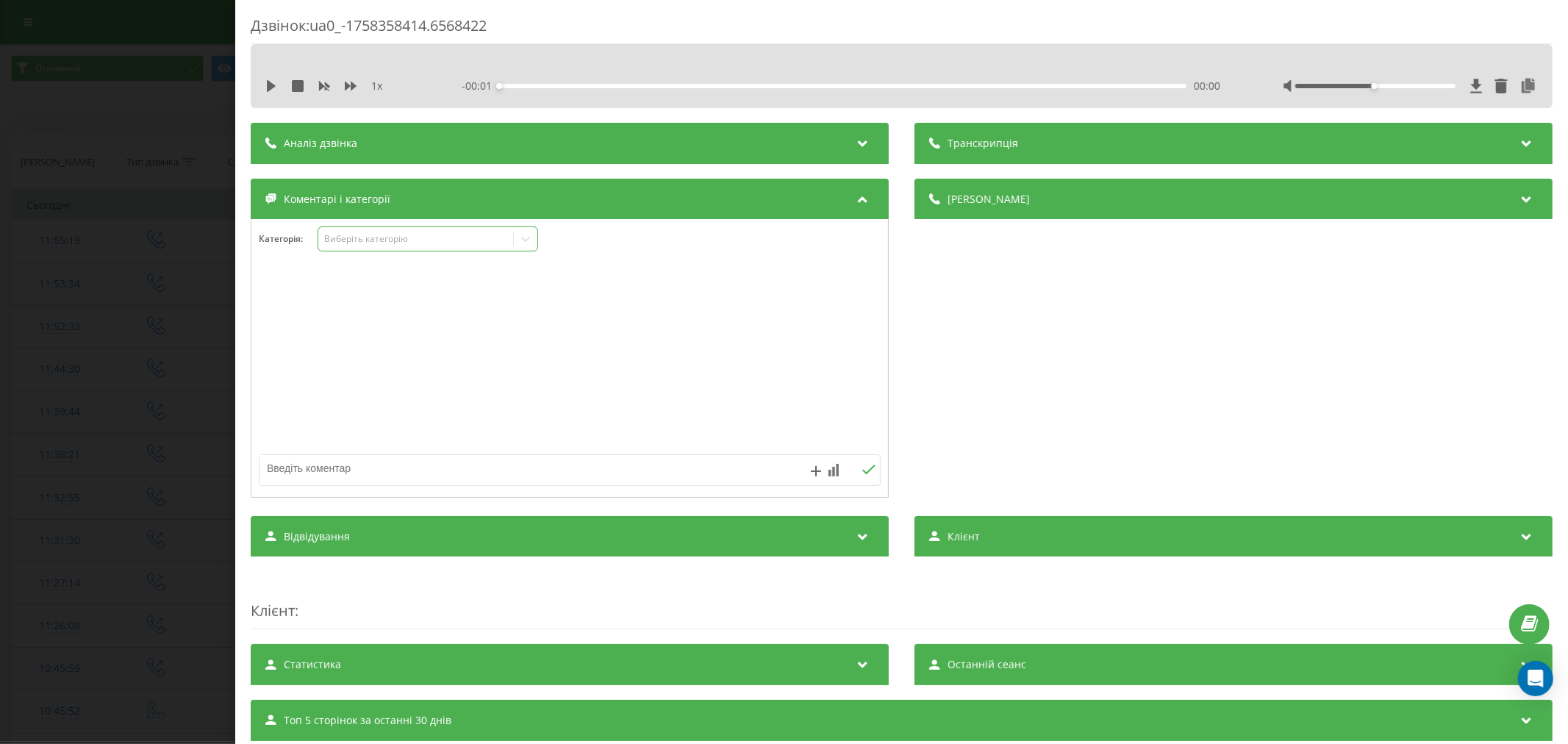
click at [417, 246] on div "Виберіть категорію" at bounding box center [416, 239] width 195 height 14
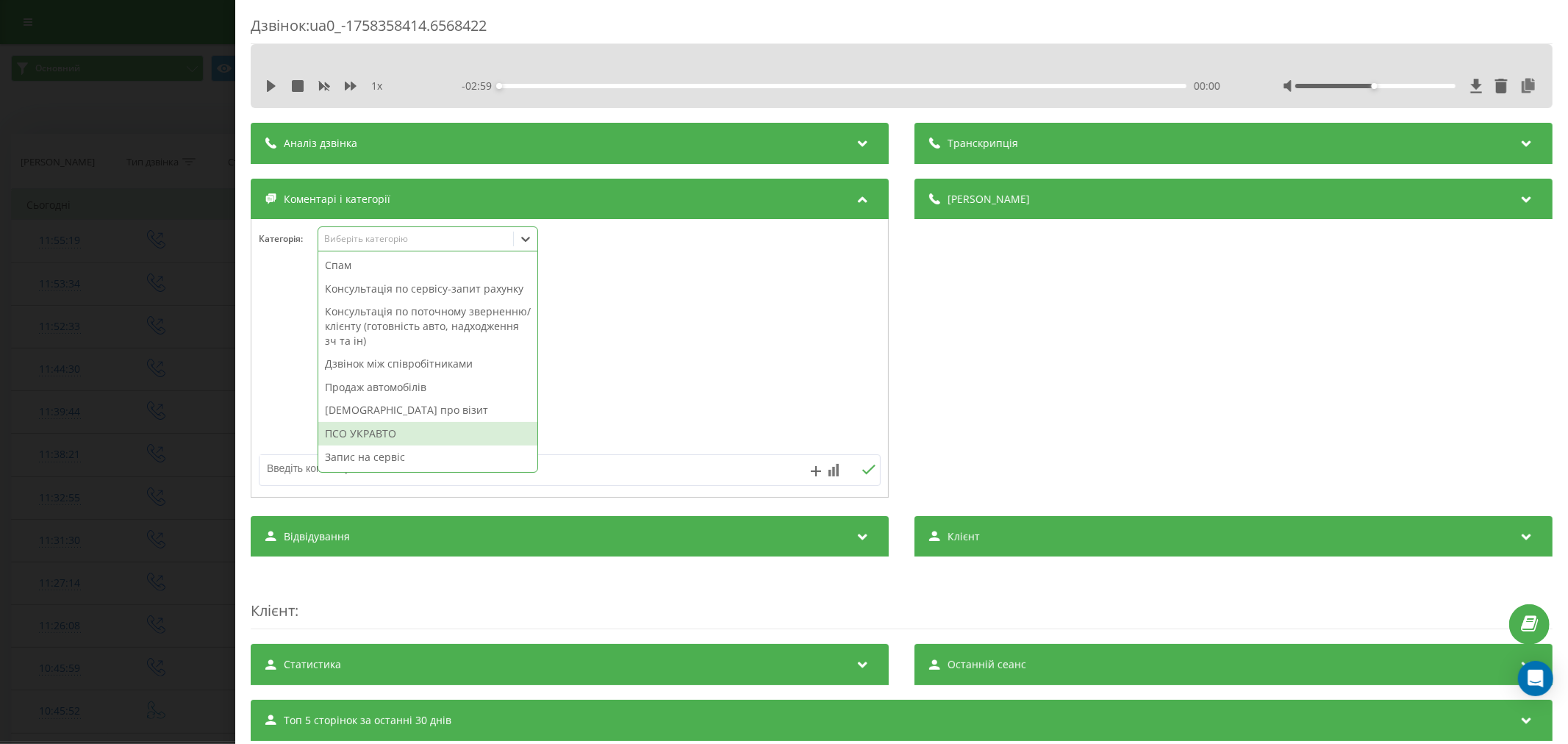
click at [405, 446] on div "ПСО УКРАВТО" at bounding box center [428, 434] width 219 height 23
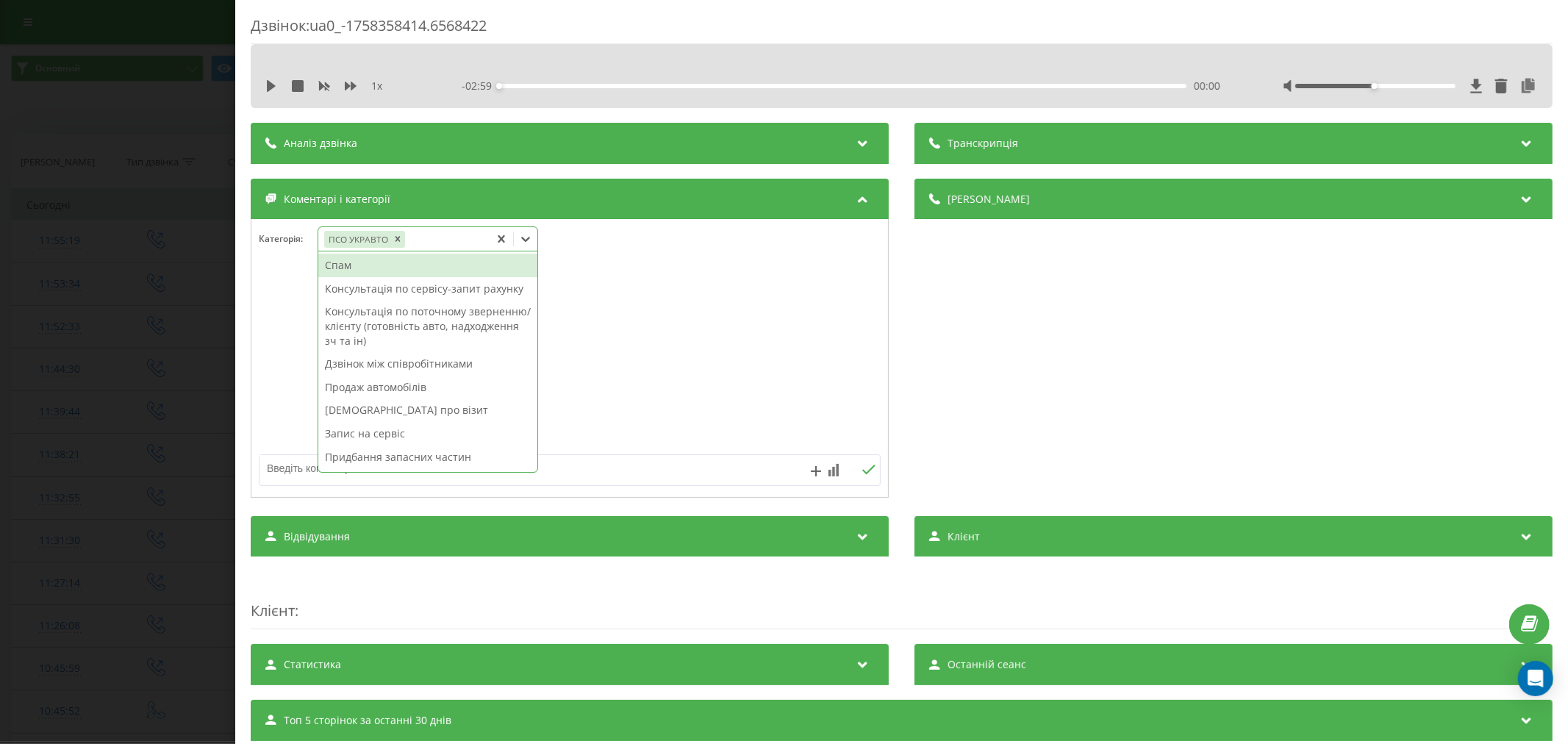
click at [125, 348] on div "Дзвінок : ua0_-1758358414.6568422 1 x - 02:59 00:00 00:00 Транскрипція Для AI-а…" at bounding box center [784, 372] width 1568 height 744
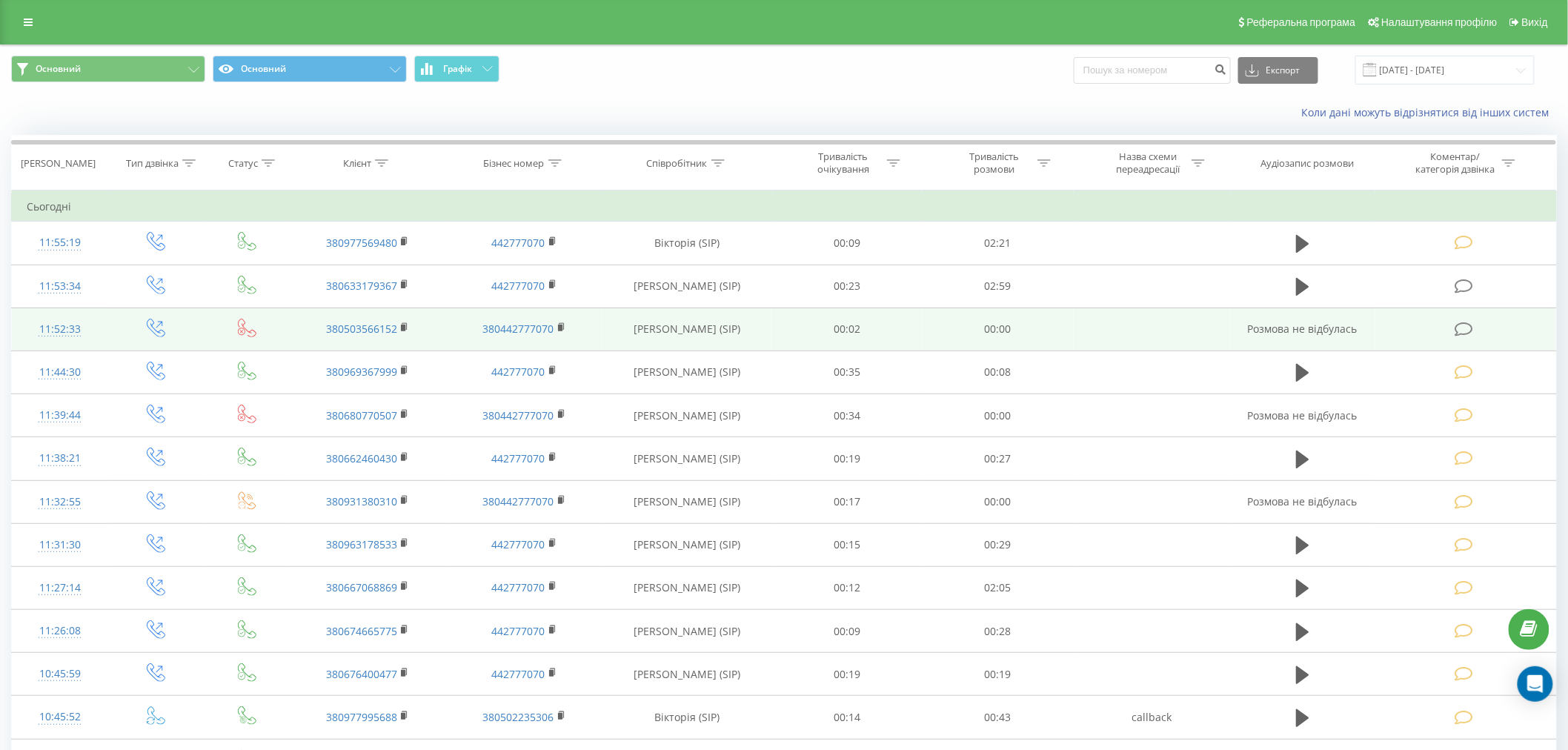
click at [1458, 332] on icon at bounding box center [1464, 329] width 18 height 16
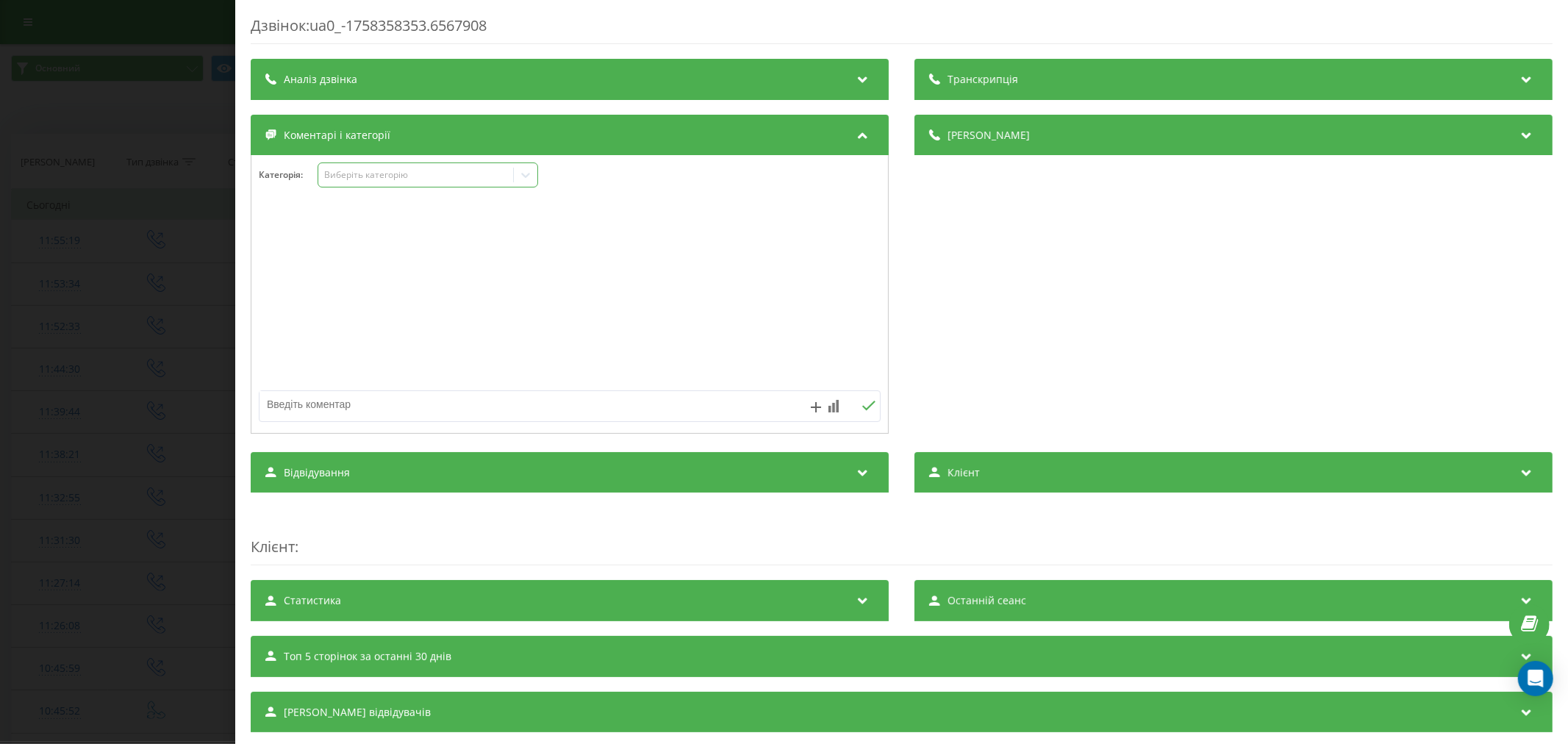
click at [398, 176] on div "Виберіть категорію" at bounding box center [416, 175] width 184 height 12
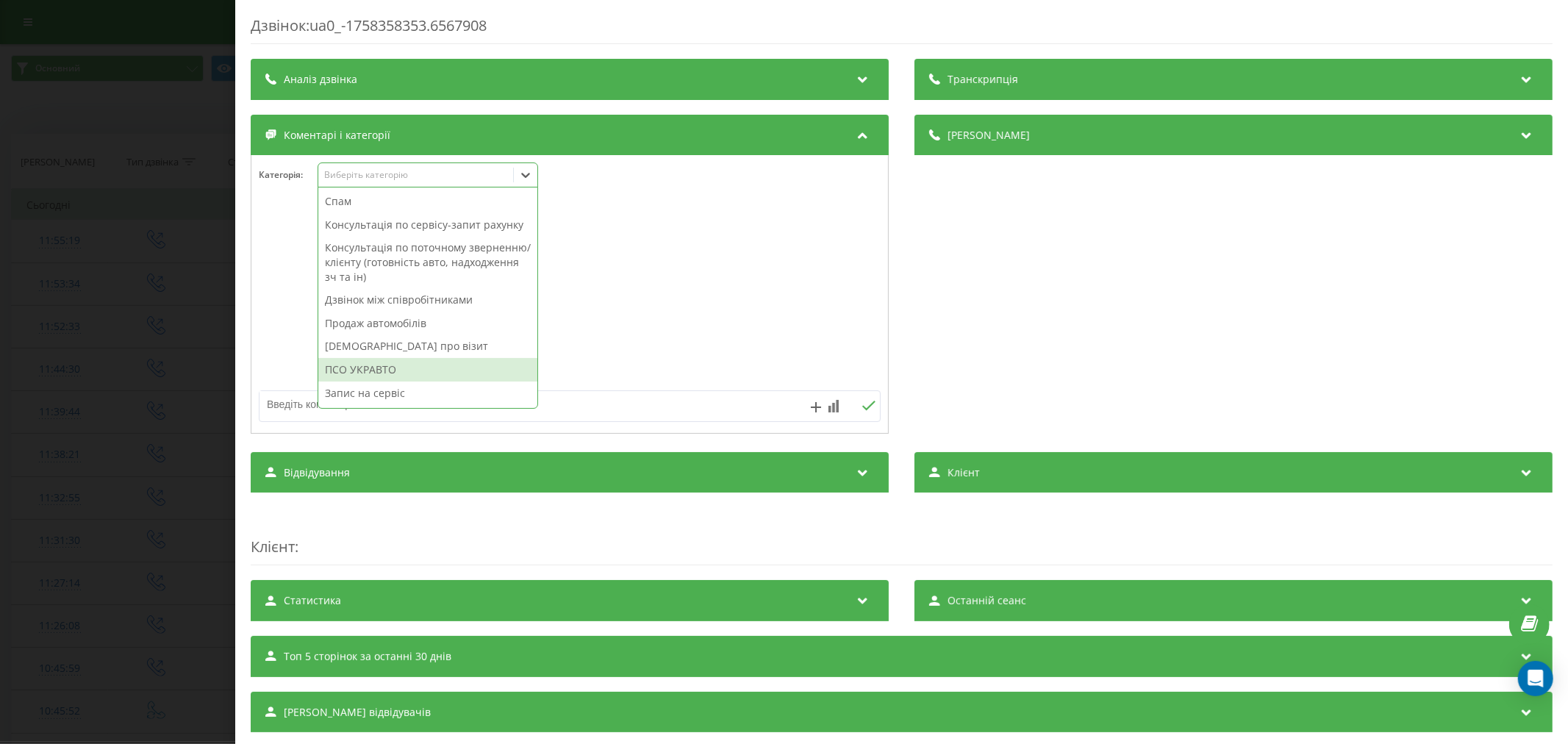
click at [394, 380] on div "ПСО УКРАВТО" at bounding box center [428, 370] width 219 height 23
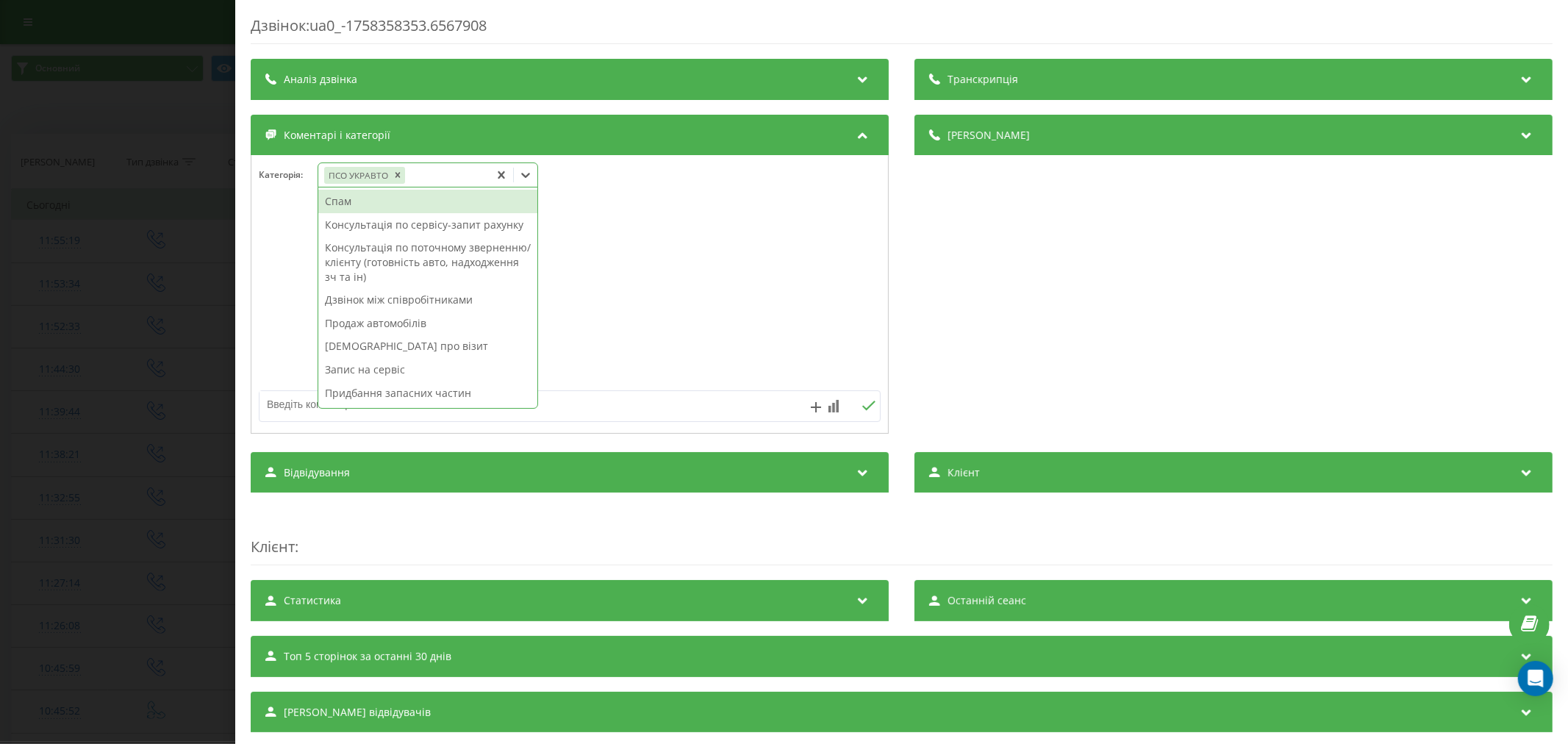
click at [131, 206] on div "Дзвінок : ua0_-1758358353.6567908 Транскрипція Для AI-аналізу майбутніх дзвінкі…" at bounding box center [784, 372] width 1568 height 744
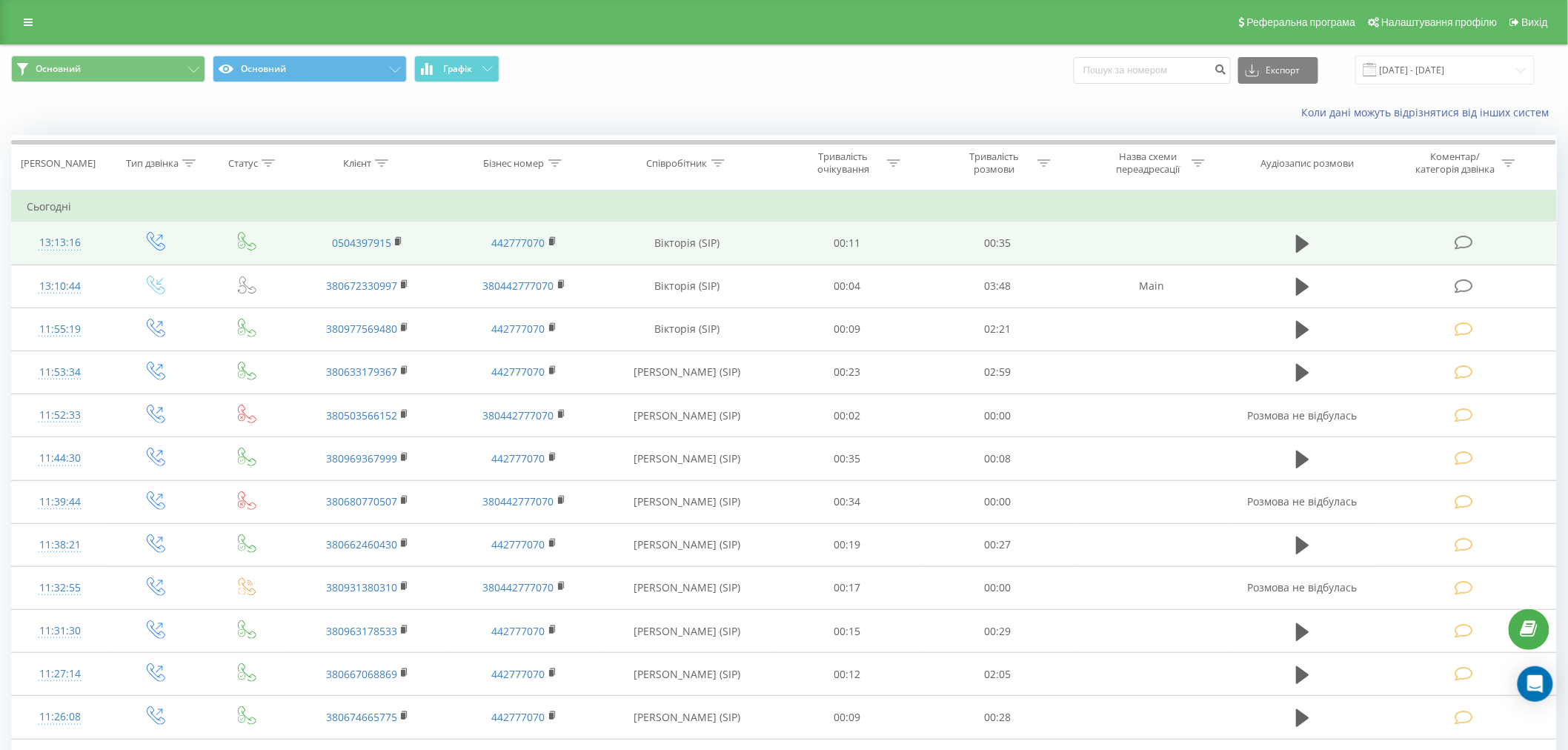
click td
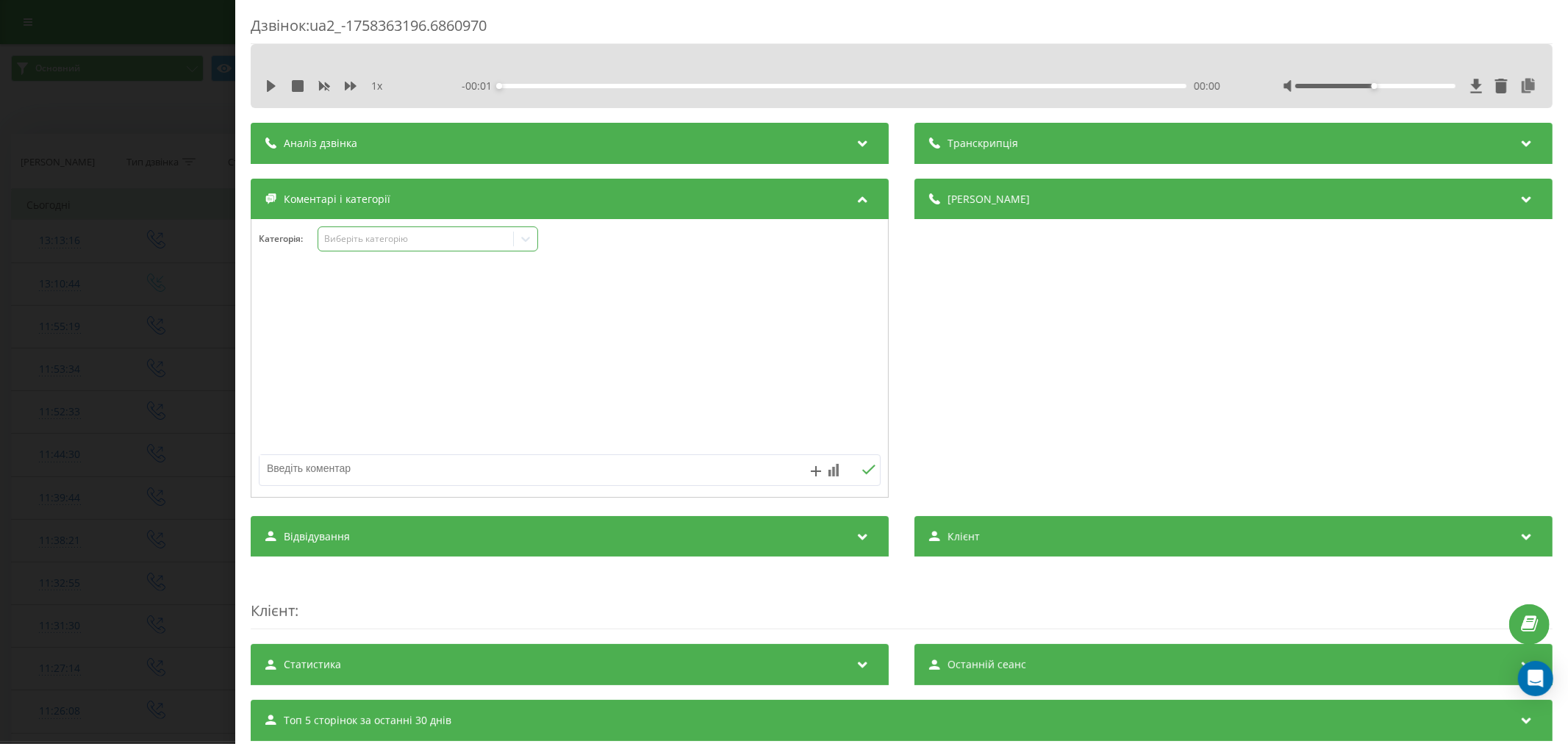
click div "Виберіть категорію"
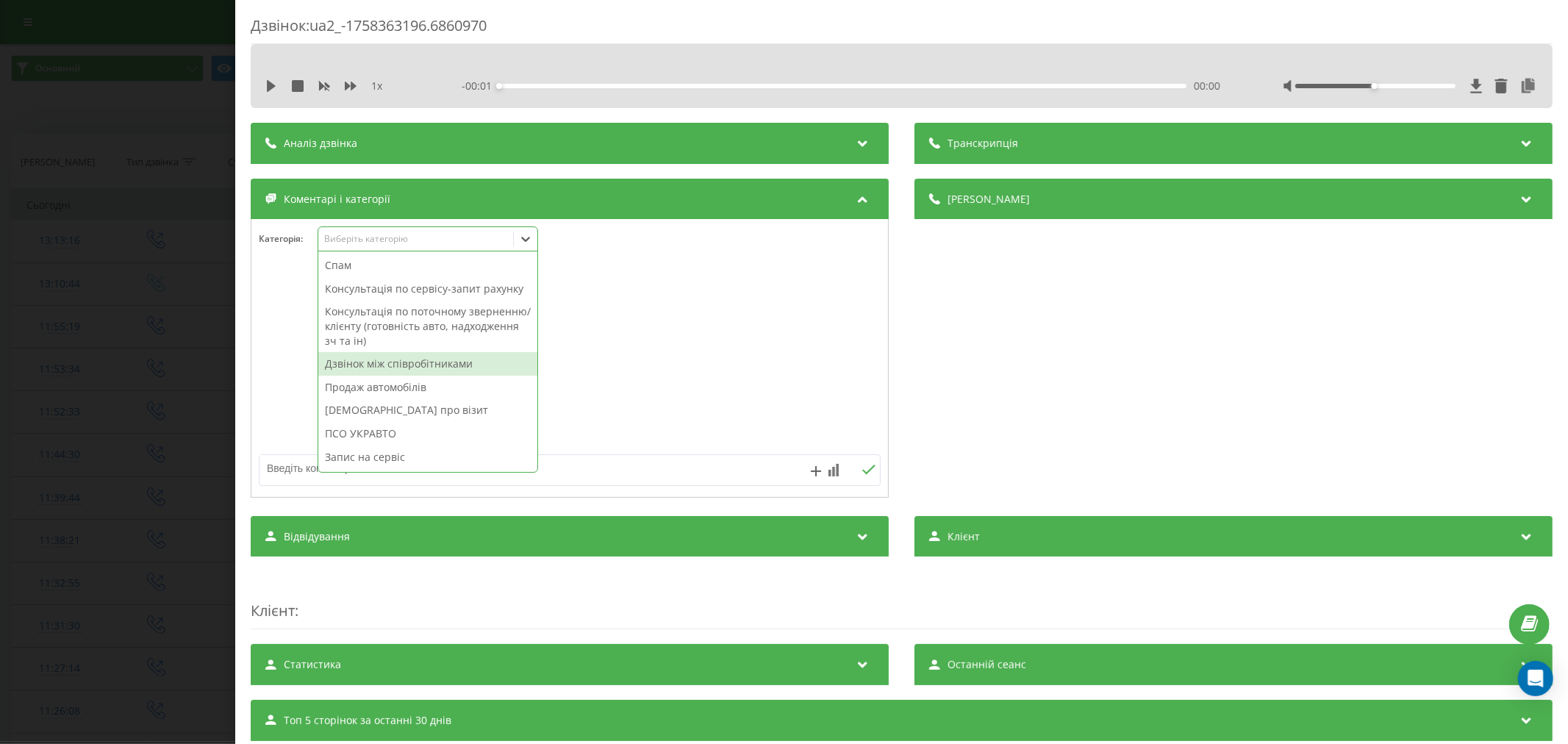
click div "Дзвінок між співробітниками"
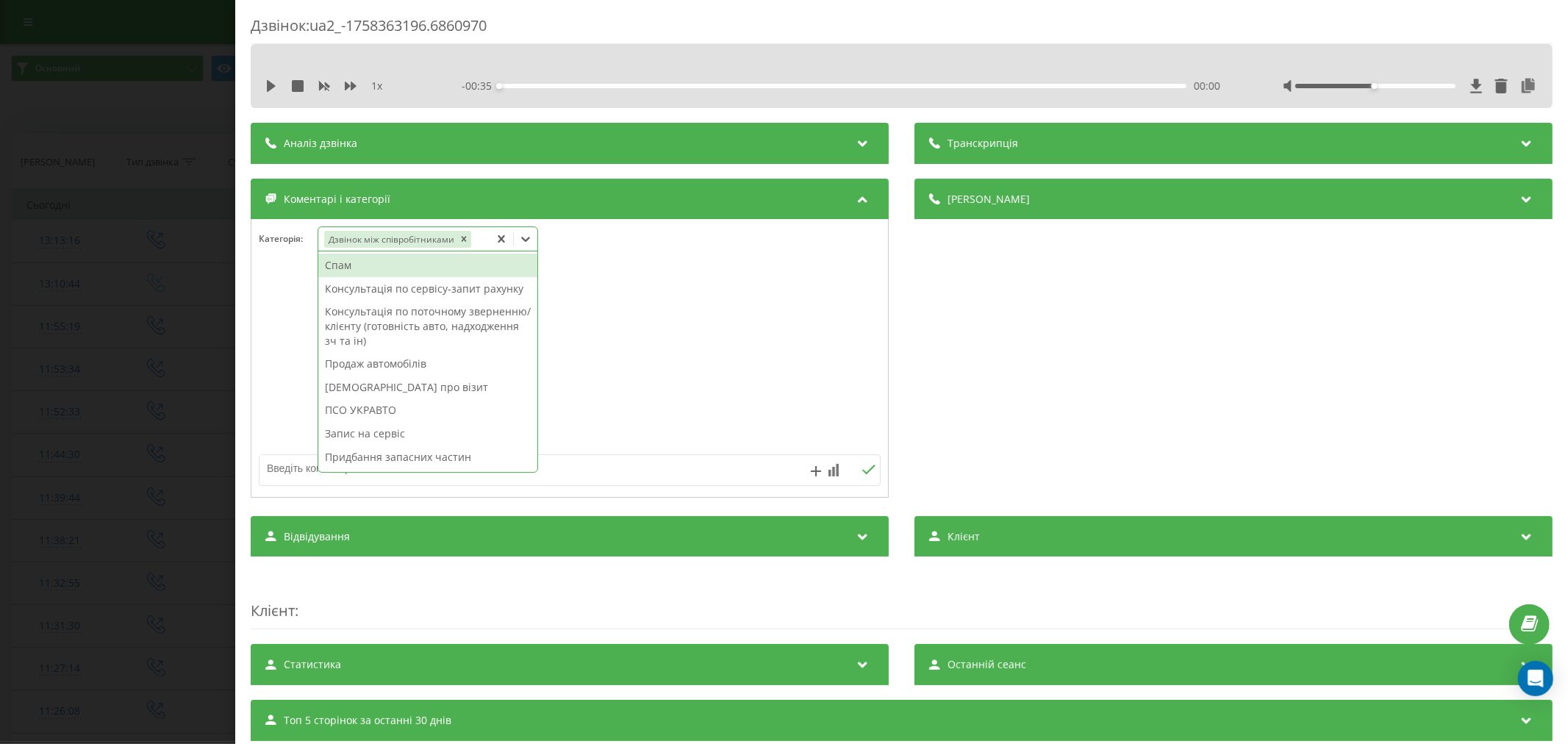
click div "Дзвінок : ua2_-1758363196.6860970 1 x - 00:35 00:00 00:00 Транскрипція Для AI-а…"
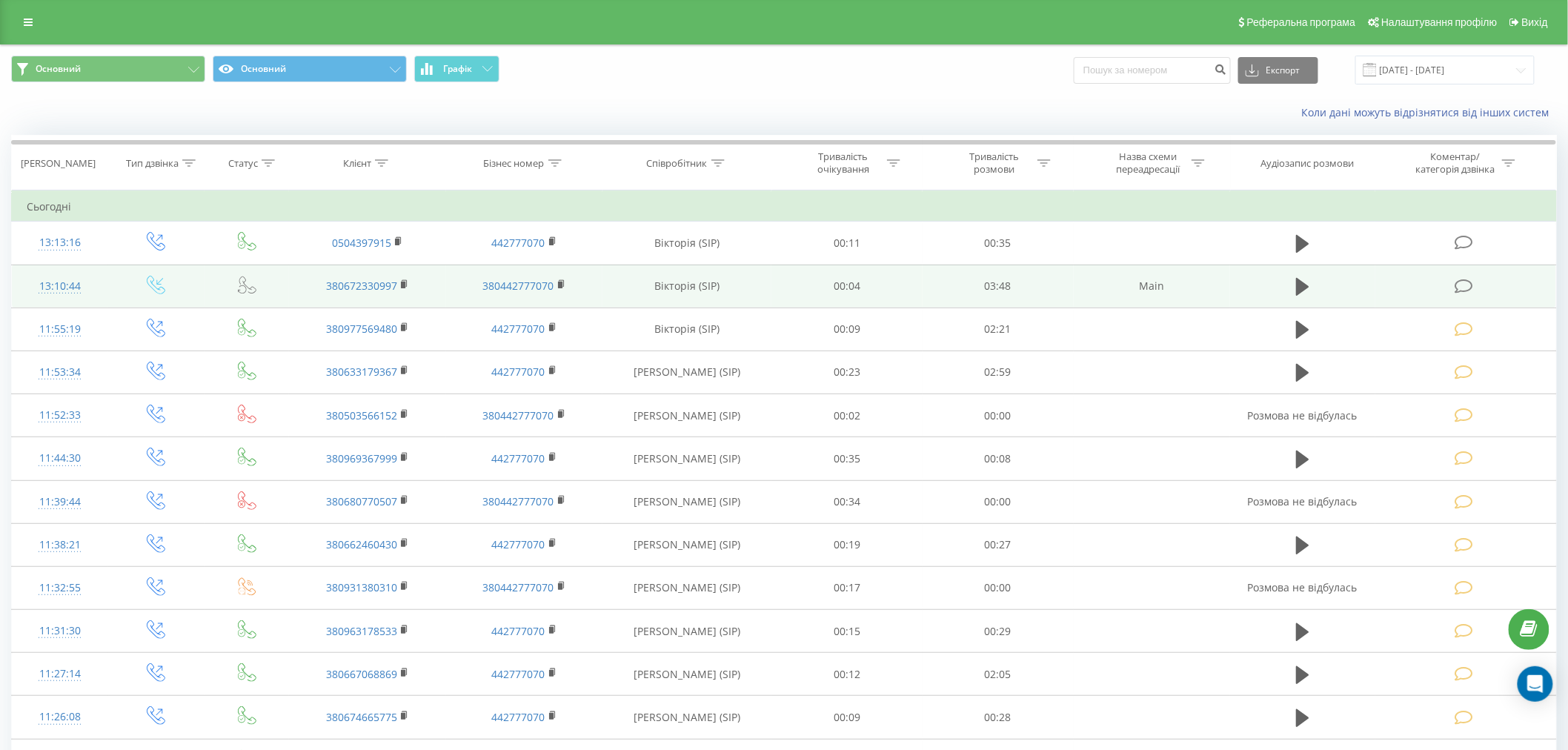
click td
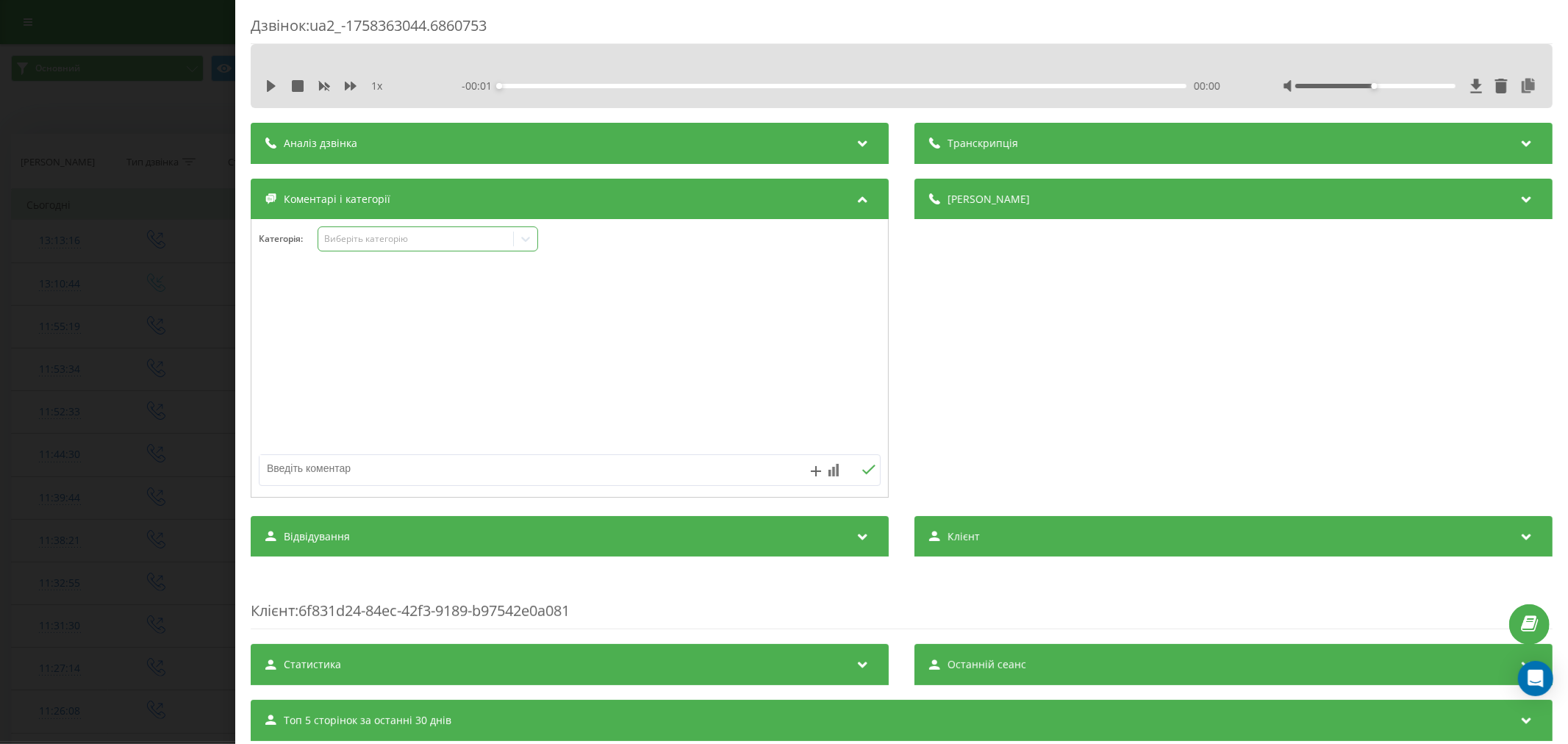
click div "Виберіть категорію"
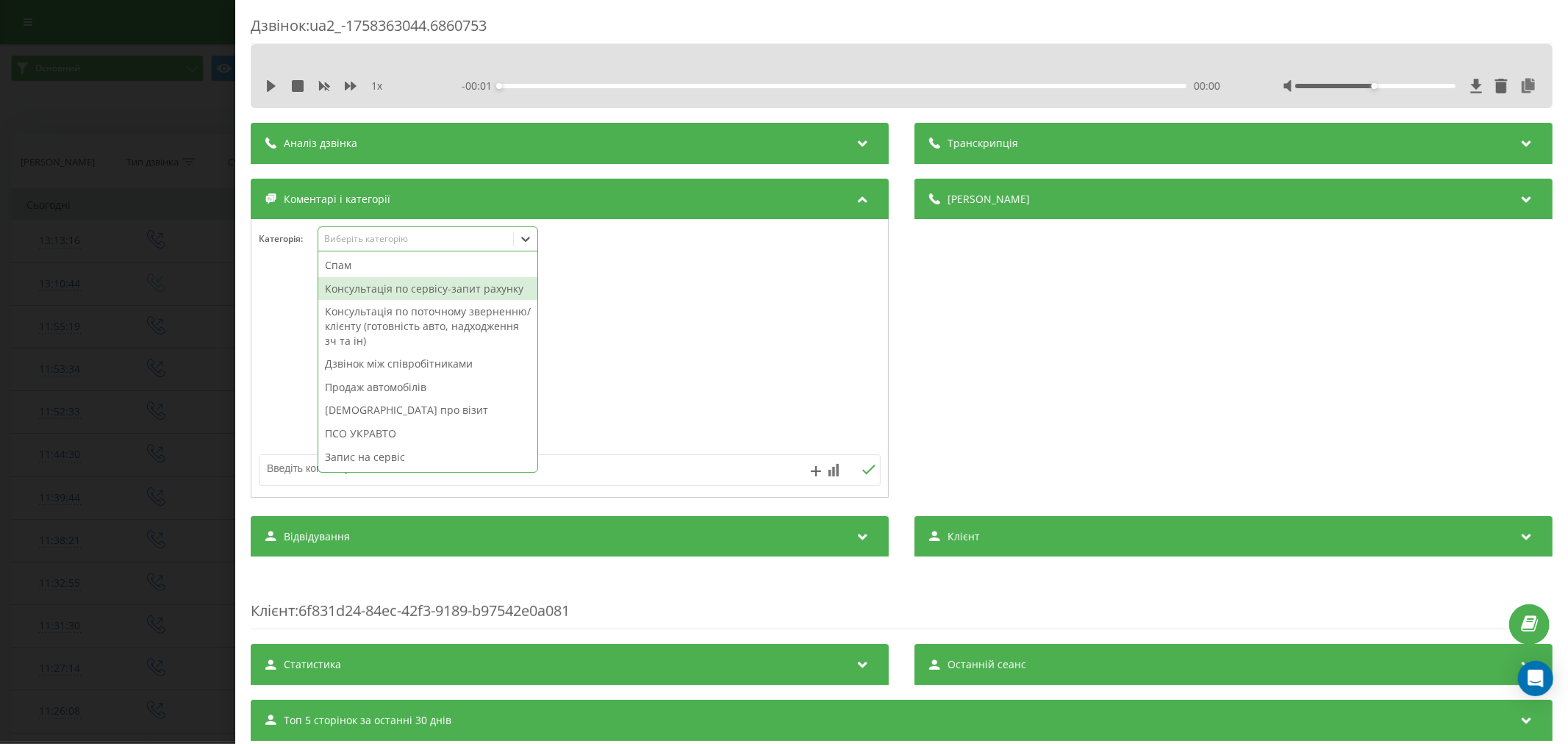
click div "Консультація по сервісу-запит рахунку"
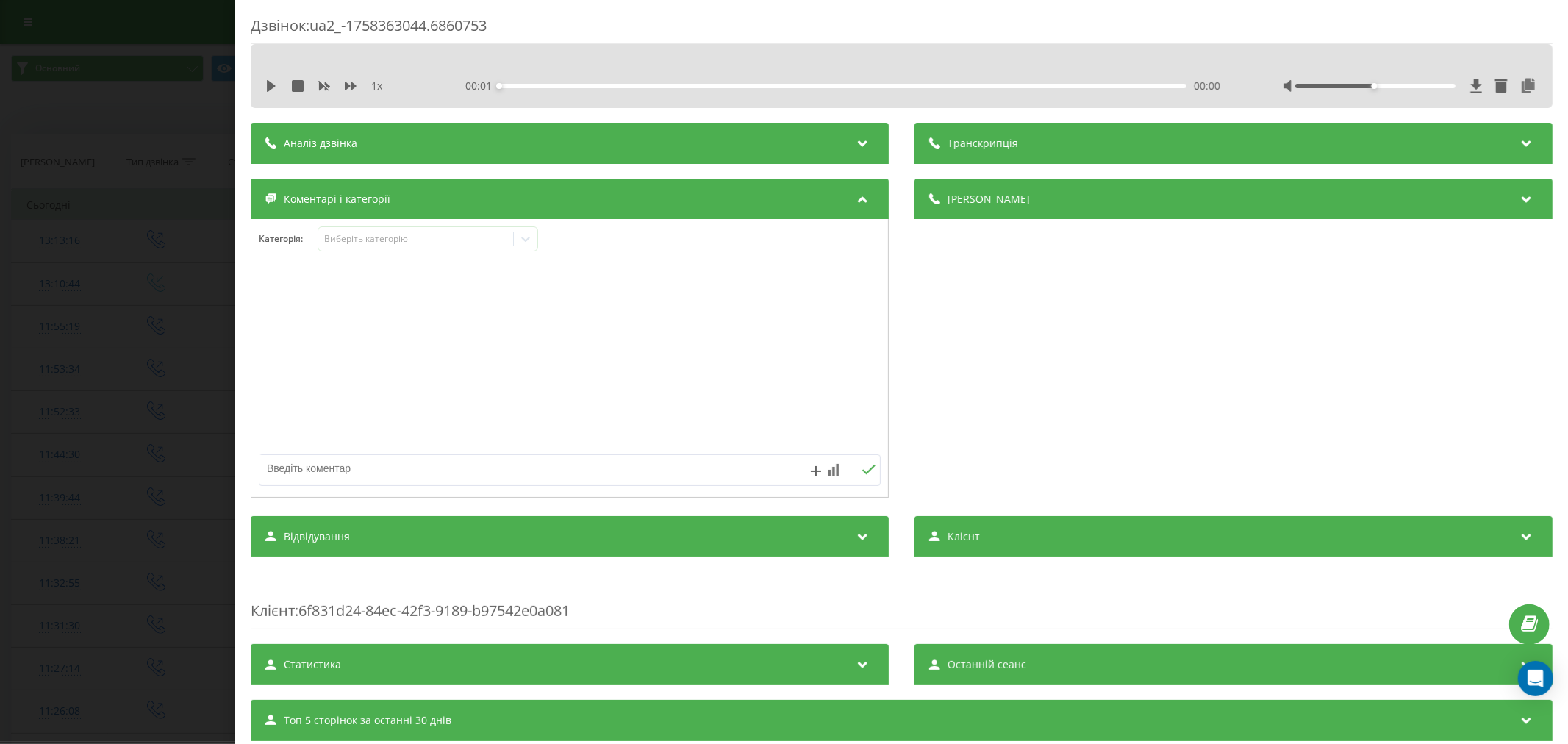
click div
click textarea
type textarea "х"
type textarea "аа5938іс - перевірити подачу палива, прямо зараз хоче"
click textarea
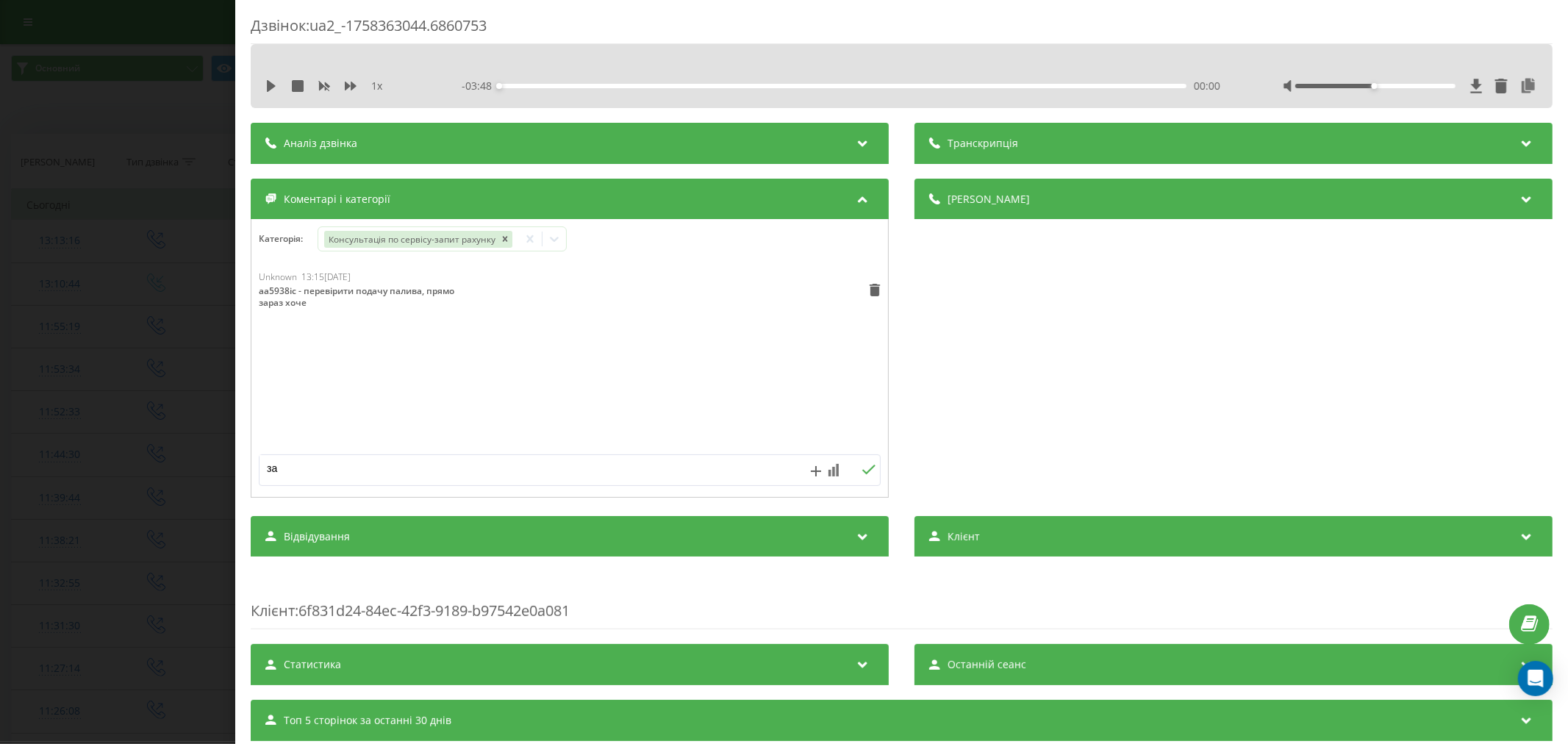
type textarea "з"
type textarea "зорієнтовано, що на сьогодні все розписано"
click div "Дзвінок : ua2_-1758363044.6860753 1 x - 03:48 00:00 00:00 Транскрипція Для AI-а…"
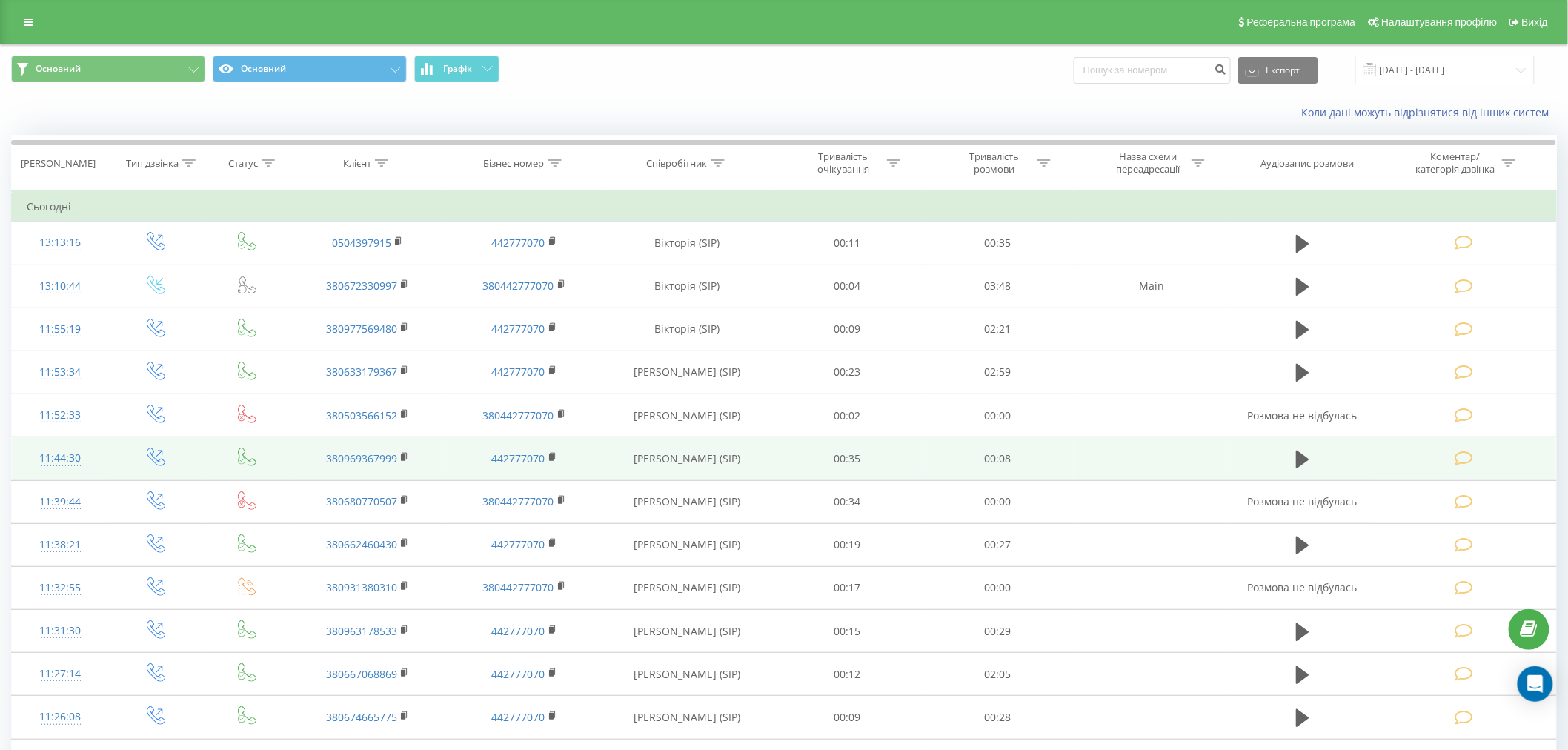
scroll to position [82, 0]
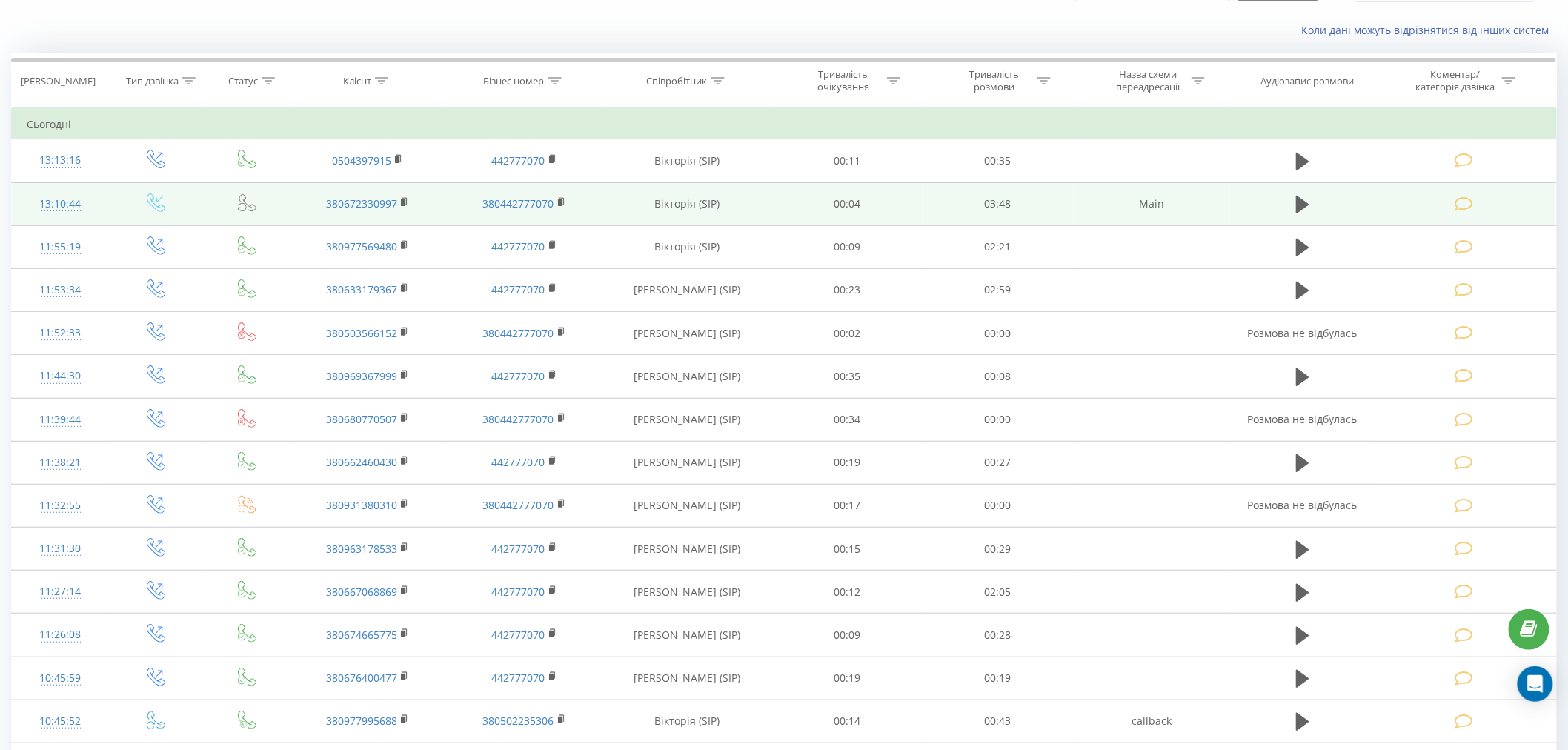
click at [1485, 215] on td at bounding box center [1466, 203] width 181 height 43
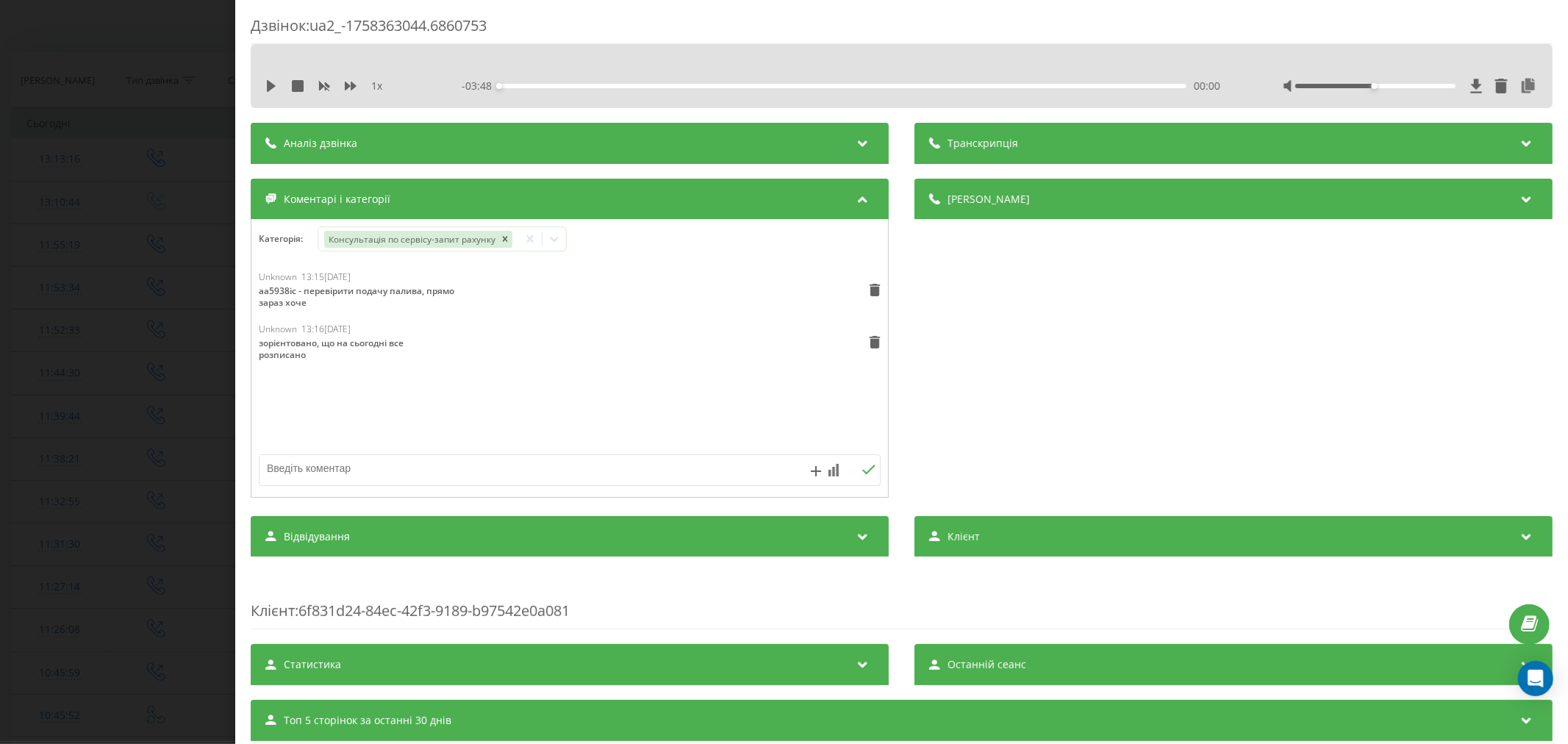
click at [3, 381] on div "Дзвінок : ua2_-1758363044.6860753 1 x - 03:48 00:00 00:00 Транскрипція Для AI-а…" at bounding box center [784, 372] width 1568 height 744
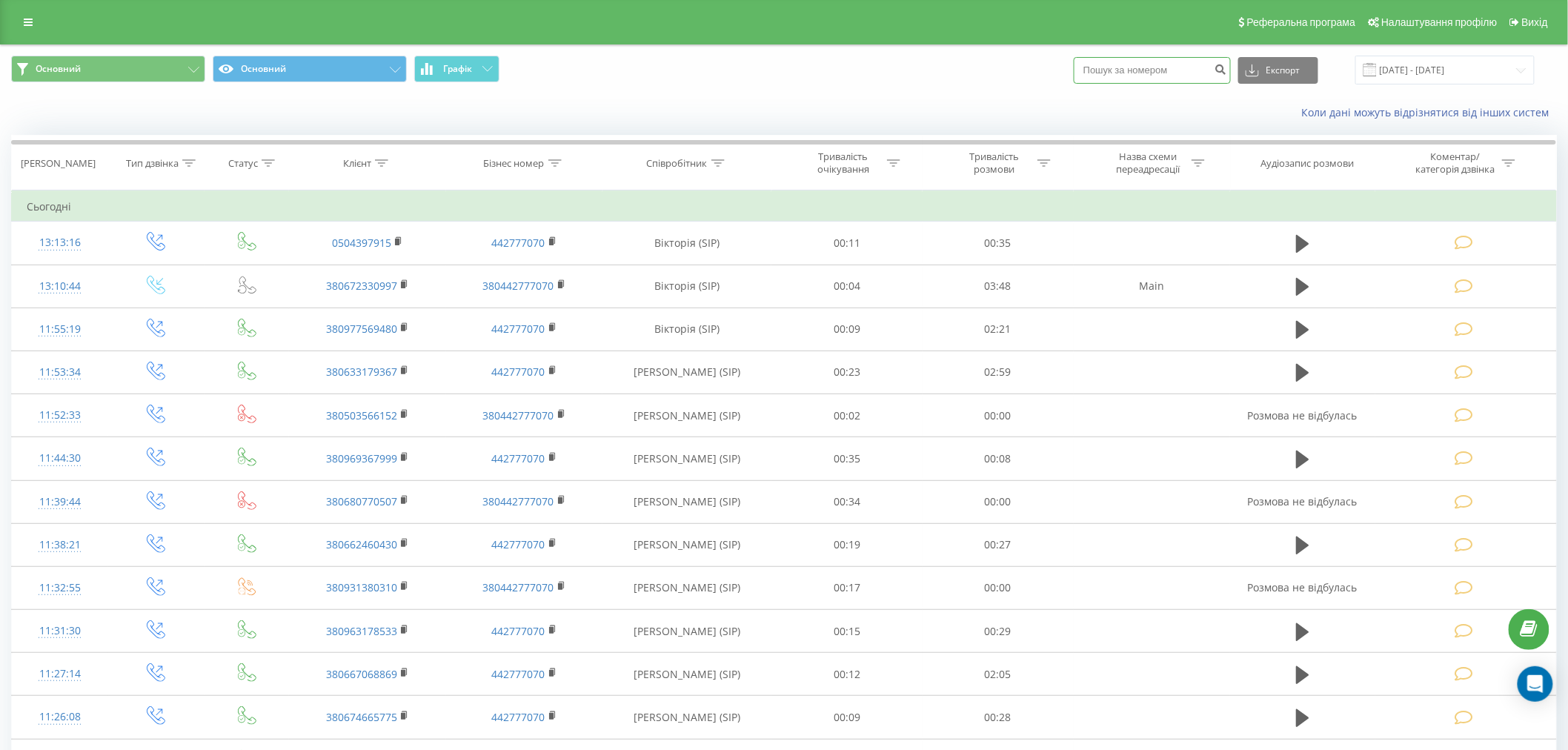
click at [1140, 68] on input at bounding box center [1152, 70] width 157 height 27
paste input "0995201711"
type input "0995201711"
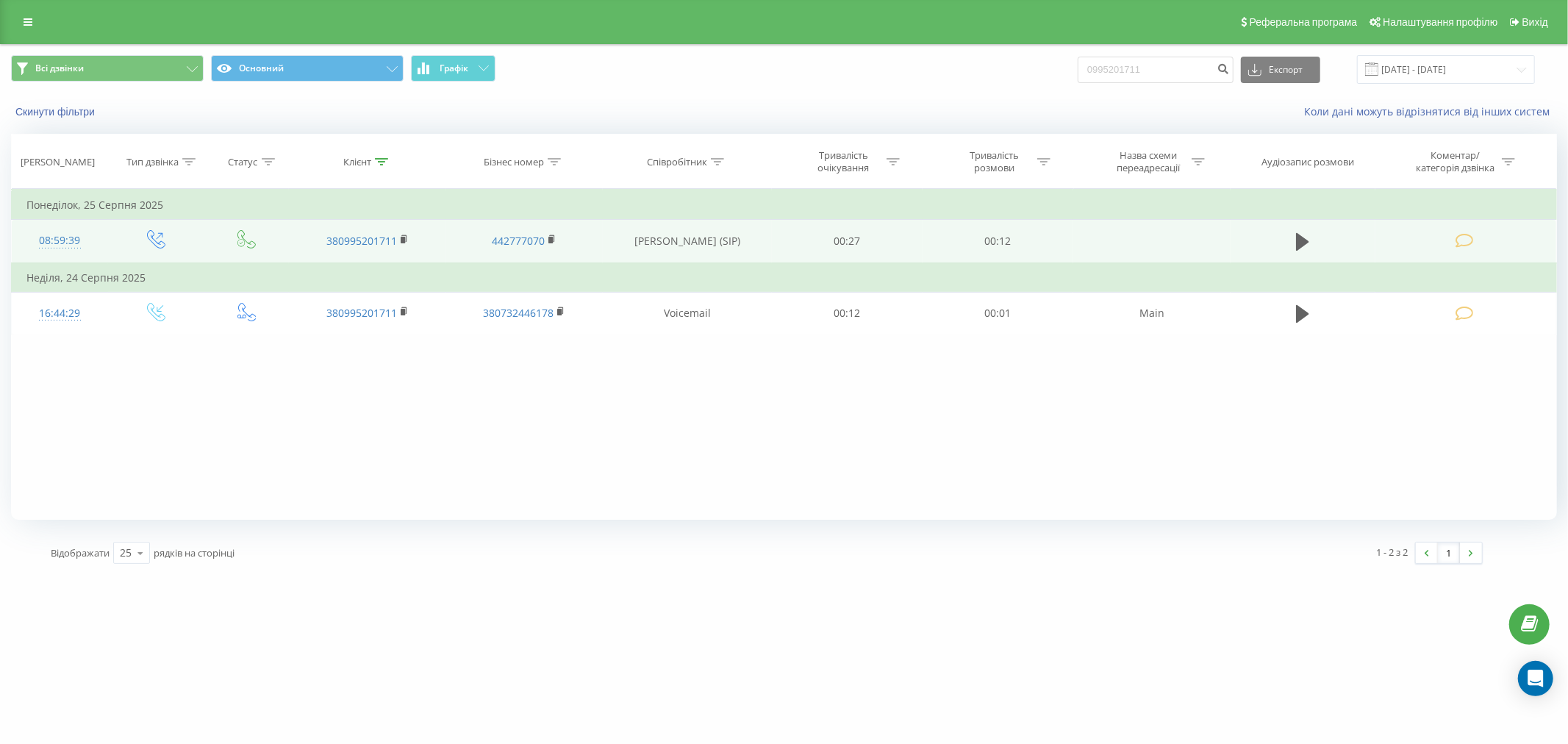
click at [1460, 239] on icon at bounding box center [1463, 241] width 18 height 16
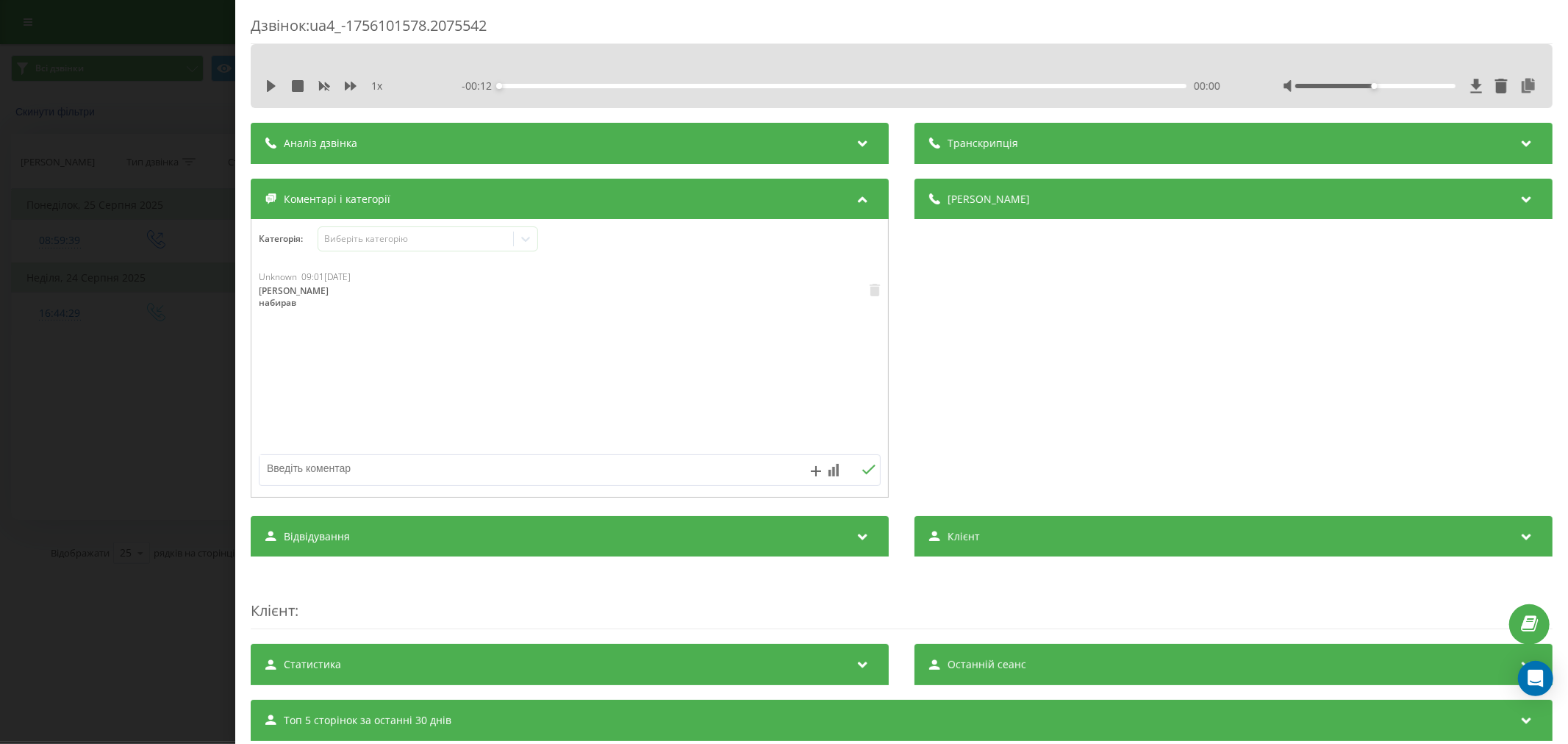
click at [151, 319] on div "Дзвінок : ua4_-1756101578.2075542 1 x - 00:12 00:00 00:00 Транскрипція Для AI-а…" at bounding box center [784, 372] width 1568 height 744
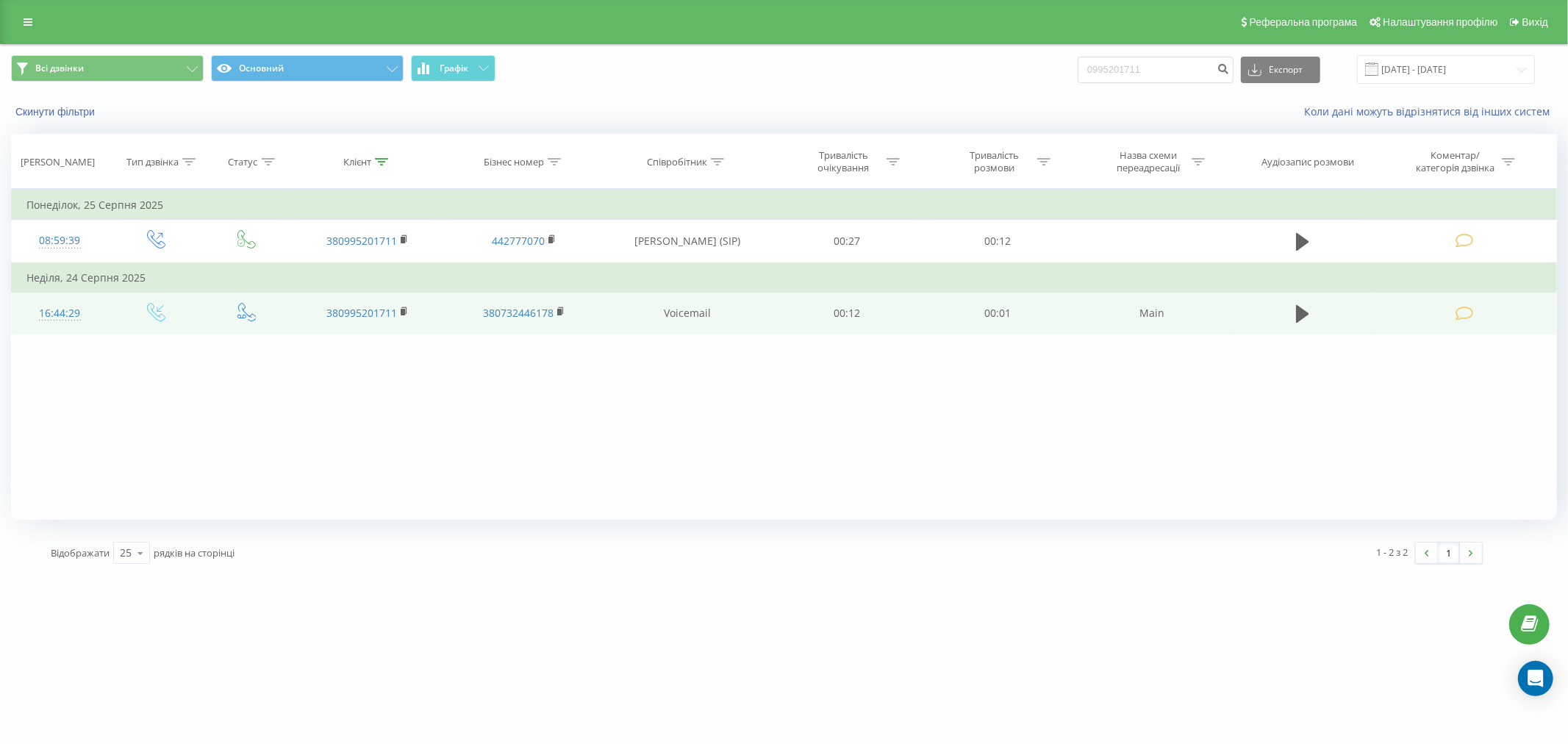
click at [1449, 306] on td at bounding box center [1466, 313] width 181 height 43
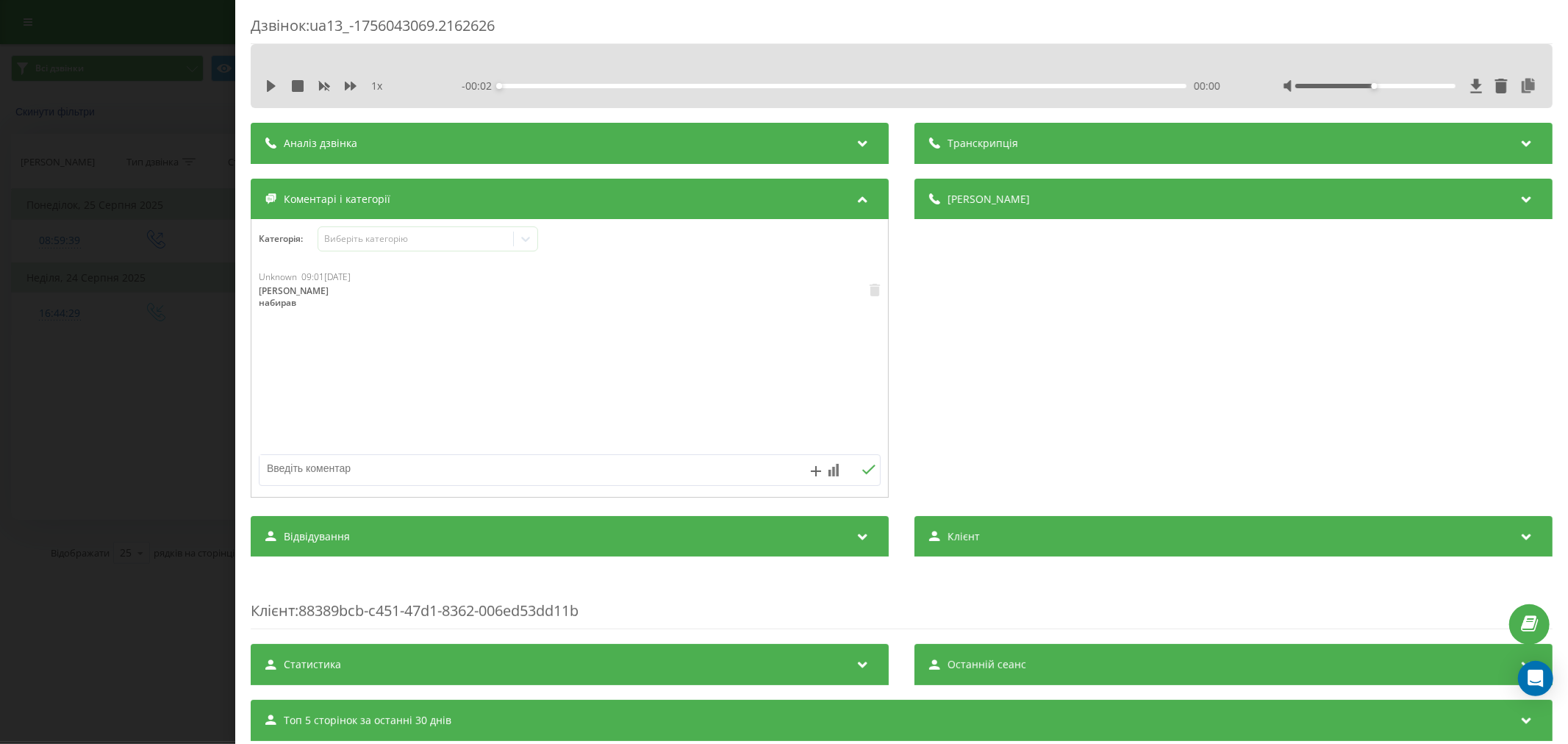
click at [32, 302] on div "Дзвінок : ua13_-1756043069.2162626 1 x - 00:02 00:00 00:00 Транскрипція Для AI-…" at bounding box center [784, 372] width 1568 height 744
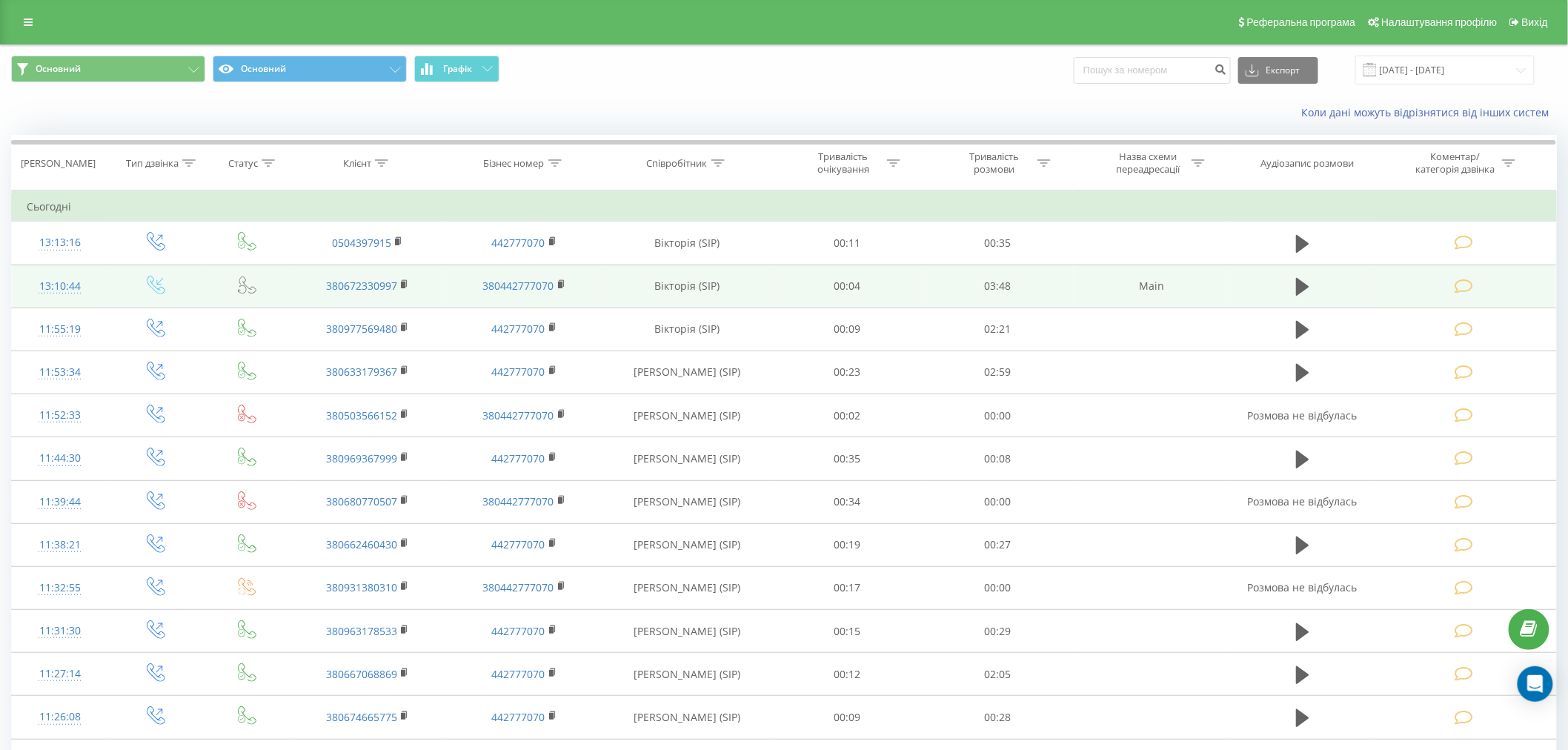
click at [1467, 285] on icon at bounding box center [1464, 286] width 18 height 16
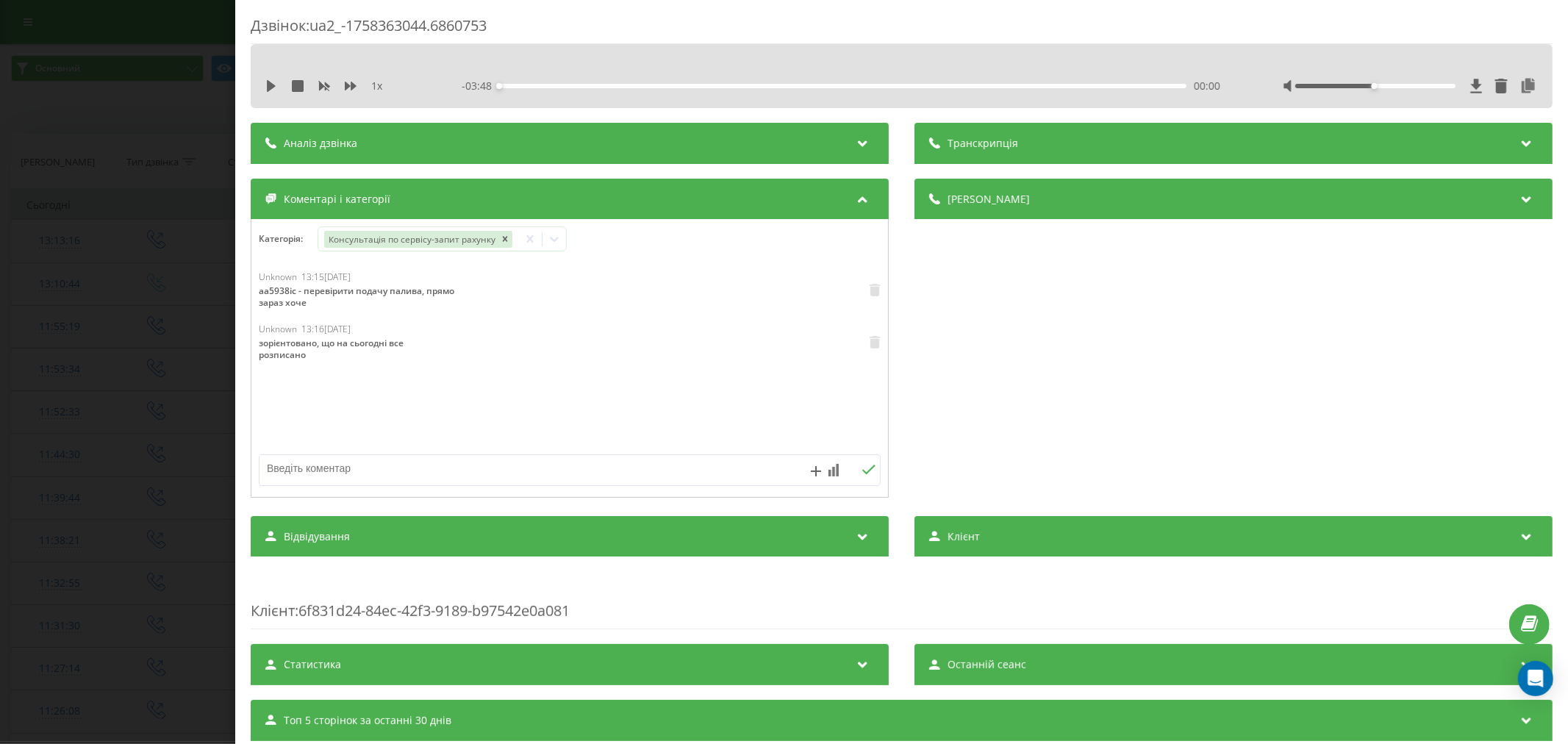
click at [193, 288] on div "Дзвінок : ua2_-1758363044.6860753 1 x - 03:48 00:00 00:00 Транскрипція Для AI-а…" at bounding box center [784, 372] width 1568 height 744
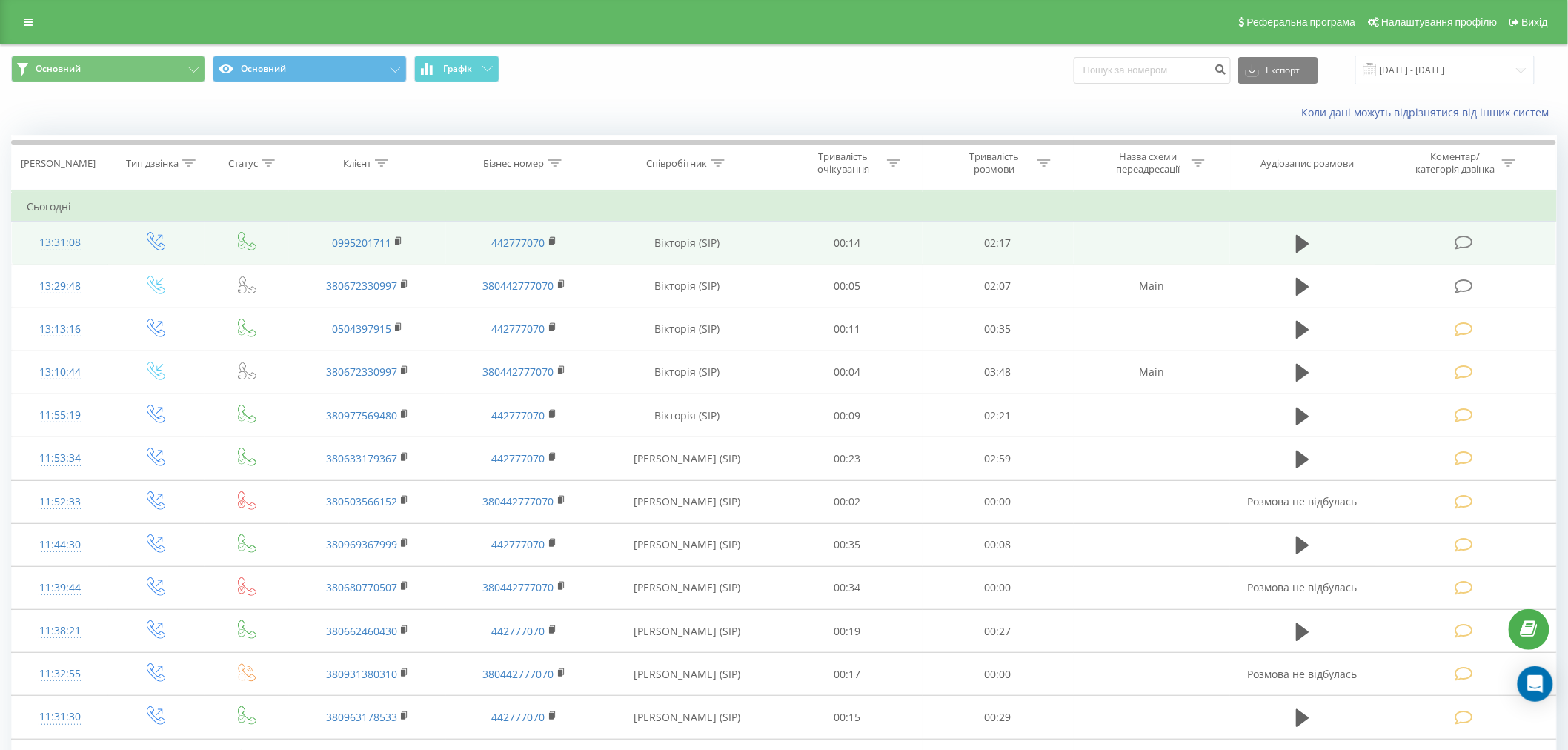
click at [1471, 237] on icon at bounding box center [1464, 243] width 18 height 16
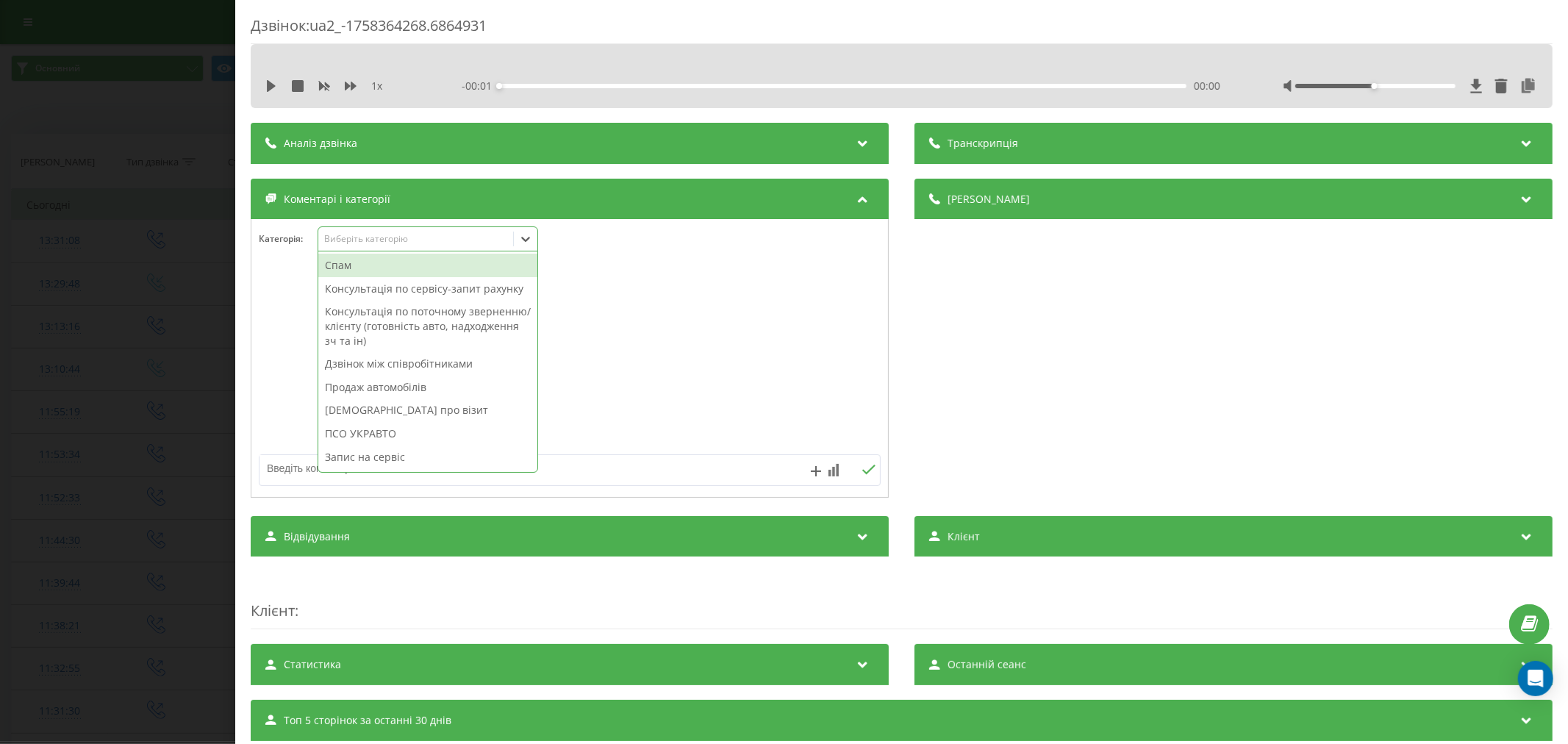
click at [388, 244] on div "Виберіть категорію" at bounding box center [416, 239] width 184 height 12
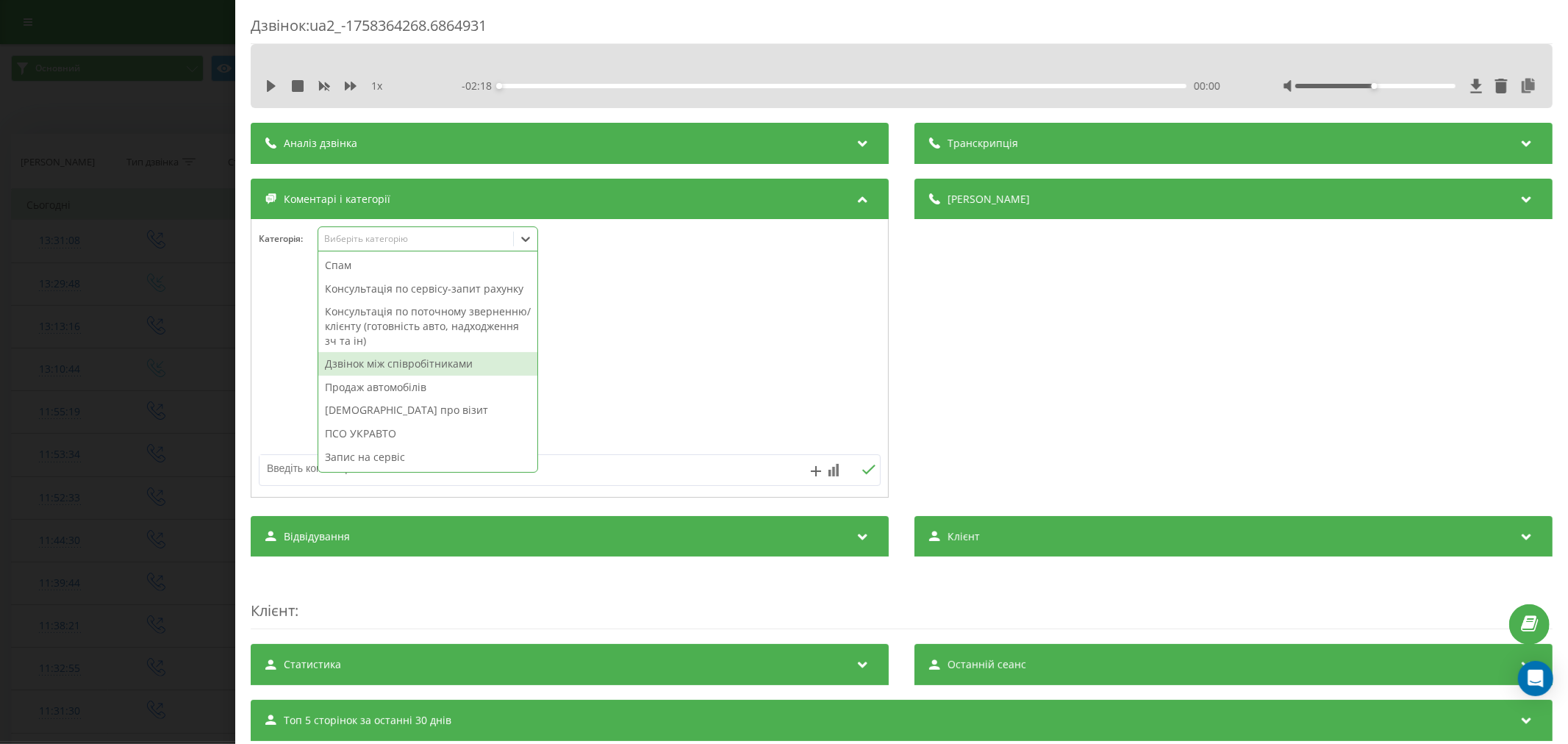
click at [402, 376] on div "Дзвінок між співробітниками" at bounding box center [428, 364] width 219 height 23
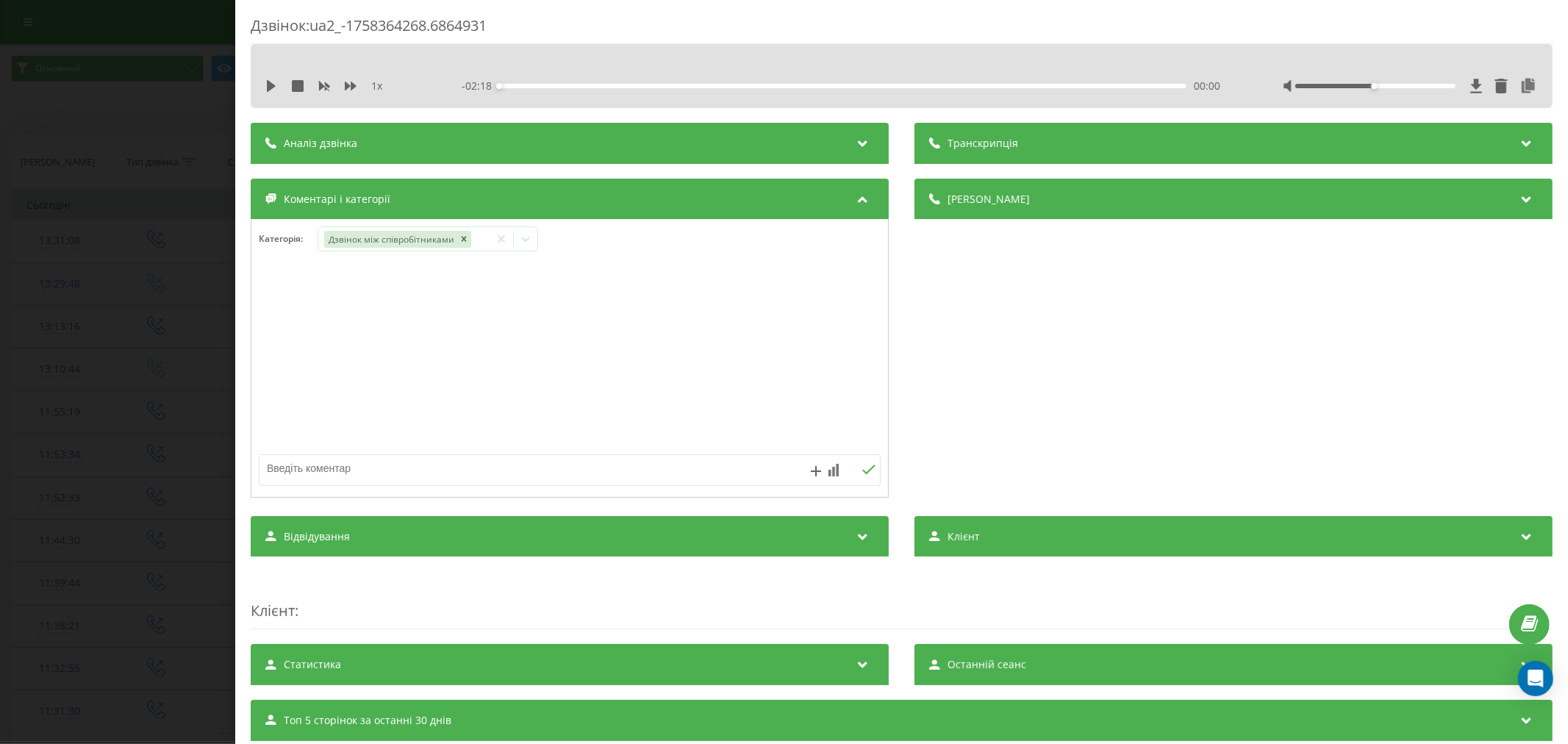
click at [141, 245] on div "Дзвінок : ua2_-1758364268.6864931 1 x - 02:18 00:00 00:00 Транскрипція Для AI-а…" at bounding box center [784, 372] width 1568 height 744
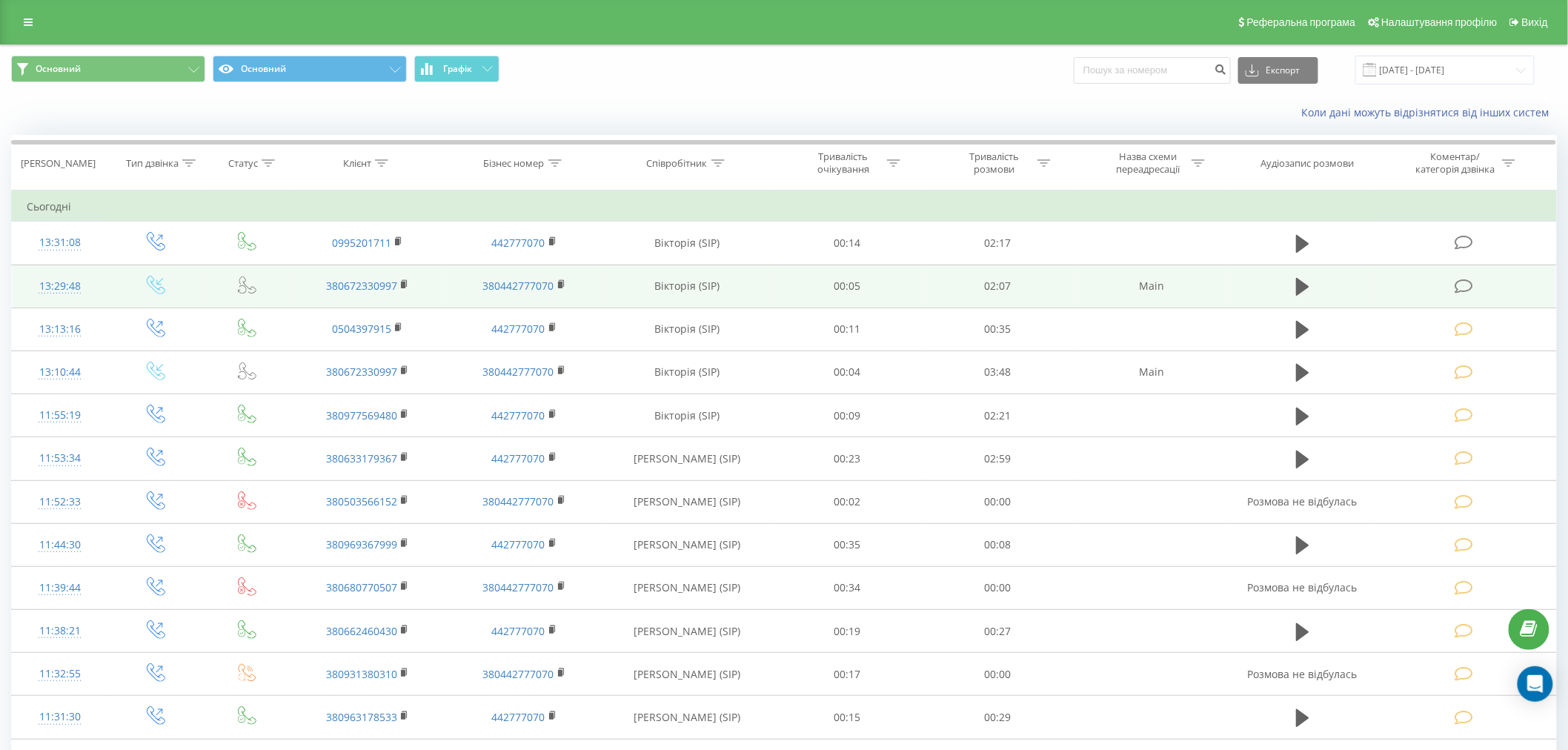
click at [1488, 291] on td at bounding box center [1466, 286] width 181 height 43
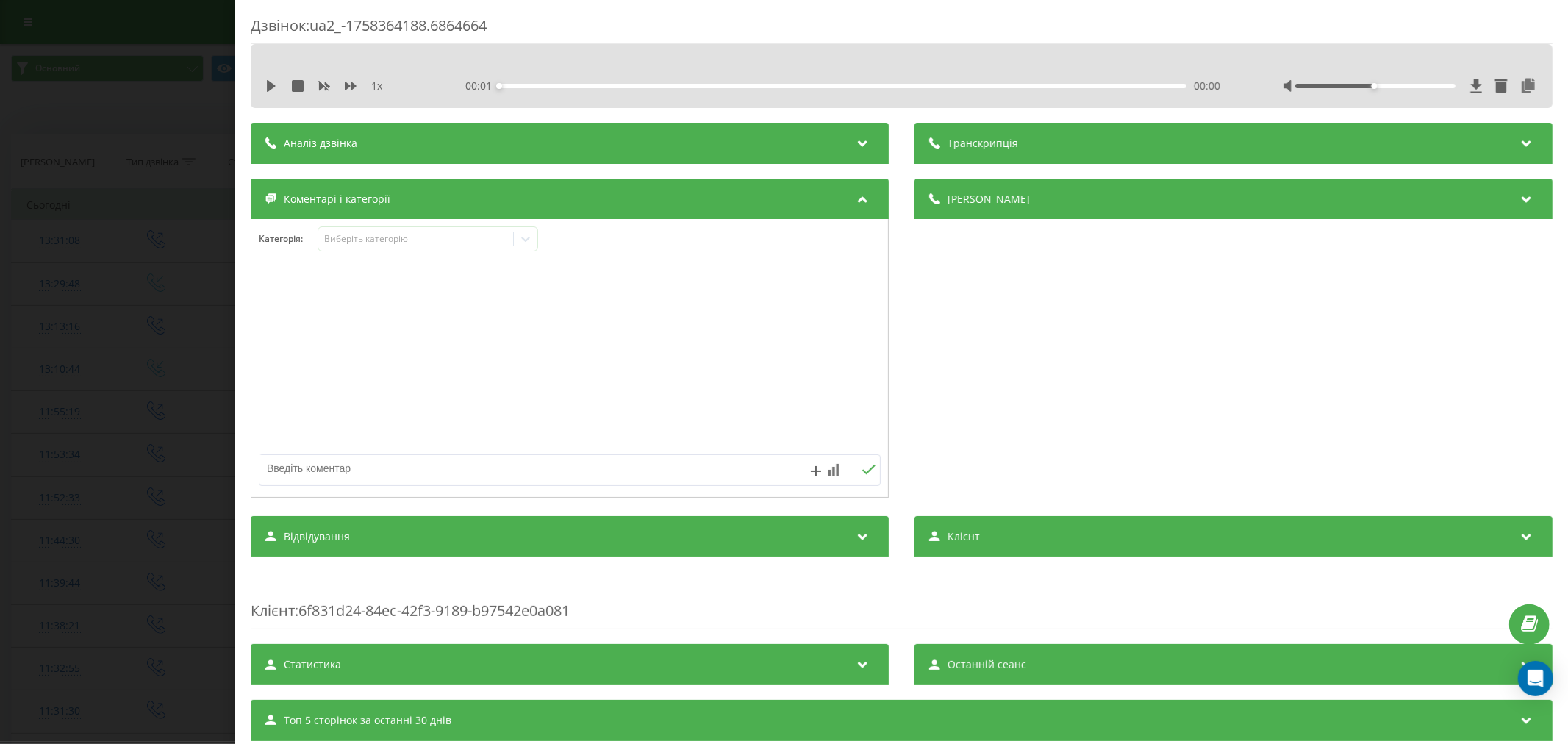
click at [413, 226] on div "Категорія : Виберіть категорію" at bounding box center [570, 358] width 638 height 279
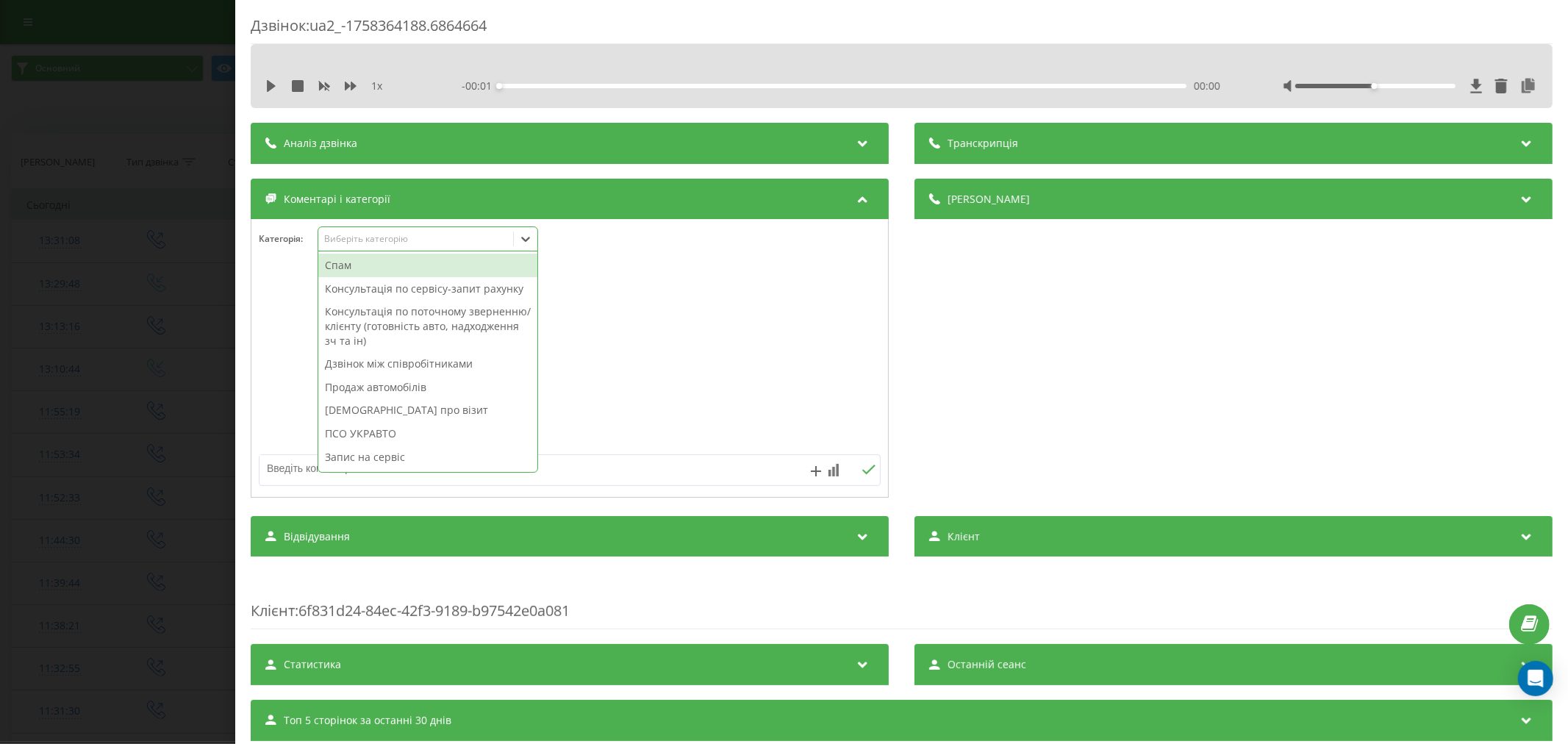
click at [415, 240] on div "Виберіть категорію" at bounding box center [416, 239] width 184 height 12
click at [422, 295] on div "Консультація по сервісу-запит рахунку" at bounding box center [428, 288] width 219 height 23
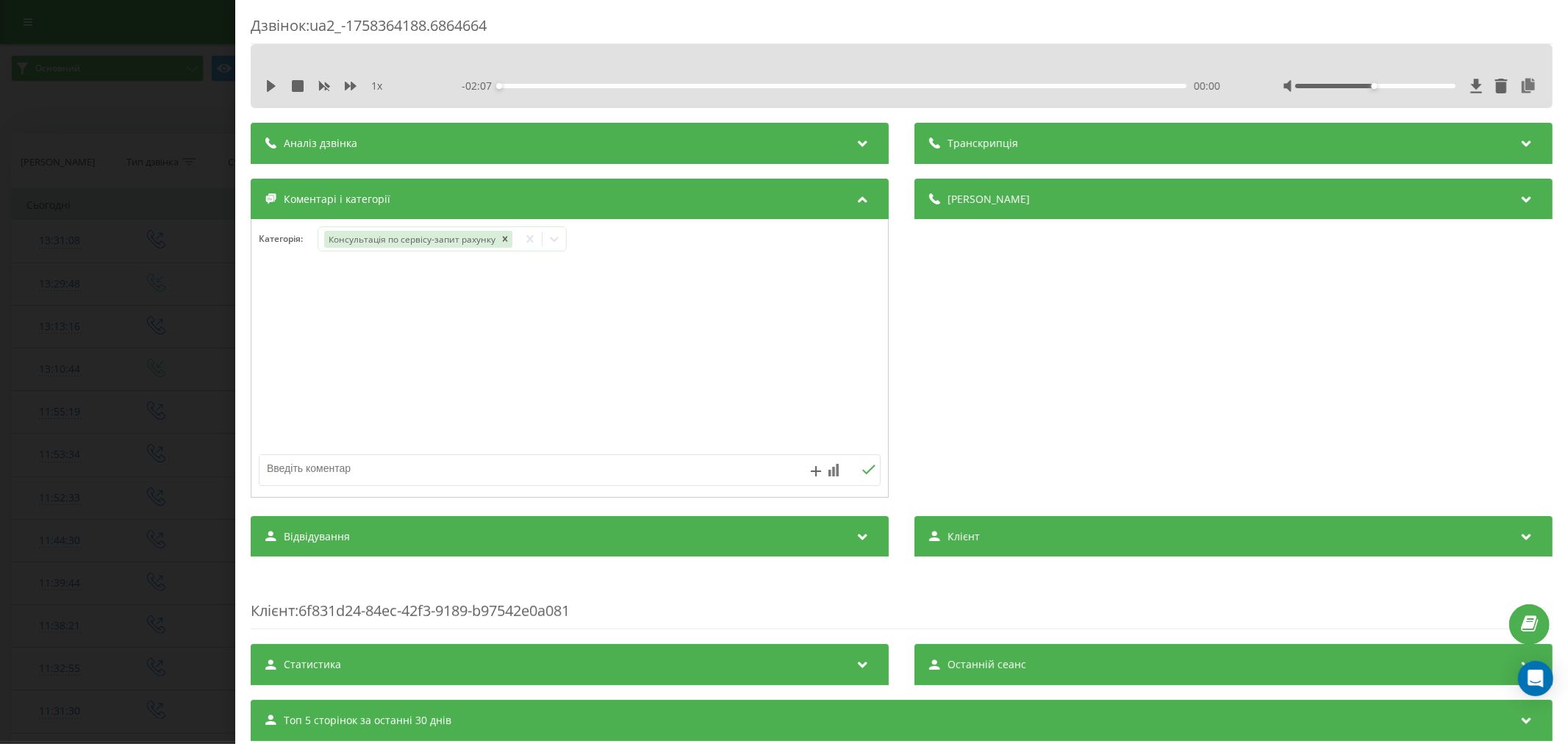
click at [285, 487] on div at bounding box center [570, 382] width 637 height 223
click at [317, 471] on textarea at bounding box center [507, 468] width 496 height 26
type textarea "просить з'єднати з менеджером"
click at [41, 289] on div "Дзвінок : ua2_-1758364188.6864664 1 x - 02:07 00:00 00:00 Транскрипція Для AI-а…" at bounding box center [784, 372] width 1568 height 744
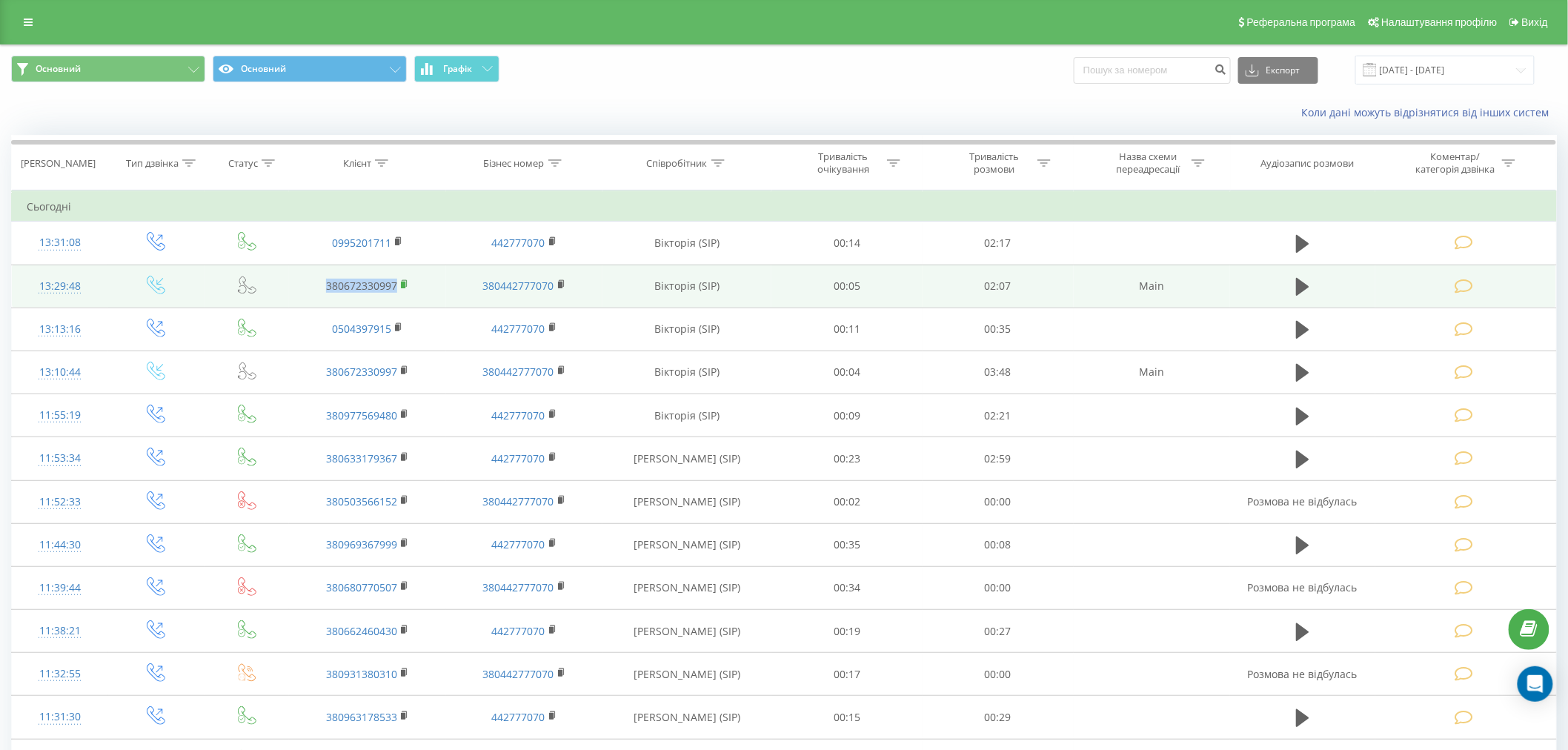
drag, startPoint x: 300, startPoint y: 276, endPoint x: 403, endPoint y: 279, distance: 103.0
click at [403, 279] on td "380672330997" at bounding box center [367, 286] width 157 height 43
copy link "380672330997"
click at [1458, 285] on icon at bounding box center [1464, 286] width 18 height 16
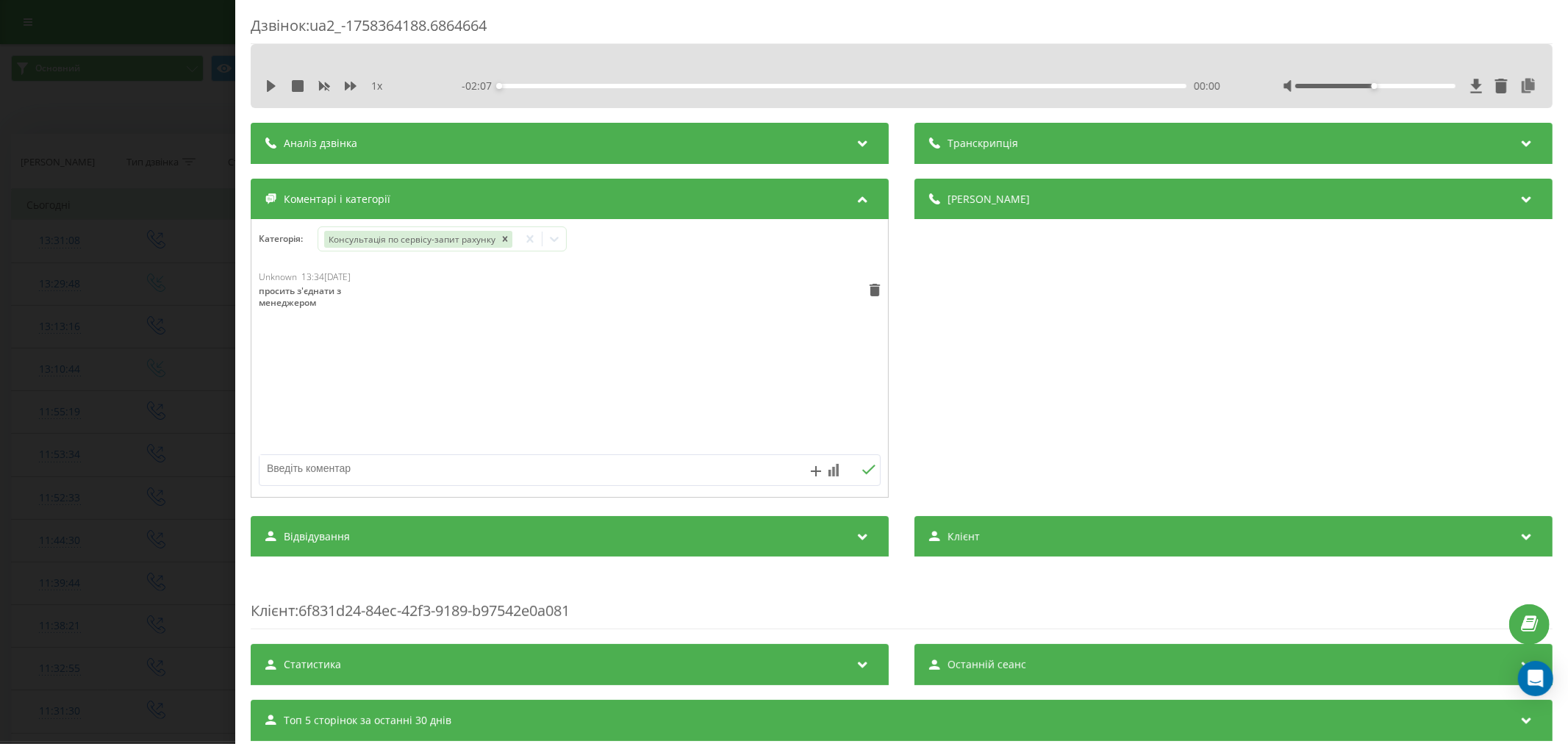
click at [177, 200] on div "Дзвінок : ua2_-1758364188.6864664 1 x - 02:07 00:00 00:00 Транскрипція Для AI-а…" at bounding box center [784, 372] width 1568 height 744
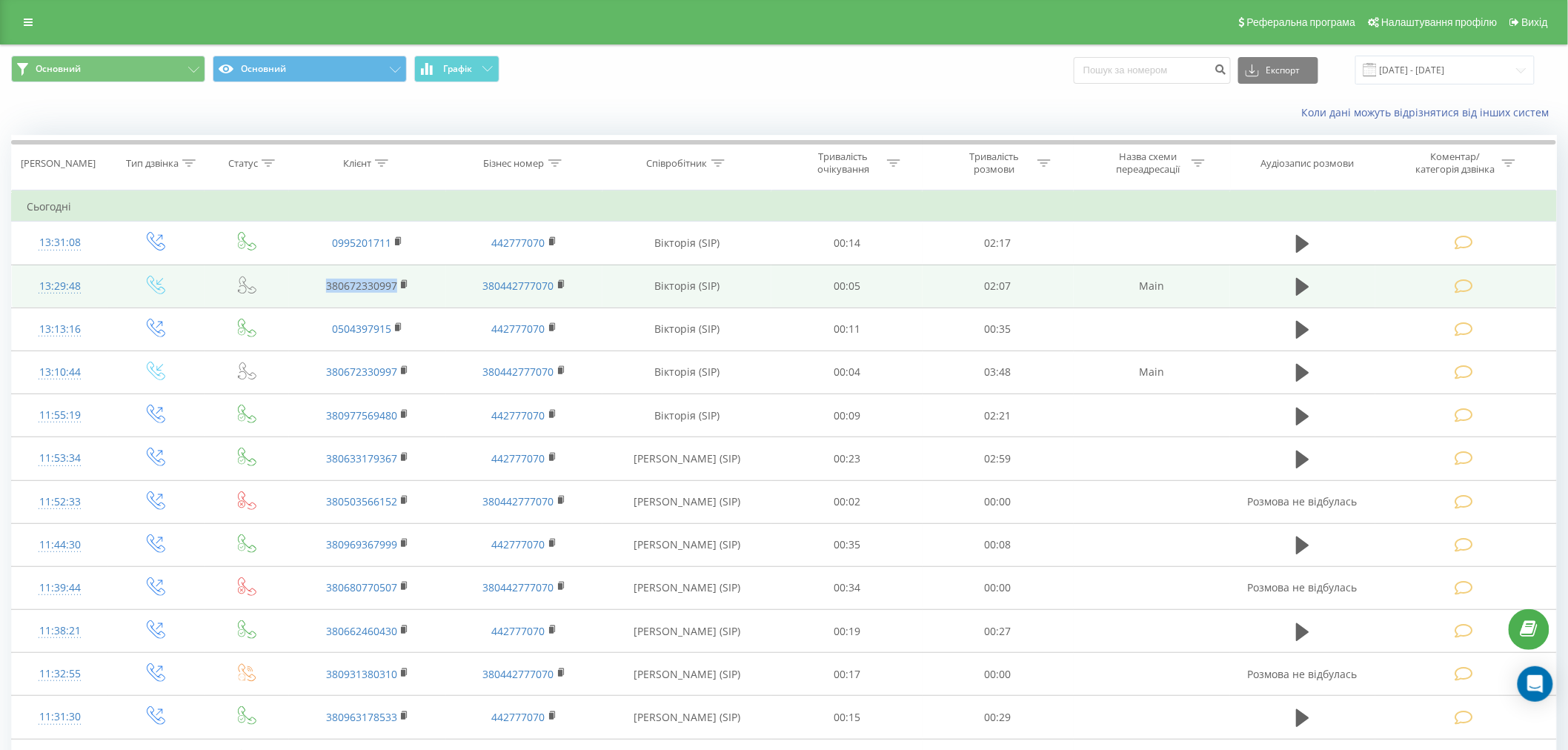
drag, startPoint x: 305, startPoint y: 294, endPoint x: 439, endPoint y: 295, distance: 134.0
click at [439, 295] on td "380672330997" at bounding box center [367, 286] width 157 height 43
copy link "380672330997"
drag, startPoint x: 286, startPoint y: 288, endPoint x: 418, endPoint y: 280, distance: 132.2
click at [418, 280] on tr "13:29:48 380672330997 380442777070 Вікторія (SIP) 00:05 02:07 Main" at bounding box center [785, 286] width 1545 height 43
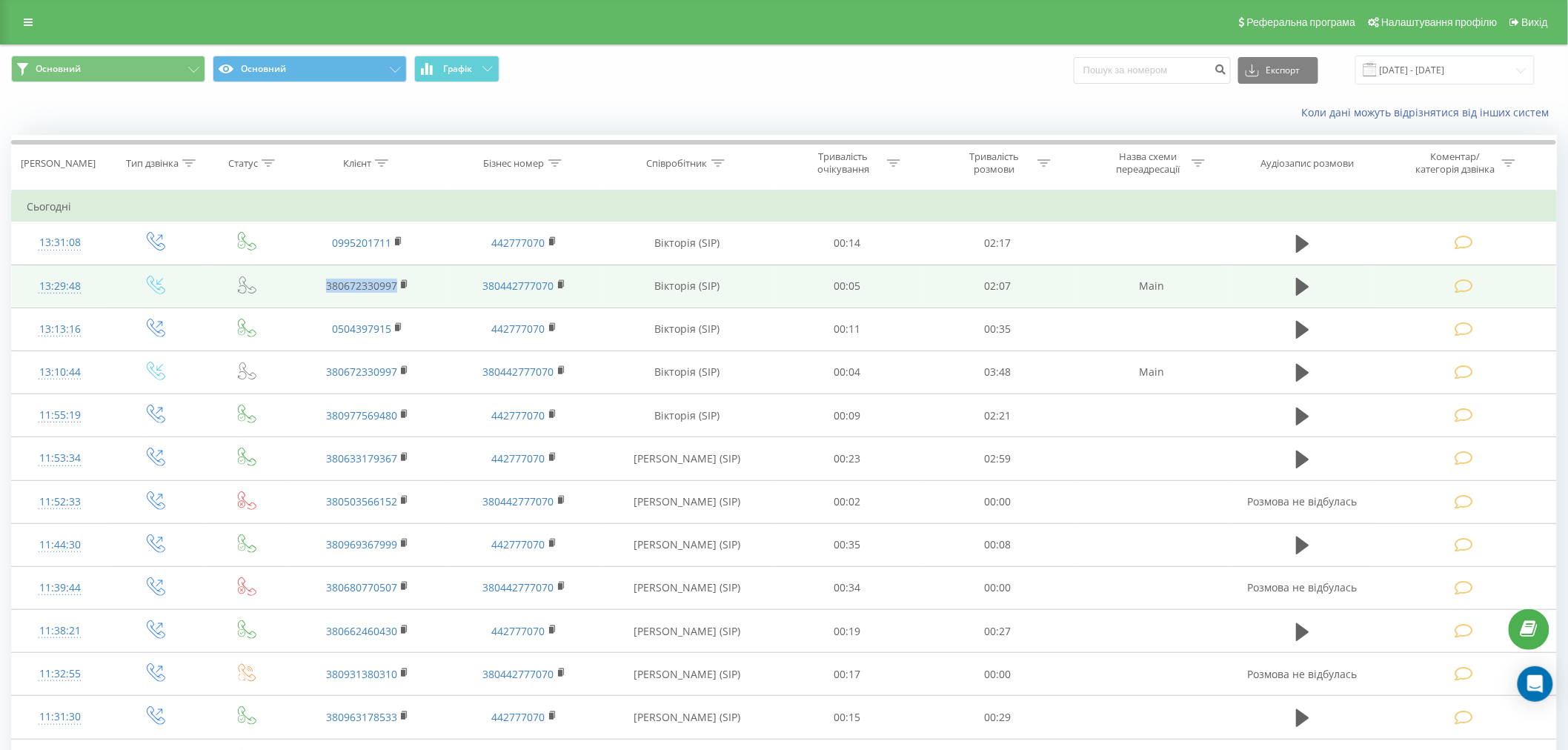
copy link "380672330997"
click at [1306, 289] on icon at bounding box center [1303, 286] width 14 height 17
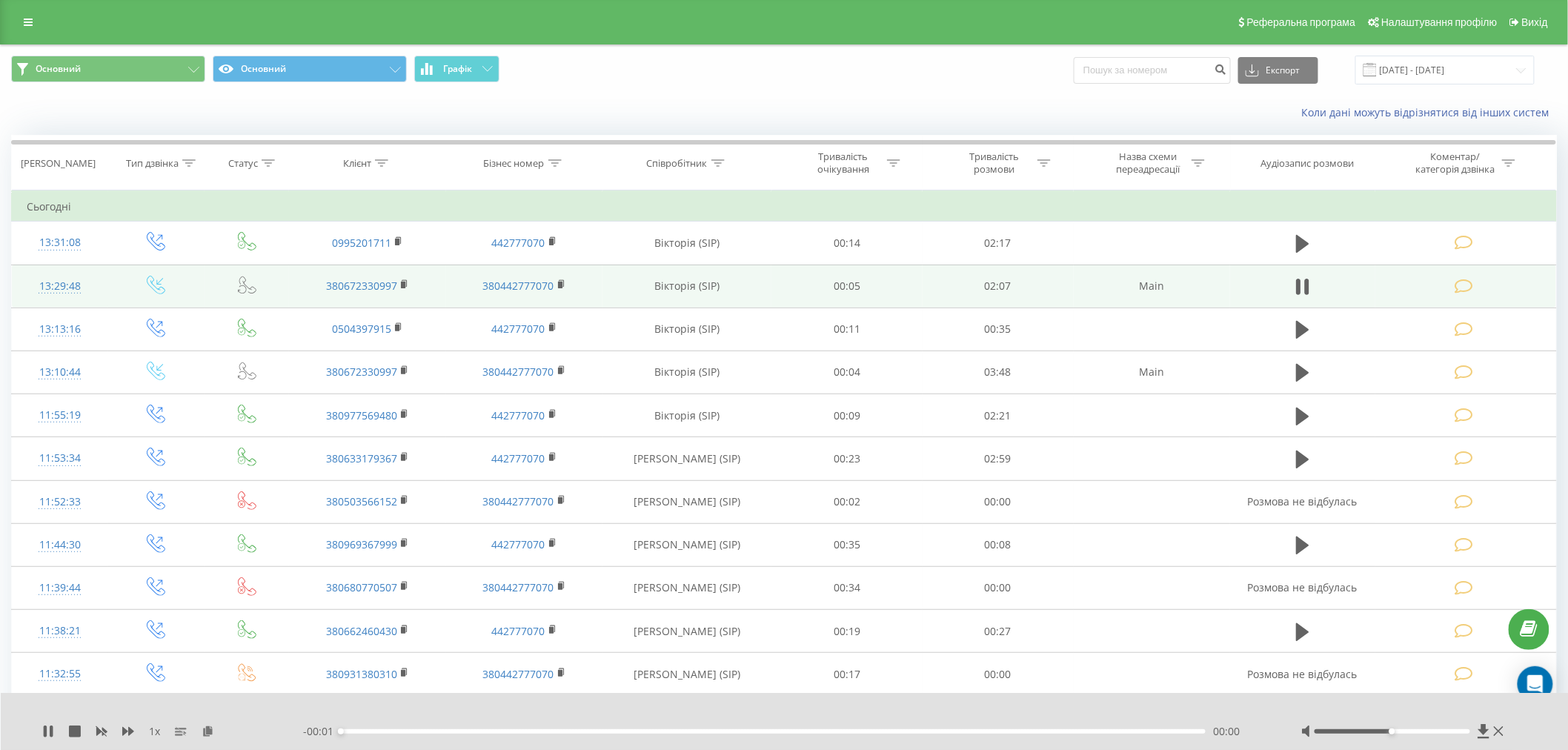
click at [1101, 734] on div "- 00:01 00:00 00:00" at bounding box center [783, 732] width 962 height 15
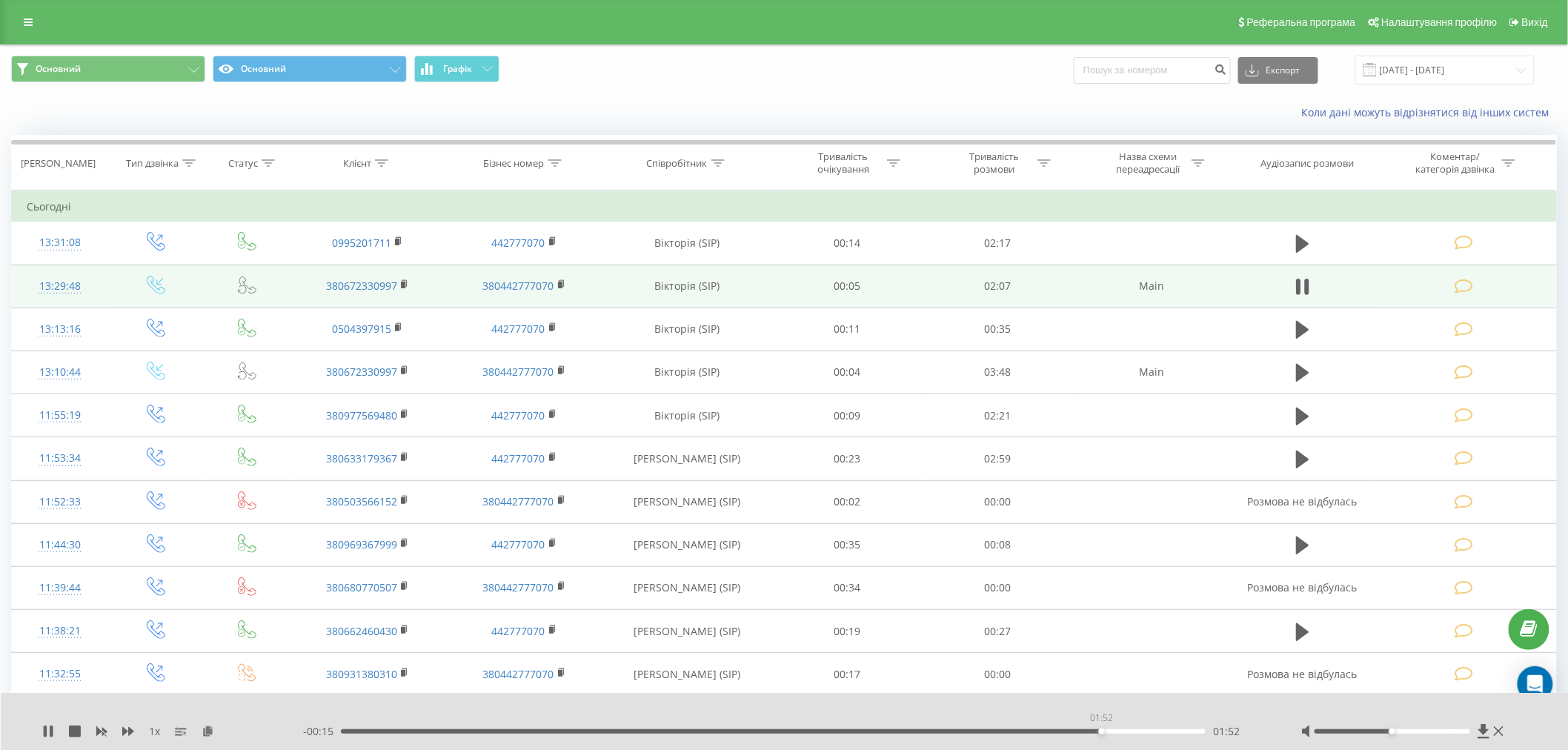
click at [1101, 730] on div "01:52" at bounding box center [773, 732] width 865 height 5
click at [1175, 731] on div "02:03" at bounding box center [773, 732] width 865 height 5
click at [1500, 733] on icon at bounding box center [1499, 731] width 10 height 10
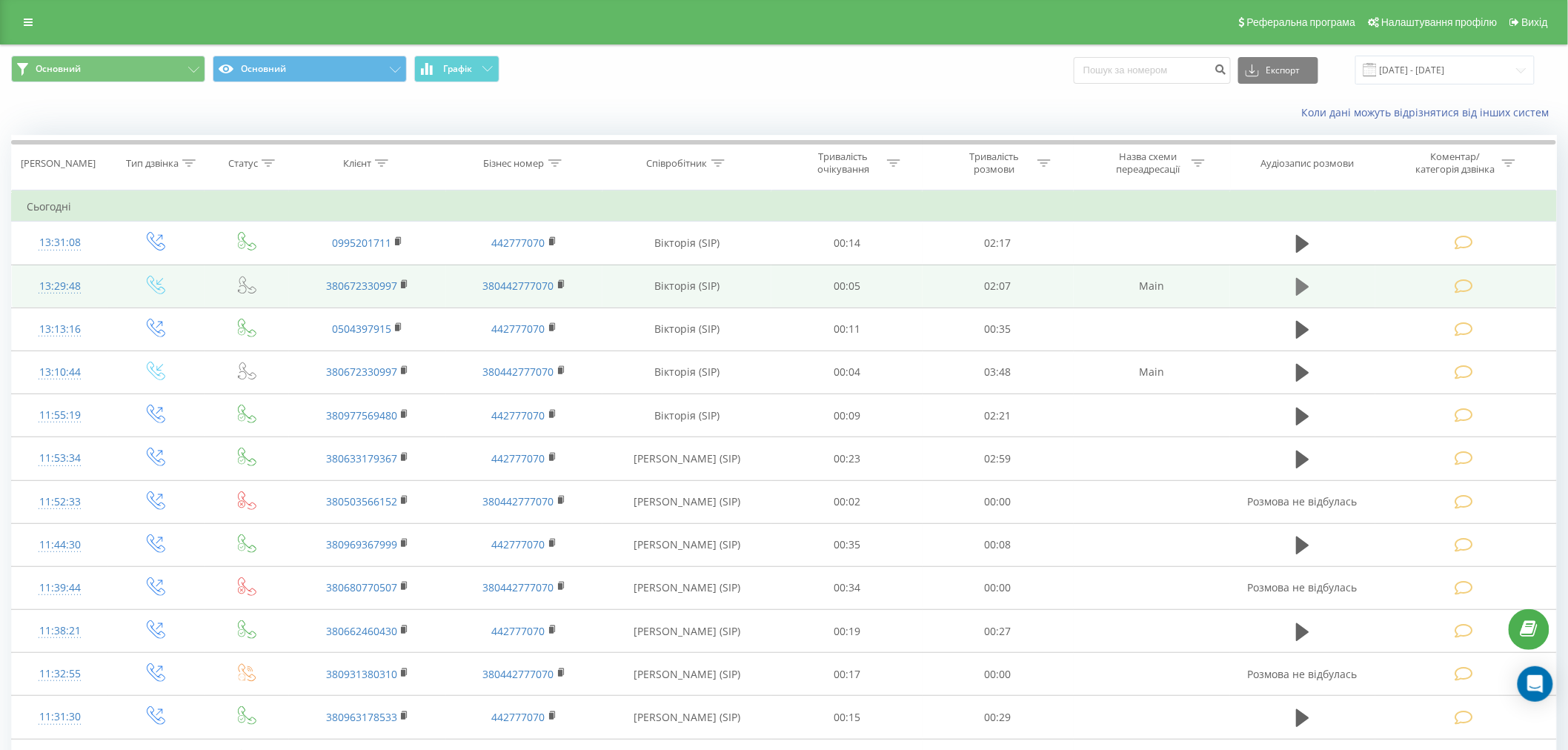
click at [1296, 284] on button at bounding box center [1302, 286] width 22 height 22
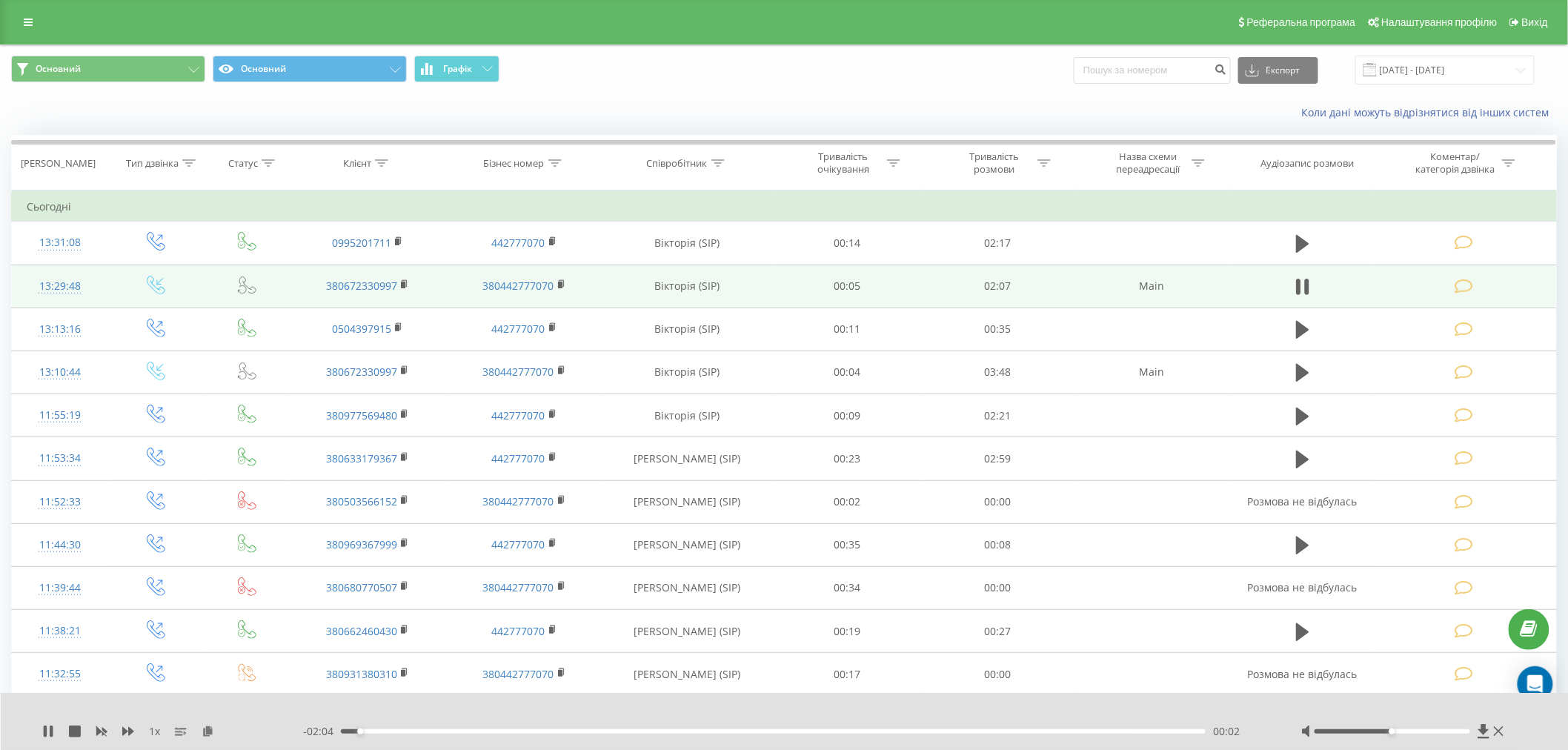
click at [588, 730] on div "00:02" at bounding box center [773, 732] width 865 height 5
click at [808, 730] on div "01:09" at bounding box center [773, 732] width 865 height 5
click at [574, 730] on div "00:34" at bounding box center [773, 732] width 865 height 5
click at [1406, 731] on div at bounding box center [1392, 732] width 155 height 5
click at [1475, 288] on span at bounding box center [1465, 285] width 20 height 14
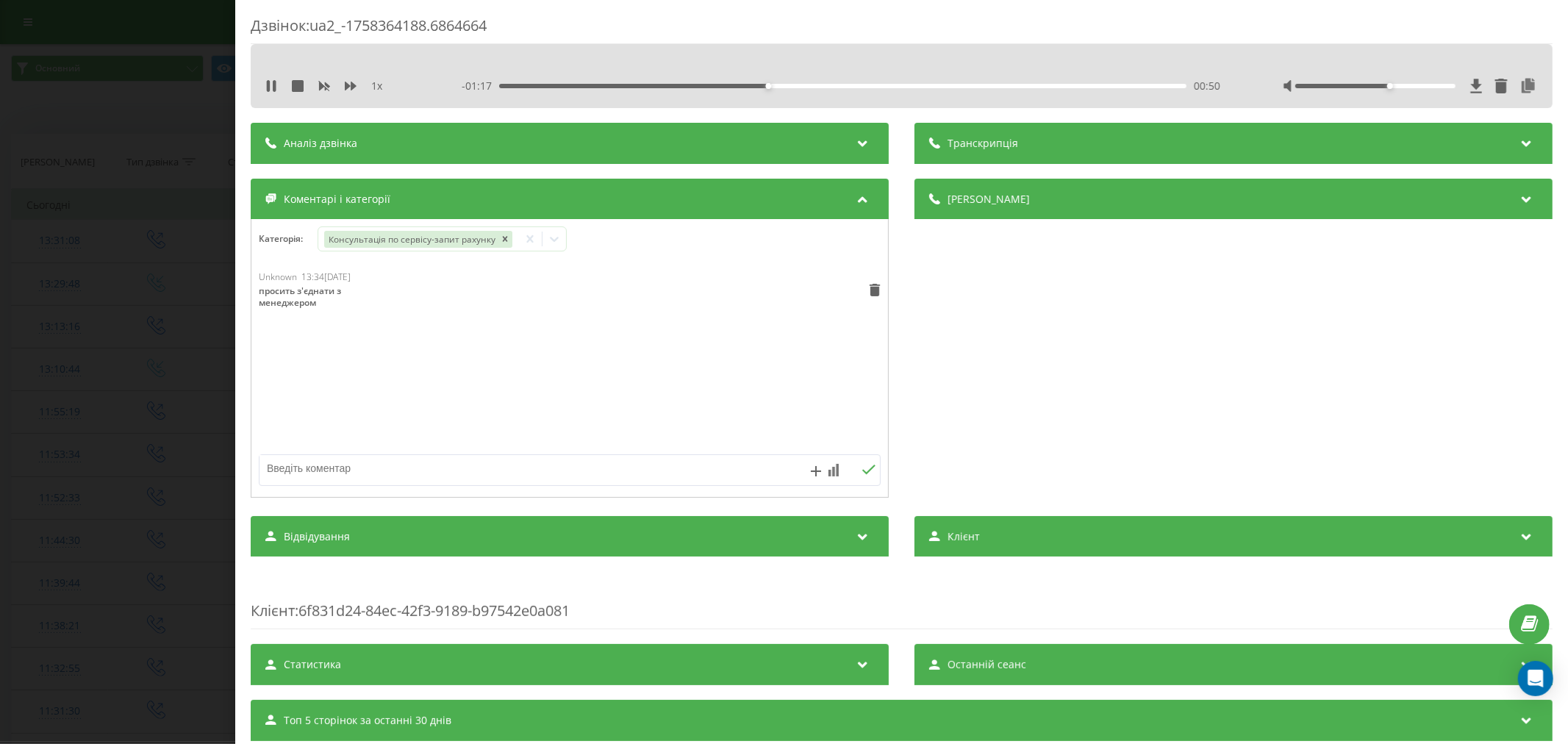
click at [427, 474] on textarea at bounding box center [507, 468] width 496 height 26
type textarea "о"
click at [944, 87] on div "00:57" at bounding box center [842, 86] width 687 height 5
click at [1049, 81] on div "- 00:42 01:25 01:25" at bounding box center [843, 86] width 764 height 15
click at [1054, 84] on div "01:44" at bounding box center [842, 86] width 687 height 5
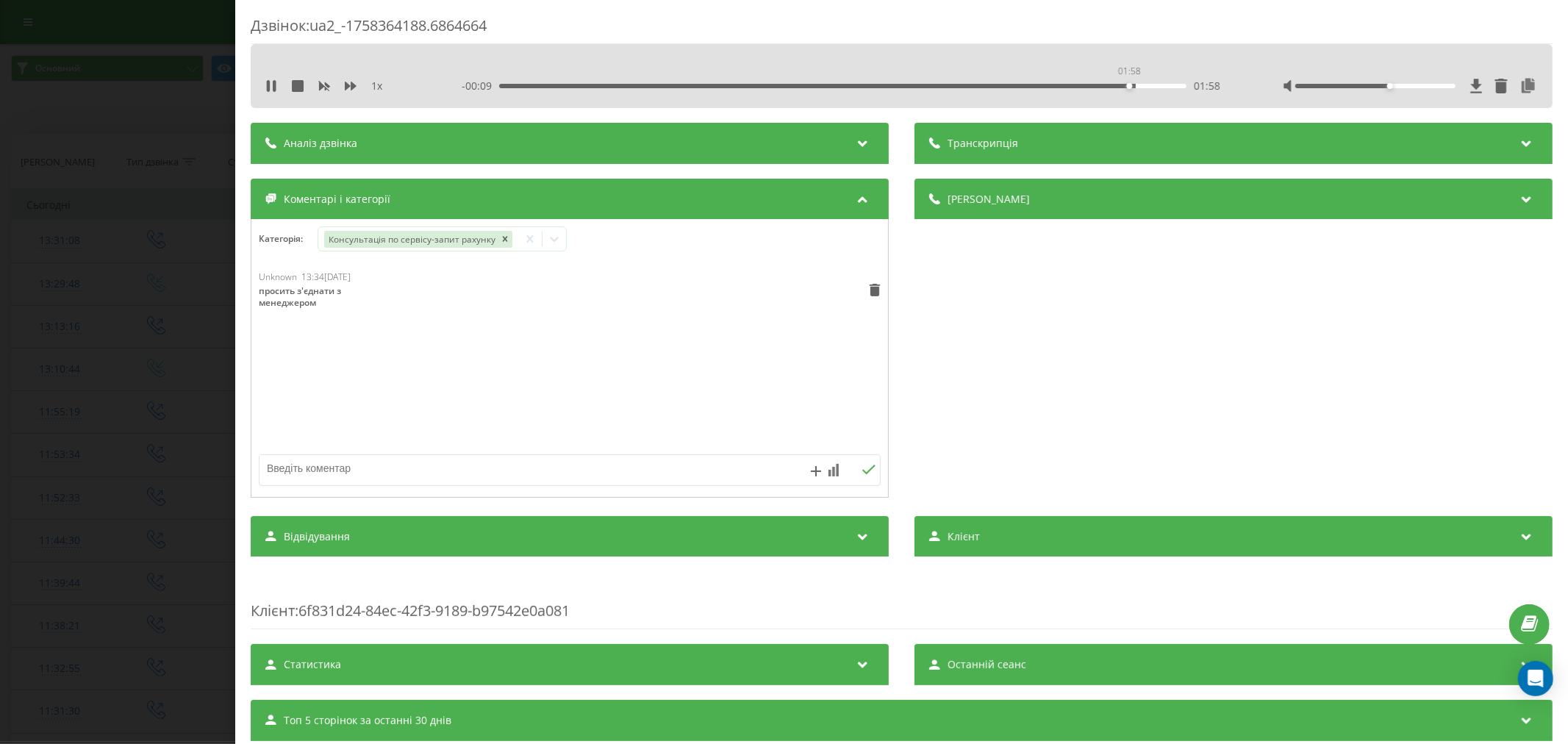
click at [1127, 84] on div "01:58" at bounding box center [842, 86] width 687 height 5
click at [276, 89] on icon at bounding box center [272, 86] width 12 height 12
click at [163, 210] on div "Дзвінок : ua2_-1758364188.6864664 1 x - 00:06 02:00 02:00 Транскрипція Для AI-а…" at bounding box center [784, 372] width 1568 height 744
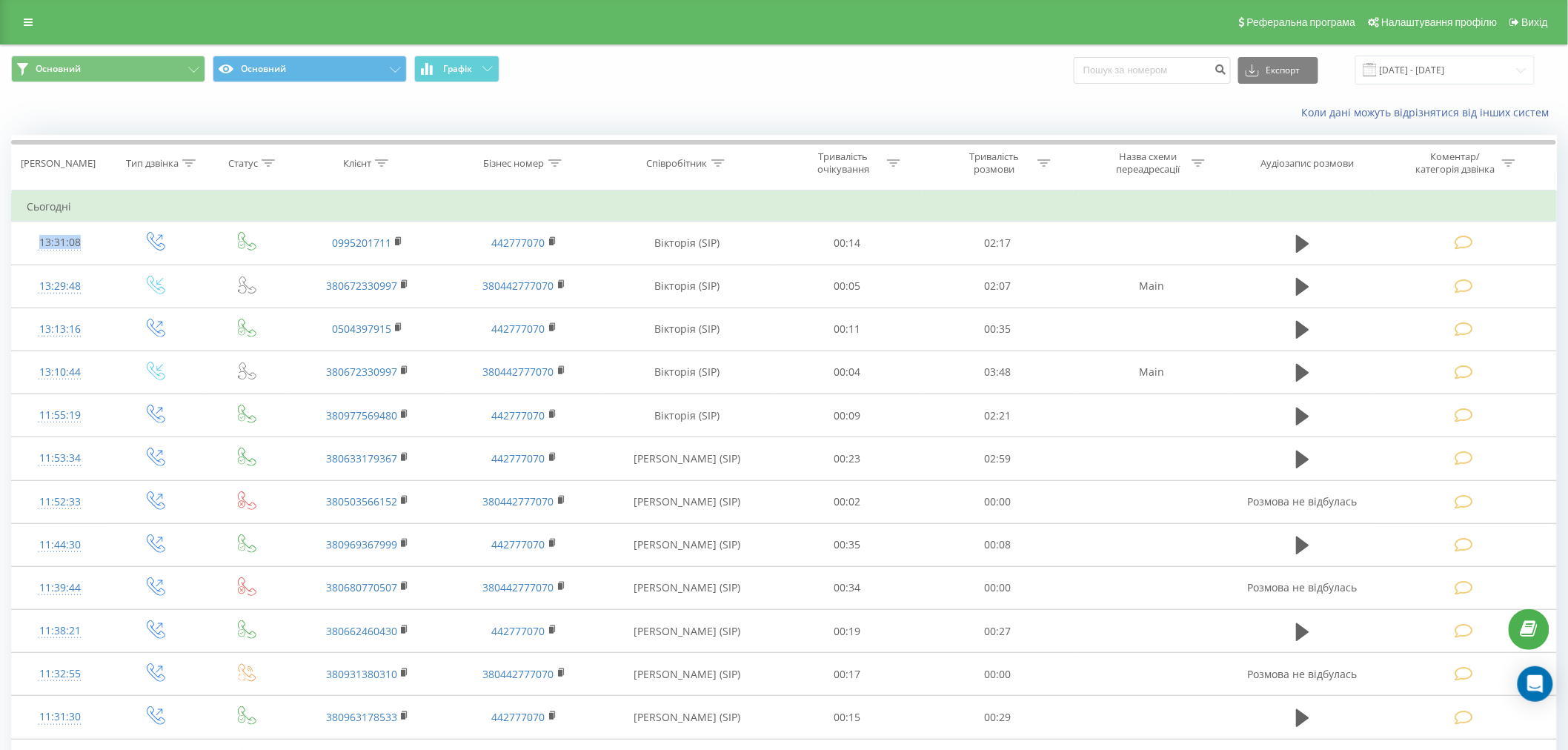
drag, startPoint x: 313, startPoint y: 225, endPoint x: 446, endPoint y: 216, distance: 133.3
click at [449, 124] on div "Коли дані можуть відрізнятися вiд інших систем" at bounding box center [784, 112] width 1566 height 36
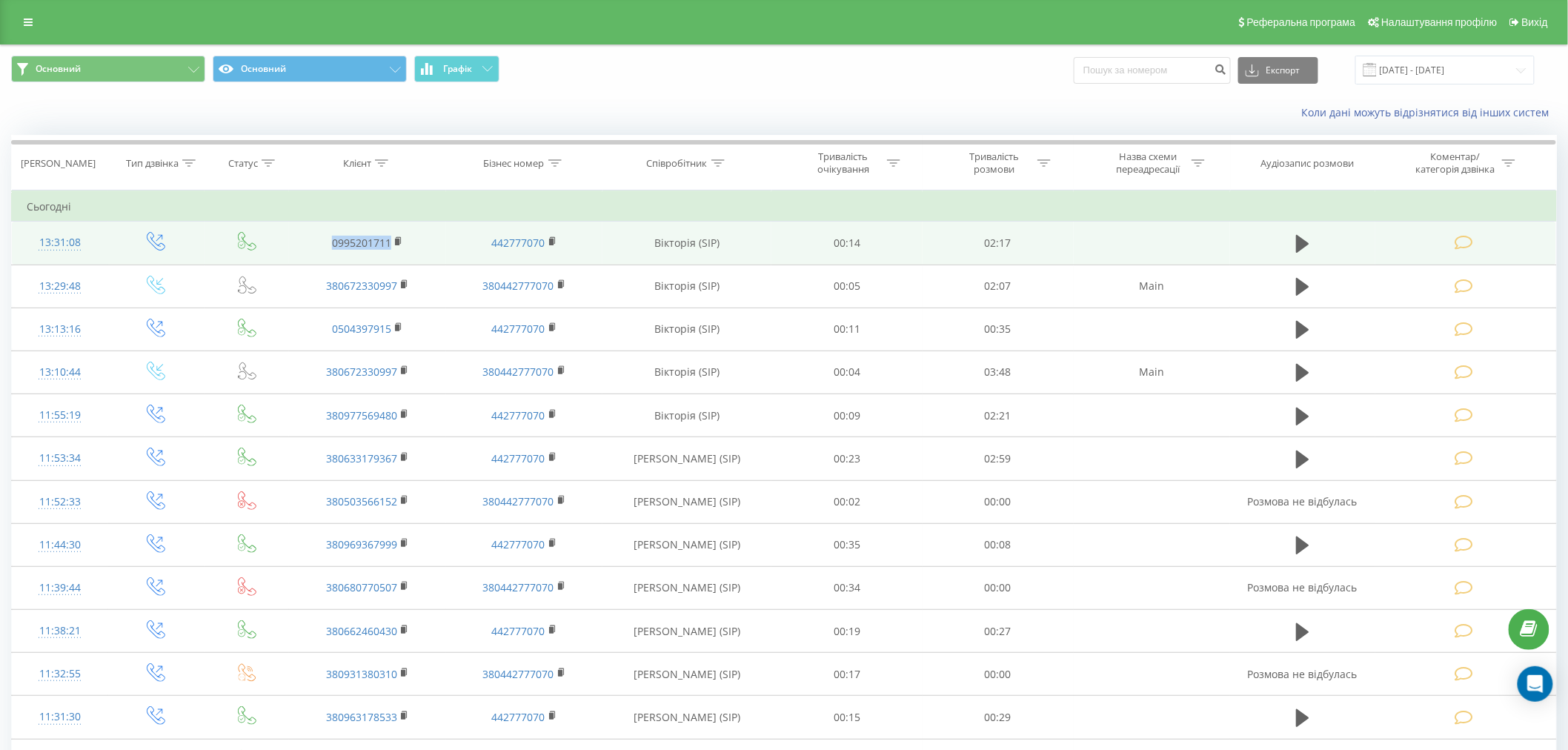
drag, startPoint x: 301, startPoint y: 235, endPoint x: 427, endPoint y: 236, distance: 126.0
click at [427, 236] on td "0995201711" at bounding box center [367, 243] width 157 height 43
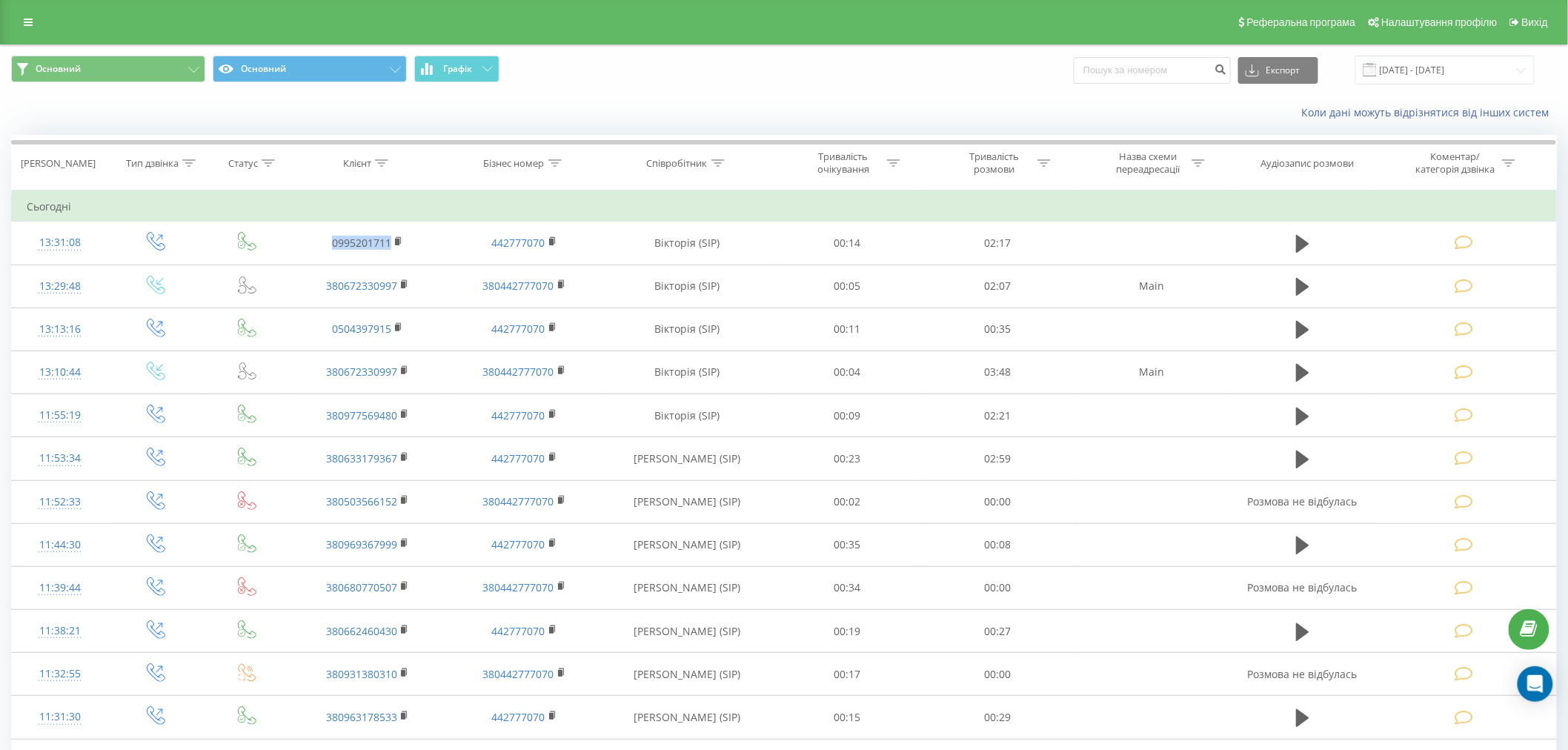
copy link "0995201711"
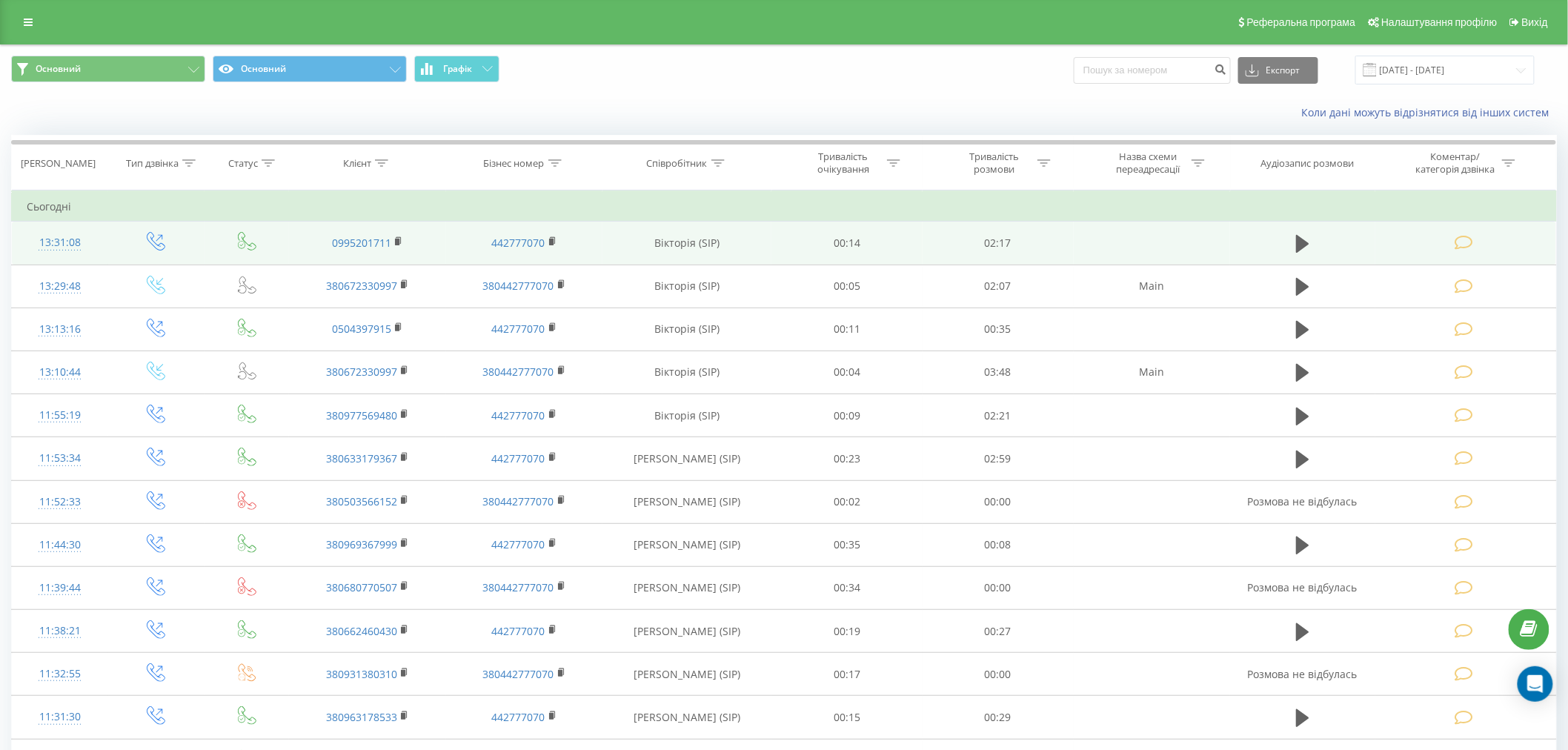
click at [1471, 241] on icon at bounding box center [1464, 243] width 18 height 16
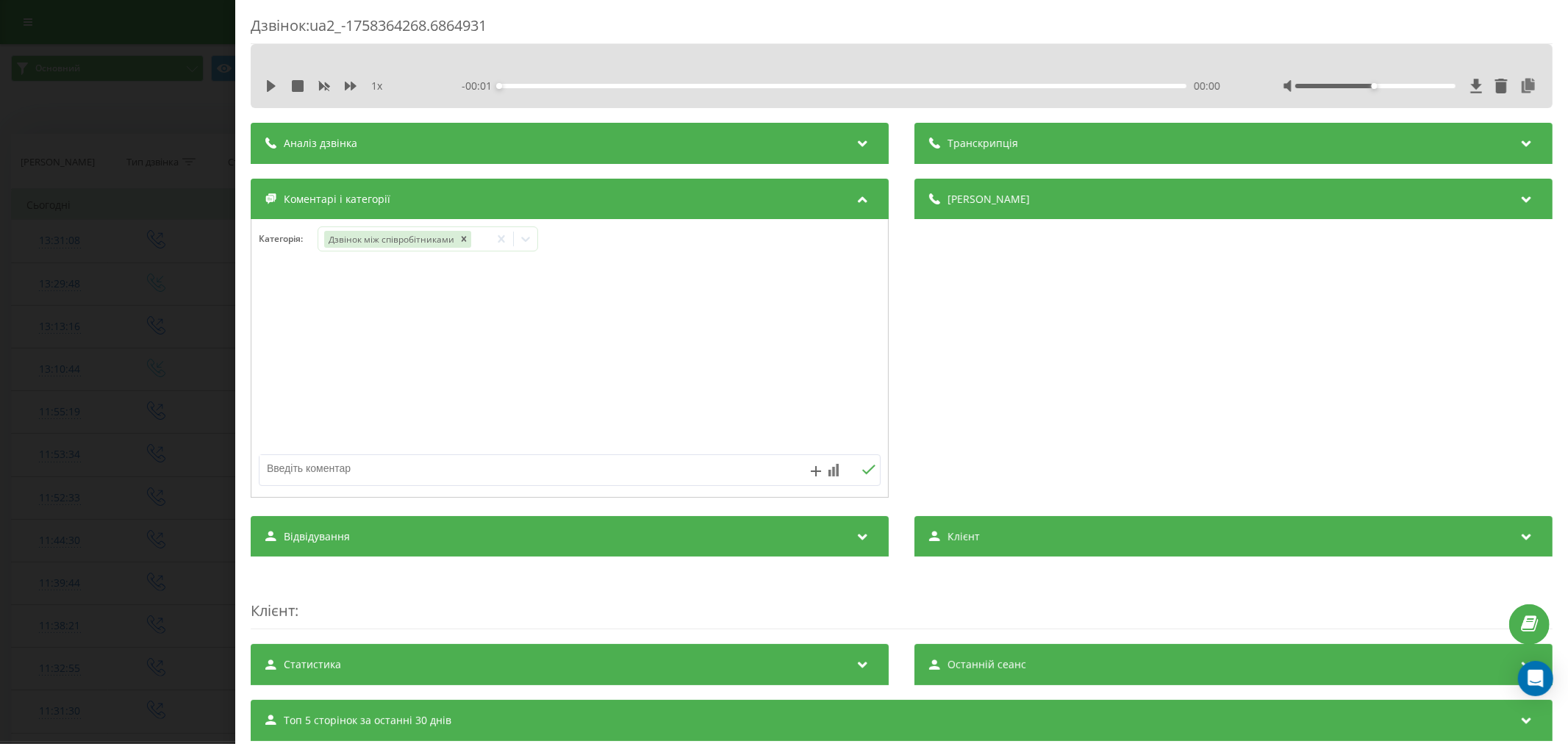
click at [90, 233] on div "Дзвінок : ua2_-1758364268.6864931 1 x - 00:01 00:00 00:00 Транскрипція Для AI-а…" at bounding box center [784, 372] width 1568 height 744
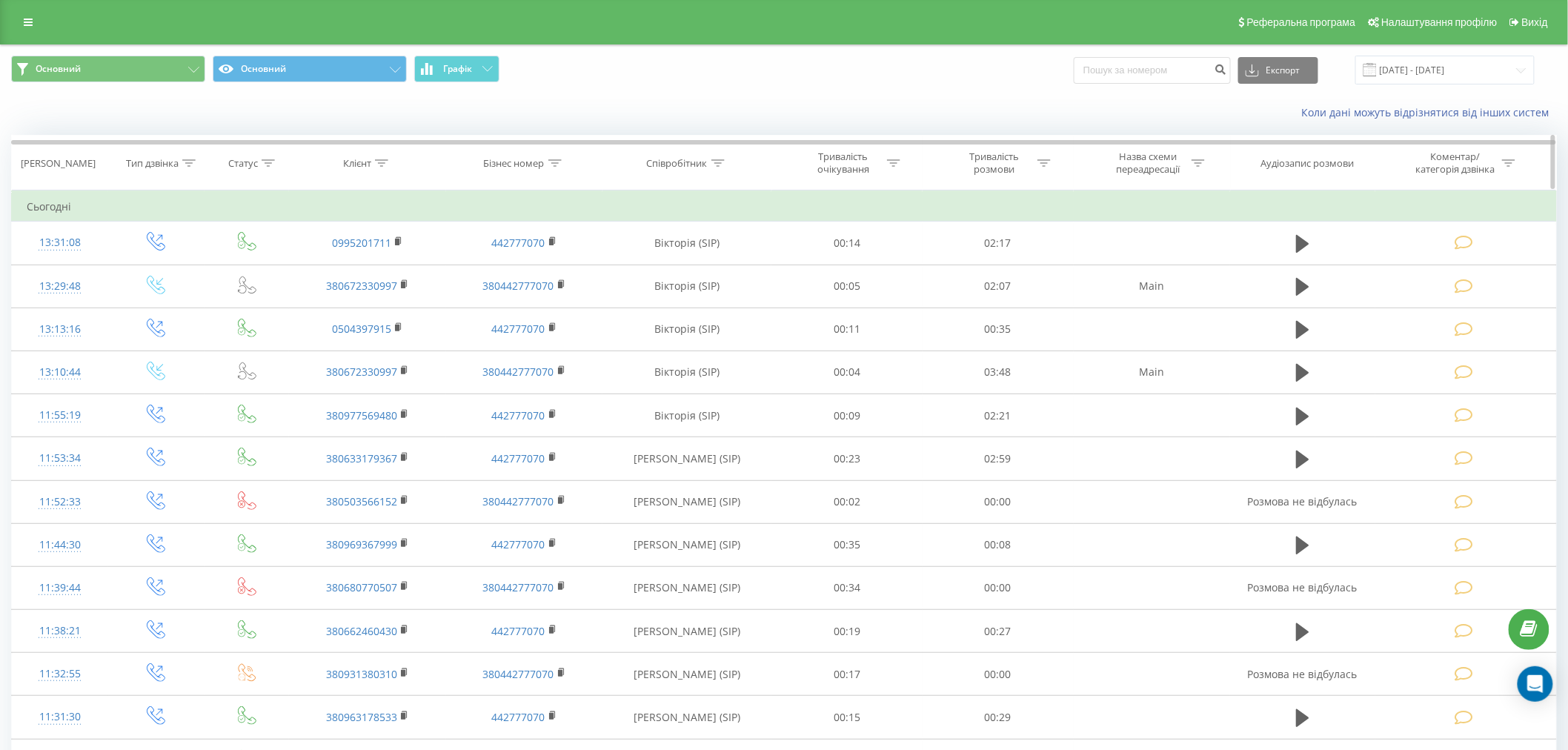
drag, startPoint x: 311, startPoint y: 116, endPoint x: 314, endPoint y: 190, distance: 74.1
click at [311, 116] on div "Коли дані можуть відрізнятися вiд інших систем" at bounding box center [784, 112] width 1566 height 36
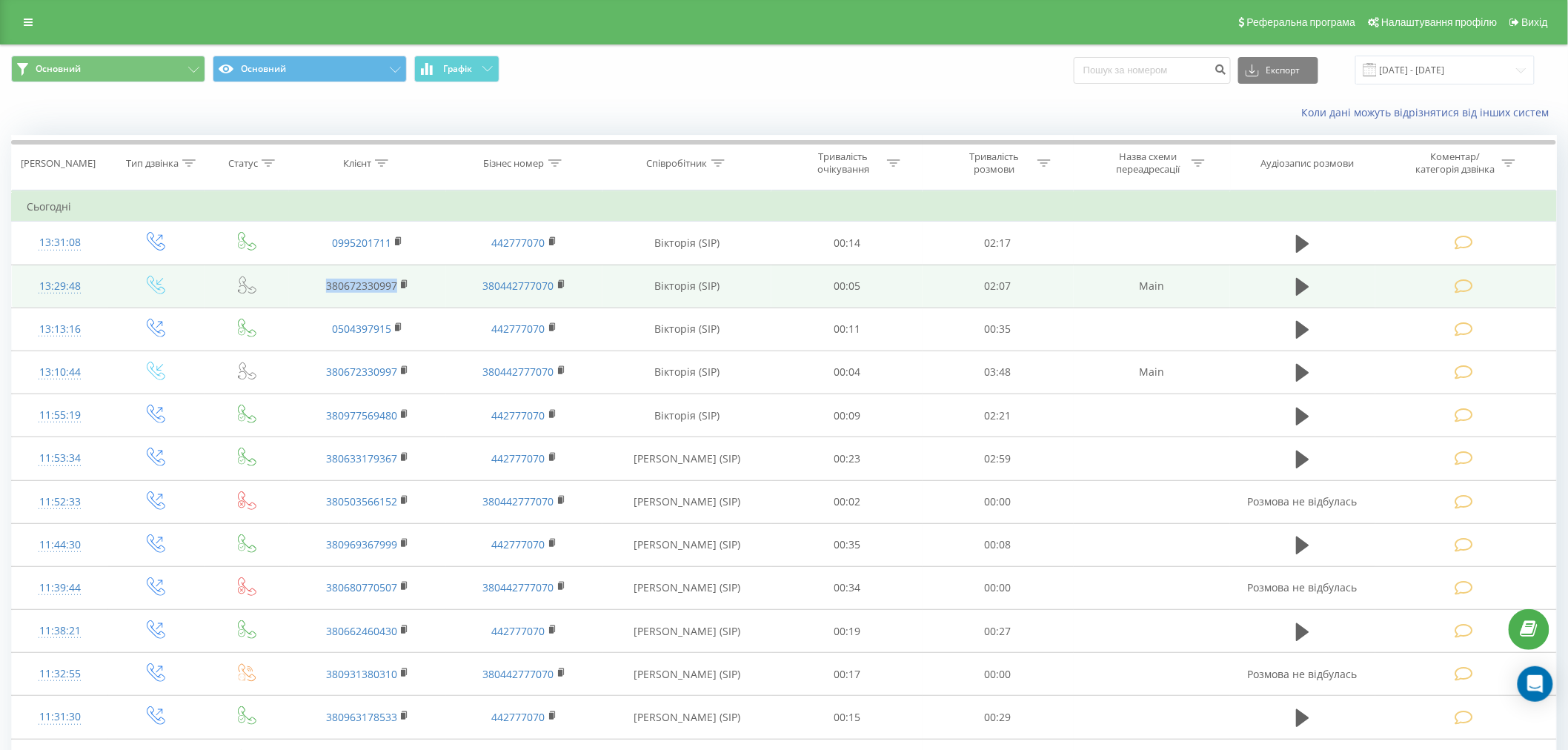
click at [398, 305] on td "380672330997" at bounding box center [367, 286] width 157 height 43
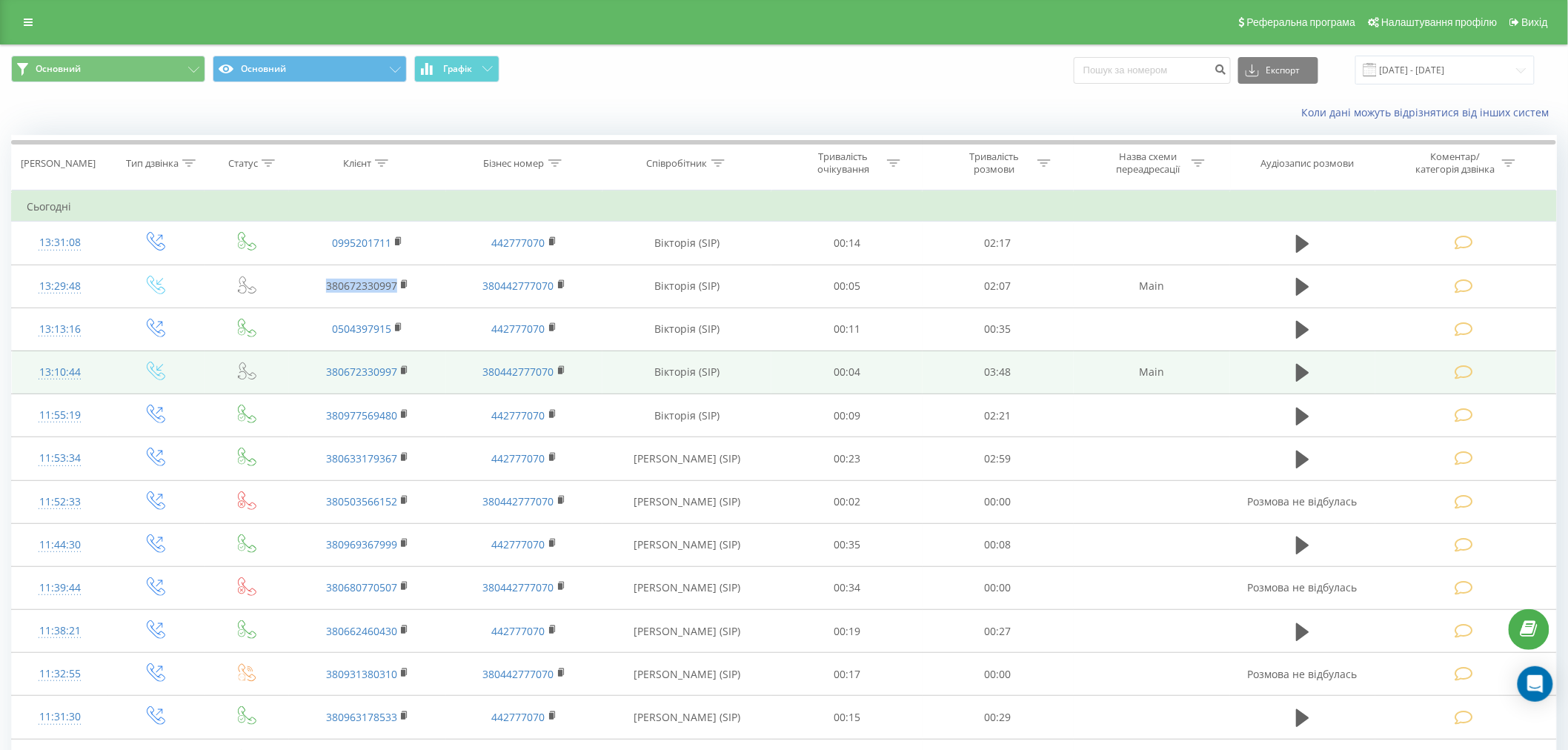
copy link "380672330997"
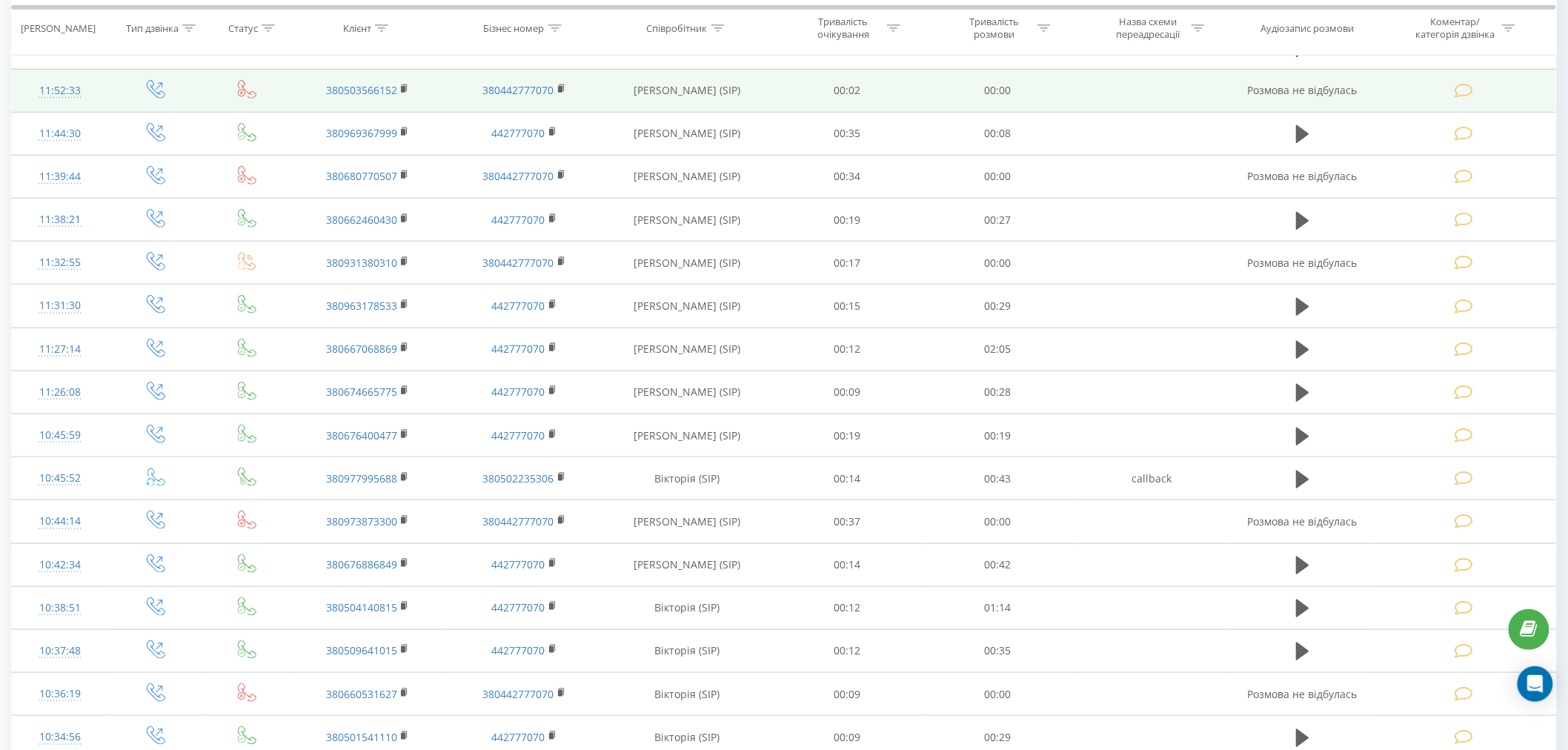
scroll to position [82, 0]
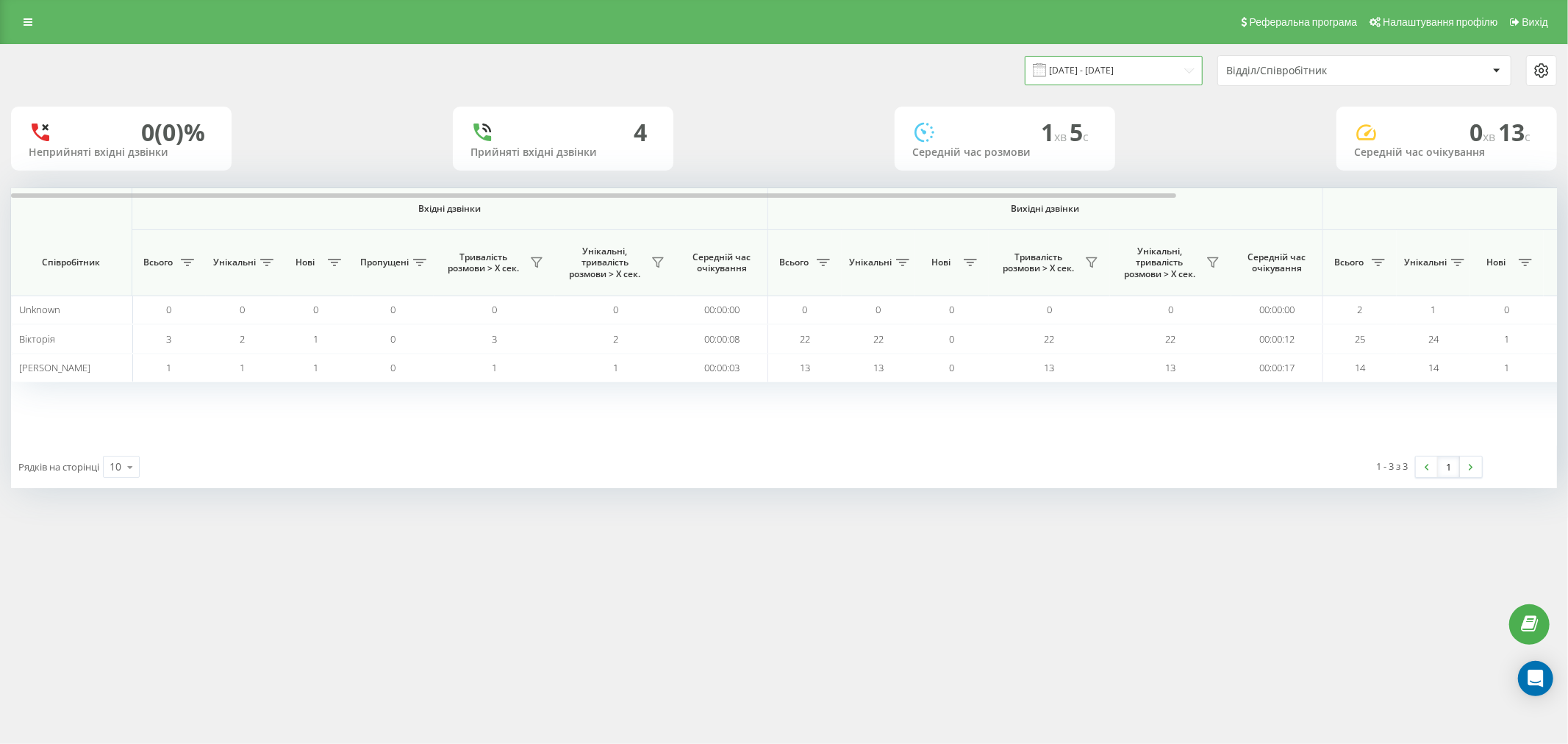
click at [1120, 79] on input "[DATE] - [DATE]" at bounding box center [1113, 70] width 178 height 29
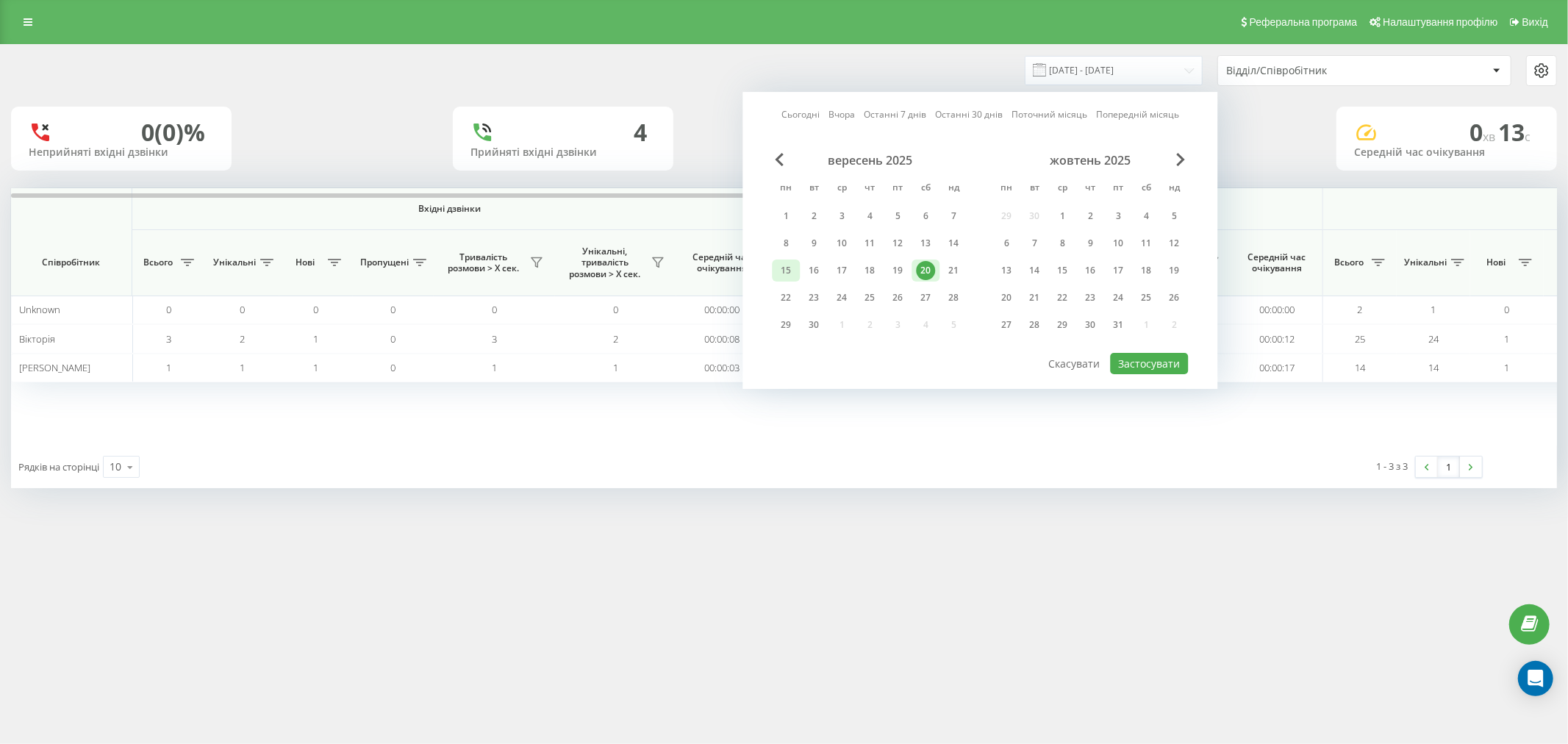
click at [785, 276] on div "15" at bounding box center [785, 270] width 19 height 19
click at [947, 267] on div "21" at bounding box center [953, 270] width 19 height 19
click at [1141, 353] on button "Застосувати" at bounding box center [1149, 364] width 78 height 21
type input "[DATE] - [DATE]"
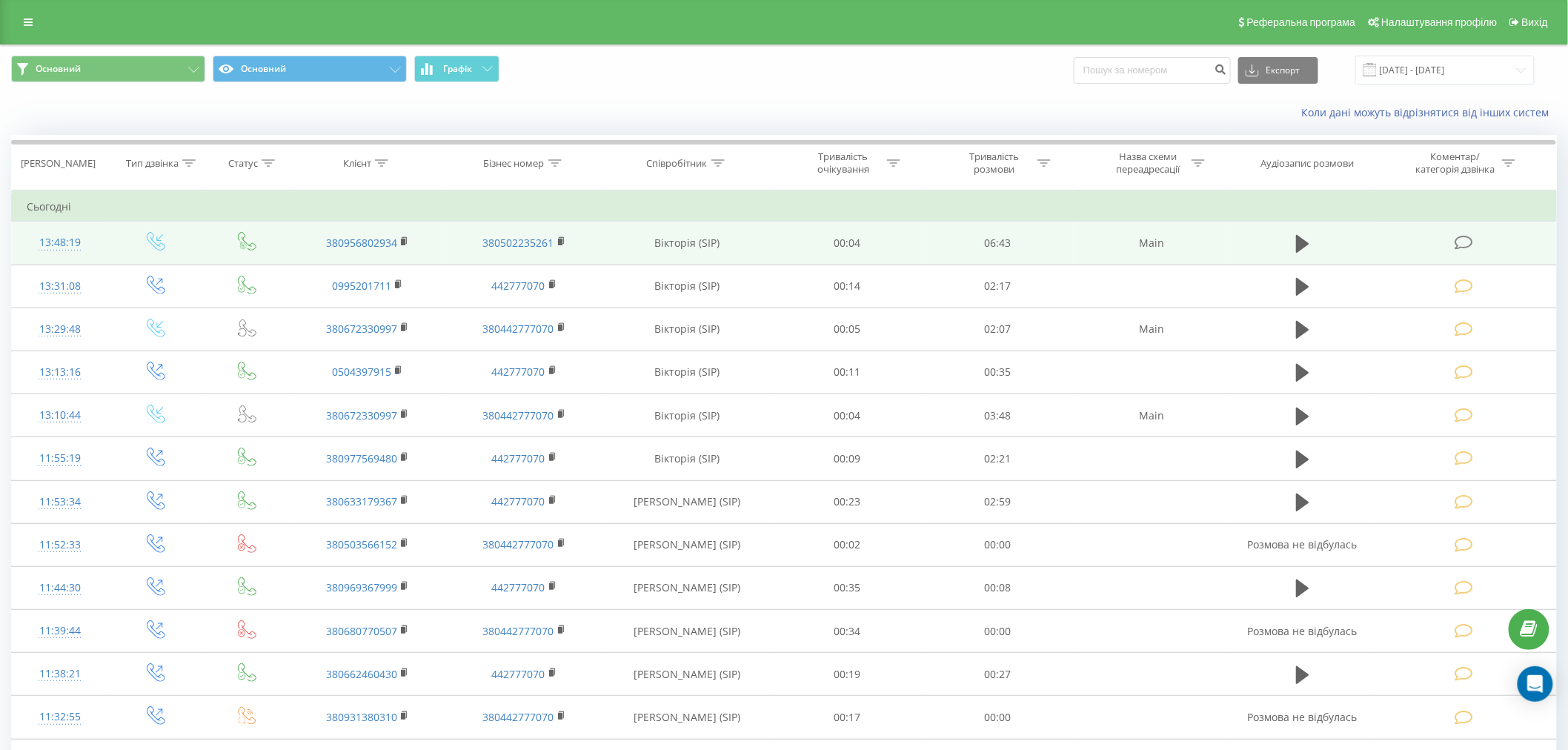
click at [1481, 239] on td at bounding box center [1466, 243] width 181 height 43
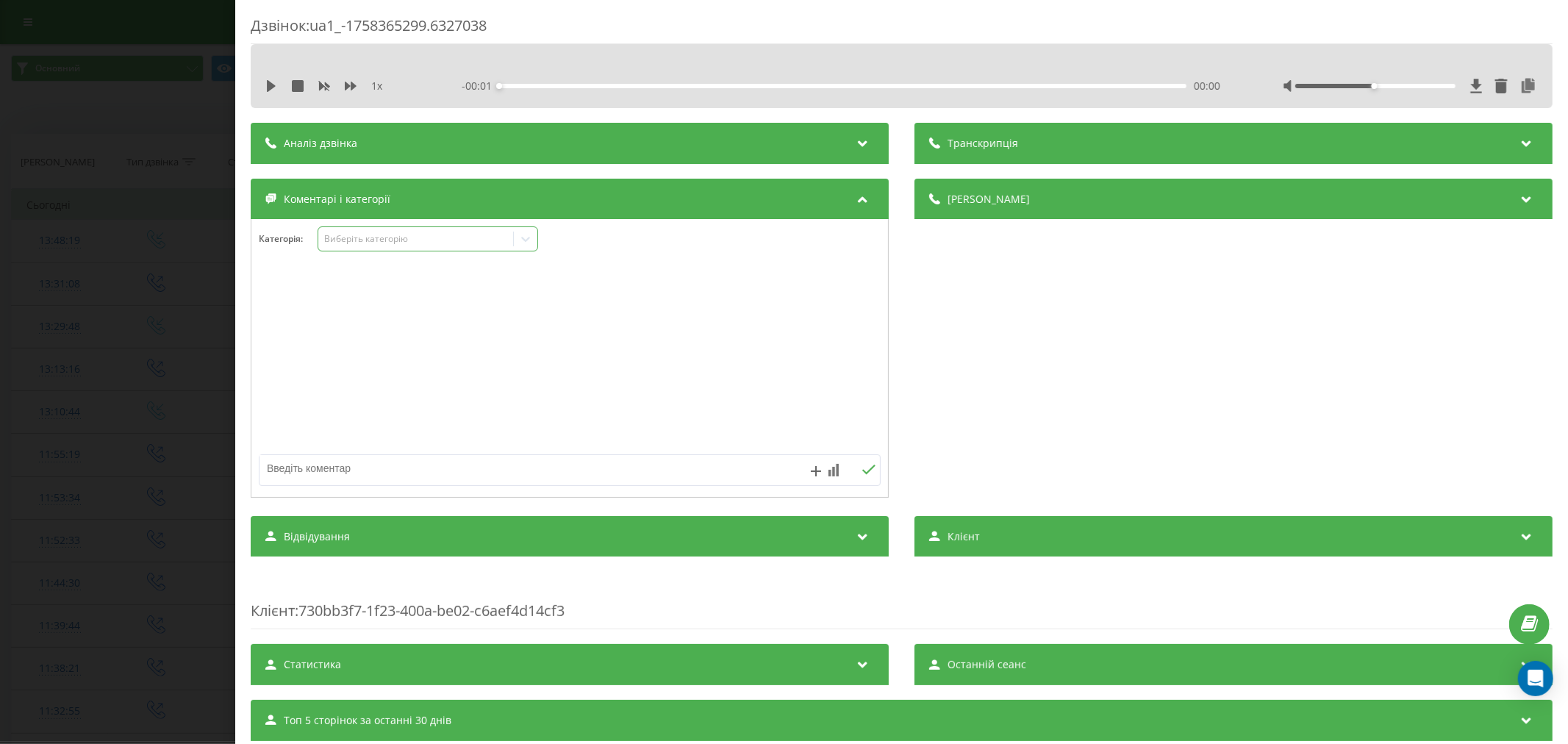
click at [370, 237] on div "Виберіть категорію" at bounding box center [416, 239] width 184 height 12
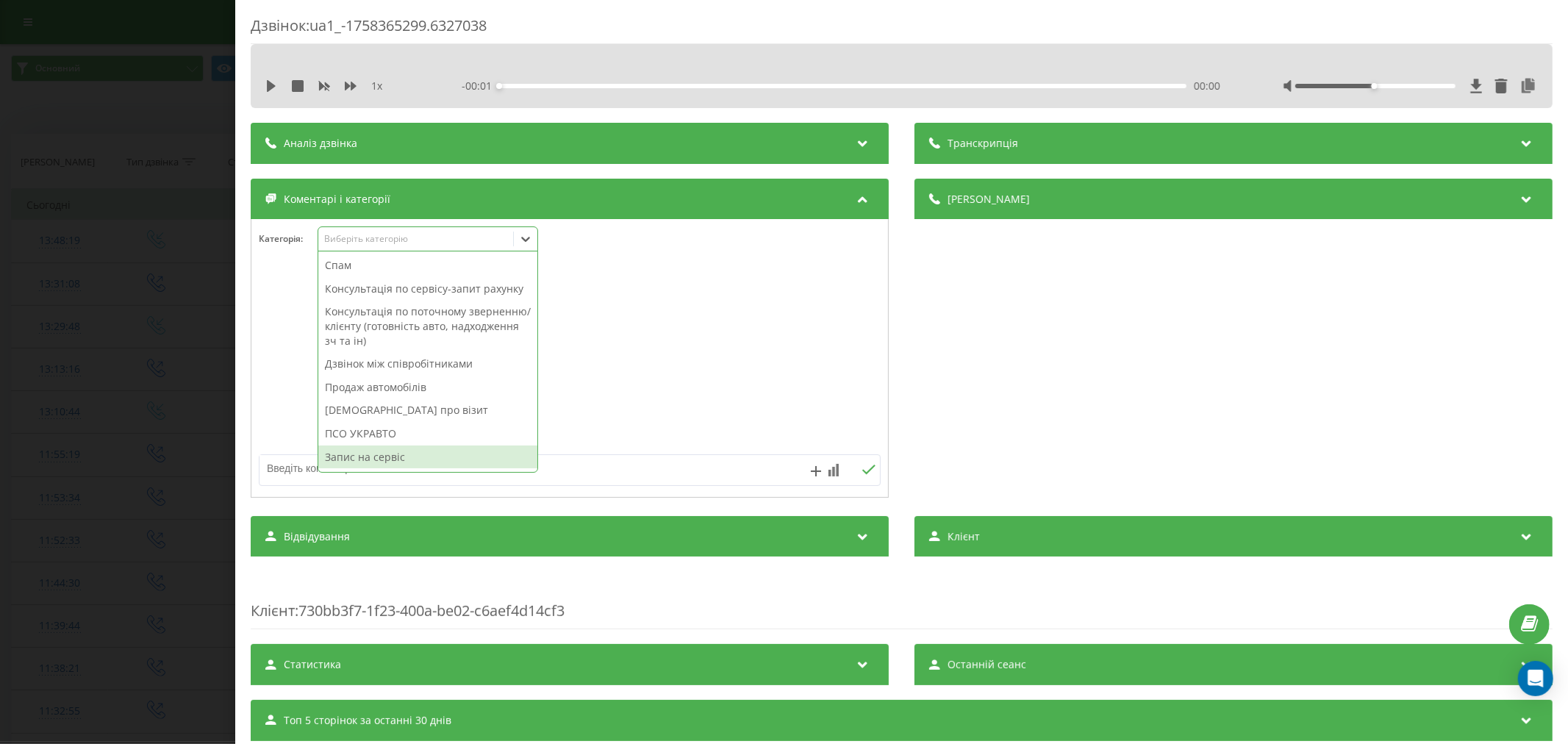
click at [375, 461] on div "Запис на сервіс" at bounding box center [428, 457] width 219 height 23
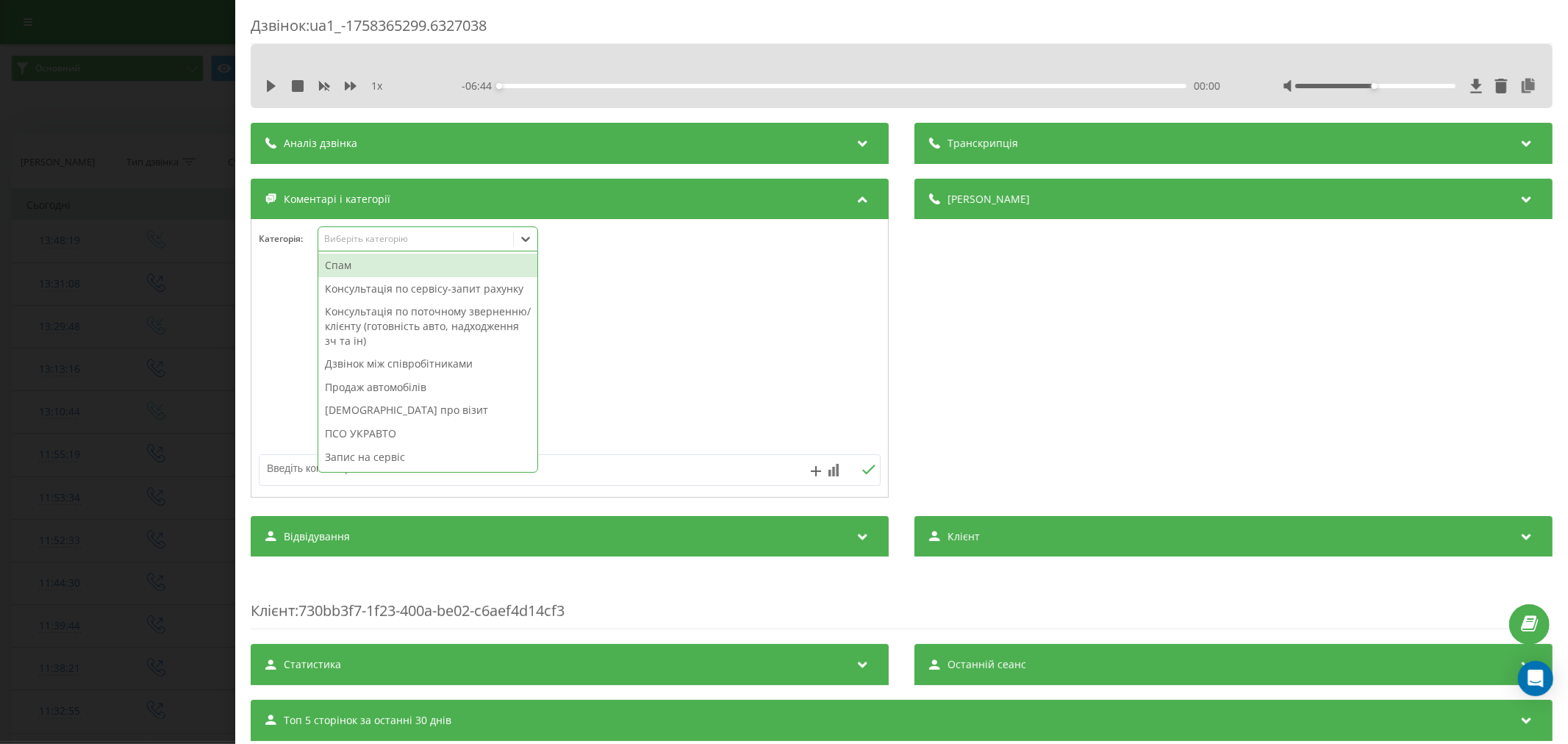
click at [292, 462] on textarea at bounding box center [507, 468] width 496 height 26
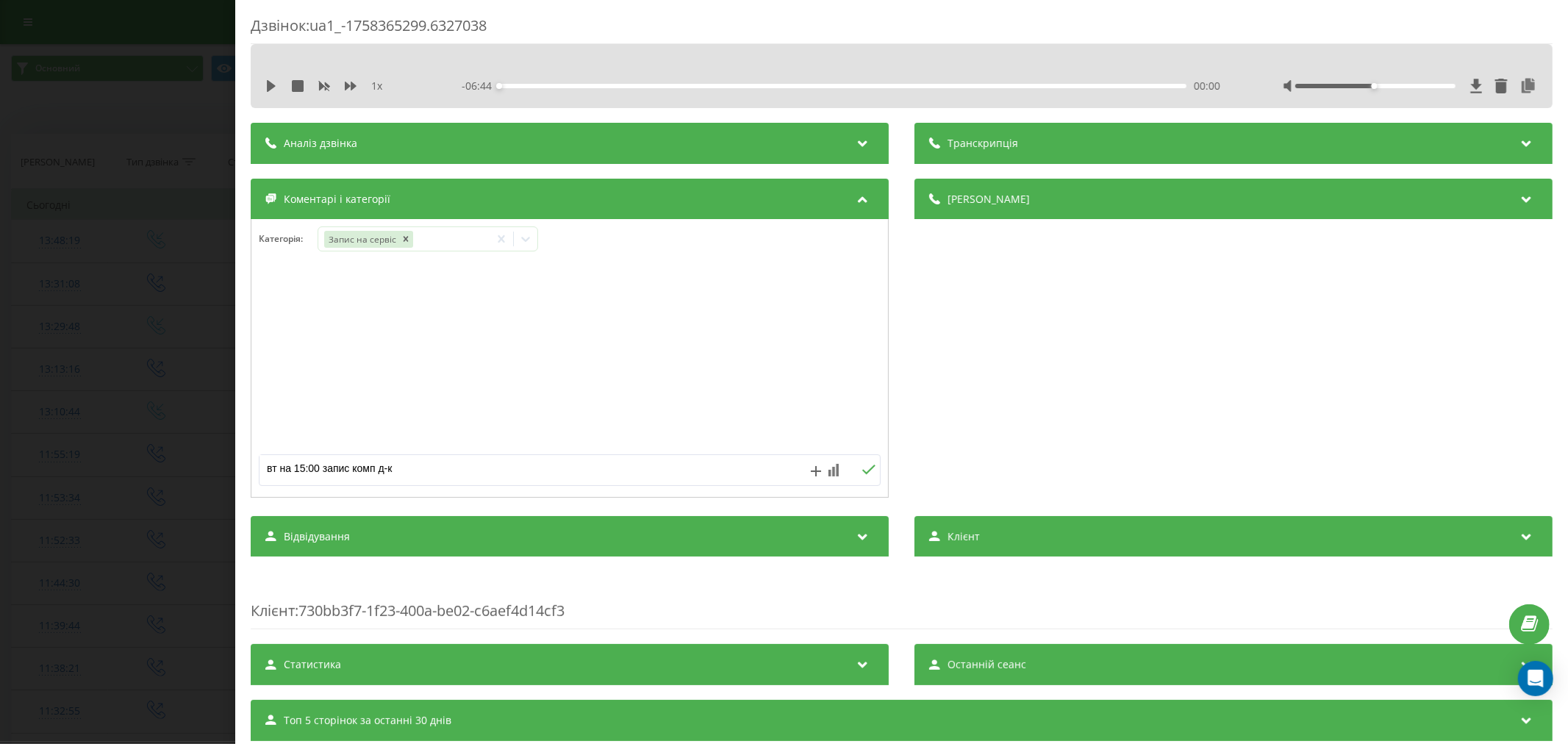
type textarea "вт на 15:00 запис комп д-ка"
click at [193, 339] on div "Дзвінок : ua1_-1758365299.6327038 1 x - 06:44 00:00 00:00 Транскрипція Для AI-а…" at bounding box center [784, 372] width 1568 height 744
